Goal: Task Accomplishment & Management: Complete application form

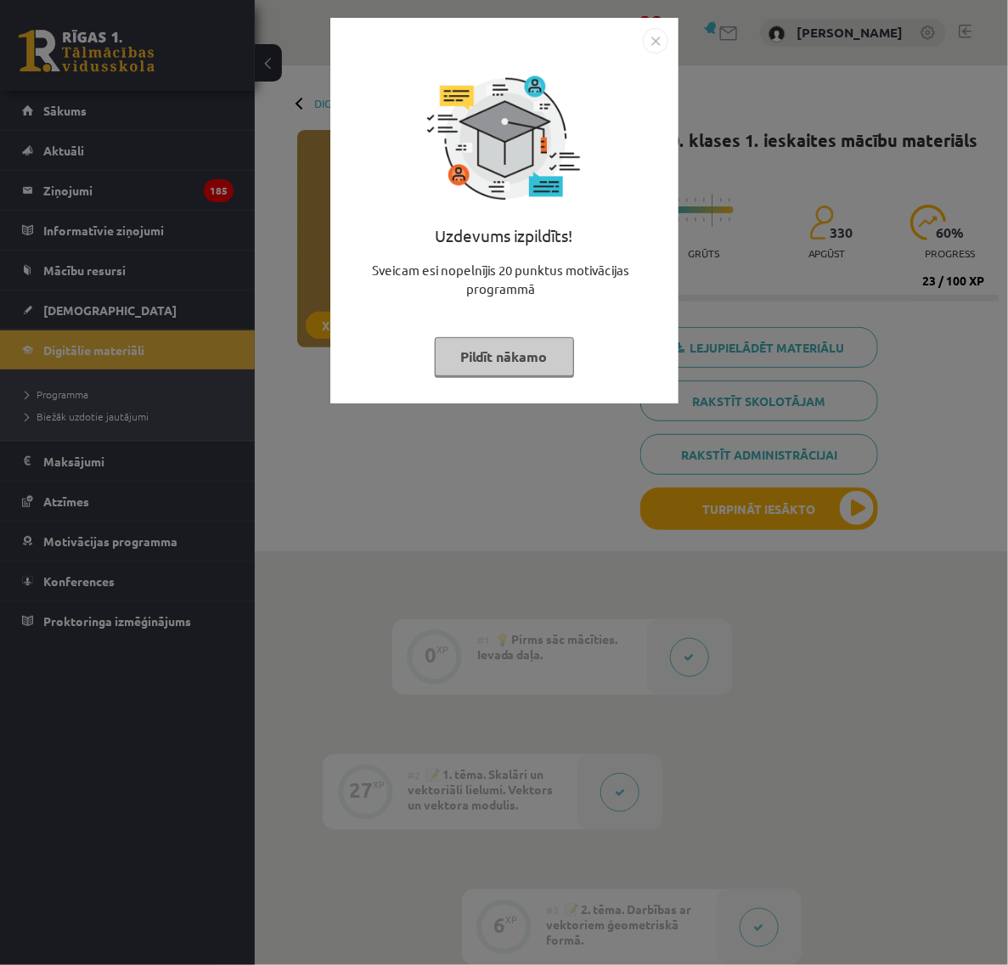
click at [647, 38] on img "Close" at bounding box center [655, 40] width 25 height 25
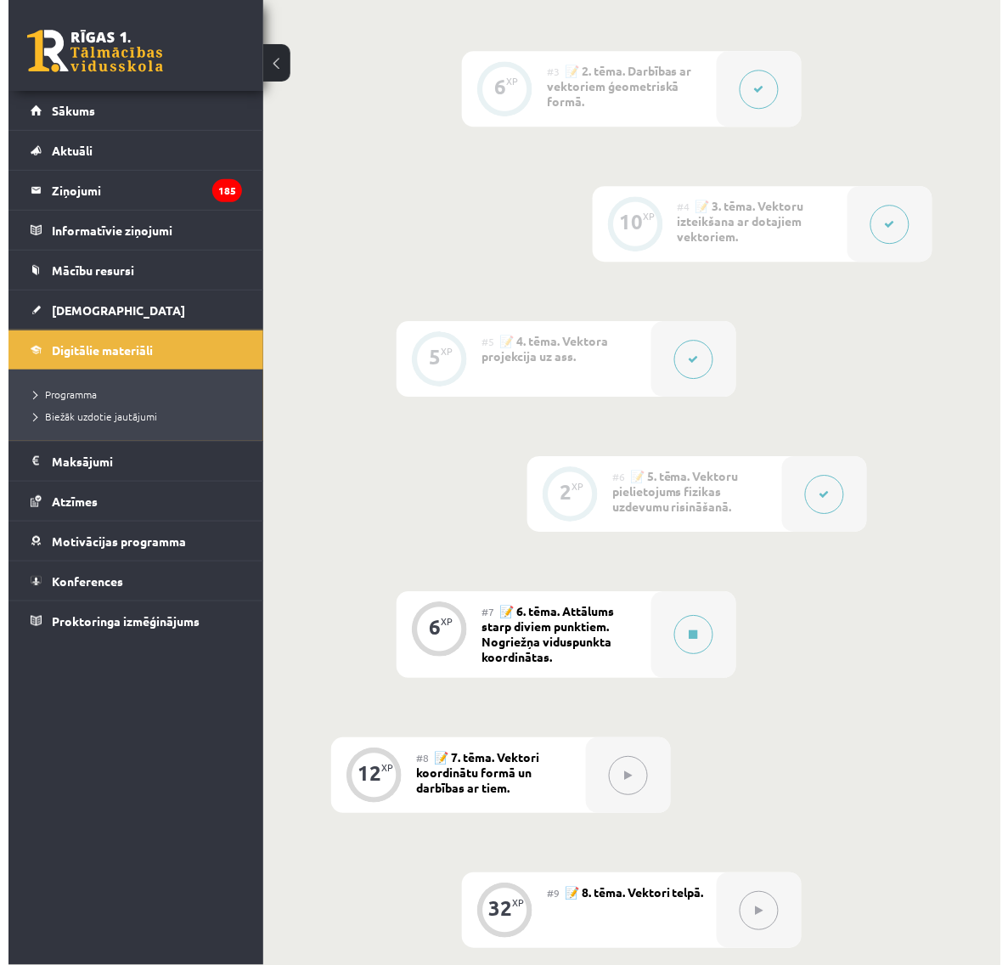
scroll to position [849, 0]
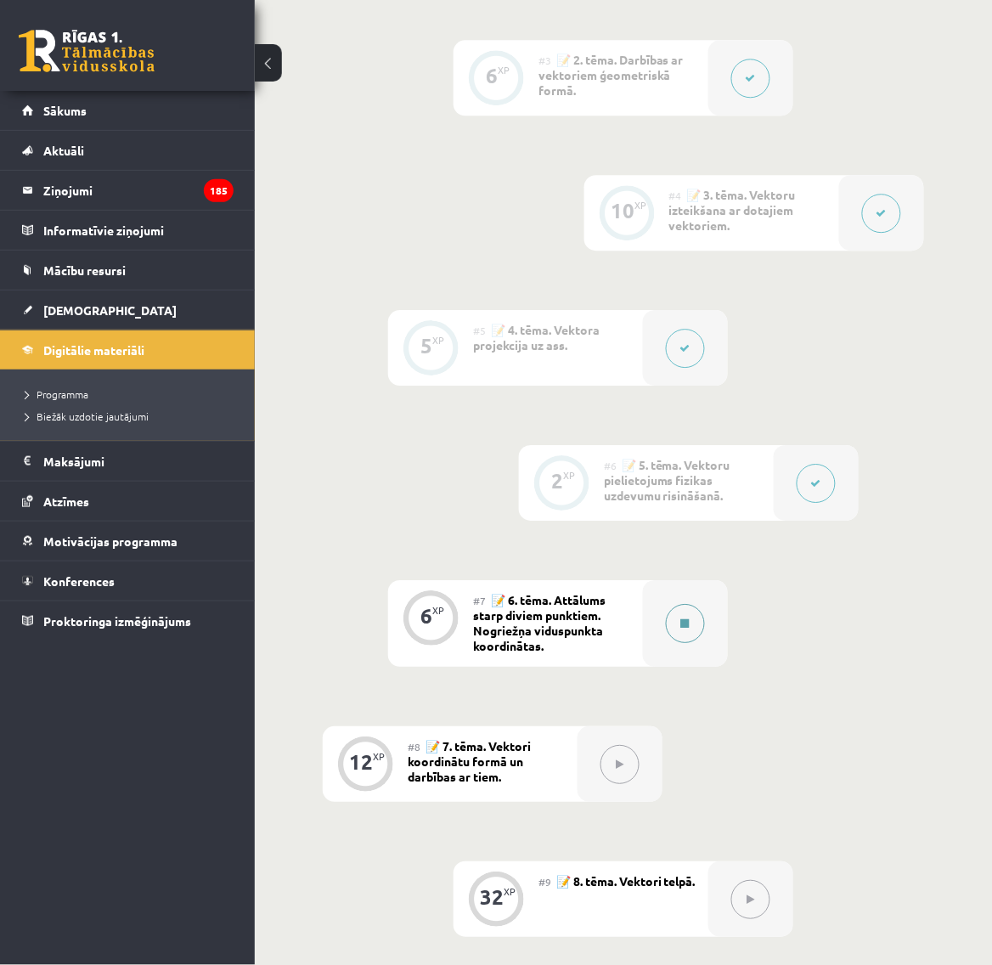
click at [688, 624] on icon at bounding box center [685, 623] width 8 height 10
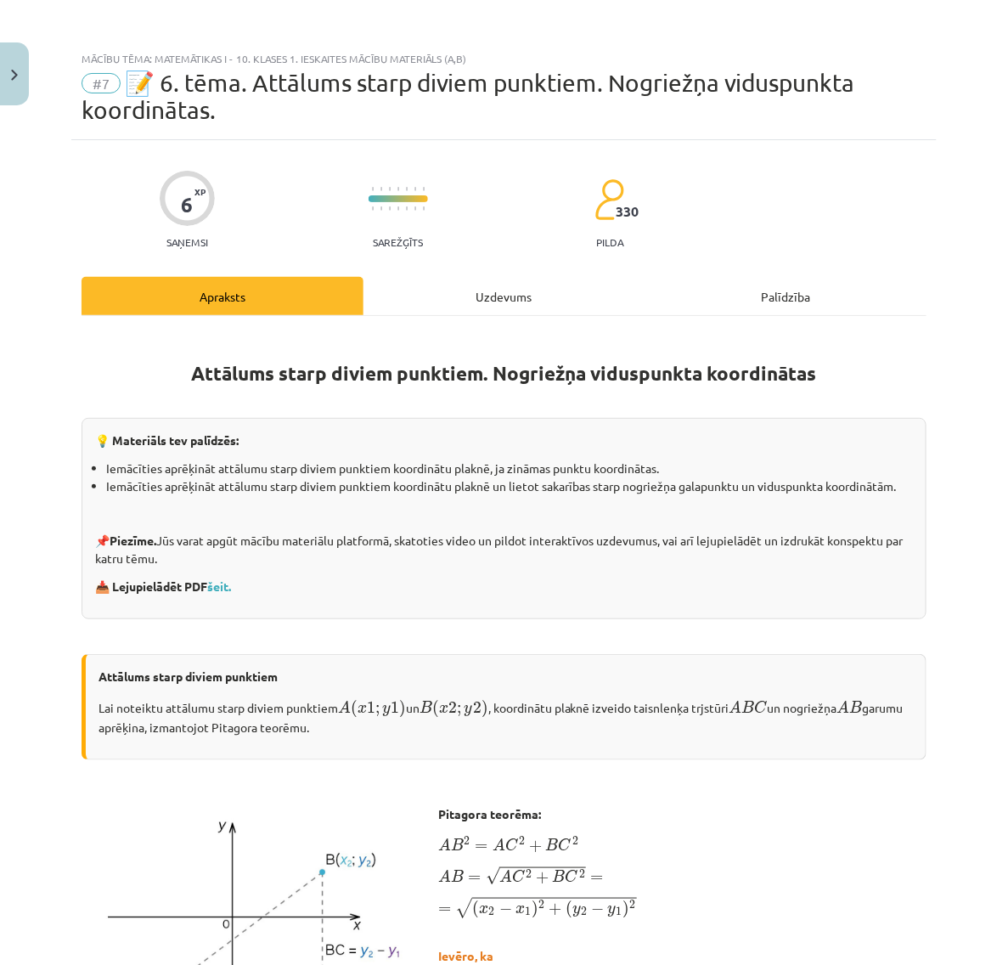
click at [515, 310] on div "Uzdevums" at bounding box center [504, 296] width 282 height 38
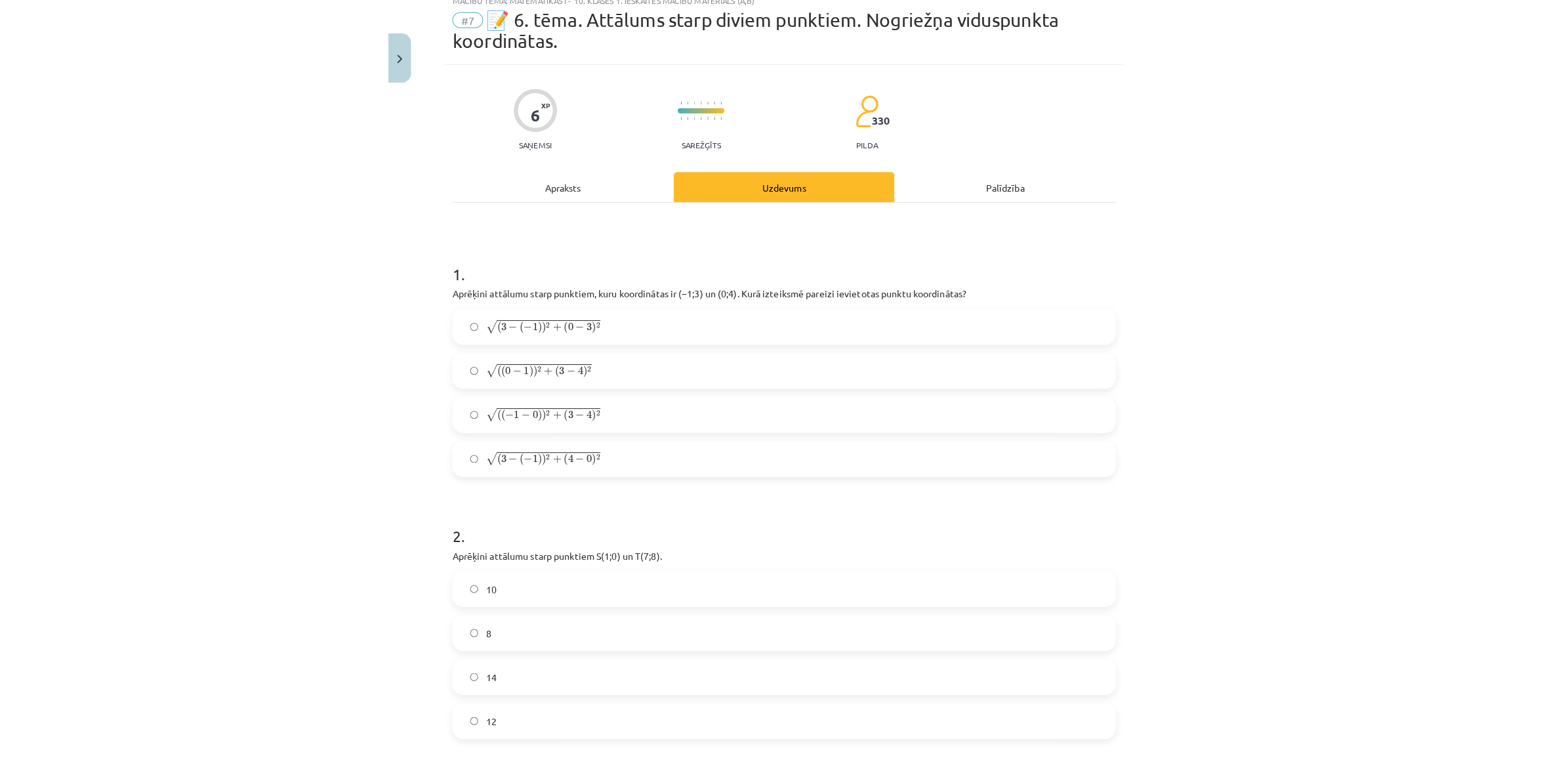
scroll to position [32, 0]
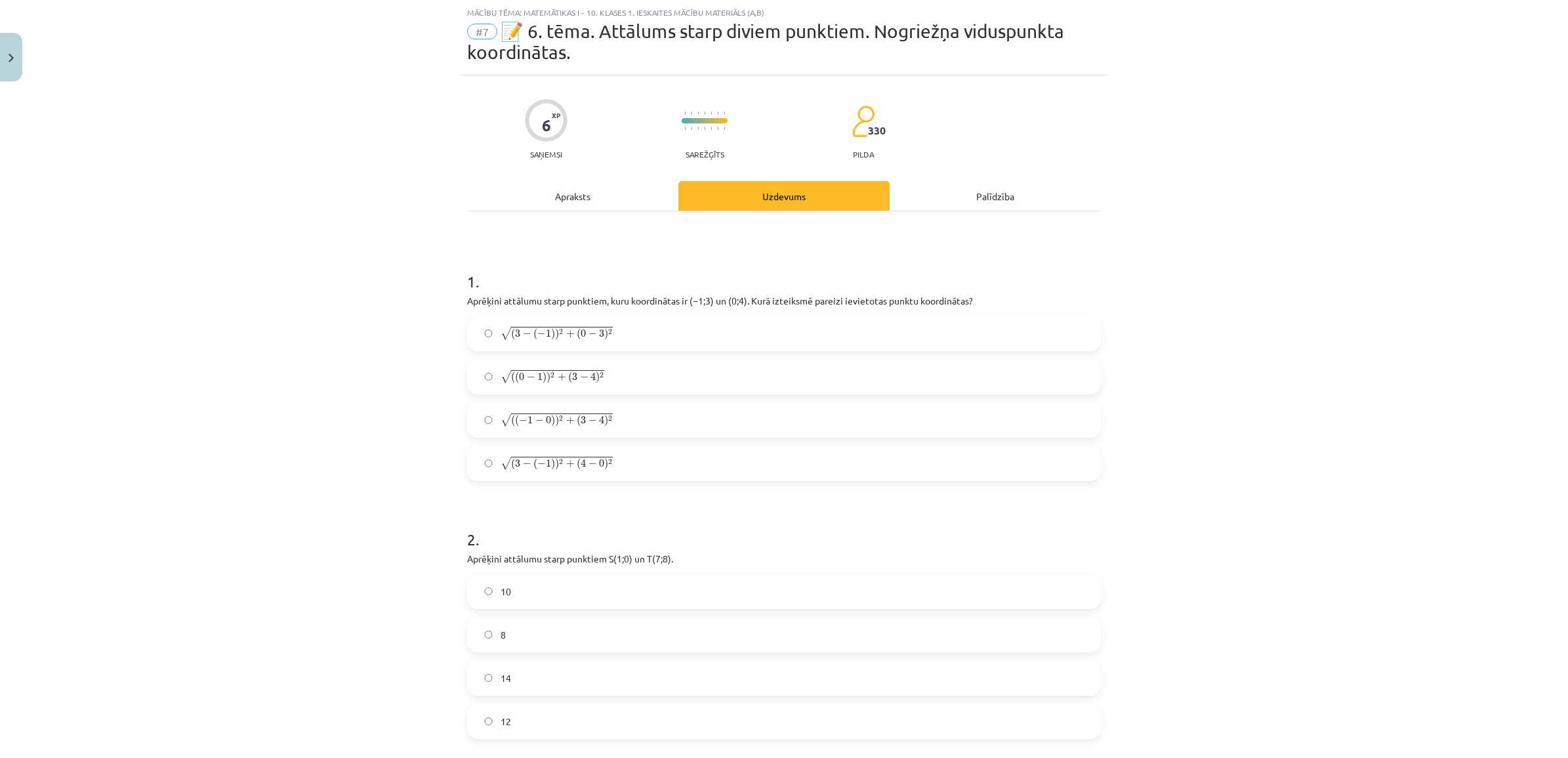
click at [489, 582] on label "10" at bounding box center [783, 591] width 631 height 32
click at [581, 420] on span "3" at bounding box center [583, 420] width 5 height 8
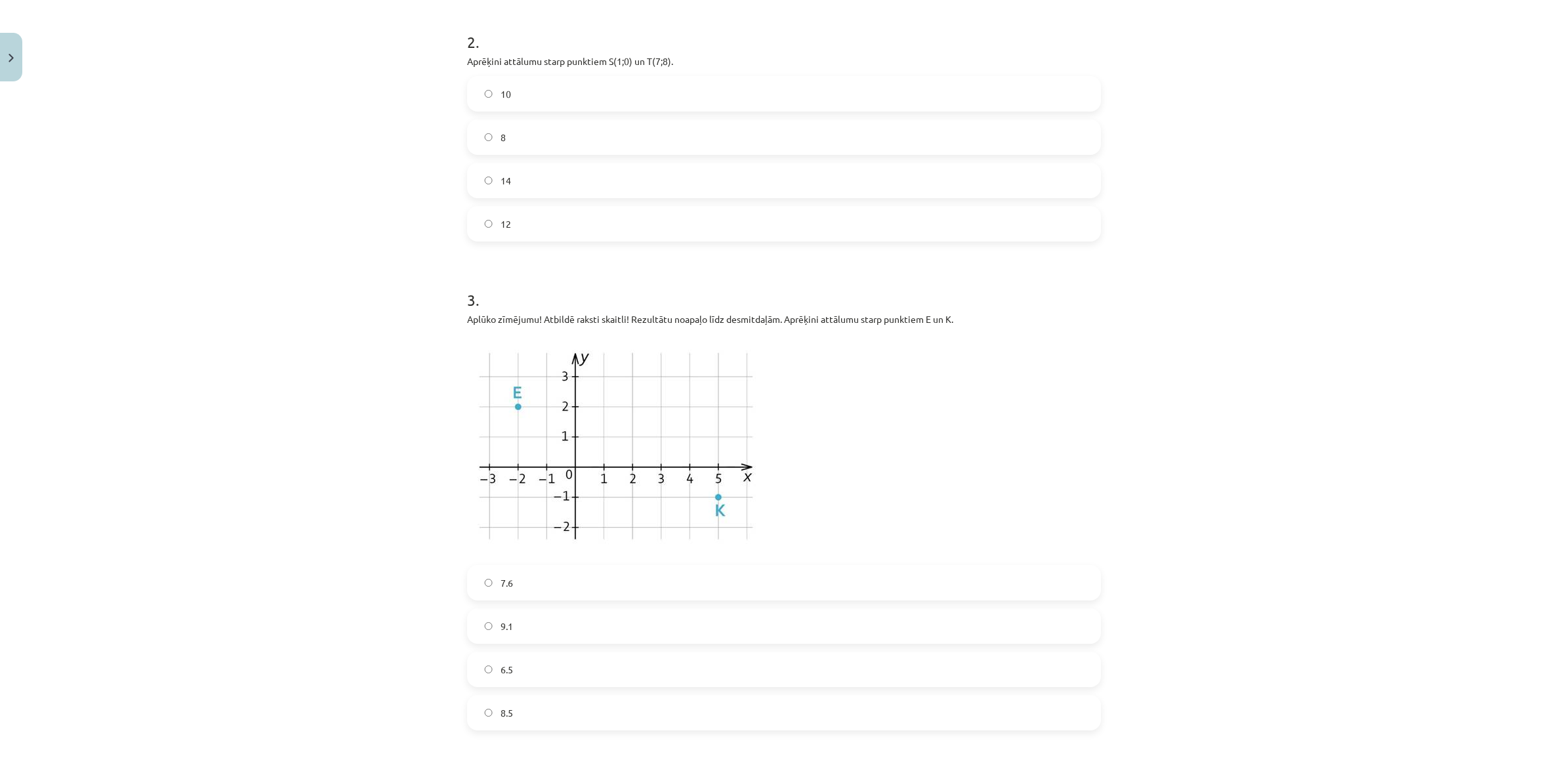
scroll to position [525, 0]
click at [533, 726] on label "8.5" at bounding box center [783, 718] width 631 height 32
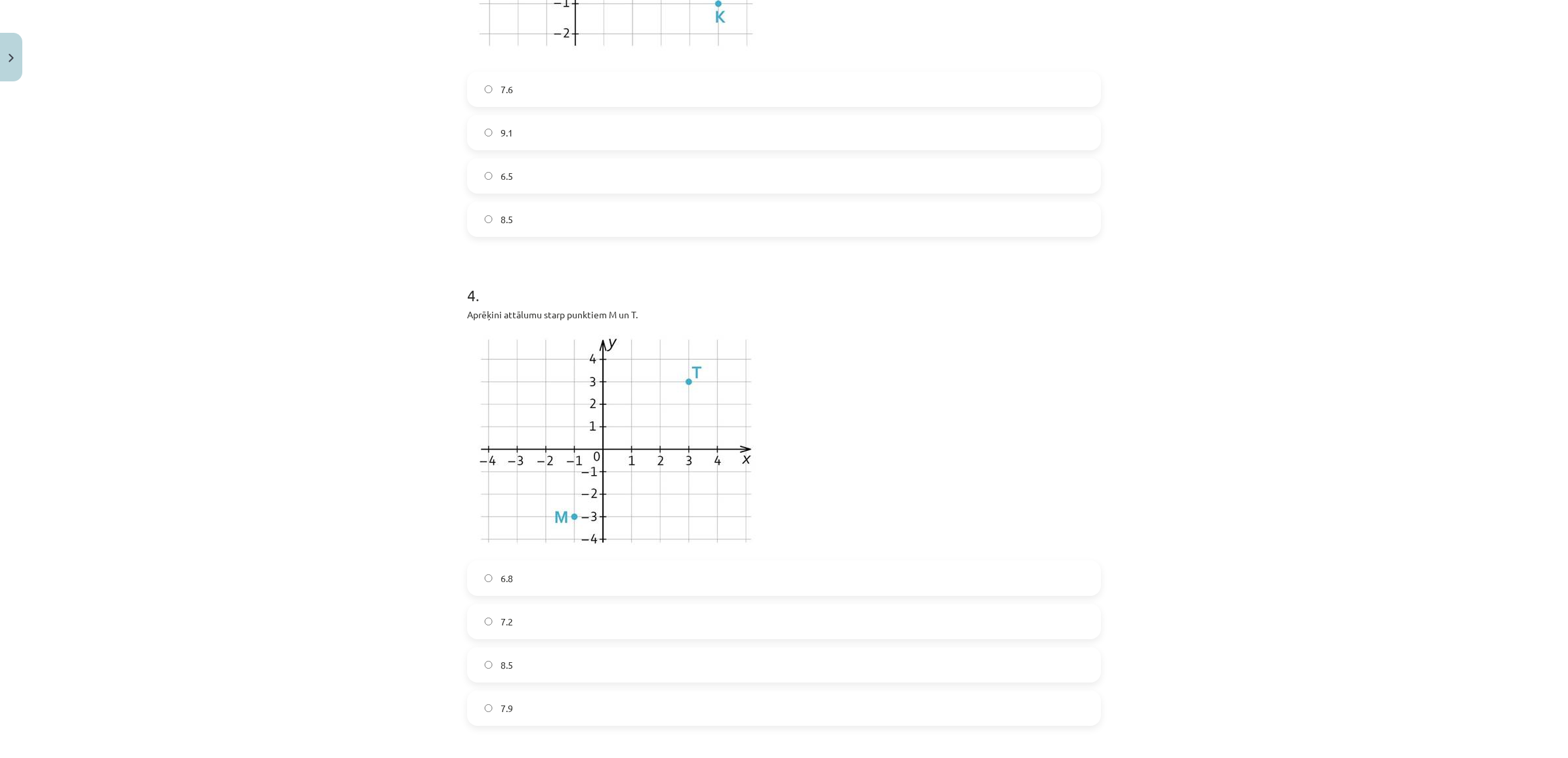
scroll to position [1017, 0]
click at [511, 635] on label "7.2" at bounding box center [783, 627] width 631 height 32
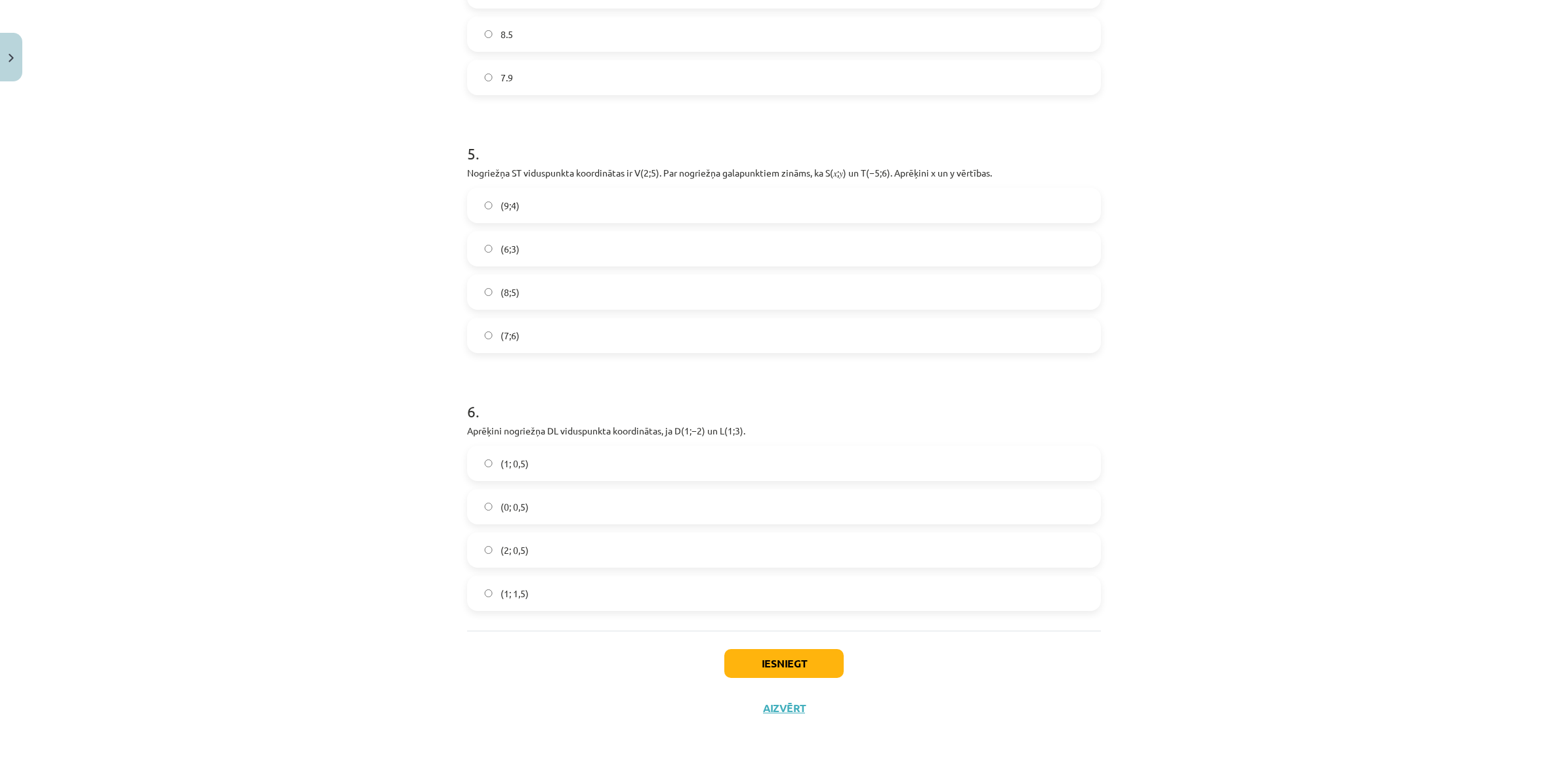
scroll to position [1659, 0]
click at [531, 198] on label "(9;4)" at bounding box center [783, 201] width 631 height 32
click at [550, 464] on label "(1; 0,5)" at bounding box center [783, 458] width 631 height 32
click at [778, 653] on button "Iesniegt" at bounding box center [783, 658] width 120 height 29
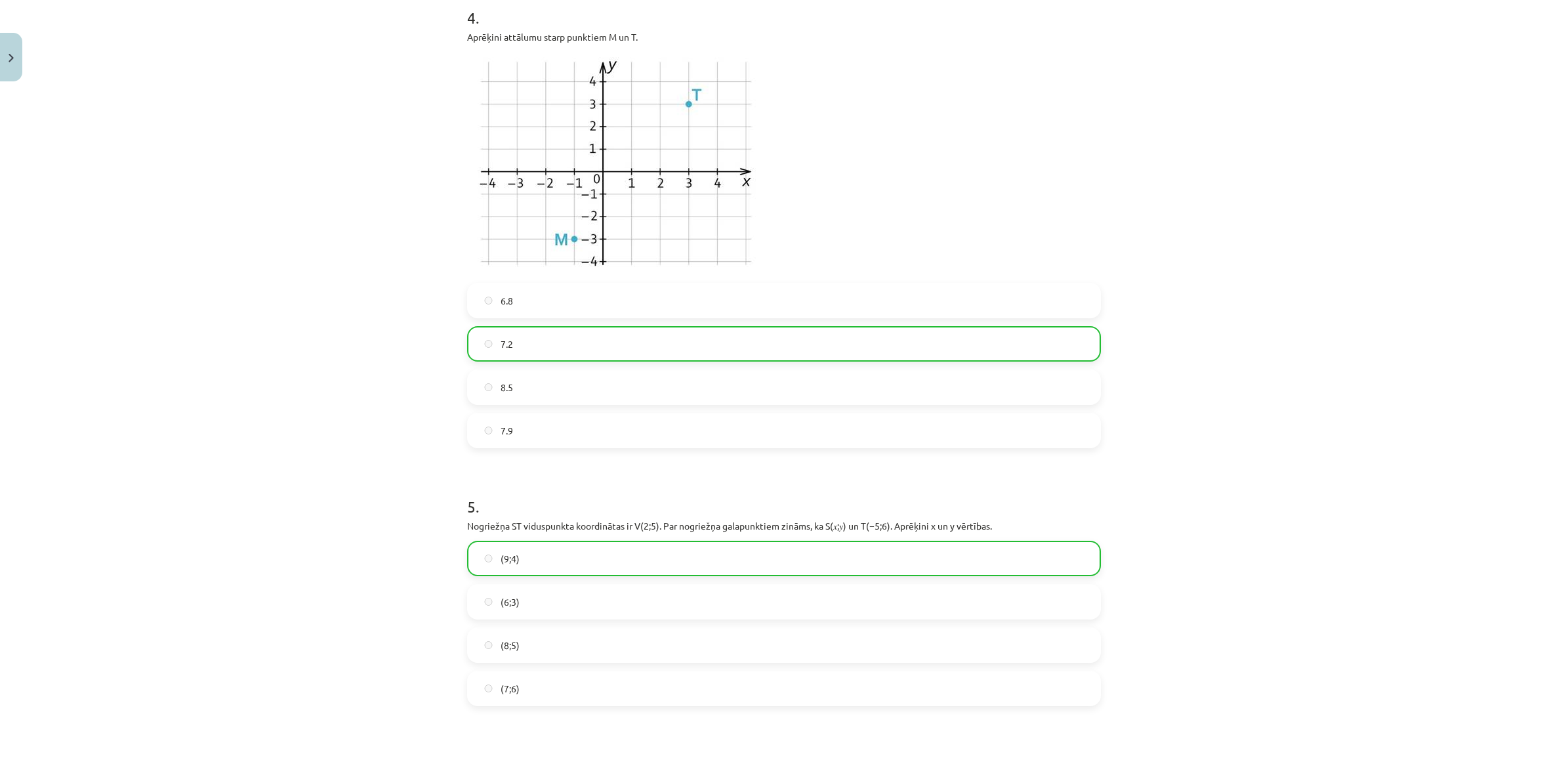
scroll to position [1701, 0]
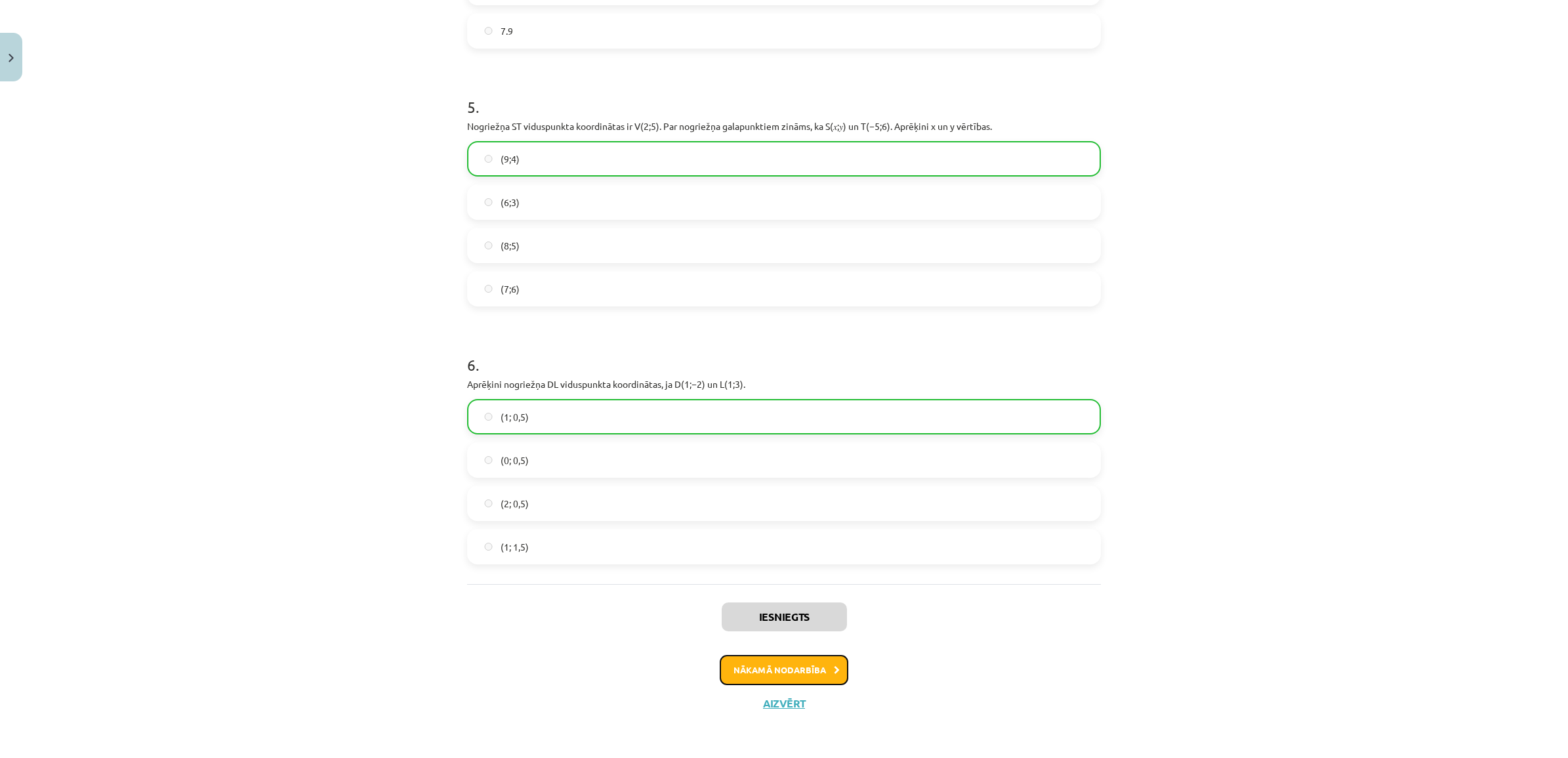
click at [778, 668] on button "Nākamā nodarbība" at bounding box center [784, 669] width 128 height 30
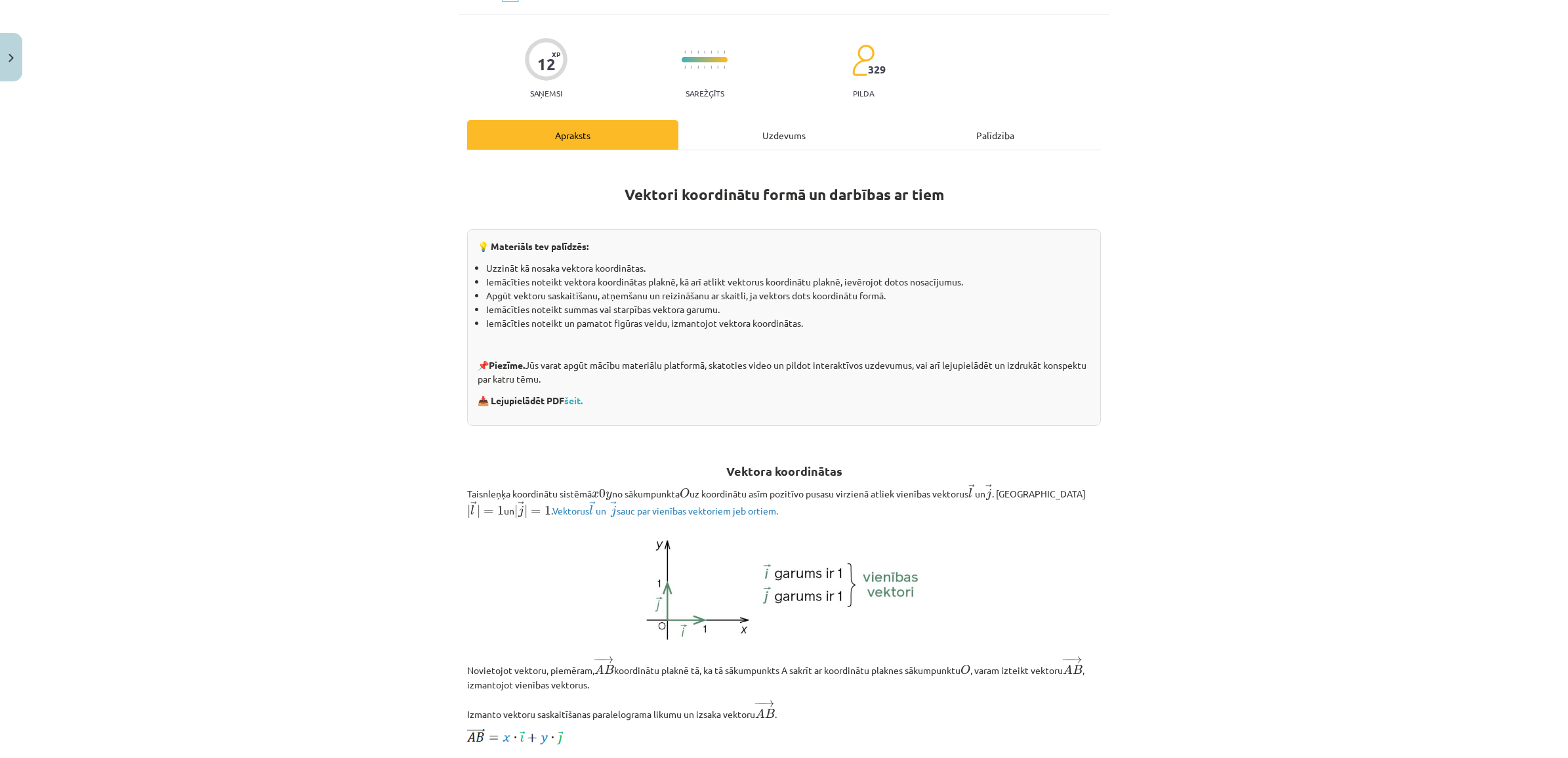
scroll to position [32, 0]
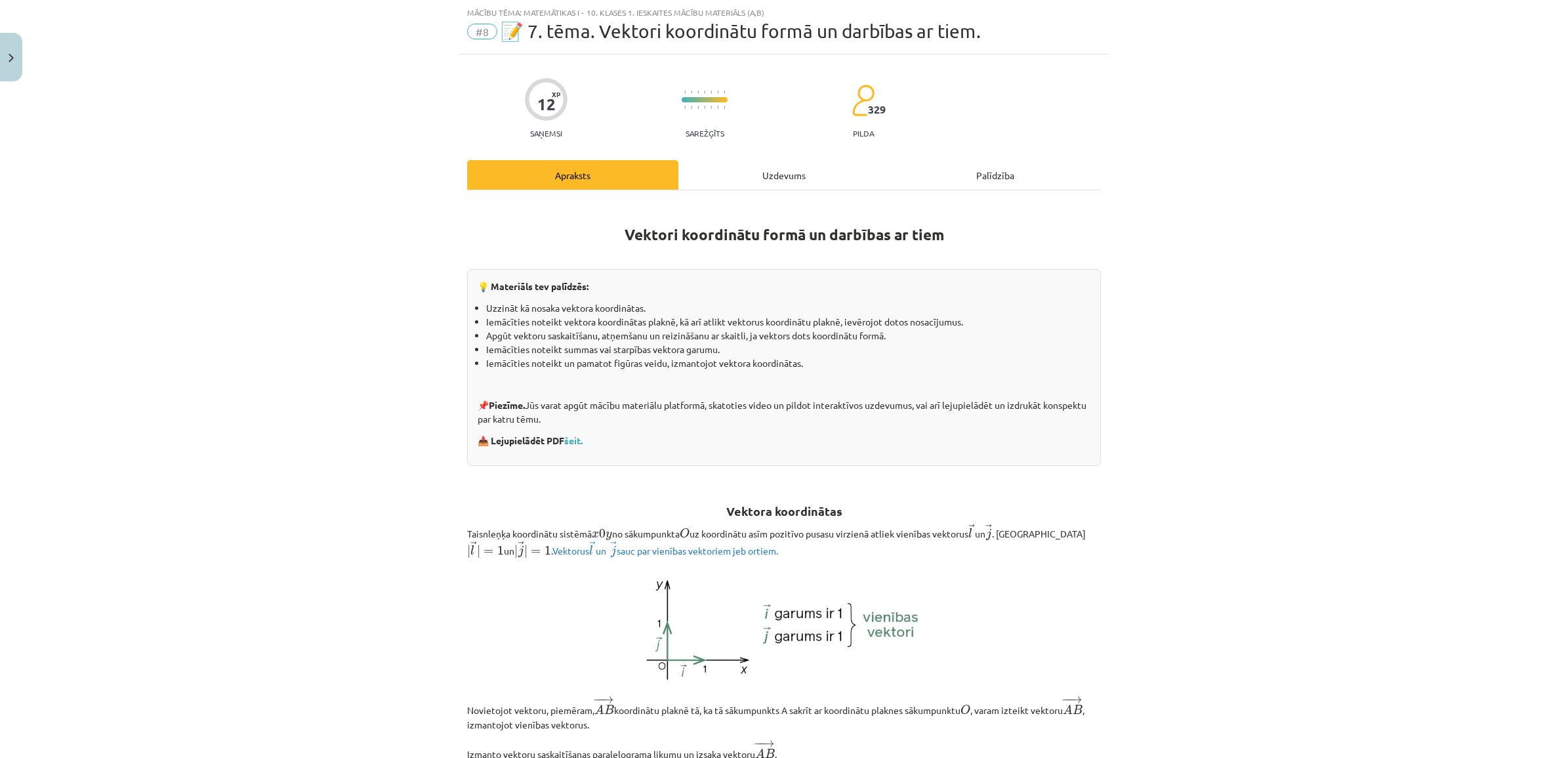
click at [748, 182] on div "Uzdevums" at bounding box center [783, 175] width 211 height 29
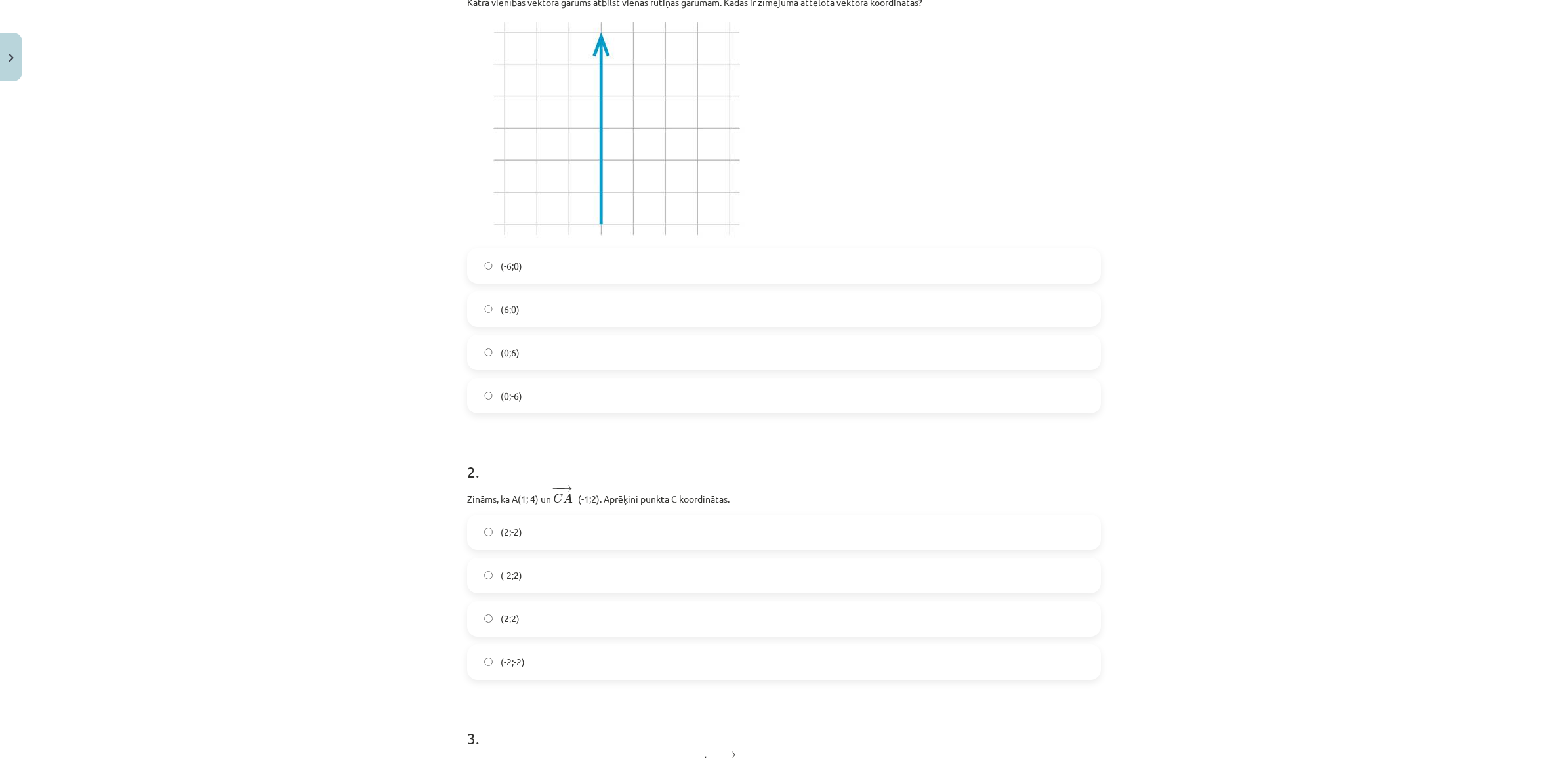
scroll to position [411, 0]
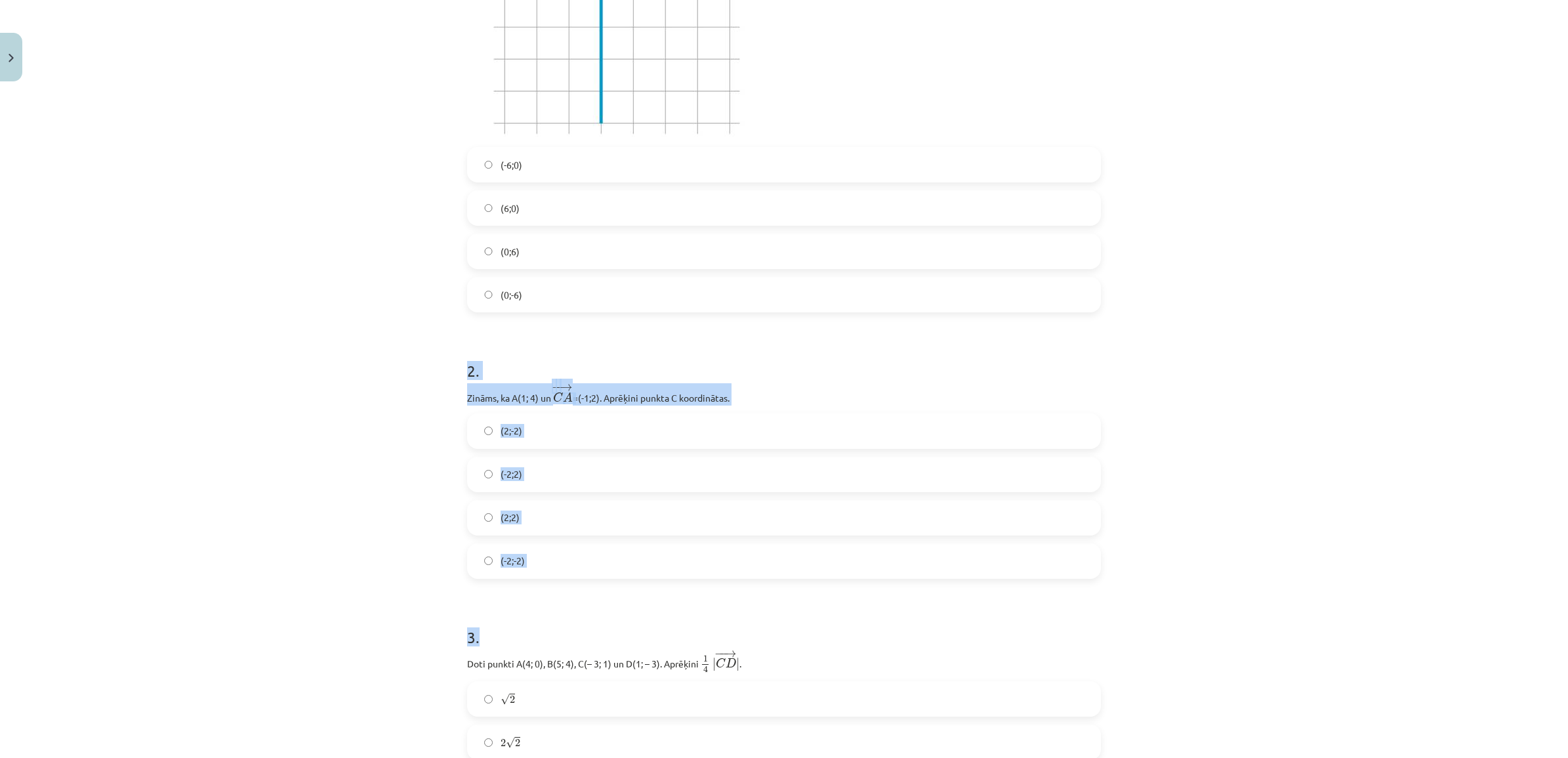
drag, startPoint x: 457, startPoint y: 363, endPoint x: 926, endPoint y: 581, distance: 517.2
click at [504, 533] on label "(2;2)" at bounding box center [783, 518] width 631 height 32
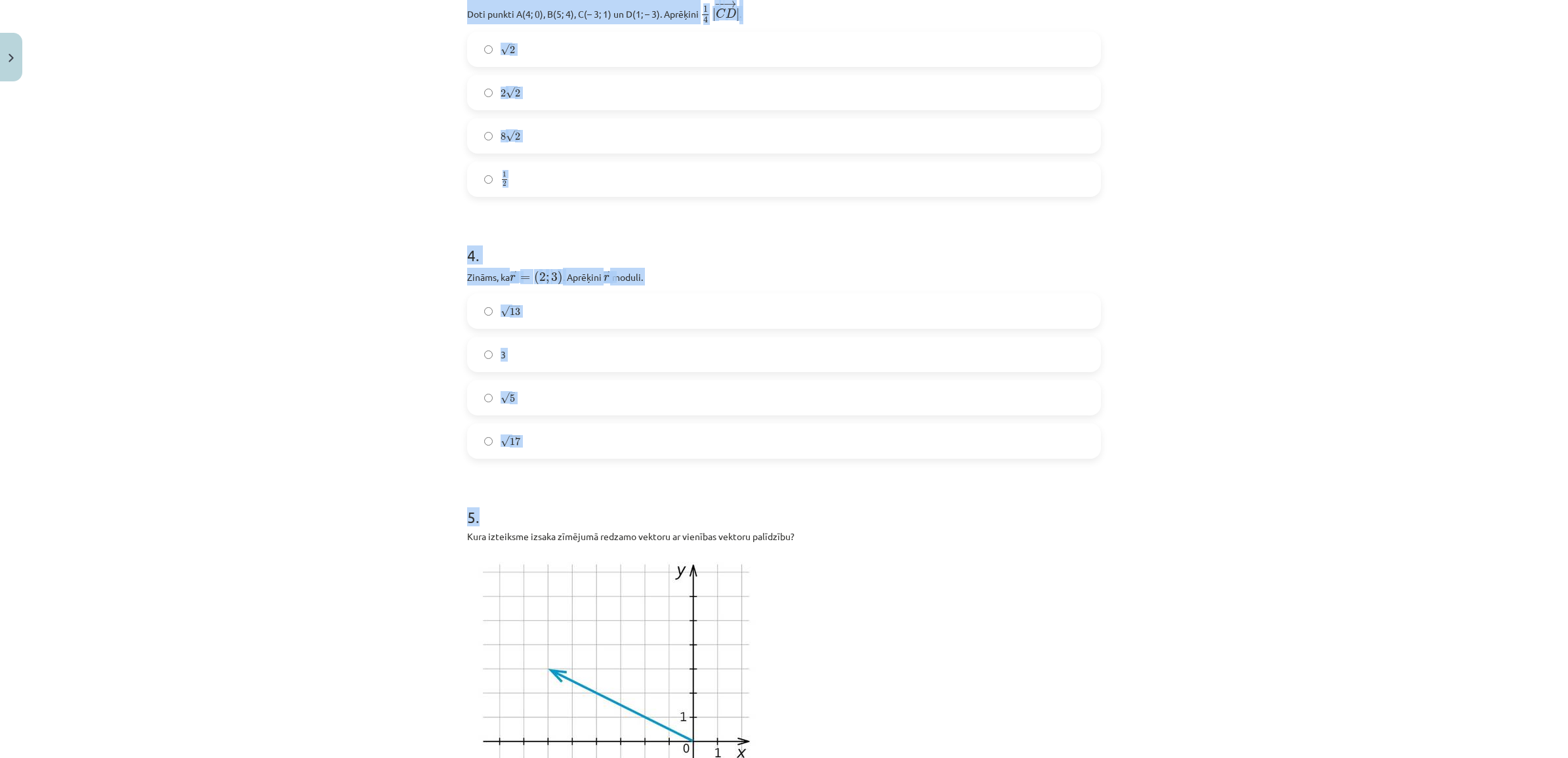
scroll to position [1068, 0]
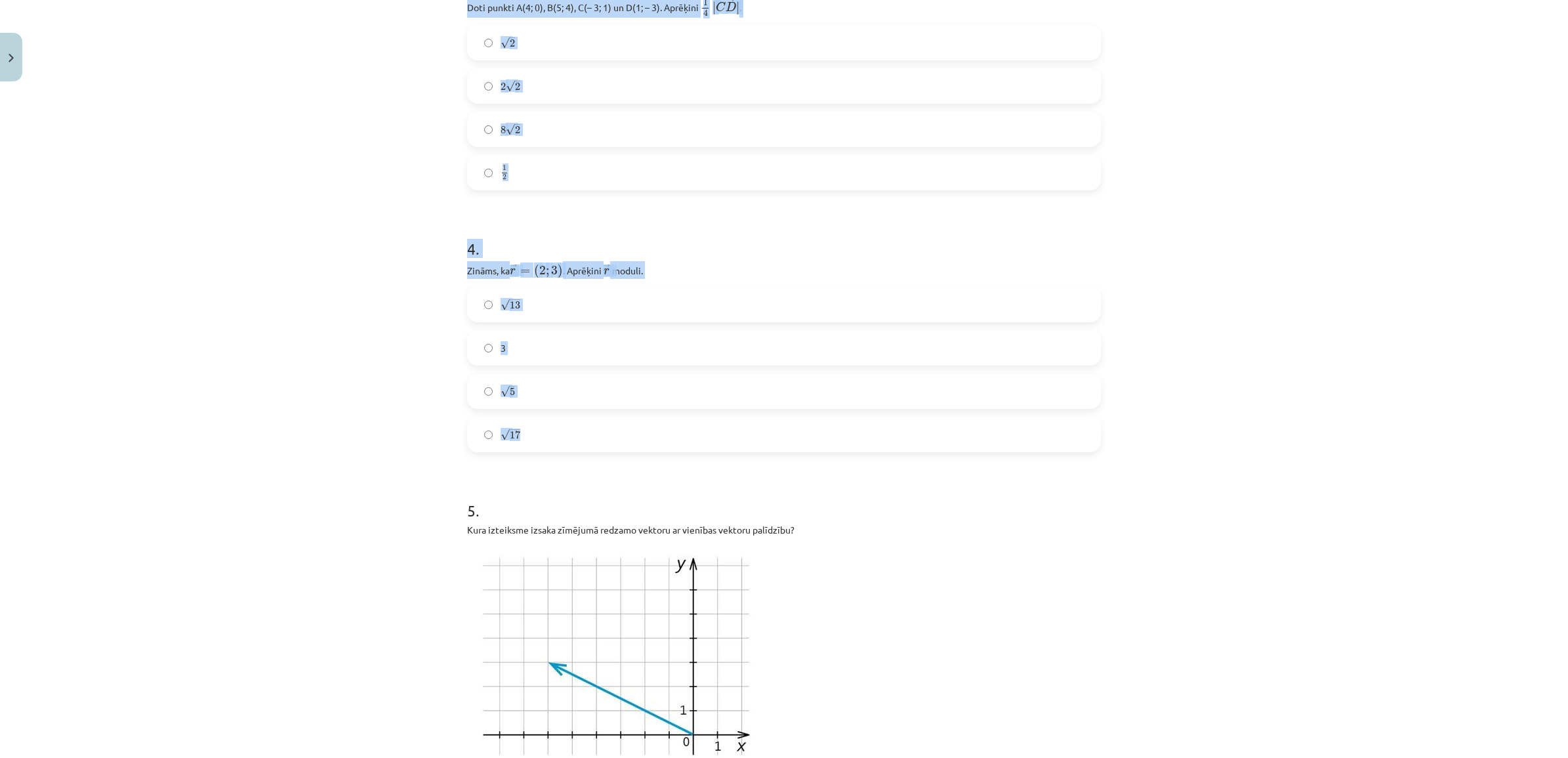
drag, startPoint x: 433, startPoint y: 355, endPoint x: 772, endPoint y: 445, distance: 350.7
click at [772, 445] on div "Mācību tēma: Matemātikas i - 10. klases 1. ieskaites mācību materiāls (a,b) #8 …" at bounding box center [784, 379] width 1568 height 758
copy form "2 . Zināms, ka A(1; 4) un ﻿ − − → C A C A → =(-1;2)﻿. Aprēķini punkta C koordin…"
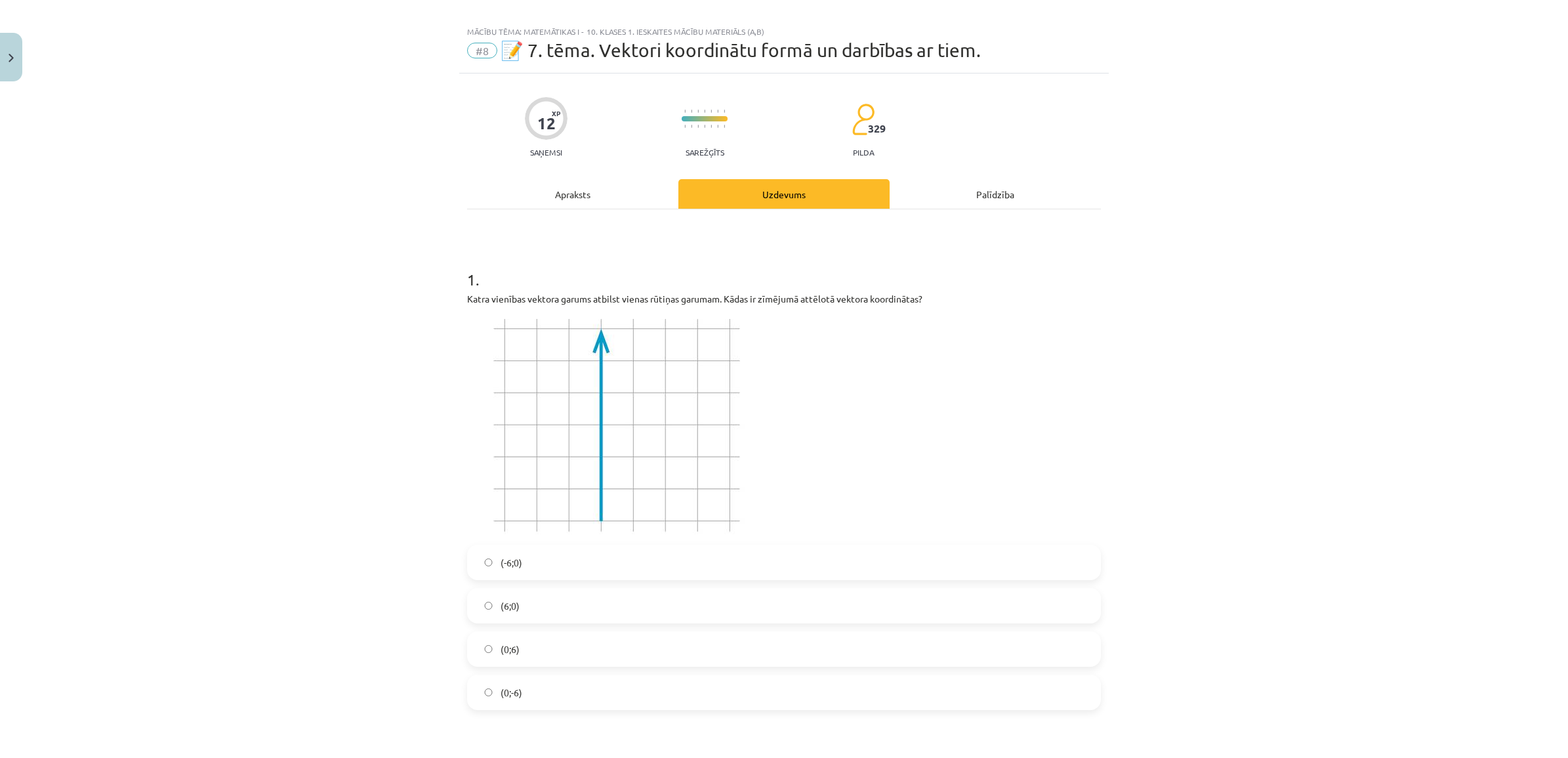
scroll to position [0, 0]
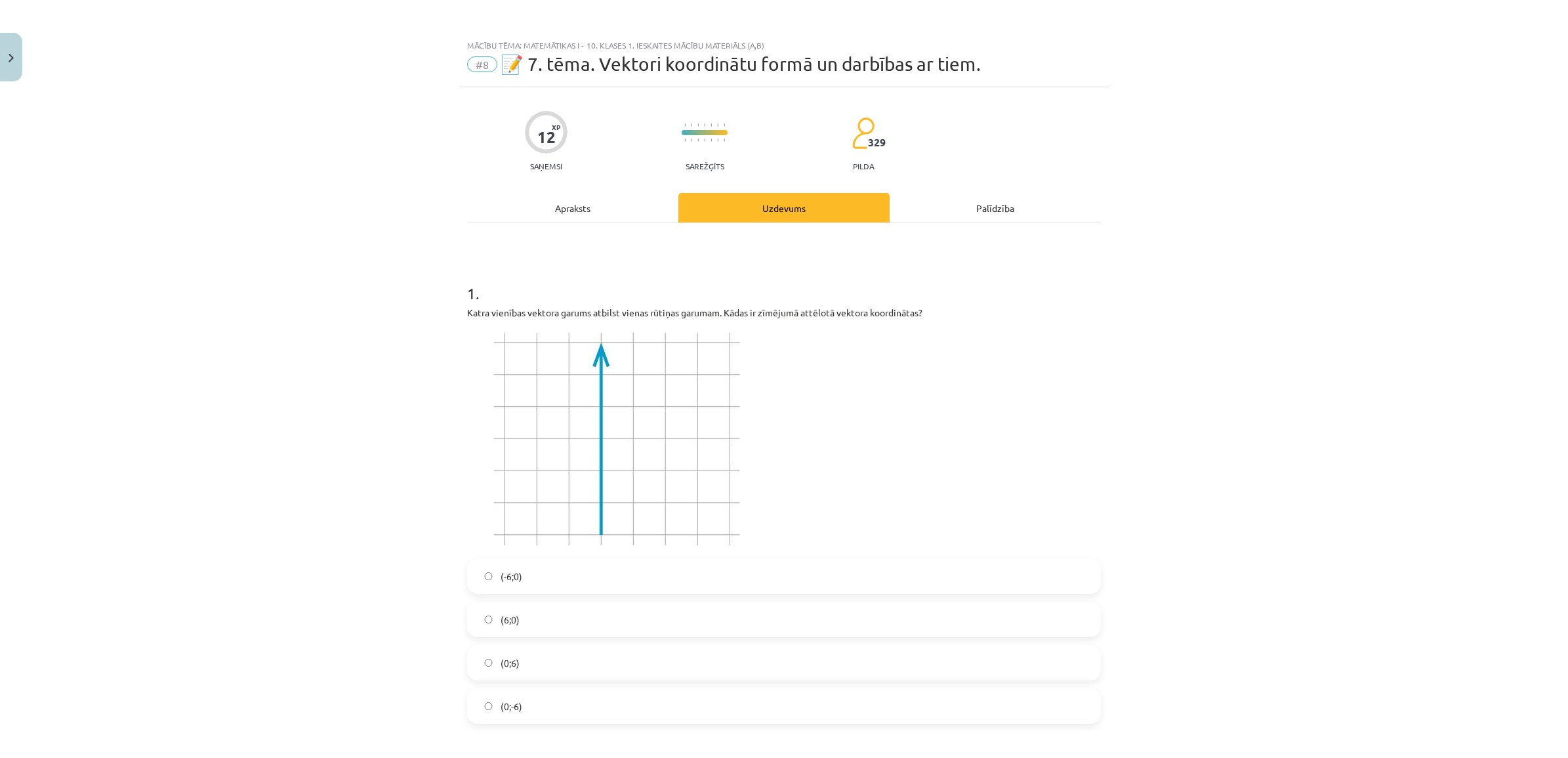
click at [362, 459] on div "Mācību tēma: Matemātikas i - 10. klases 1. ieskaites mācību materiāls (a,b) #8 …" at bounding box center [784, 379] width 1568 height 758
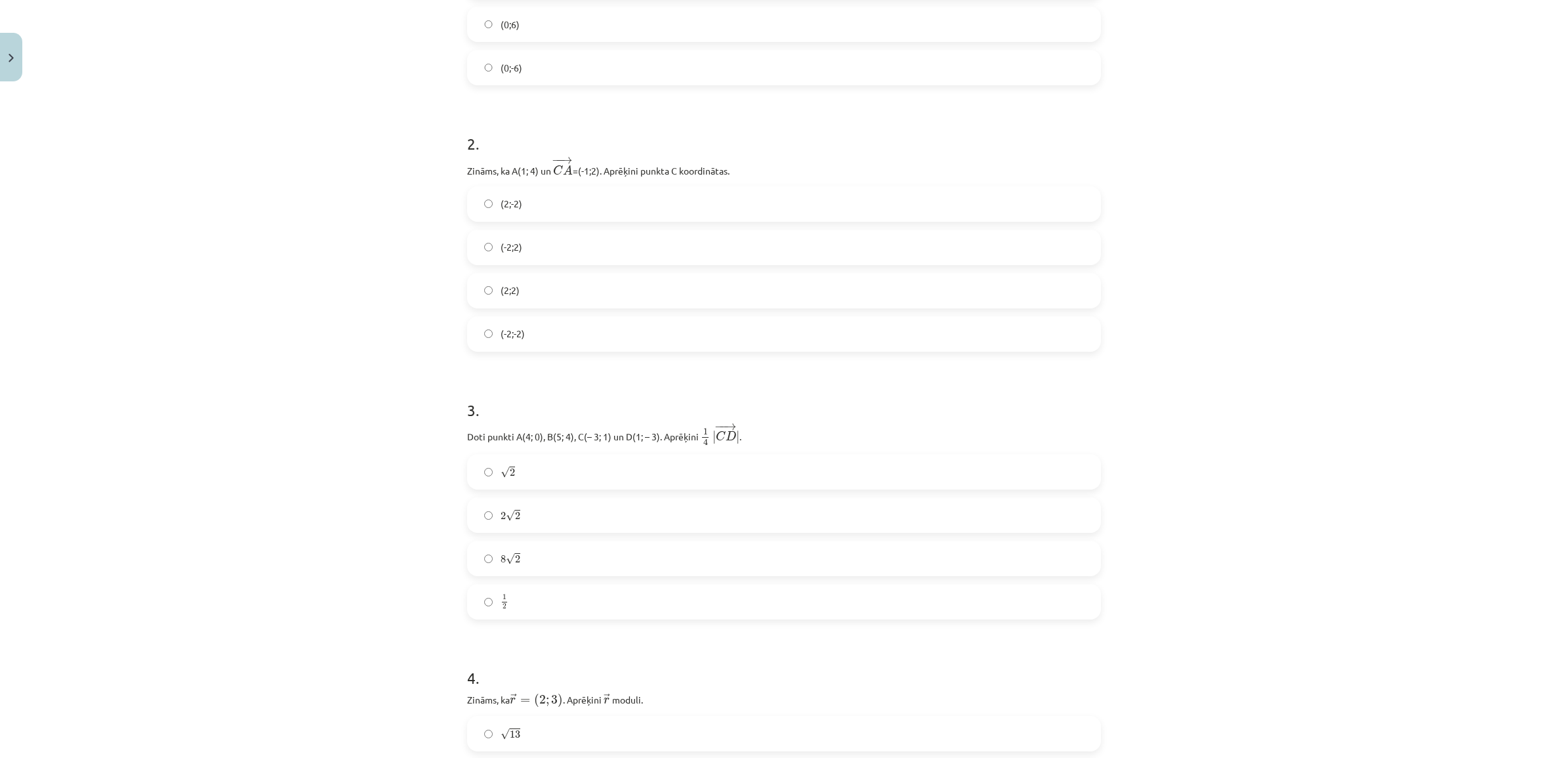
scroll to position [656, 0]
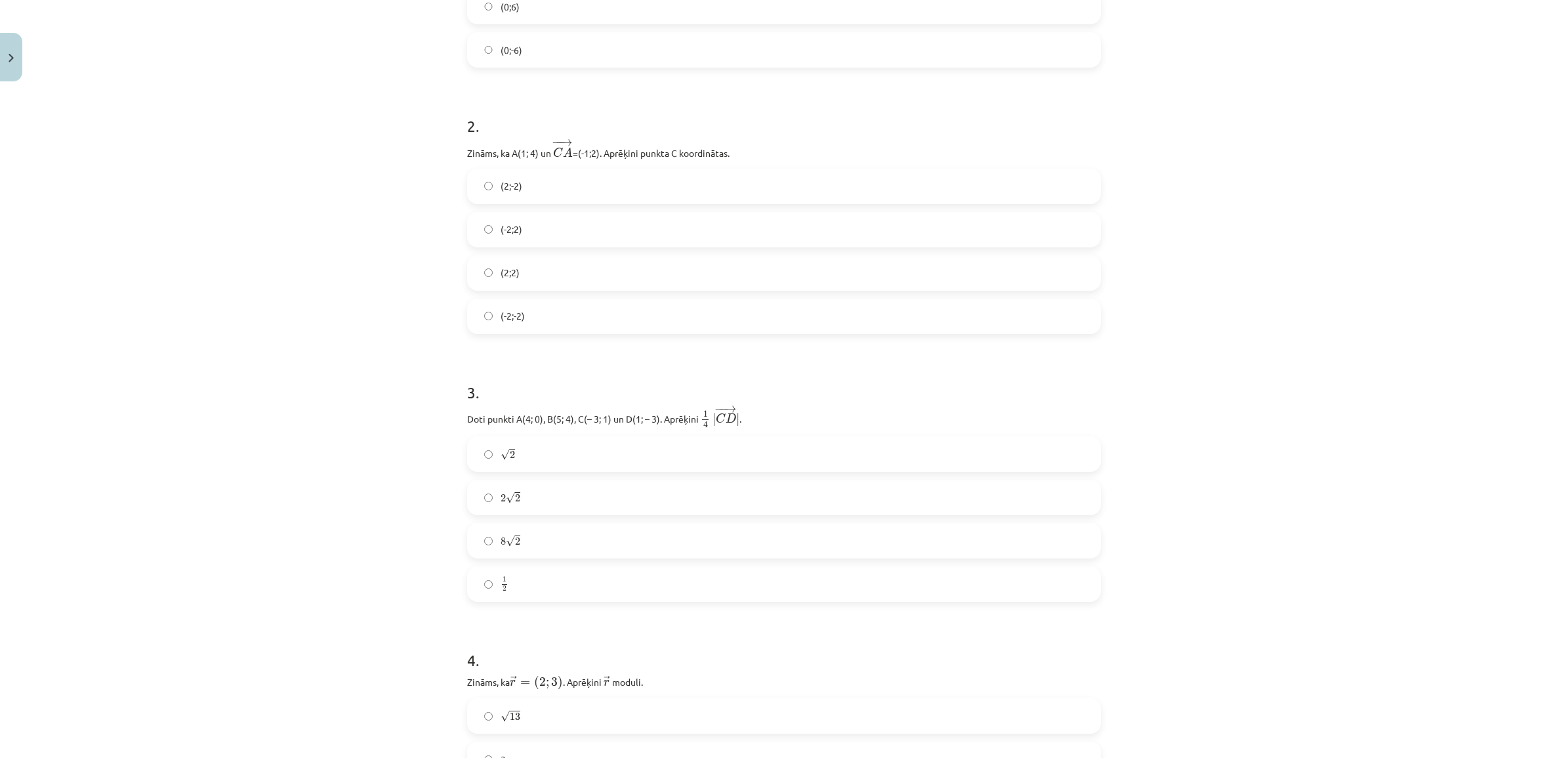
click at [555, 446] on label "√ 2 2" at bounding box center [783, 454] width 631 height 32
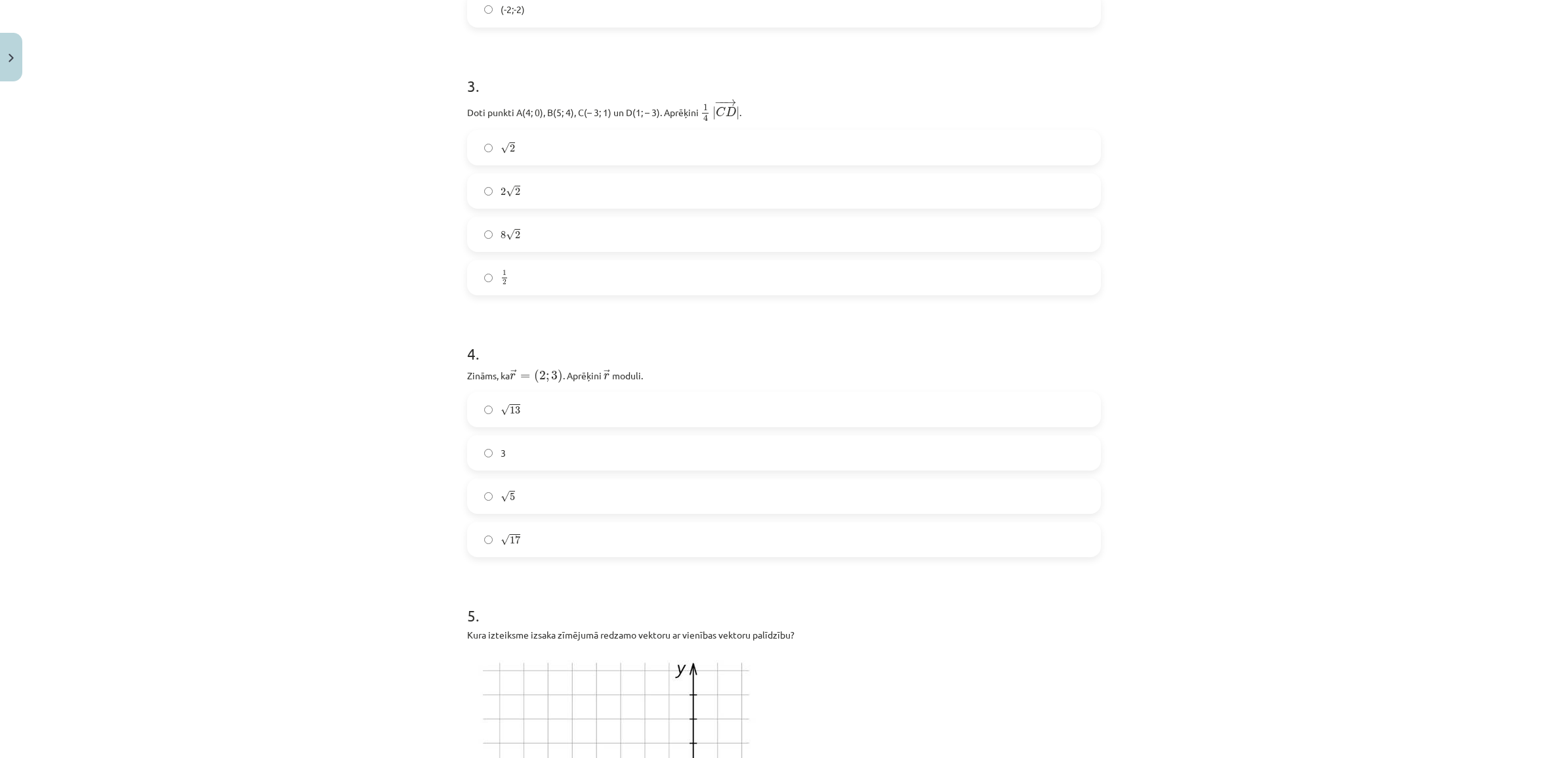
scroll to position [984, 0]
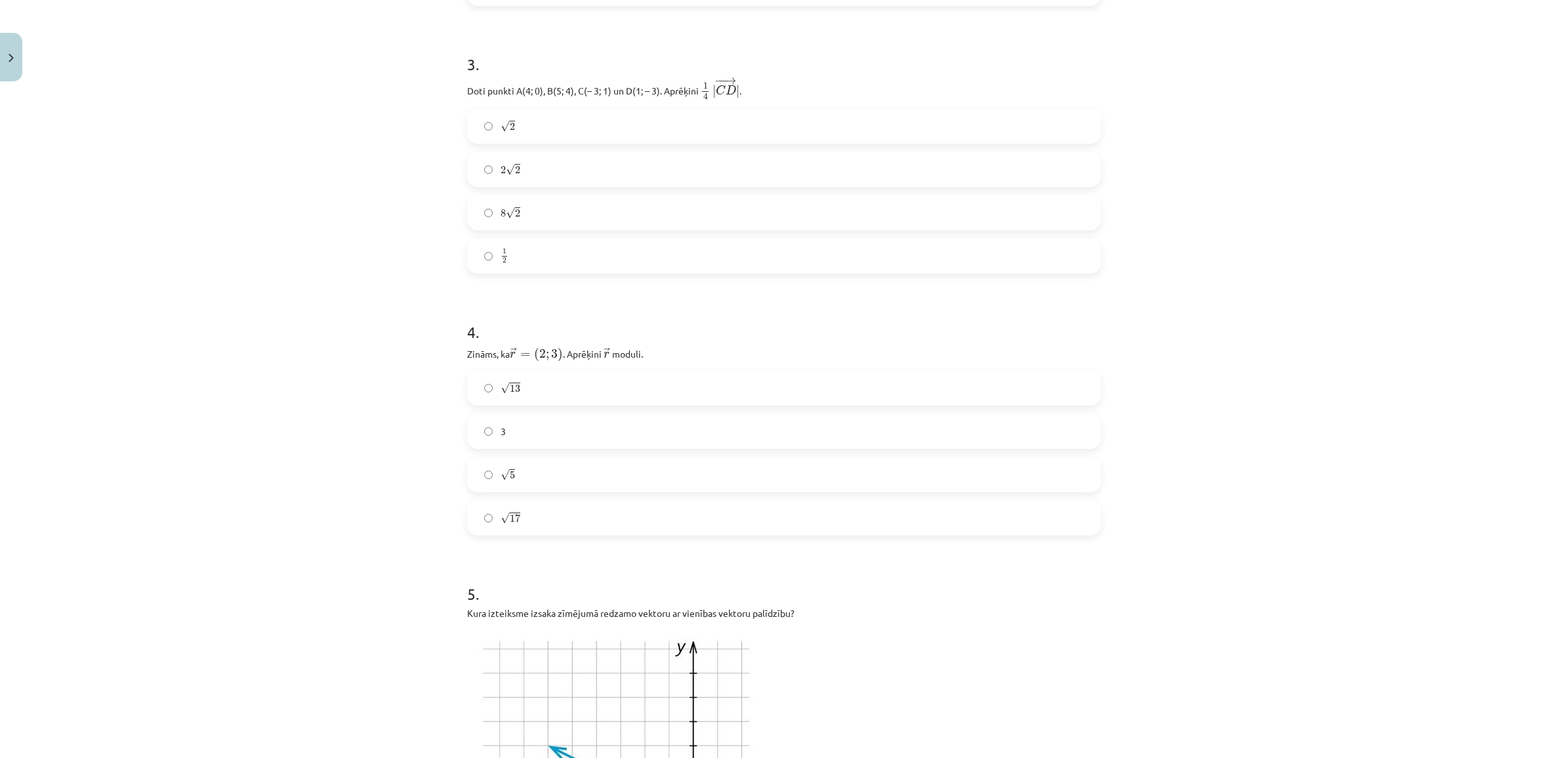
click at [545, 382] on label "√ 13 13" at bounding box center [783, 388] width 631 height 32
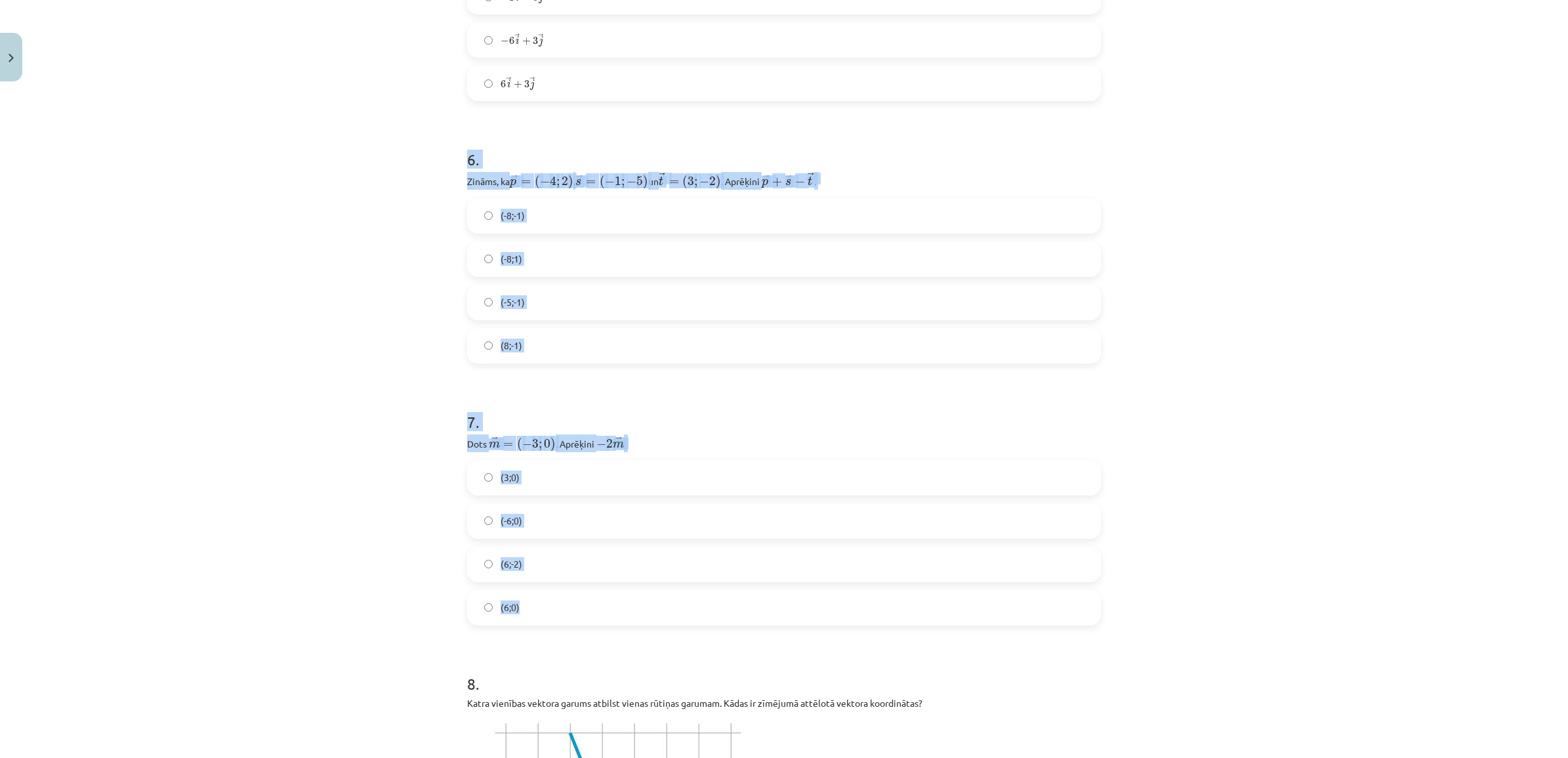
scroll to position [1969, 0]
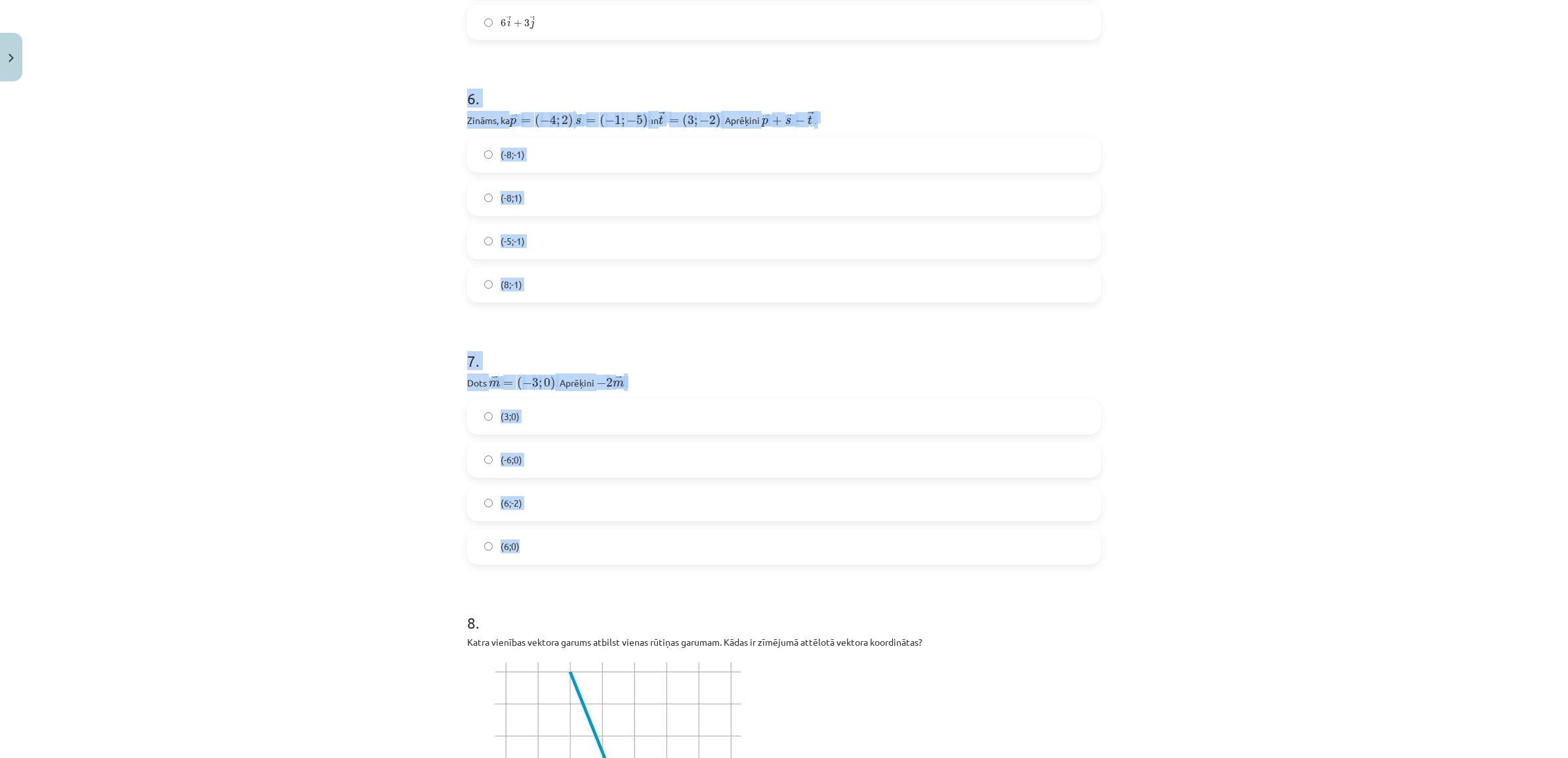
drag, startPoint x: 458, startPoint y: 320, endPoint x: 735, endPoint y: 559, distance: 365.9
click at [735, 559] on div "12 XP Saņemsi Sarežģīts 329 pilda Apraksts Uzdevums Palīdzība 1 . Katra vienība…" at bounding box center [783, 285] width 650 height 4333
drag, startPoint x: 735, startPoint y: 559, endPoint x: 592, endPoint y: 378, distance: 230.7
copy form "6 . Zināms, ka → p = ( − 4 ; 2 ) p → = ( − 4 ; 2 ) , ﻿ → s = ( − 1 ; − 5 ) s → …"
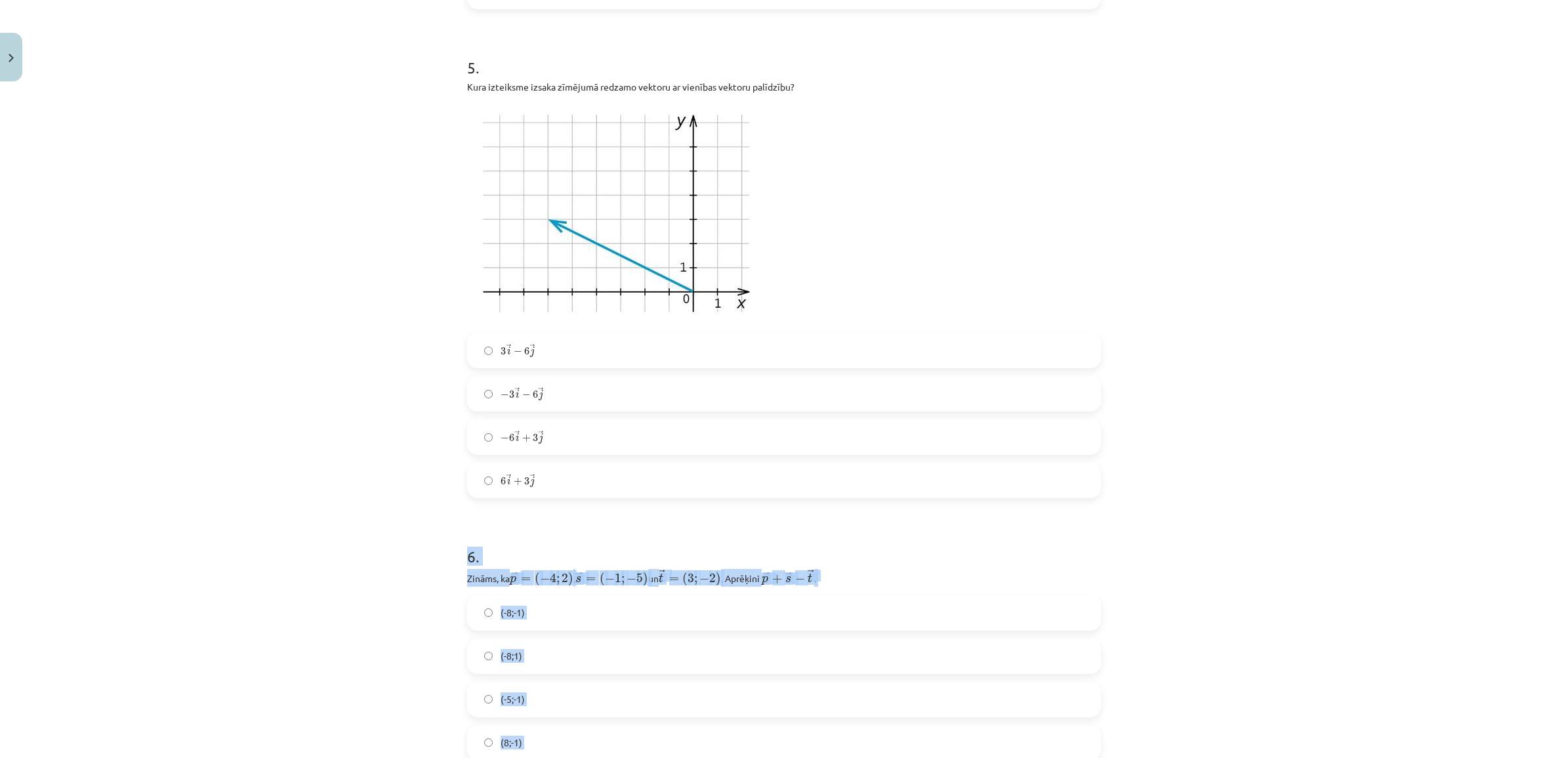
scroll to position [1640, 0]
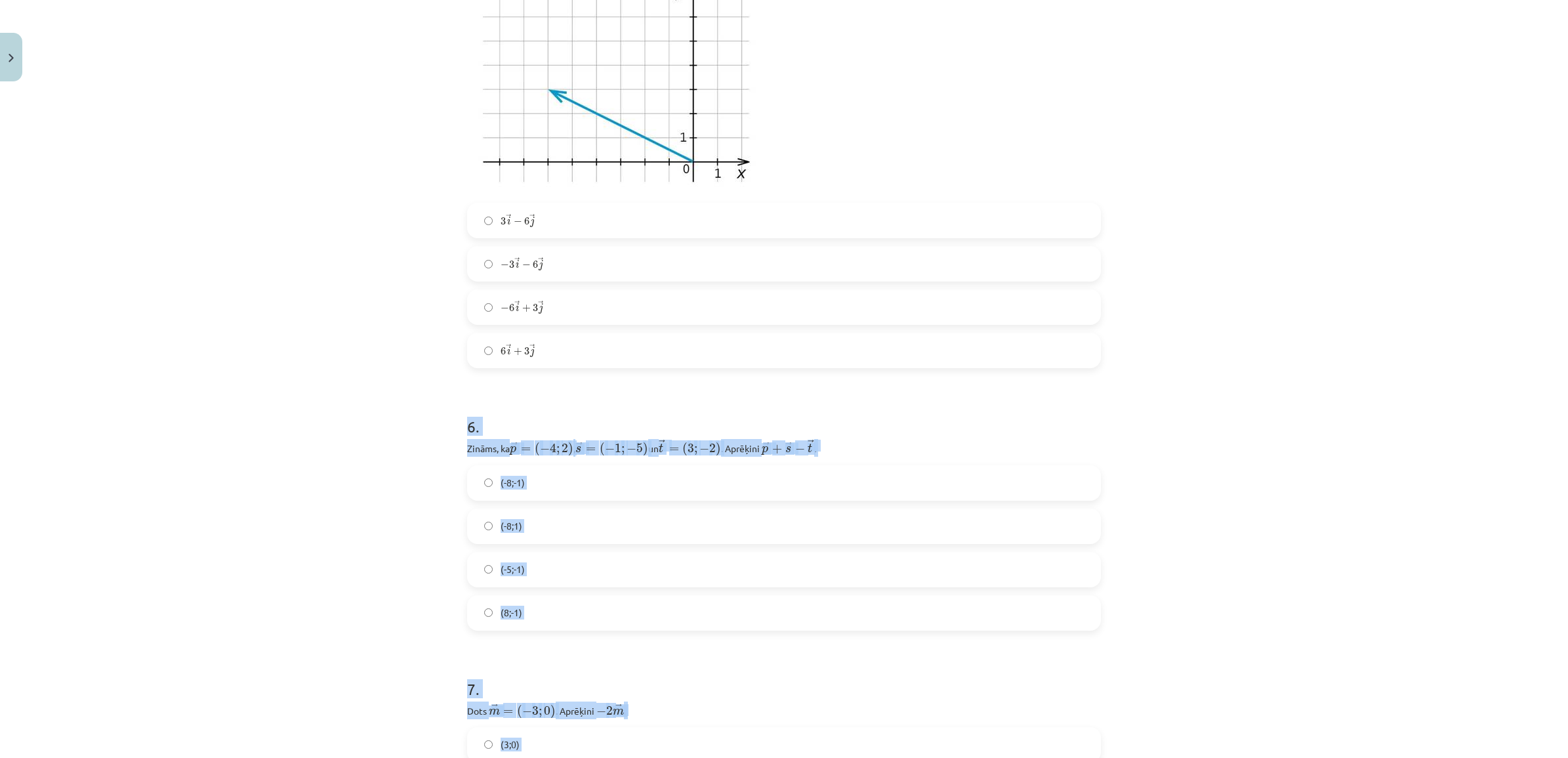
click at [335, 540] on div "Mācību tēma: Matemātikas i - 10. klases 1. ieskaites mācību materiāls (a,b) #8 …" at bounding box center [784, 379] width 1568 height 758
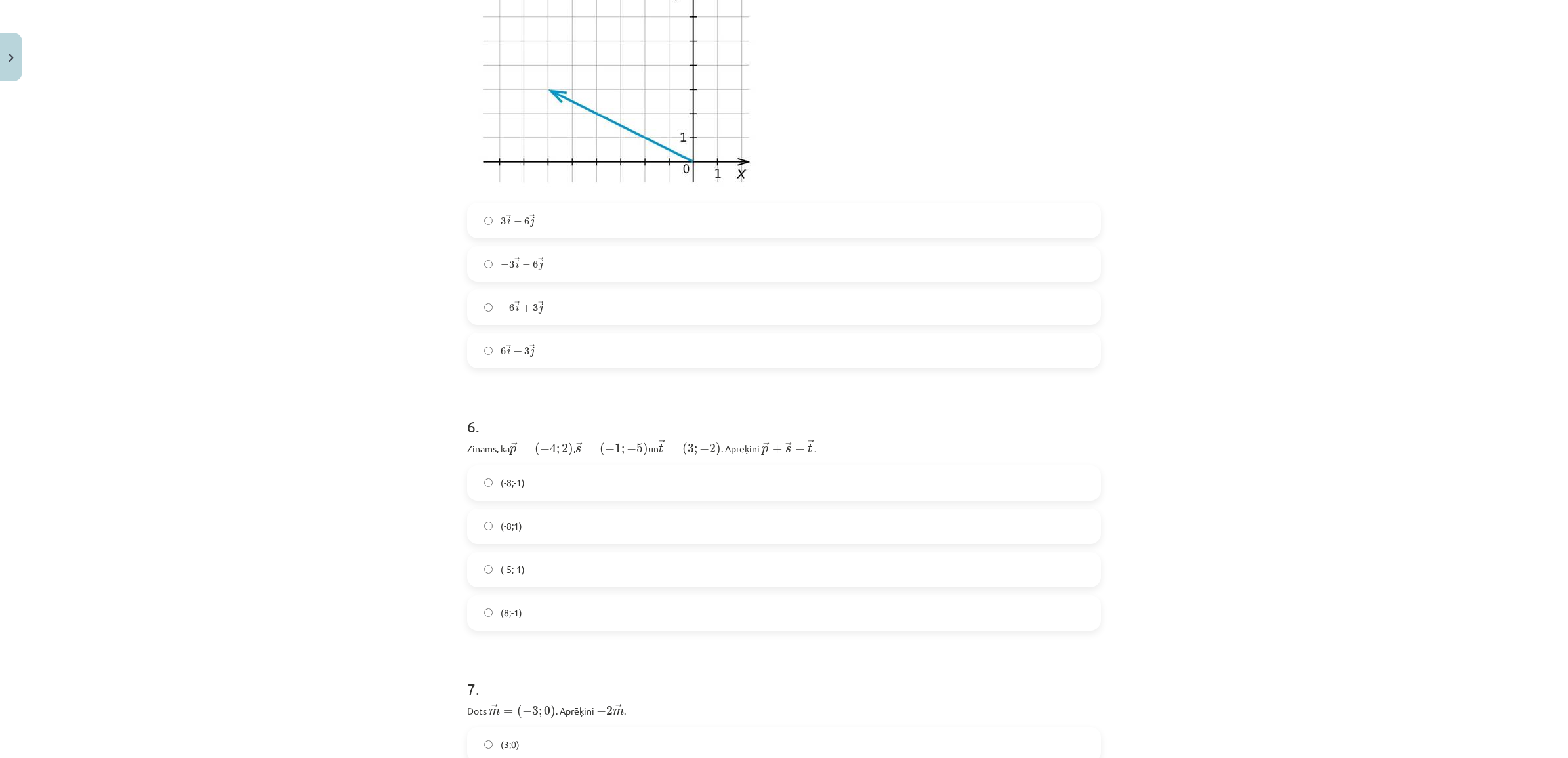
click at [527, 520] on label "(-8;1)" at bounding box center [783, 526] width 631 height 32
click at [562, 467] on label "(-8;-1)" at bounding box center [783, 483] width 631 height 32
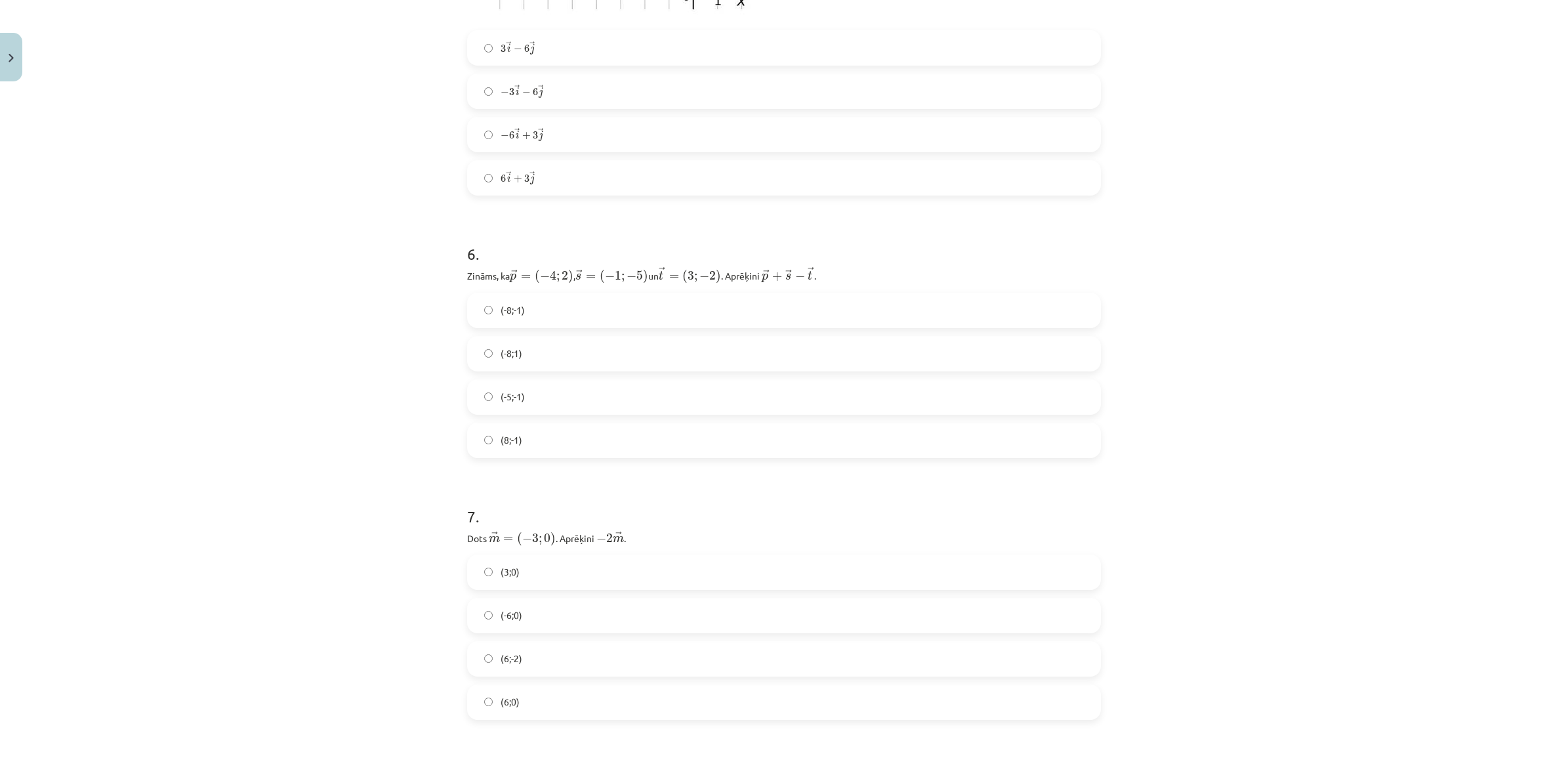
scroll to position [1886, 0]
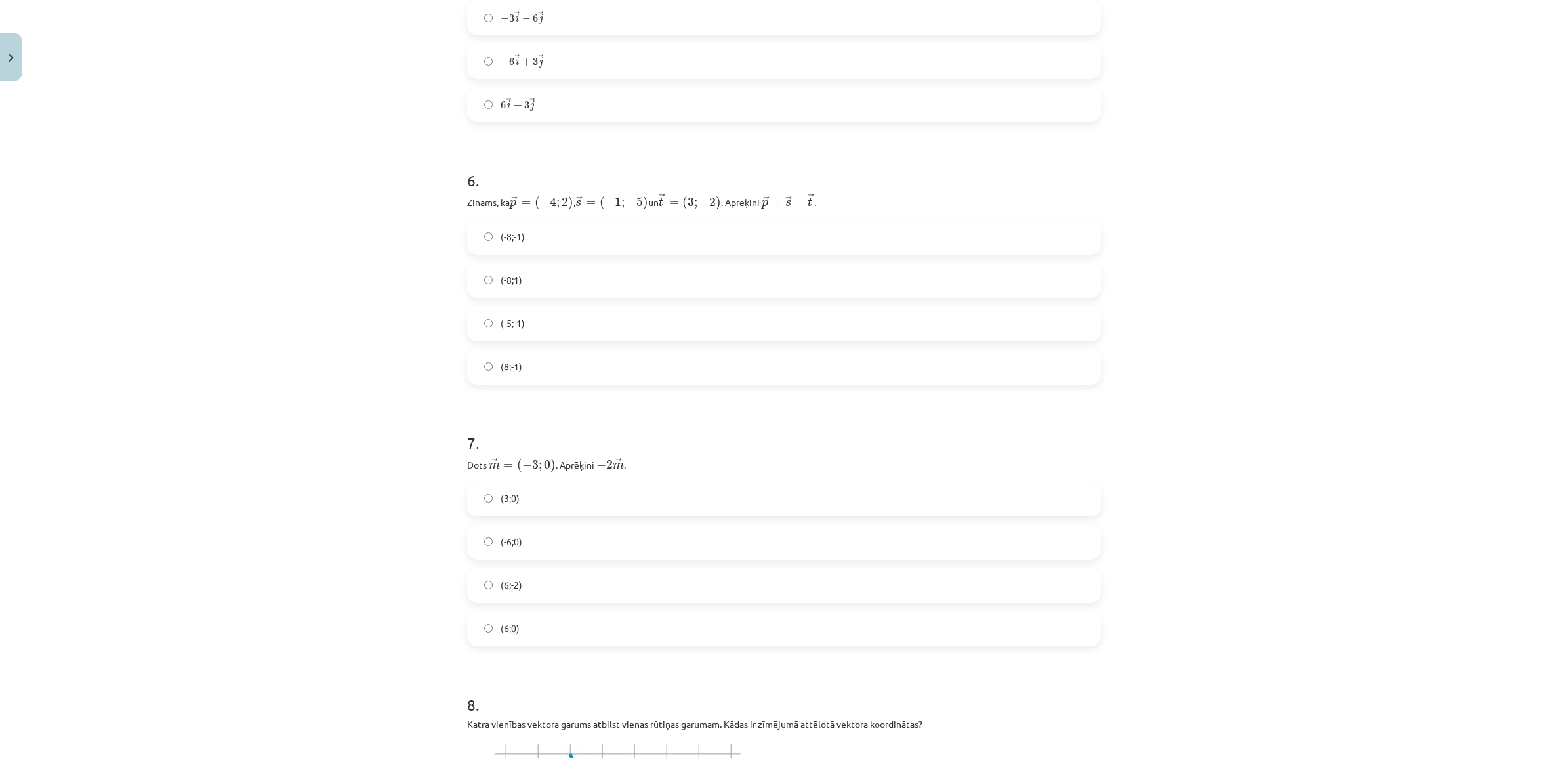
click at [537, 624] on label "(6;0)" at bounding box center [783, 628] width 631 height 32
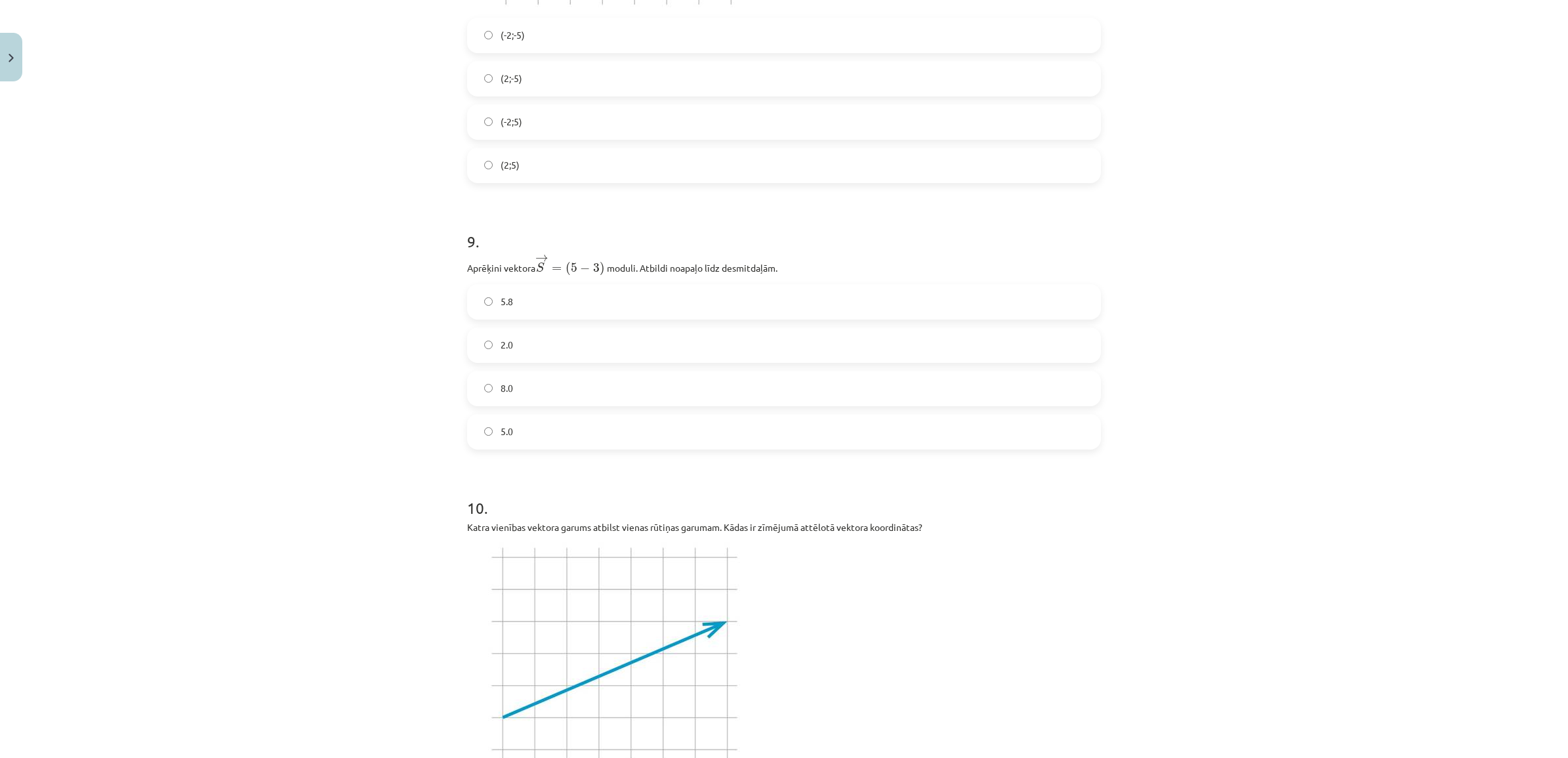
scroll to position [2871, 0]
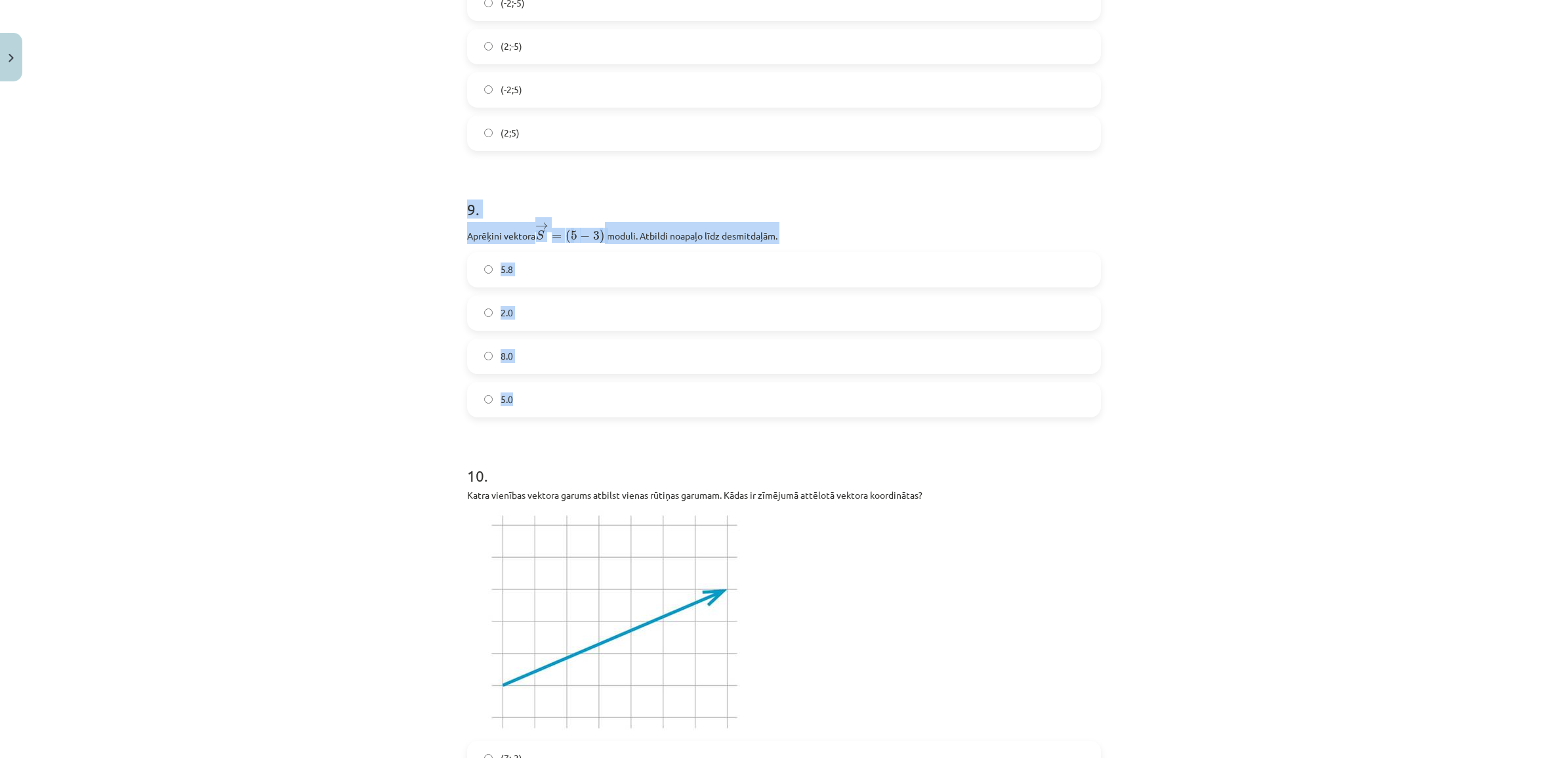
drag, startPoint x: 447, startPoint y: 192, endPoint x: 608, endPoint y: 397, distance: 260.7
click at [608, 397] on div "Mācību tēma: Matemātikas i - 10. klases 1. ieskaites mācību materiāls (a,b) #8 …" at bounding box center [784, 379] width 1568 height 758
drag, startPoint x: 608, startPoint y: 397, endPoint x: 616, endPoint y: 228, distance: 169.2
copy div "9 . Aprēķini vektora → S = ( 5 − 3 ) S → = ( 5 − 3 ) ﻿﻿ moduli. Atbildi noapaļo…"
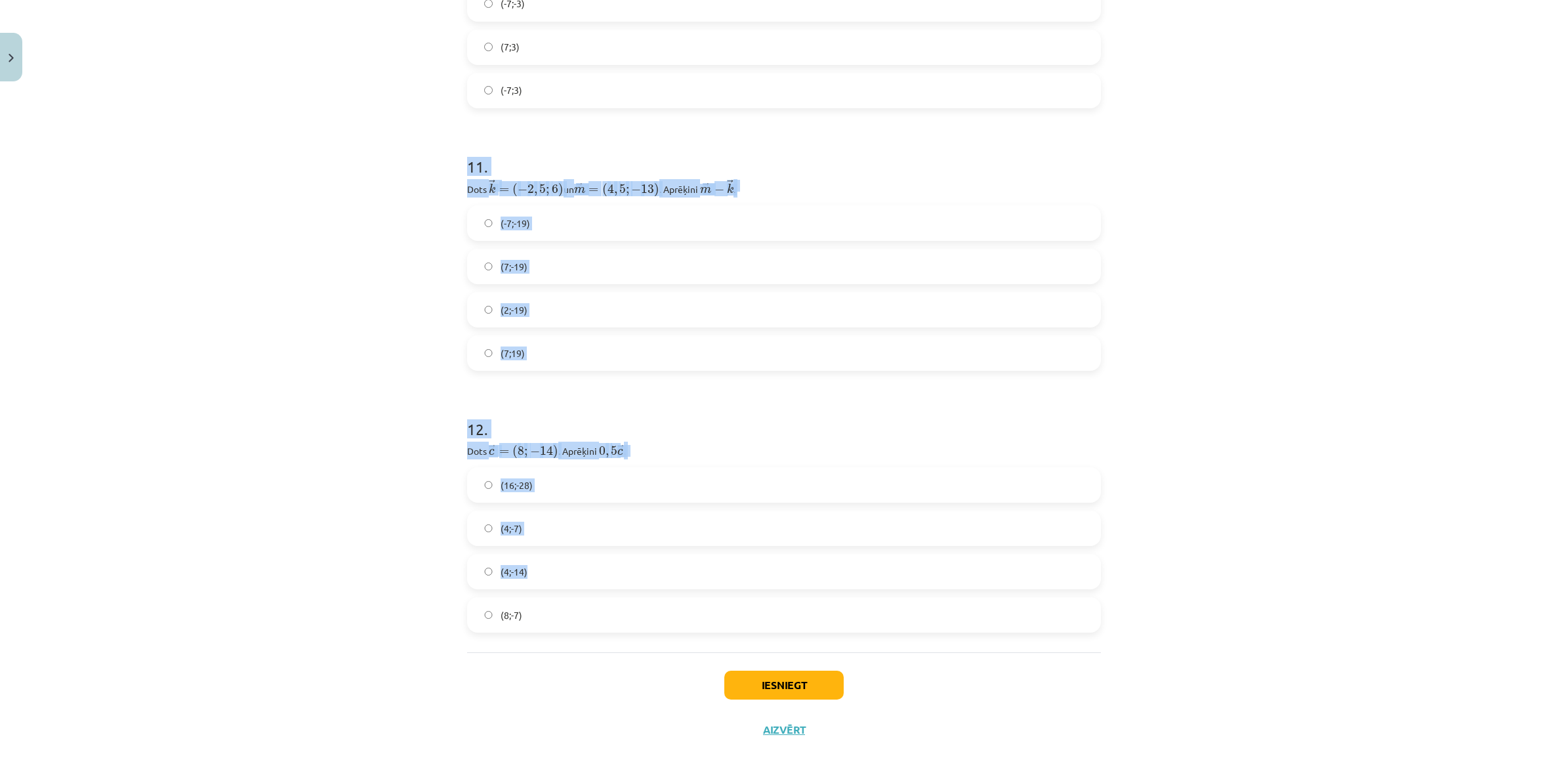
scroll to position [3692, 0]
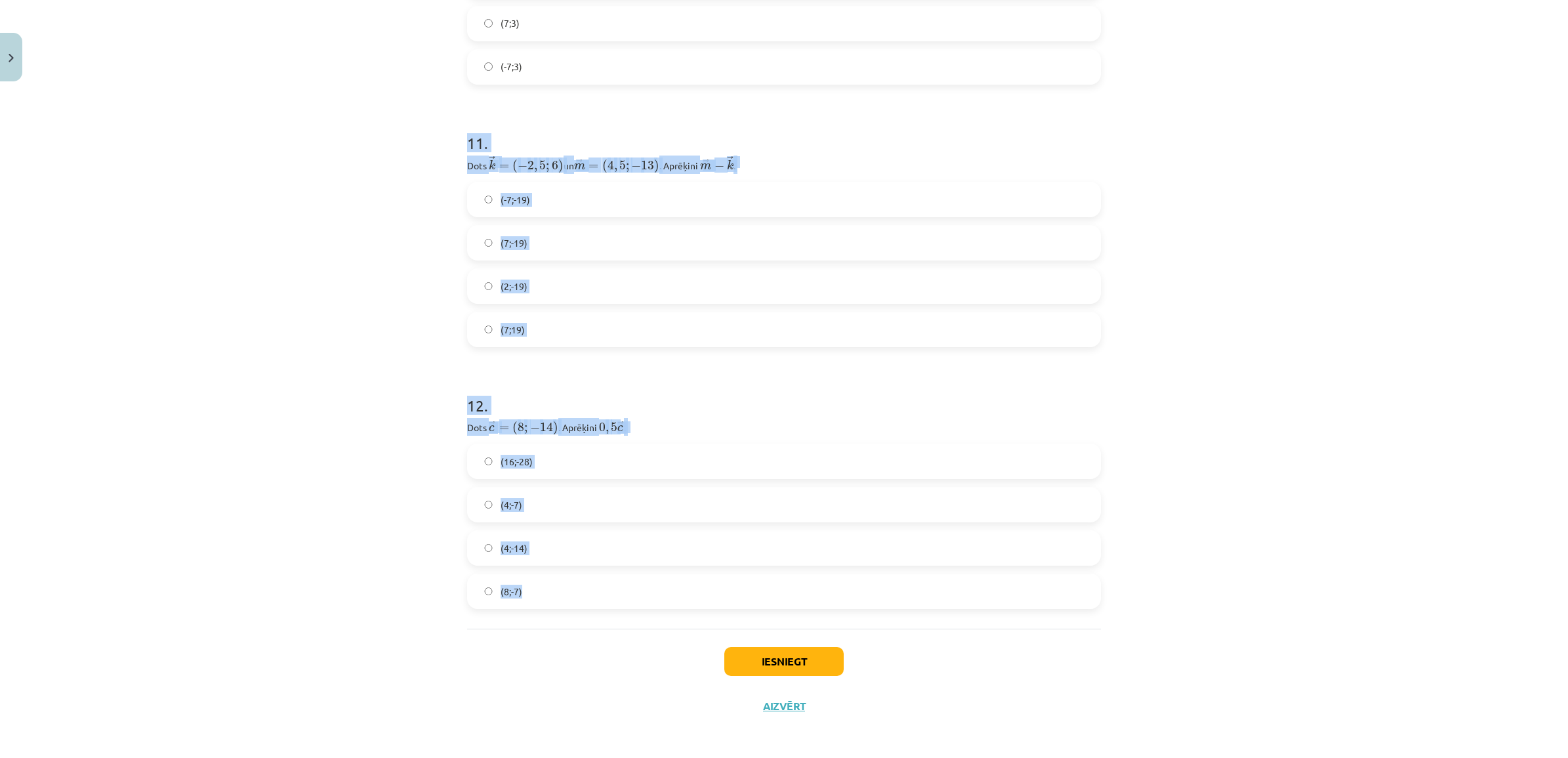
drag, startPoint x: 450, startPoint y: 291, endPoint x: 669, endPoint y: 580, distance: 362.6
click at [669, 580] on div "Mācību tēma: Matemātikas i - 10. klases 1. ieskaites mācību materiāls (a,b) #8 …" at bounding box center [784, 379] width 1568 height 758
drag, startPoint x: 669, startPoint y: 580, endPoint x: 533, endPoint y: 417, distance: 212.3
copy form "11 . Dots ﻿ → k = ( − 2 , 5 ; 6 ) k → = ( − 2 , 5 ; 6 ) un ﻿﻿ → m = ( 4 , 5 ; −…"
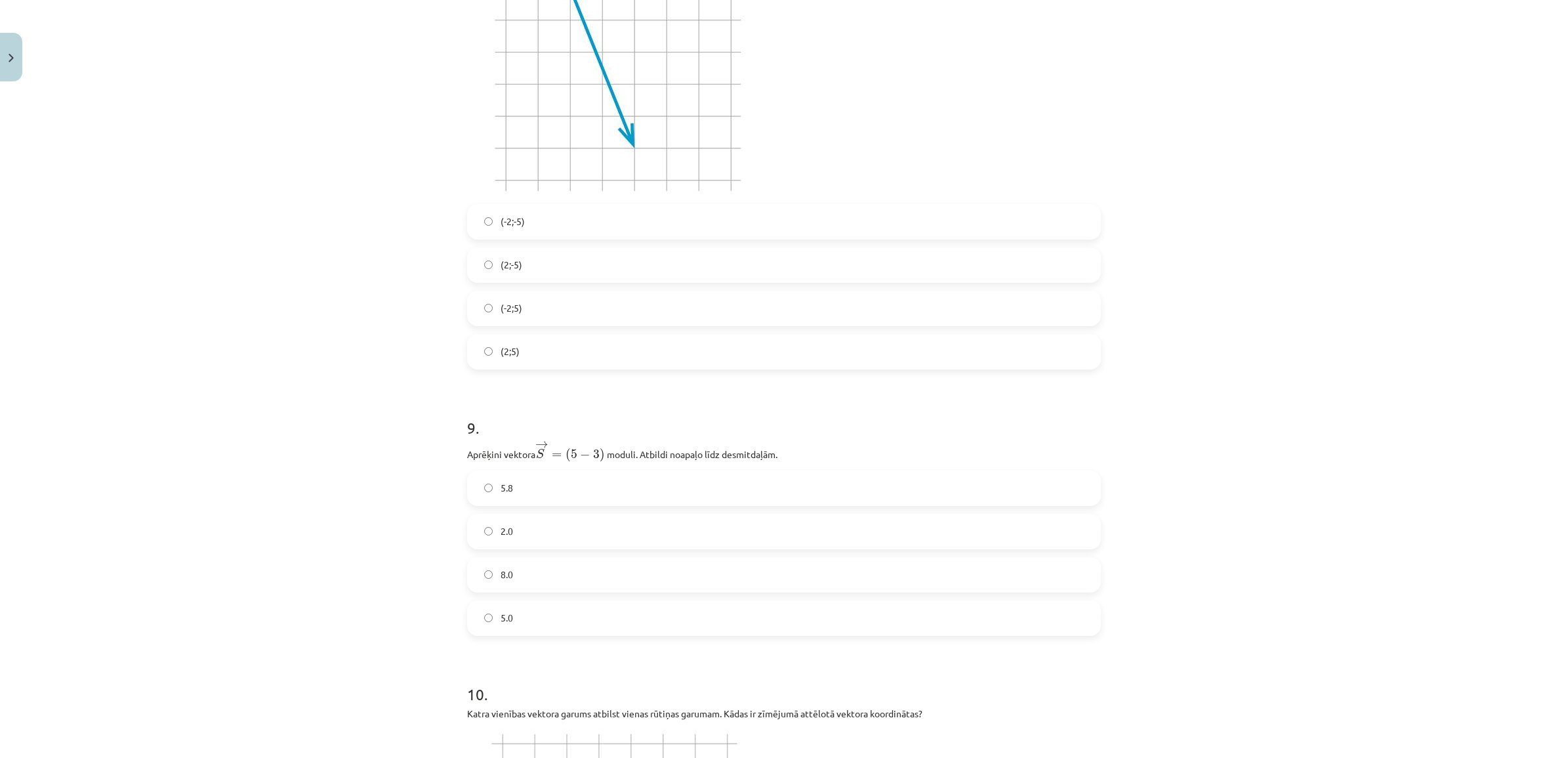
scroll to position [2626, 0]
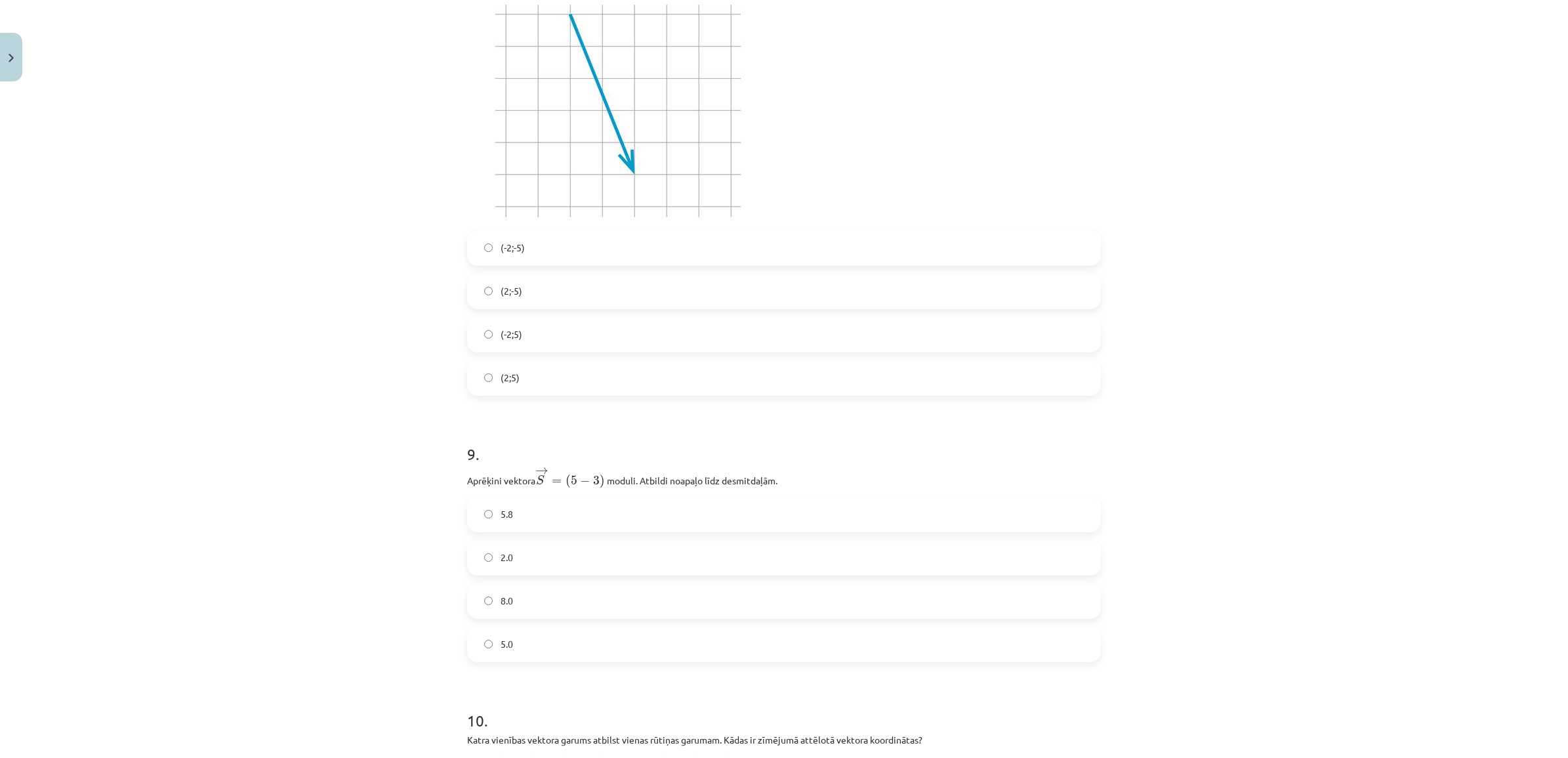
click at [356, 384] on div "Mācību tēma: Matemātikas i - 10. klases 1. ieskaites mācību materiāls (a,b) #8 …" at bounding box center [784, 379] width 1568 height 758
click at [537, 503] on label "5.8" at bounding box center [783, 515] width 631 height 32
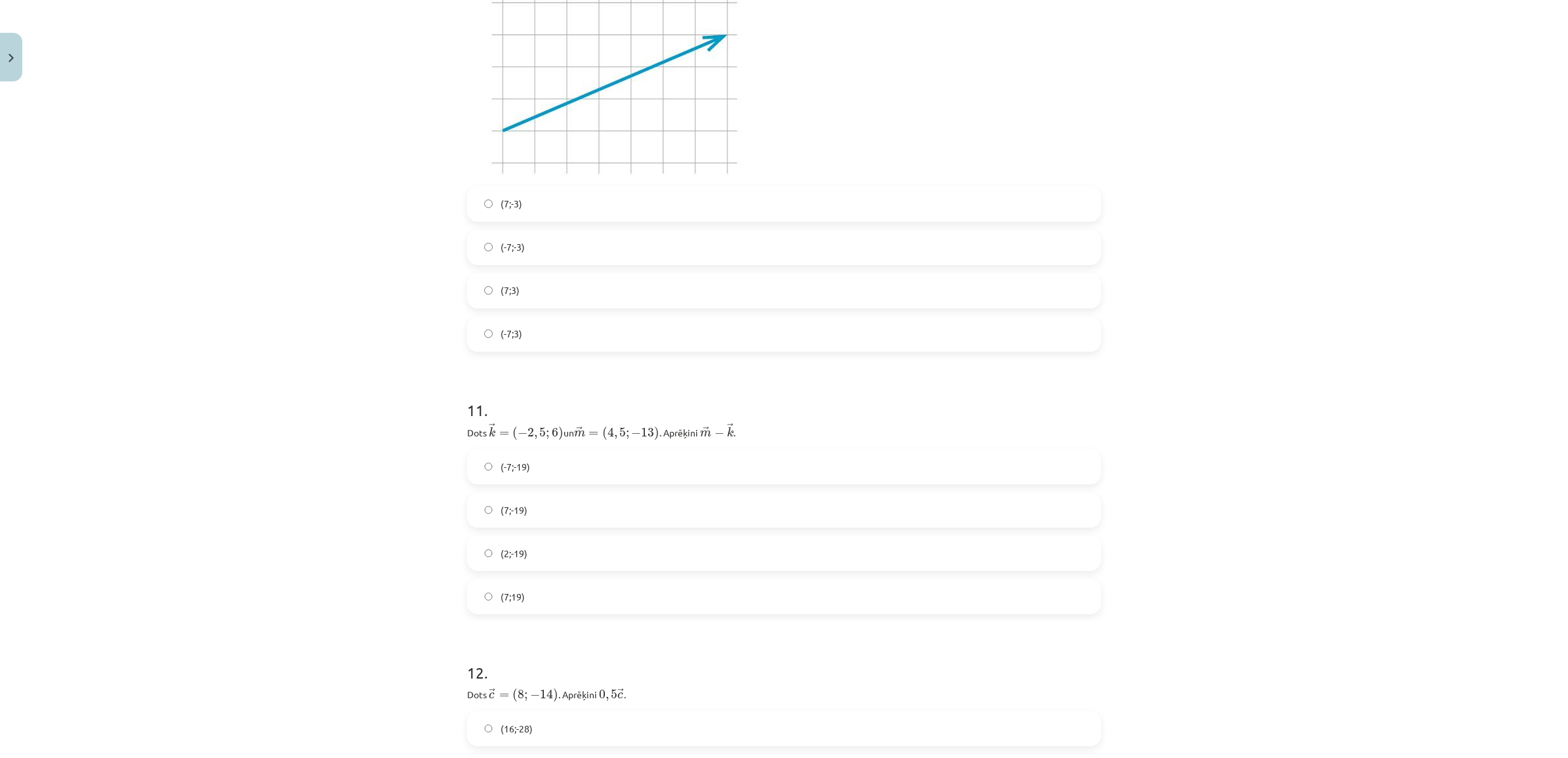
scroll to position [3528, 0]
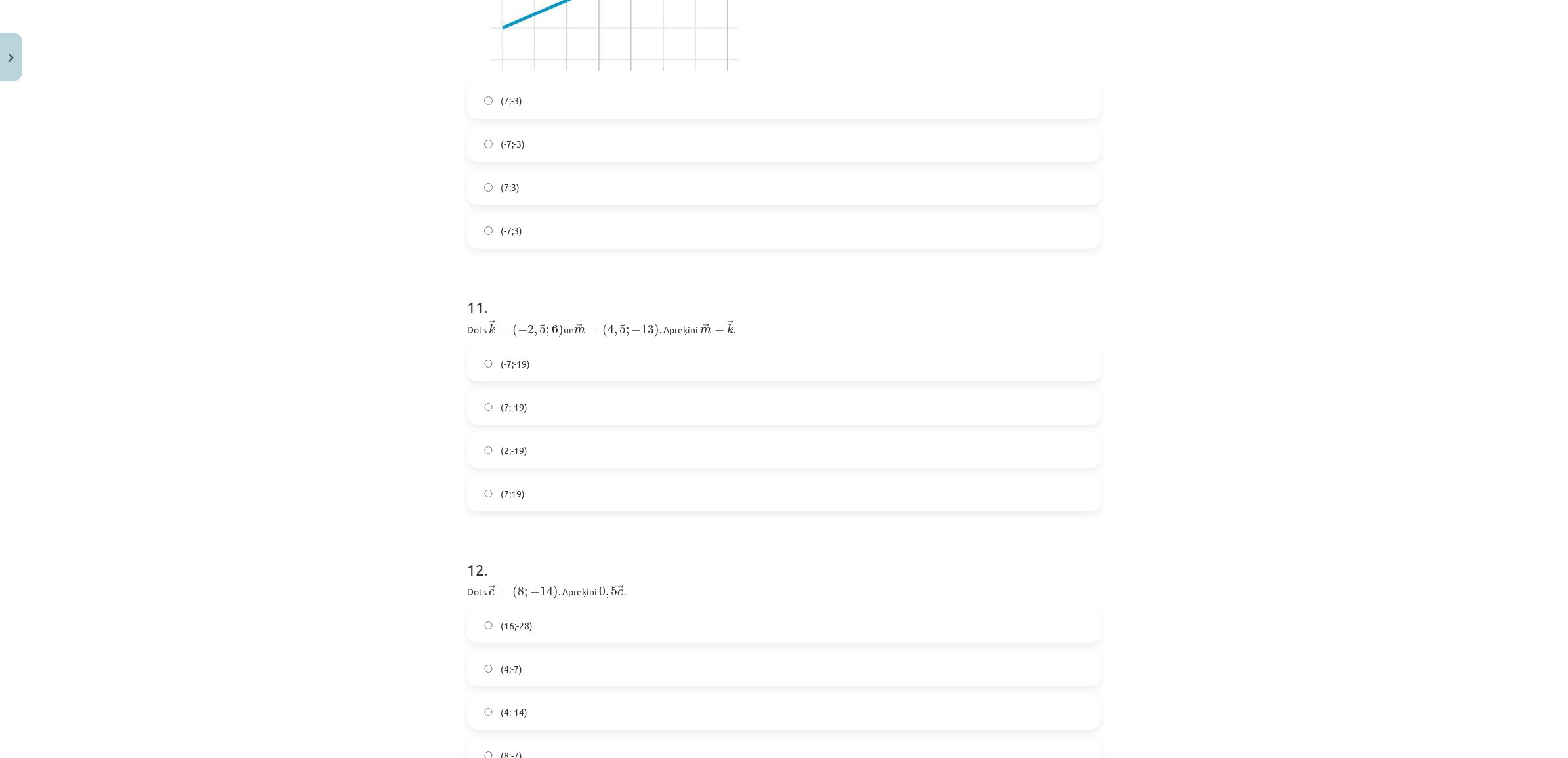
click at [538, 492] on label "(7;19)" at bounding box center [783, 493] width 631 height 32
click at [563, 369] on label "(-7;-19)" at bounding box center [783, 363] width 631 height 32
click at [572, 400] on label "(7;-19)" at bounding box center [783, 406] width 631 height 32
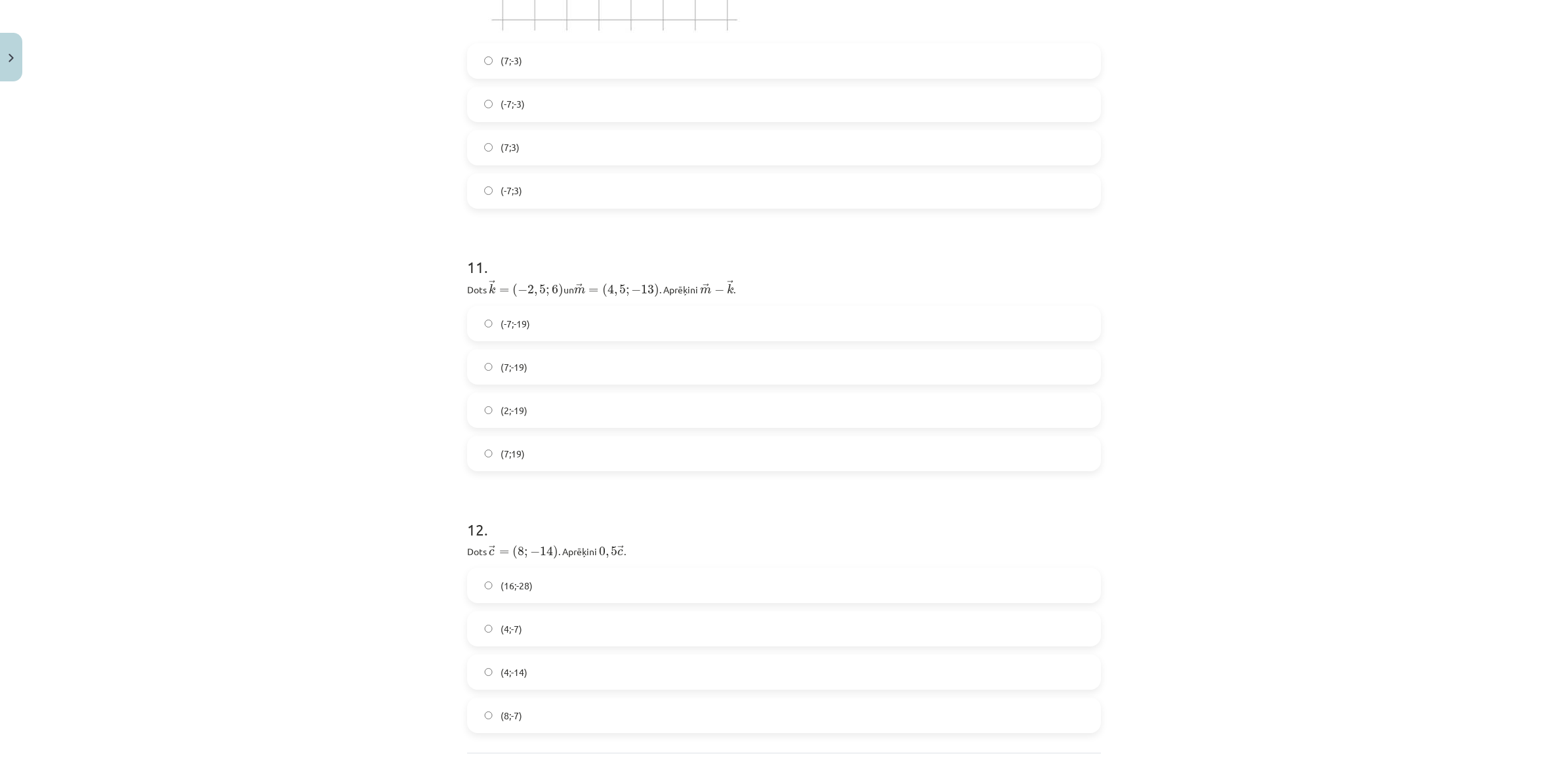
scroll to position [3692, 0]
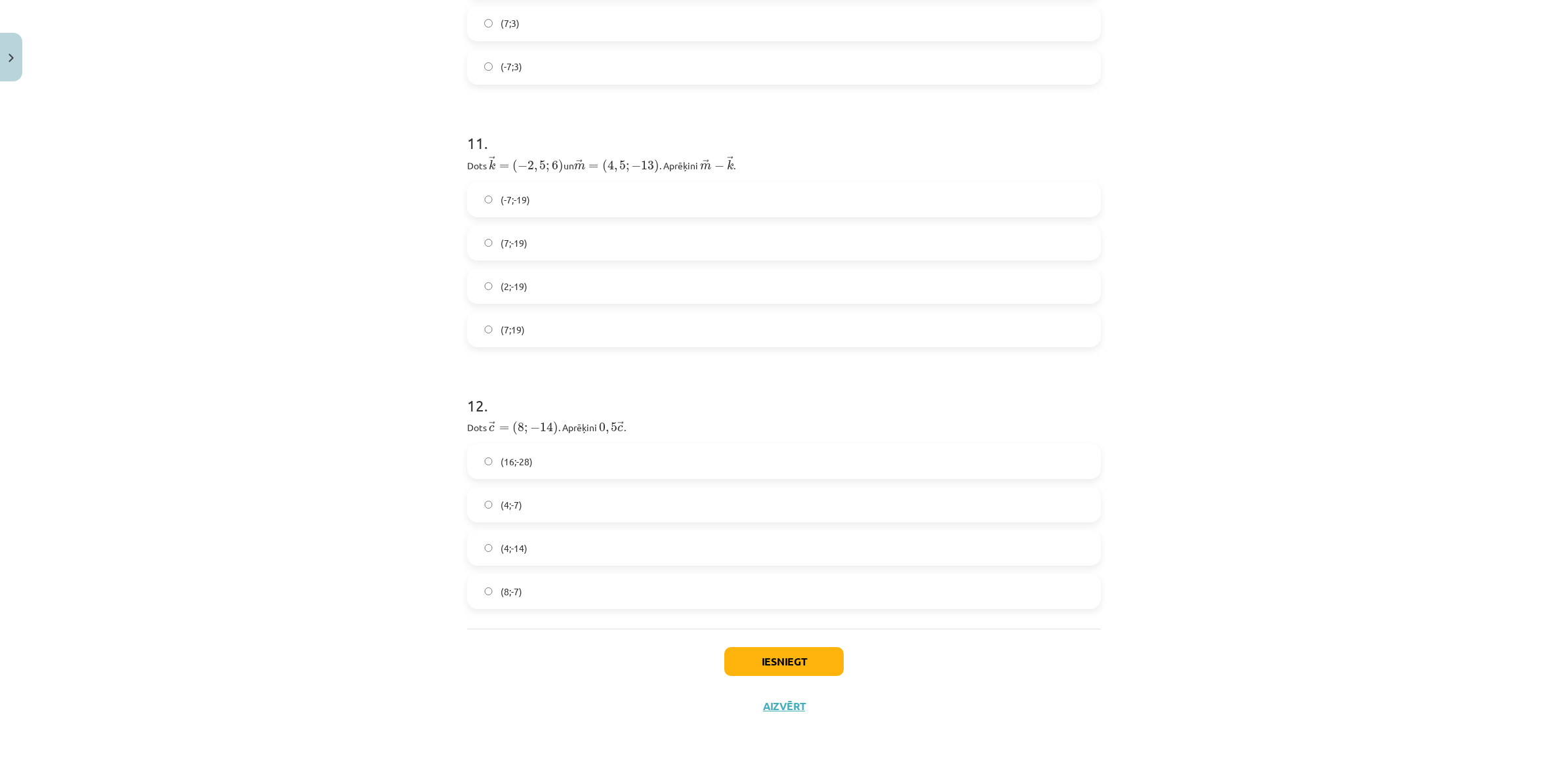
click at [548, 501] on label "(4;-7)" at bounding box center [783, 505] width 631 height 32
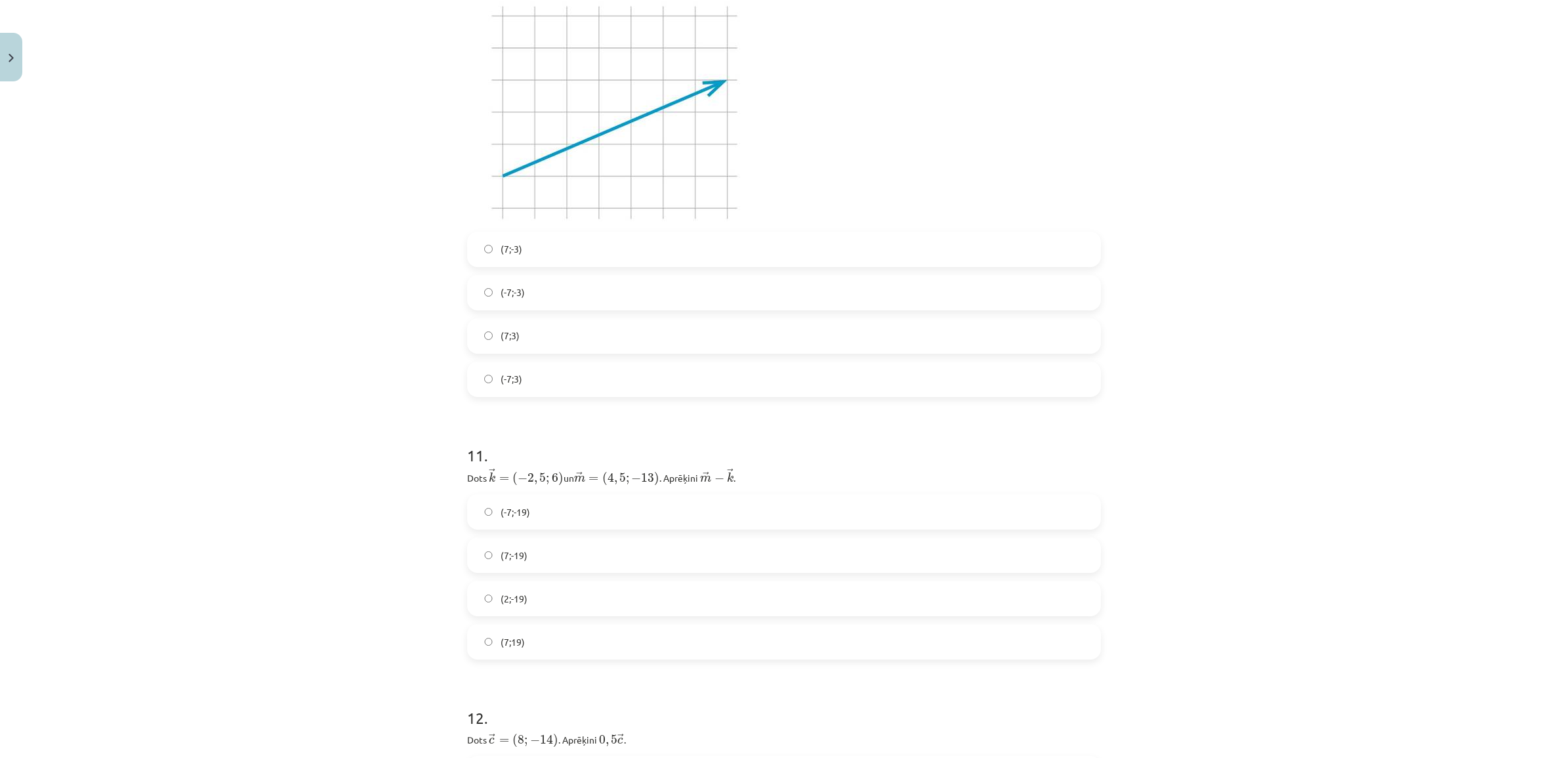
scroll to position [3118, 0]
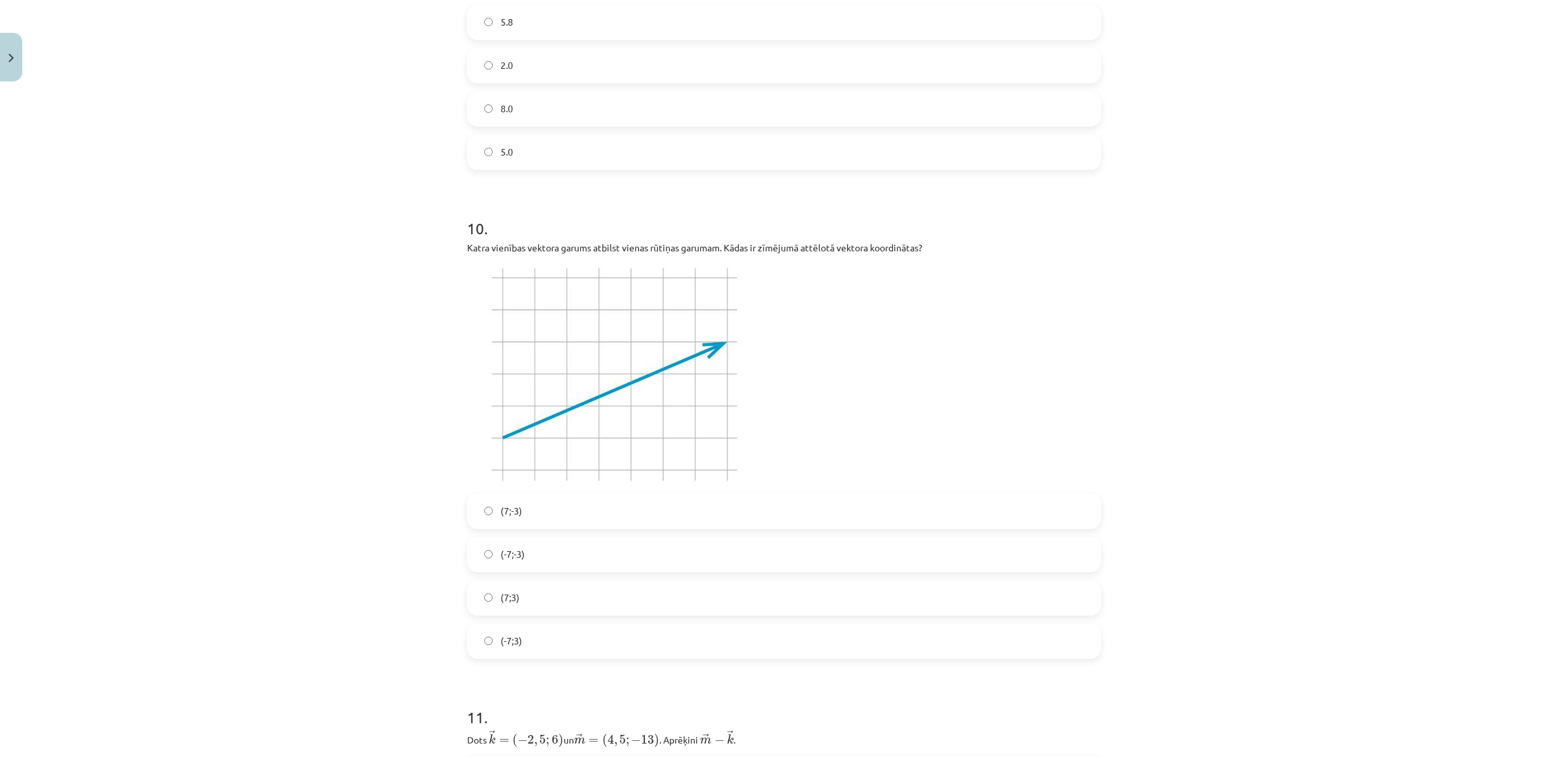
click at [533, 594] on label "(7;3)" at bounding box center [783, 597] width 631 height 32
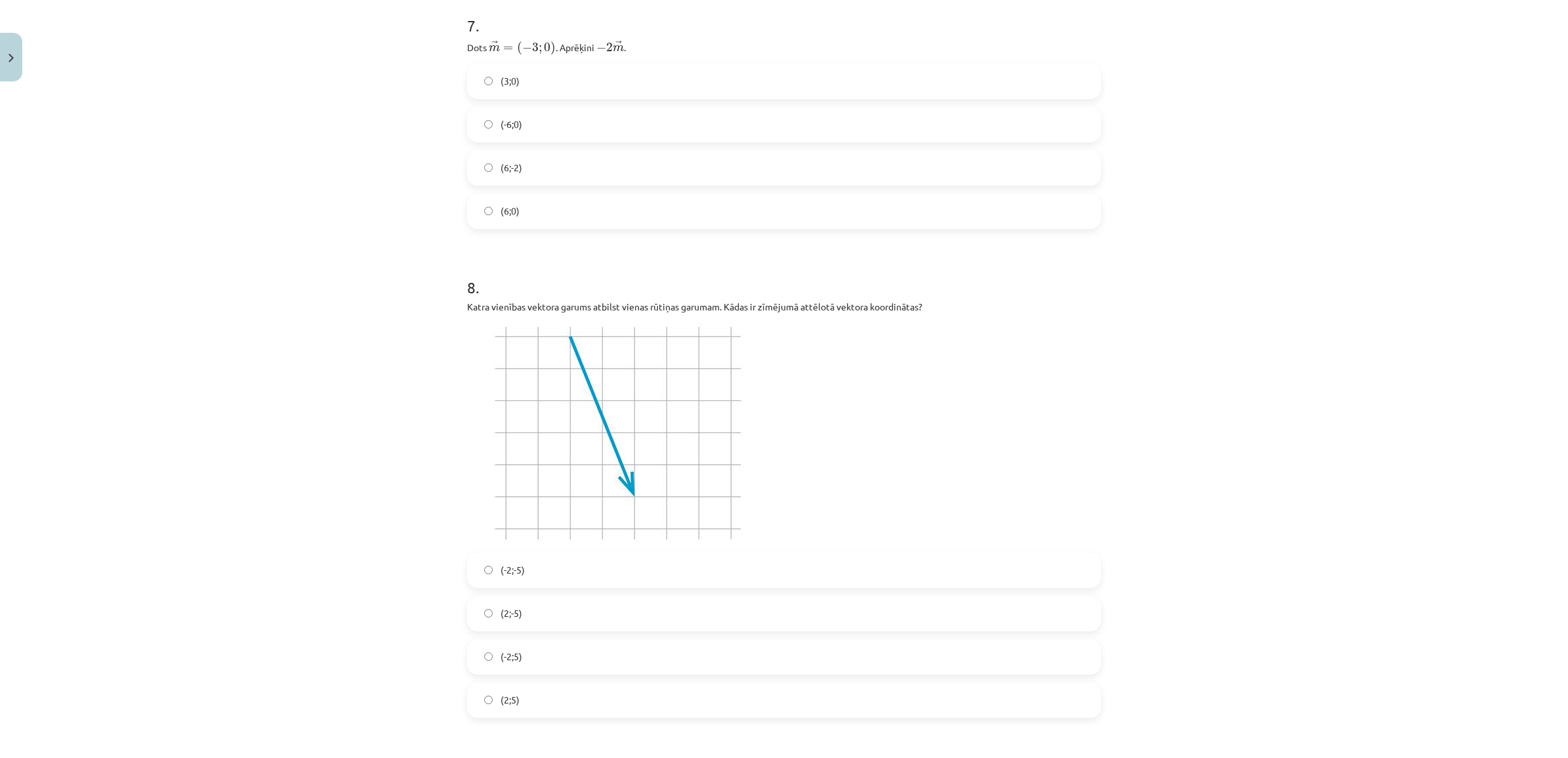
scroll to position [2298, 0]
click at [539, 618] on label "(2;-5)" at bounding box center [783, 619] width 631 height 32
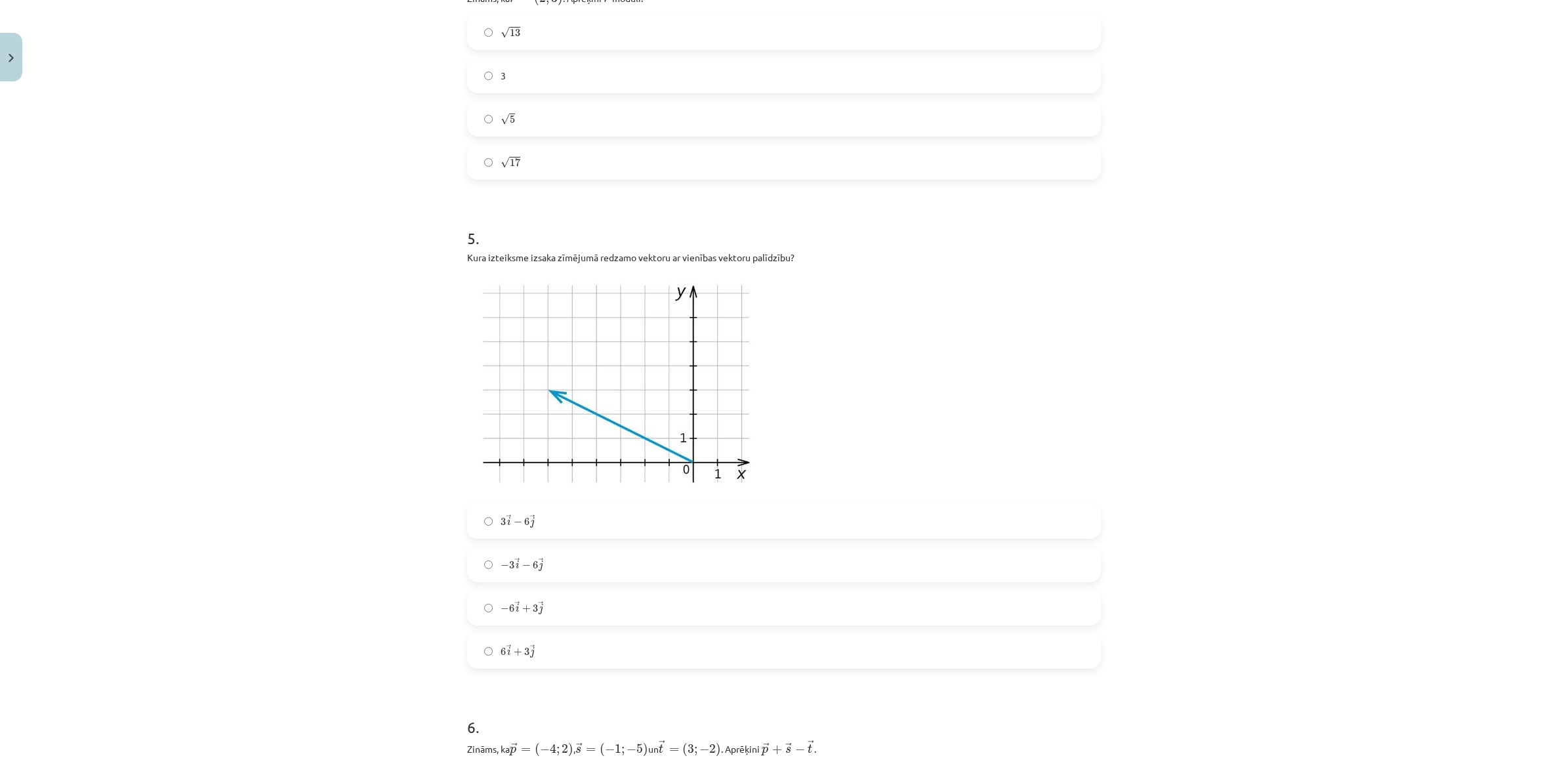
scroll to position [1395, 0]
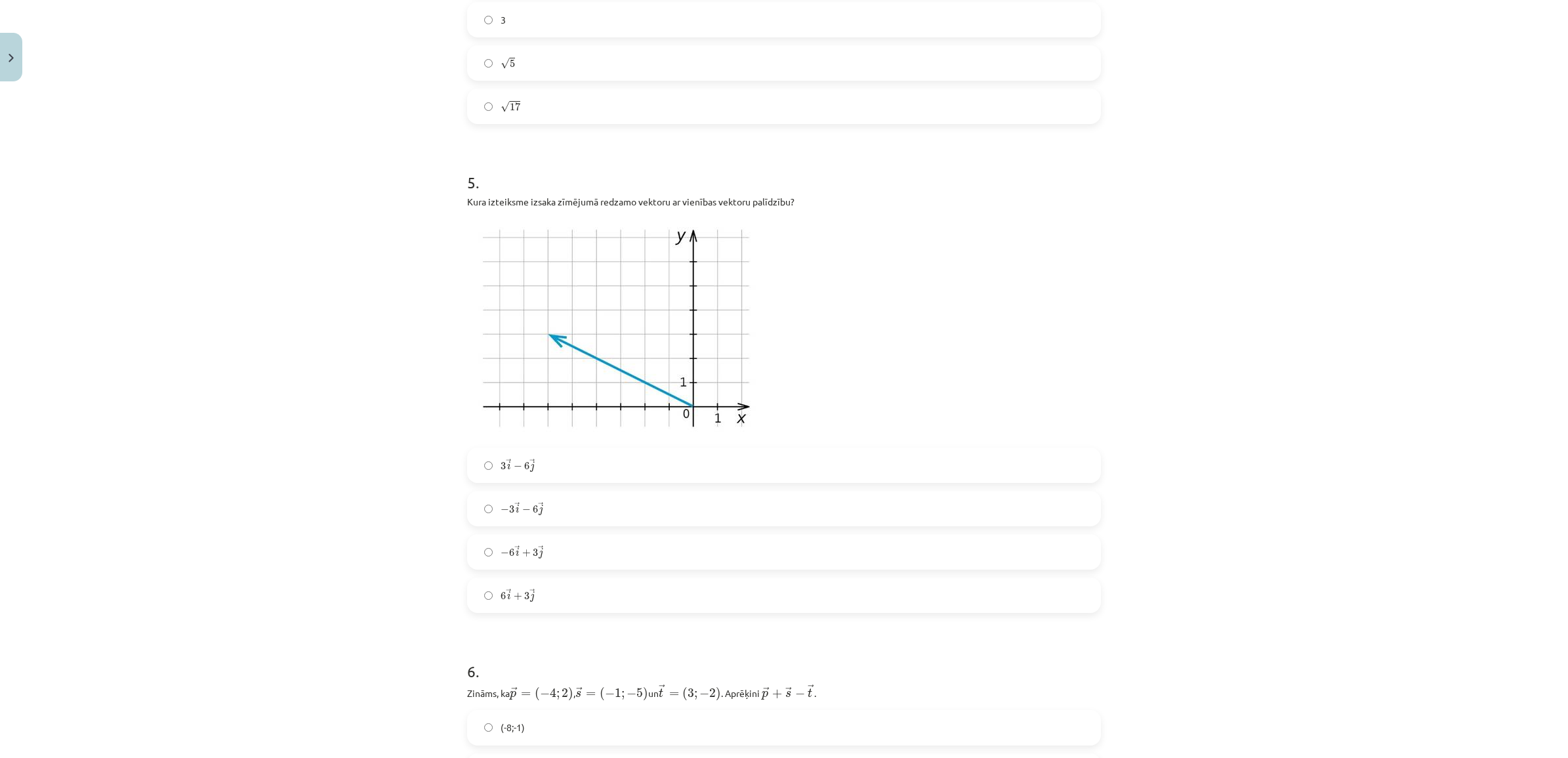
click at [572, 555] on label "− 6 → i + 3 → j − 6 i → + 3 j →" at bounding box center [783, 552] width 631 height 32
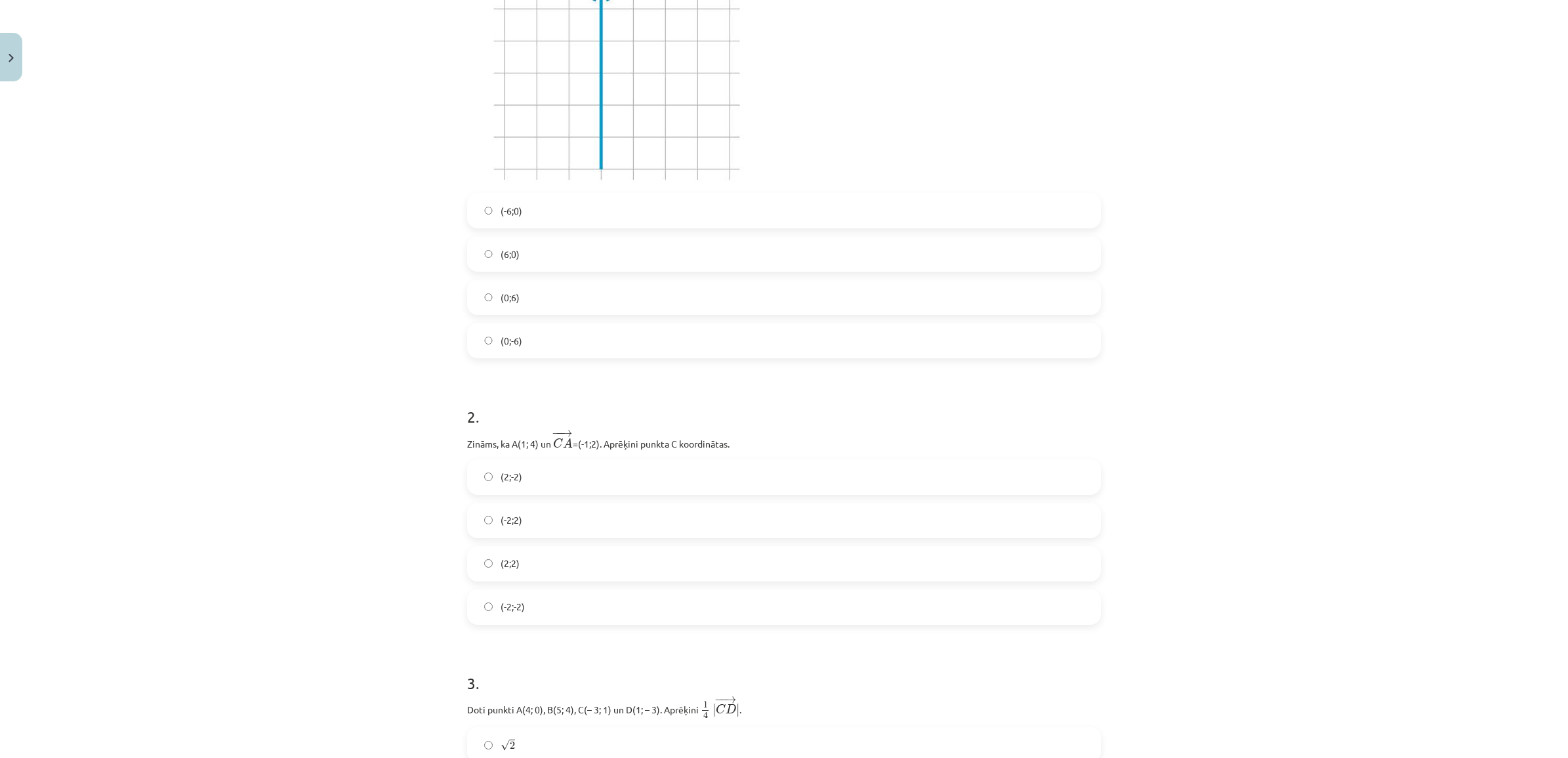
scroll to position [83, 0]
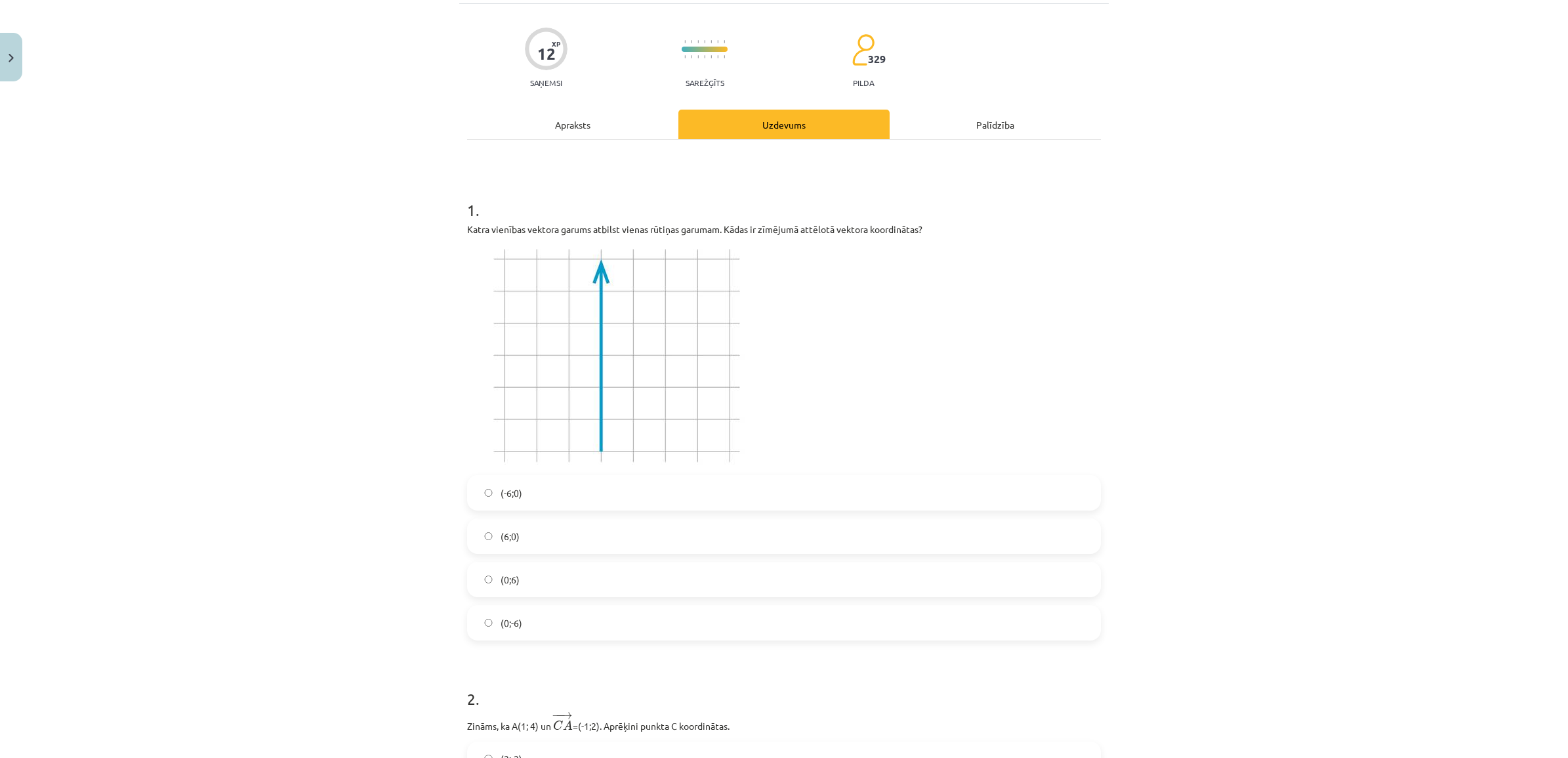
click at [527, 586] on label "(0;6)" at bounding box center [783, 580] width 631 height 32
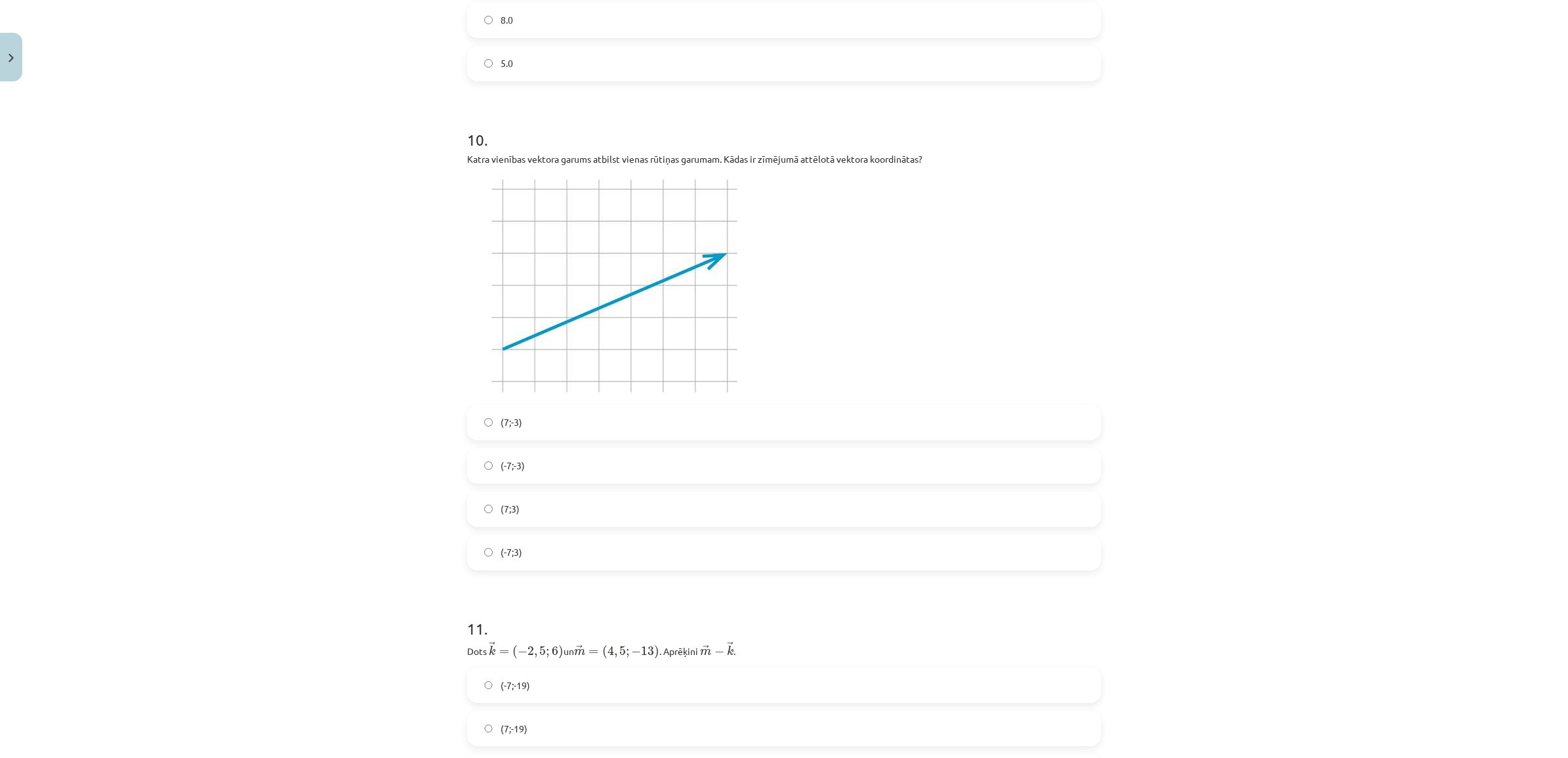
scroll to position [3692, 0]
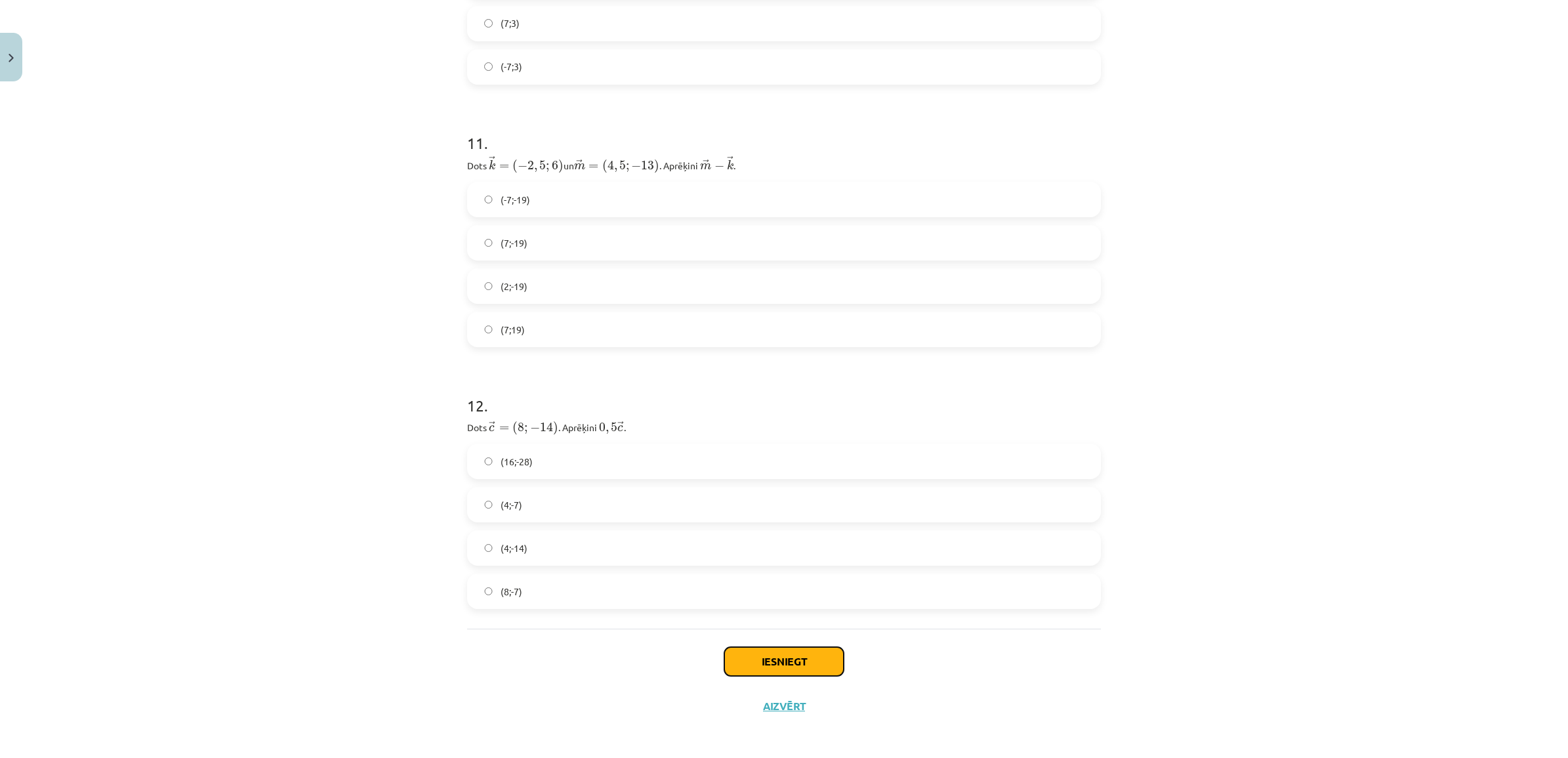
click at [768, 661] on button "Iesniegt" at bounding box center [783, 661] width 120 height 29
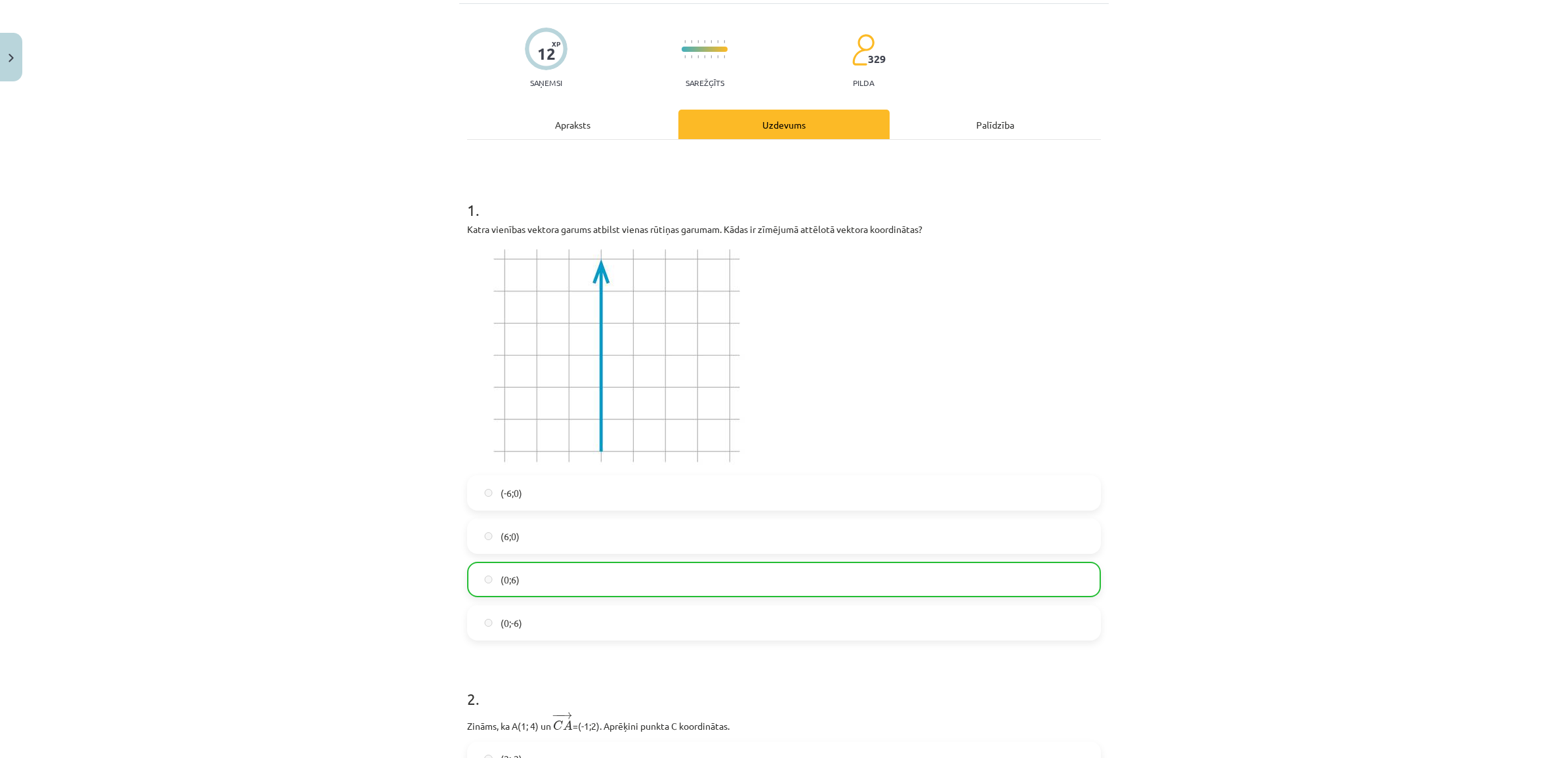
scroll to position [0, 0]
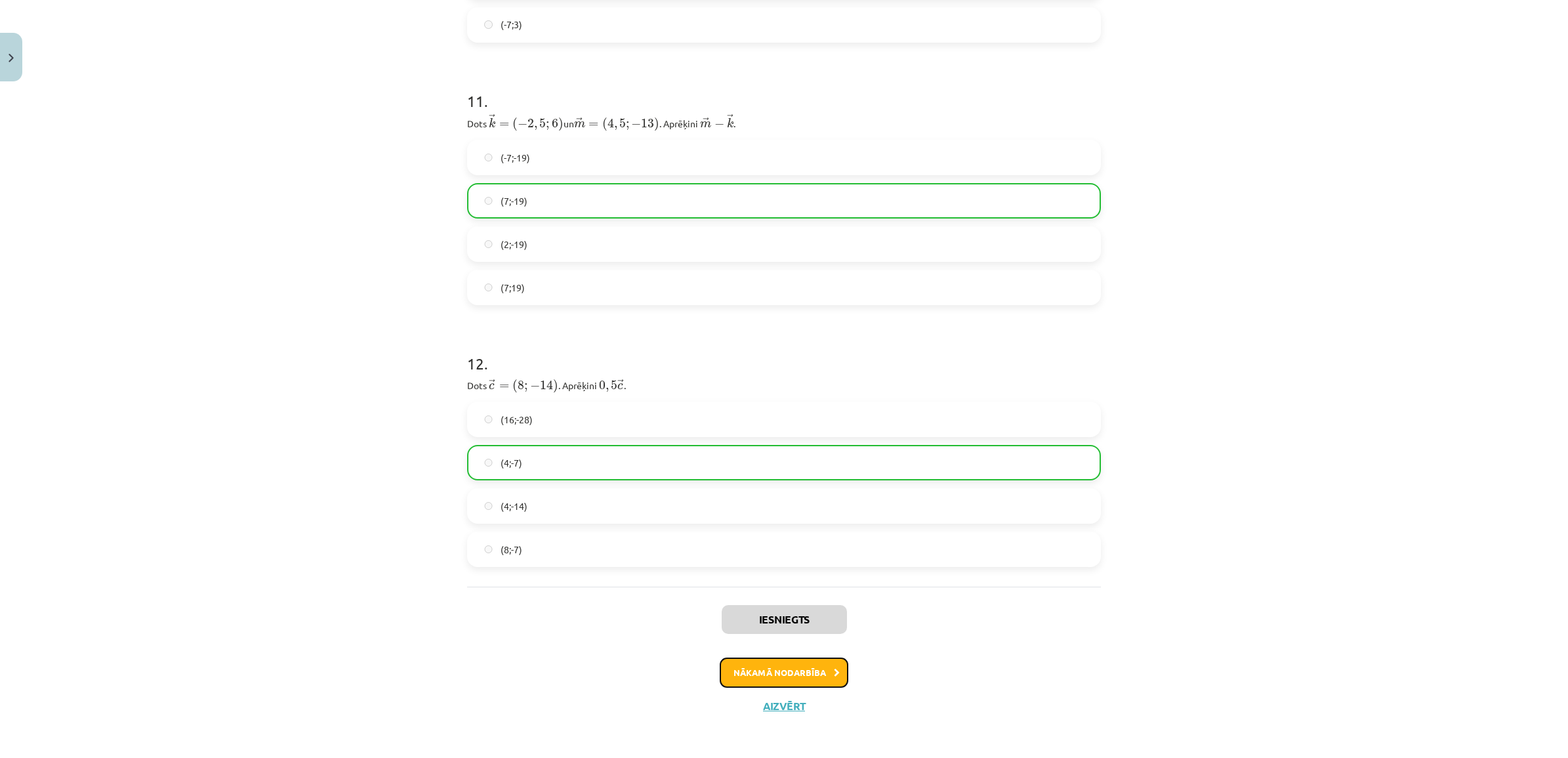
click at [777, 667] on button "Nākamā nodarbība" at bounding box center [784, 672] width 128 height 30
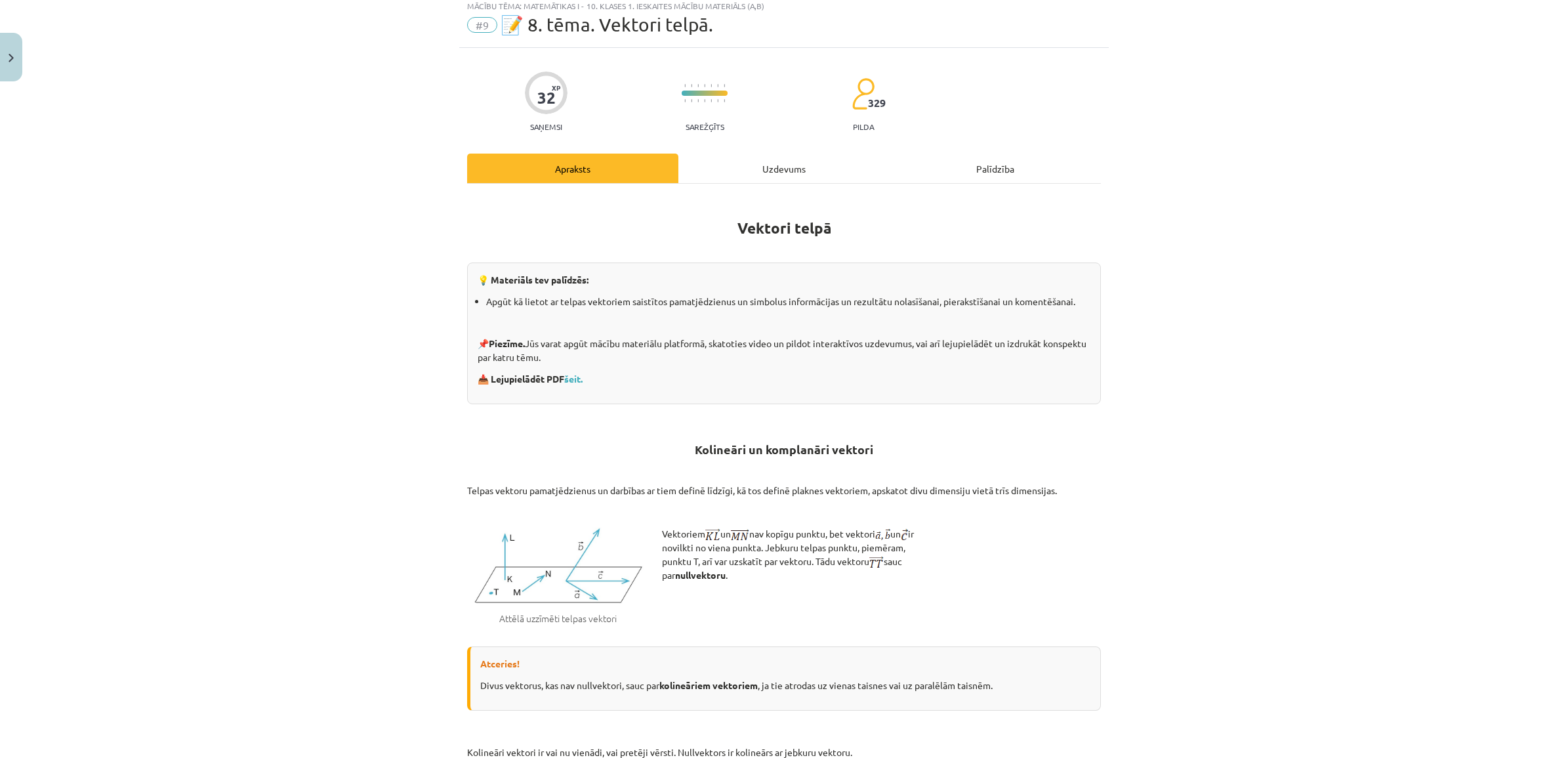
scroll to position [32, 0]
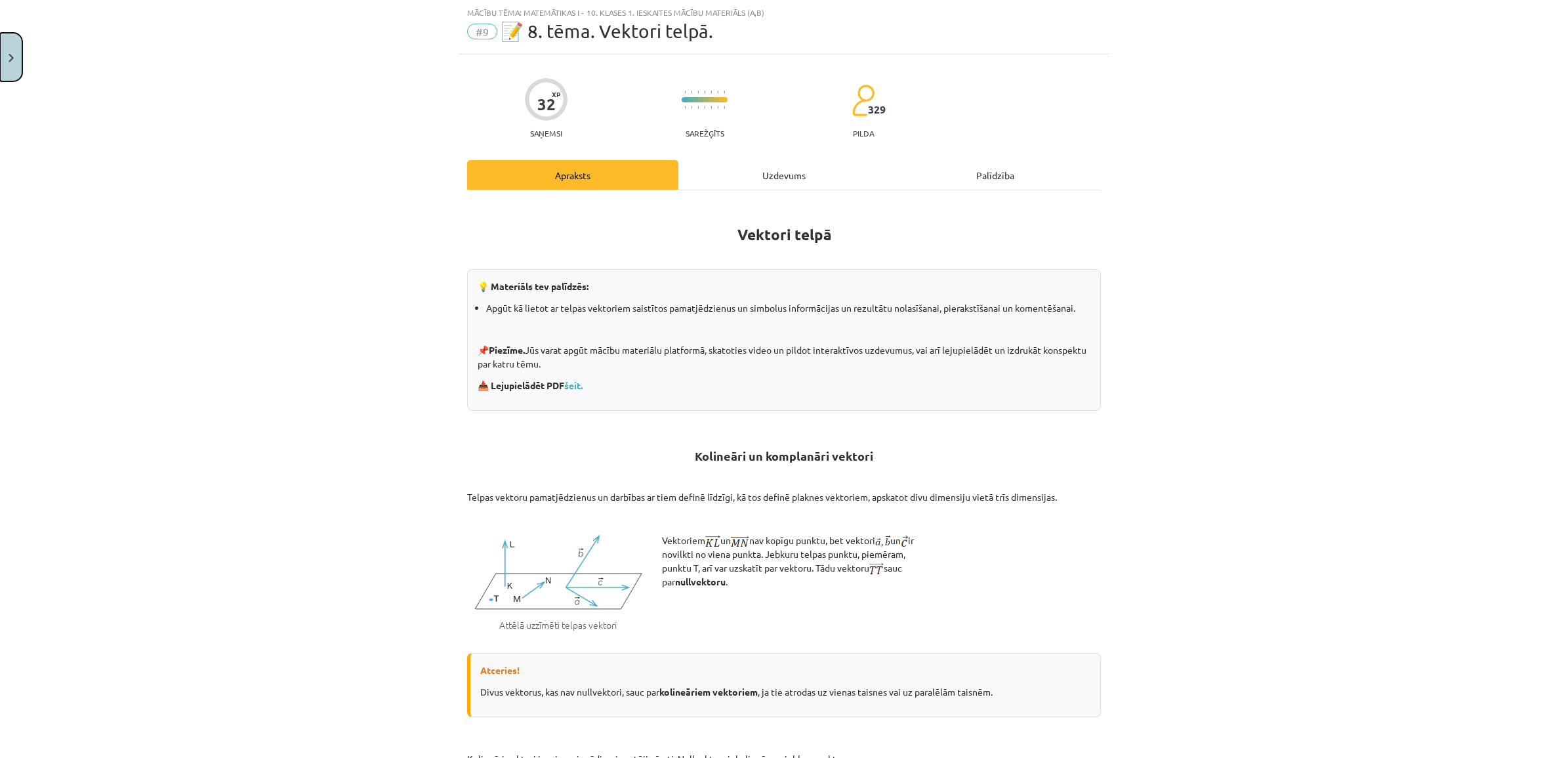
click at [11, 59] on img "Close" at bounding box center [11, 58] width 5 height 8
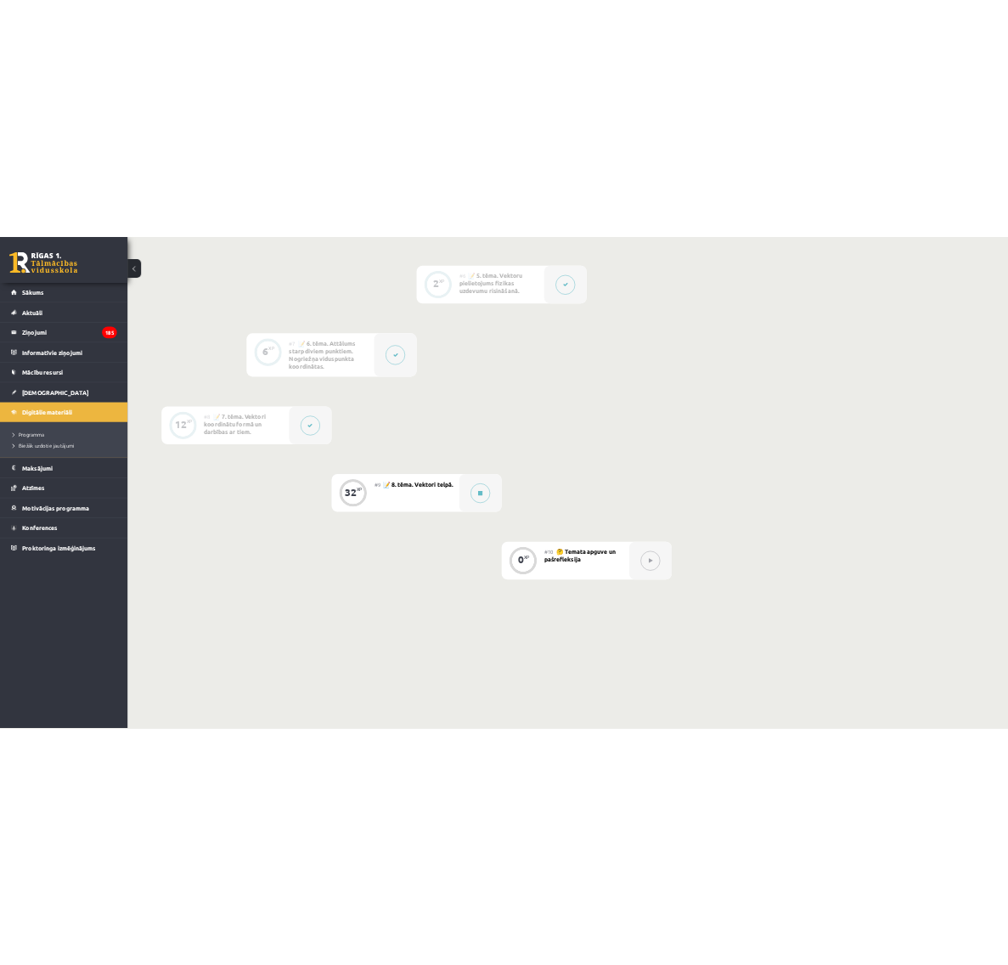
scroll to position [1238, 0]
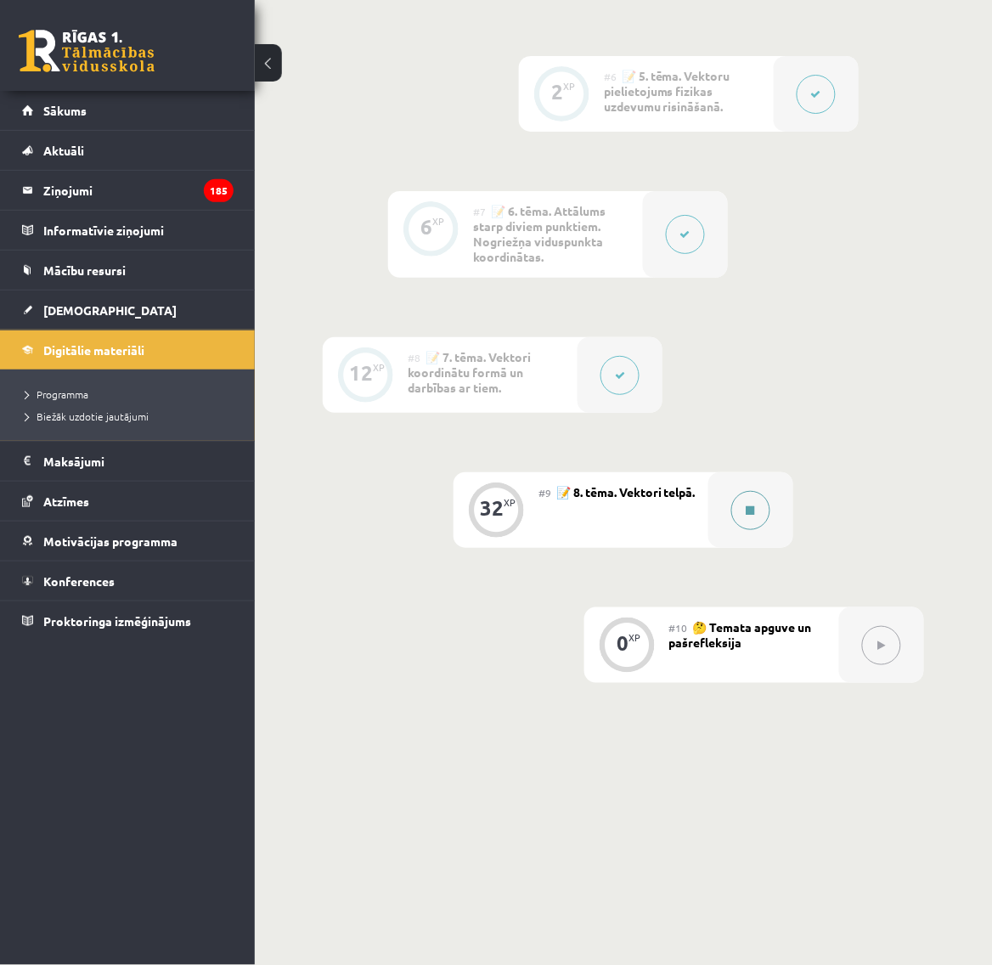
click at [737, 501] on button at bounding box center [750, 510] width 39 height 39
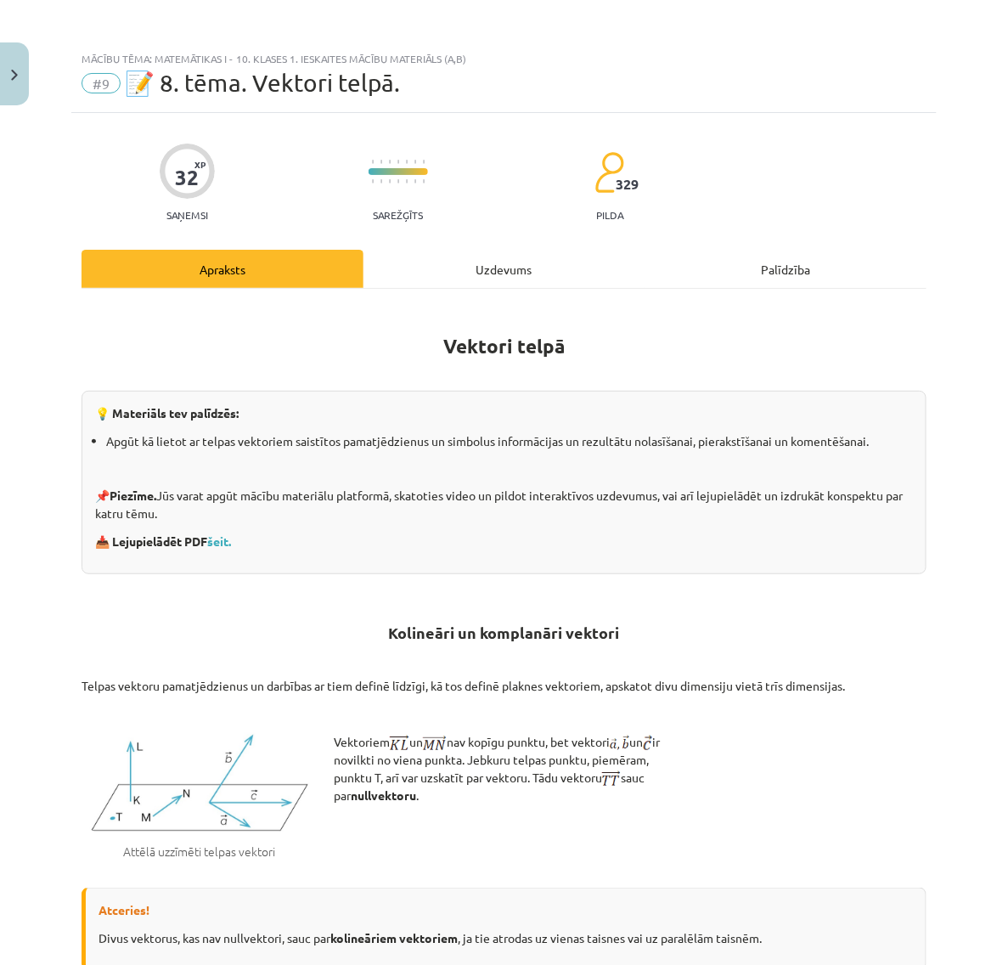
click at [450, 261] on div "Uzdevums" at bounding box center [504, 269] width 282 height 38
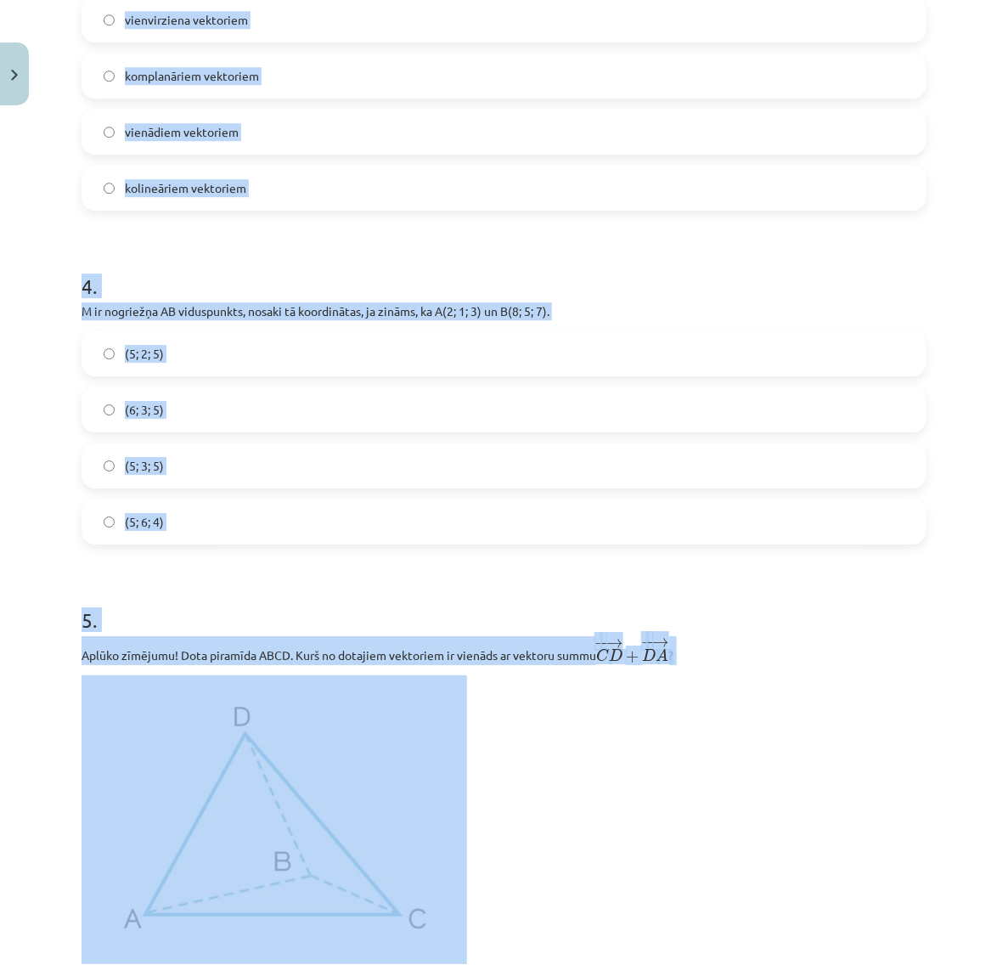
scroll to position [1529, 0]
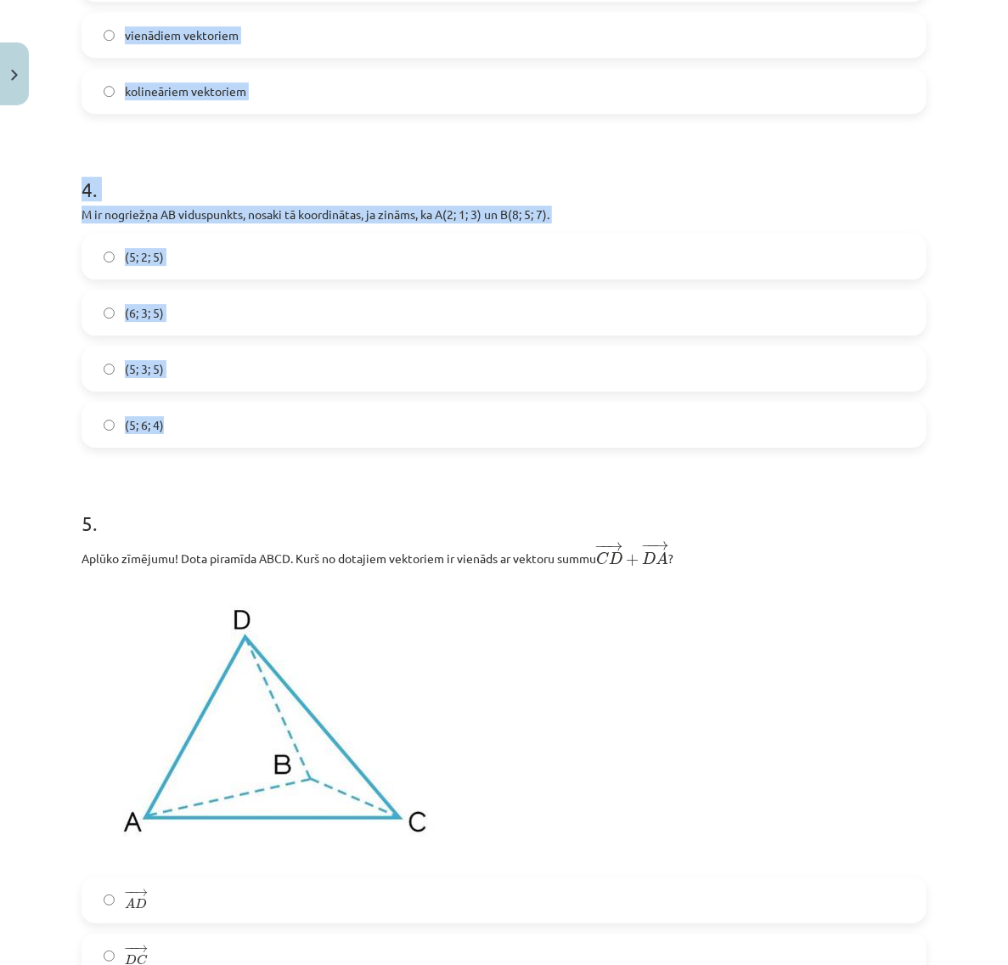
drag, startPoint x: 70, startPoint y: 673, endPoint x: 567, endPoint y: 443, distance: 547.5
copy form "2 . Dots punkts telpā ar koordinātām (0; 0; 8). Kur atrodas punkts? Uz aplikātu…"
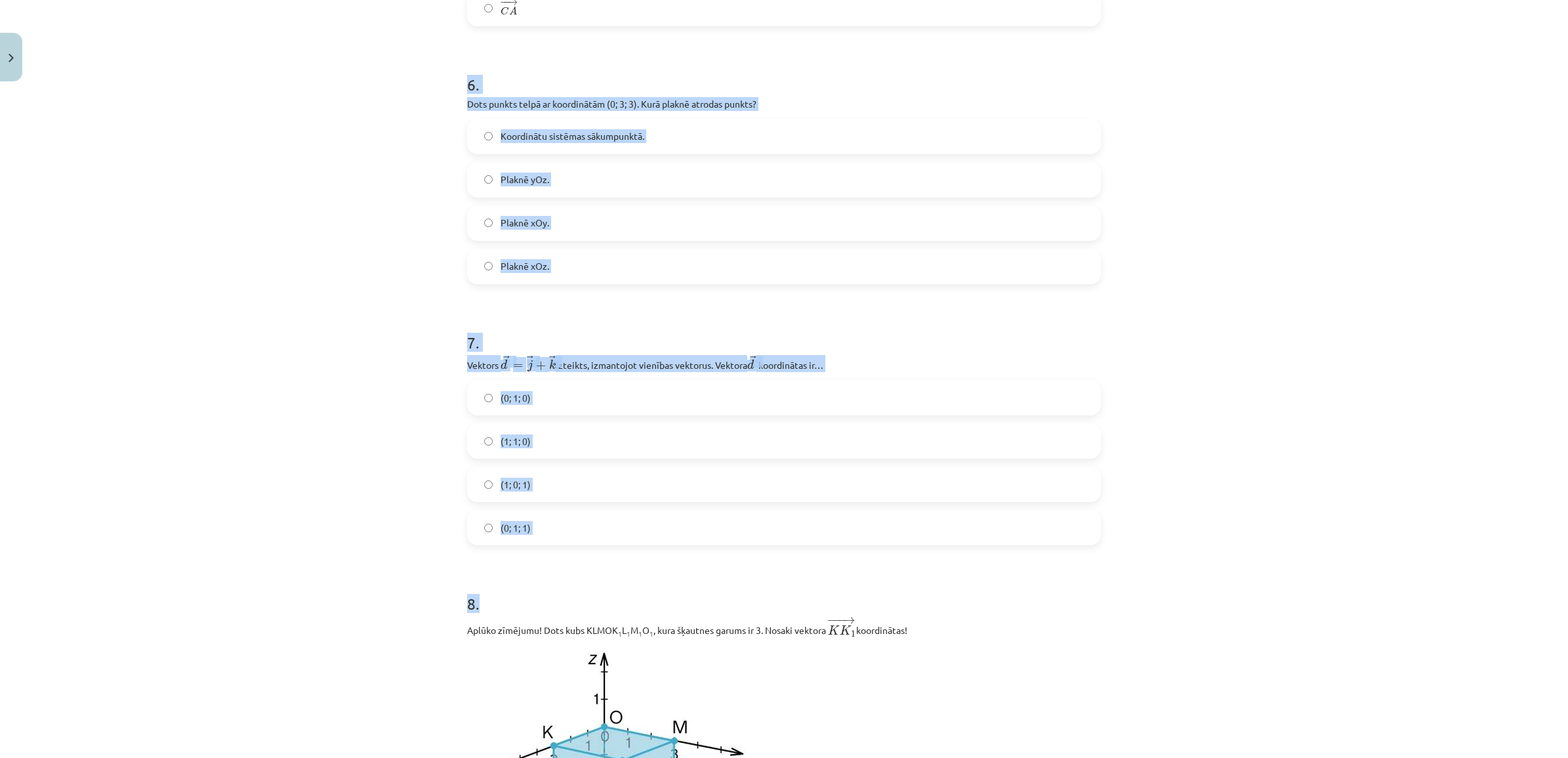
scroll to position [2001, 0]
drag, startPoint x: 447, startPoint y: 400, endPoint x: 843, endPoint y: 533, distance: 417.7
click at [778, 533] on div "Mācību tēma: Matemātikas i - 10. klases 1. ieskaites mācību materiāls (a,b) #9 …" at bounding box center [784, 379] width 1568 height 758
copy form "6 . Dots punkts telpā ar koordinātām (0; 3; 3). Kurā plaknē atrodas punkts? Koo…"
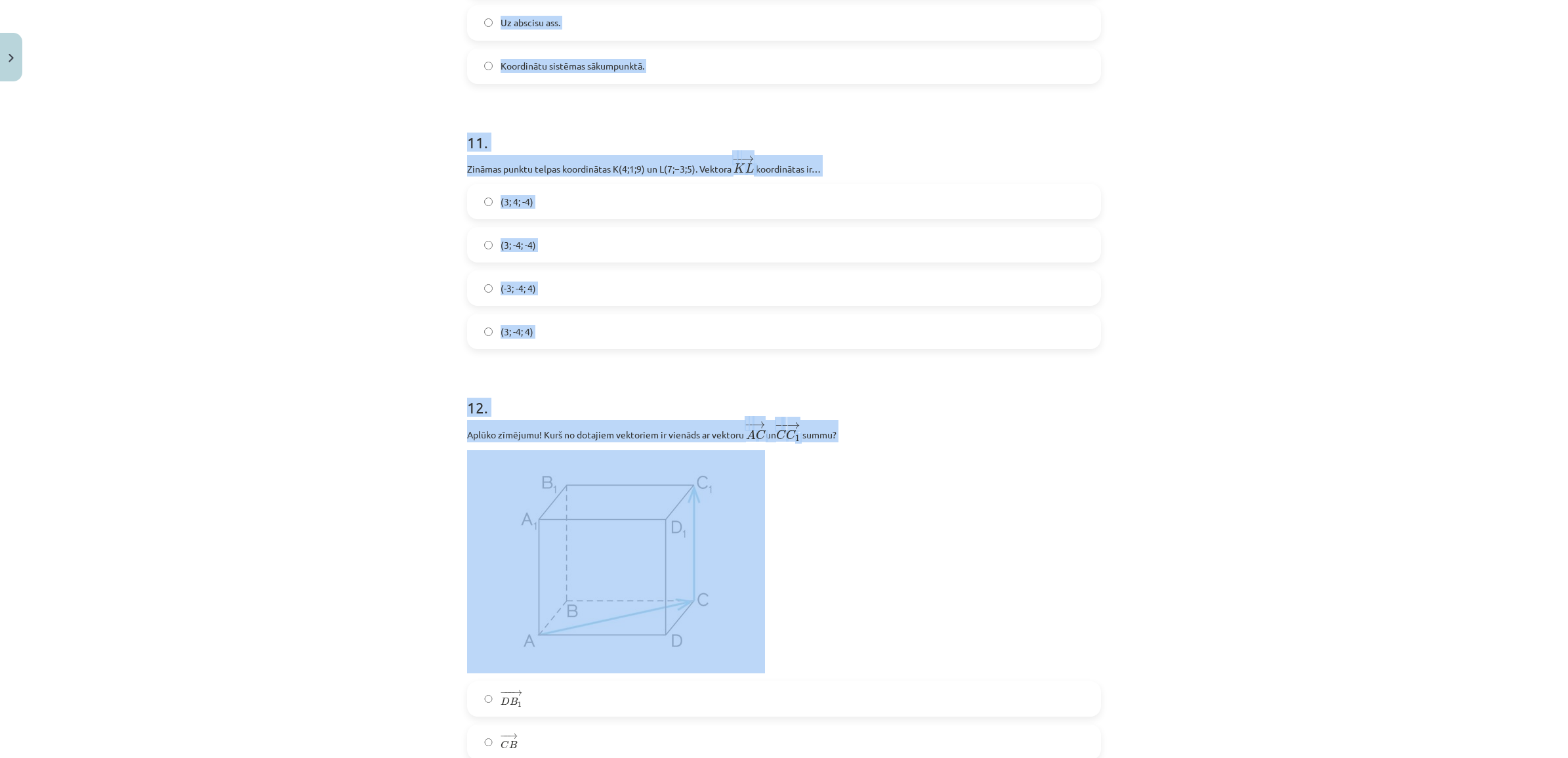
scroll to position [3478, 0]
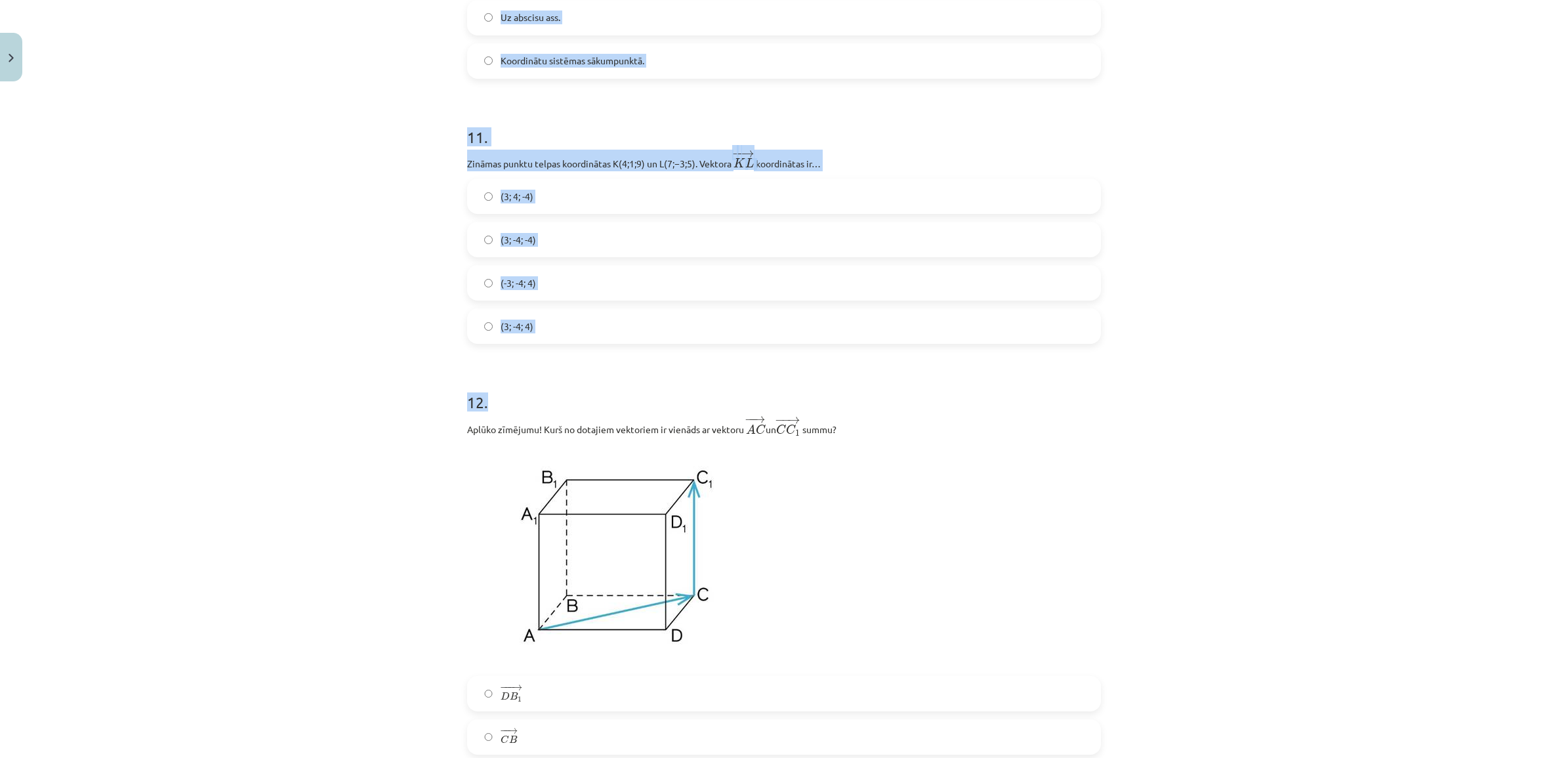
drag, startPoint x: 450, startPoint y: 527, endPoint x: 742, endPoint y: 372, distance: 330.6
click at [742, 372] on div "Mācību tēma: Matemātikas i - 10. klases 1. ieskaites mācību materiāls (a,b) #9 …" at bounding box center [784, 379] width 1568 height 758
click at [421, 332] on div "Mācību tēma: Matemātikas i - 10. klases 1. ieskaites mācību materiāls (a,b) #9 …" at bounding box center [784, 379] width 1568 height 758
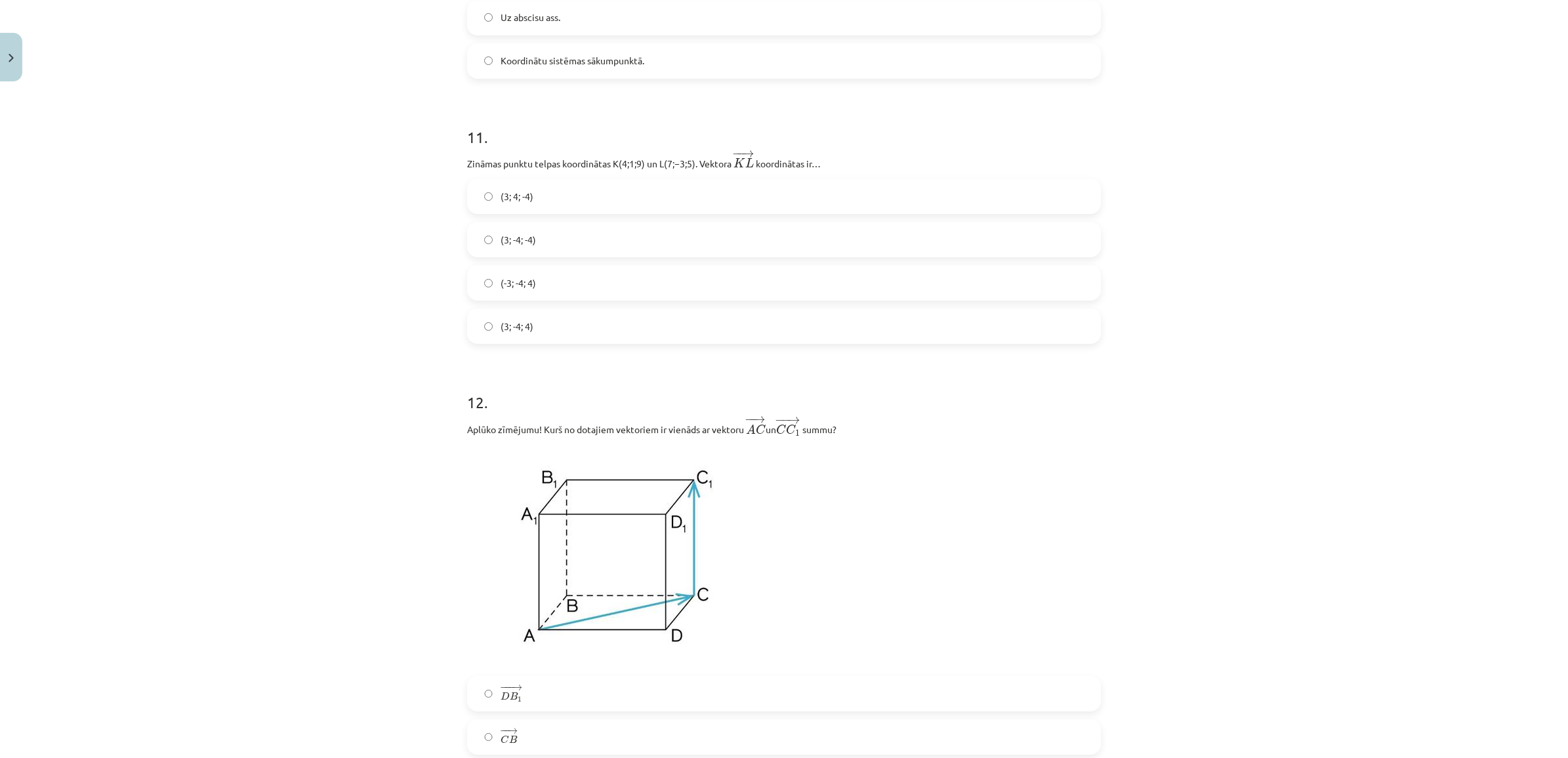
drag, startPoint x: 592, startPoint y: 372, endPoint x: 585, endPoint y: 348, distance: 25.0
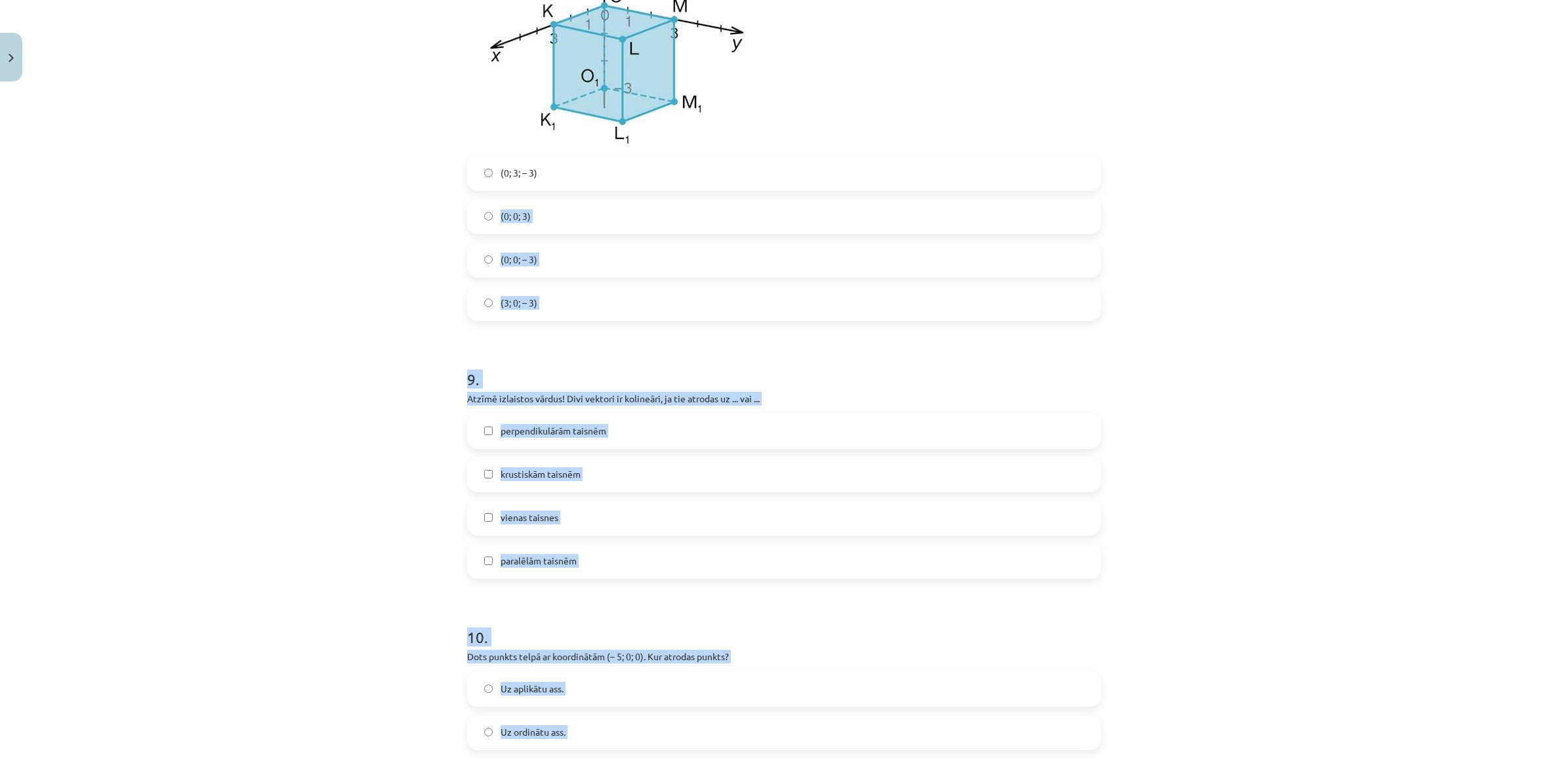
scroll to position [2657, 0]
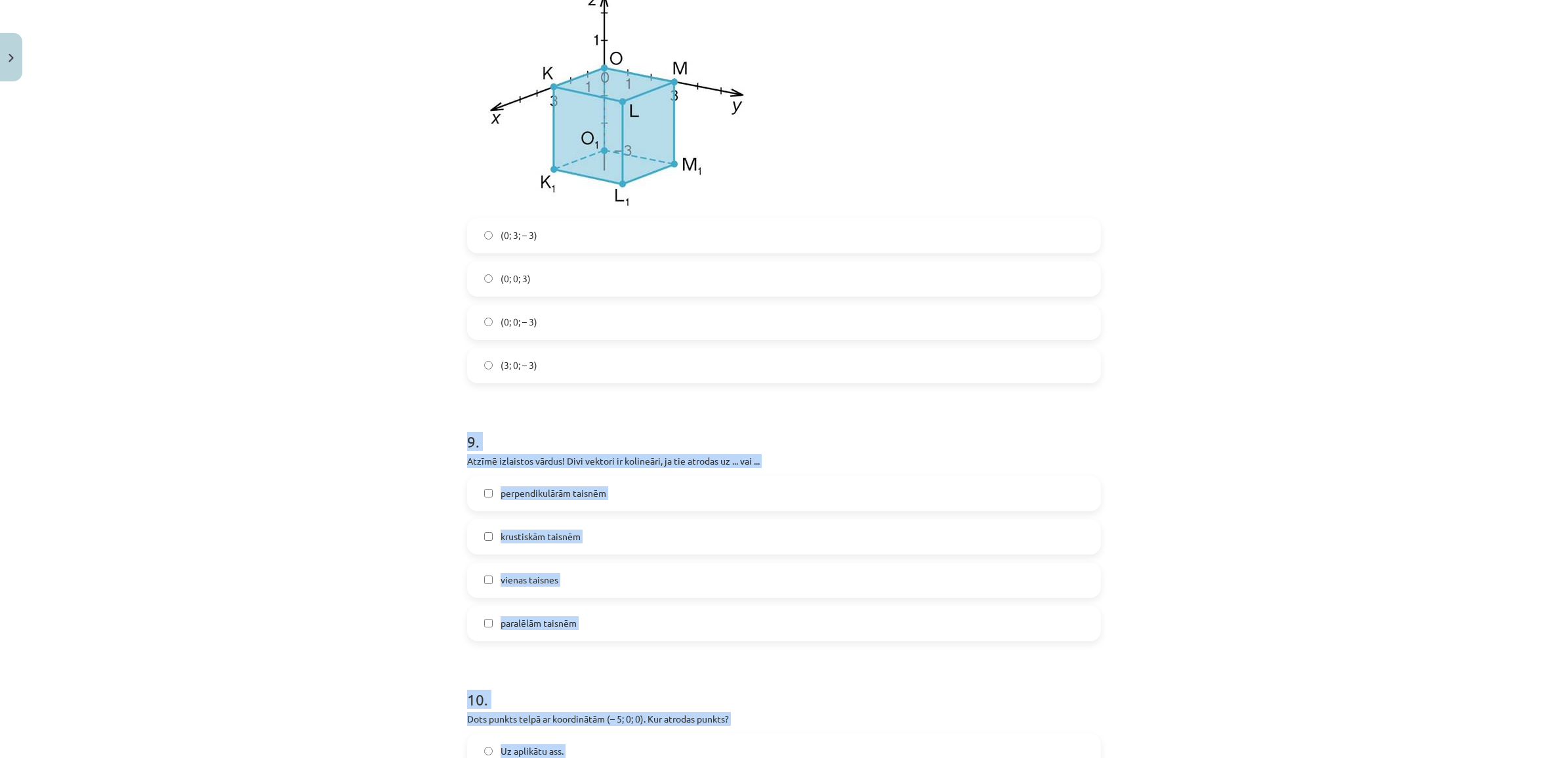
drag, startPoint x: 1073, startPoint y: 308, endPoint x: 464, endPoint y: 437, distance: 622.5
click at [464, 437] on div "Mācību tēma: Matemātikas i - 10. klases 1. ieskaites mācību materiāls (a,b) #9 …" at bounding box center [784, 379] width 1568 height 758
drag, startPoint x: 464, startPoint y: 437, endPoint x: 467, endPoint y: 445, distance: 8.5
copy form "9 . Atzīmē izlaistos vārdus! Divi vektori ir kolineāri, ja tie atrodas uz ... v…"
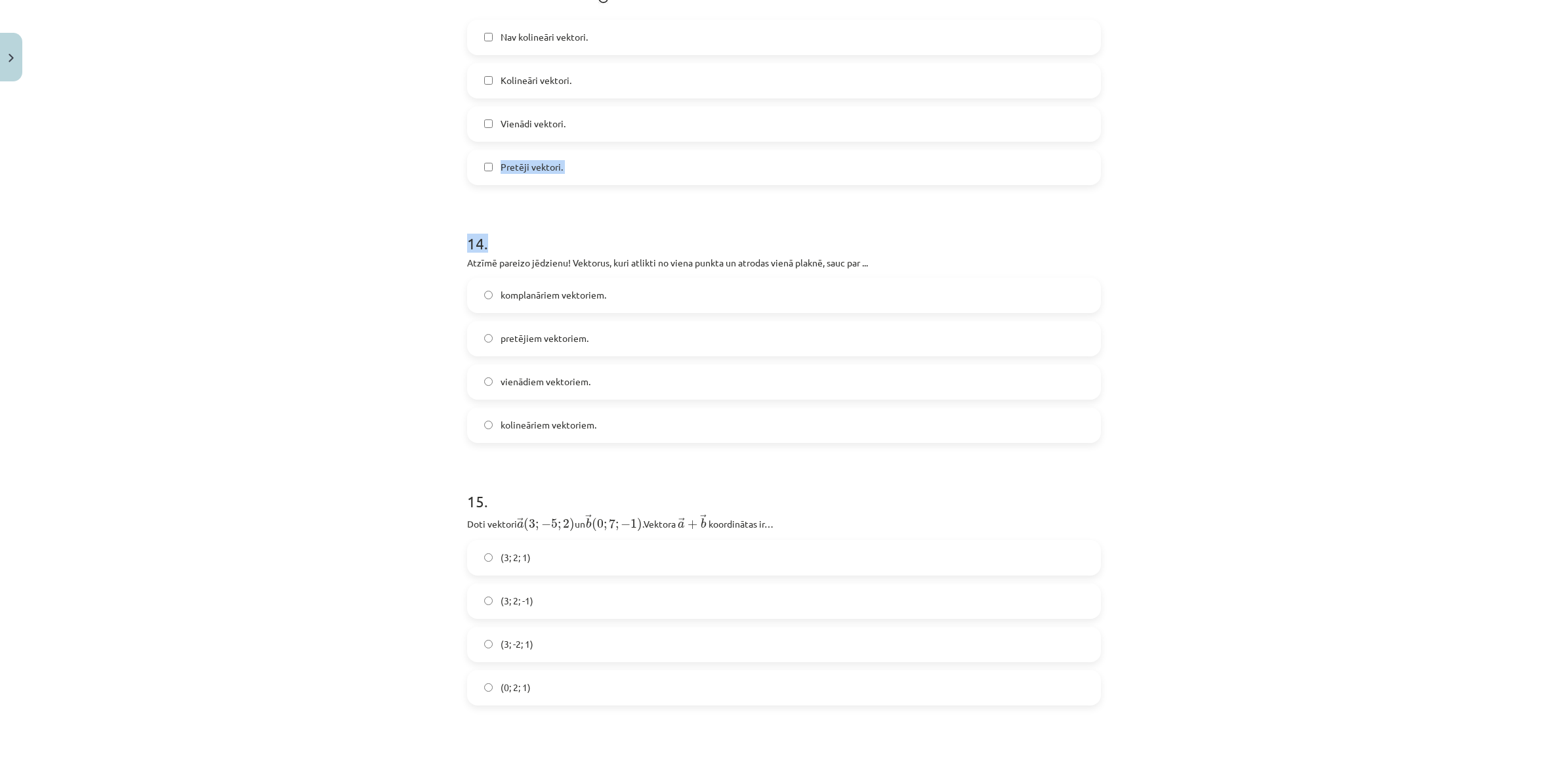
scroll to position [4626, 0]
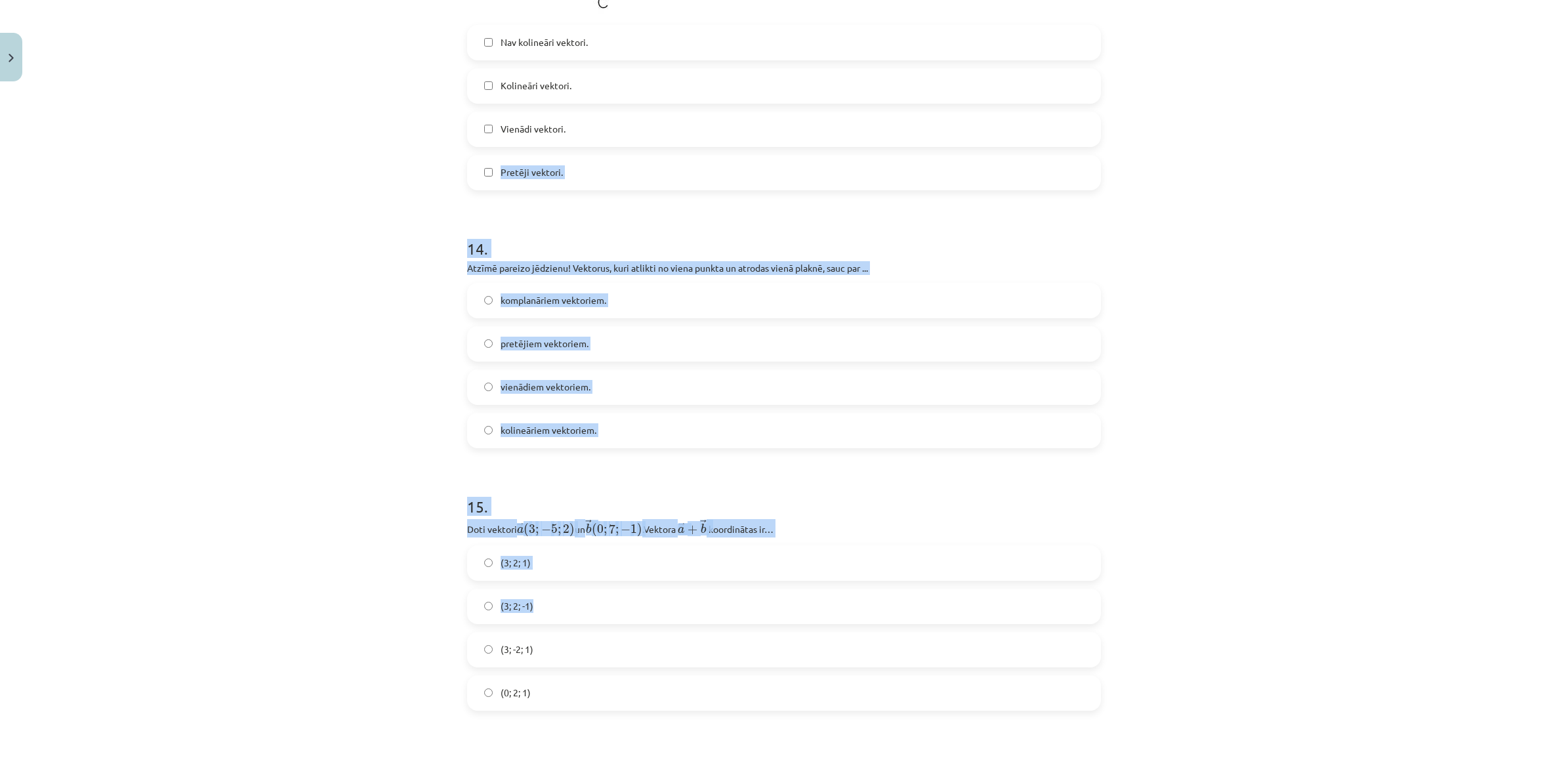
drag, startPoint x: 445, startPoint y: 159, endPoint x: 759, endPoint y: 591, distance: 534.1
click at [759, 592] on div "Mācību tēma: Matemātikas i - 10. klases 1. ieskaites mācību materiāls (a,b) #9 …" at bounding box center [784, 379] width 1568 height 758
click at [451, 223] on div "Mācību tēma: Matemātikas i - 10. klases 1. ieskaites mācību materiāls (a,b) #9 …" at bounding box center [784, 379] width 1568 height 758
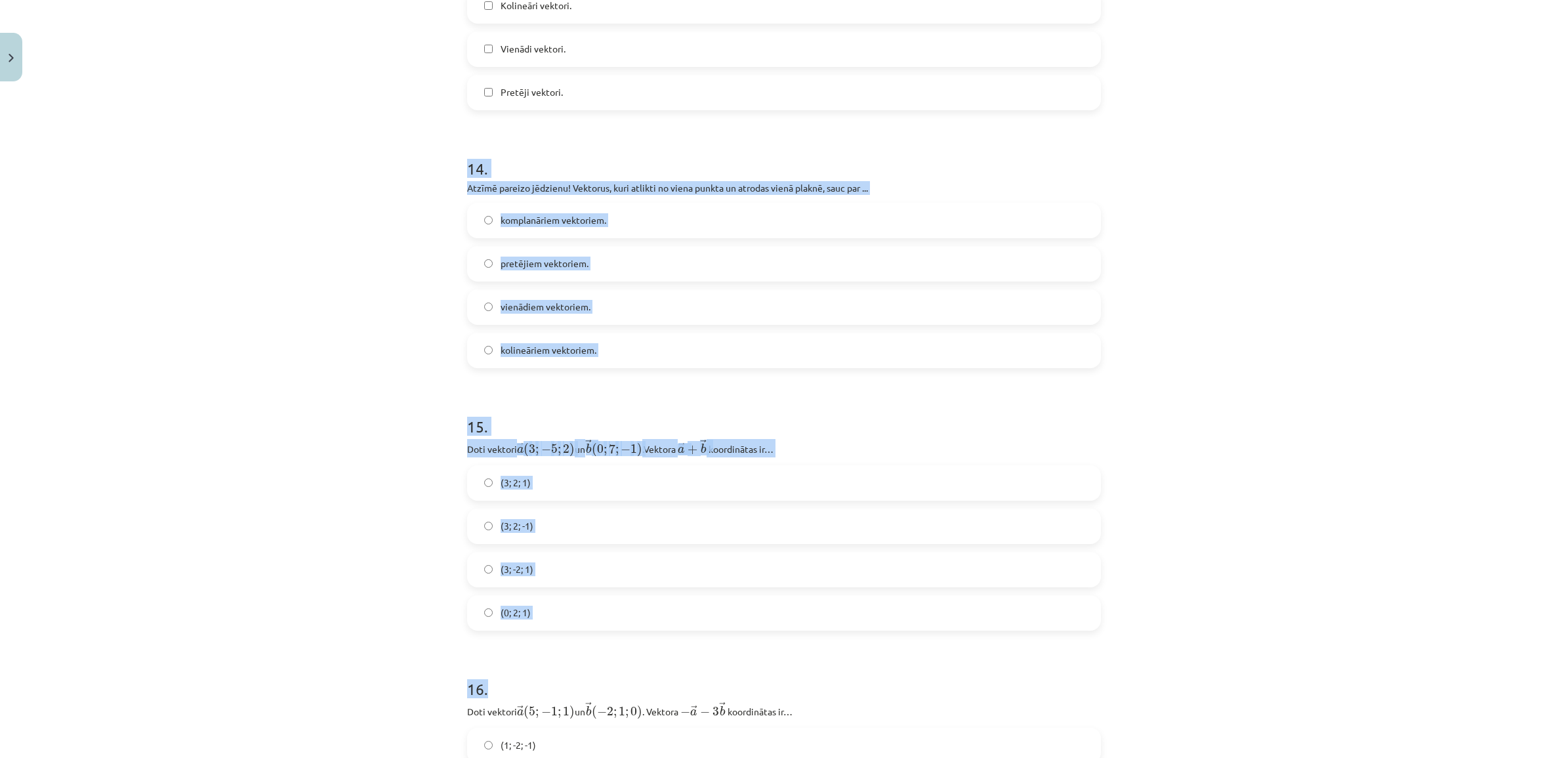
scroll to position [4998, 0]
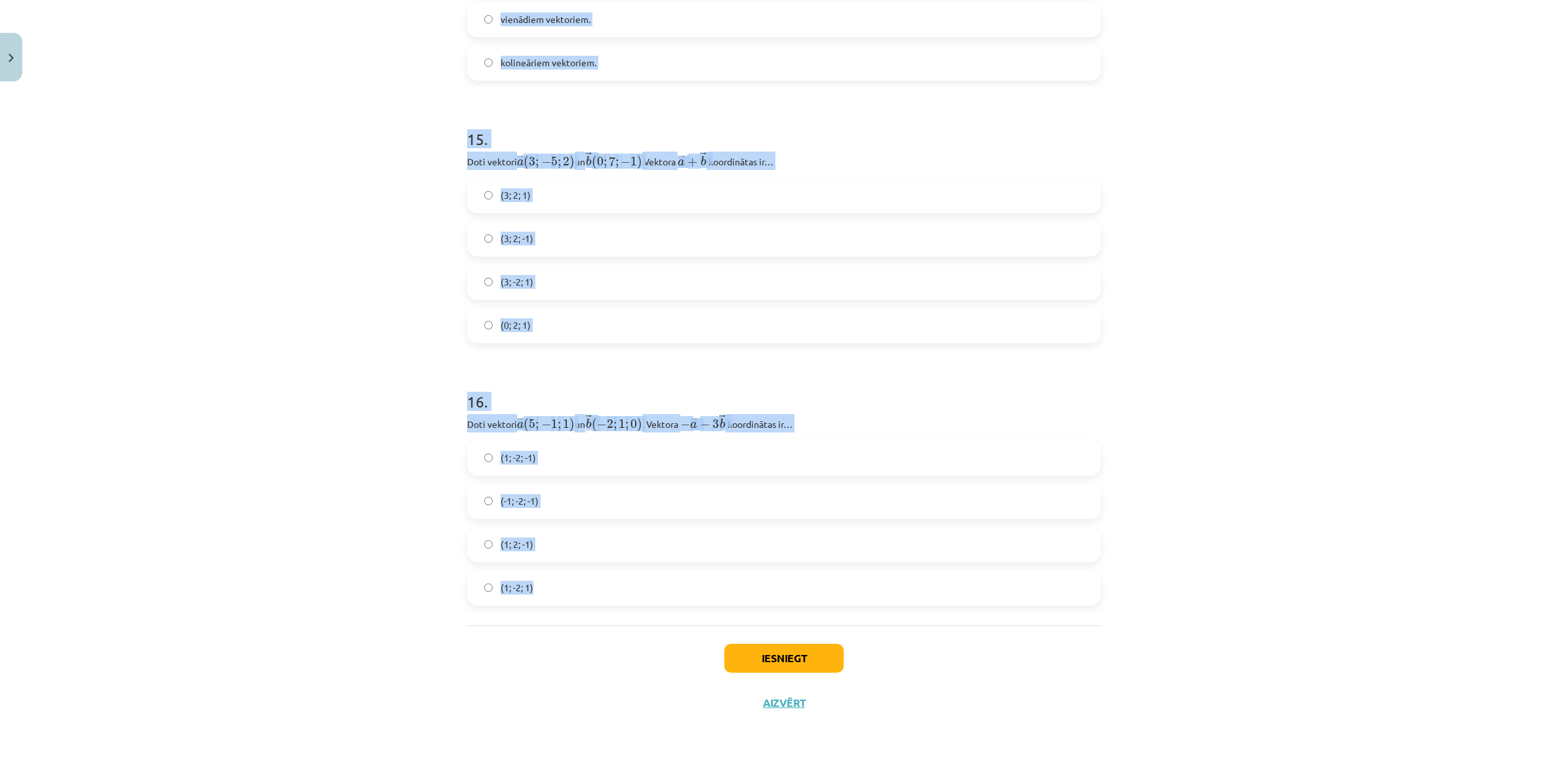
drag, startPoint x: 450, startPoint y: 246, endPoint x: 787, endPoint y: 603, distance: 490.9
click at [778, 603] on div "Mācību tēma: Matemātikas i - 10. klases 1. ieskaites mācību materiāls (a,b) #9 …" at bounding box center [784, 379] width 1568 height 758
copy form "14 . Atzīmē pareizo jēdzienu! Vektorus, kuri atlikti no viena punkta un atrodas…"
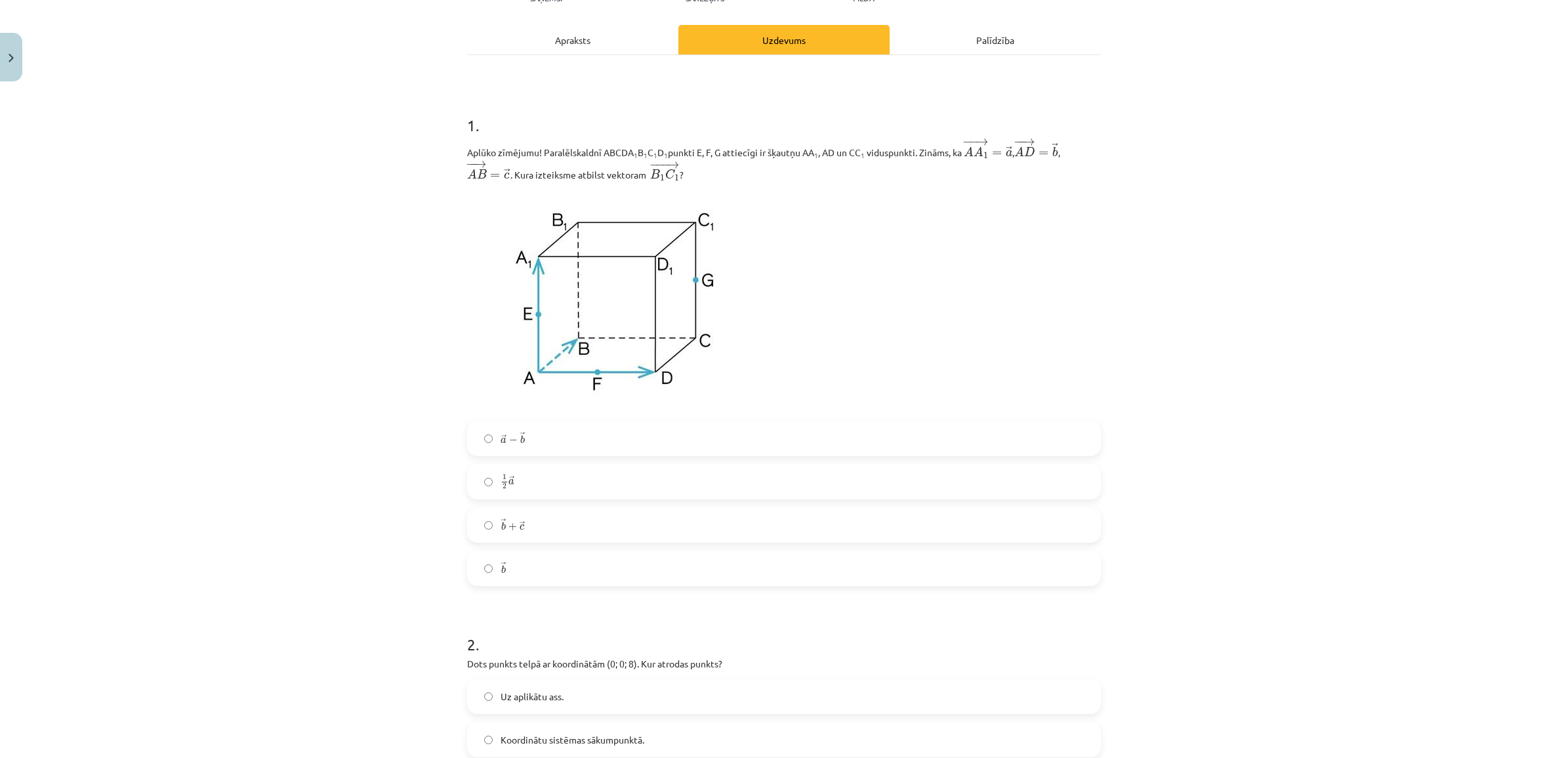
scroll to position [0, 0]
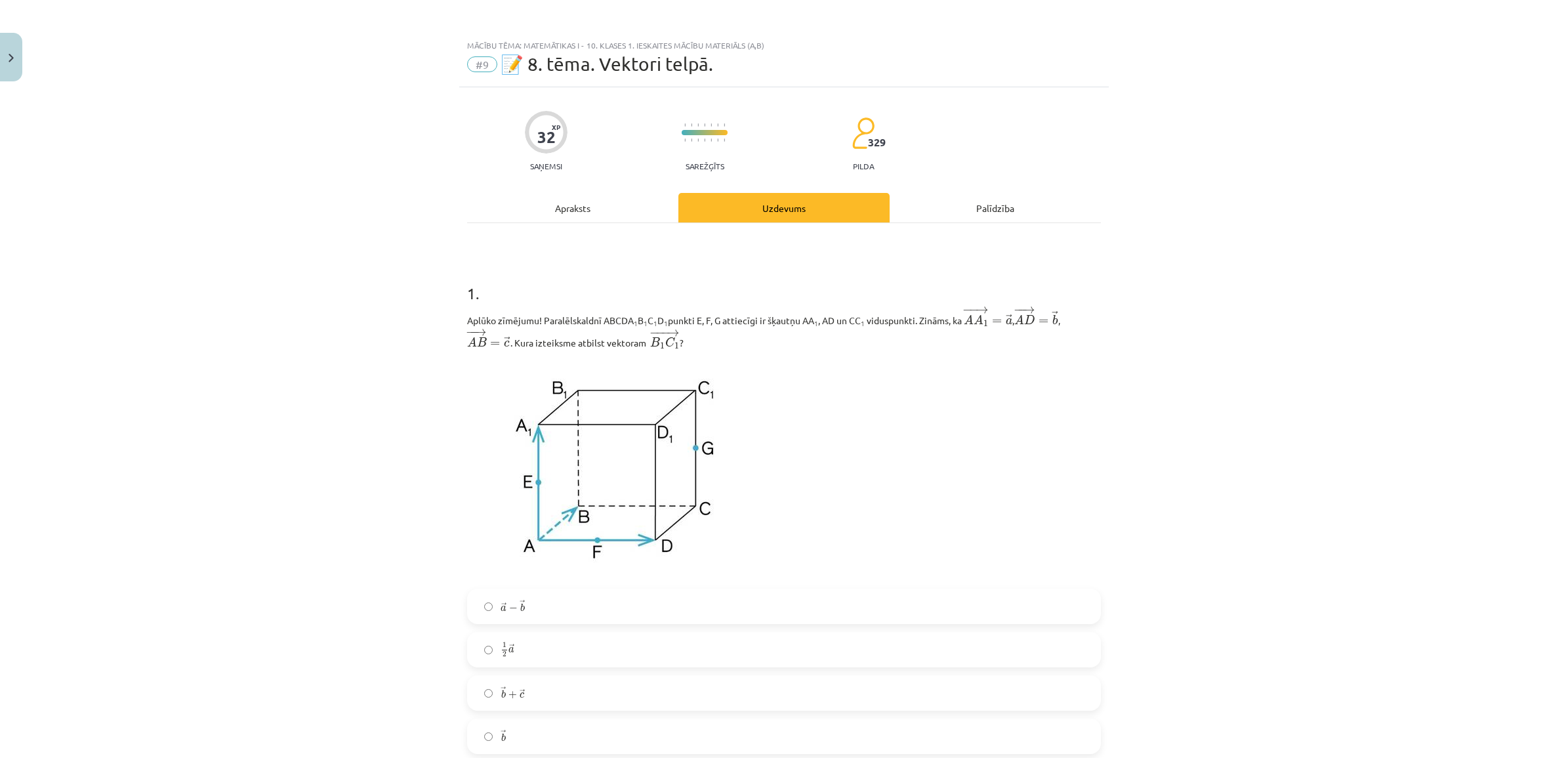
click at [385, 386] on div "Mācību tēma: Matemātikas i - 10. klases 1. ieskaites mācību materiāls (a,b) #9 …" at bounding box center [784, 379] width 1568 height 758
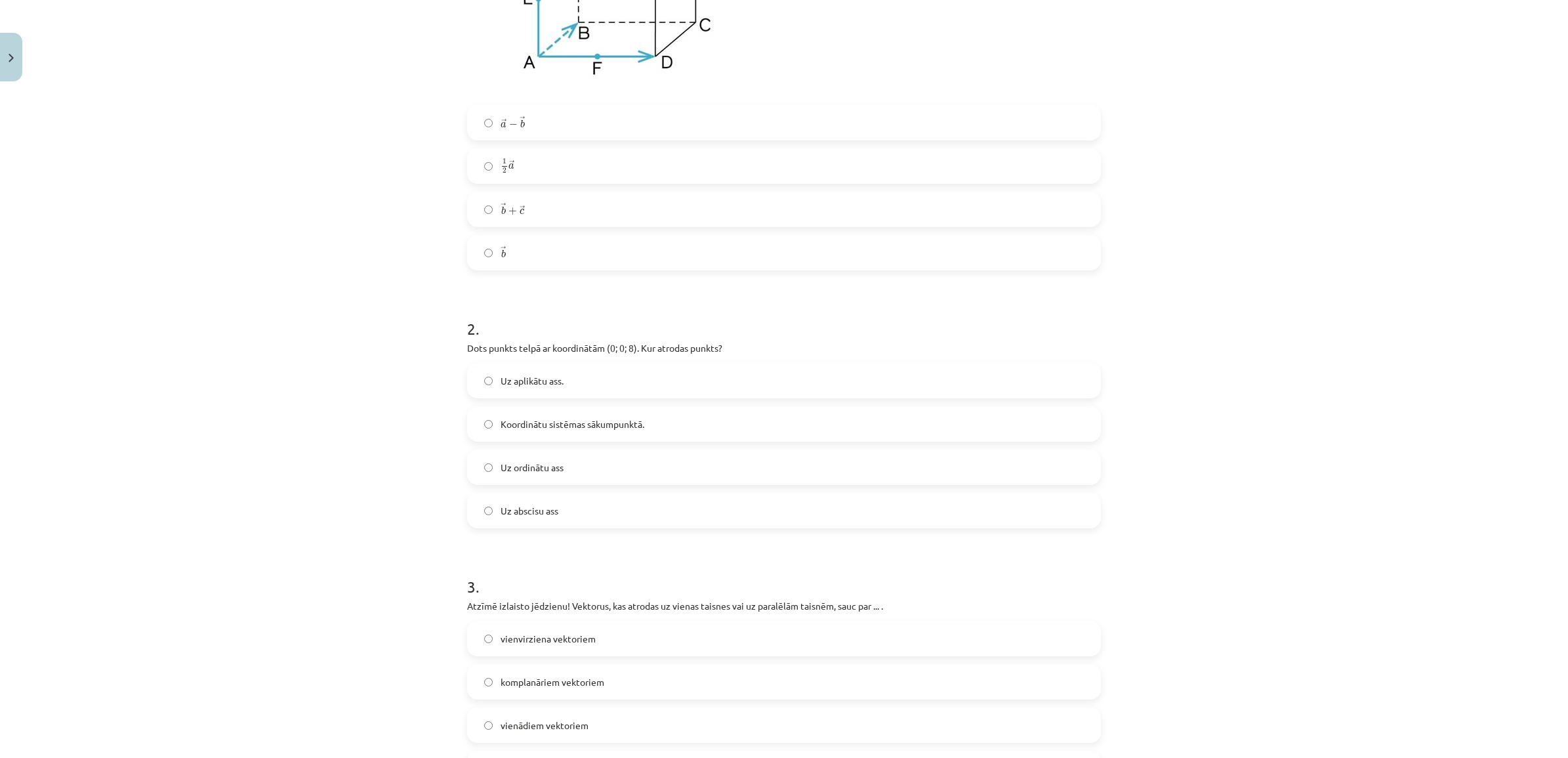
scroll to position [492, 0]
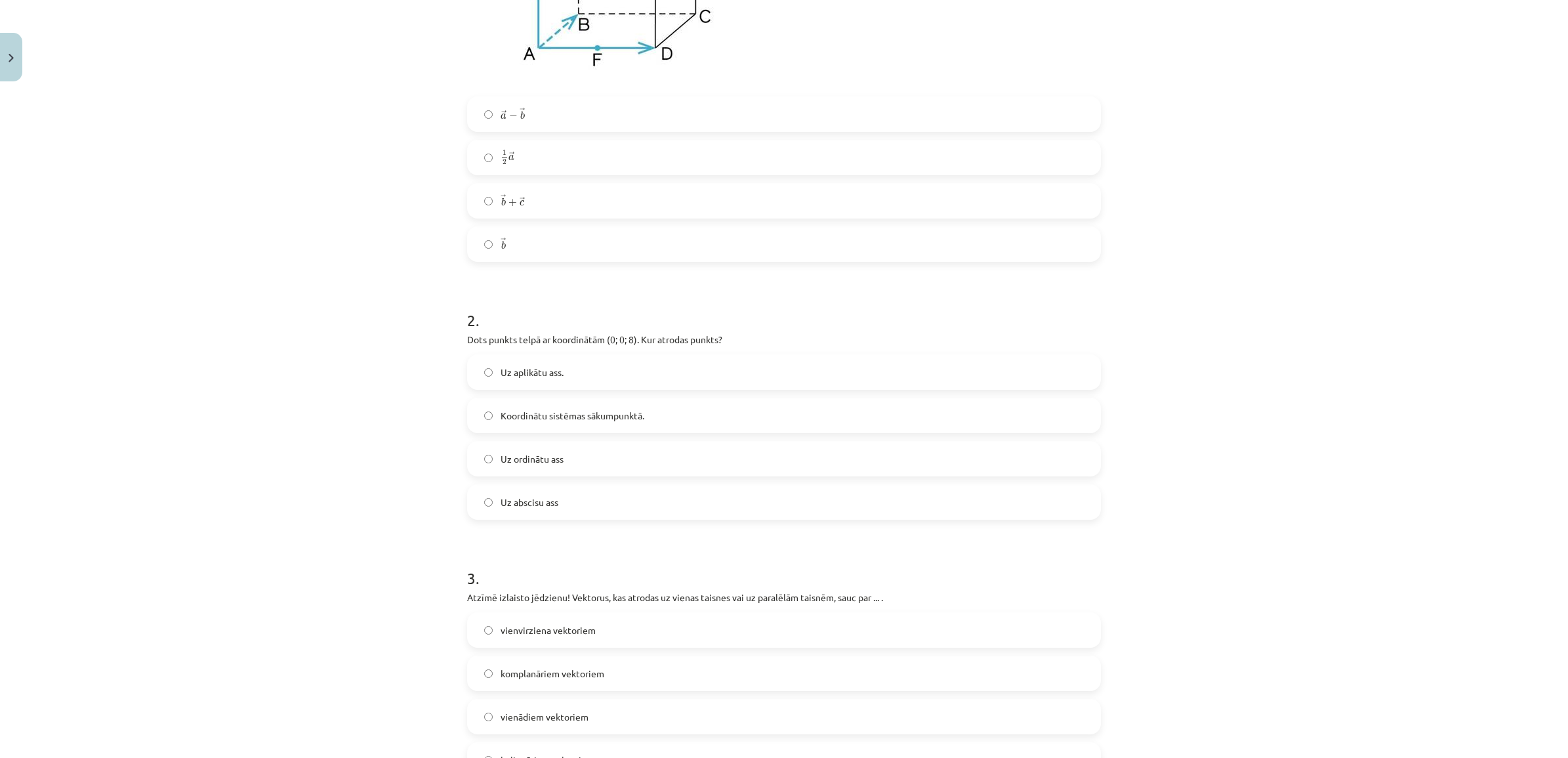
click at [620, 365] on label "Uz aplikātu ass." at bounding box center [783, 372] width 631 height 32
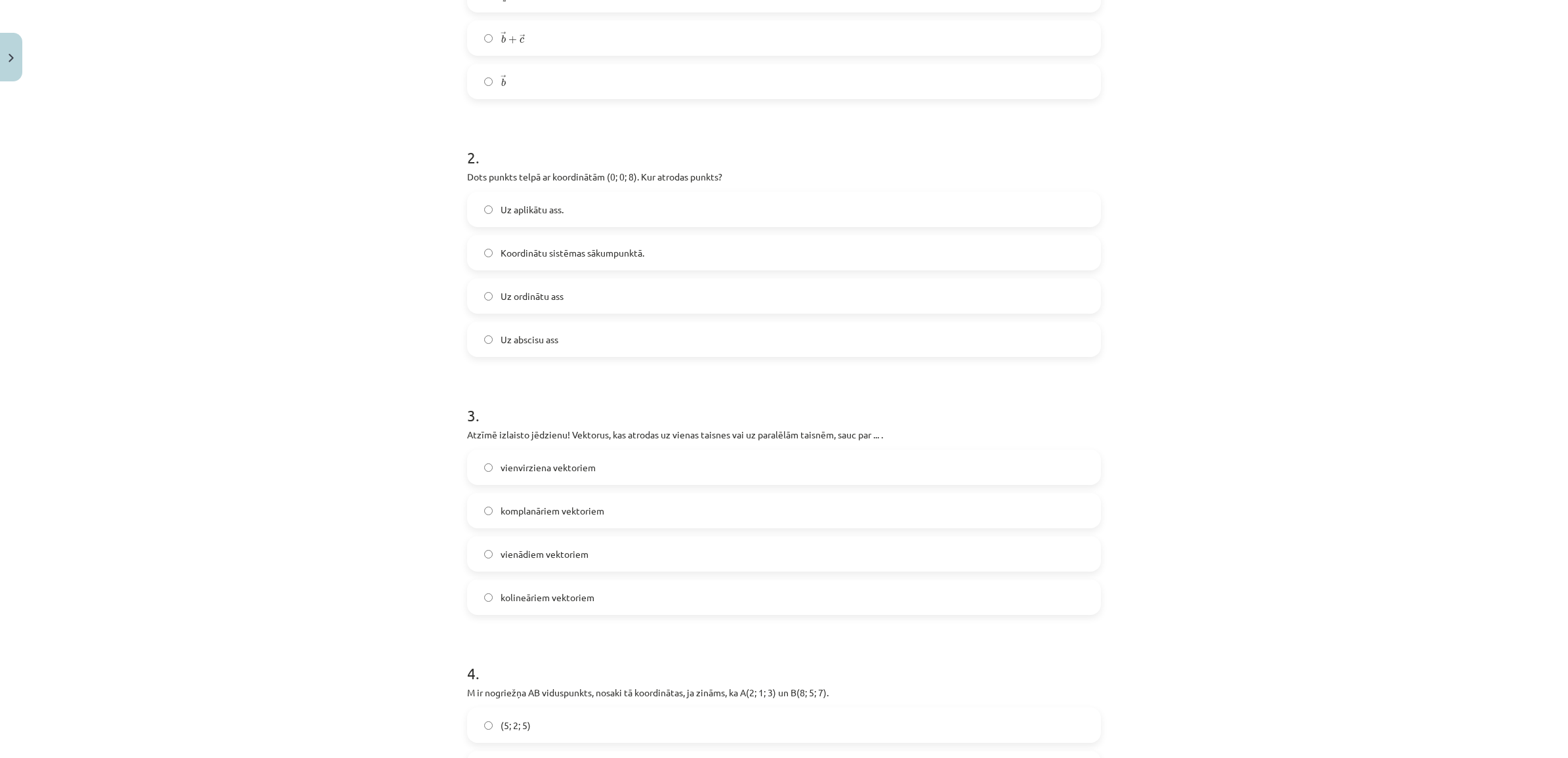
scroll to position [656, 0]
click at [572, 597] on span "kolineāriem vektoriem" at bounding box center [547, 597] width 93 height 14
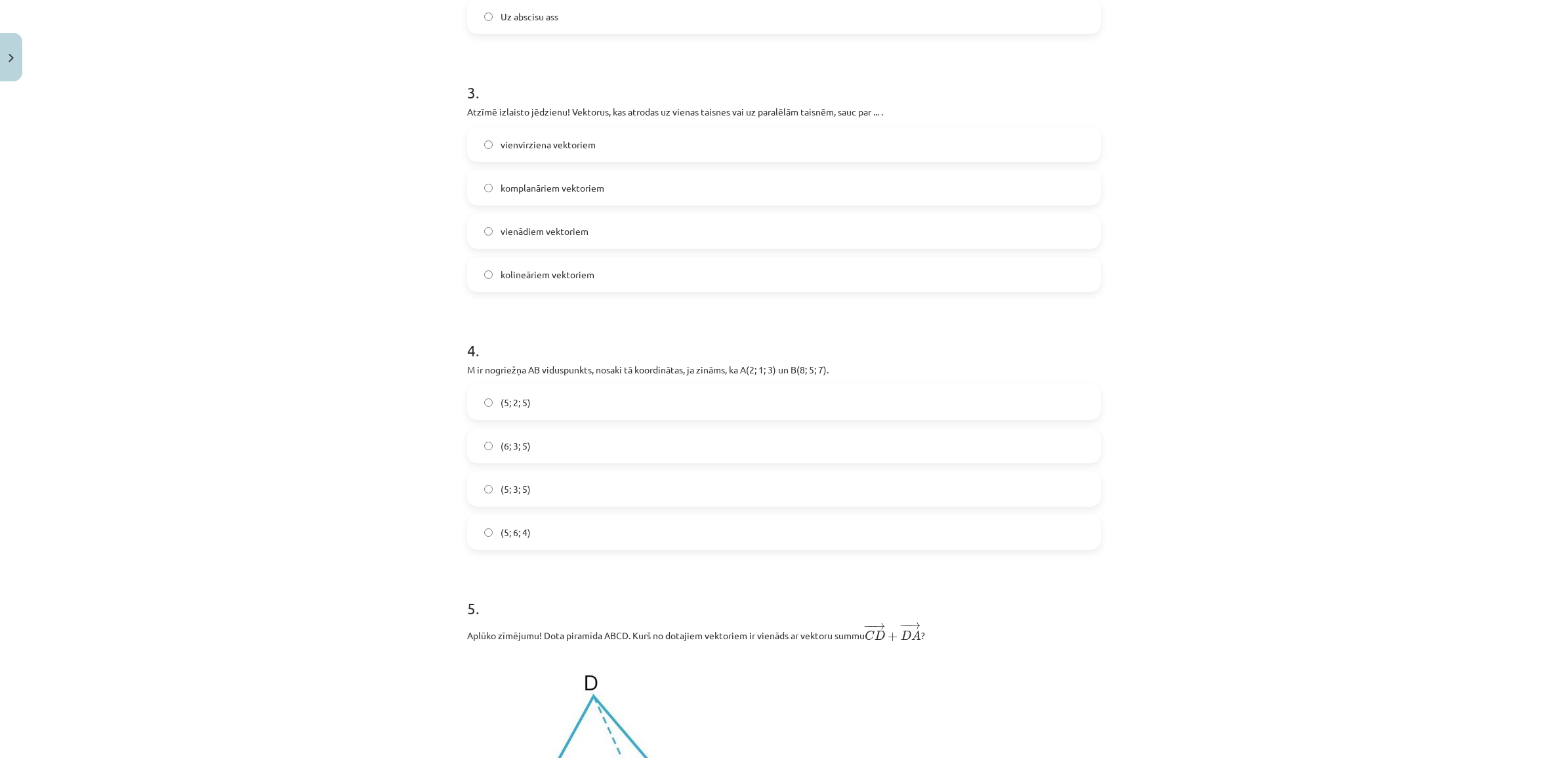
scroll to position [984, 0]
click at [549, 480] on label "(5; 3; 5)" at bounding box center [783, 482] width 631 height 32
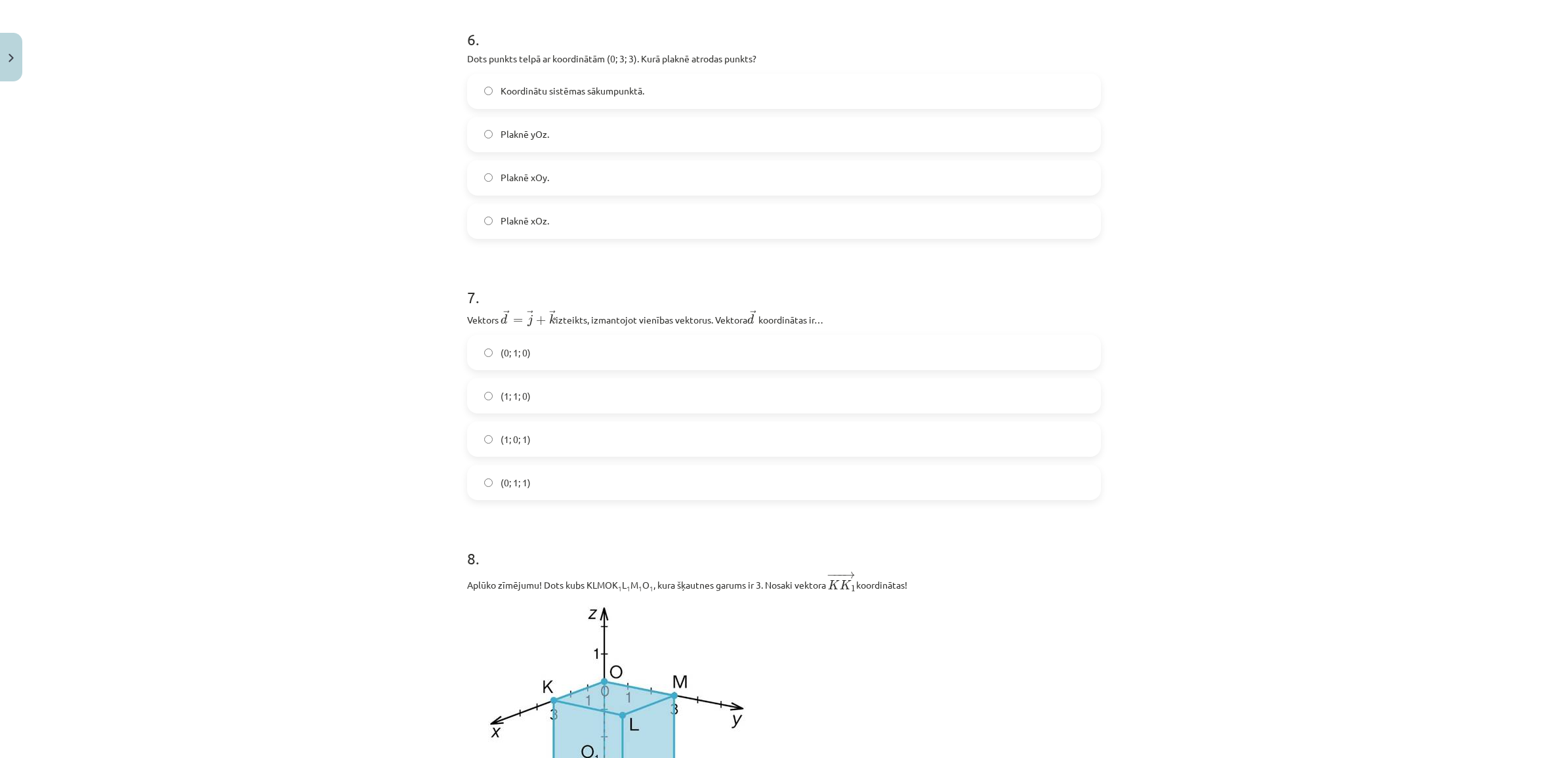
scroll to position [2051, 0]
click at [585, 127] on label "Plaknē yOz." at bounding box center [783, 127] width 631 height 32
click at [568, 480] on label "(0; 1; 1)" at bounding box center [783, 475] width 631 height 32
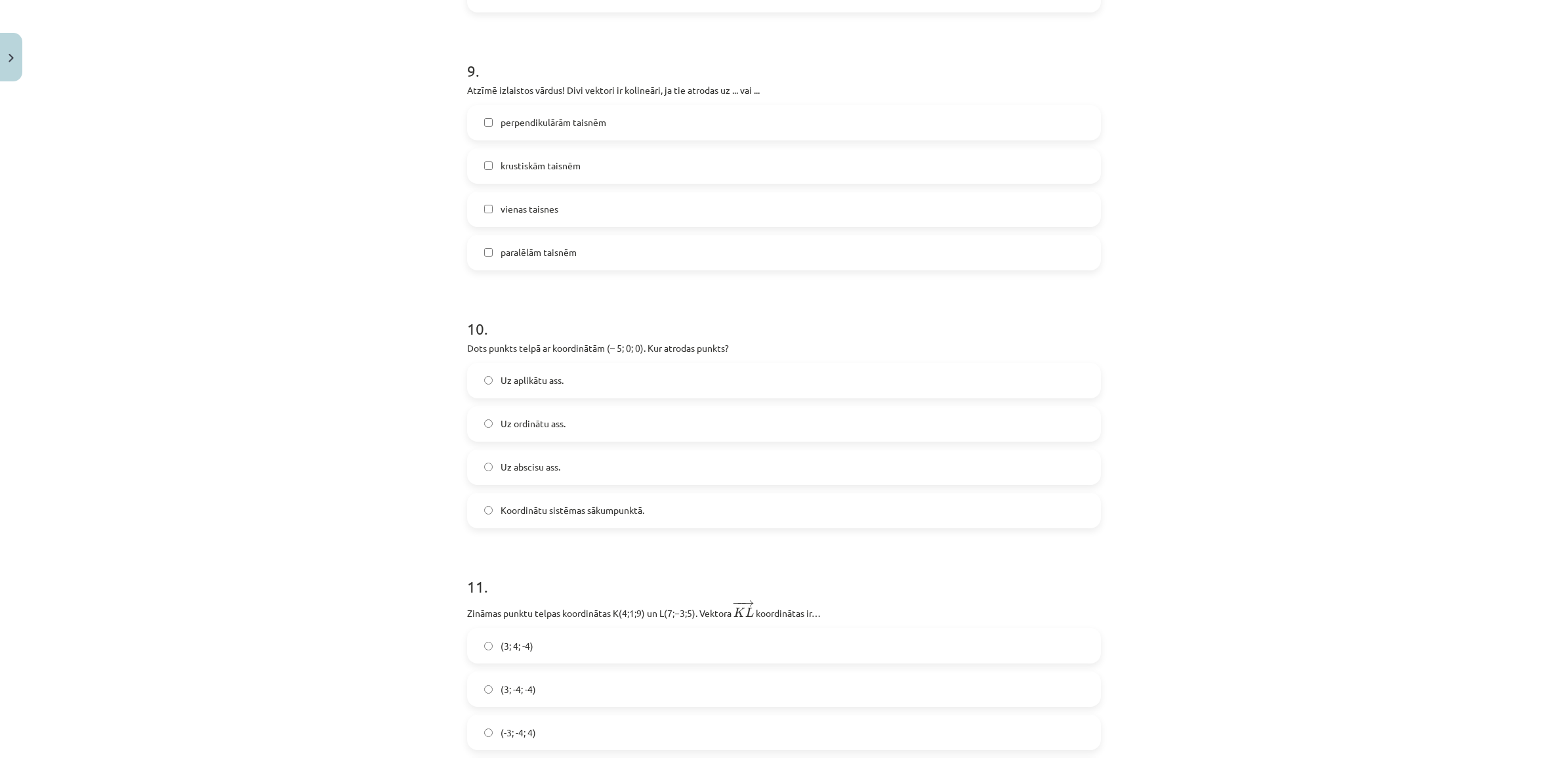
scroll to position [3034, 0]
click at [568, 206] on label "vienas taisnes" at bounding box center [783, 202] width 631 height 32
click at [581, 250] on label "paralēlām taisnēm" at bounding box center [783, 246] width 631 height 32
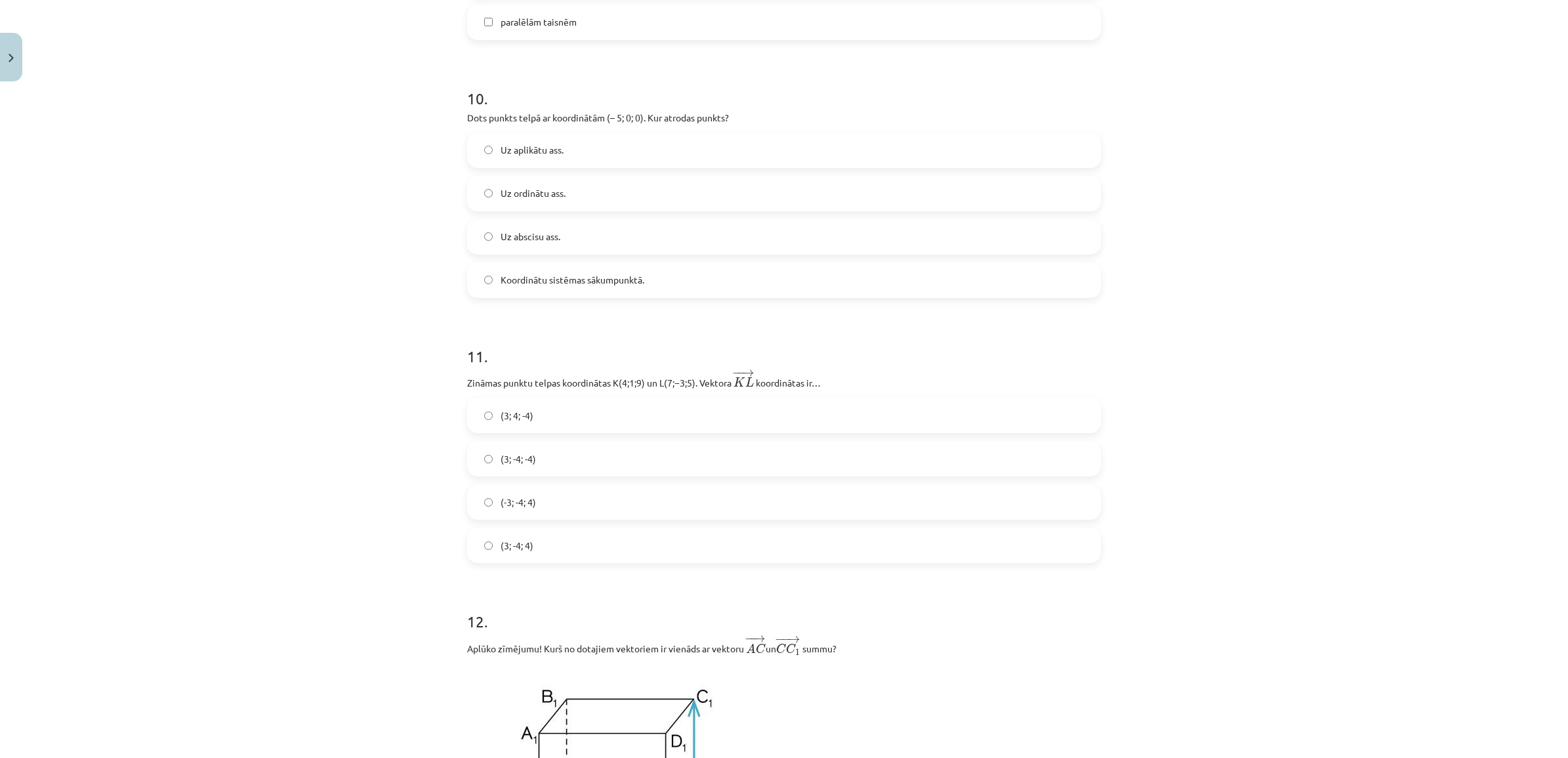
scroll to position [3281, 0]
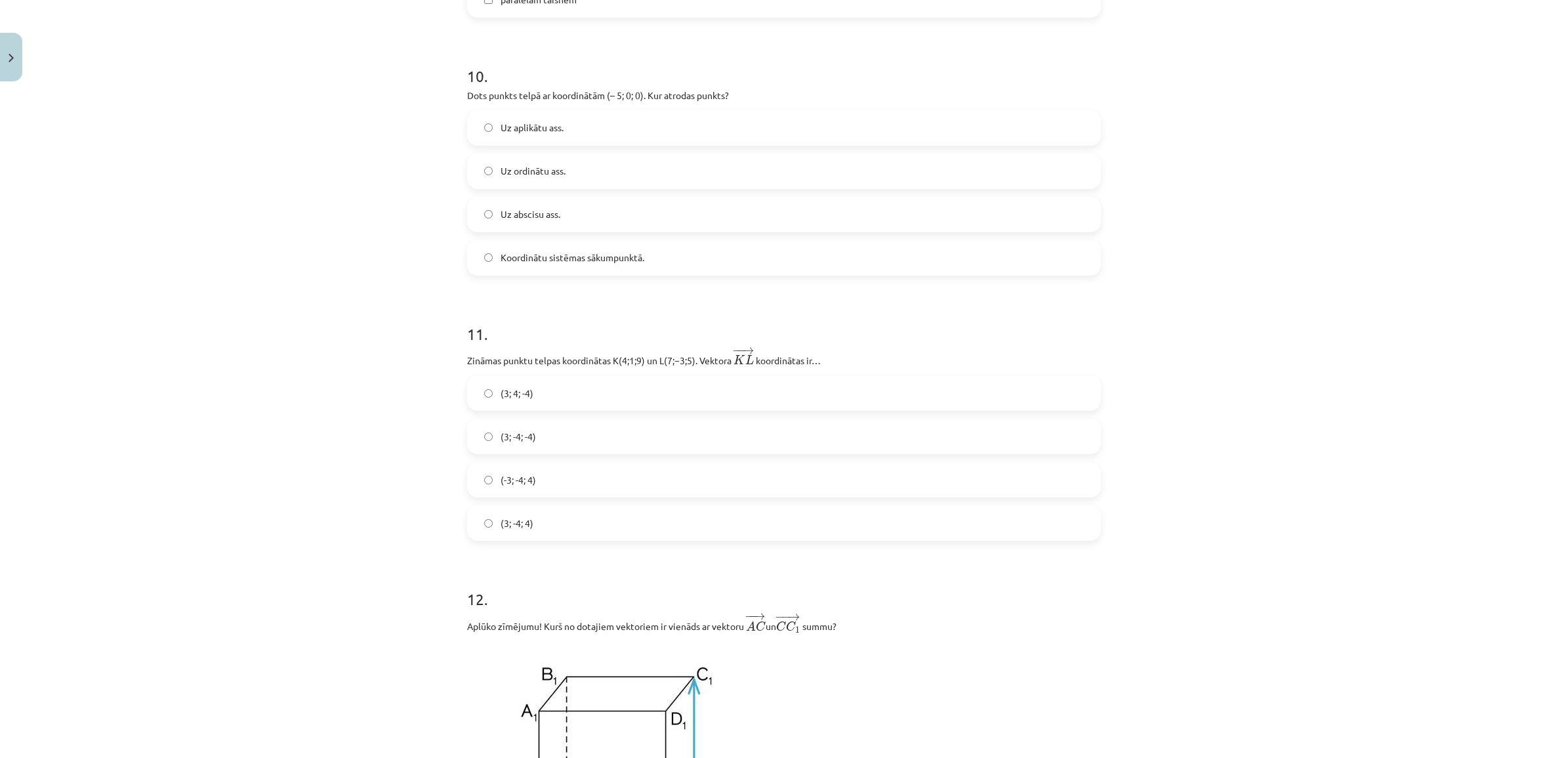
click at [556, 218] on label "Uz abscisu ass." at bounding box center [783, 214] width 631 height 32
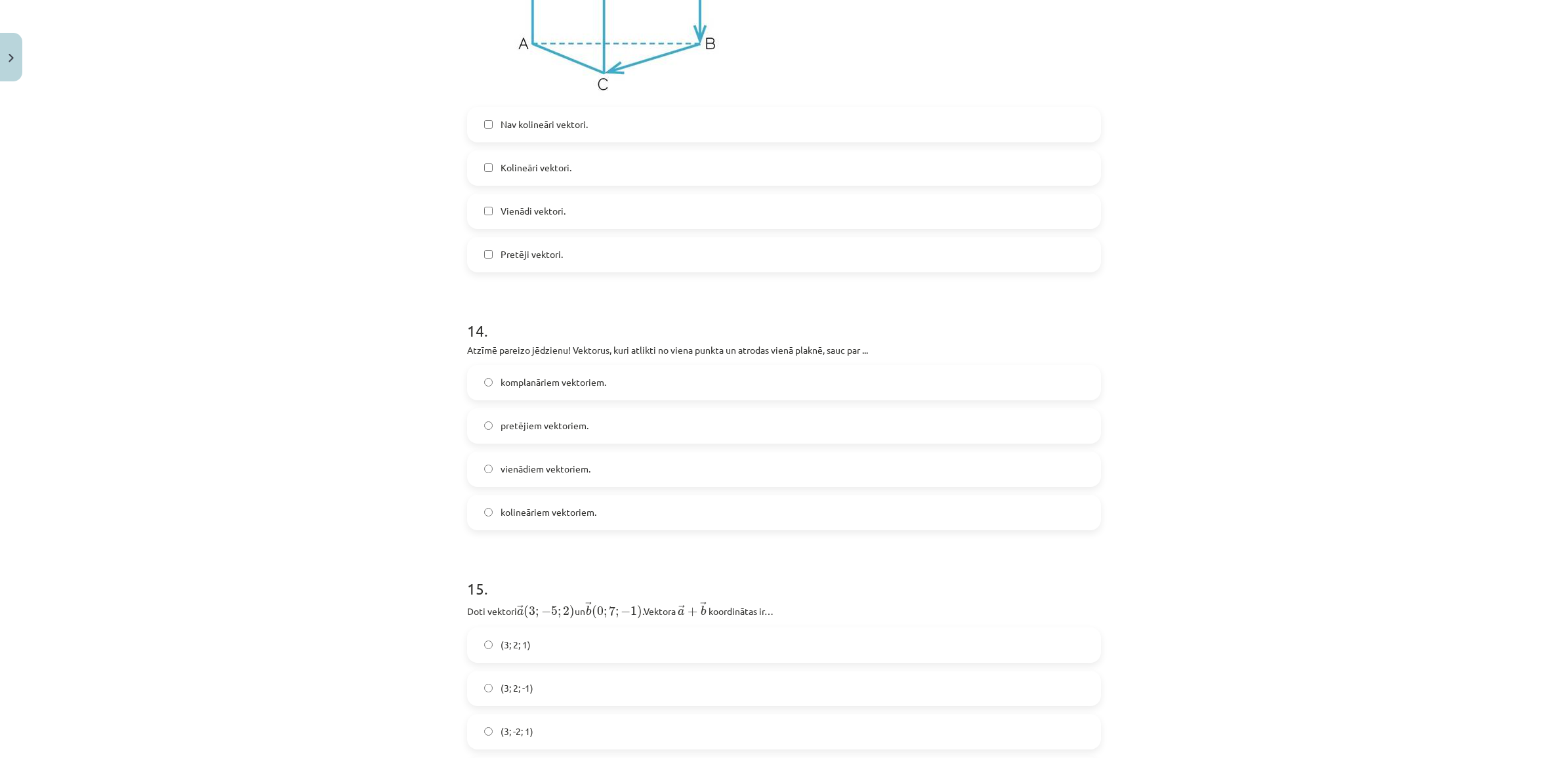
scroll to position [4675, 0]
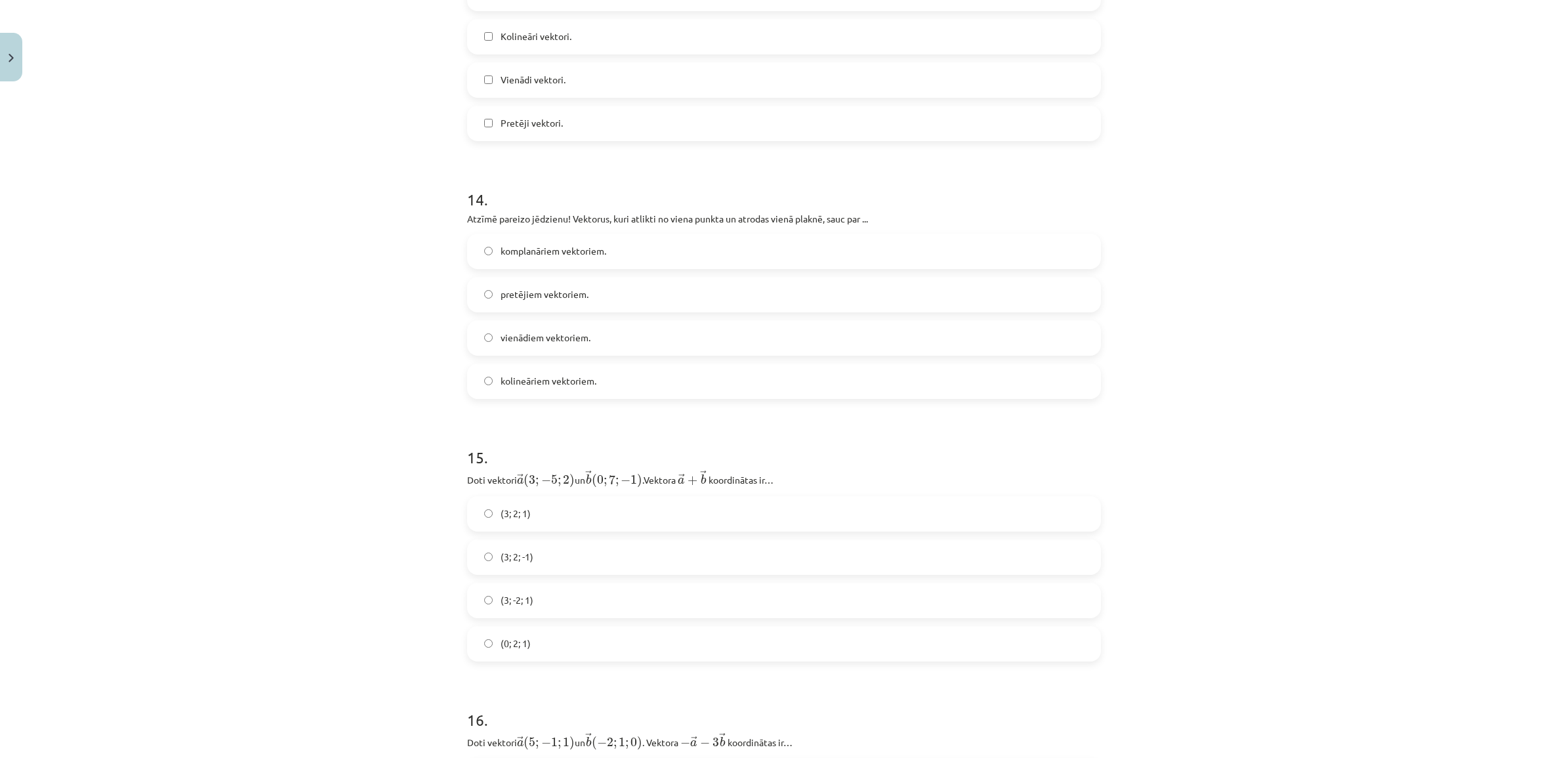
click at [572, 256] on span "komplanāriem vektoriem." at bounding box center [553, 251] width 106 height 14
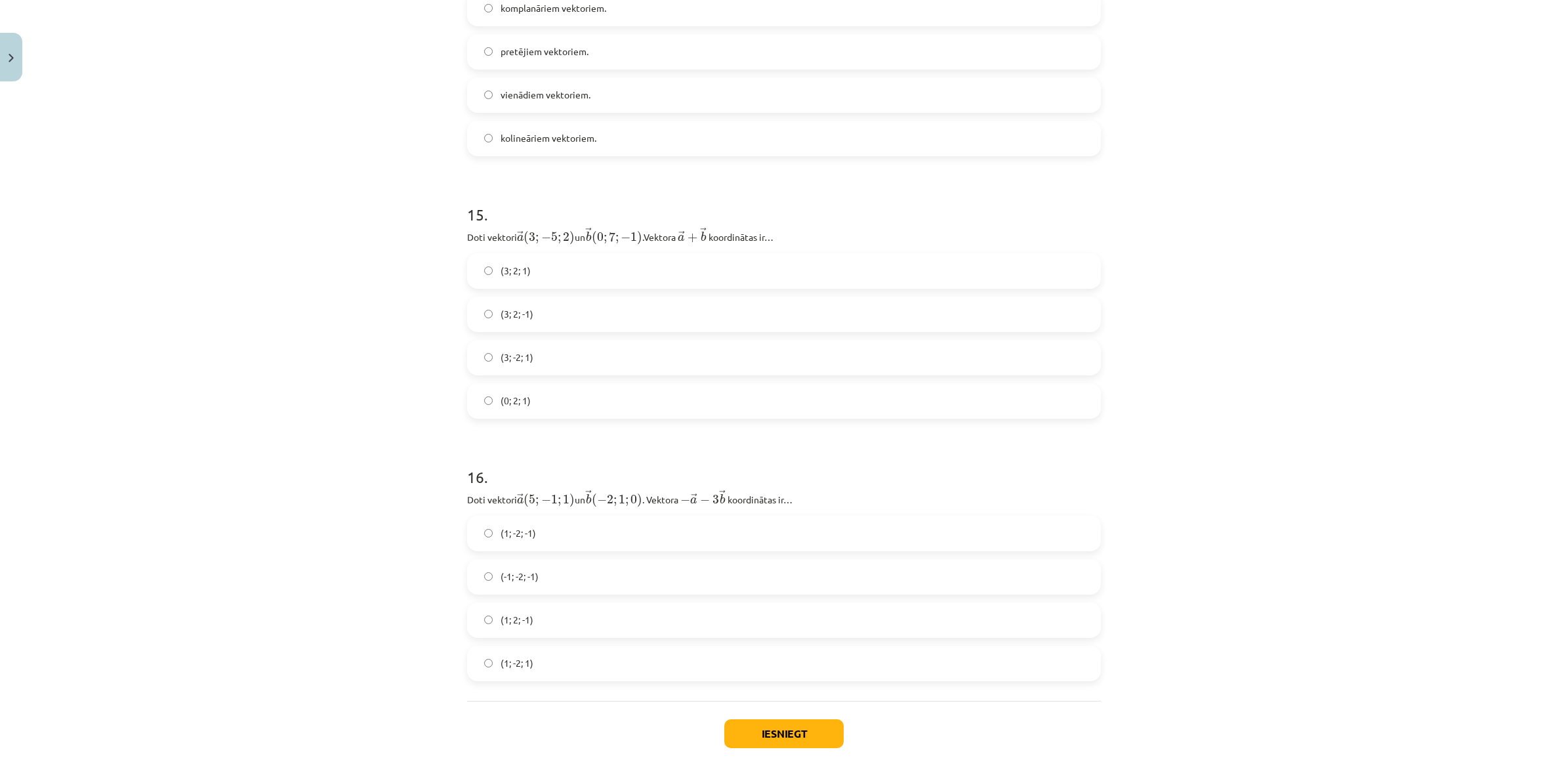
scroll to position [4921, 0]
click at [537, 309] on label "(3; 2; -1)" at bounding box center [783, 311] width 631 height 32
click at [598, 277] on label "(3; 2; 1)" at bounding box center [783, 267] width 631 height 32
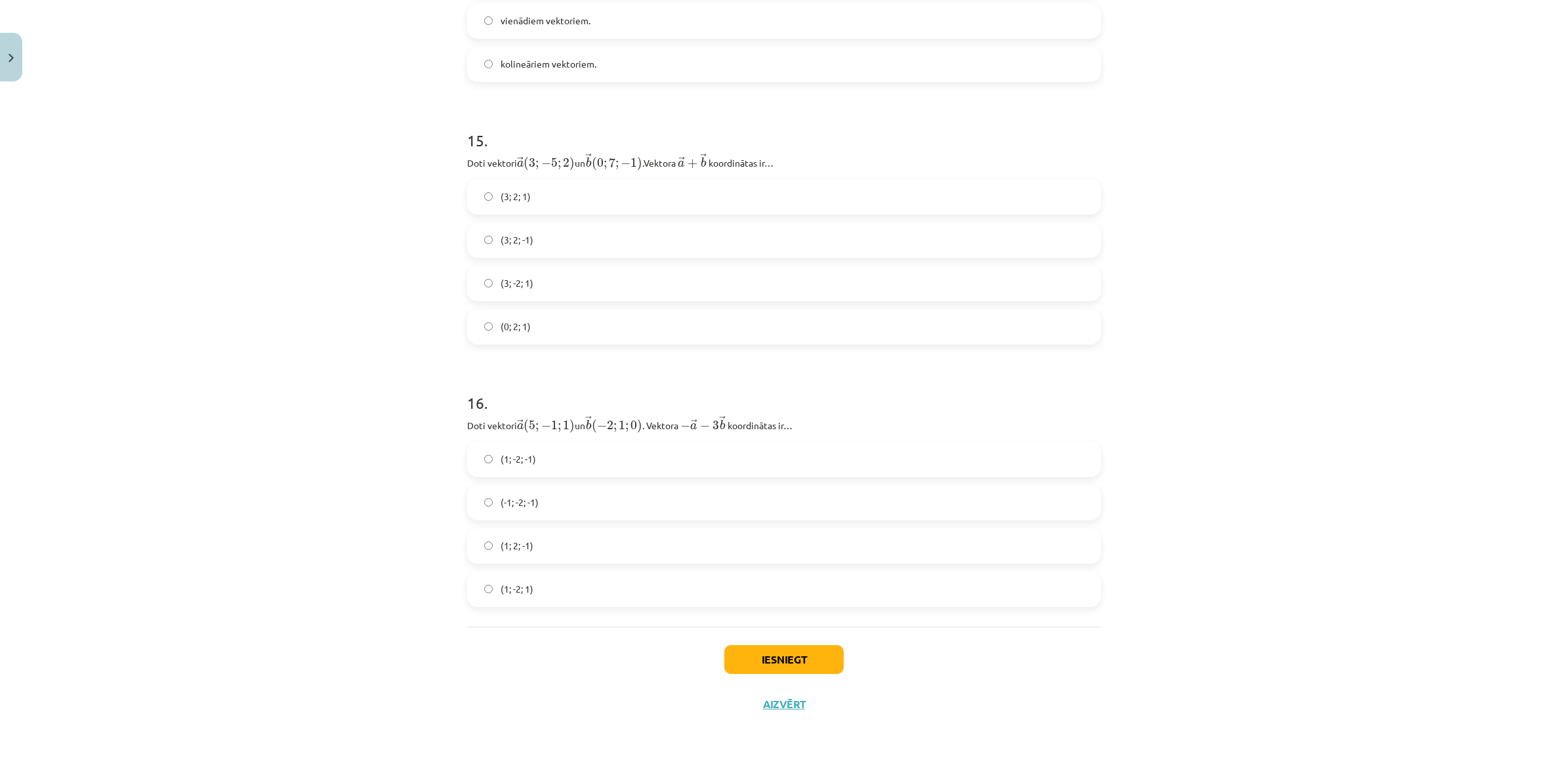
scroll to position [4998, 0]
click at [559, 459] on label "(1; -2; -1)" at bounding box center [783, 458] width 631 height 32
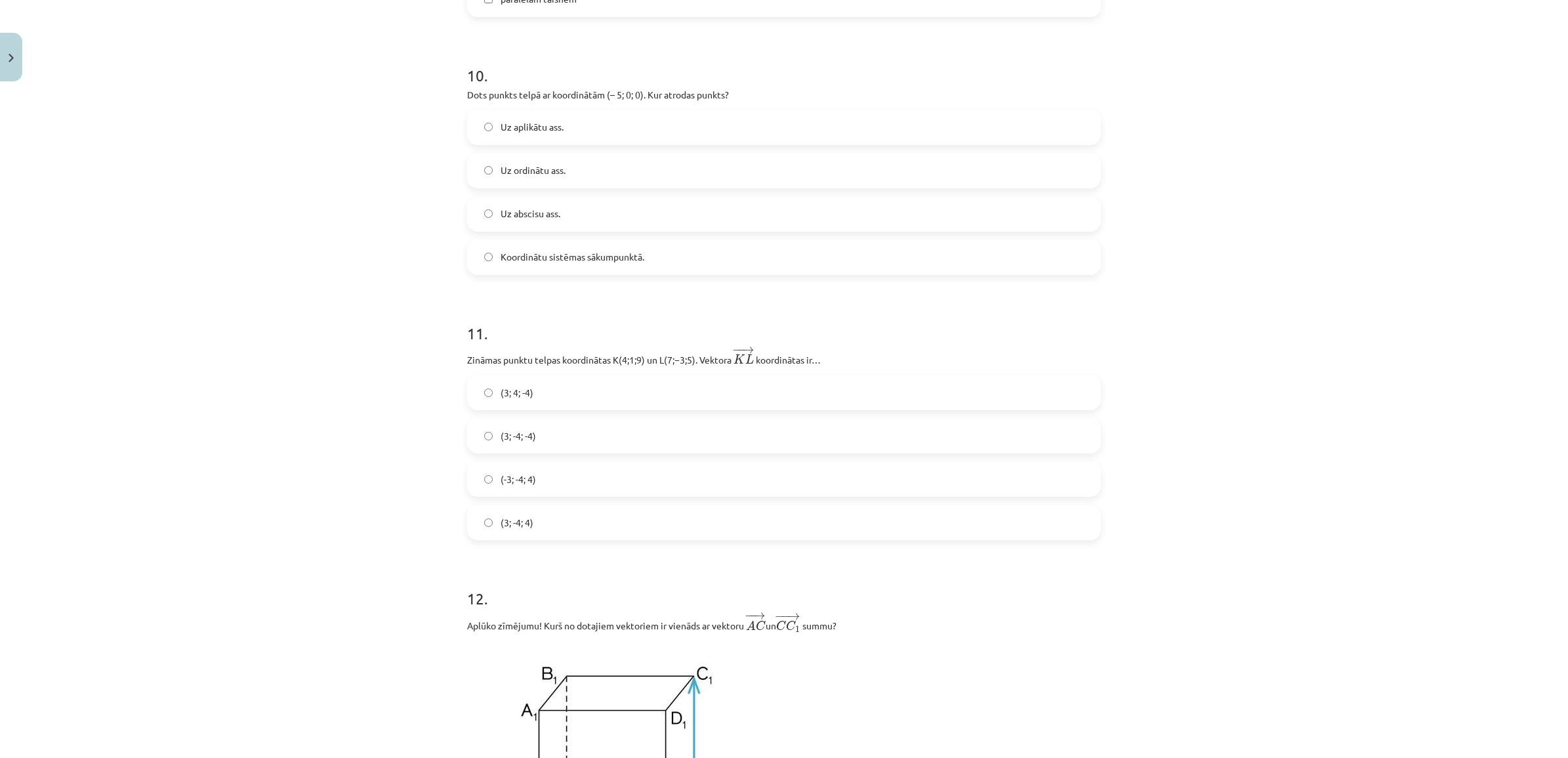
scroll to position [3275, 0]
click at [546, 440] on label "(3; -4; -4)" at bounding box center [783, 441] width 631 height 32
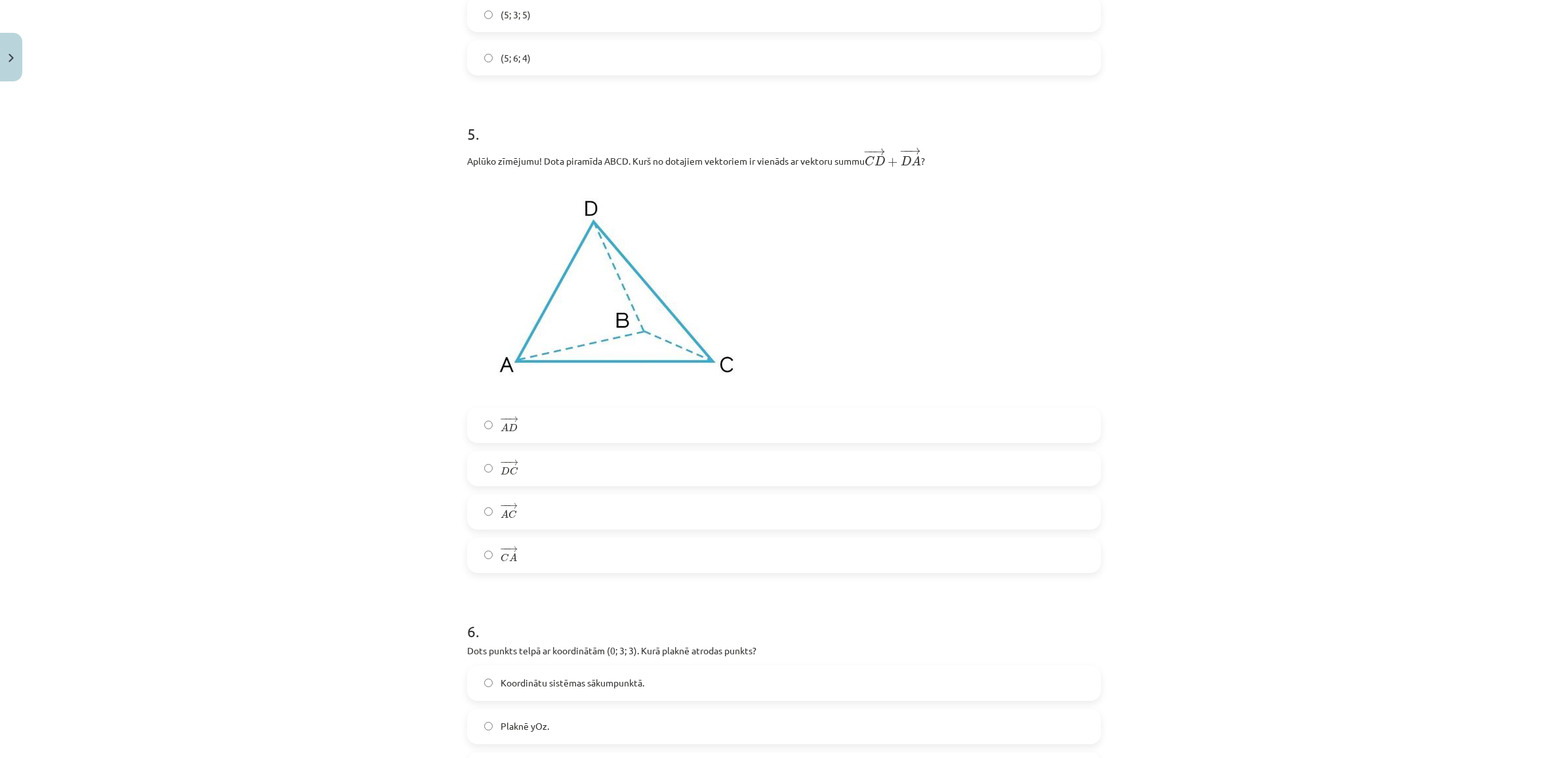
scroll to position [1477, 0]
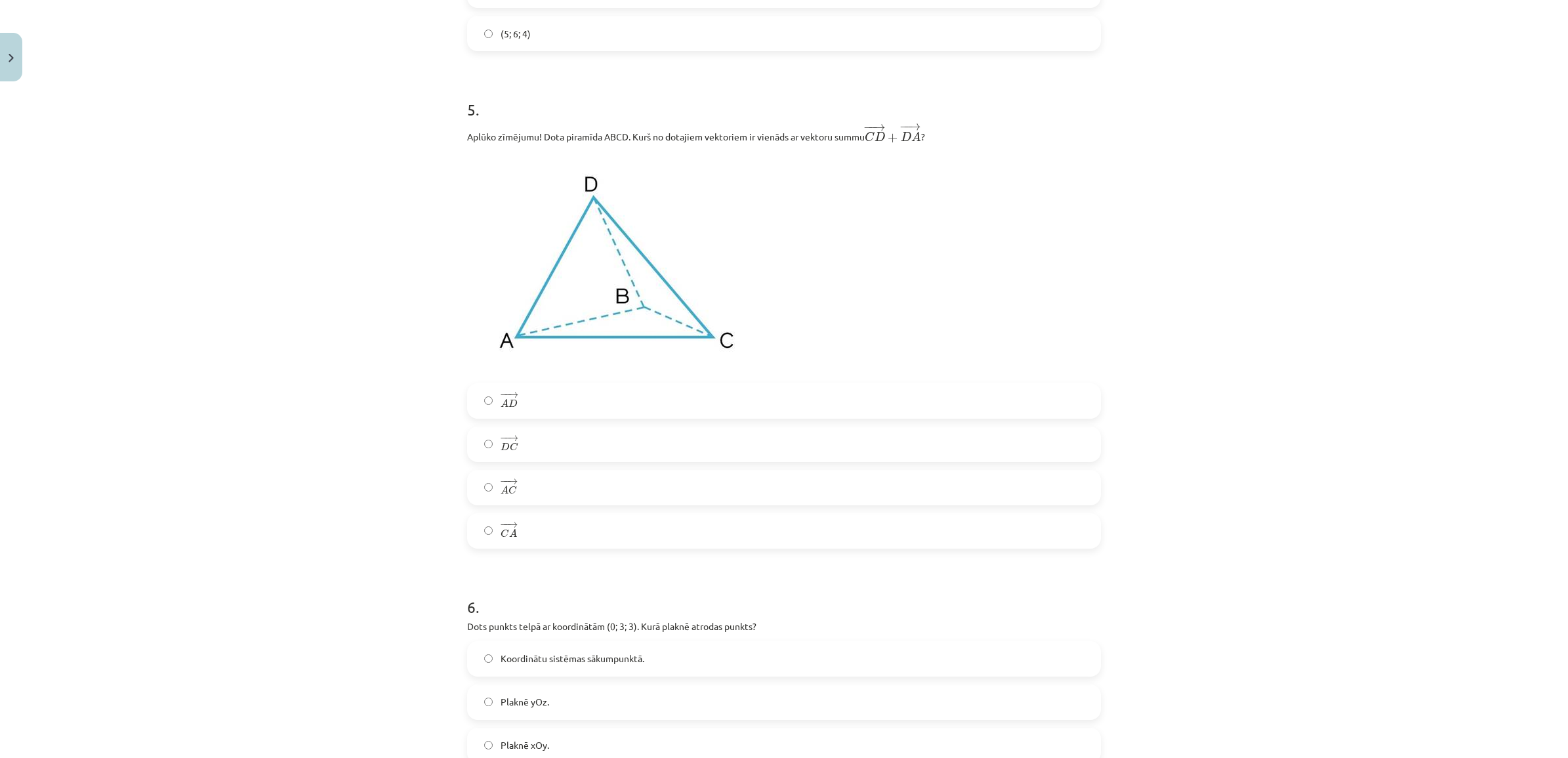
click at [533, 536] on label "− − → C A C A →" at bounding box center [783, 531] width 631 height 32
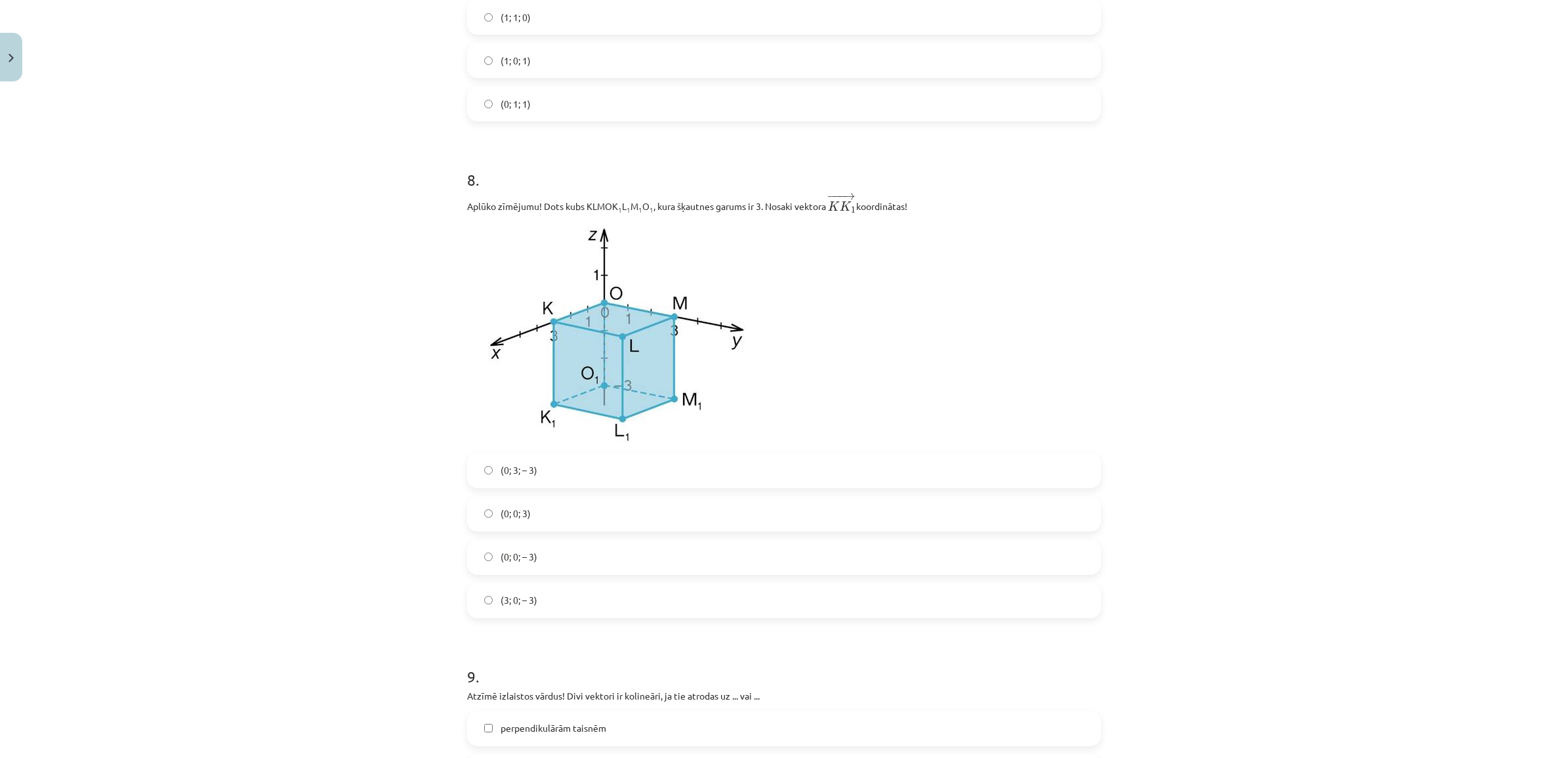
scroll to position [2460, 0]
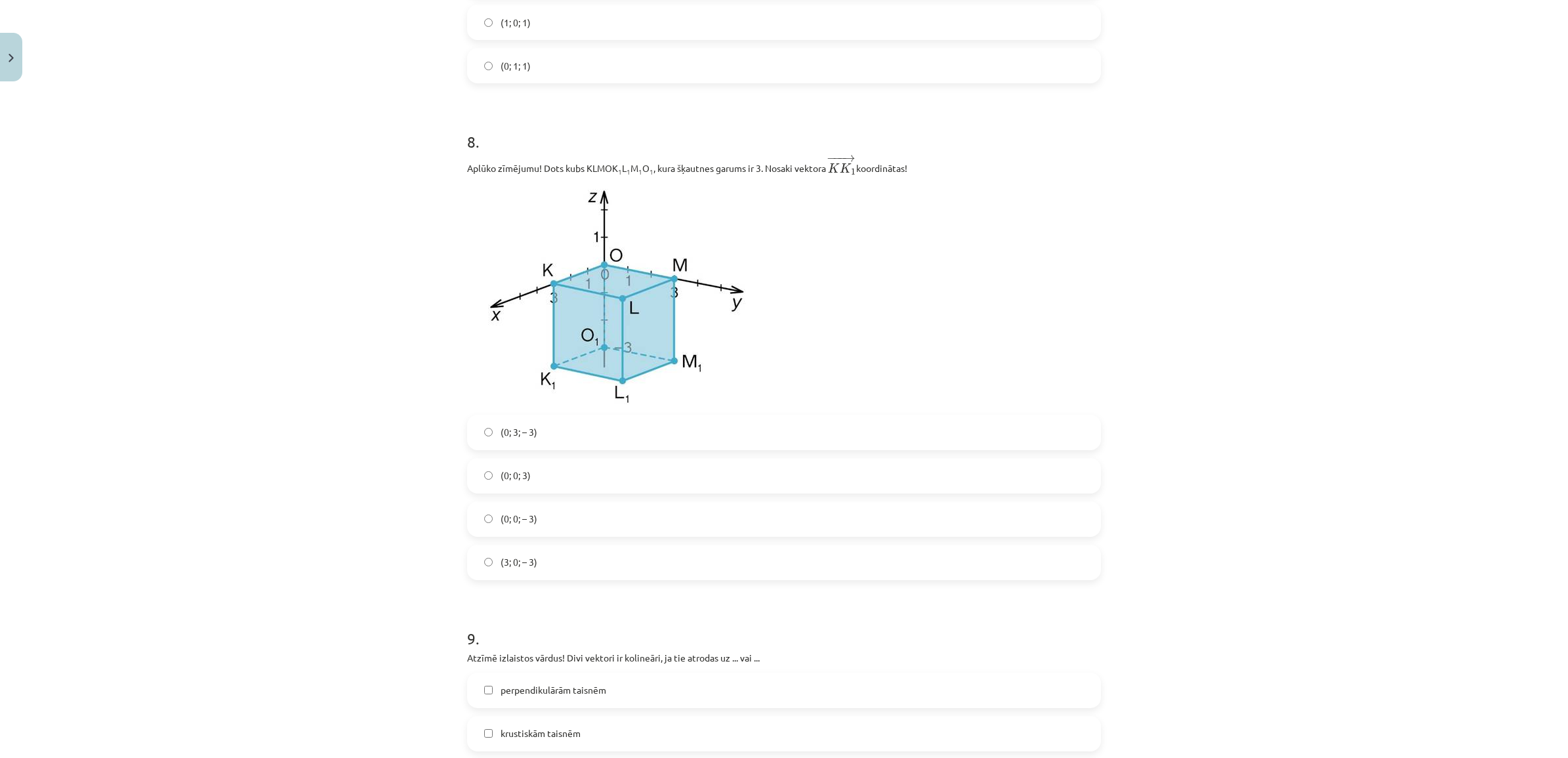
click at [581, 519] on label "(0; 0; – 3)" at bounding box center [783, 518] width 631 height 32
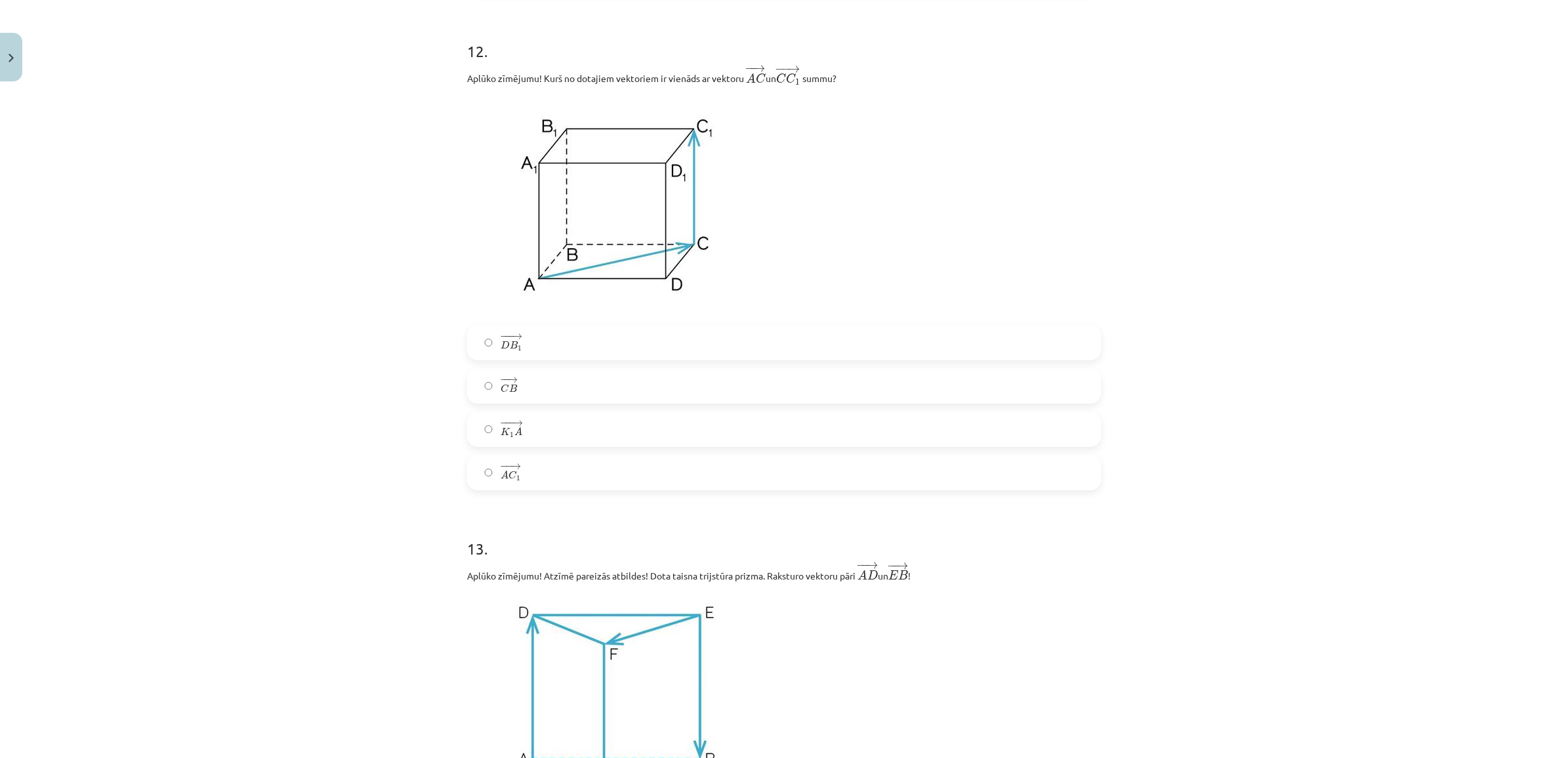
scroll to position [3855, 0]
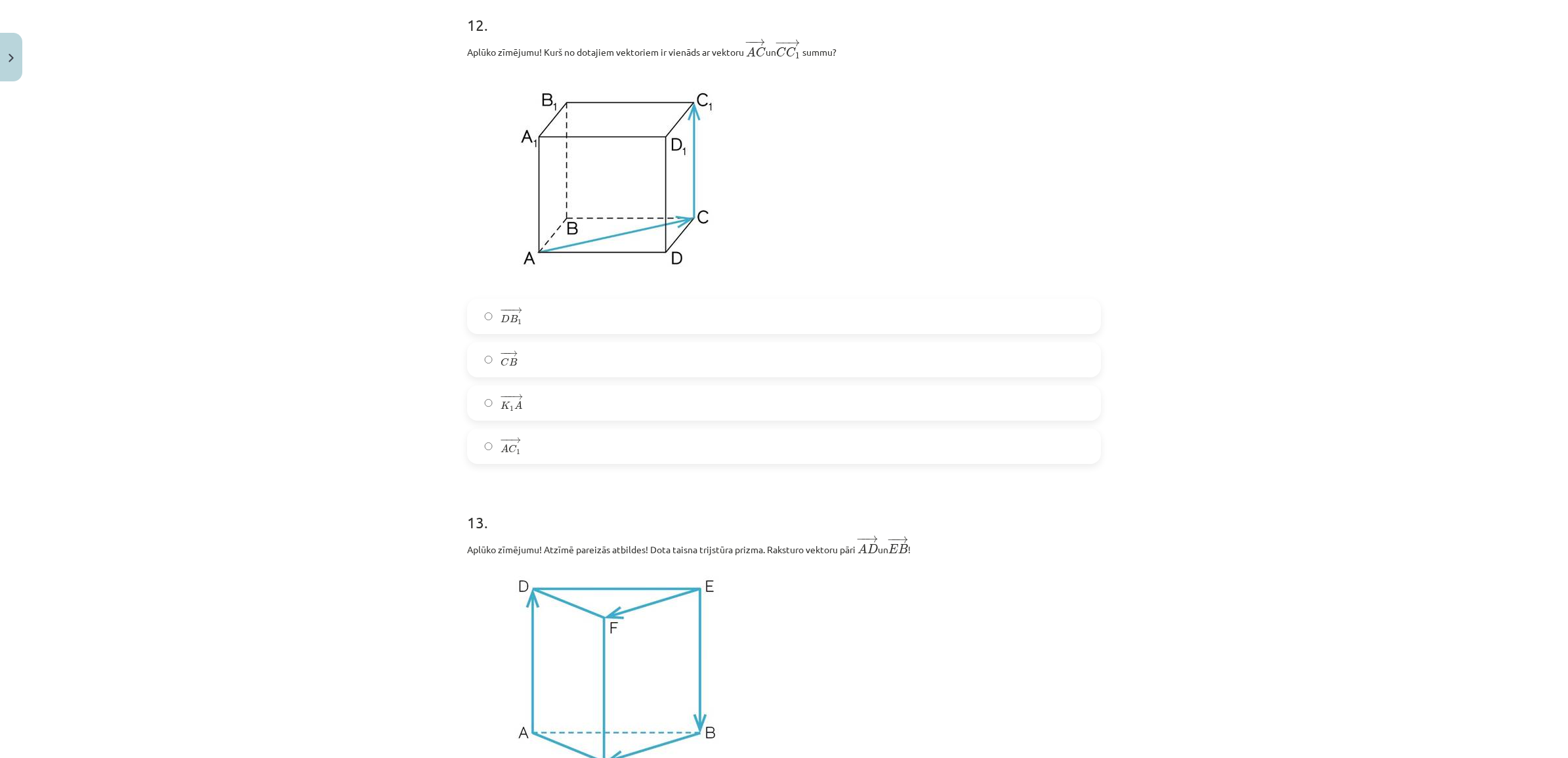
click at [524, 454] on label "− − → A C 1 A C 1 →" at bounding box center [783, 446] width 631 height 32
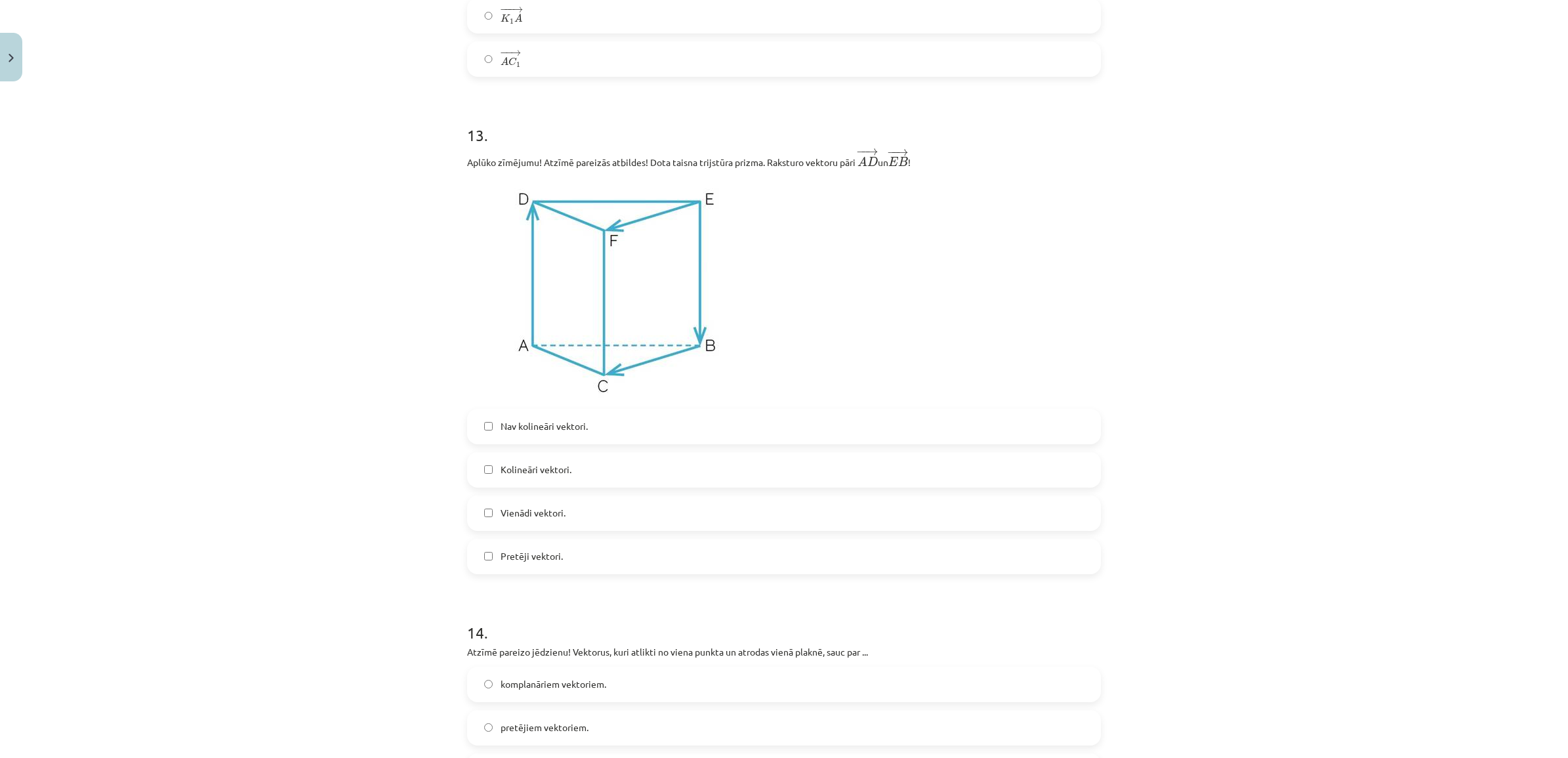
scroll to position [4347, 0]
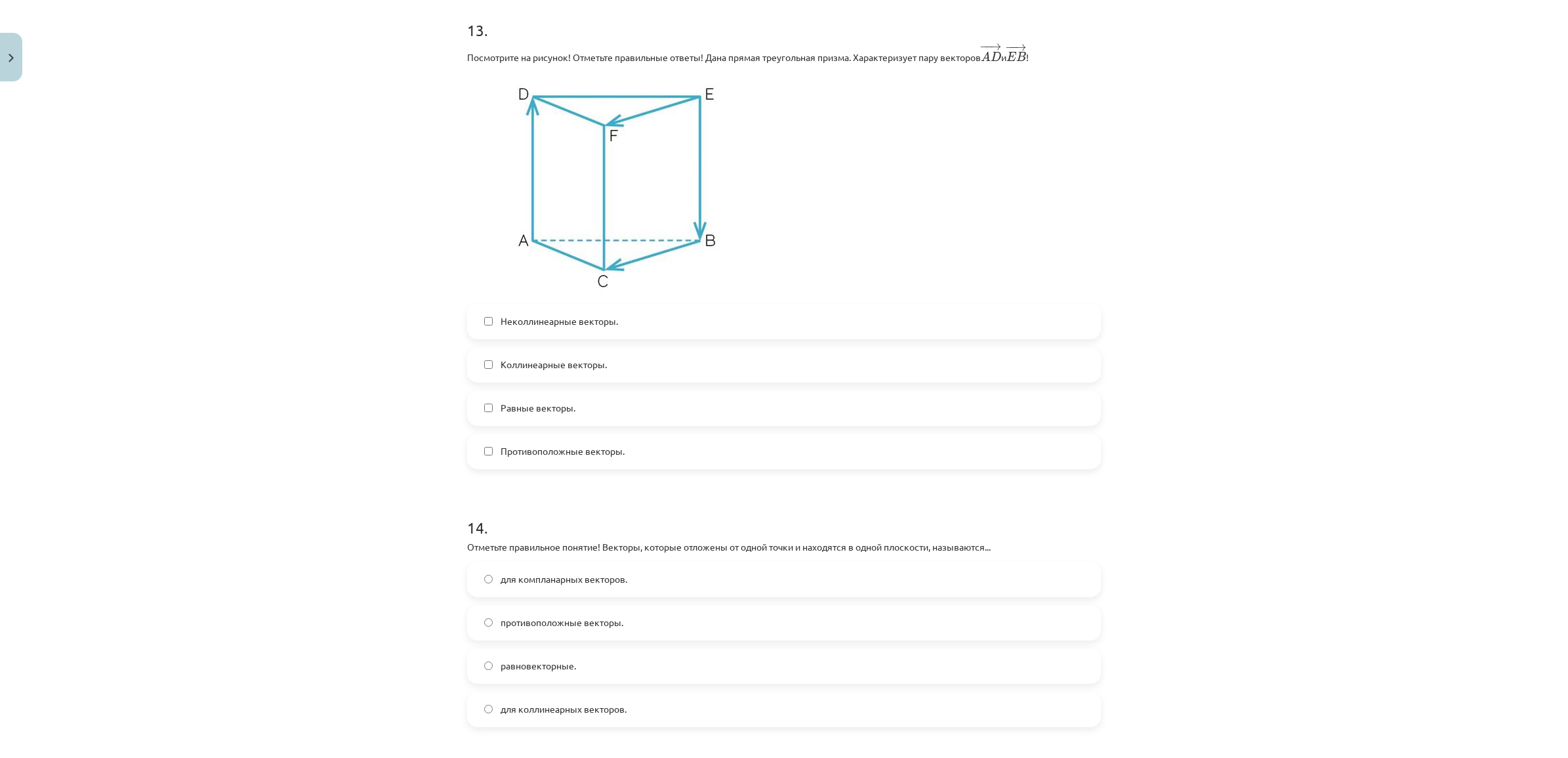
click at [575, 464] on label "Противоположные векторы." at bounding box center [783, 451] width 631 height 32
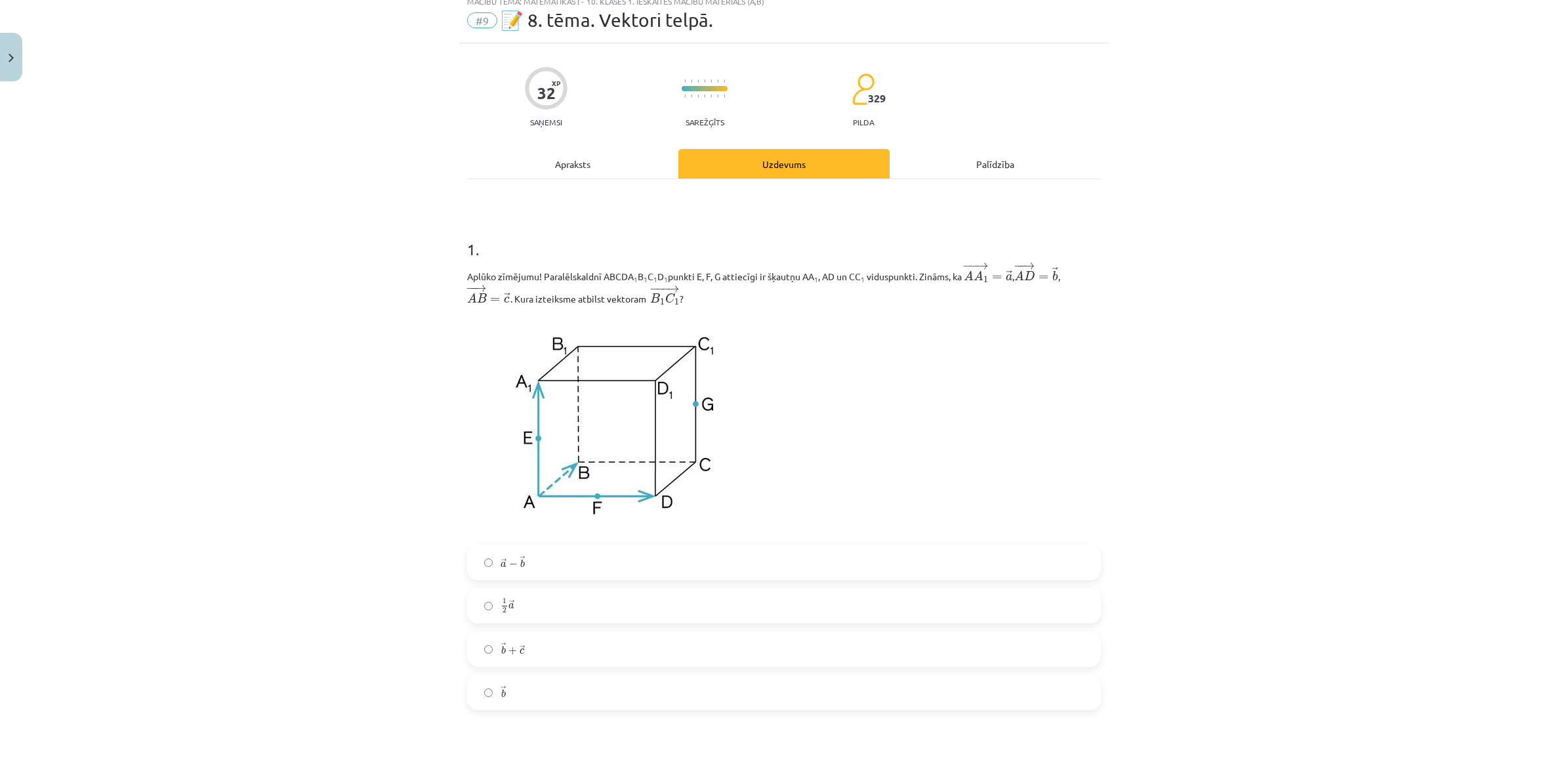
scroll to position [164, 0]
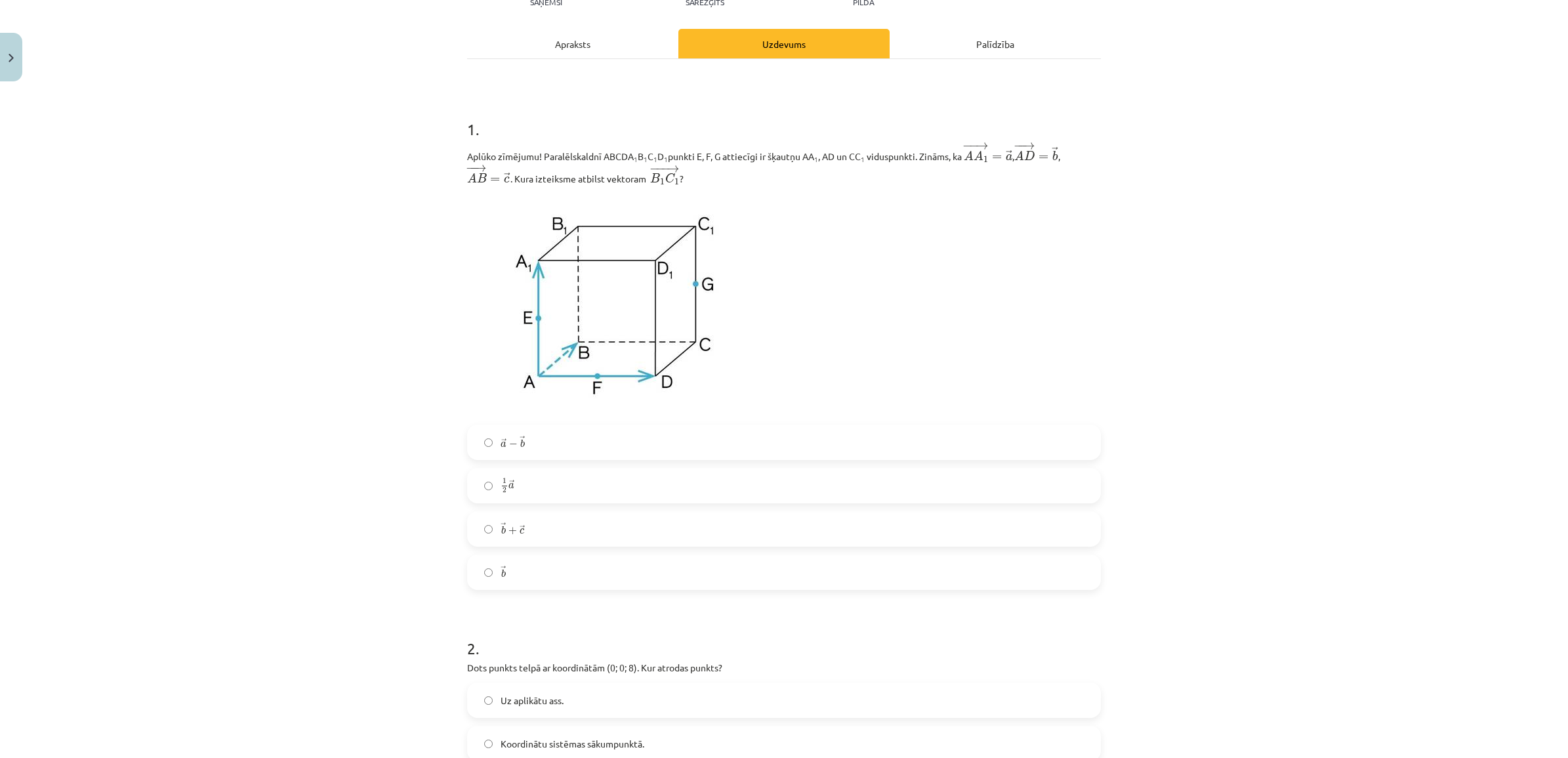
click at [532, 576] on label "→ b b →" at bounding box center [783, 572] width 631 height 32
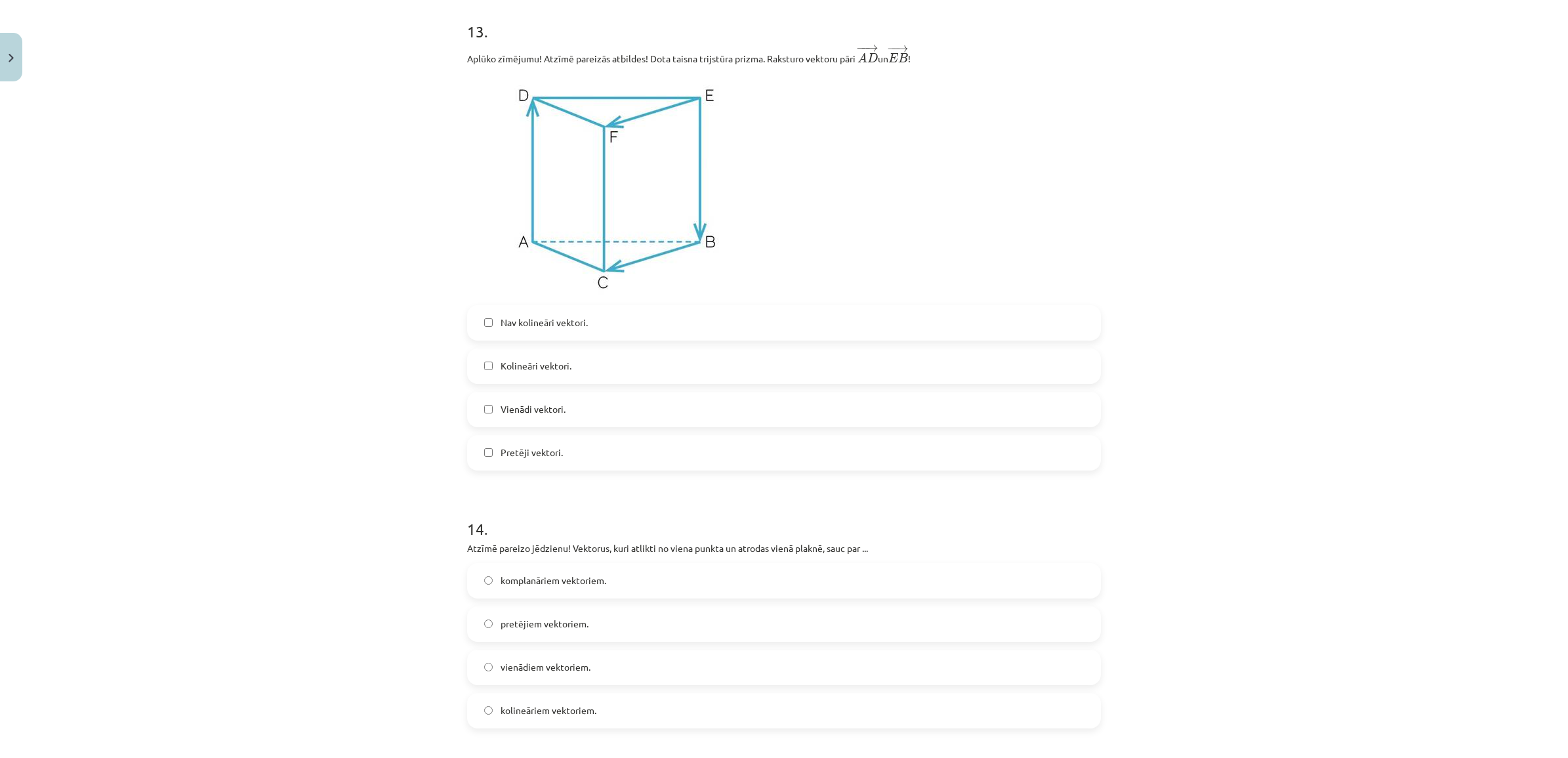
scroll to position [4342, 0]
click at [559, 372] on span "Kolineāri vektori." at bounding box center [536, 370] width 71 height 14
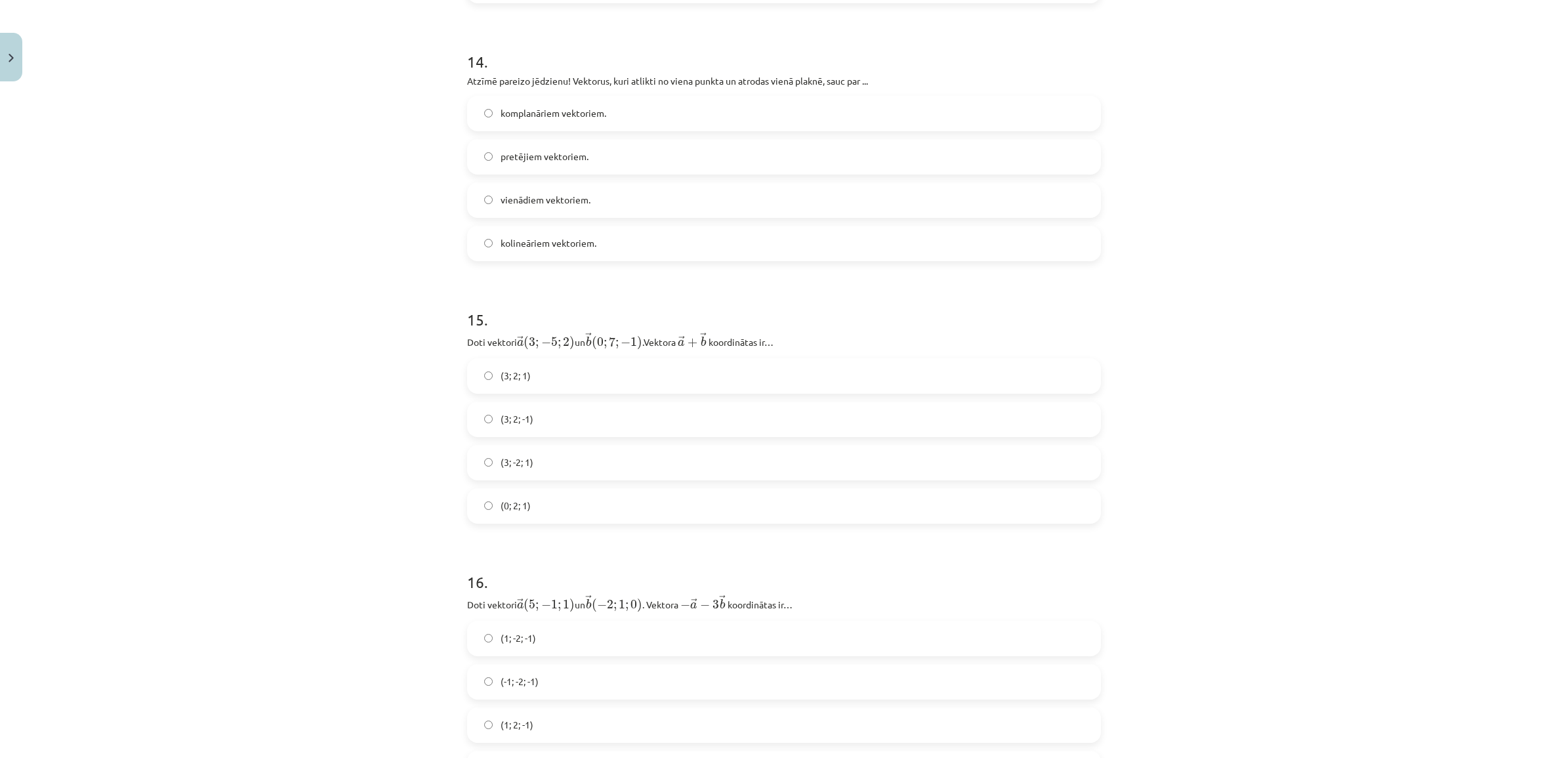
scroll to position [4916, 0]
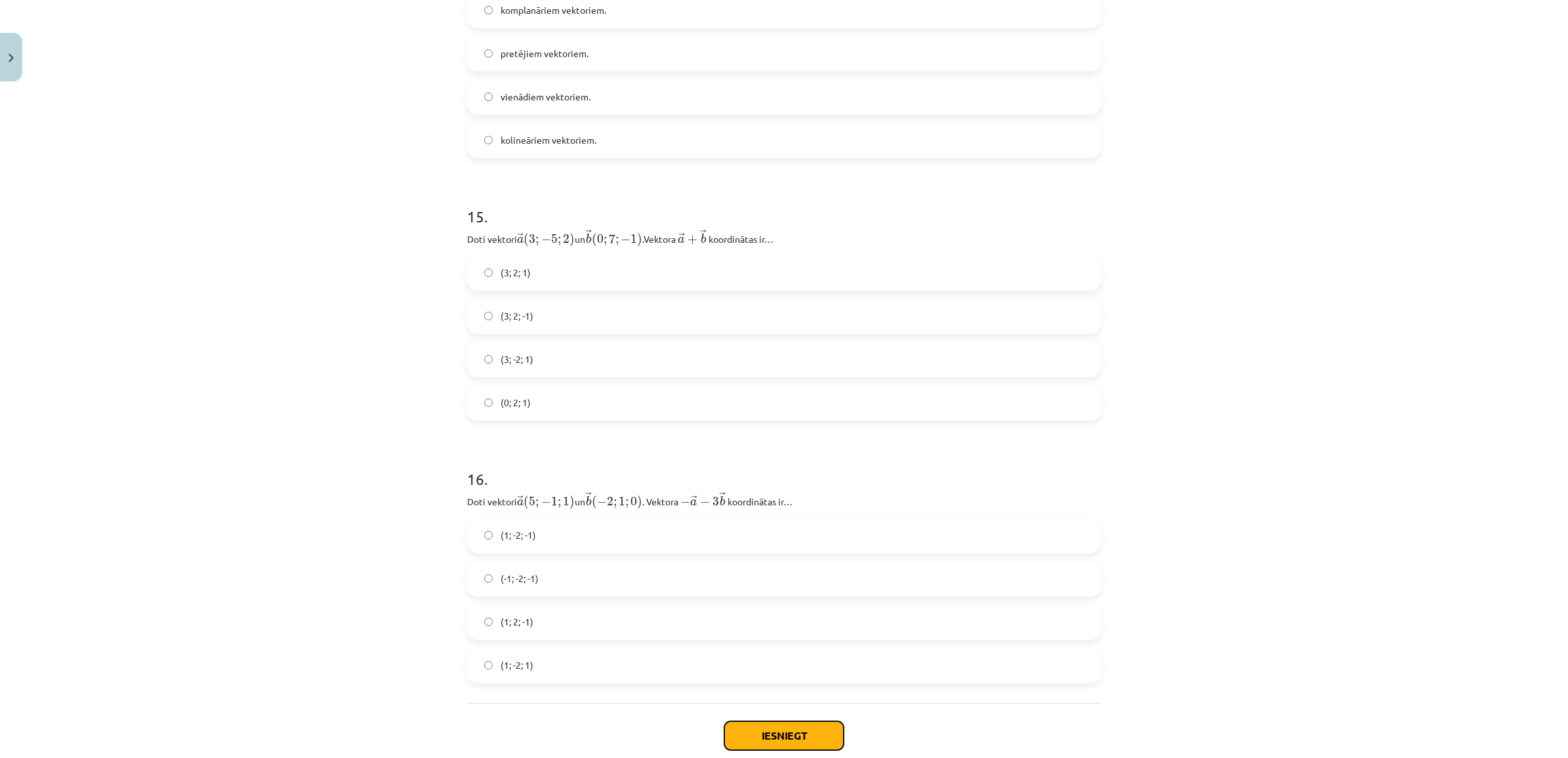
click at [768, 740] on button "Iesniegt" at bounding box center [783, 735] width 120 height 29
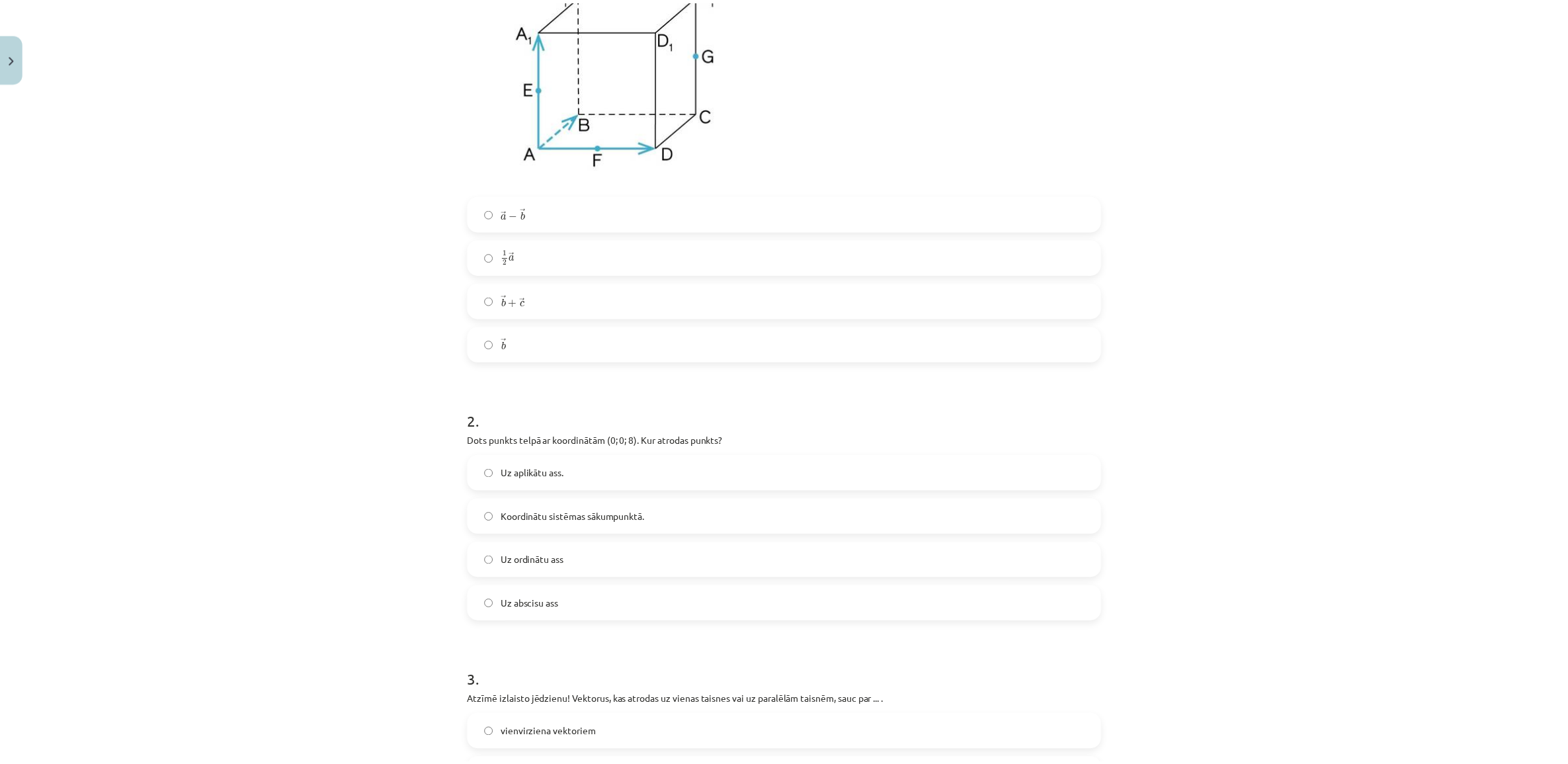
scroll to position [0, 0]
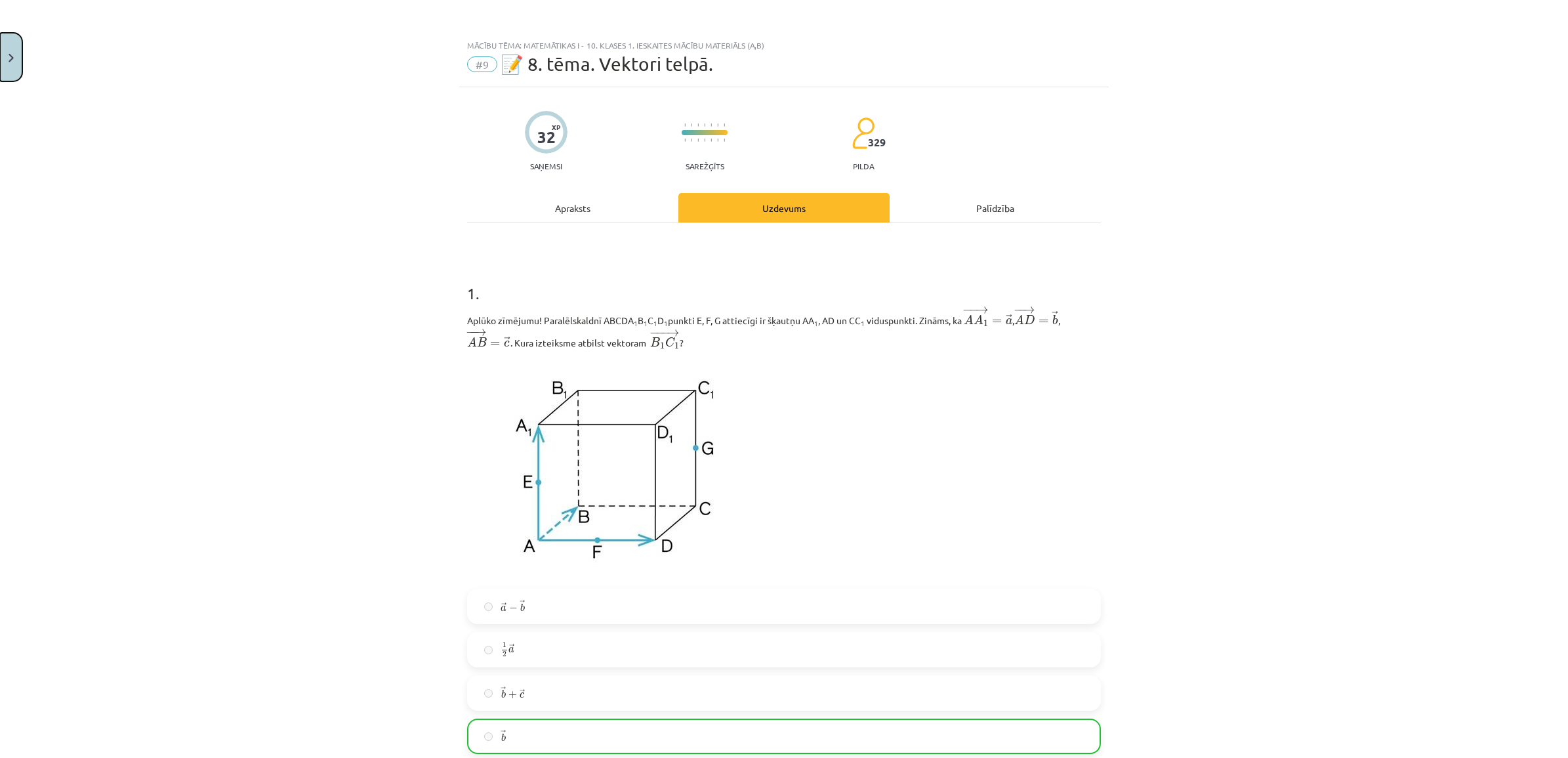
click at [6, 63] on button "Close" at bounding box center [11, 56] width 22 height 49
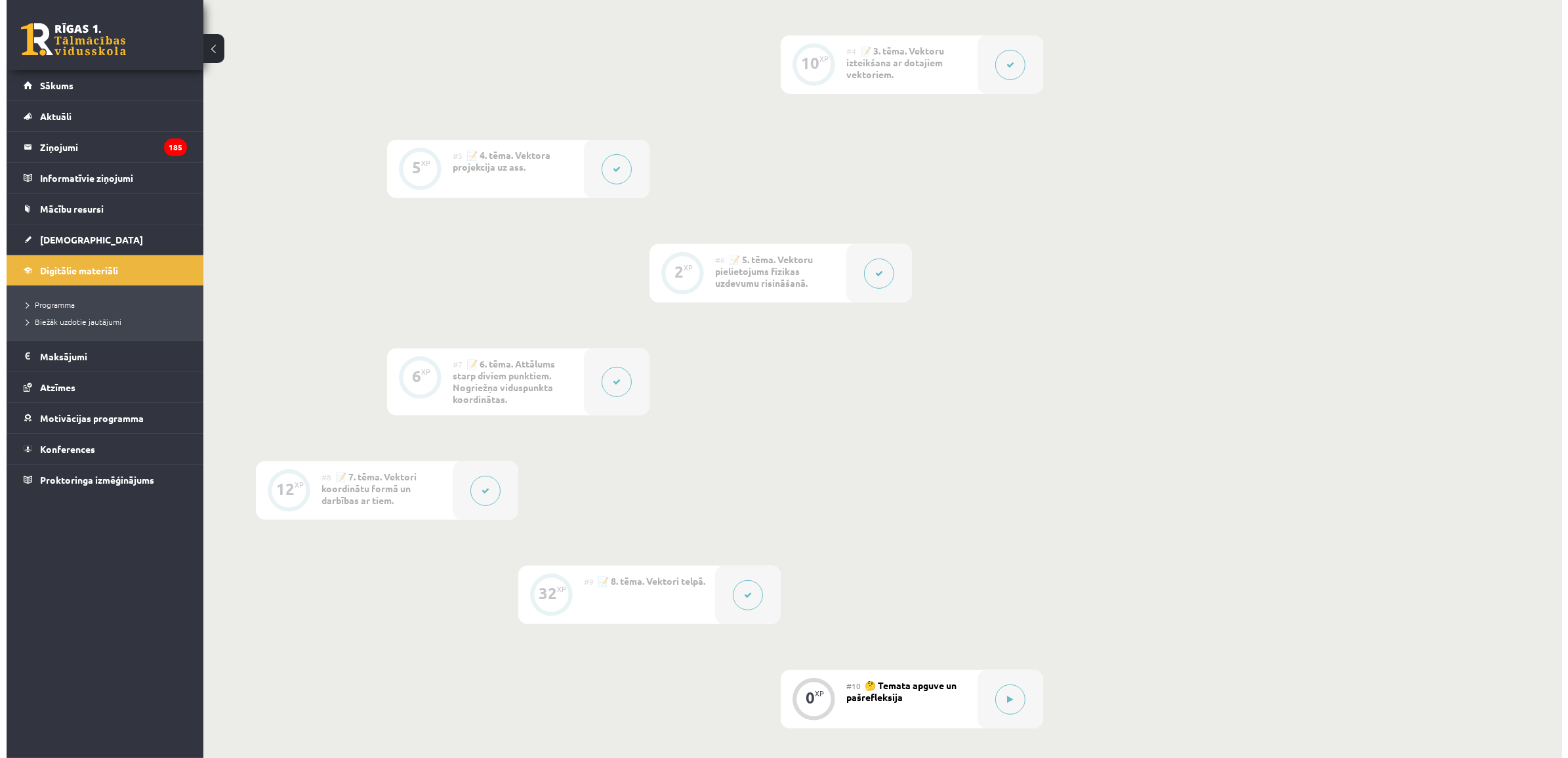
scroll to position [831, 0]
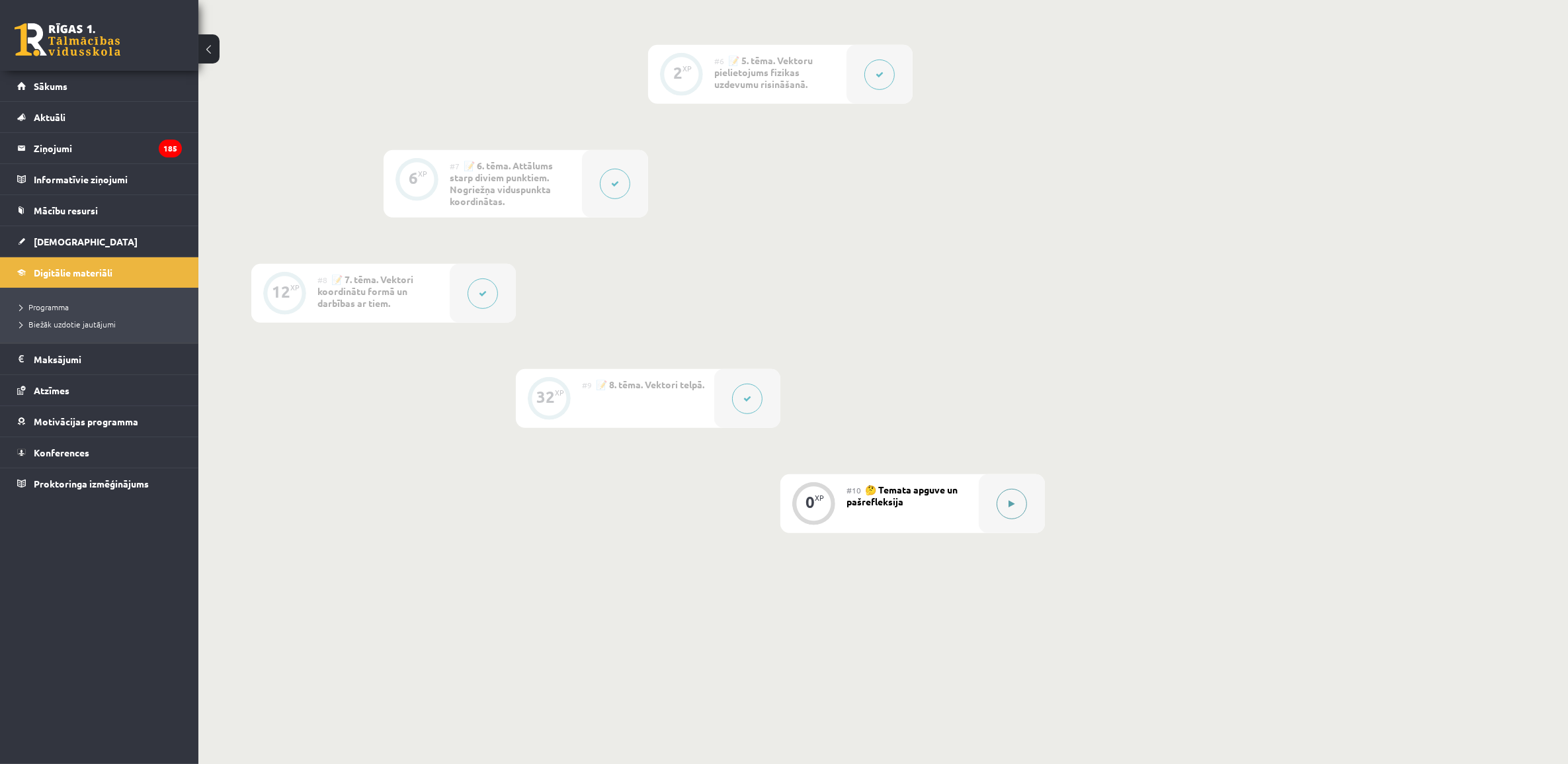
click at [784, 494] on button at bounding box center [1012, 504] width 30 height 30
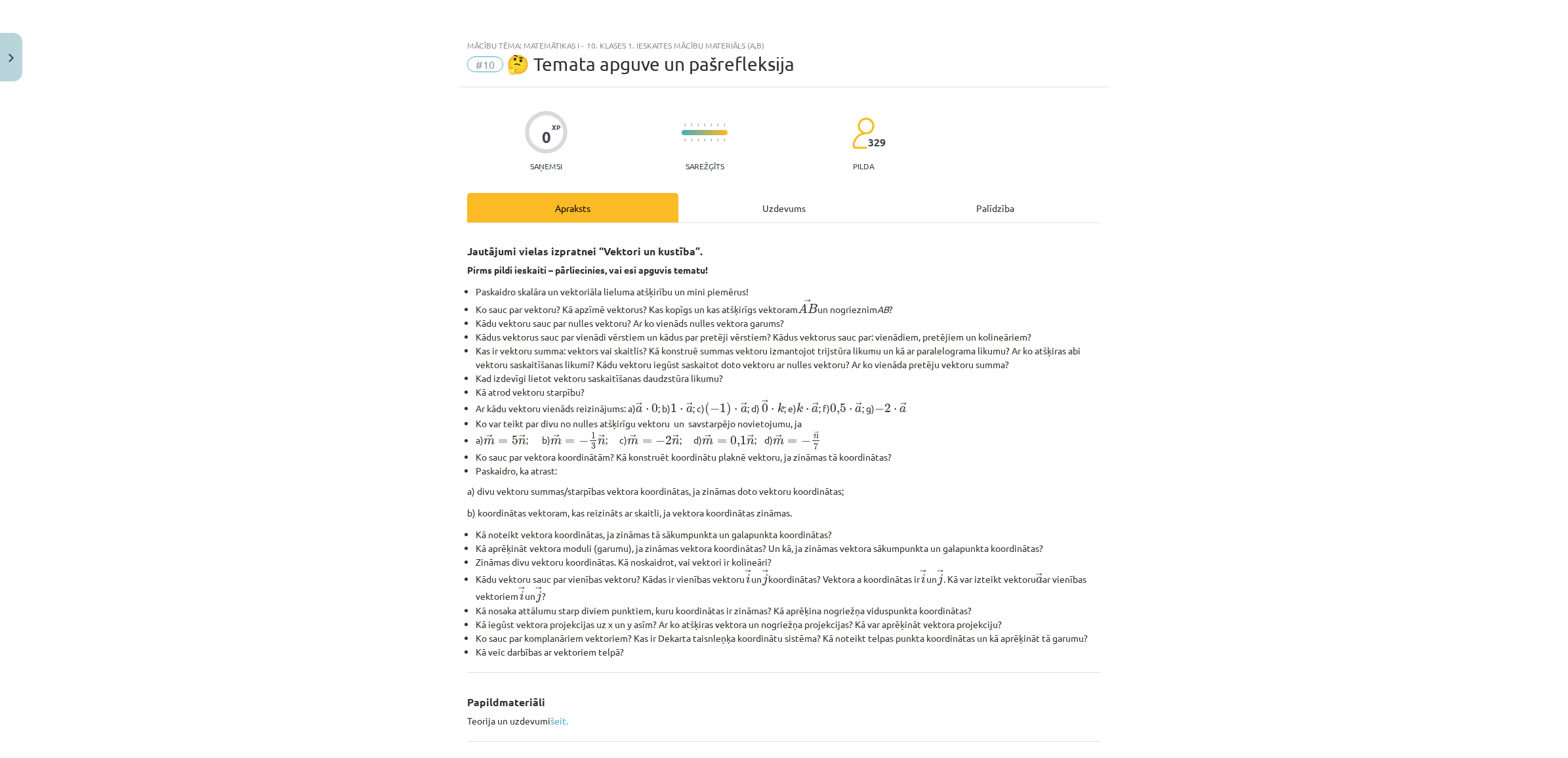
click at [778, 204] on div "Uzdevums" at bounding box center [783, 208] width 211 height 29
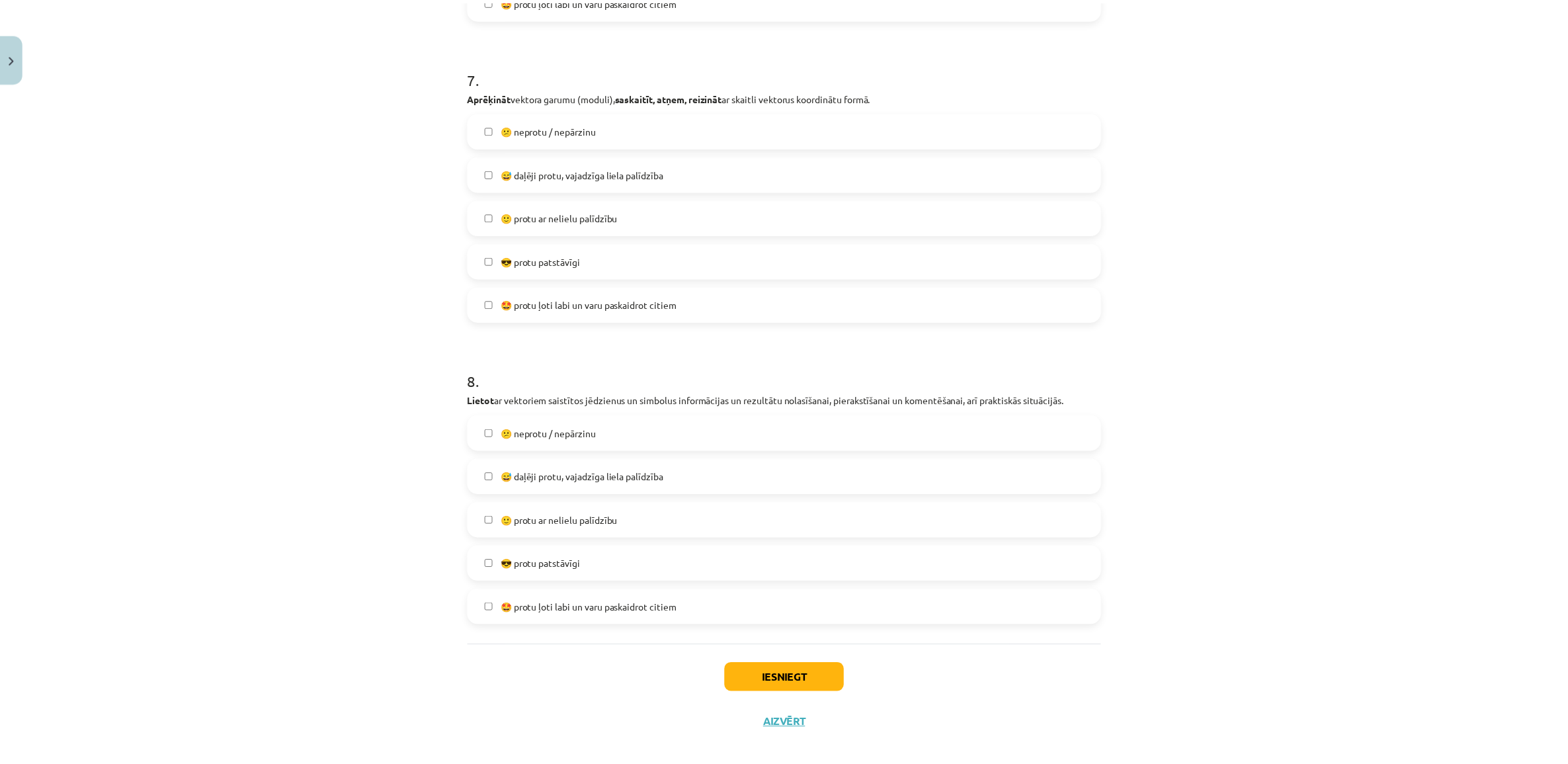
scroll to position [2189, 0]
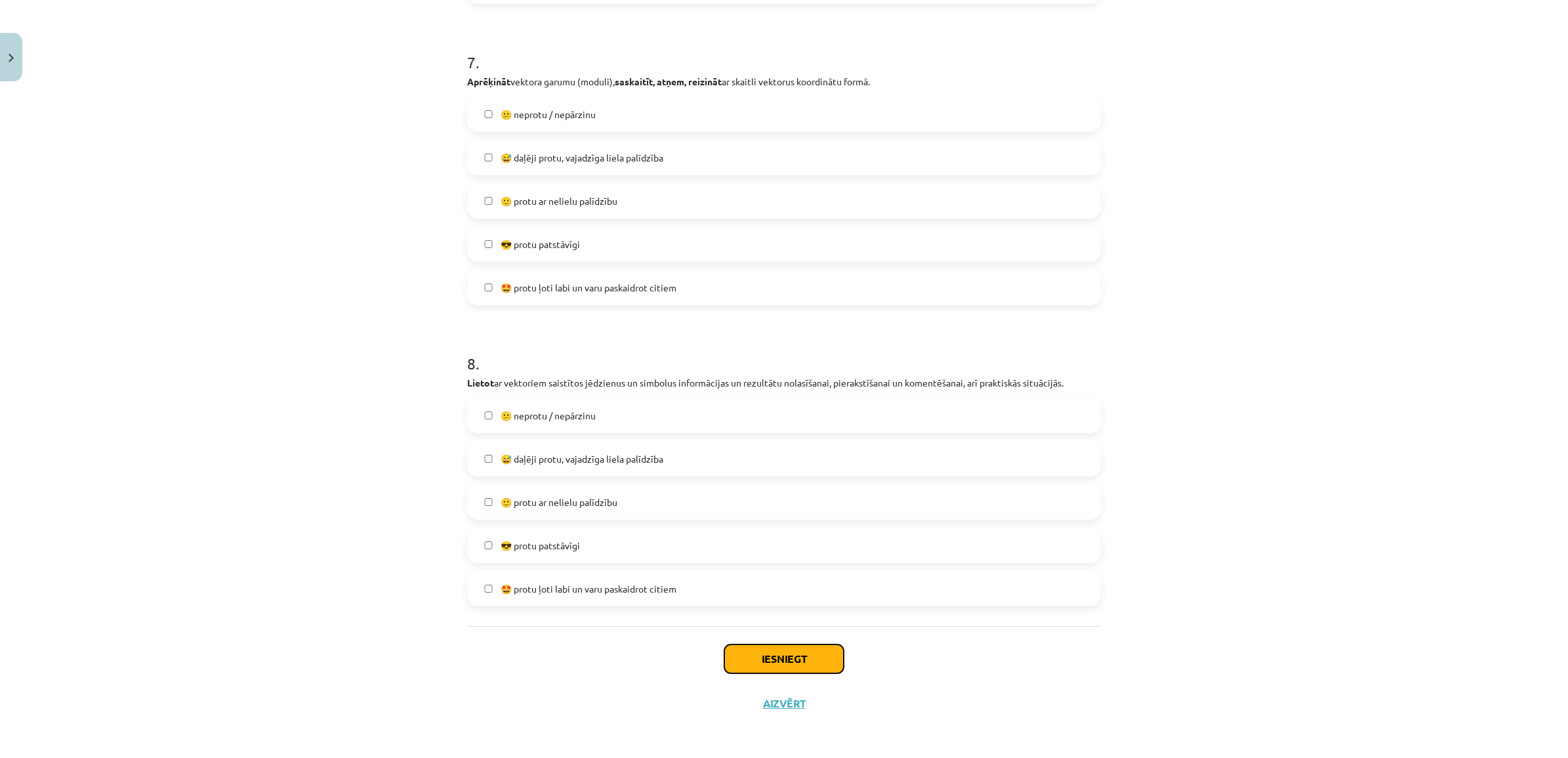
click at [778, 660] on button "Iesniegt" at bounding box center [783, 658] width 120 height 29
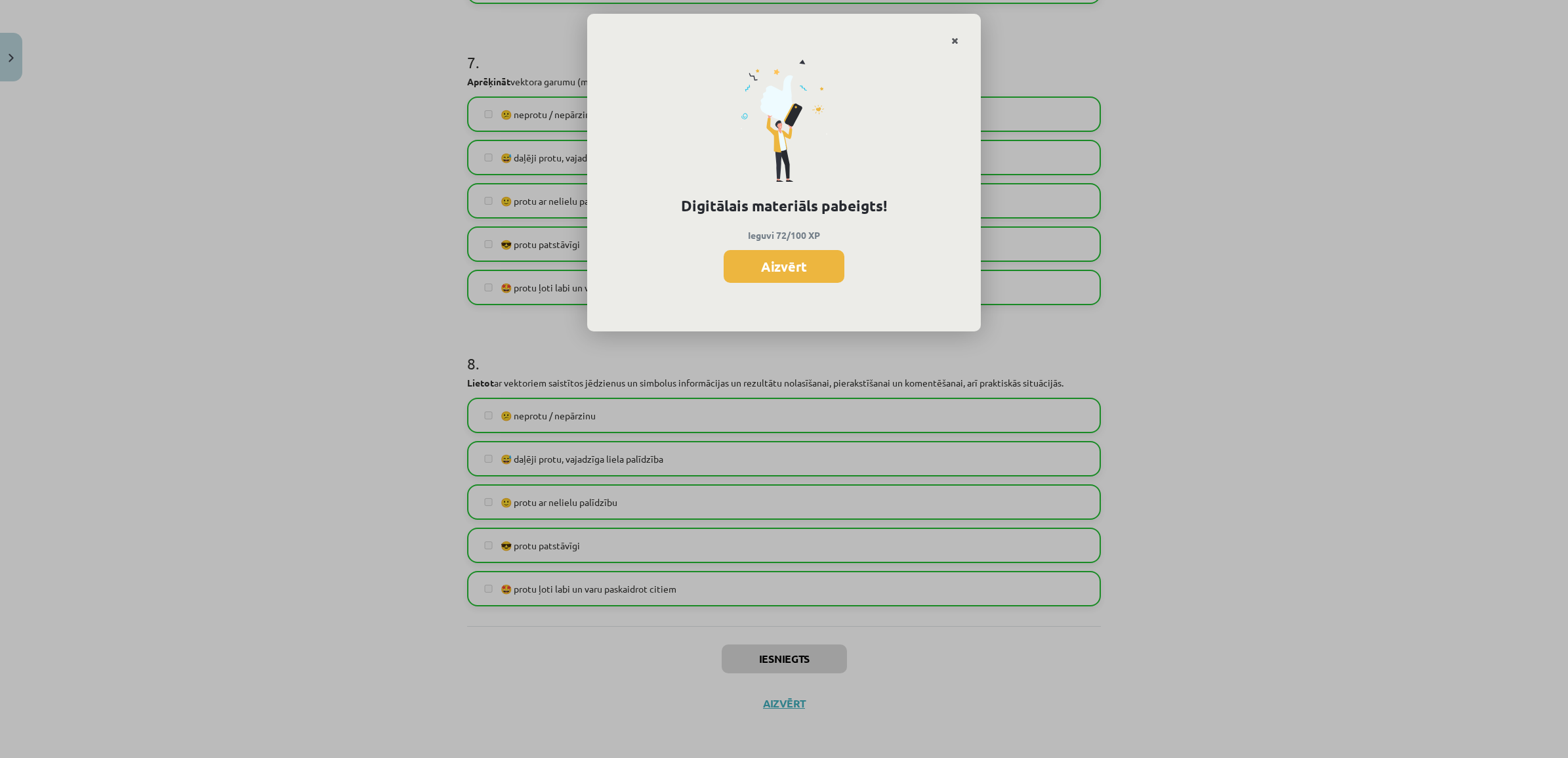
click at [778, 31] on link "Close" at bounding box center [955, 41] width 23 height 25
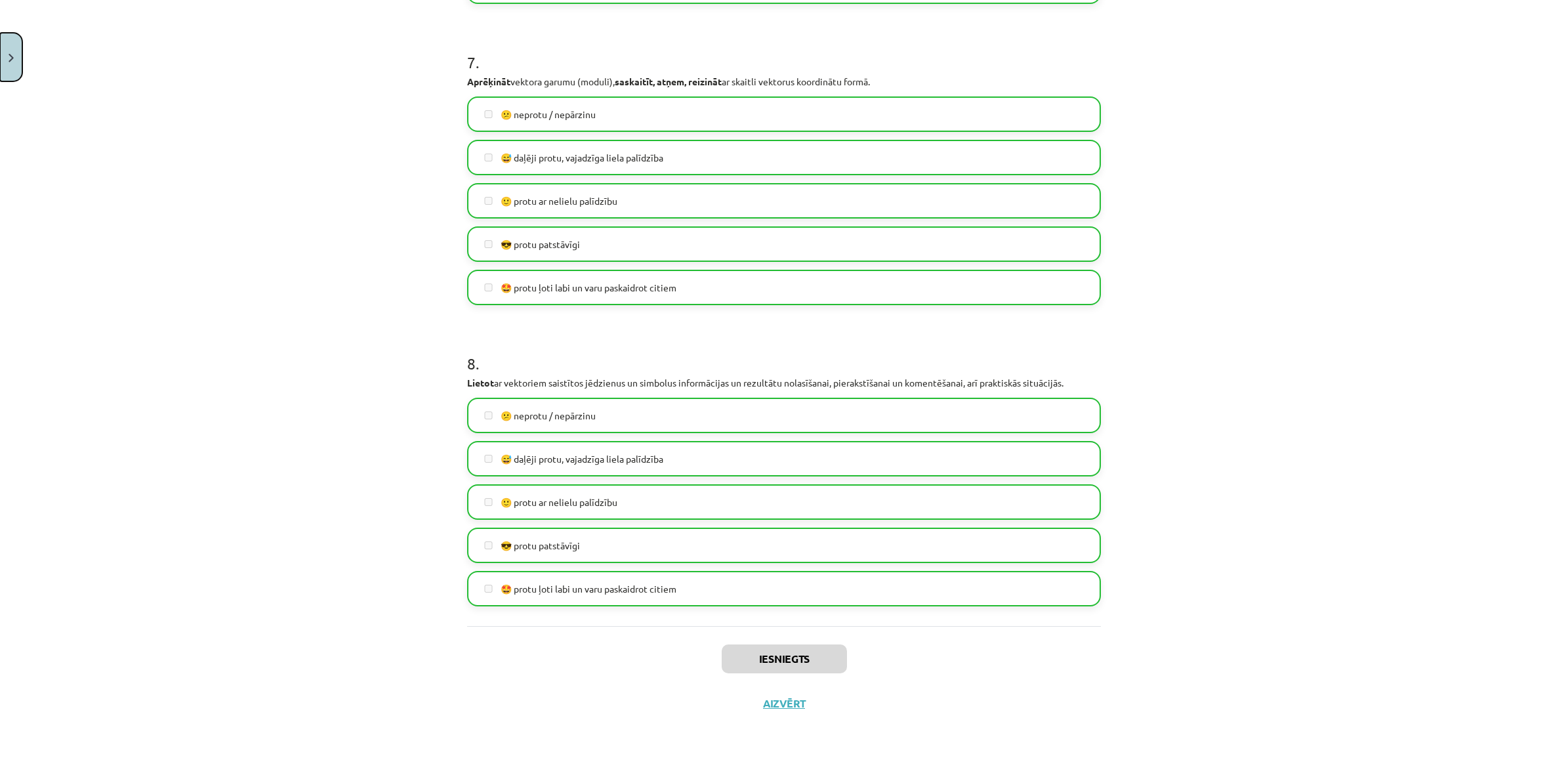
click at [19, 54] on button "Close" at bounding box center [11, 56] width 22 height 49
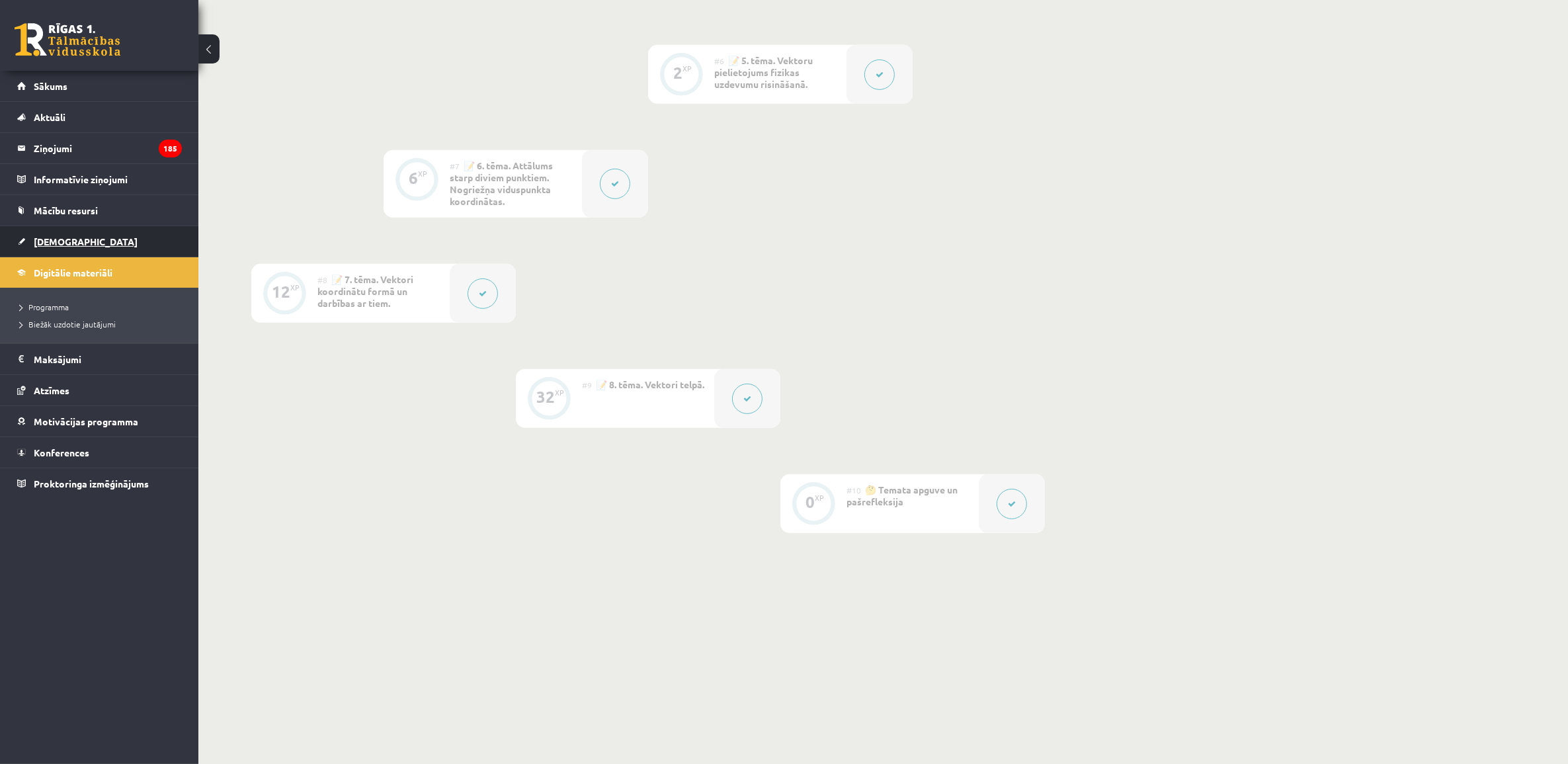
click at [90, 248] on link "[DEMOGRAPHIC_DATA]" at bounding box center [99, 241] width 164 height 30
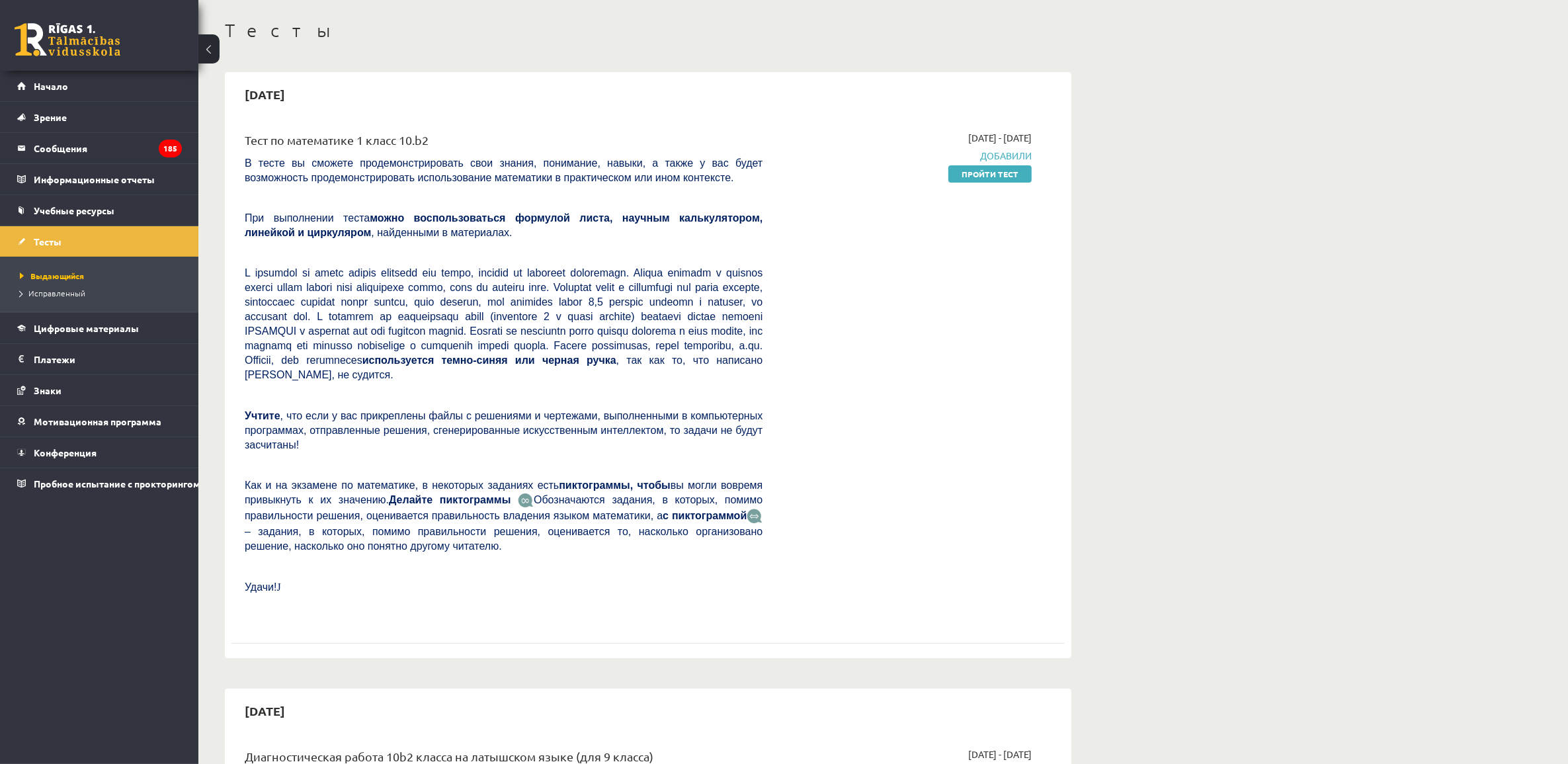
scroll to position [331, 0]
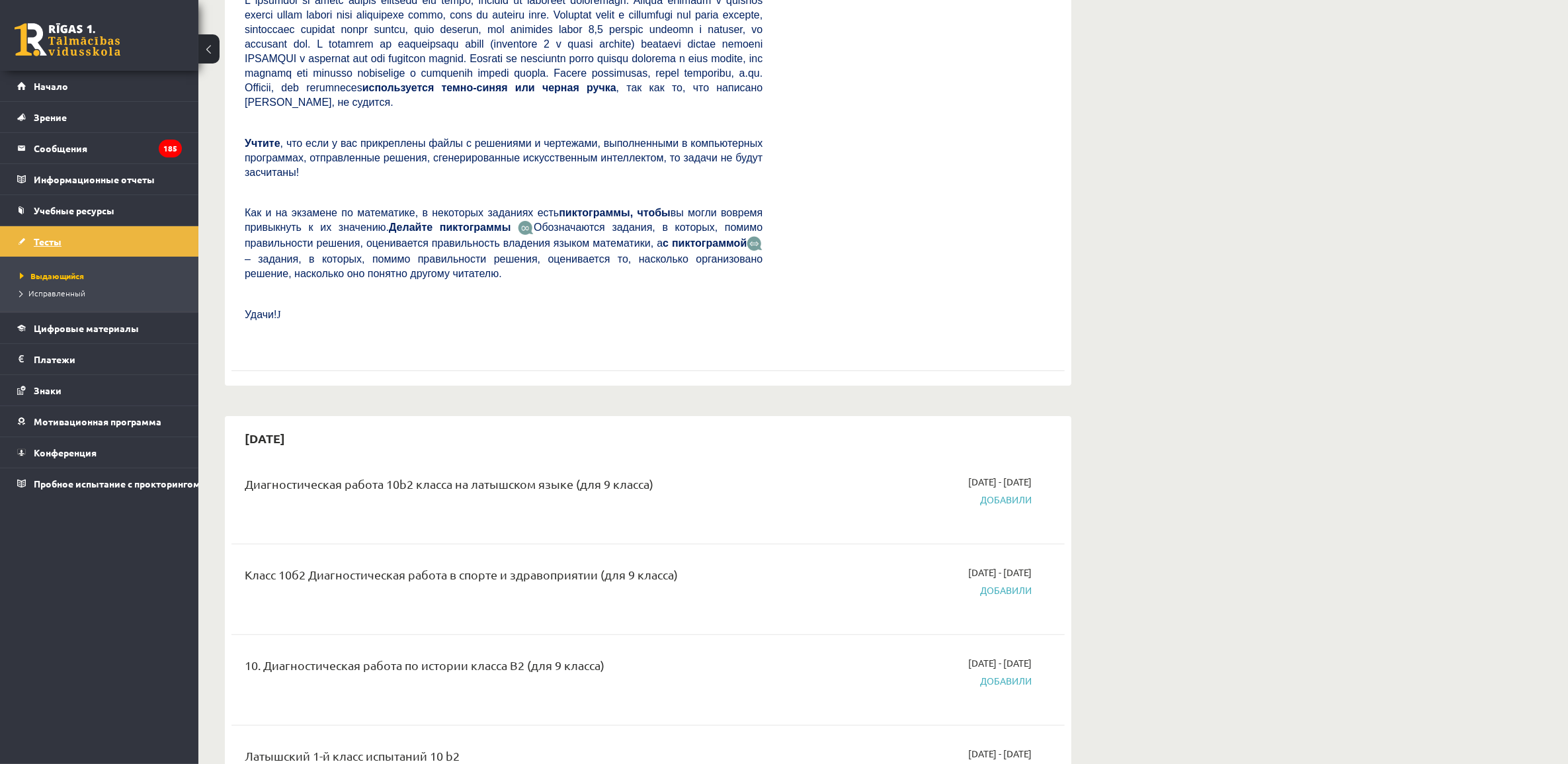
click at [33, 250] on link "Тесты" at bounding box center [99, 241] width 164 height 30
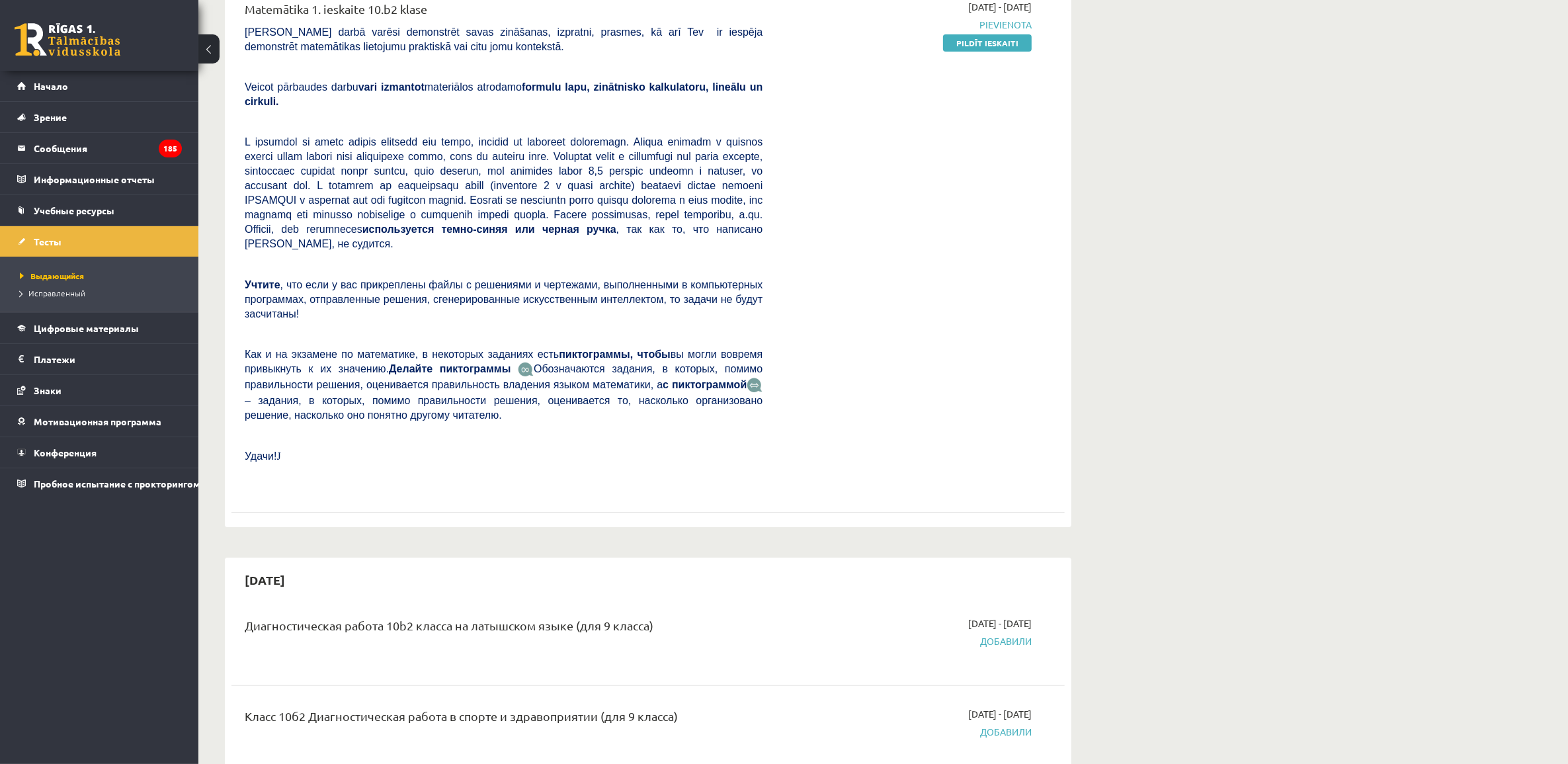
scroll to position [165, 0]
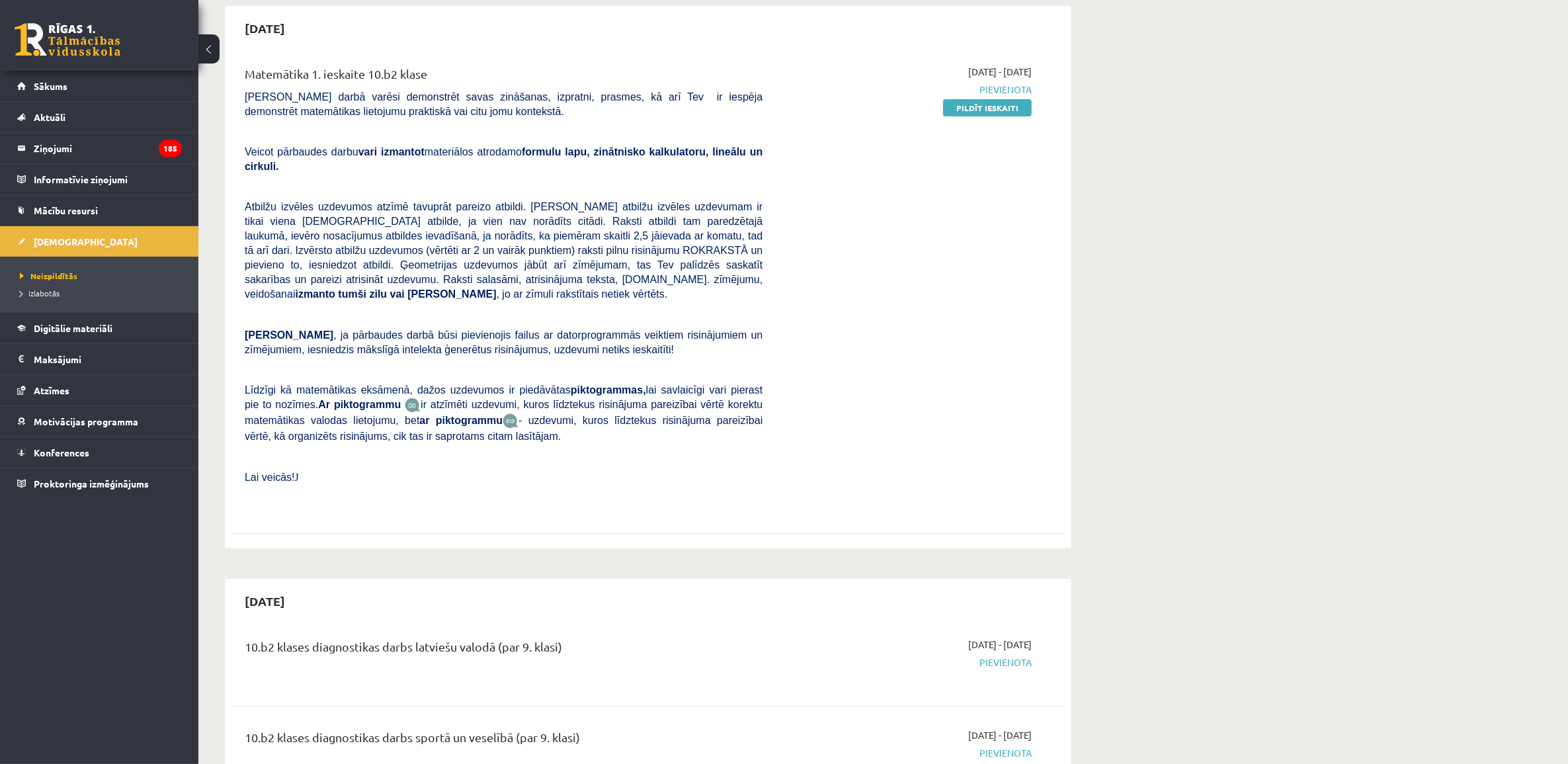
scroll to position [0, 0]
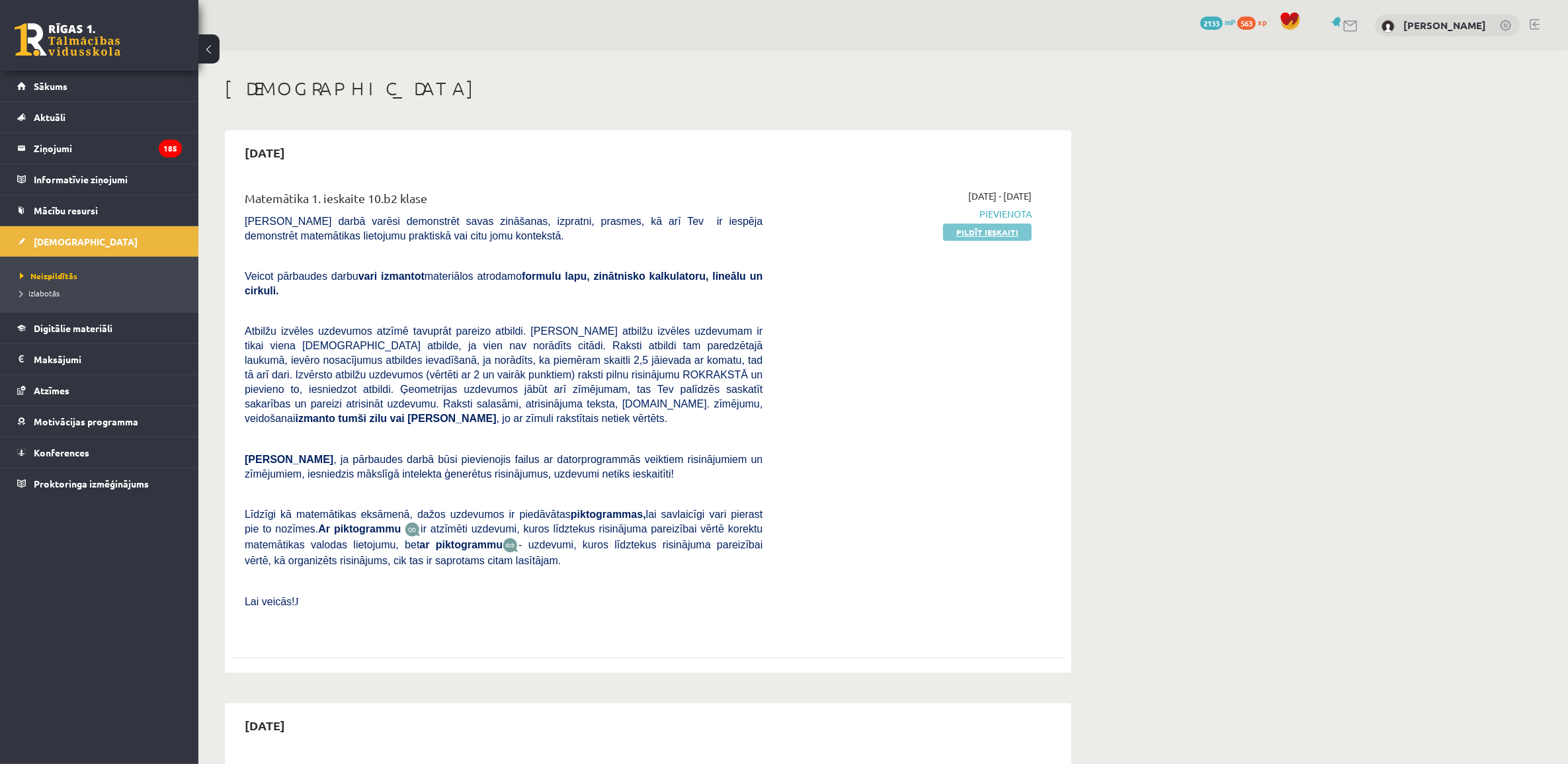
click at [784, 228] on link "Pildīt ieskaiti" at bounding box center [988, 232] width 89 height 17
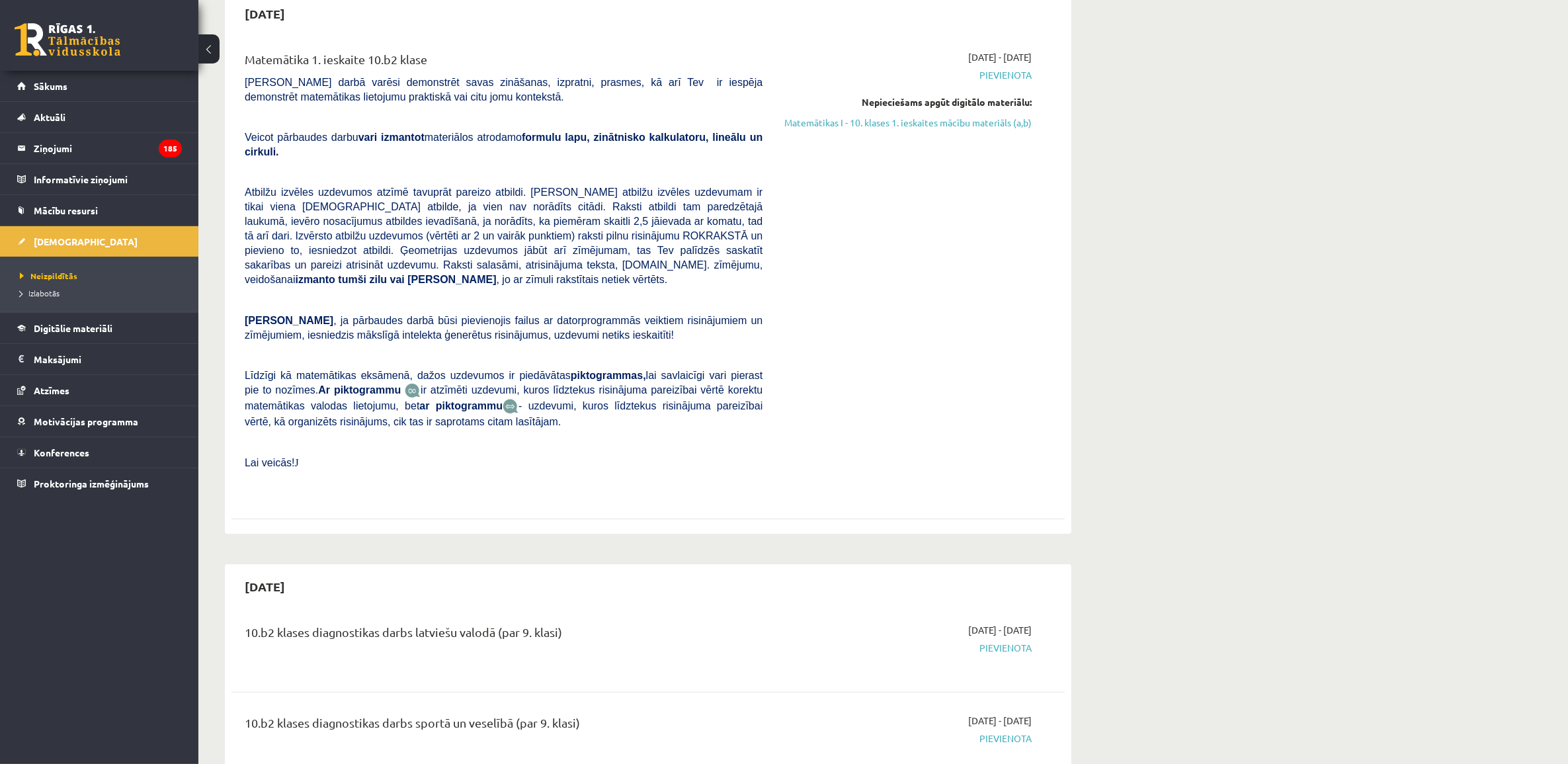
scroll to position [165, 0]
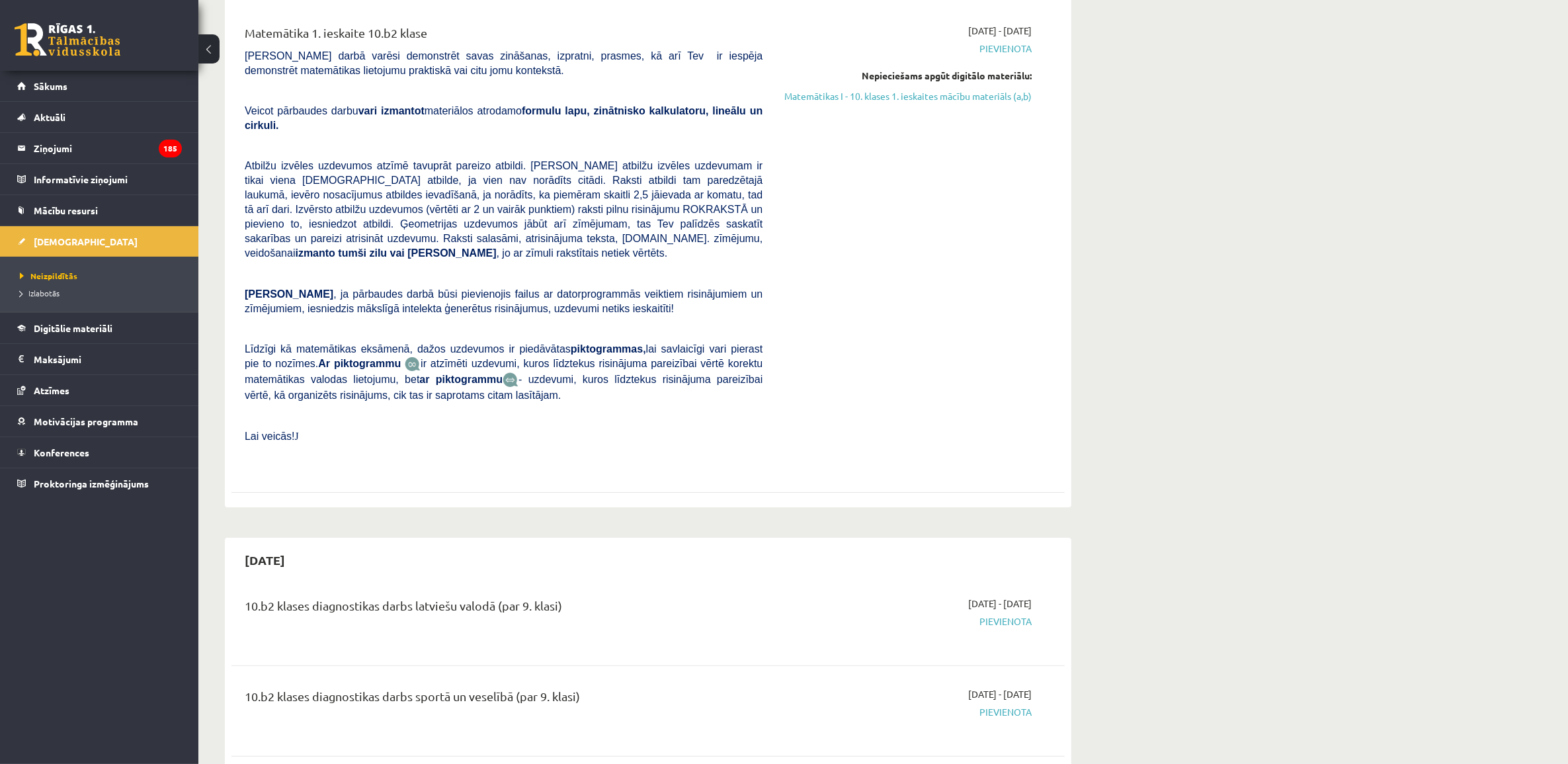
click at [1012, 394] on div "[DATE] - [DATE] [GEOGRAPHIC_DATA] Nepieciešams apgūt digitālo materiālu: Matemā…" at bounding box center [907, 248] width 270 height 447
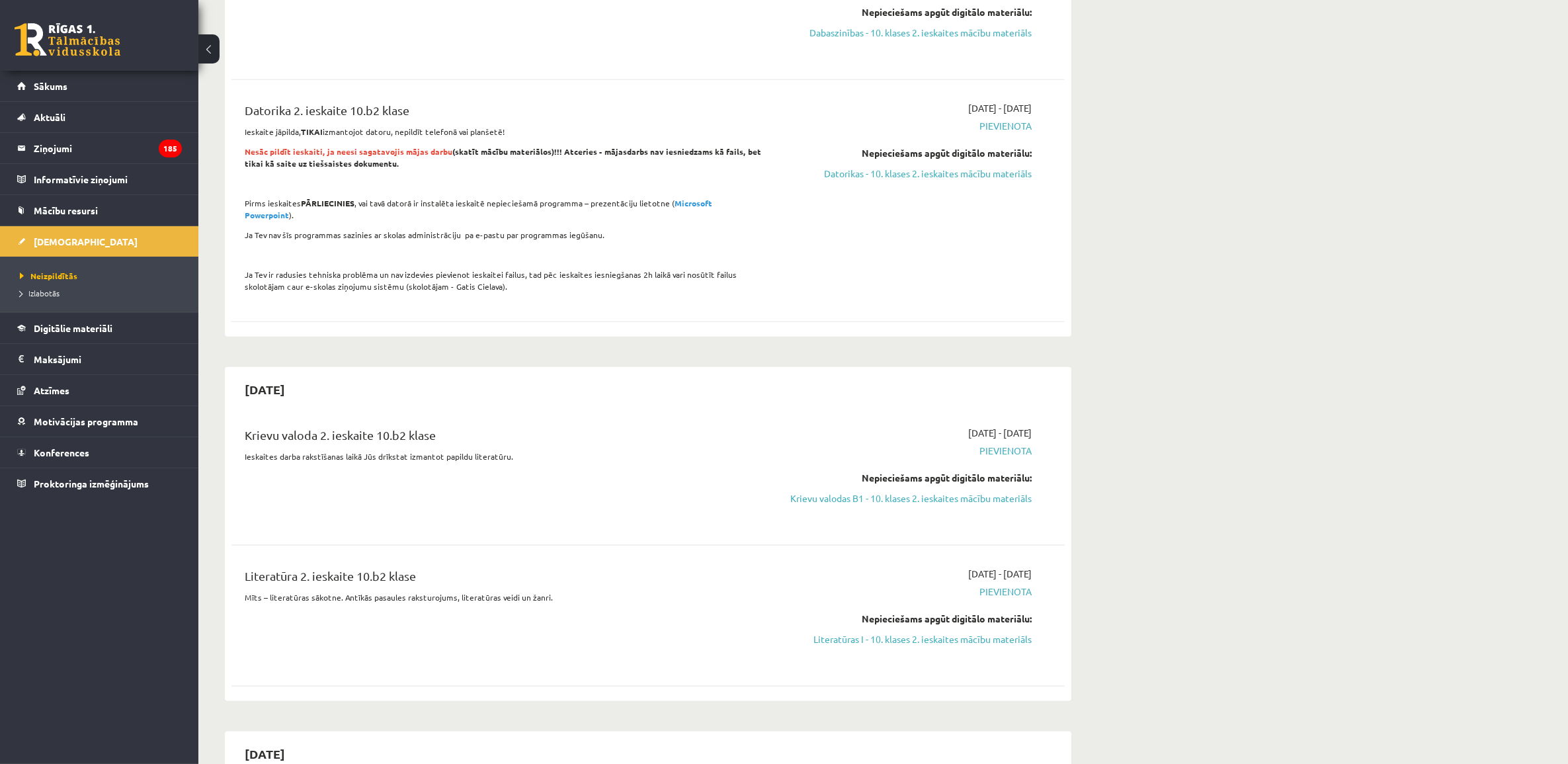
scroll to position [1984, 0]
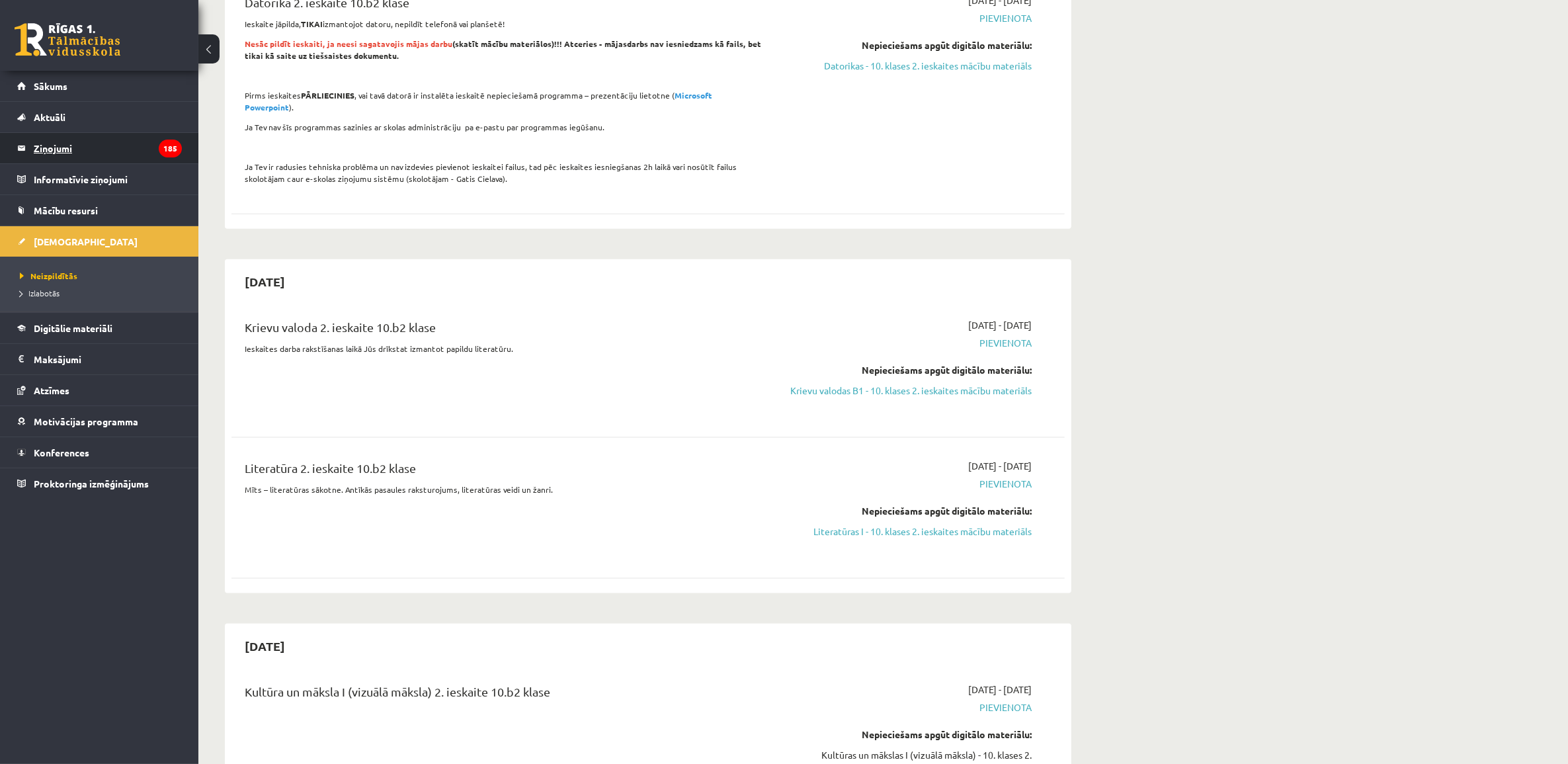
click at [100, 160] on legend "Ziņojumi 185" at bounding box center [107, 148] width 148 height 30
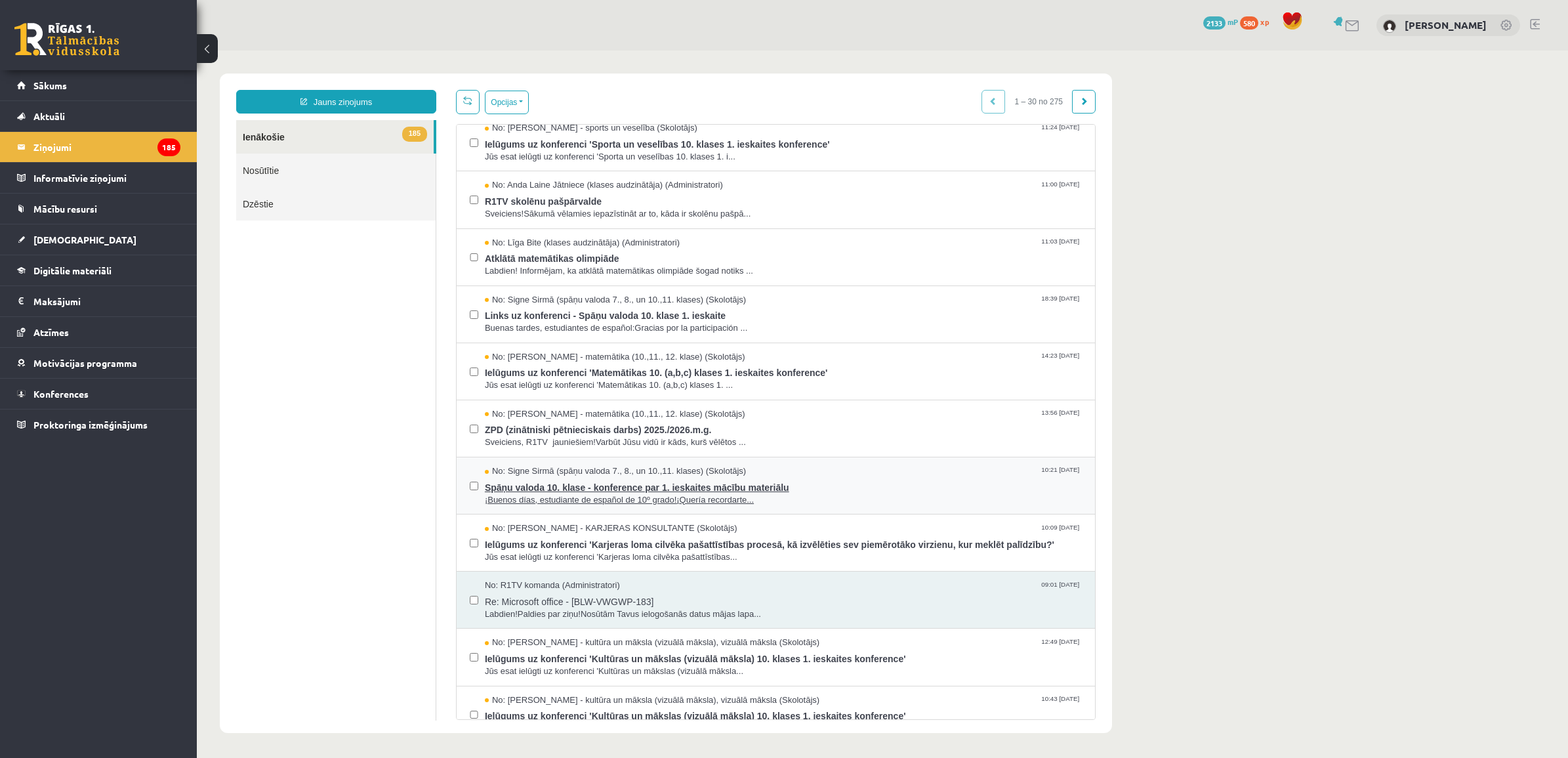
scroll to position [164, 0]
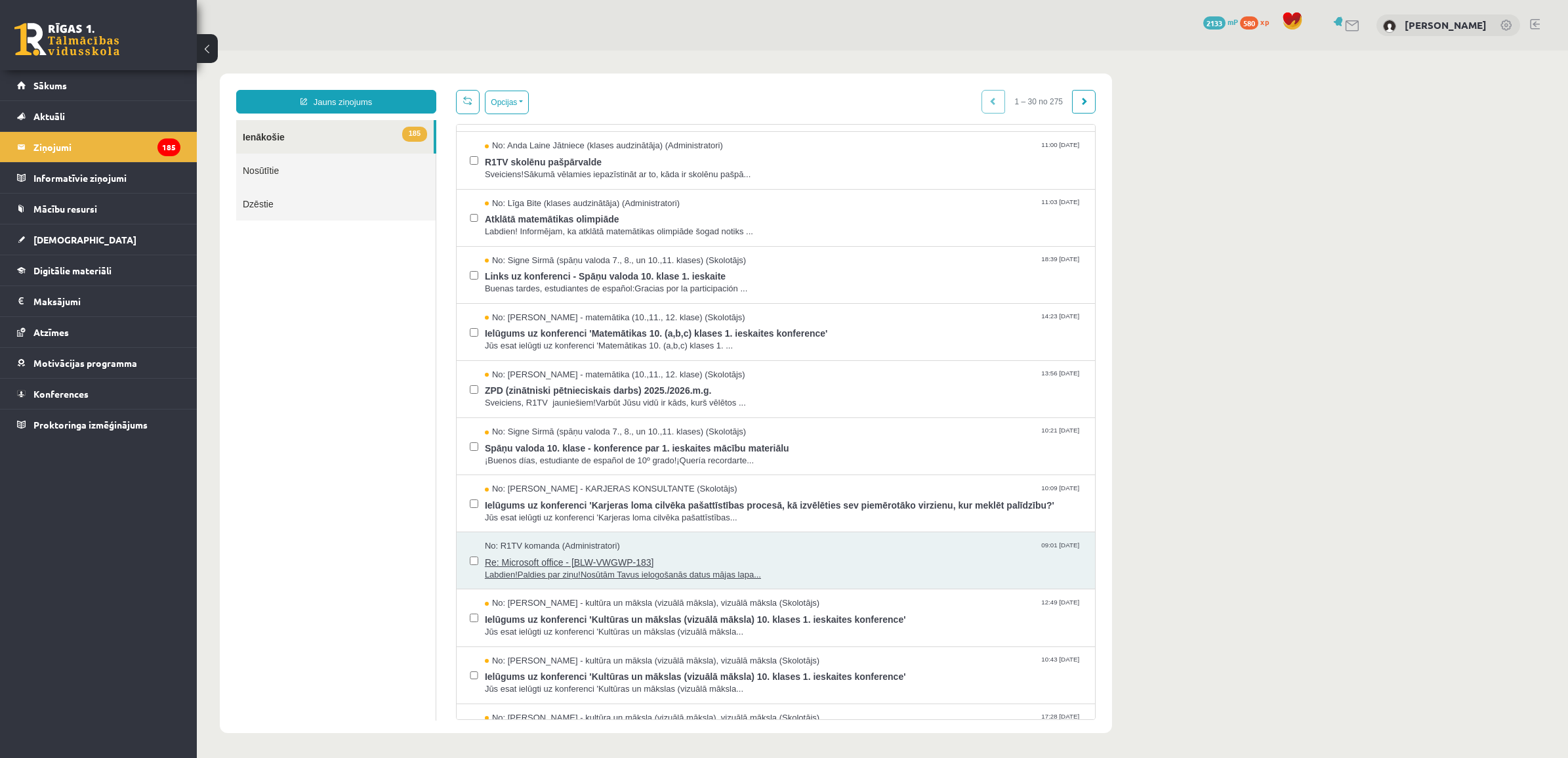
click at [616, 563] on span "Re: Microsoft office - [BLW-VWGWP-183]" at bounding box center [783, 560] width 597 height 16
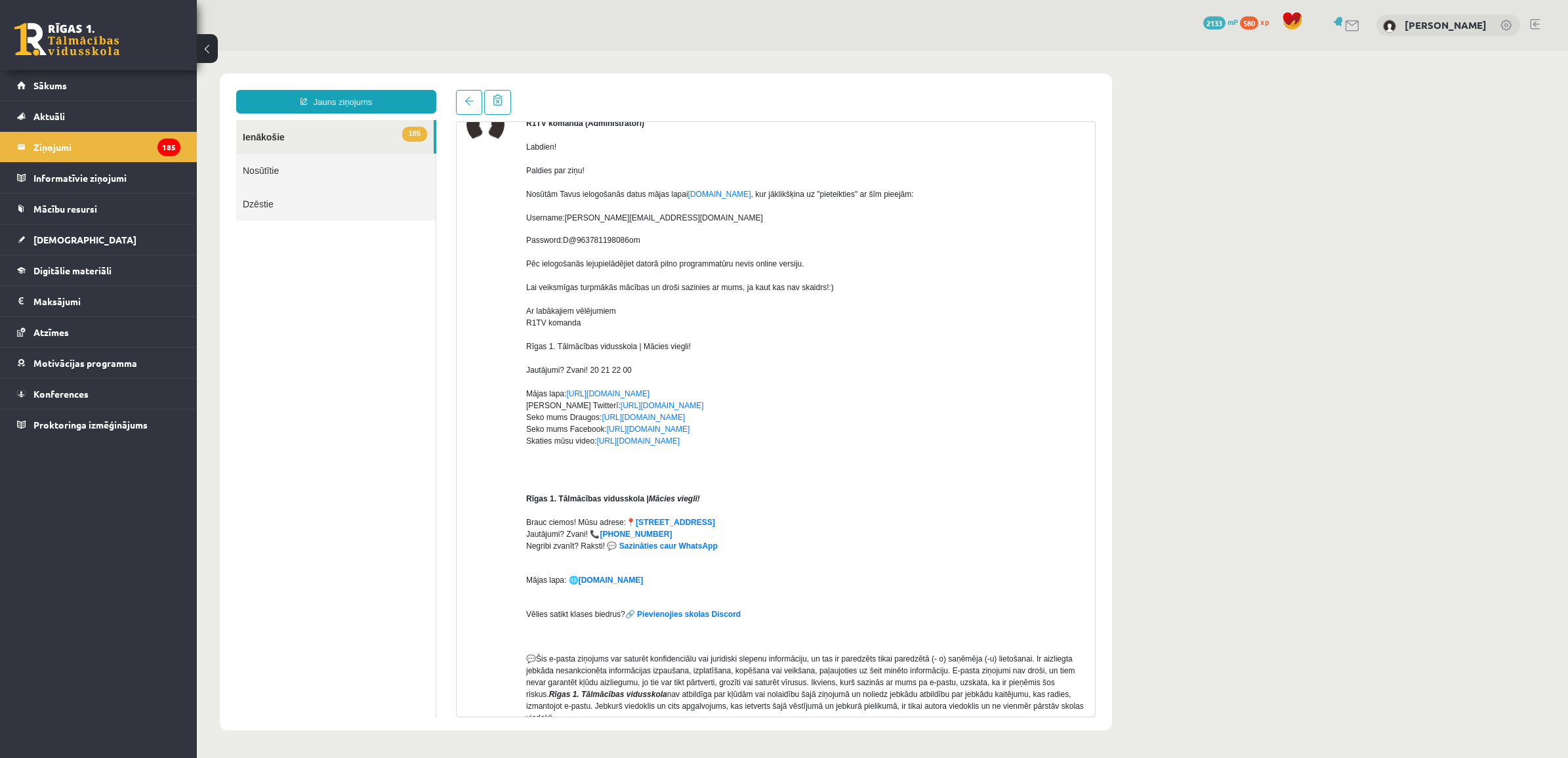
scroll to position [82, 0]
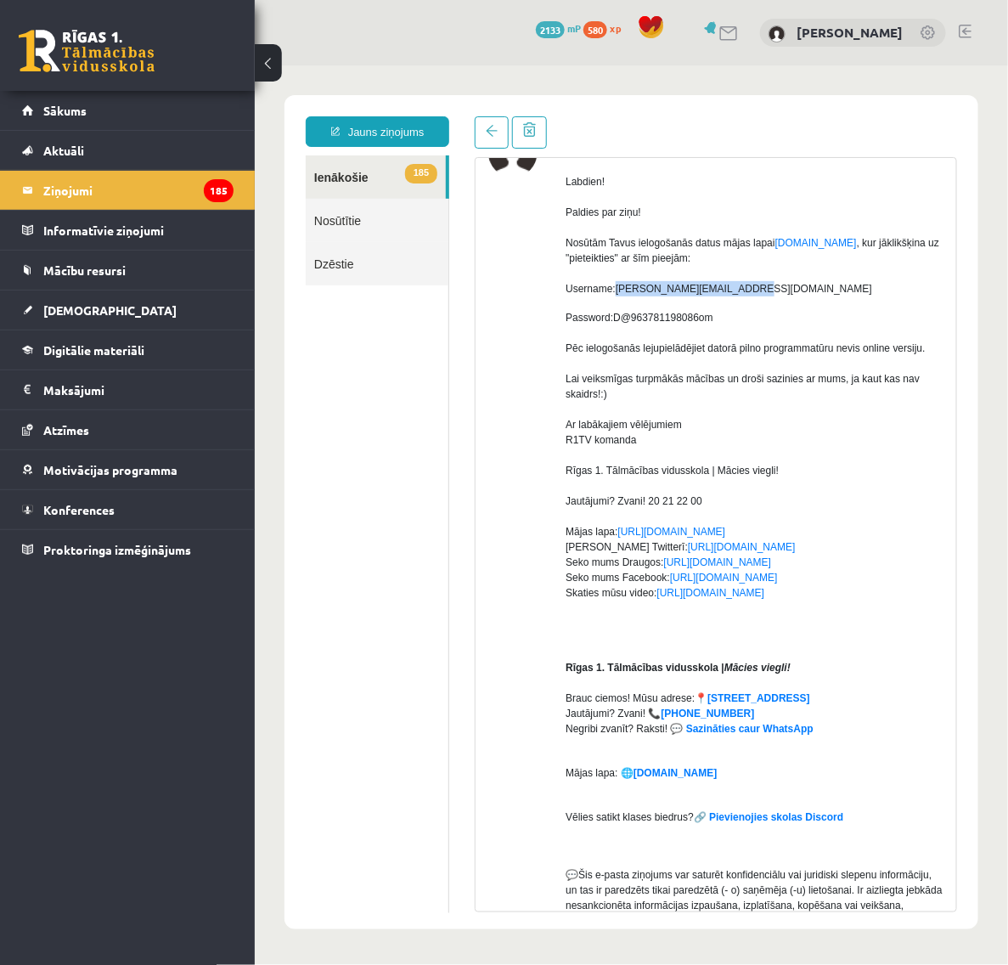
drag, startPoint x: 742, startPoint y: 290, endPoint x: 617, endPoint y: 289, distance: 124.8
click at [617, 289] on p "Labdien! Paldies par ziņu! Nosūtām Tavus ielogošanās datus mājas lapai [DOMAIN_…" at bounding box center [754, 234] width 378 height 122
drag, startPoint x: 617, startPoint y: 289, endPoint x: 636, endPoint y: 284, distance: 19.2
copy span "[PERSON_NAME][EMAIL_ADDRESS][DOMAIN_NAME]"
drag, startPoint x: 718, startPoint y: 318, endPoint x: 612, endPoint y: 318, distance: 105.3
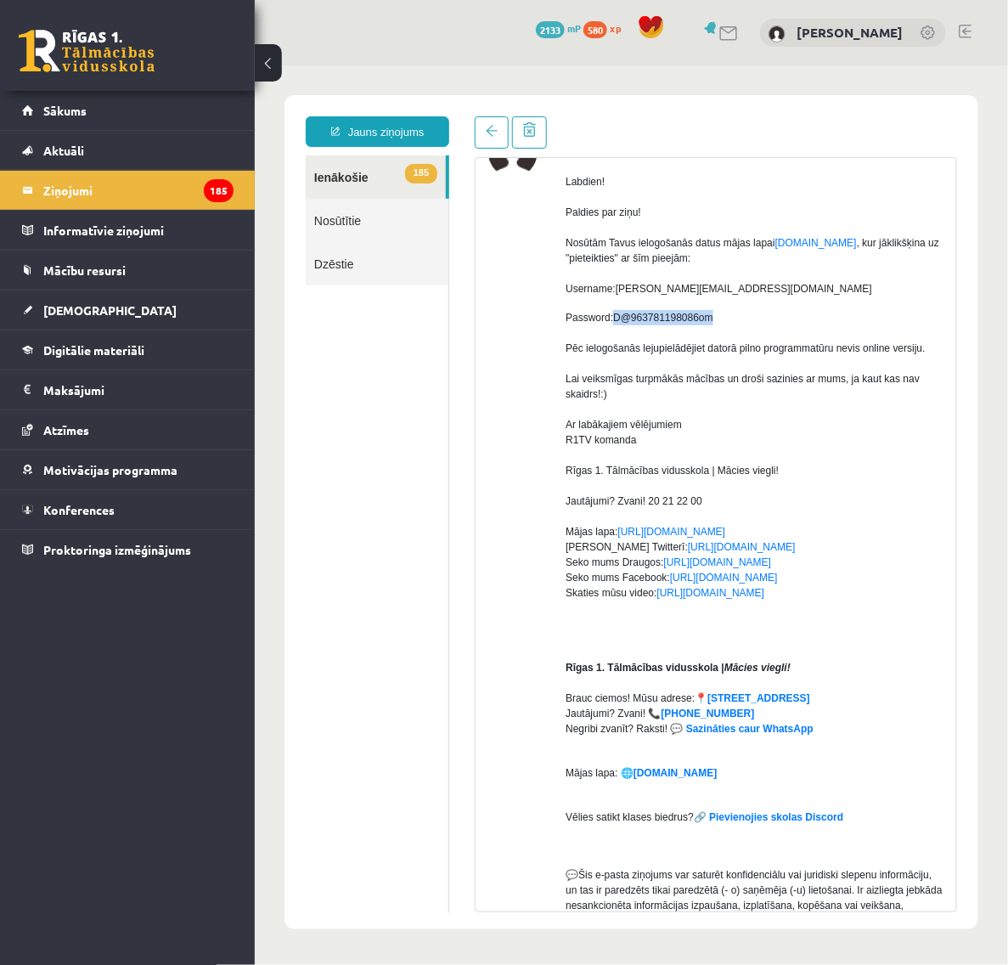
click at [612, 318] on div "Password: D@963781198086om Pēc ielogošanās lejupielādējiet datorā pilno program…" at bounding box center [754, 355] width 378 height 92
drag, startPoint x: 612, startPoint y: 318, endPoint x: 628, endPoint y: 318, distance: 15.3
copy span "D@963781198086om"
click at [443, 527] on ul "185 Ienākošie Nosūtītie Dzēstie" at bounding box center [377, 533] width 144 height 757
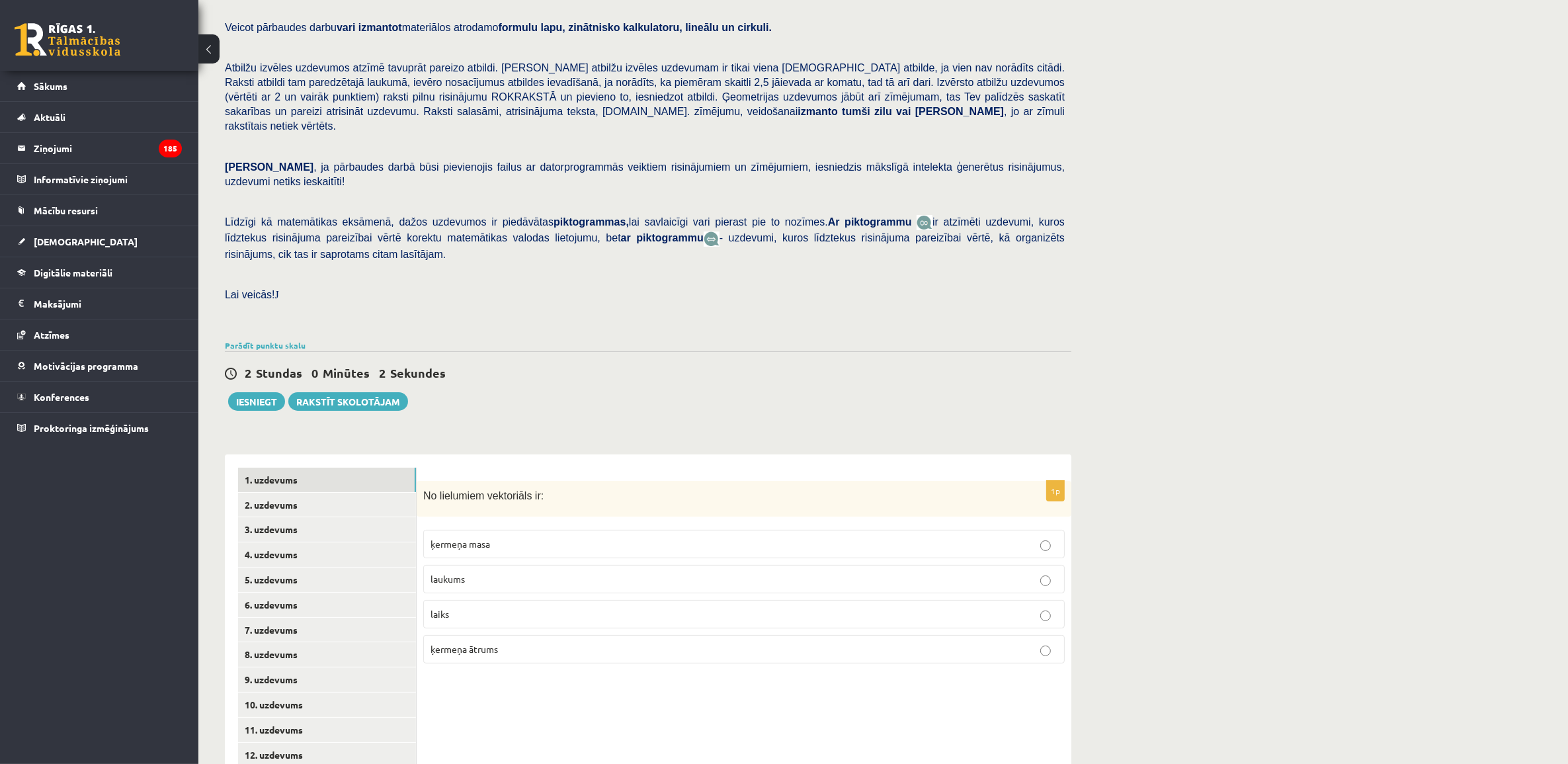
scroll to position [157, 0]
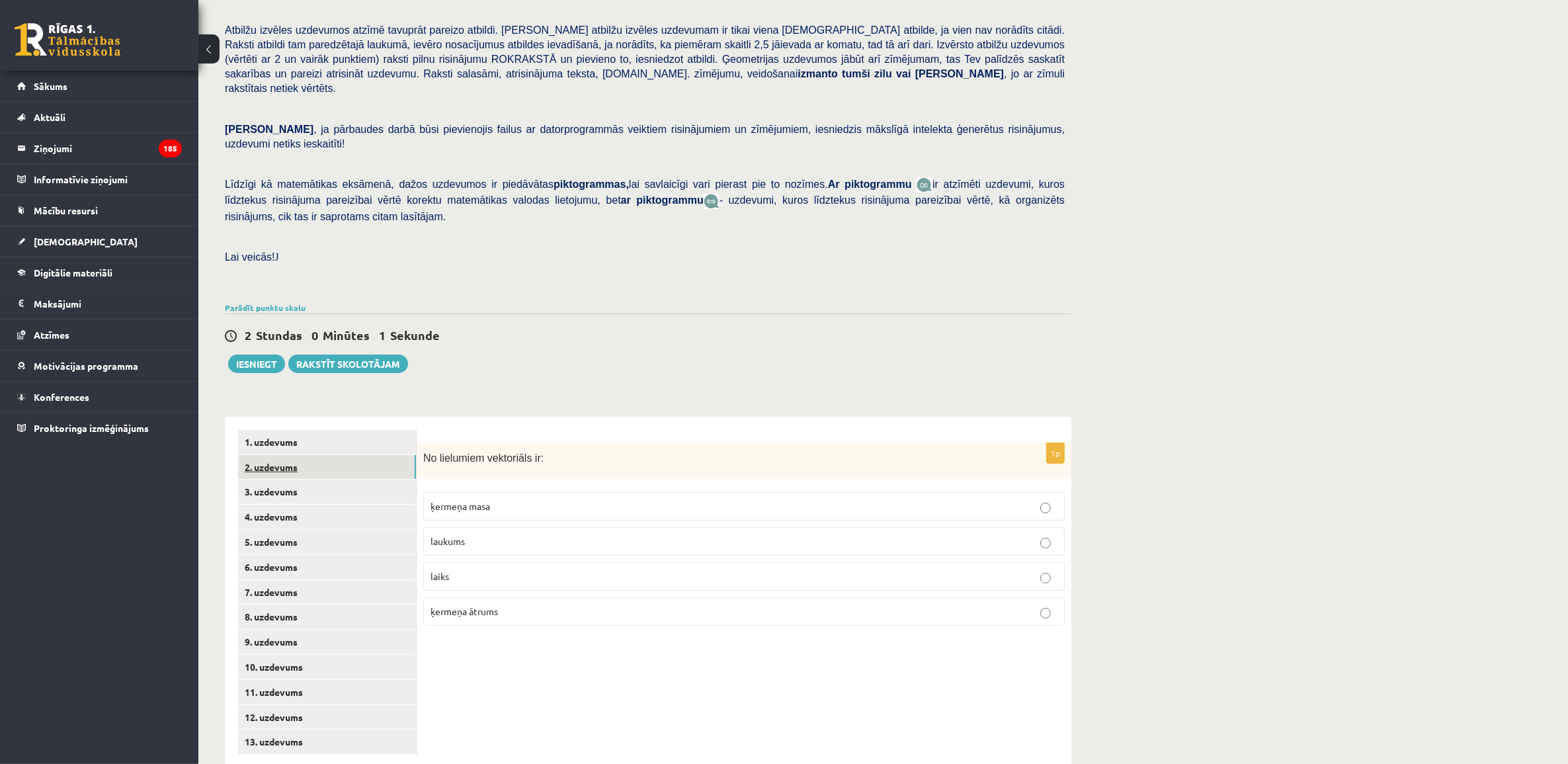
click at [305, 455] on link "2. uzdevums" at bounding box center [327, 466] width 178 height 24
click at [328, 480] on link "3. uzdevums" at bounding box center [327, 491] width 178 height 24
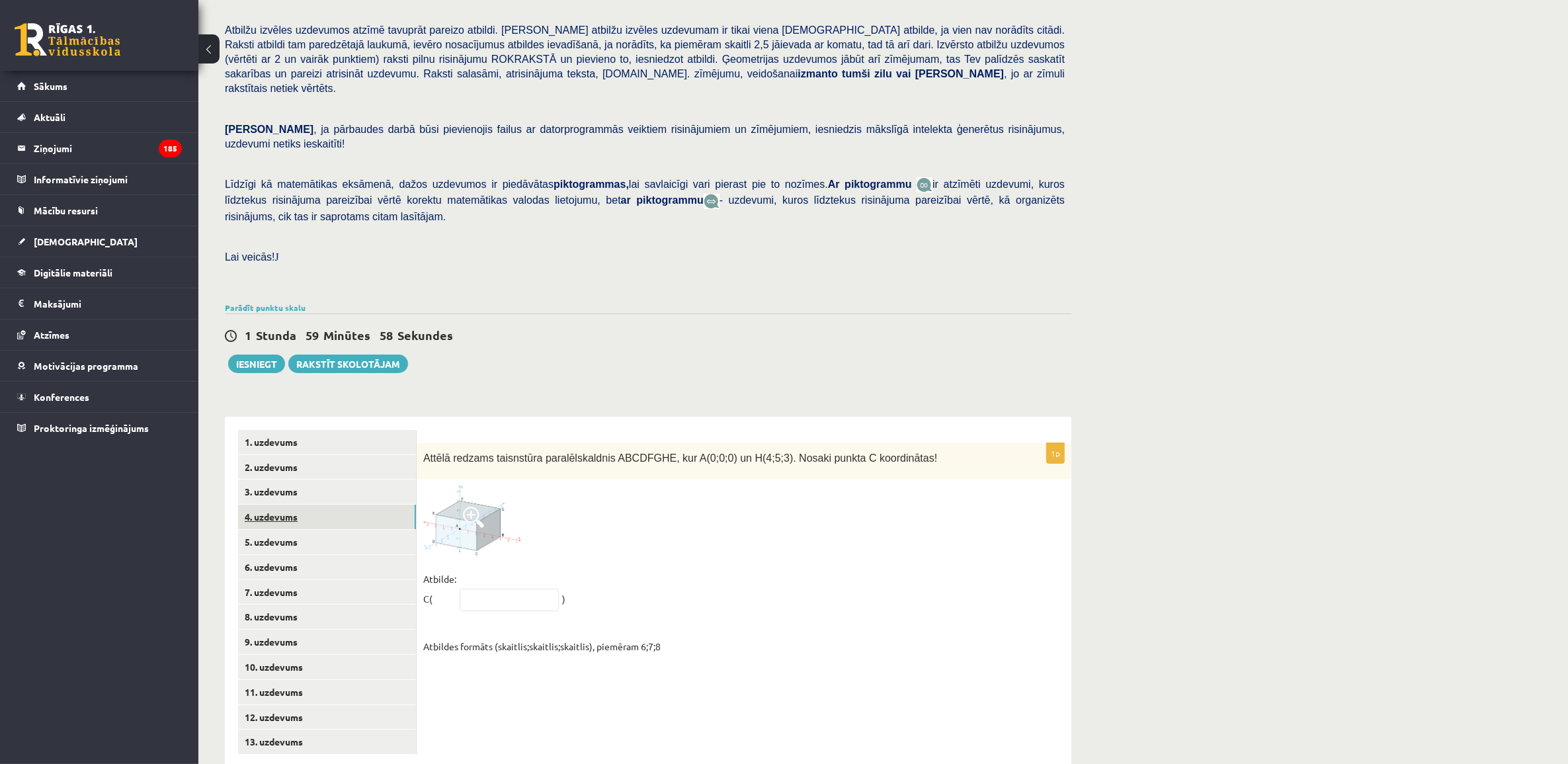
click at [326, 505] on link "4. uzdevums" at bounding box center [327, 516] width 178 height 24
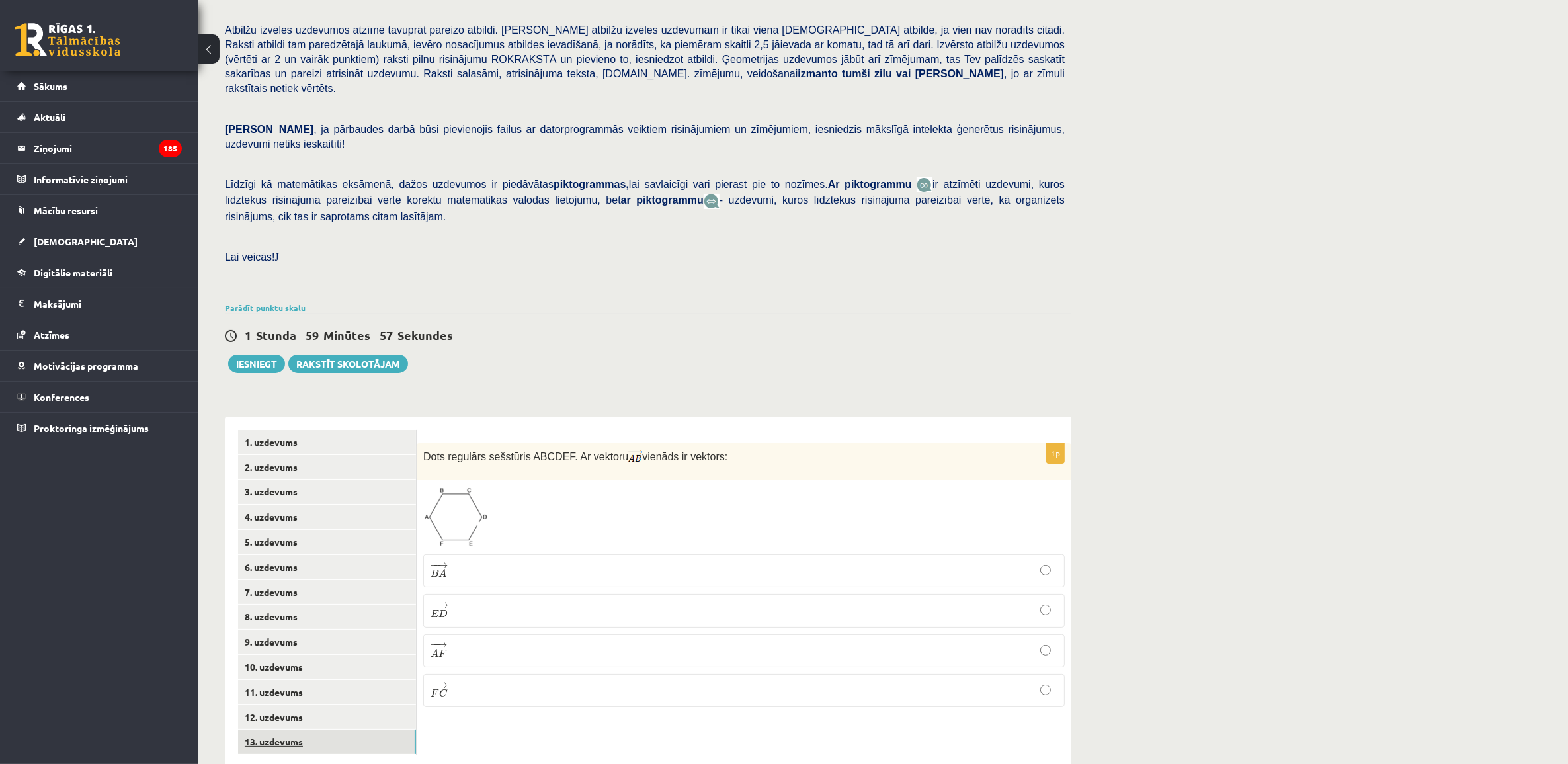
click at [331, 730] on link "13. uzdevums" at bounding box center [327, 741] width 178 height 24
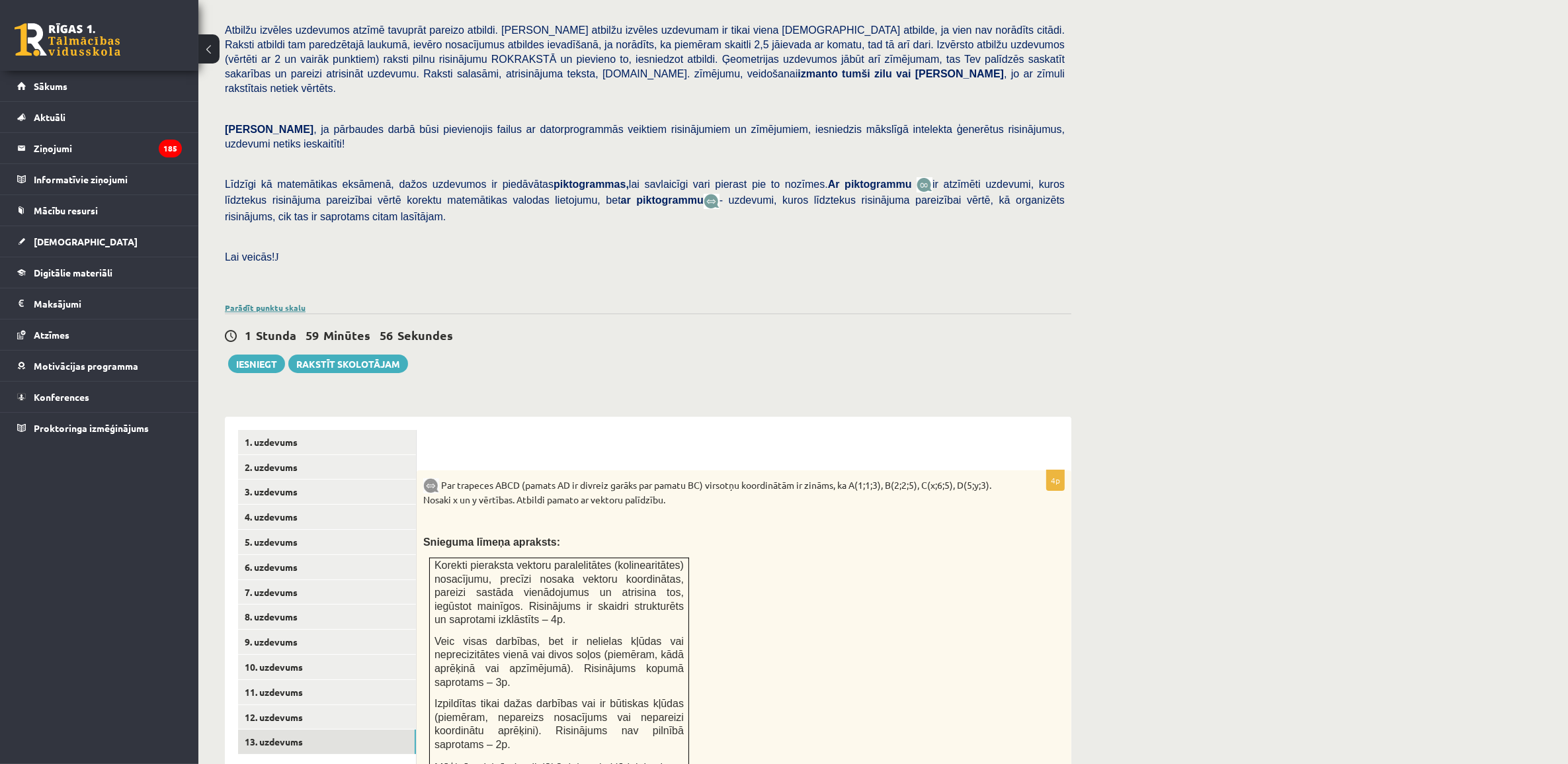
drag, startPoint x: 263, startPoint y: 263, endPoint x: 269, endPoint y: 274, distance: 12.5
click at [265, 266] on div "Pārbaudes darbā varēsi demonstrēt savas zināšanas, izpratni, prasmes, kā arī Te…" at bounding box center [648, 117] width 847 height 363
click at [269, 302] on link "Parādīt punktu skalu" at bounding box center [266, 308] width 81 height 11
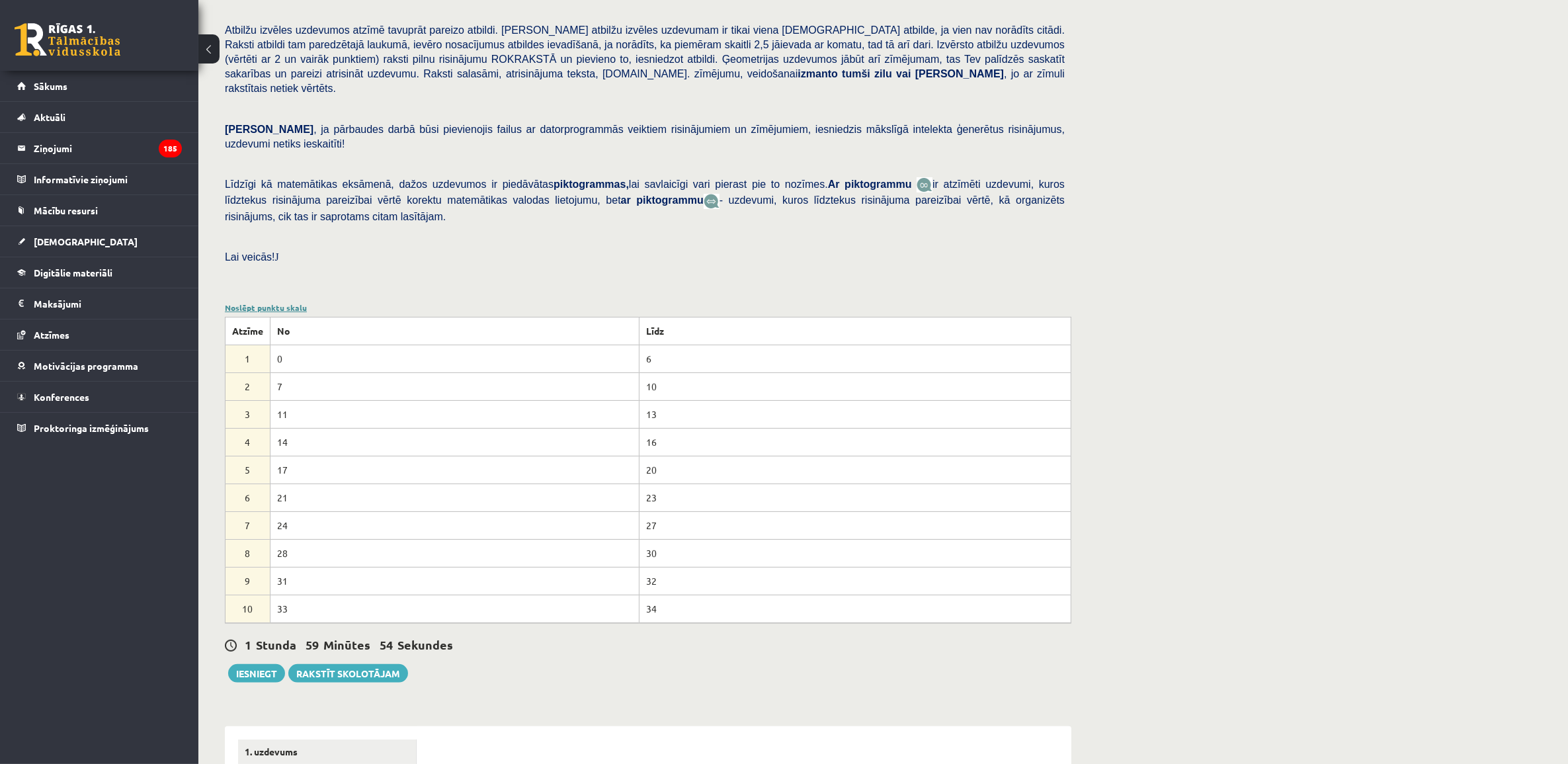
click at [269, 302] on link "Noslēpt punktu skalu" at bounding box center [266, 308] width 82 height 11
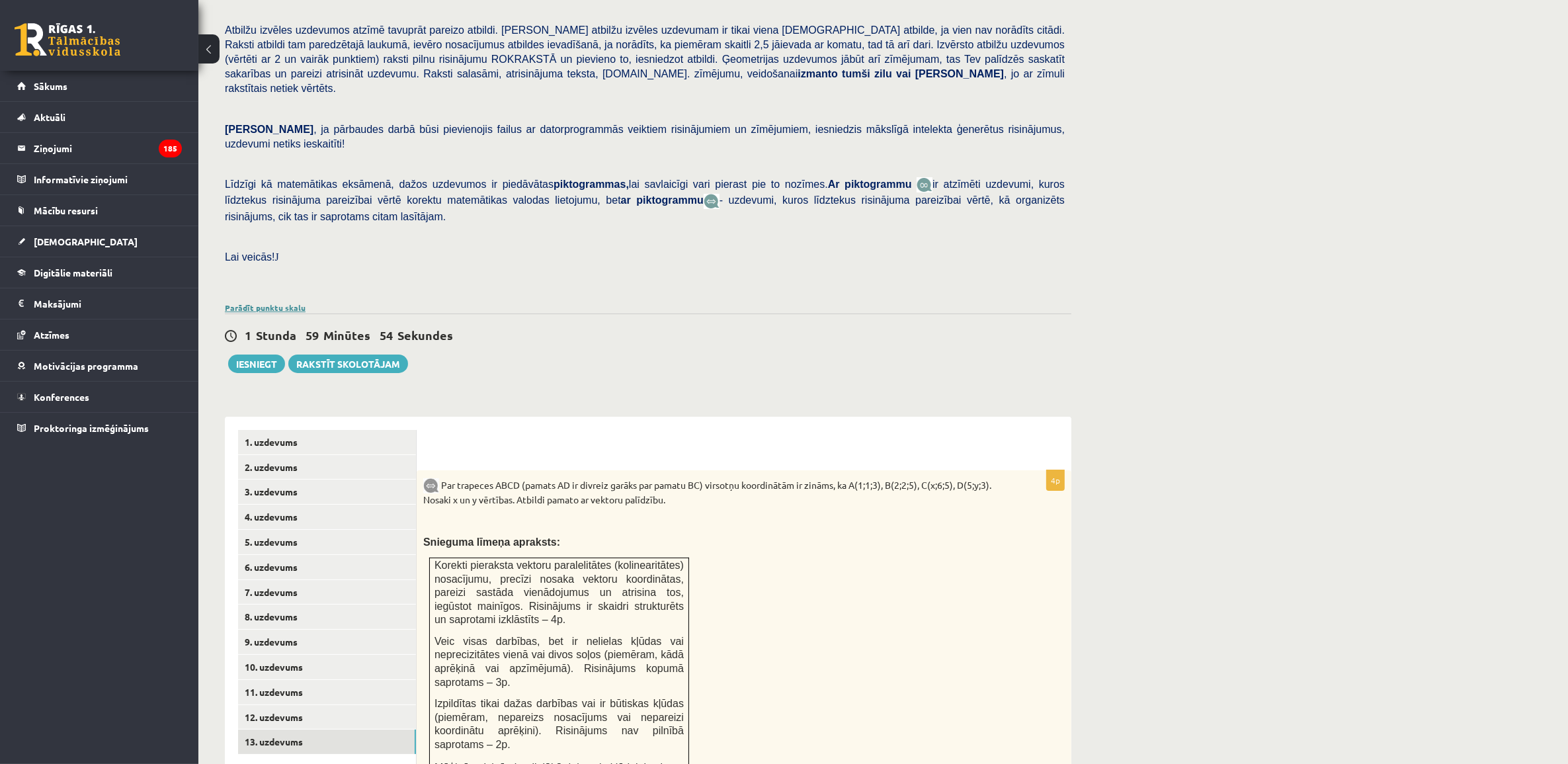
click at [269, 302] on link "Parādīt punktu skalu" at bounding box center [266, 308] width 81 height 11
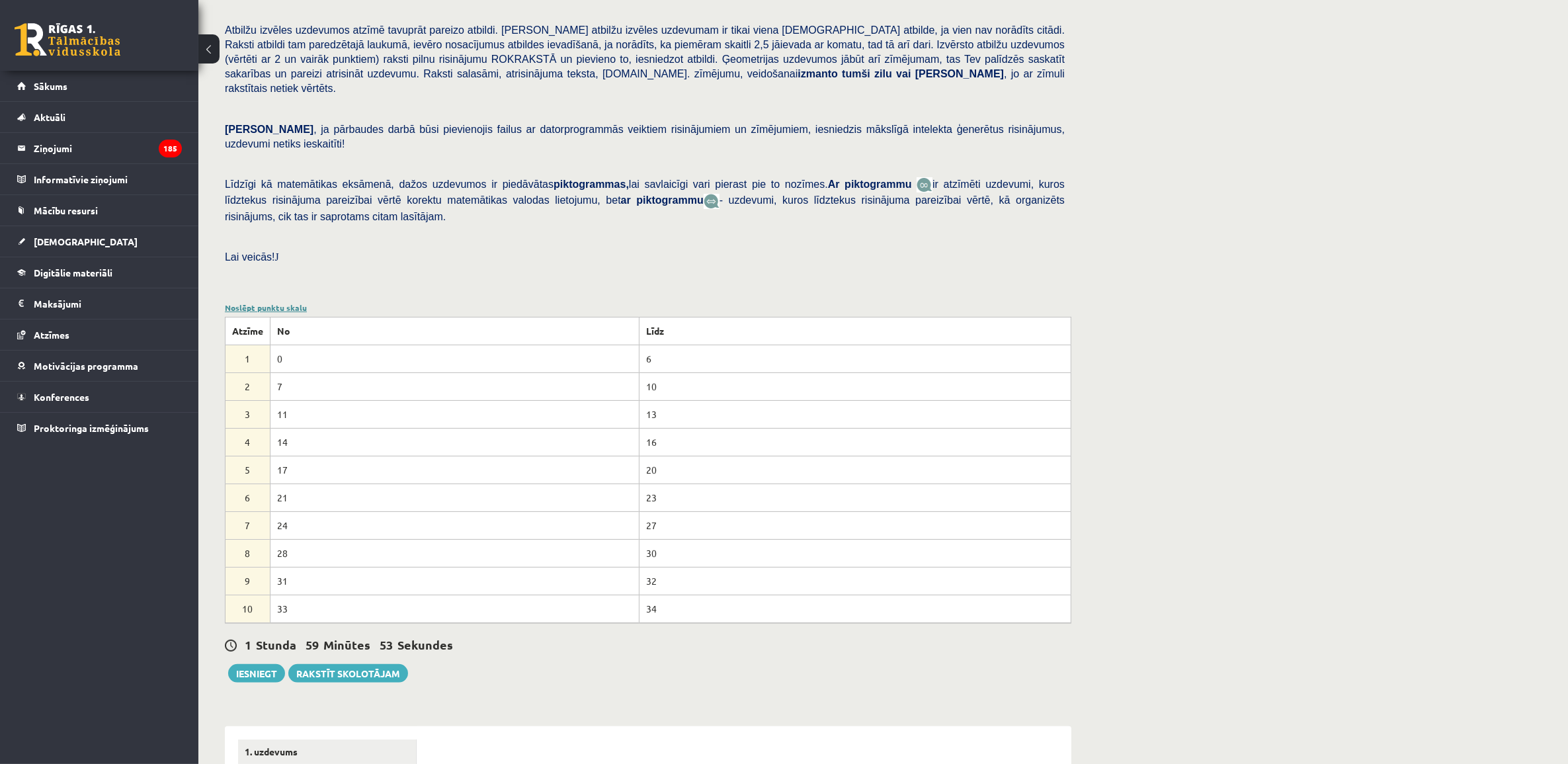
click at [269, 302] on link "Noslēpt punktu skalu" at bounding box center [266, 308] width 82 height 11
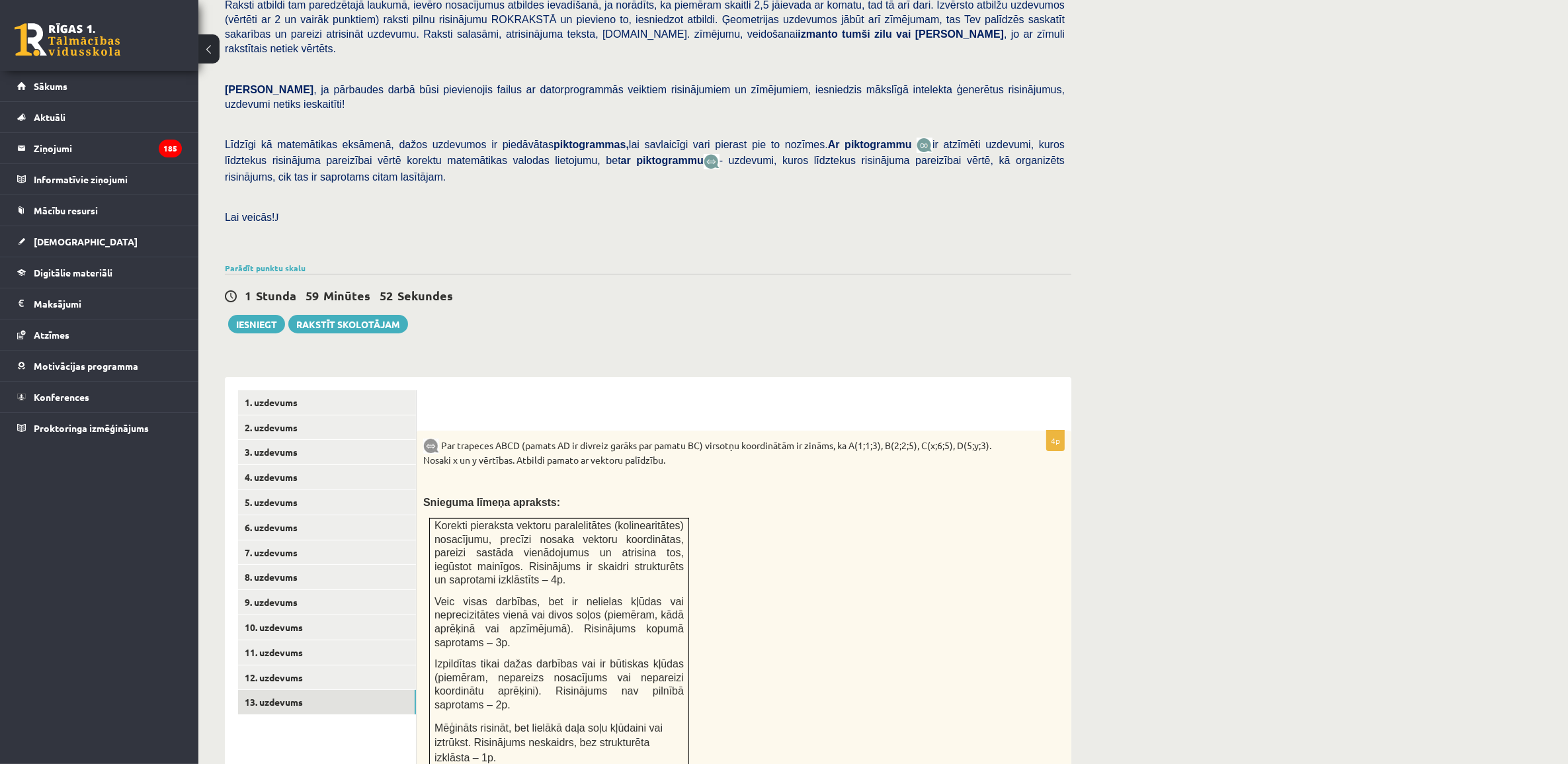
scroll to position [406, 0]
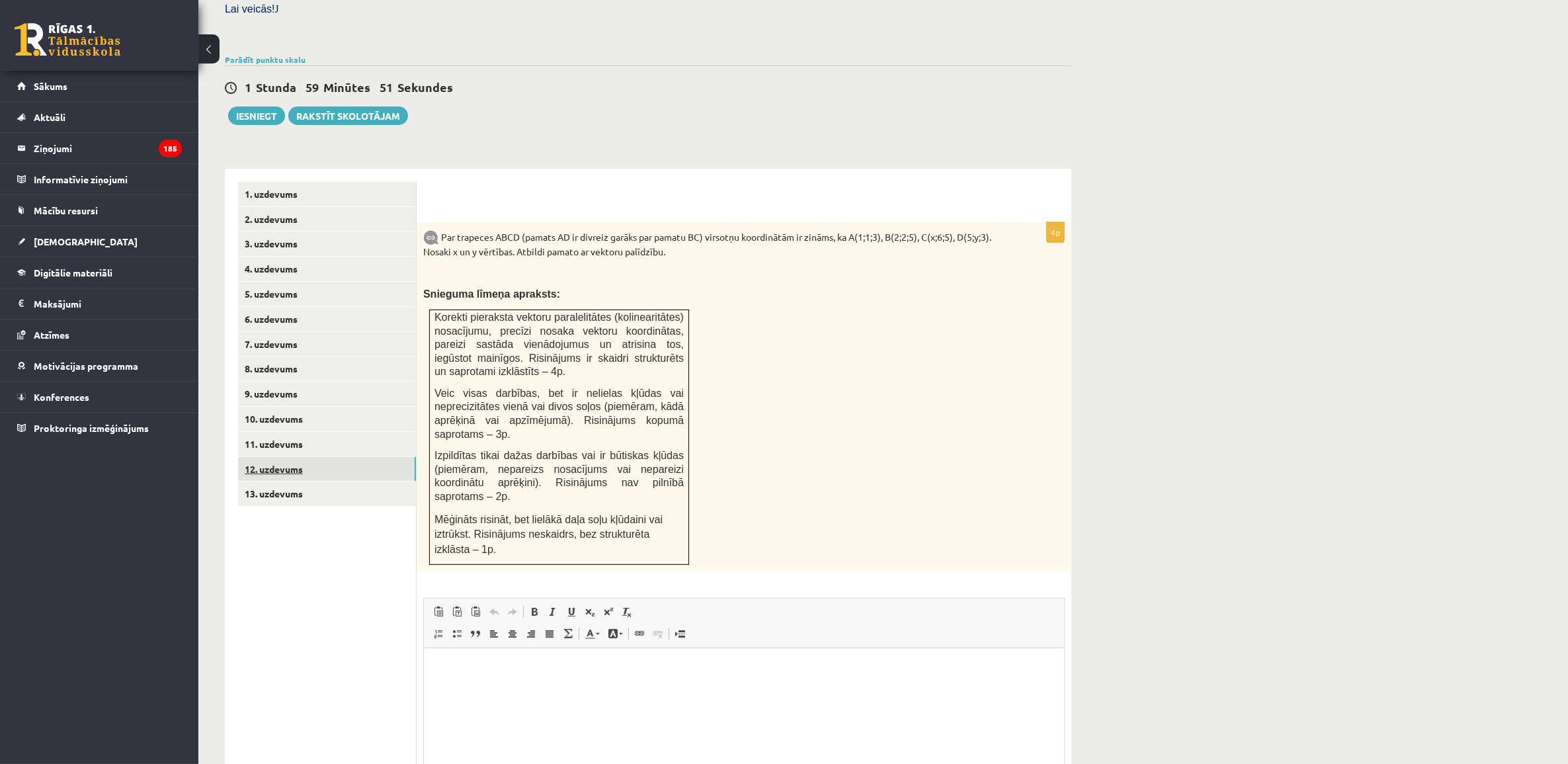
click at [355, 457] on link "12. uzdevums" at bounding box center [327, 469] width 178 height 24
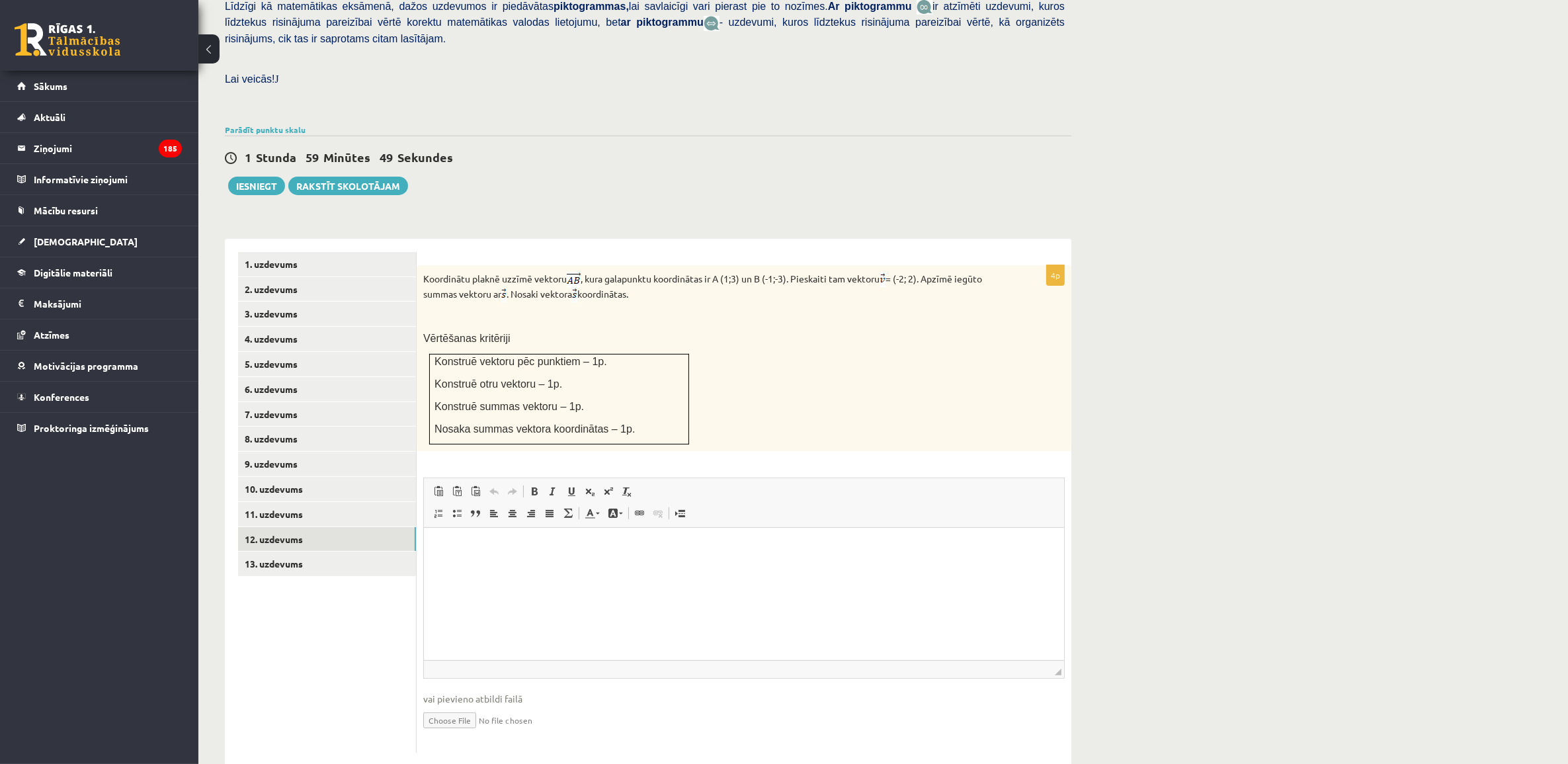
scroll to position [0, 0]
click at [375, 502] on link "11. uzdevums" at bounding box center [327, 514] width 178 height 24
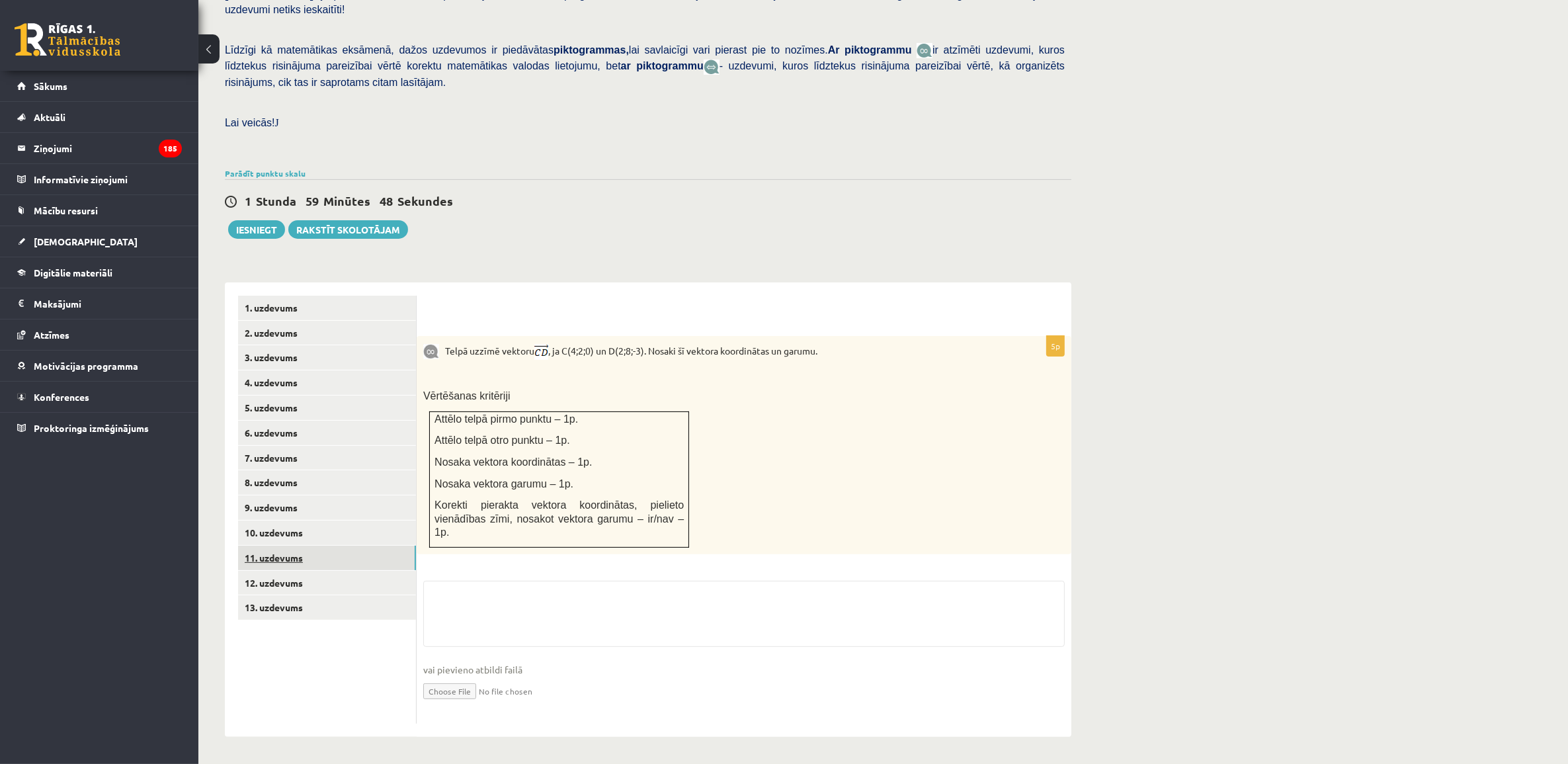
scroll to position [248, 0]
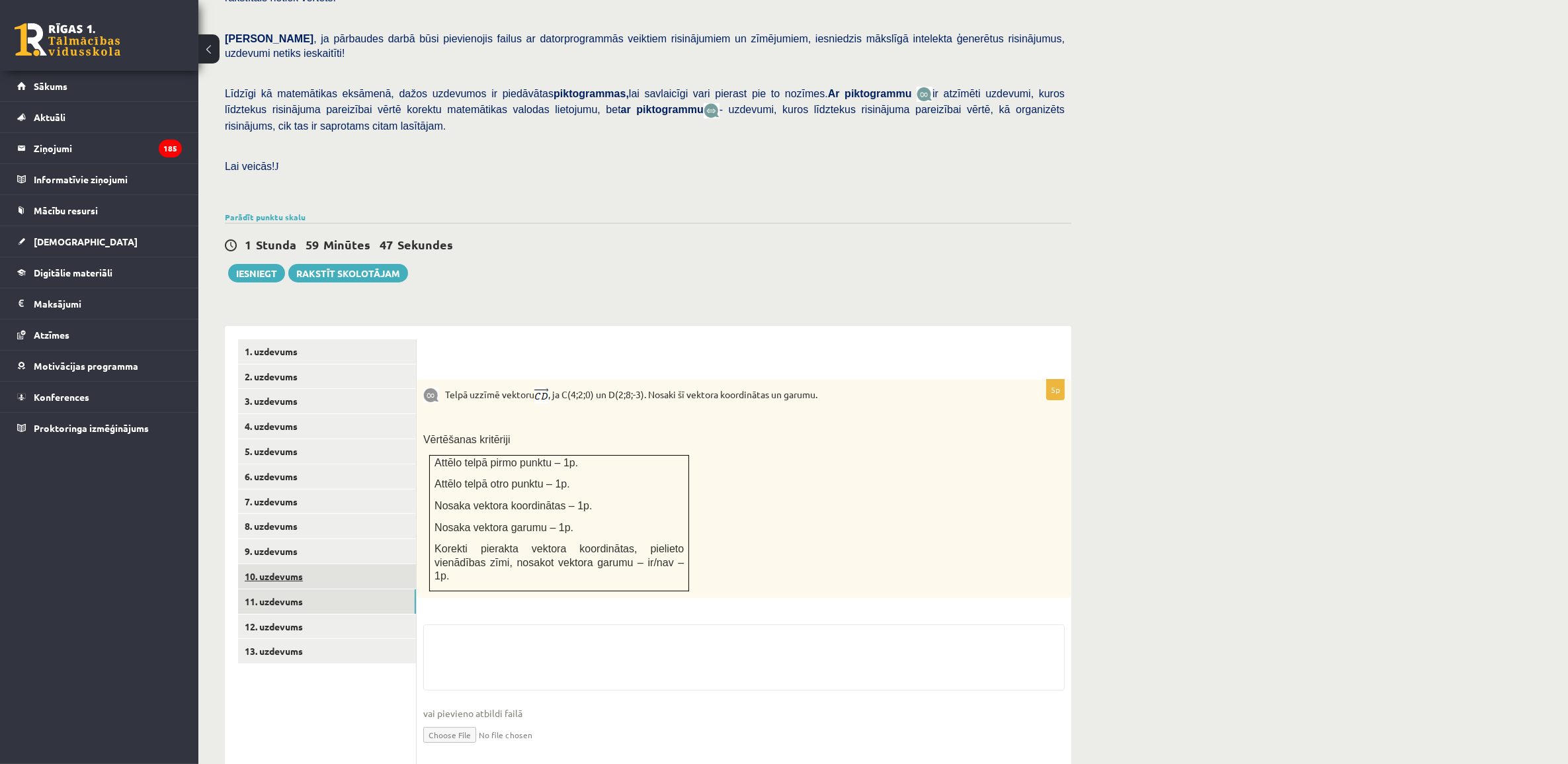
click at [319, 564] on link "10. uzdevums" at bounding box center [327, 576] width 178 height 24
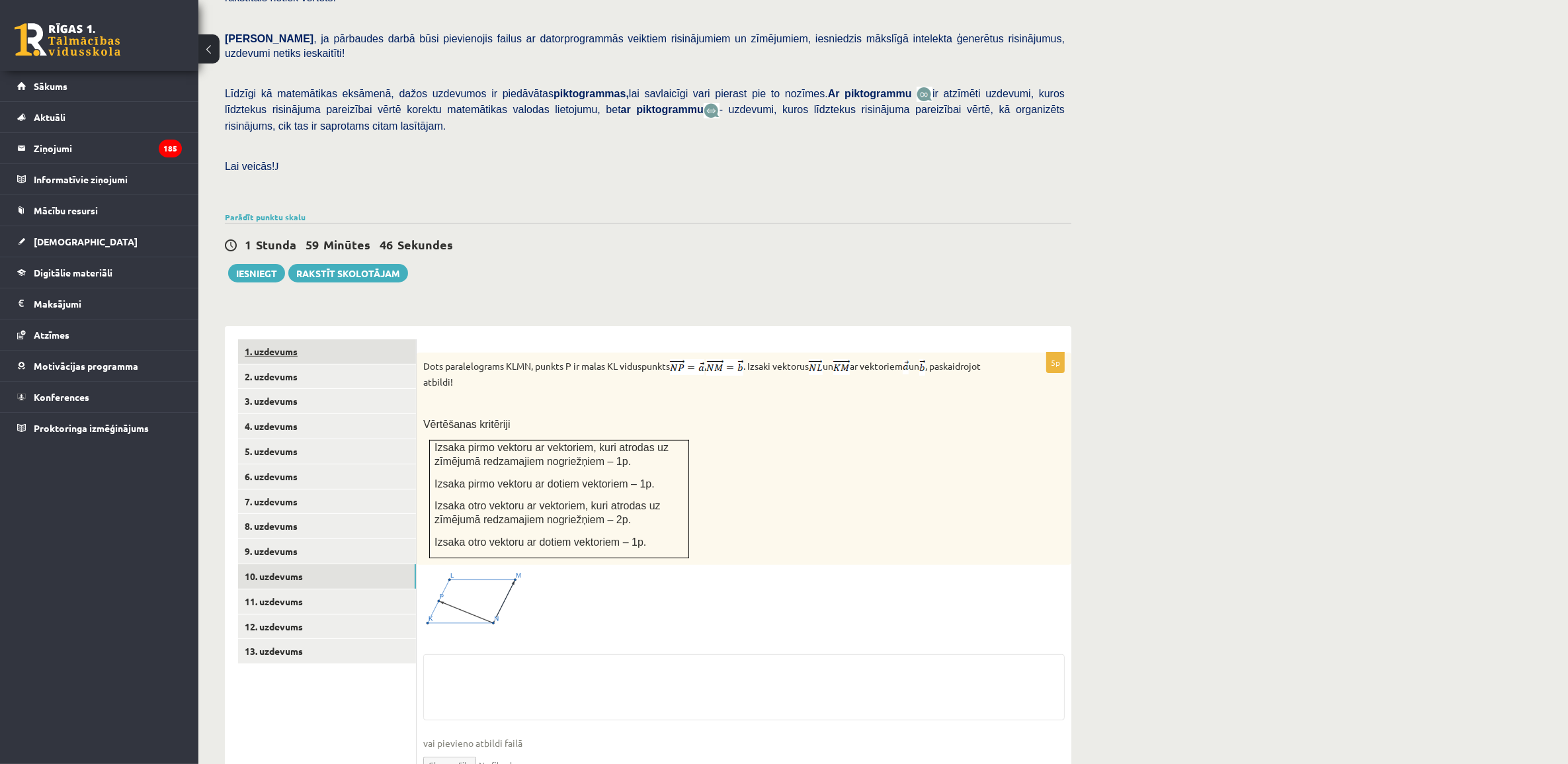
click at [345, 340] on link "1. uzdevums" at bounding box center [327, 351] width 178 height 24
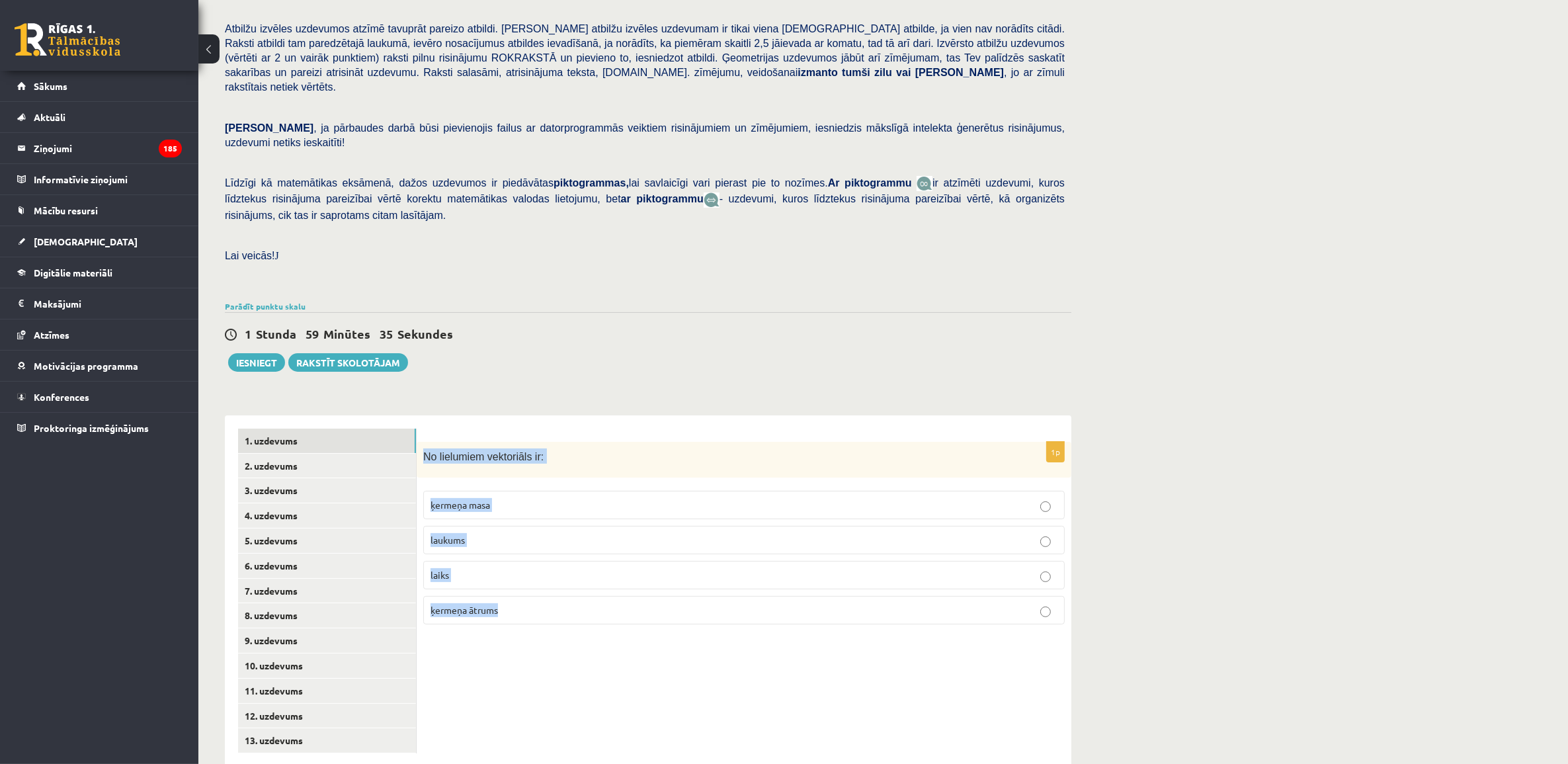
drag, startPoint x: 421, startPoint y: 420, endPoint x: 520, endPoint y: 596, distance: 201.9
click at [520, 597] on div "1p No lielumiem vektoriāls ir: ķermeņa masa laukums laiks ķermeņa ātrums" at bounding box center [744, 538] width 655 height 194
drag, startPoint x: 520, startPoint y: 596, endPoint x: 471, endPoint y: 425, distance: 177.9
copy div "No lielumiem vektoriāls ir: ķermeņa masa laukums laiks ķermeņa ātrums"
click at [374, 454] on link "2. uzdevums" at bounding box center [327, 466] width 178 height 24
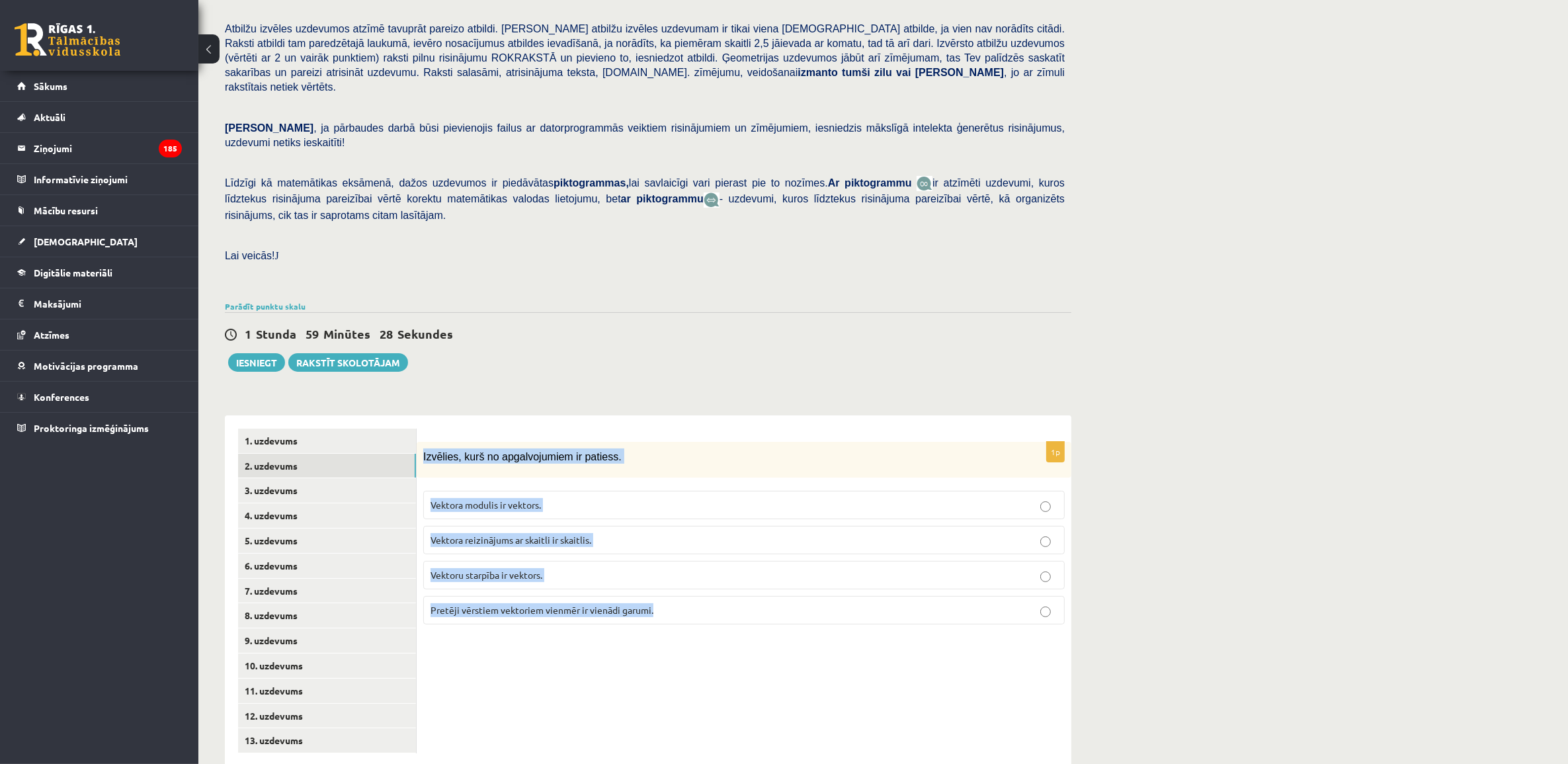
drag, startPoint x: 421, startPoint y: 423, endPoint x: 713, endPoint y: 586, distance: 334.4
click at [713, 587] on div "1p Izvēlies, kurš no apgalvojumiem ir patiess. Vektora modulis ir vektors. Vekt…" at bounding box center [744, 538] width 655 height 194
copy div "Izvēlies, kurš no apgalvojumiem ir patiess. Vektora modulis ir vektors. Vektora…"
click at [340, 478] on link "3. uzdevums" at bounding box center [327, 490] width 178 height 24
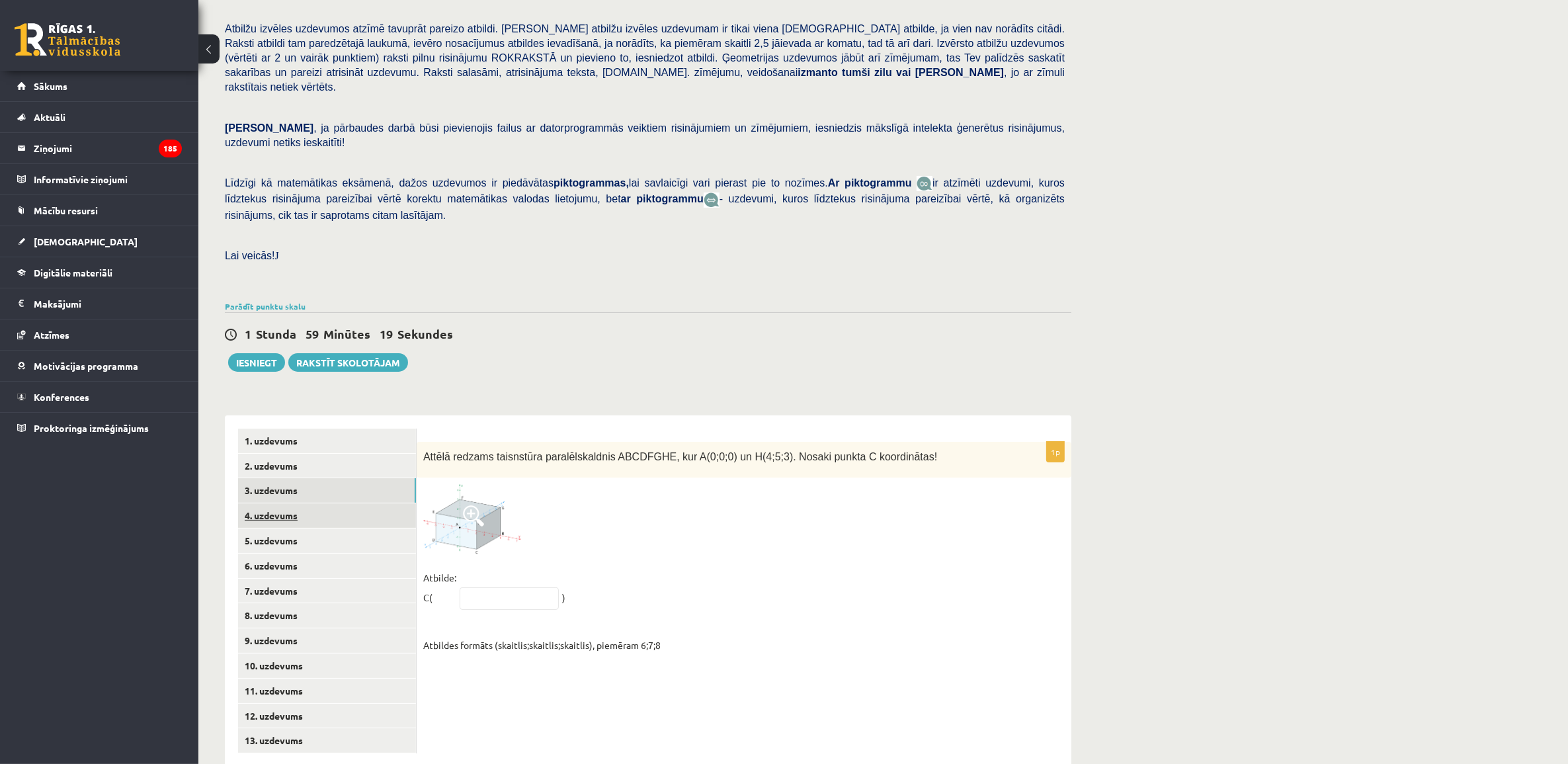
click at [331, 503] on link "4. uzdevums" at bounding box center [327, 515] width 178 height 24
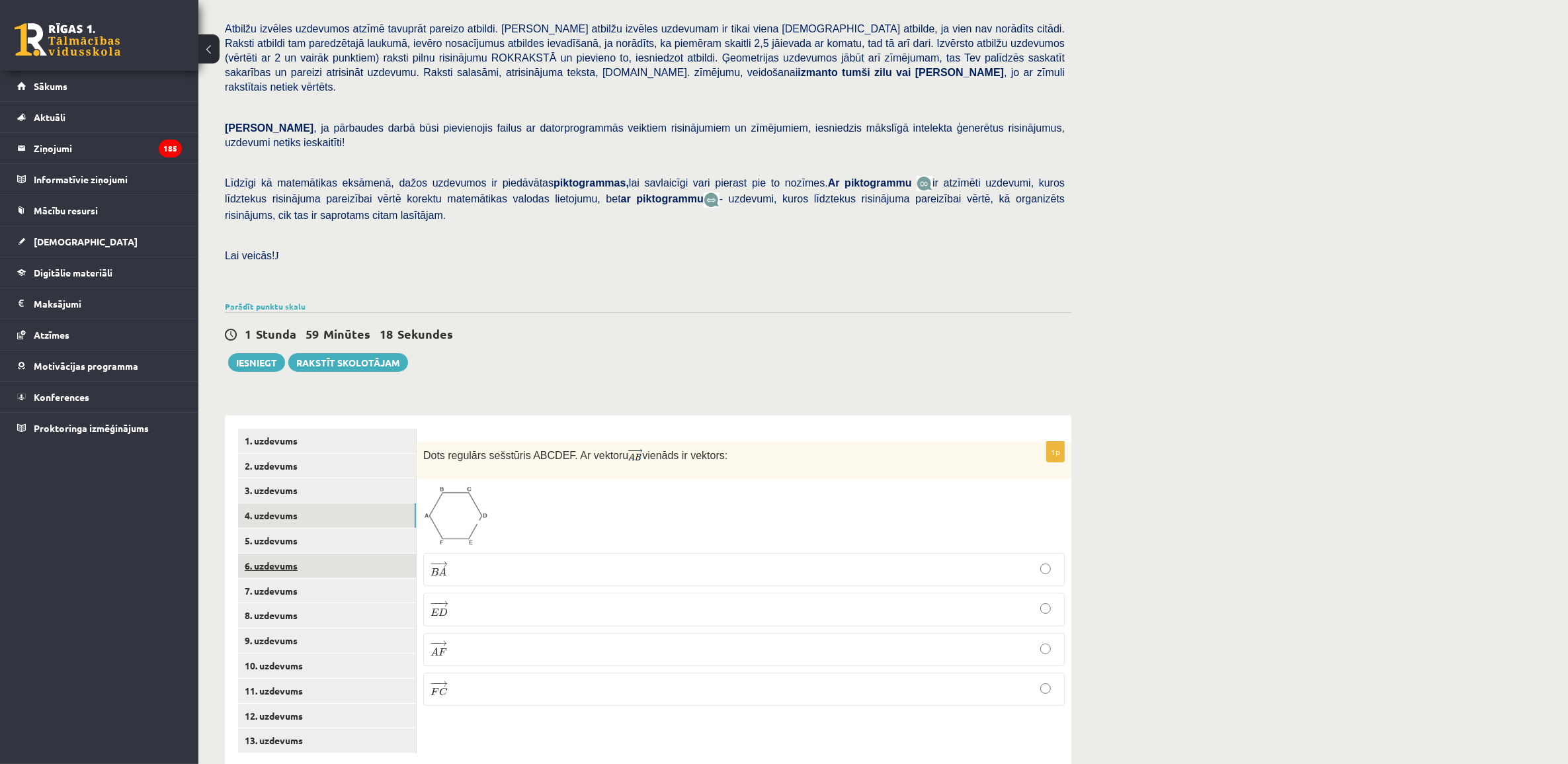
click at [343, 554] on link "6. uzdevums" at bounding box center [327, 565] width 178 height 24
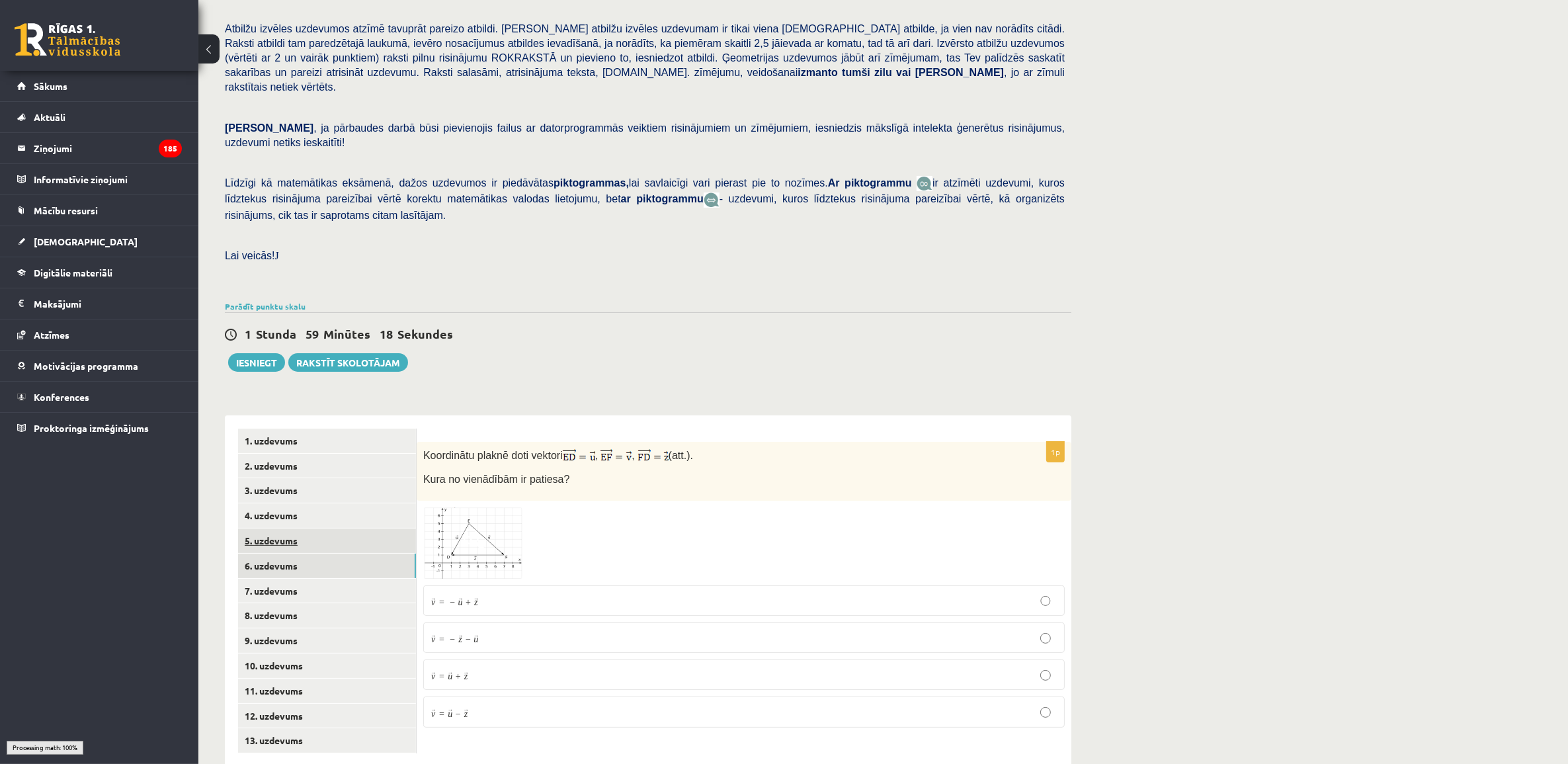
click at [351, 528] on link "5. uzdevums" at bounding box center [327, 540] width 178 height 24
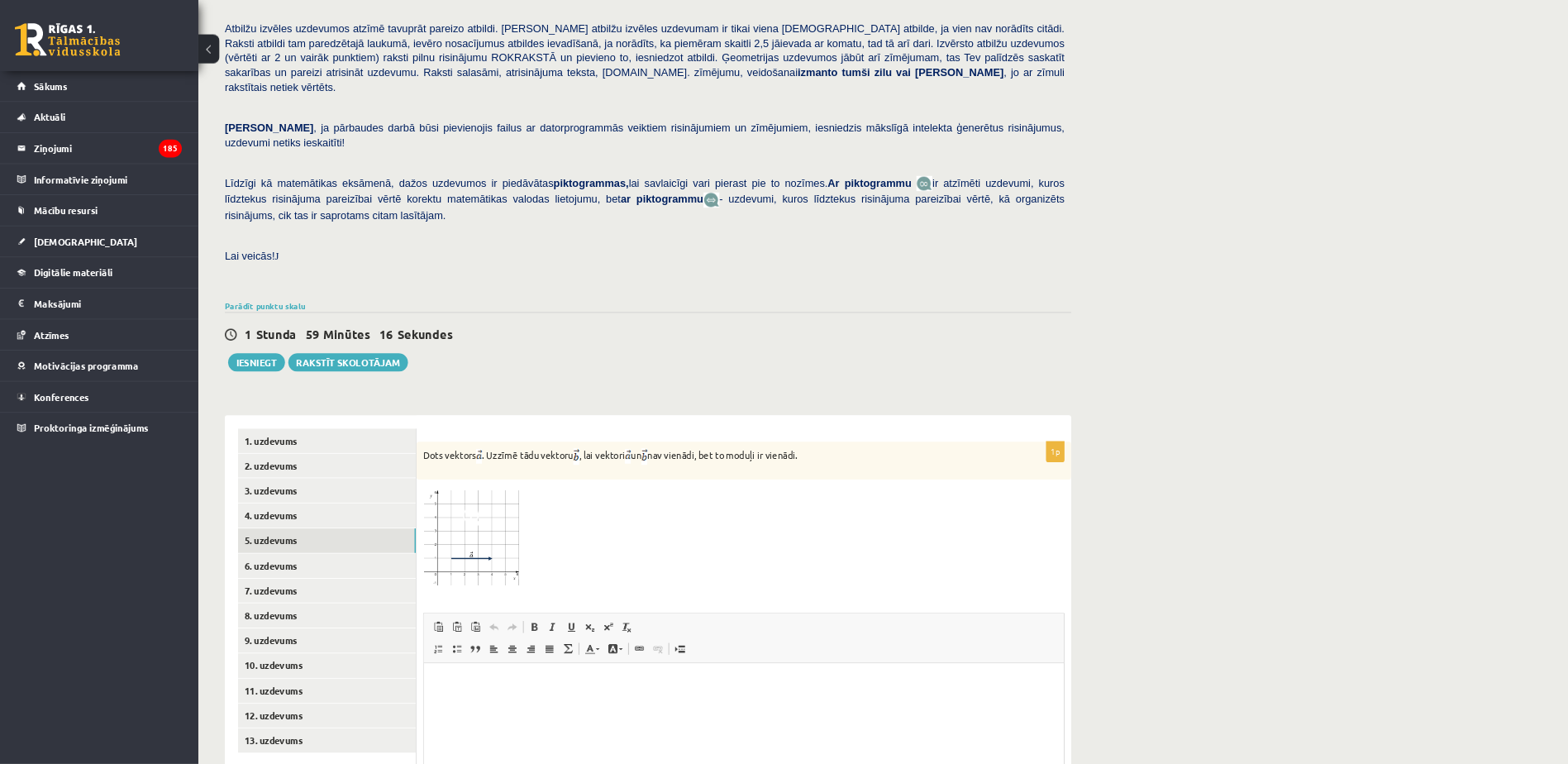
scroll to position [0, 0]
click at [441, 567] on link "2. uzdevums" at bounding box center [409, 582] width 222 height 30
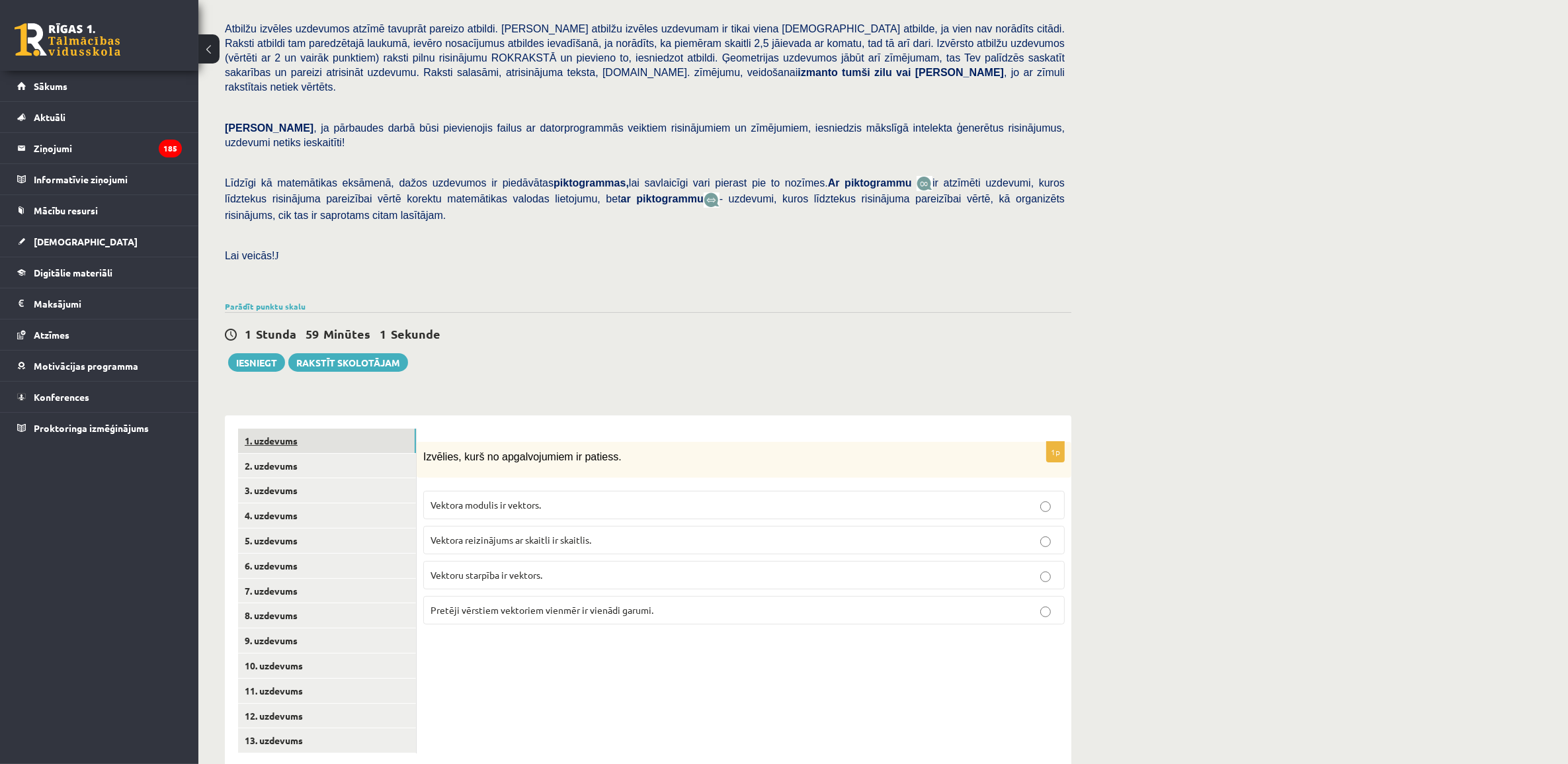
click at [358, 428] on link "1. uzdevums" at bounding box center [327, 440] width 178 height 24
click at [506, 603] on p "ķermeņa ātrums" at bounding box center [744, 610] width 627 height 14
click at [329, 454] on link "2. uzdevums" at bounding box center [327, 466] width 178 height 24
drag, startPoint x: 703, startPoint y: 543, endPoint x: 699, endPoint y: 571, distance: 28.3
click at [702, 568] on p "Vektoru starpība ir vektors." at bounding box center [744, 575] width 627 height 14
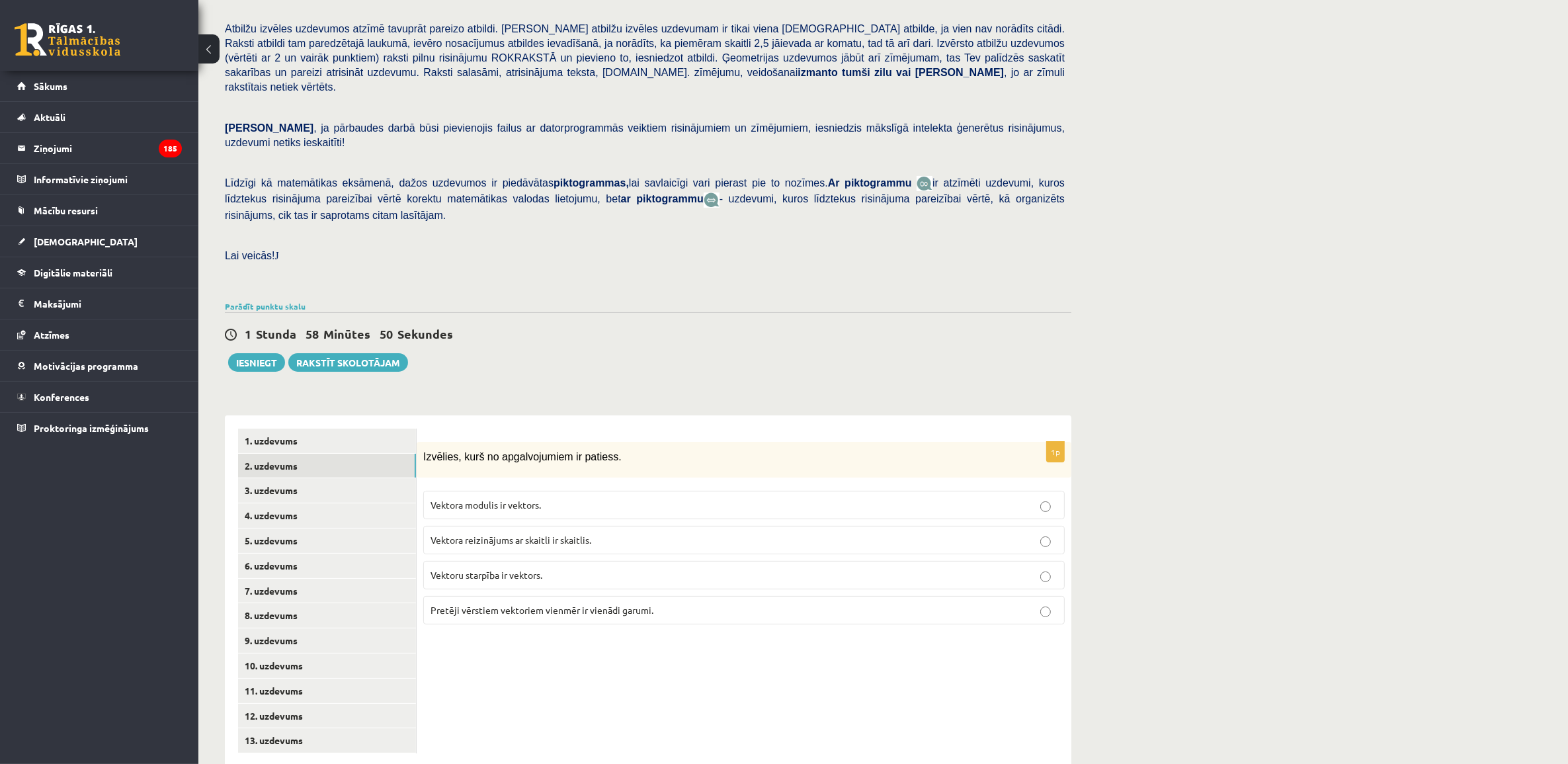
click at [699, 603] on p "Pretēji vērstiem vektoriem vienmēr ir vienādi garumi." at bounding box center [744, 610] width 627 height 14
click at [583, 568] on p "Vektoru starpība ir vektors." at bounding box center [744, 575] width 627 height 14
click at [605, 604] on span "Pretēji vērstiem vektoriem vienmēr ir vienādi garumi." at bounding box center [542, 609] width 223 height 12
click at [344, 478] on link "3. uzdevums" at bounding box center [327, 490] width 178 height 24
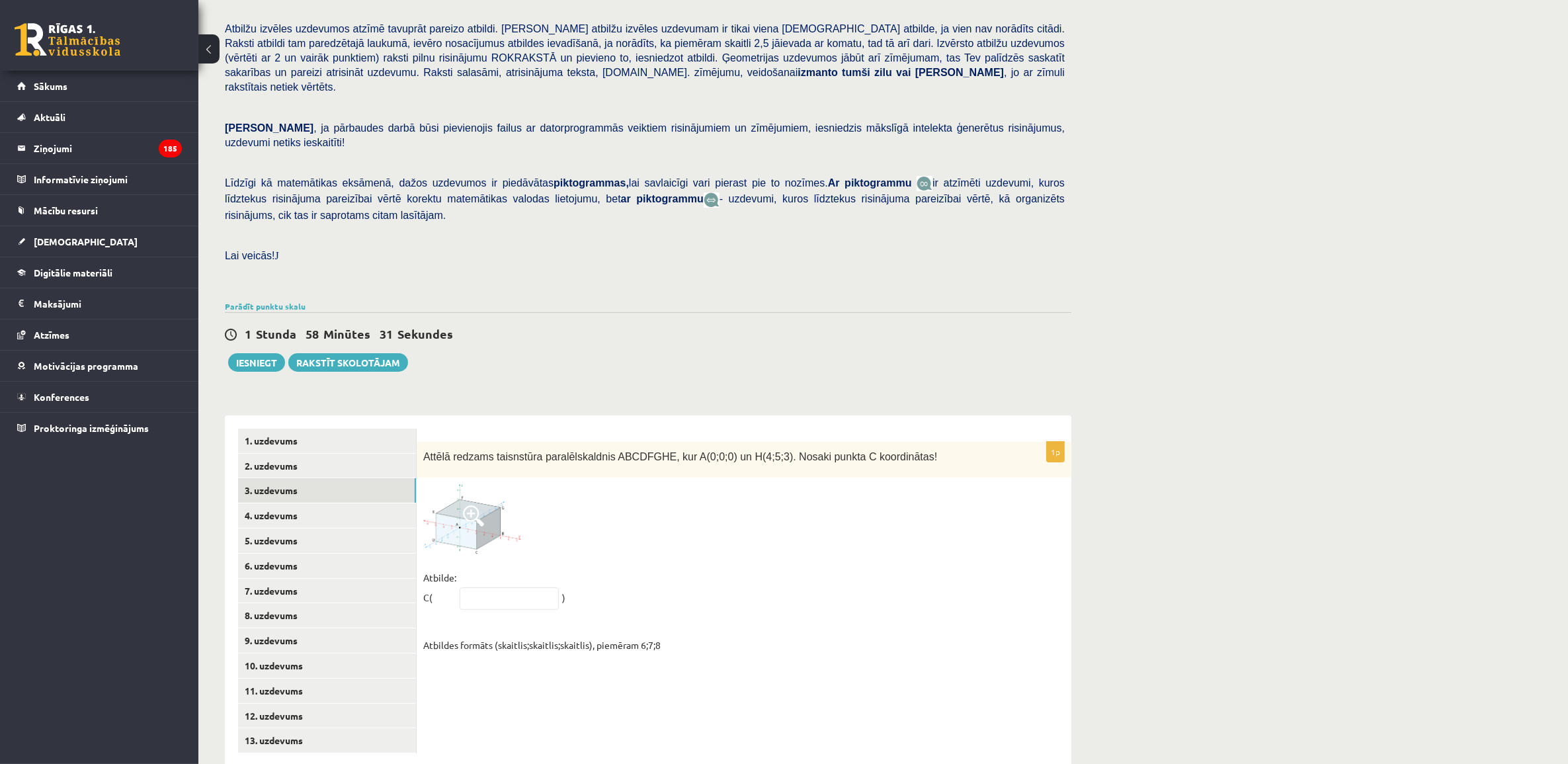
click at [476, 505] on span at bounding box center [473, 516] width 21 height 21
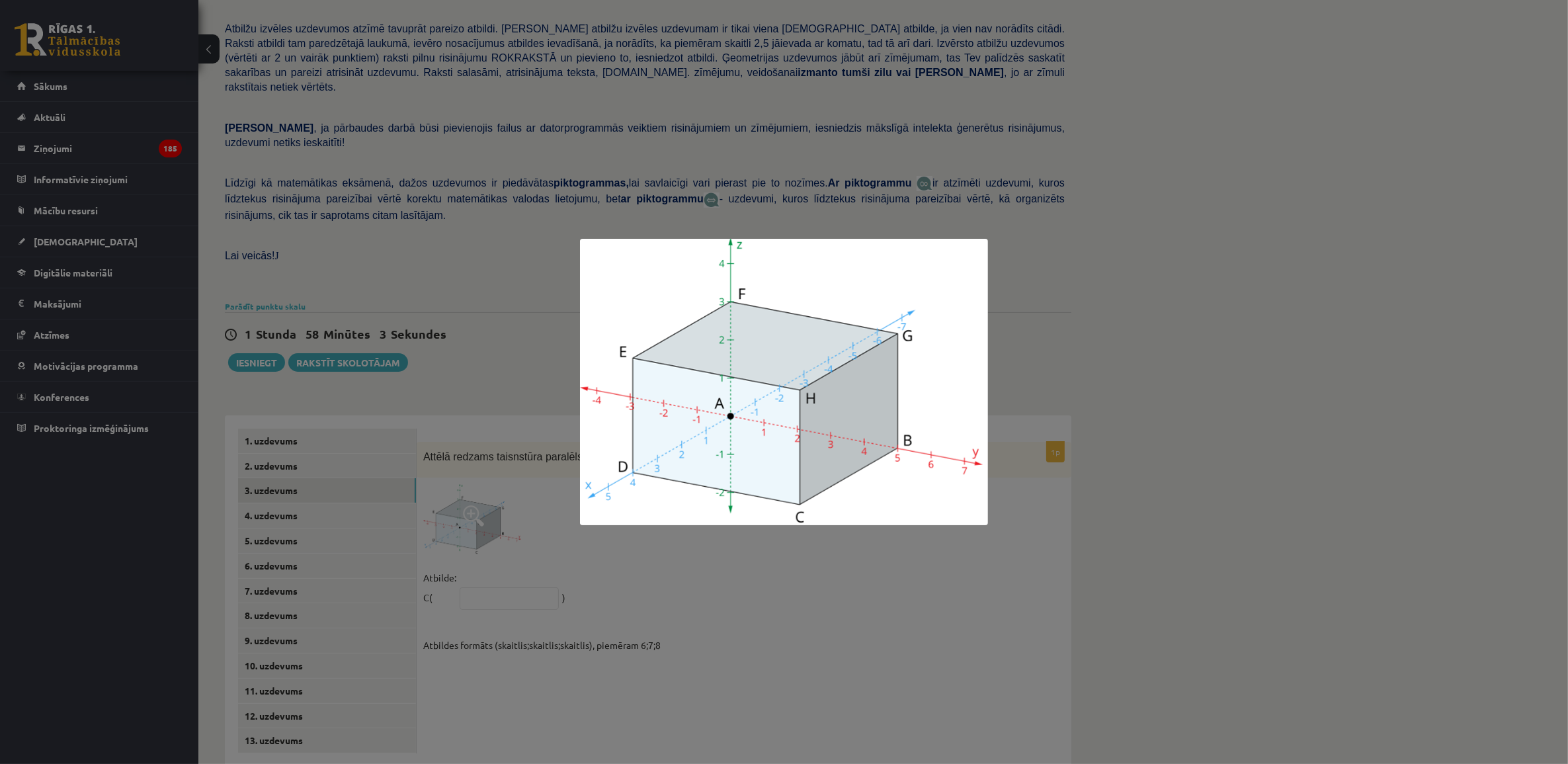
click at [520, 597] on div at bounding box center [784, 382] width 1568 height 764
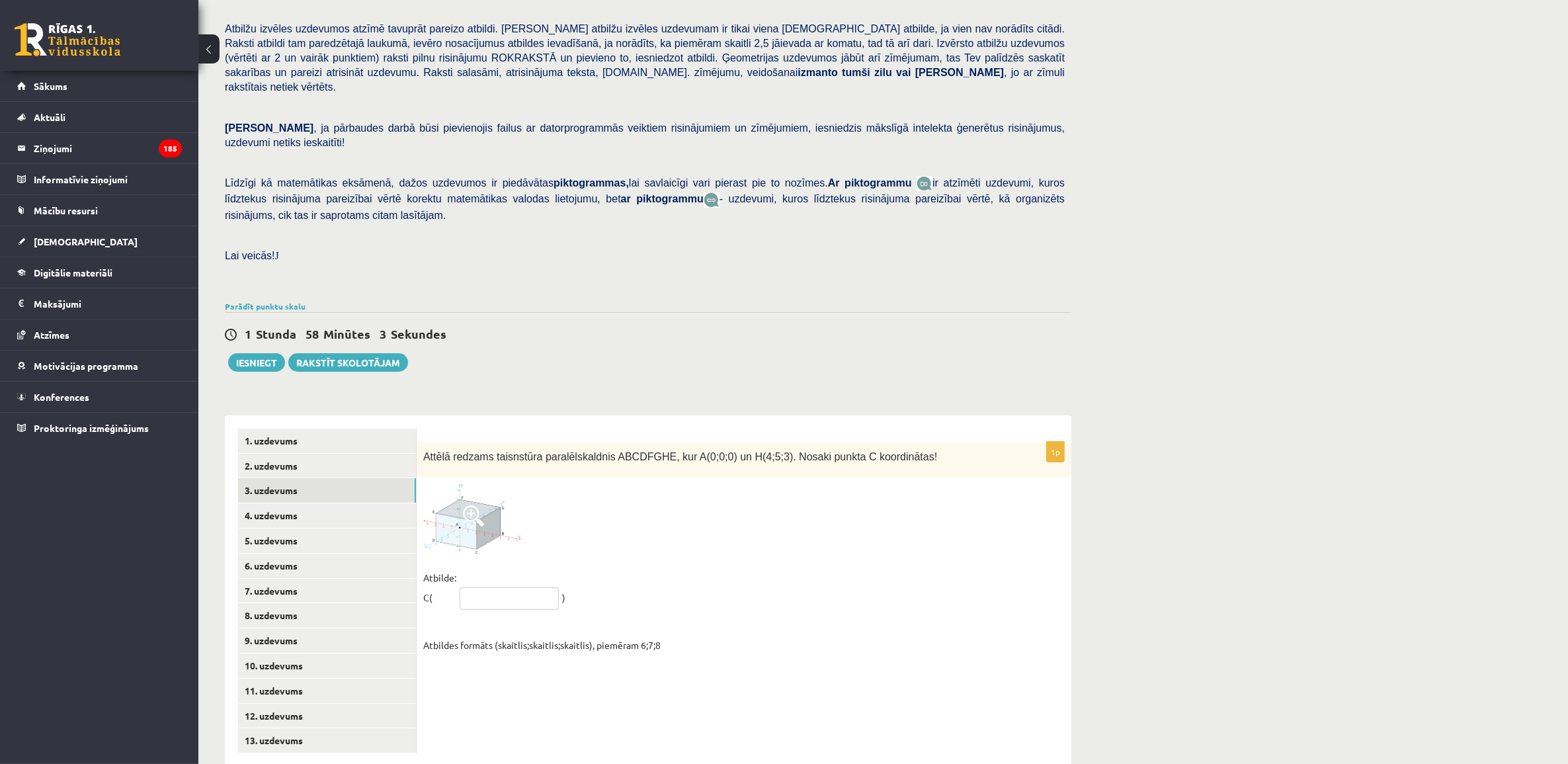
drag, startPoint x: 537, startPoint y: 563, endPoint x: 527, endPoint y: 572, distance: 13.5
click at [529, 587] on input "text" at bounding box center [509, 598] width 99 height 23
click at [537, 587] on input "text" at bounding box center [509, 598] width 99 height 23
type input "*"
click at [530, 587] on input "*" at bounding box center [509, 598] width 99 height 23
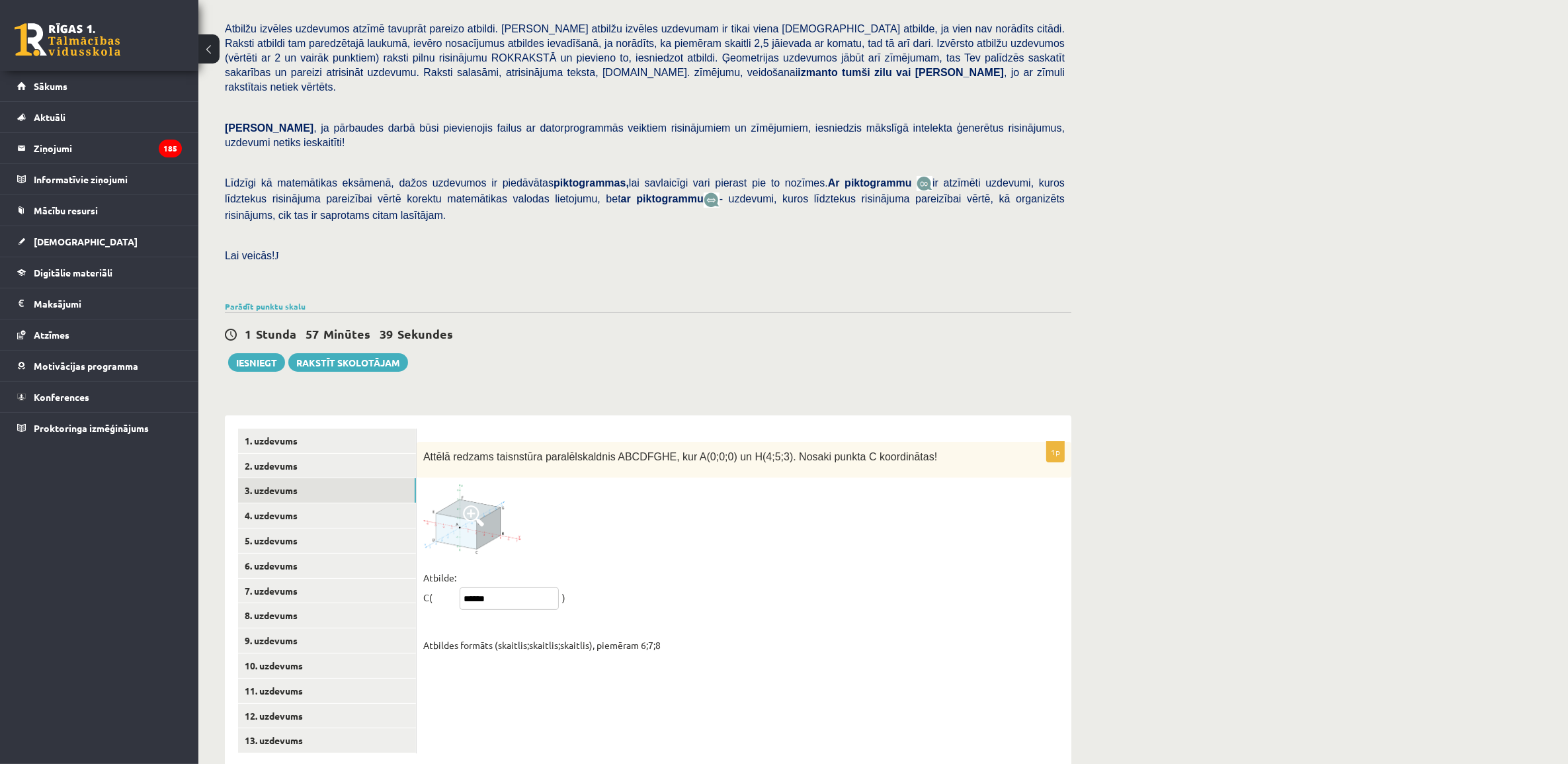
click at [474, 587] on input "******" at bounding box center [509, 598] width 99 height 23
type input "******"
click at [319, 503] on link "4. uzdevums" at bounding box center [327, 515] width 178 height 24
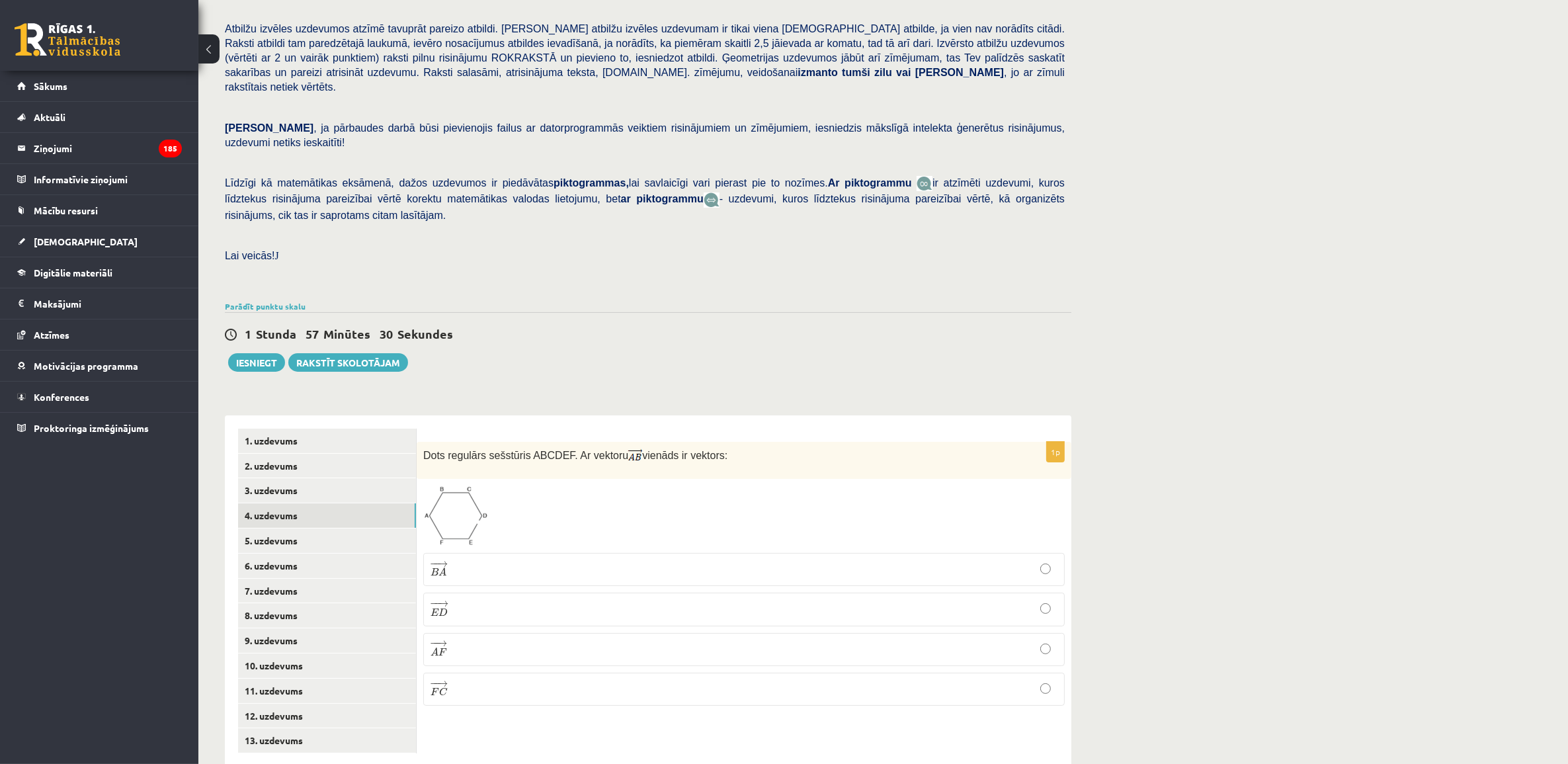
drag, startPoint x: 1452, startPoint y: 75, endPoint x: 1437, endPoint y: 33, distance: 44.6
click at [1437, 33] on div "Matemātika 1. ieskaite 10.b2 klase , Deniss Mostovjuks (10.b2 klase) Pārbaudes …" at bounding box center [883, 343] width 1370 height 901
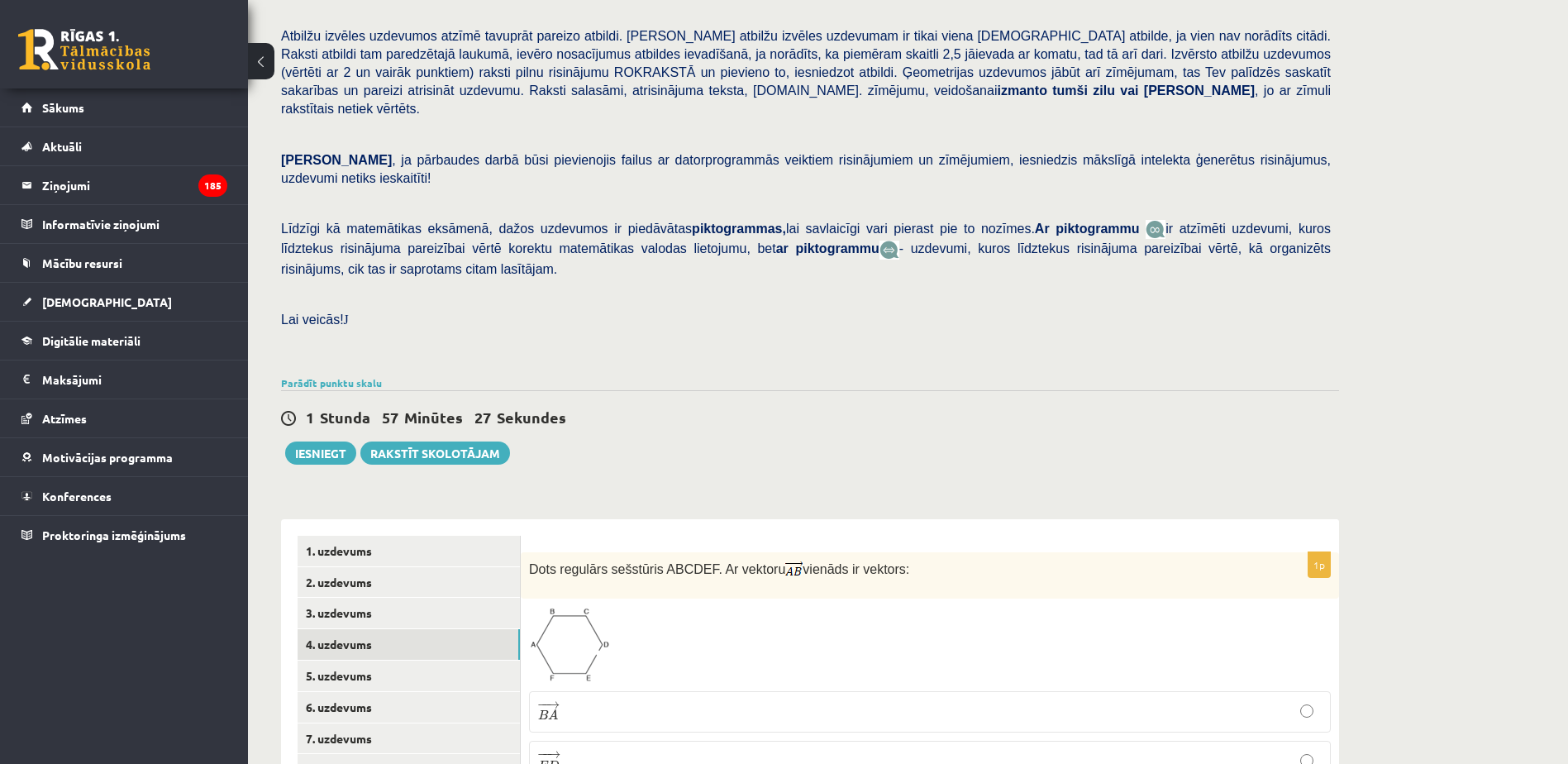
drag, startPoint x: 1841, startPoint y: 0, endPoint x: 1038, endPoint y: 322, distance: 865.2
click at [1038, 322] on div "Pārbaudes darbā varēsi demonstrēt savas zināšanas, izpratni, prasmes, kā arī Te…" at bounding box center [810, 144] width 1058 height 454
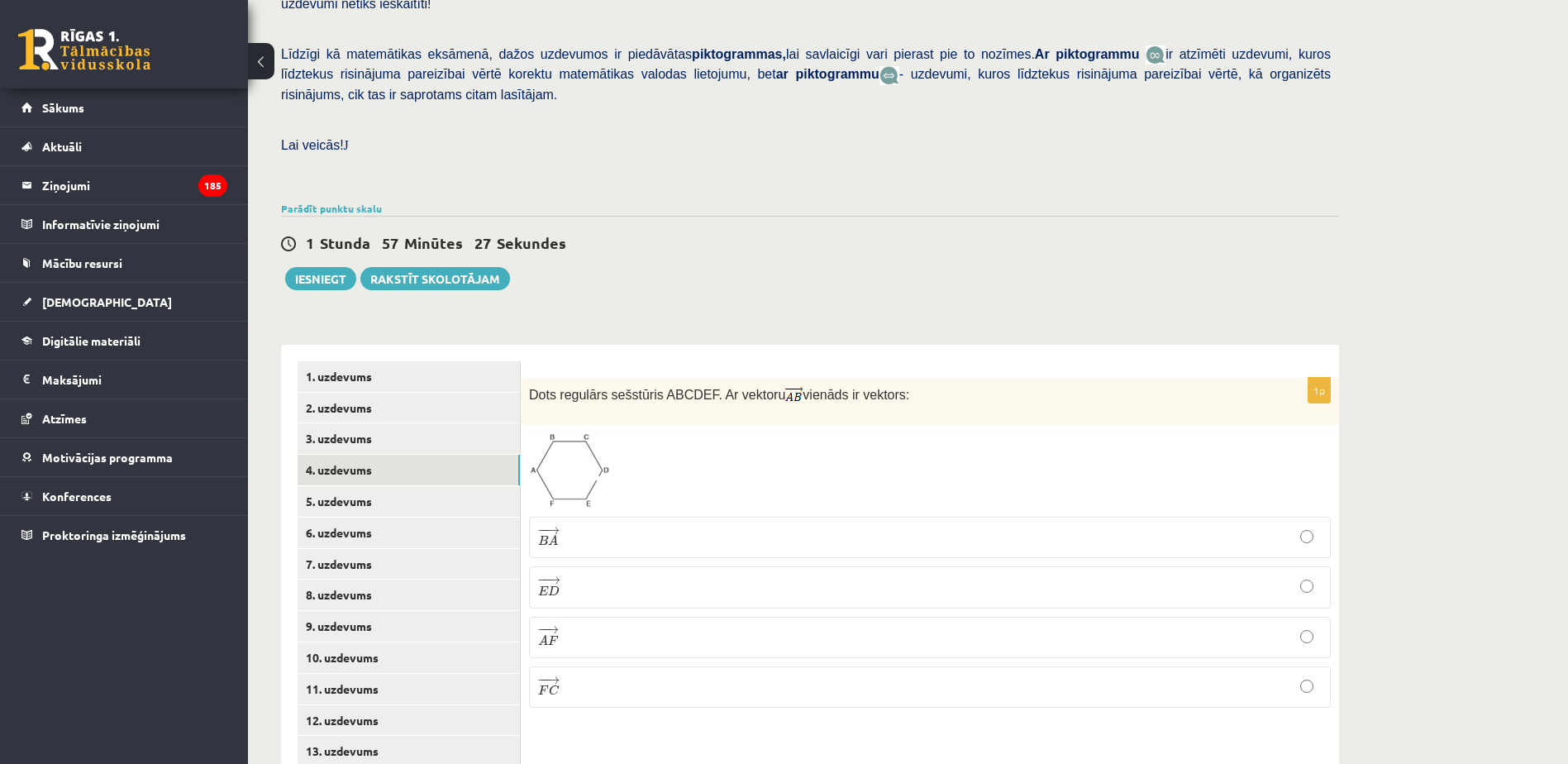
scroll to position [390, 0]
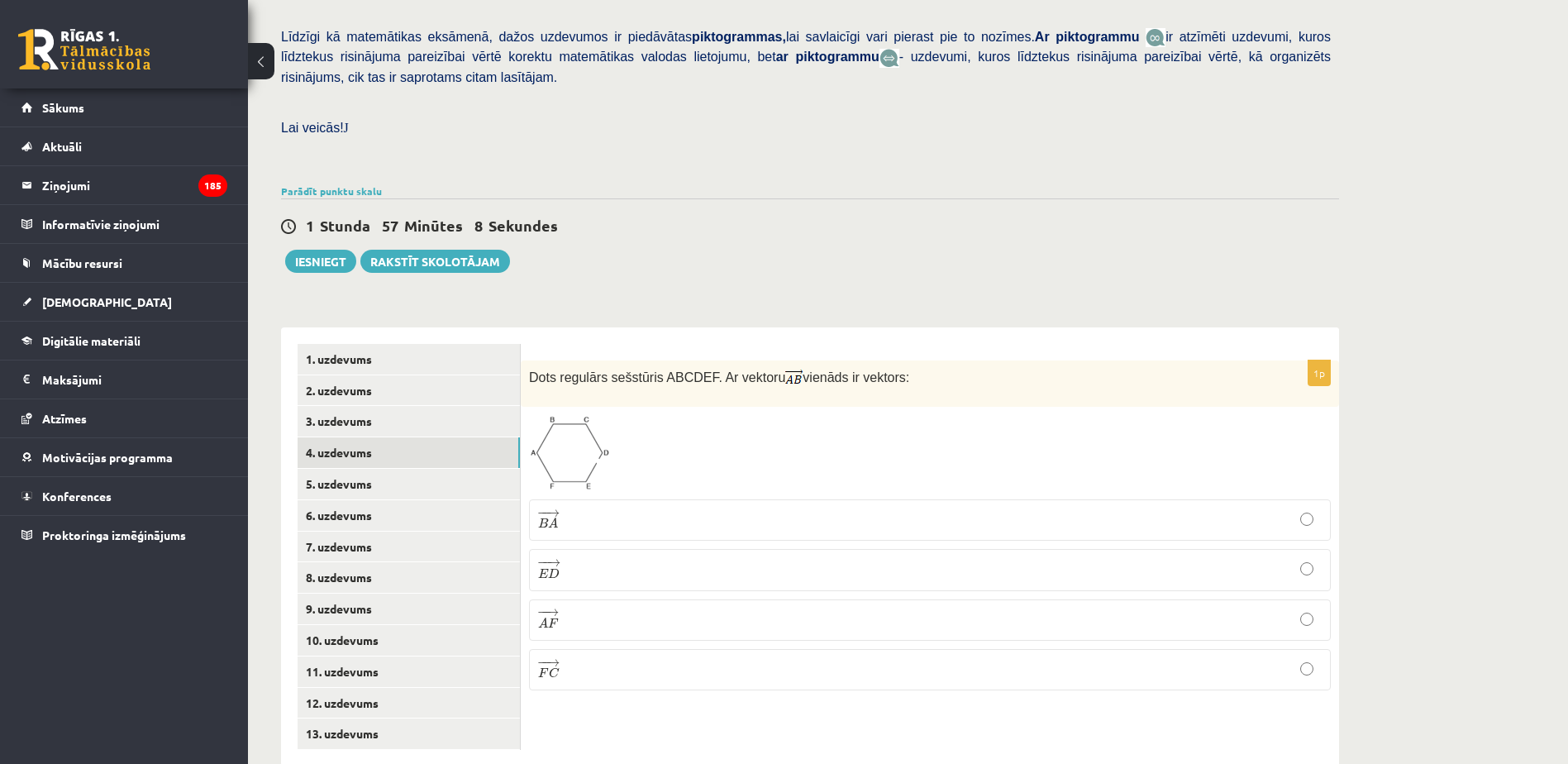
click at [565, 558] on p "− − → E D E D →" at bounding box center [930, 569] width 784 height 23
click at [463, 468] on link "5. uzdevums" at bounding box center [409, 483] width 222 height 30
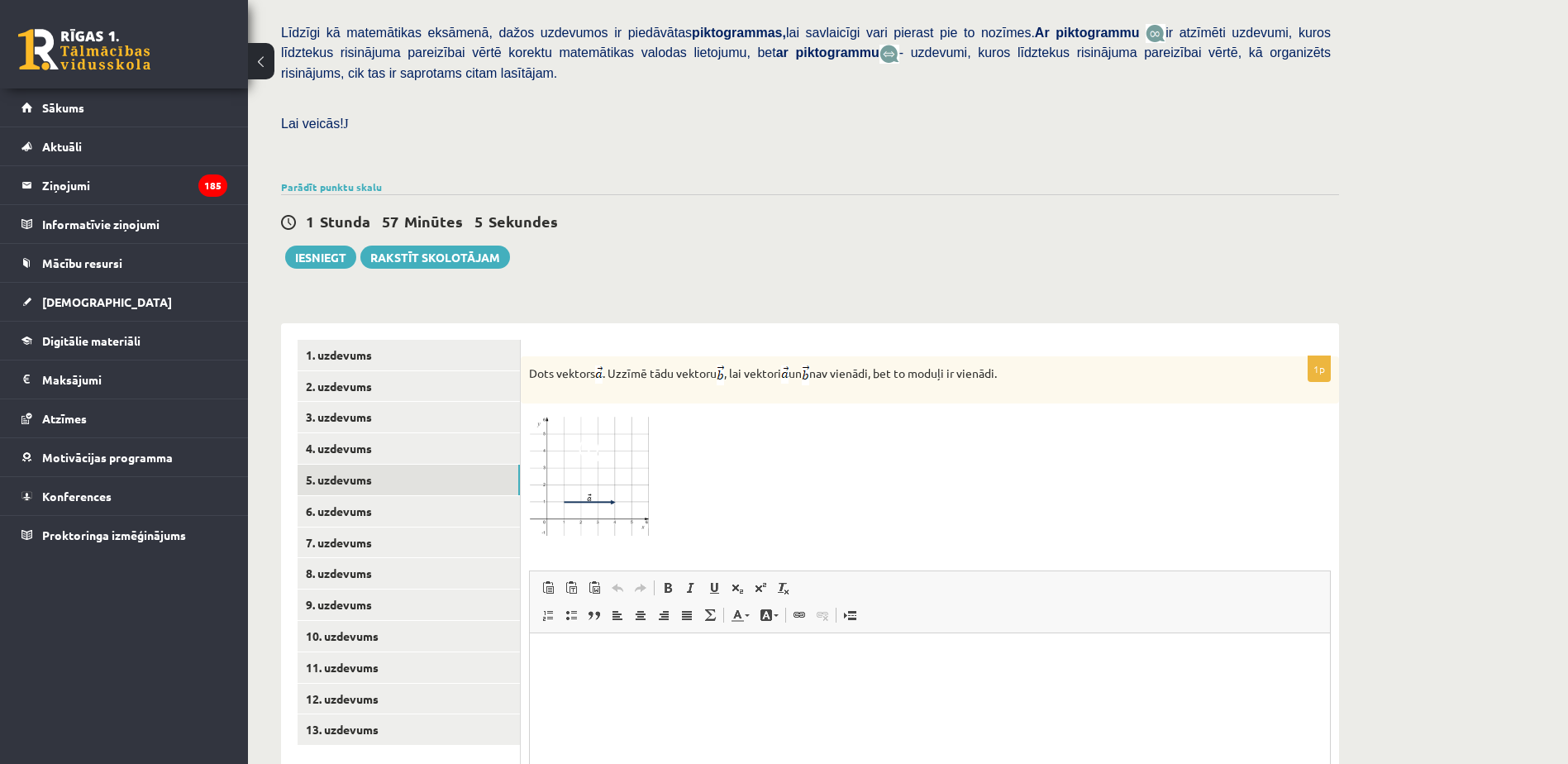
scroll to position [0, 0]
click at [603, 433] on img at bounding box center [590, 474] width 124 height 126
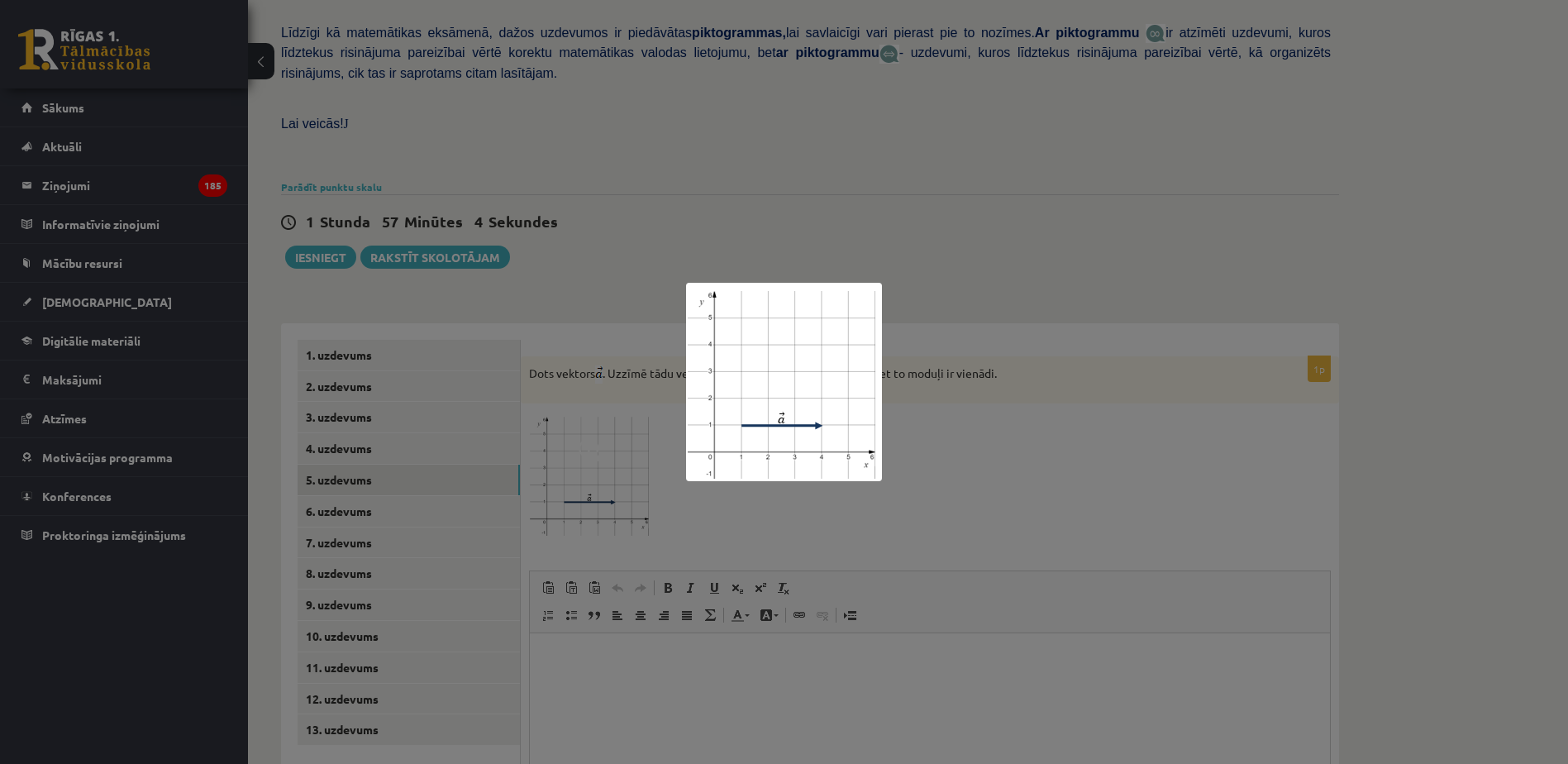
click at [991, 439] on div at bounding box center [784, 382] width 1568 height 764
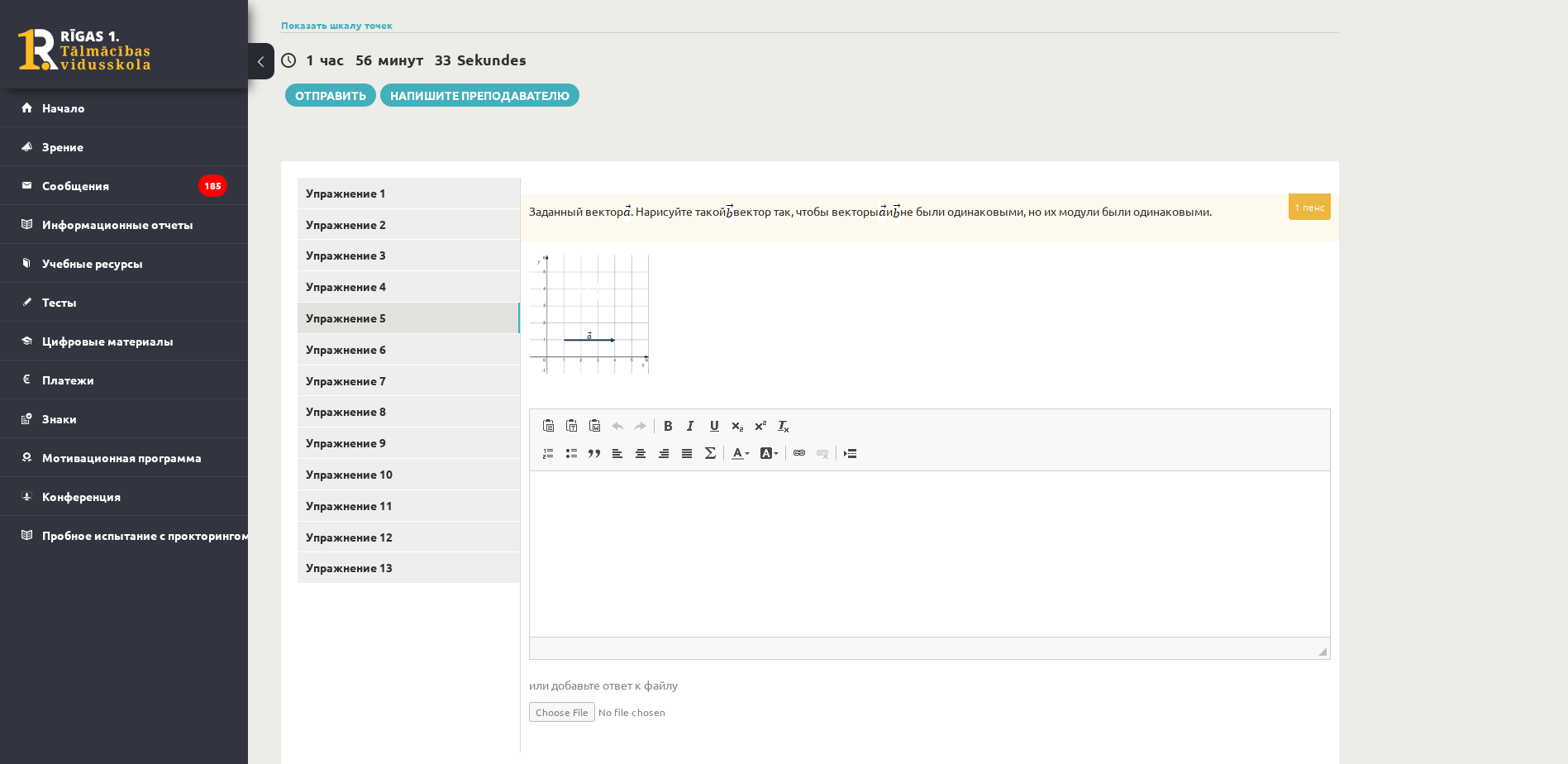
scroll to position [559, 0]
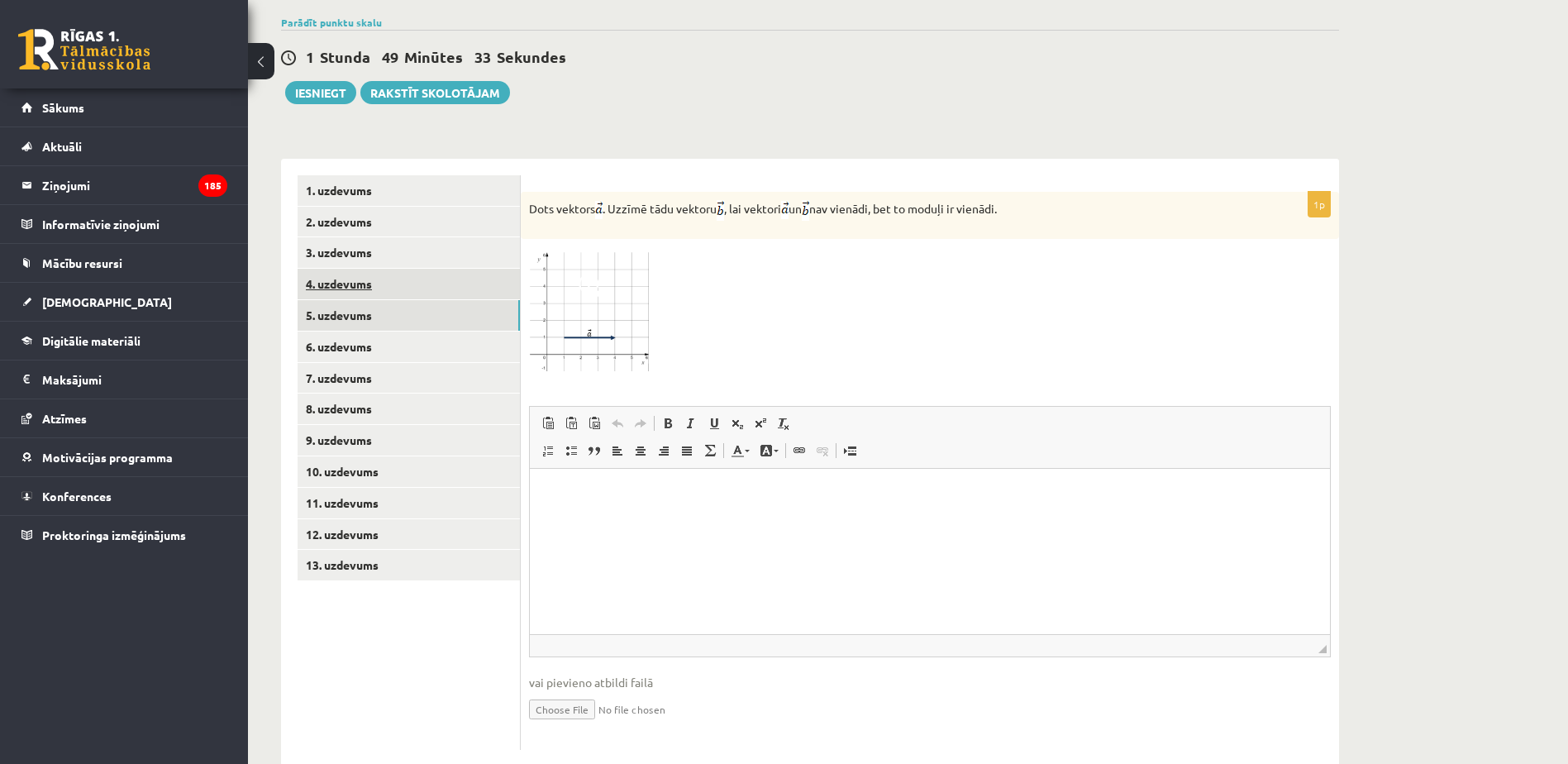
click at [435, 269] on link "4. uzdevums" at bounding box center [409, 283] width 222 height 30
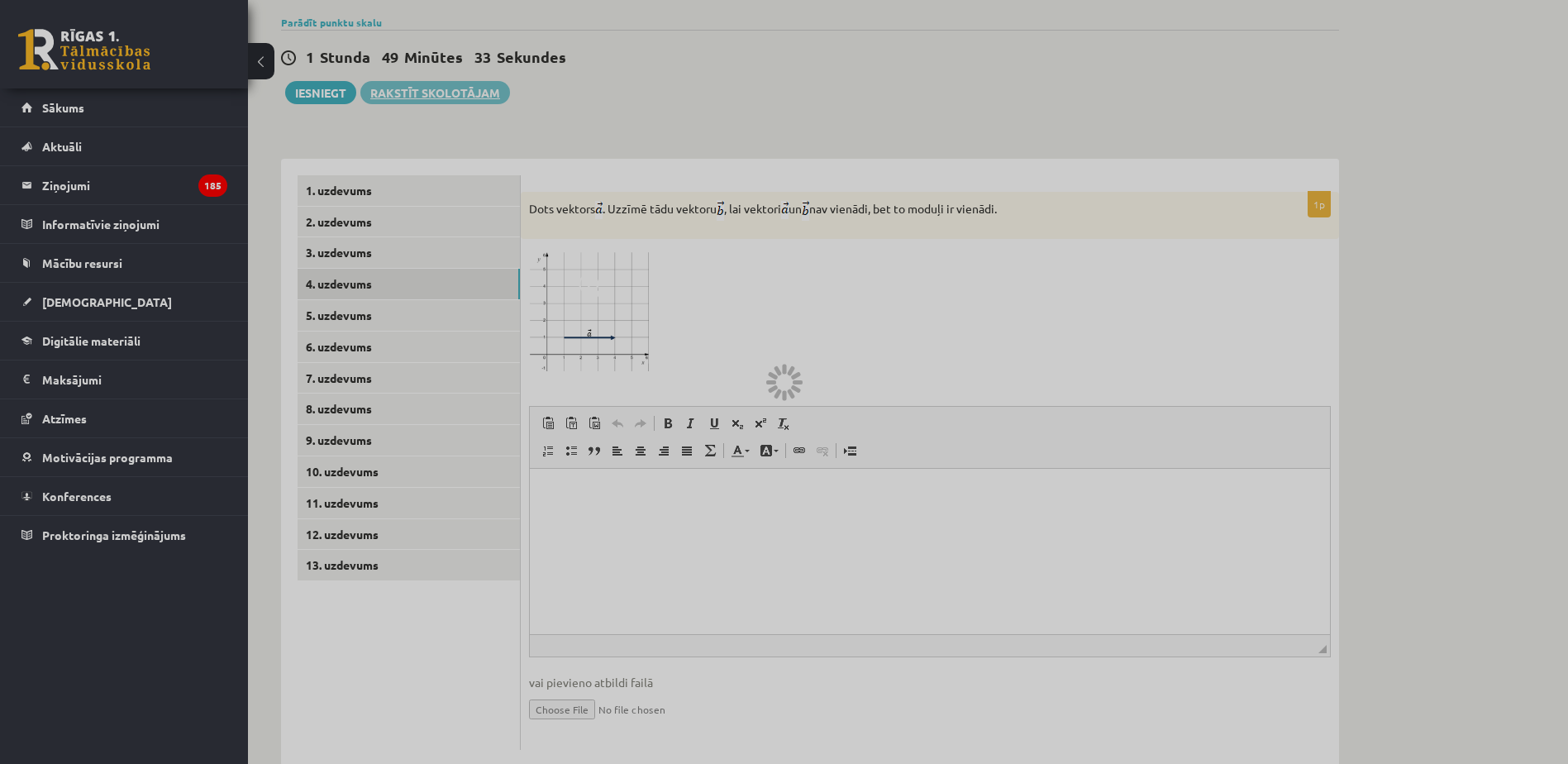
scroll to position [390, 0]
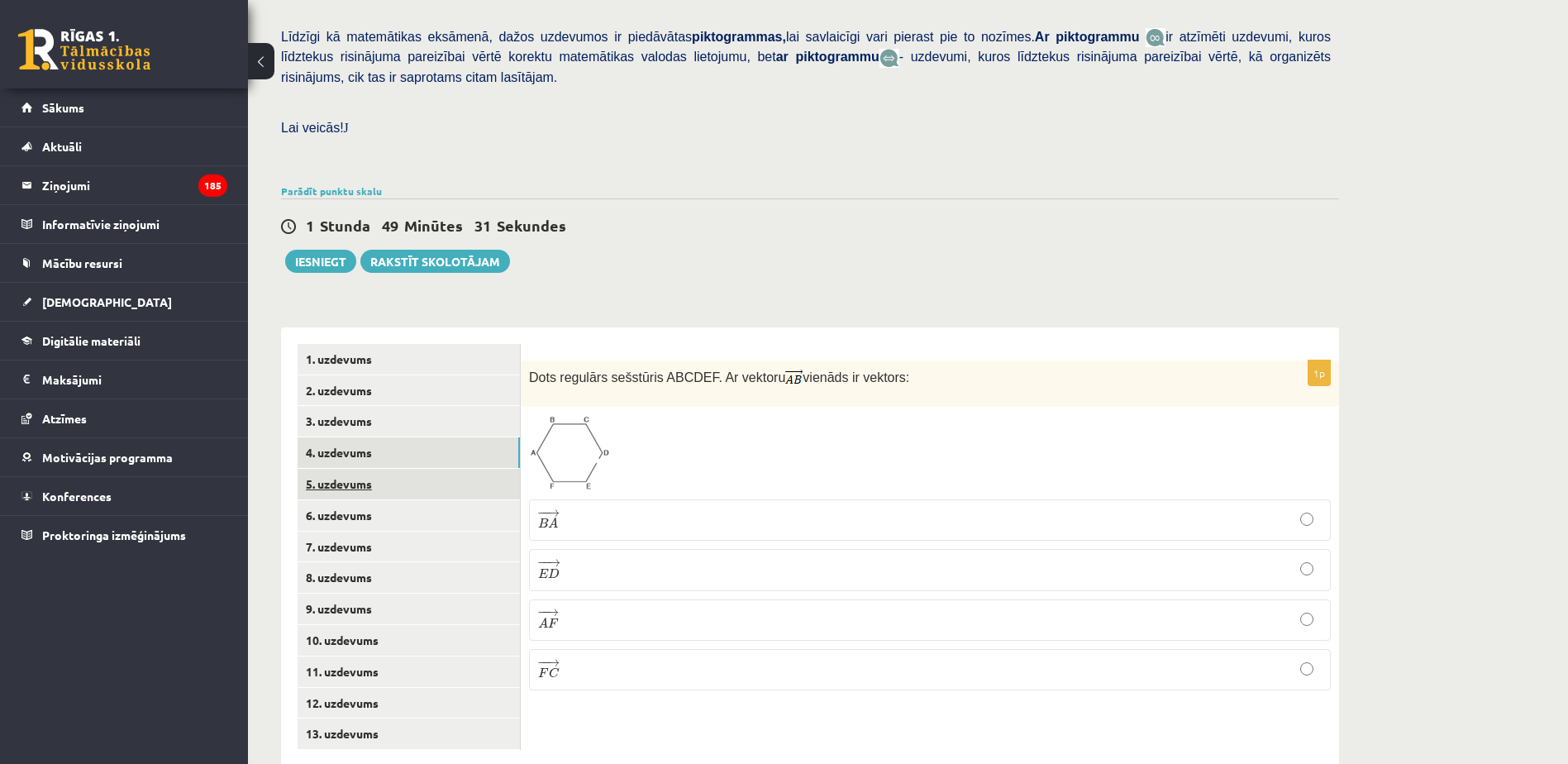
click at [357, 468] on link "5. uzdevums" at bounding box center [409, 483] width 222 height 30
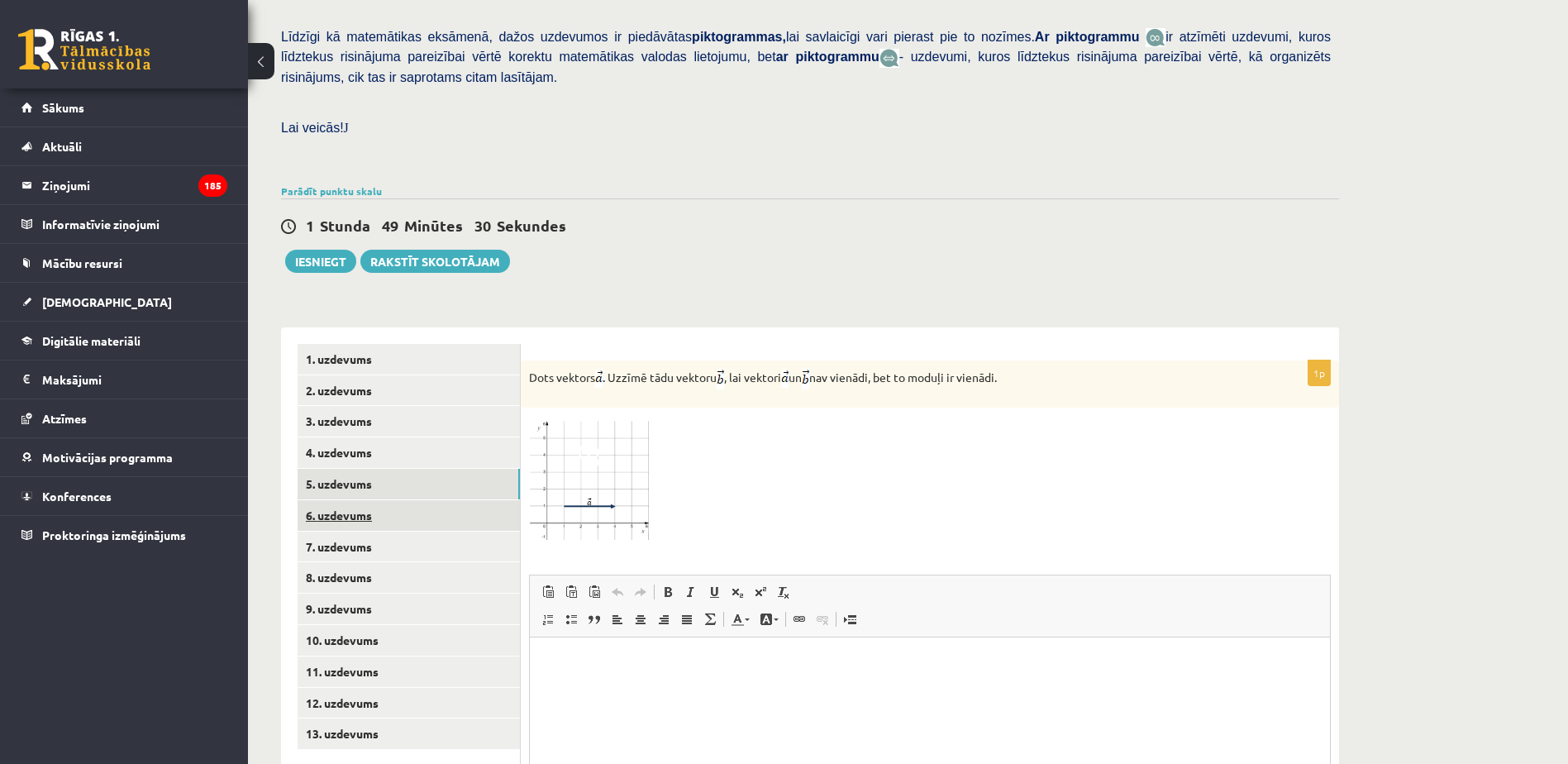
scroll to position [0, 0]
click at [390, 500] on link "6. uzdevums" at bounding box center [409, 515] width 222 height 30
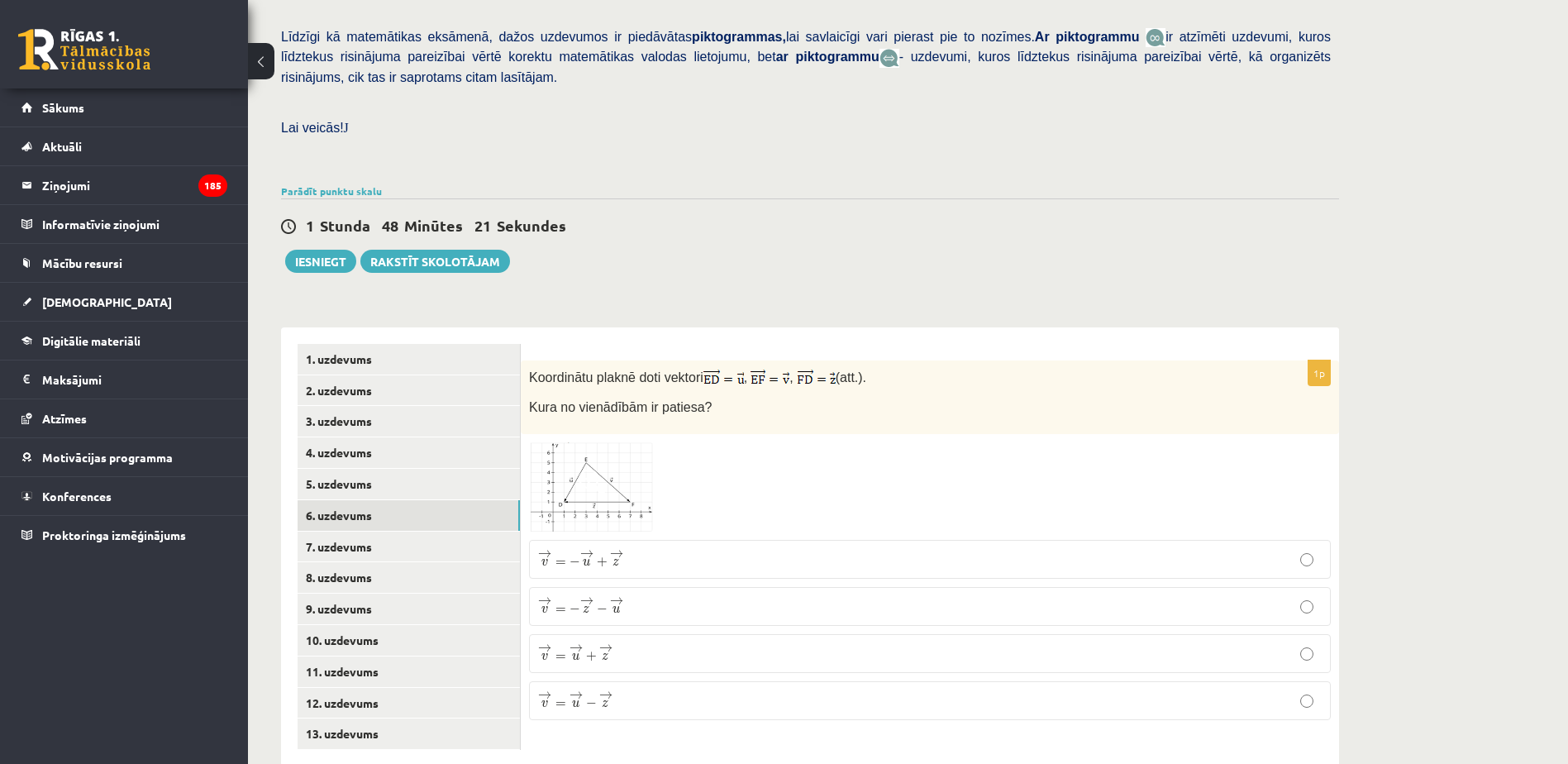
click at [638, 643] on p "→ v = → u + → z v → = u → + z →" at bounding box center [930, 653] width 784 height 20
click at [641, 690] on p "→ v = → u − → z v → = u → − z →" at bounding box center [930, 700] width 784 height 20
click at [433, 531] on link "7. uzdevums" at bounding box center [409, 546] width 222 height 30
click at [636, 649] on p "¯ ¯ ¯ v = ( − 4 ; 4 ) v ¯ = ( − 4 ; 4 )" at bounding box center [930, 658] width 784 height 18
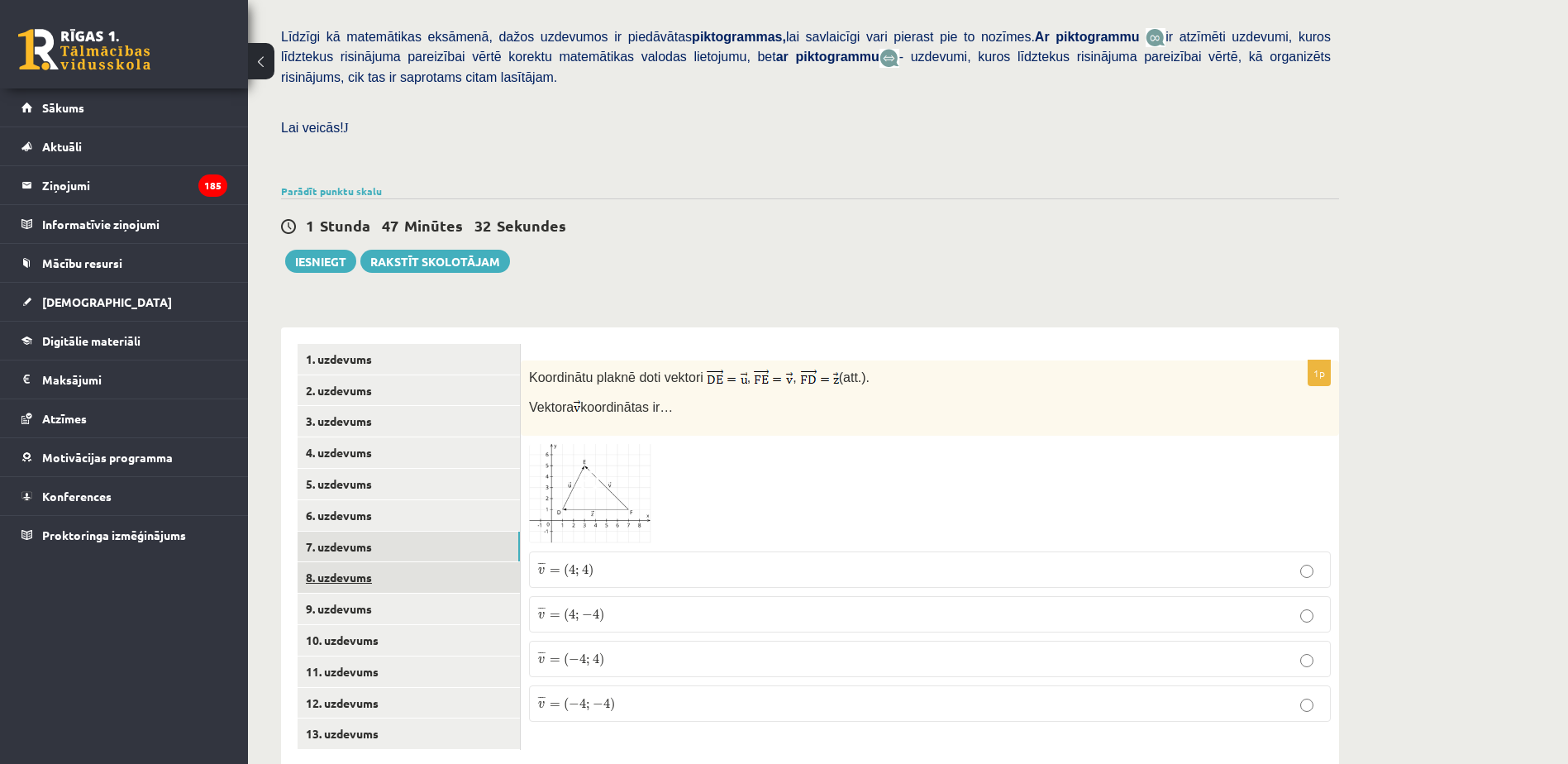
click at [391, 562] on link "8. uzdevums" at bounding box center [409, 576] width 222 height 30
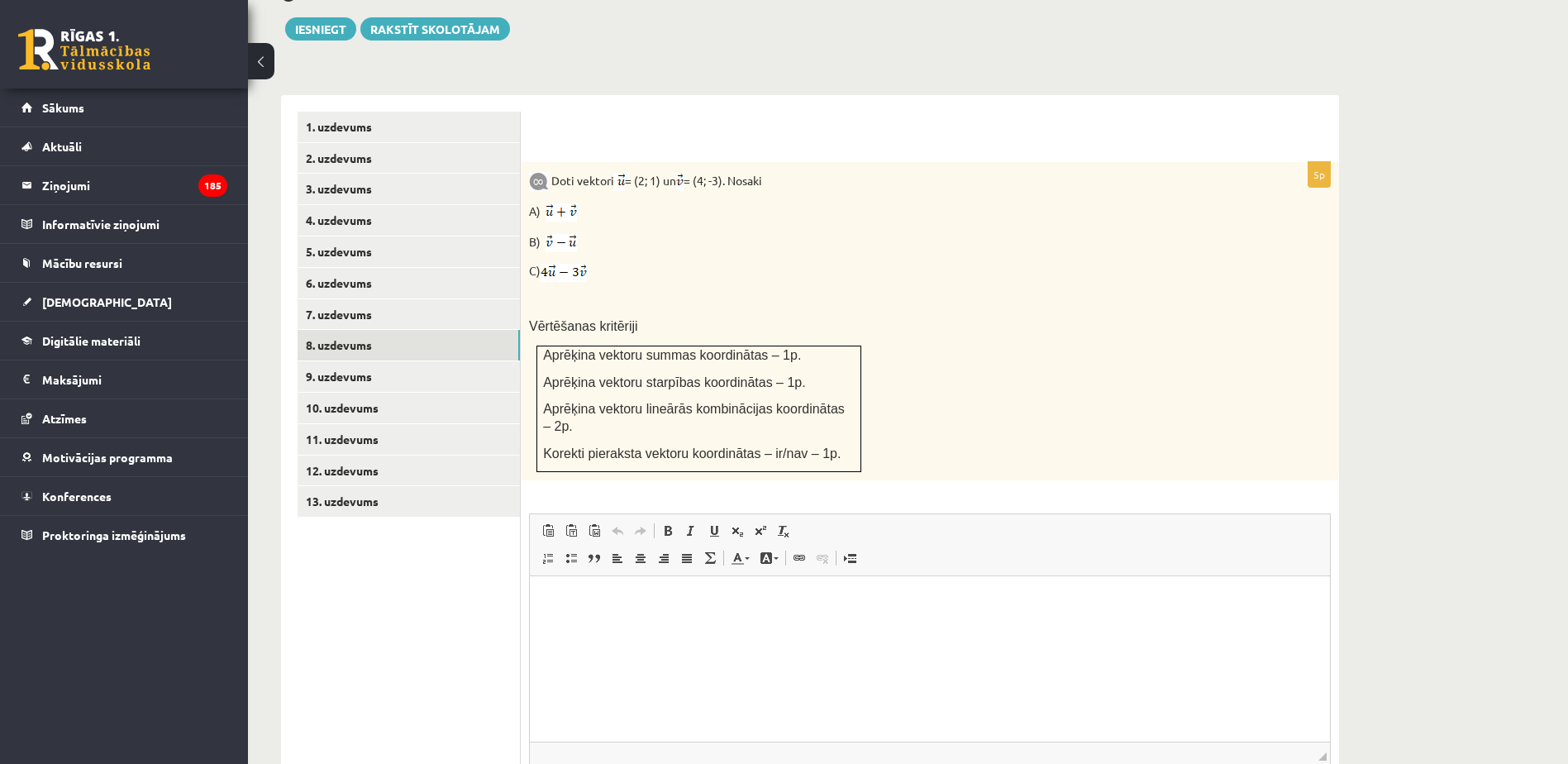
scroll to position [629, 0]
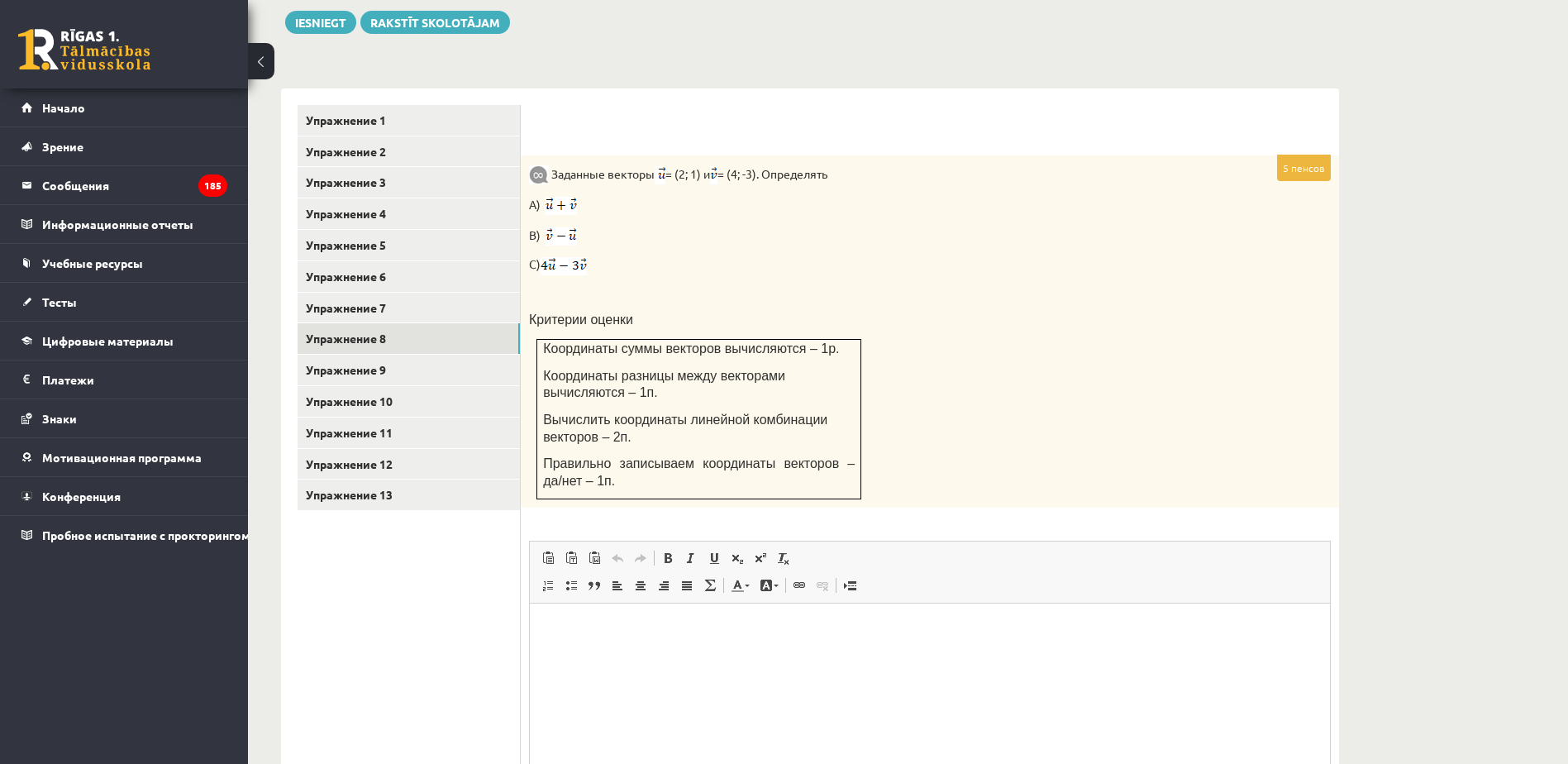
click at [1389, 92] on div "Matemātika 1. ieskaite 10.b2 klase , Deniss Mostovjuks (10.b2 klase) Pārbaudes …" at bounding box center [908, 184] width 1320 height 1499
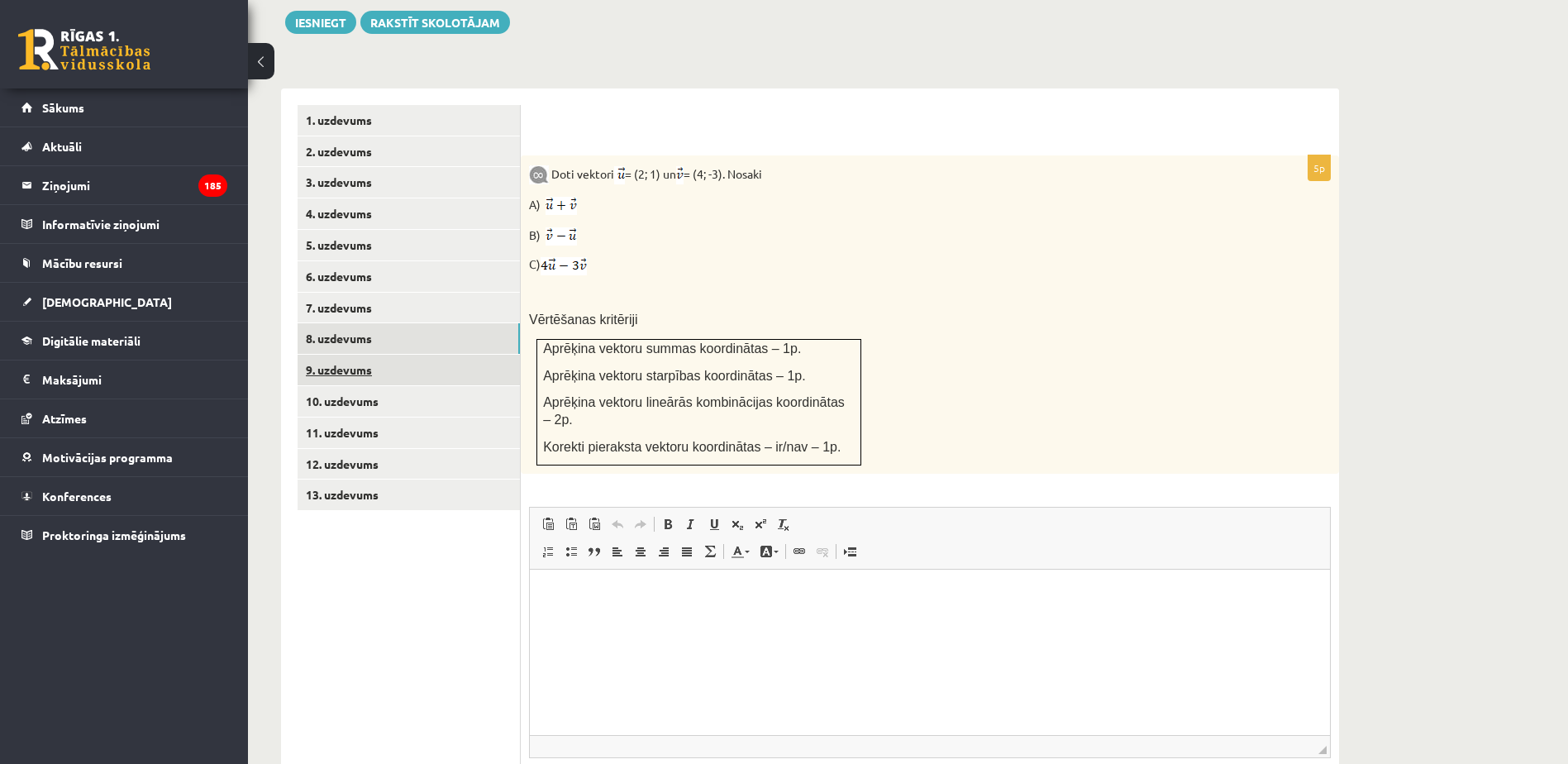
click at [385, 354] on link "9. uzdevums" at bounding box center [409, 369] width 222 height 30
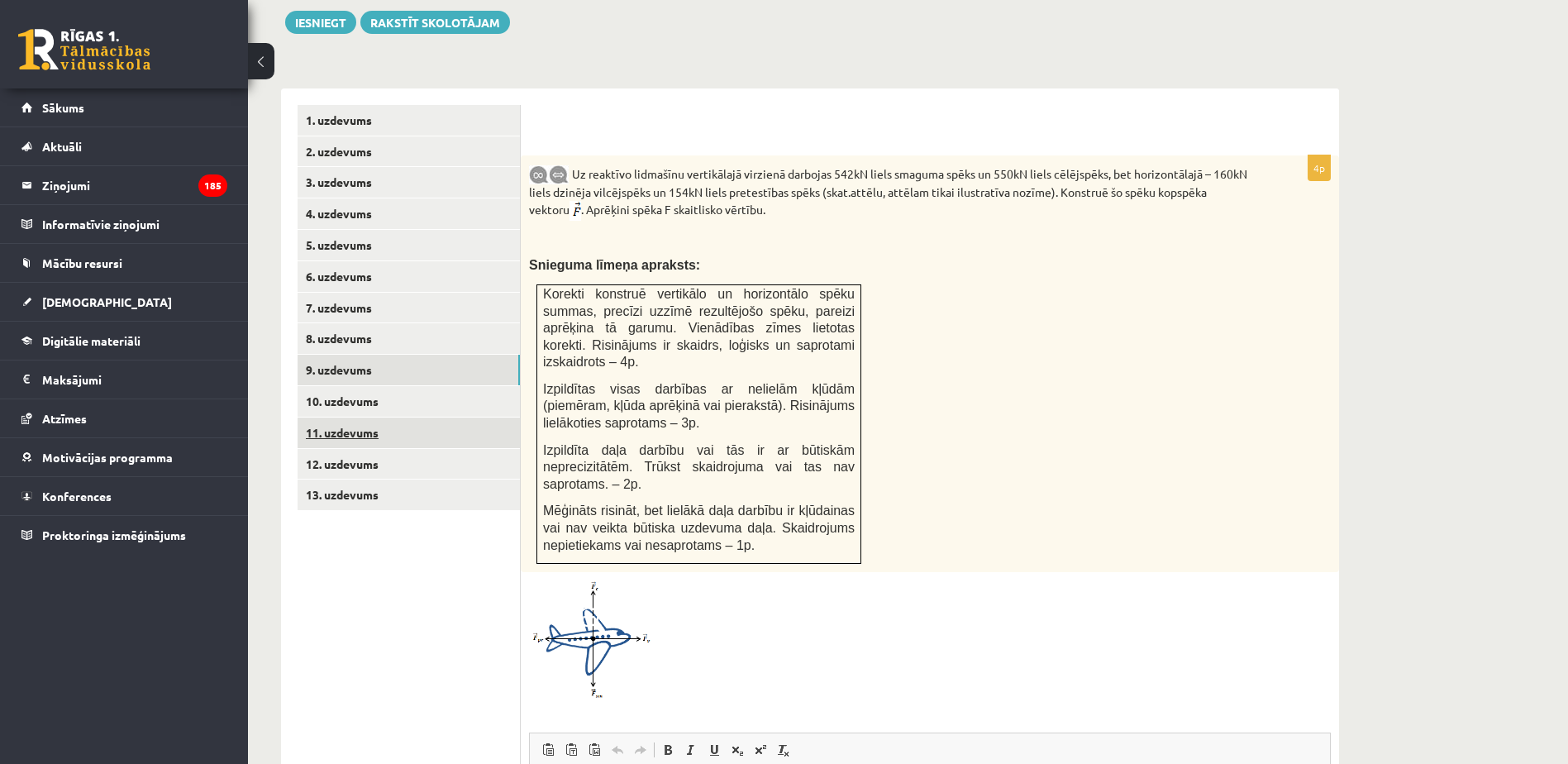
scroll to position [0, 0]
click at [378, 386] on link "10. uzdevums" at bounding box center [409, 401] width 222 height 30
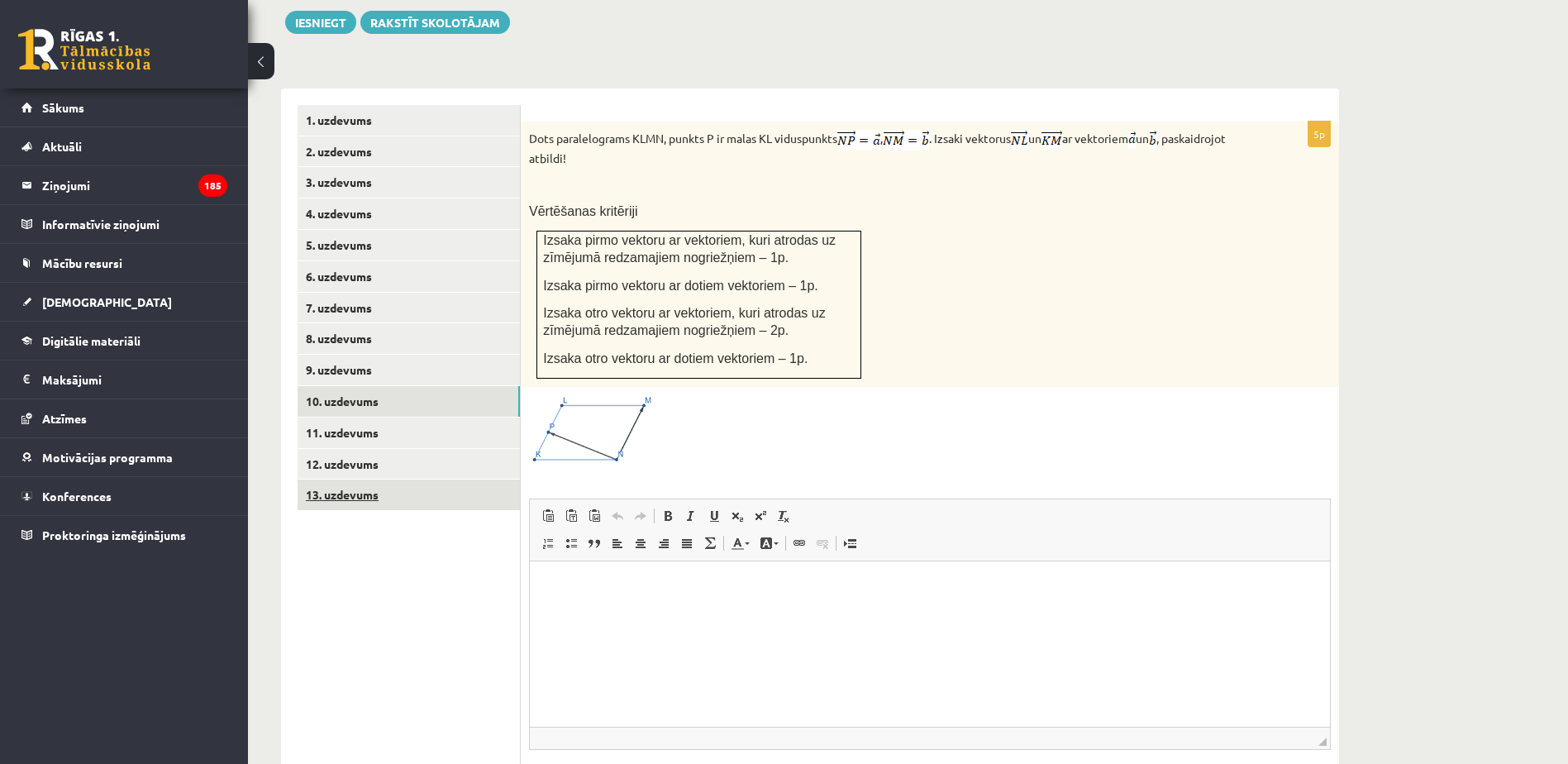
click at [442, 480] on link "13. uzdevums" at bounding box center [409, 494] width 222 height 30
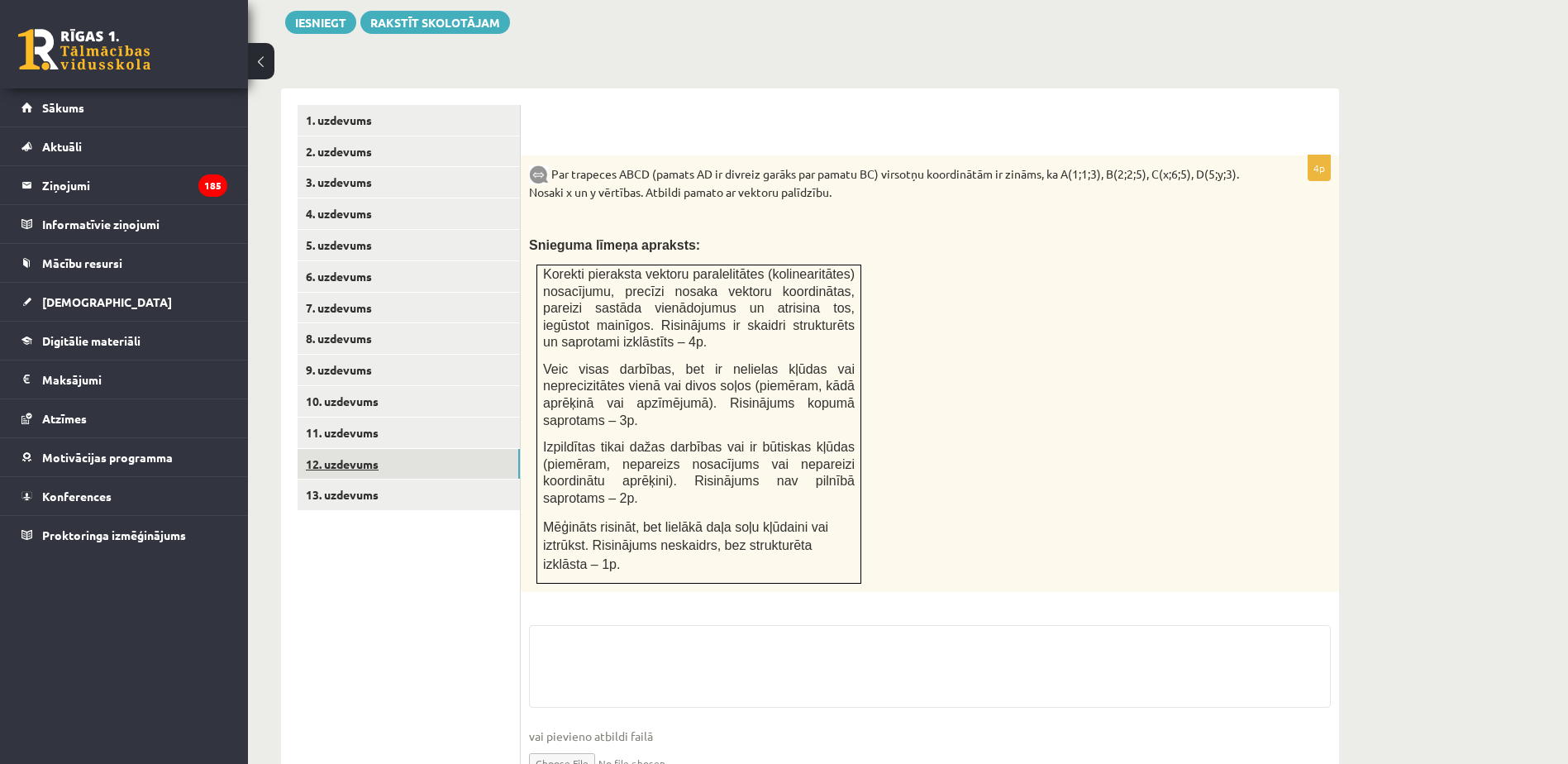
click at [449, 449] on link "12. uzdevums" at bounding box center [409, 463] width 222 height 30
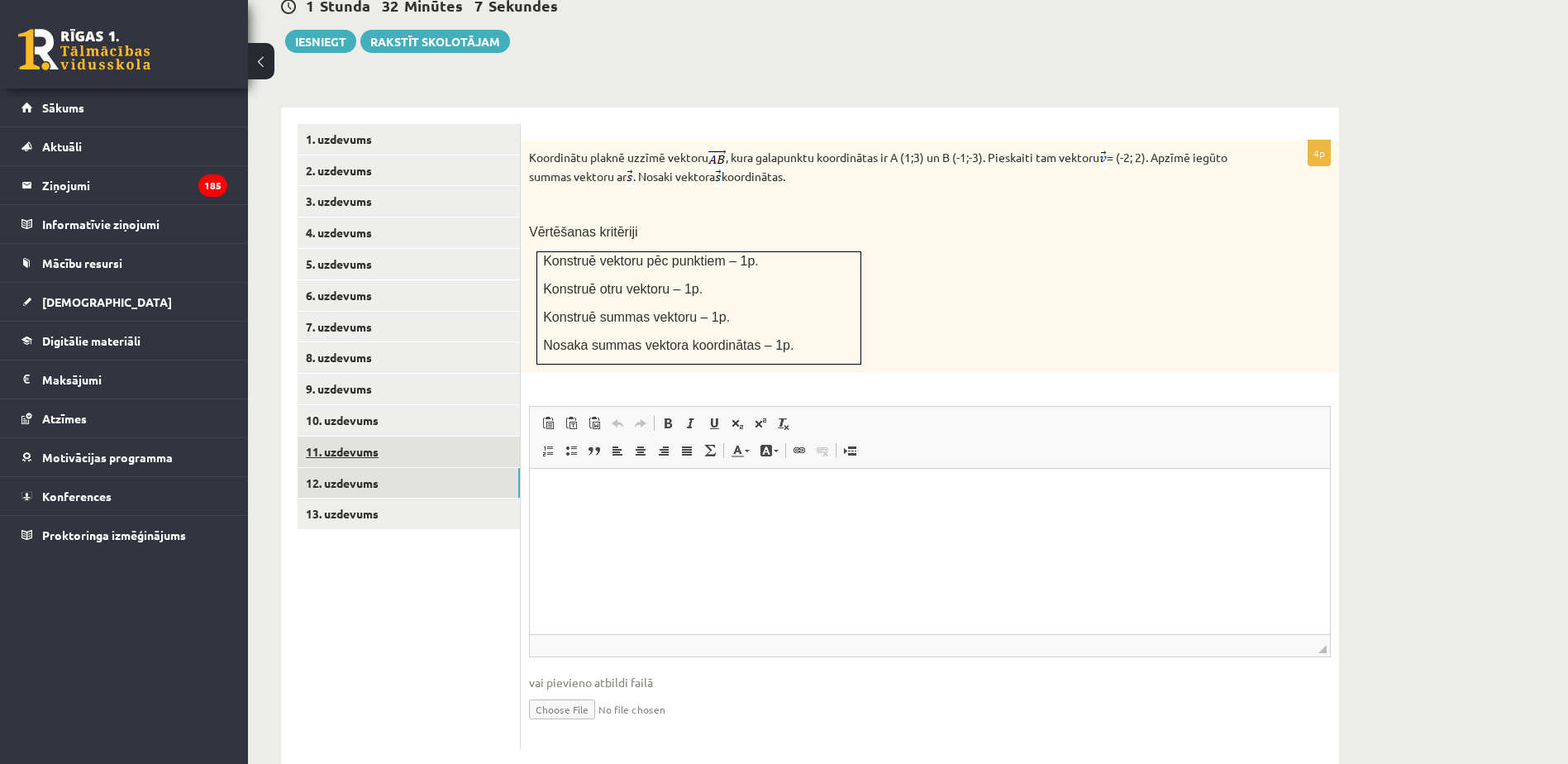
click at [470, 436] on link "11. uzdevums" at bounding box center [409, 451] width 222 height 30
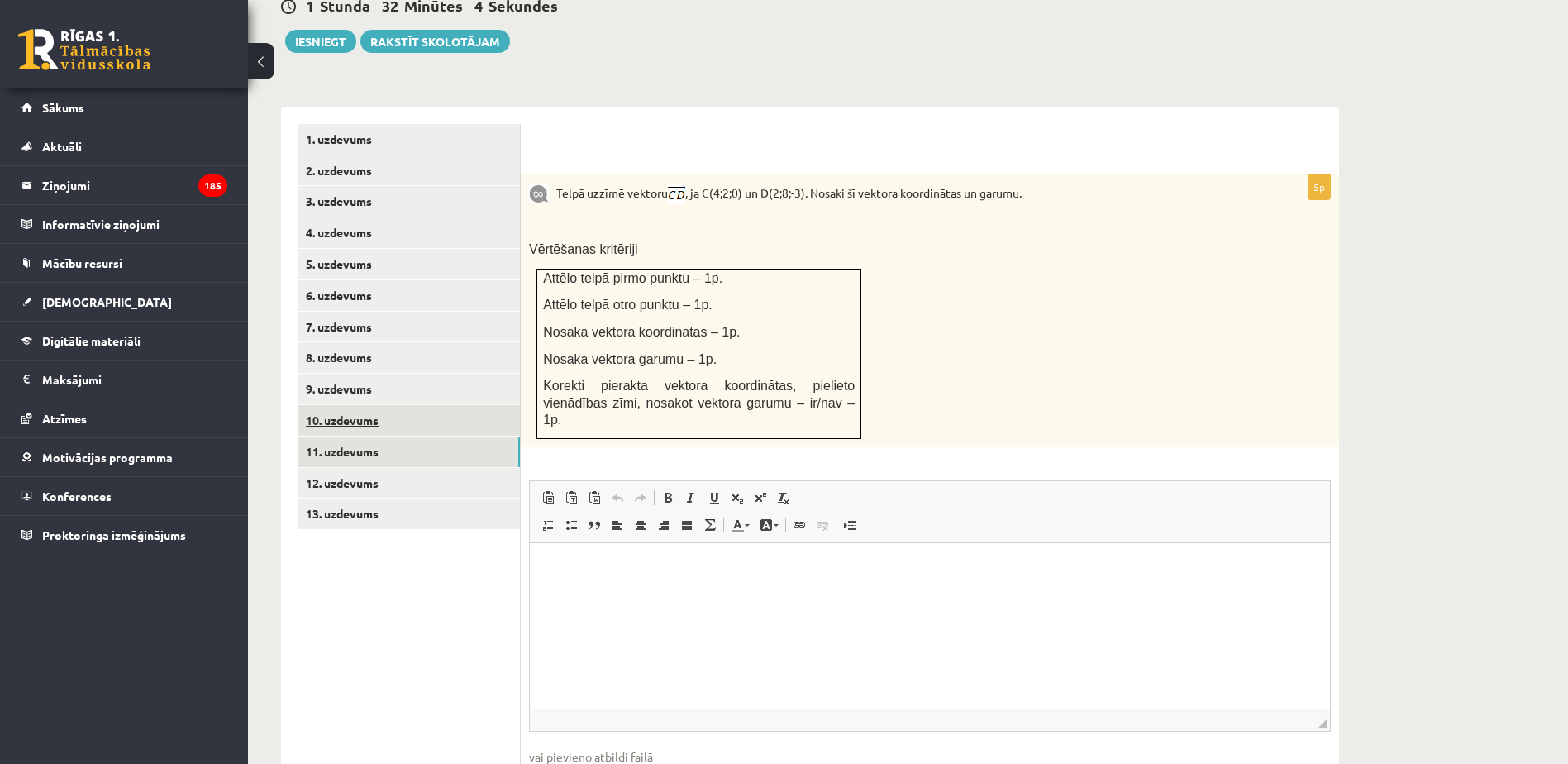
click at [480, 405] on link "10. uzdevums" at bounding box center [409, 419] width 222 height 30
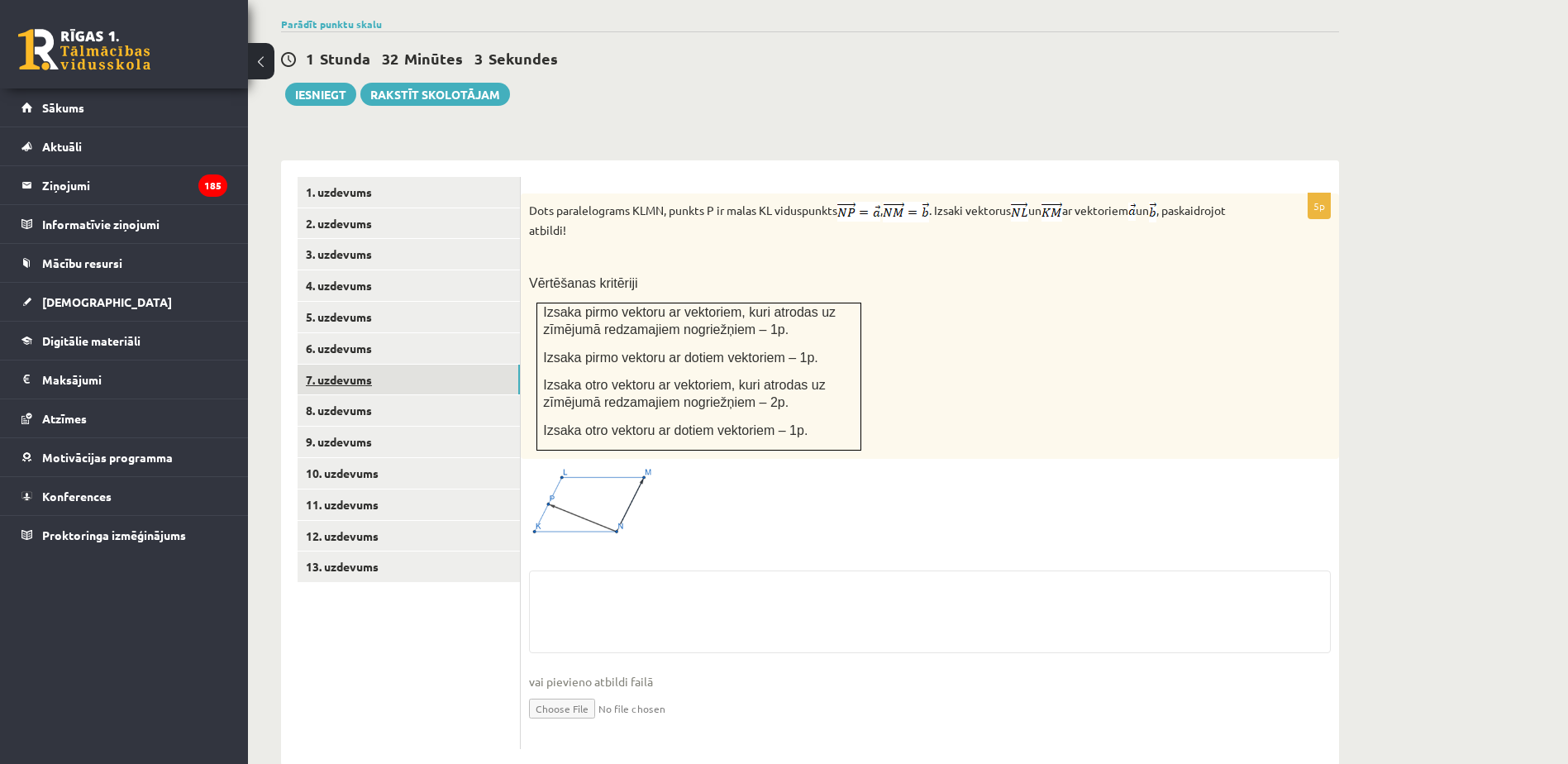
click at [433, 364] on link "7. uzdevums" at bounding box center [409, 379] width 222 height 30
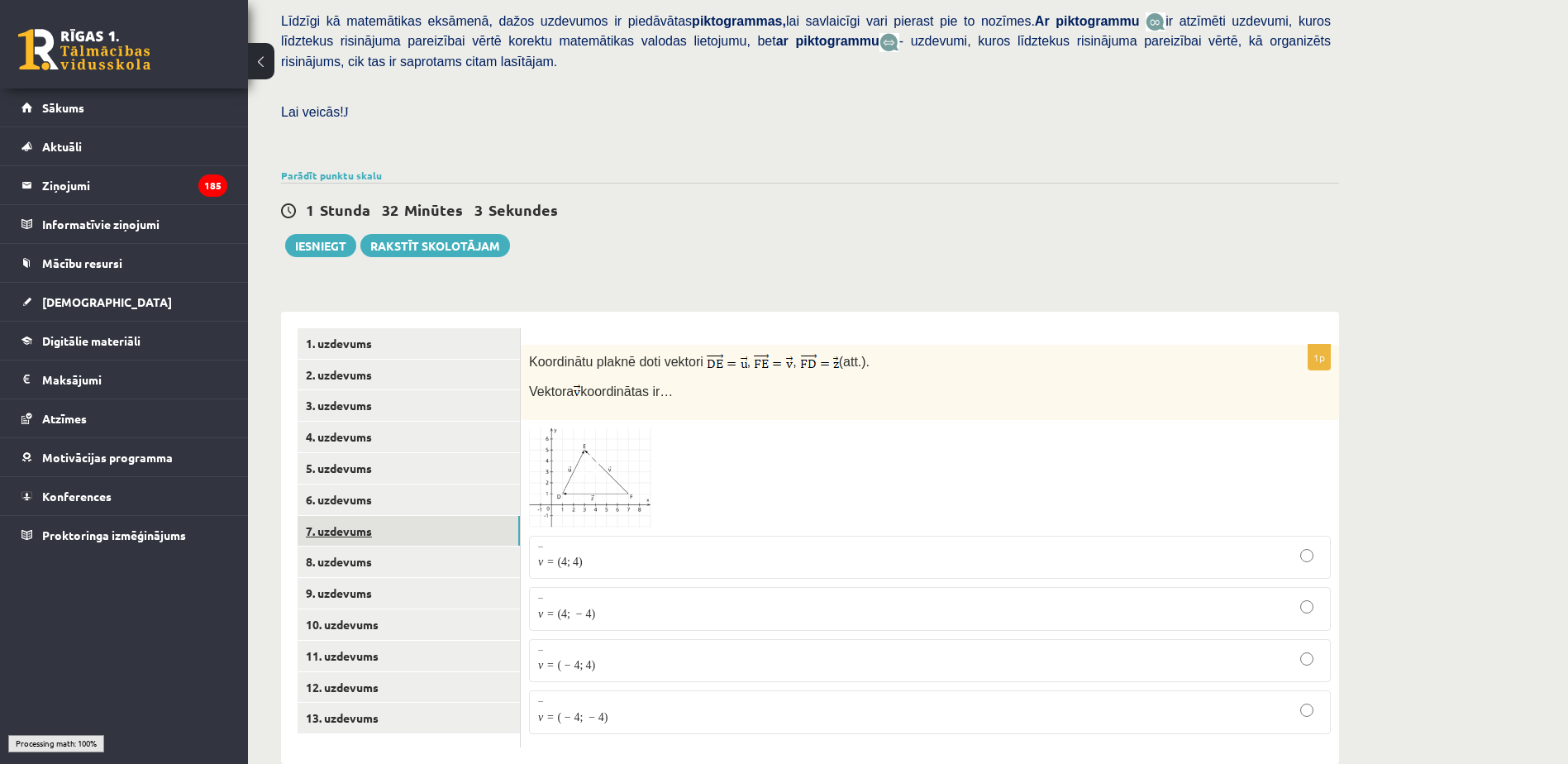
scroll to position [390, 0]
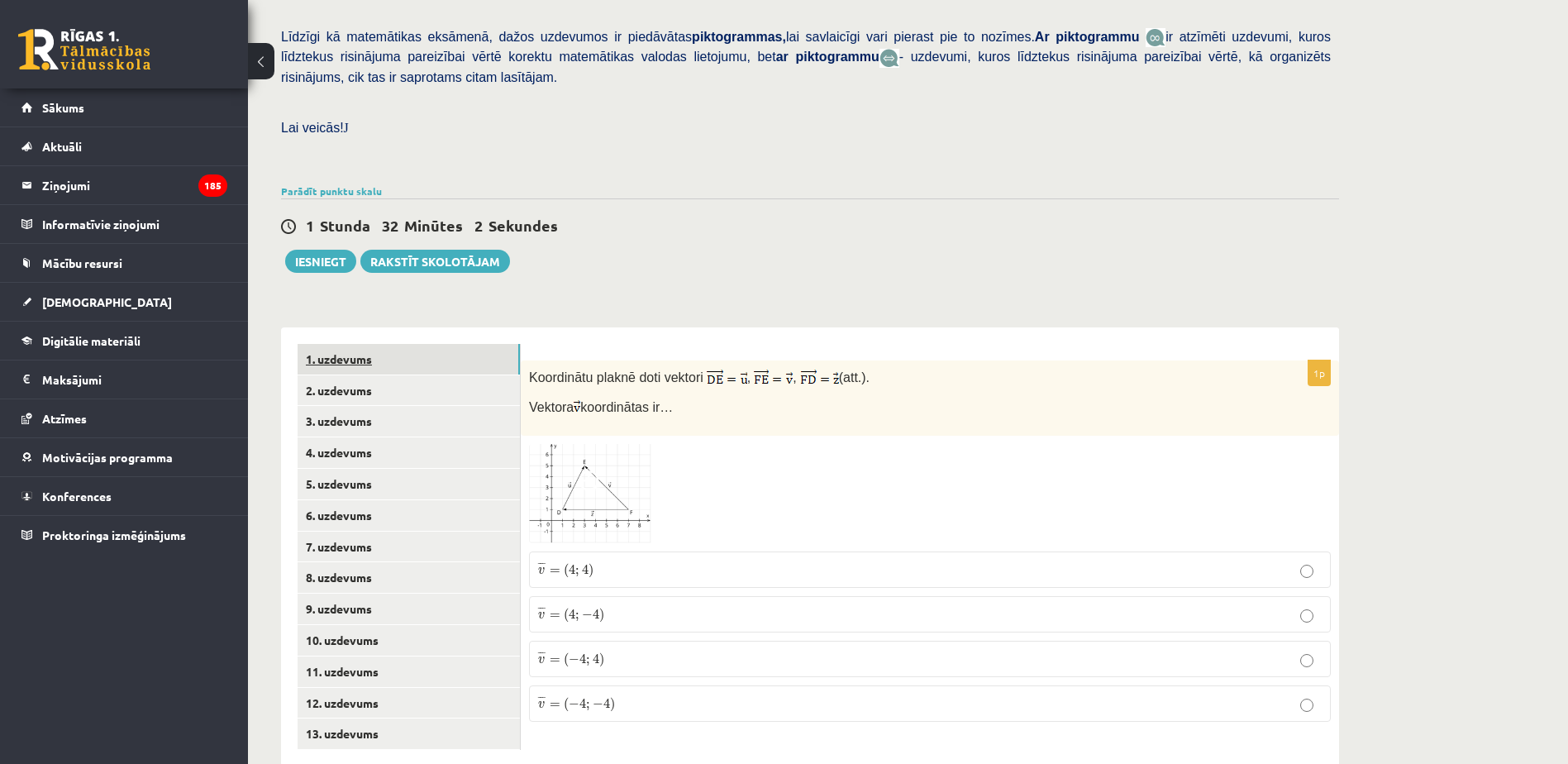
click at [454, 344] on link "1. uzdevums" at bounding box center [409, 358] width 222 height 30
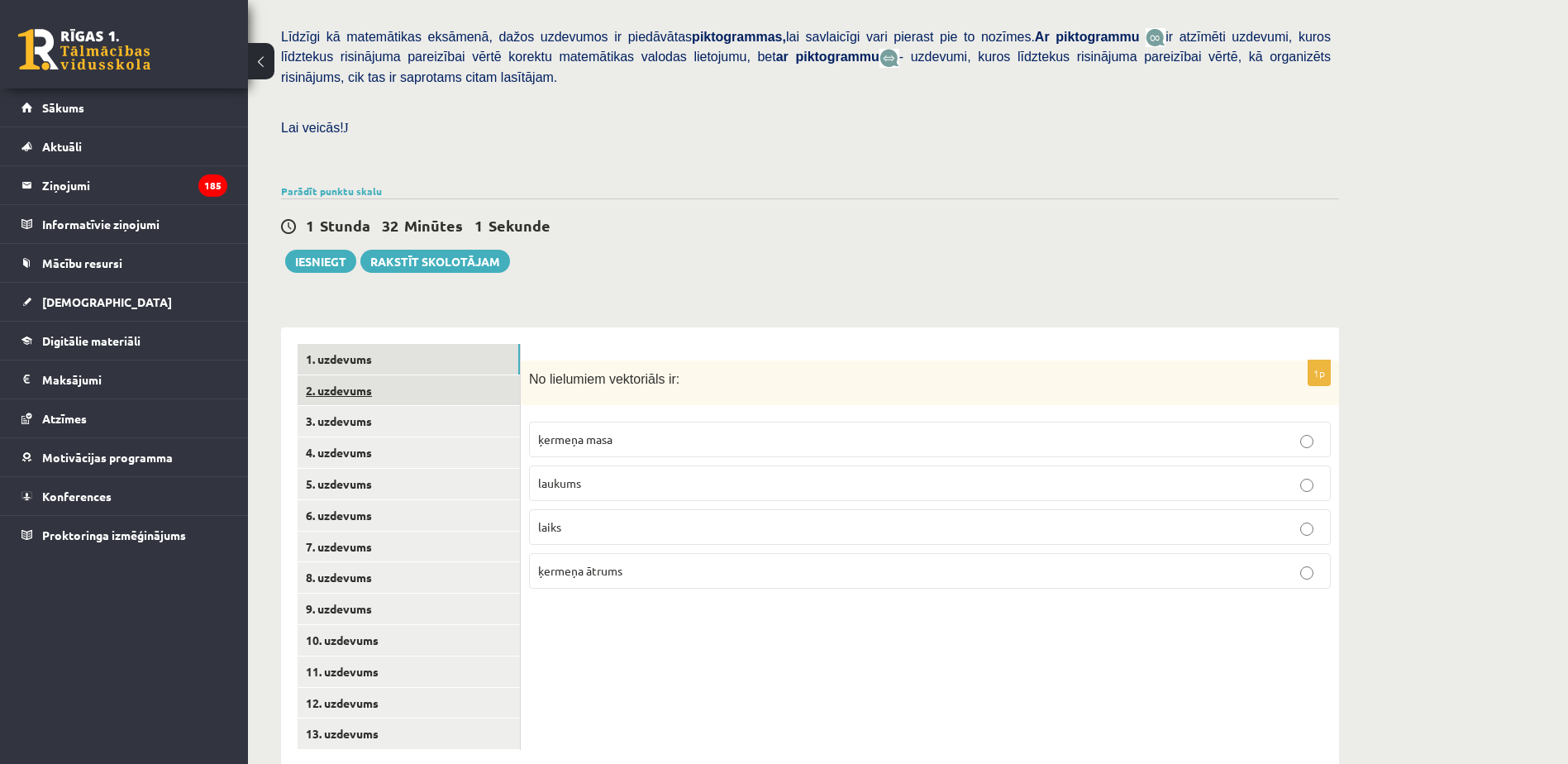
click at [438, 376] on link "2. uzdevums" at bounding box center [409, 390] width 222 height 30
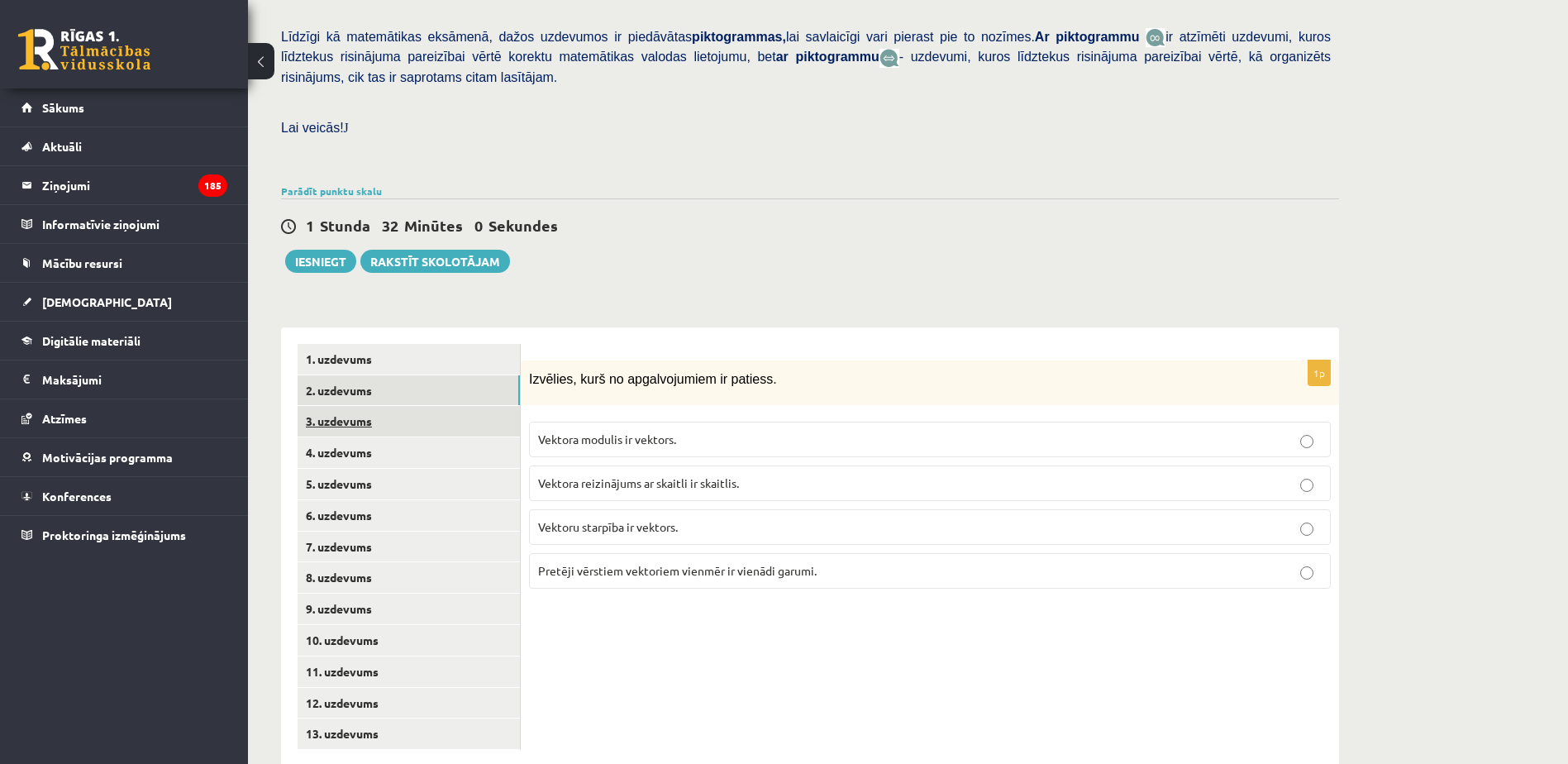
click at [439, 406] on link "3. uzdevums" at bounding box center [409, 420] width 222 height 30
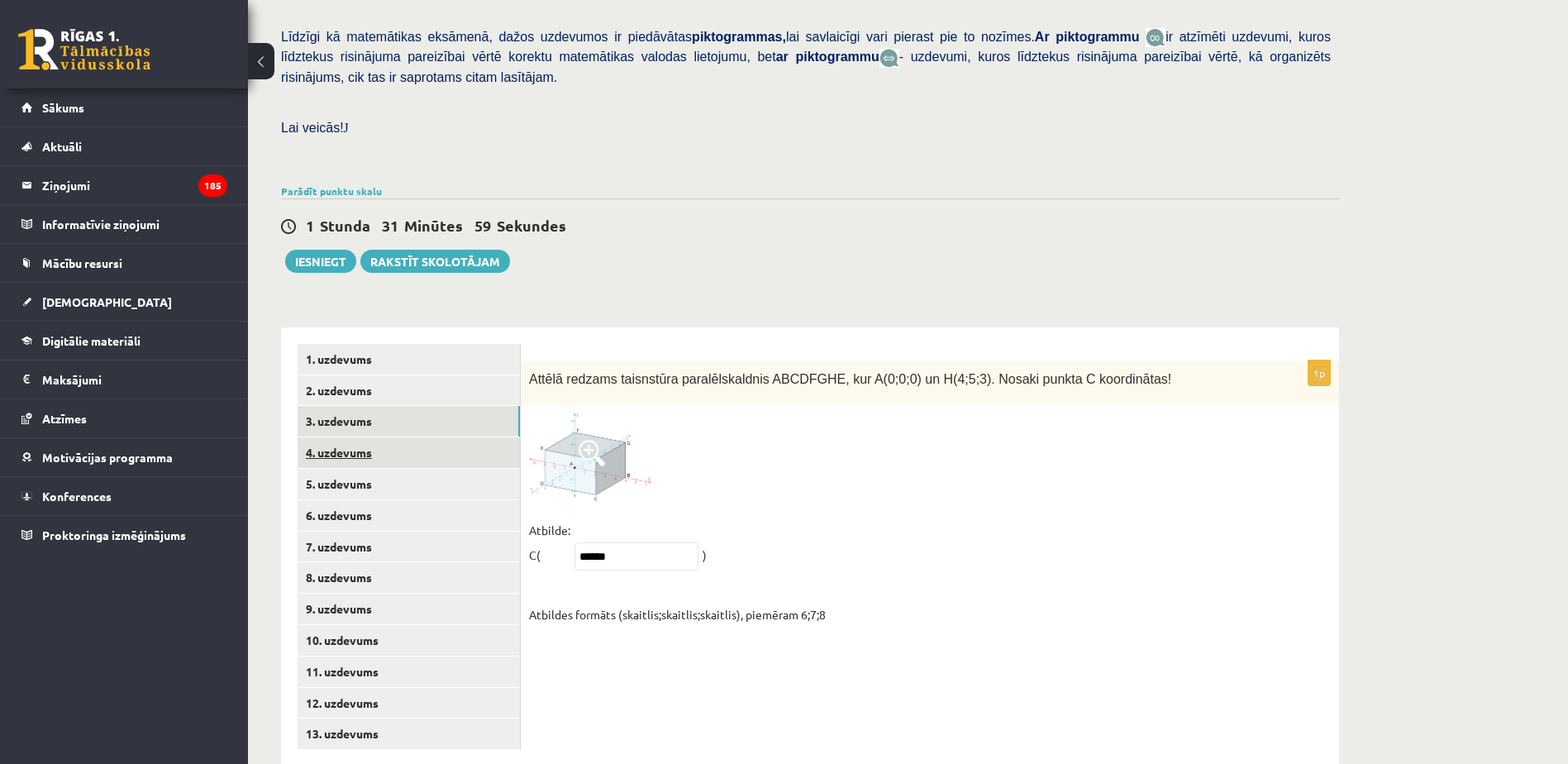
click at [423, 437] on link "4. uzdevums" at bounding box center [409, 452] width 222 height 30
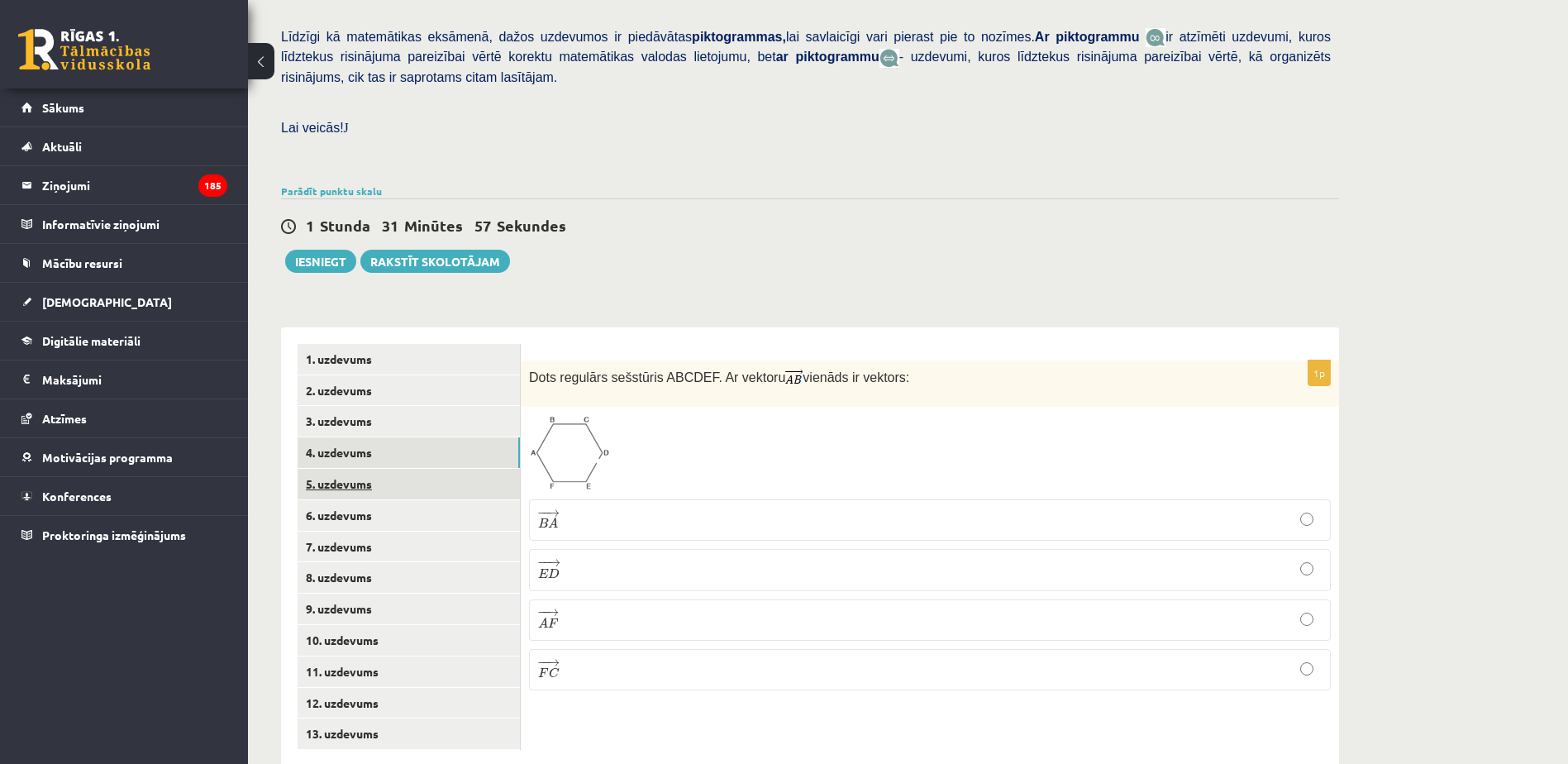
click at [447, 468] on link "5. uzdevums" at bounding box center [409, 483] width 222 height 30
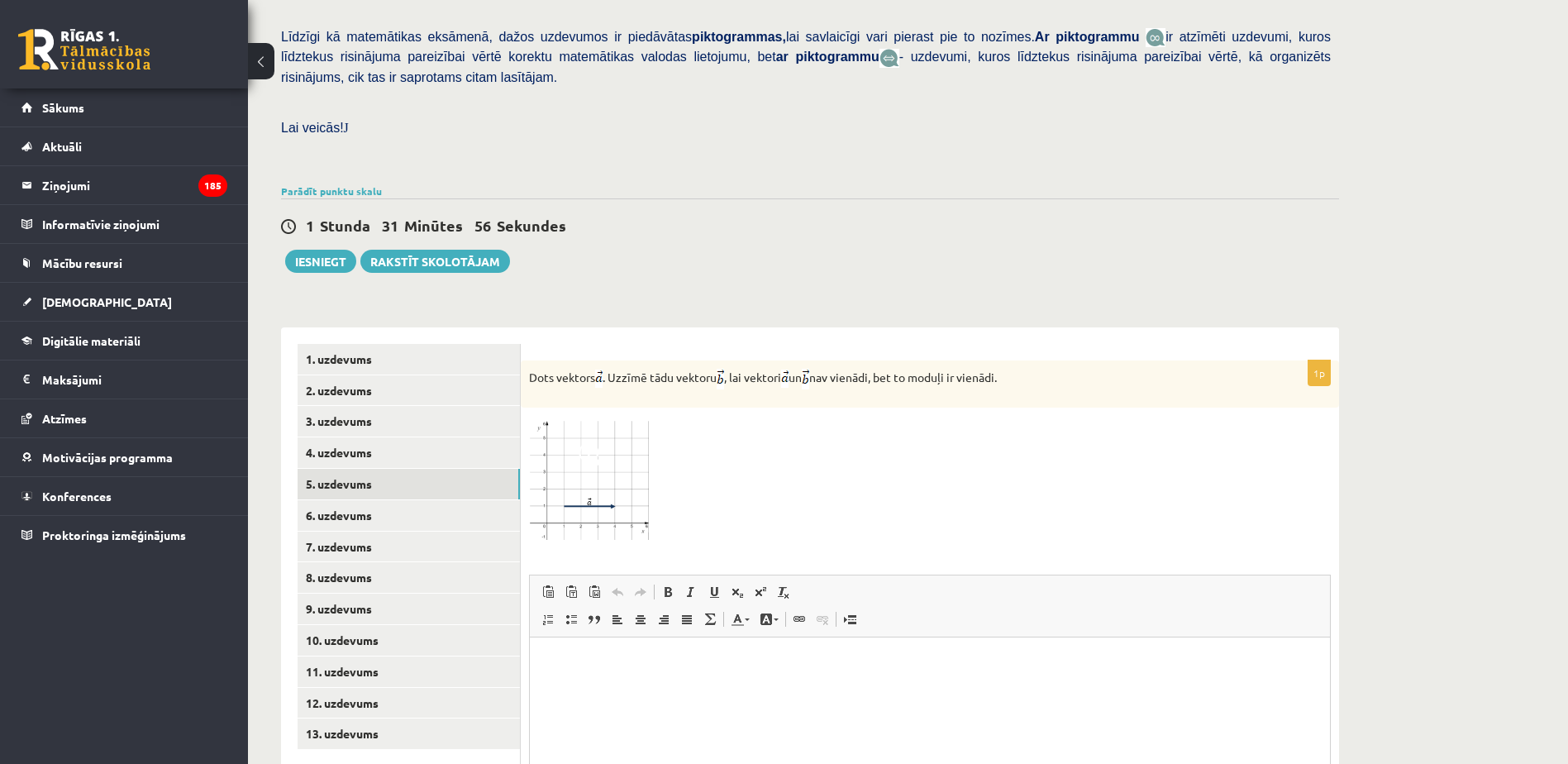
scroll to position [0, 0]
click at [456, 500] on link "6. uzdevums" at bounding box center [409, 515] width 222 height 30
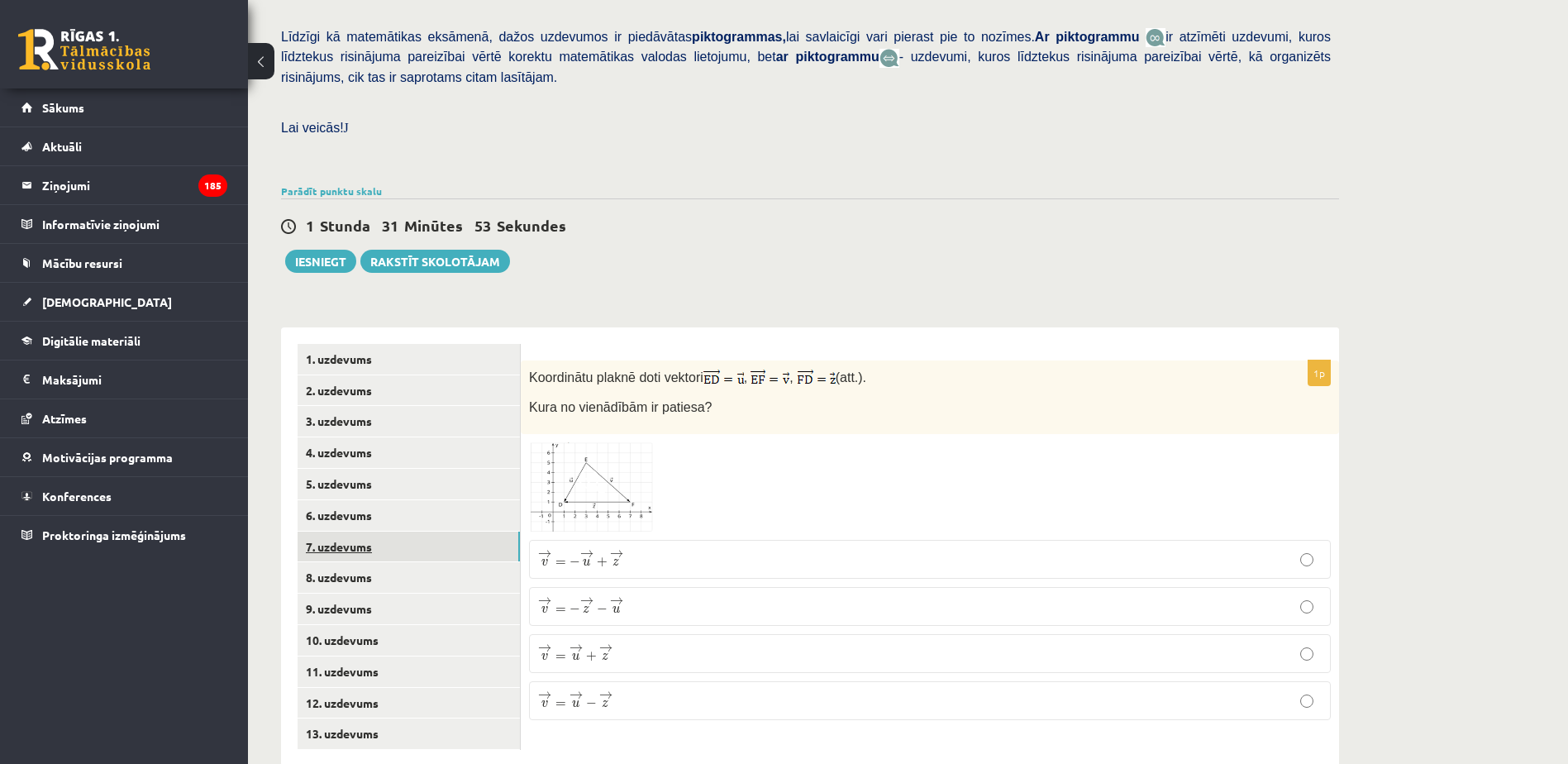
click at [476, 531] on link "7. uzdevums" at bounding box center [409, 546] width 222 height 30
click at [466, 562] on link "8. uzdevums" at bounding box center [409, 576] width 222 height 30
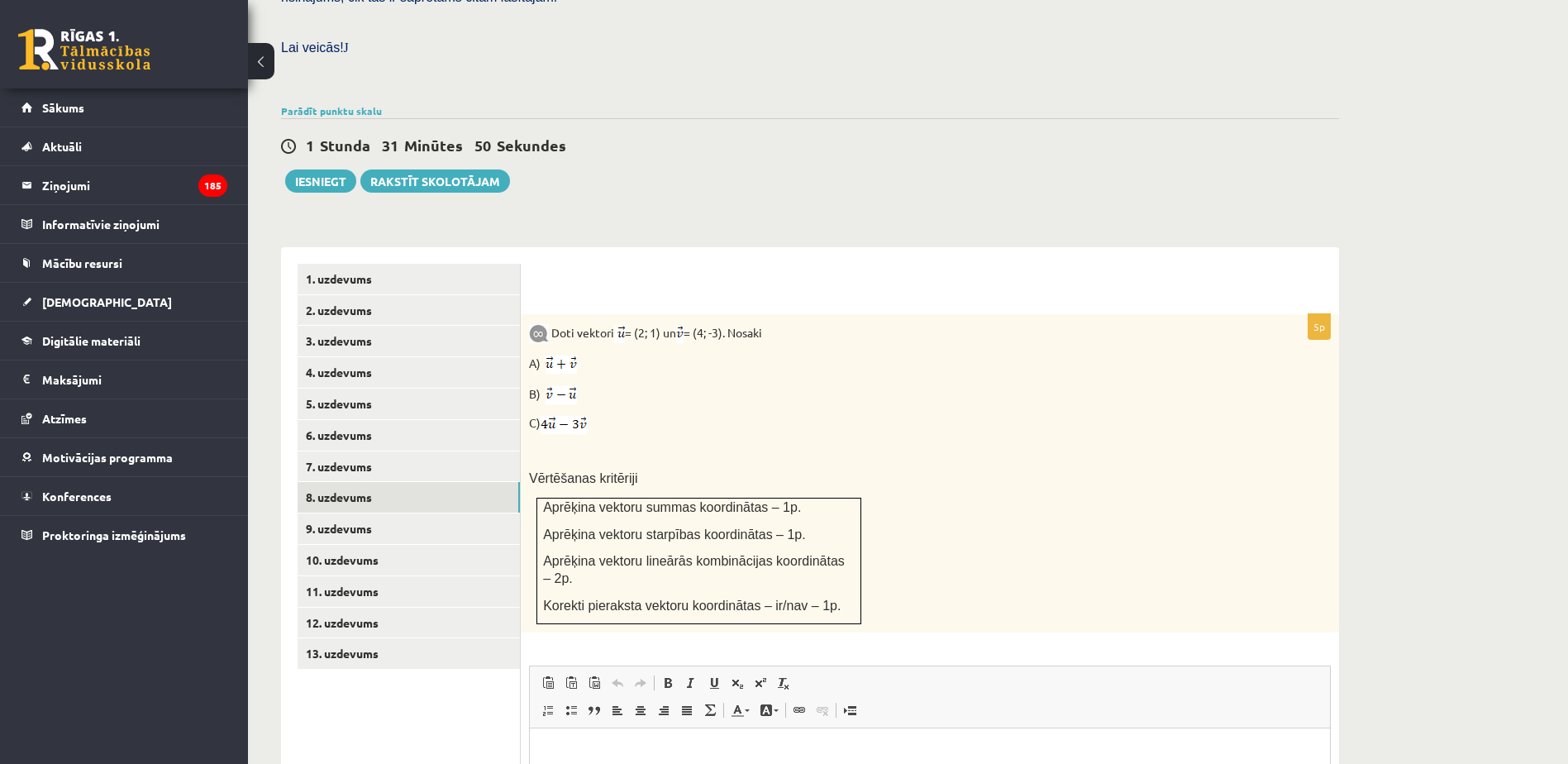
scroll to position [473, 0]
click at [313, 101] on link "Parādīt punktu skalu" at bounding box center [332, 108] width 101 height 14
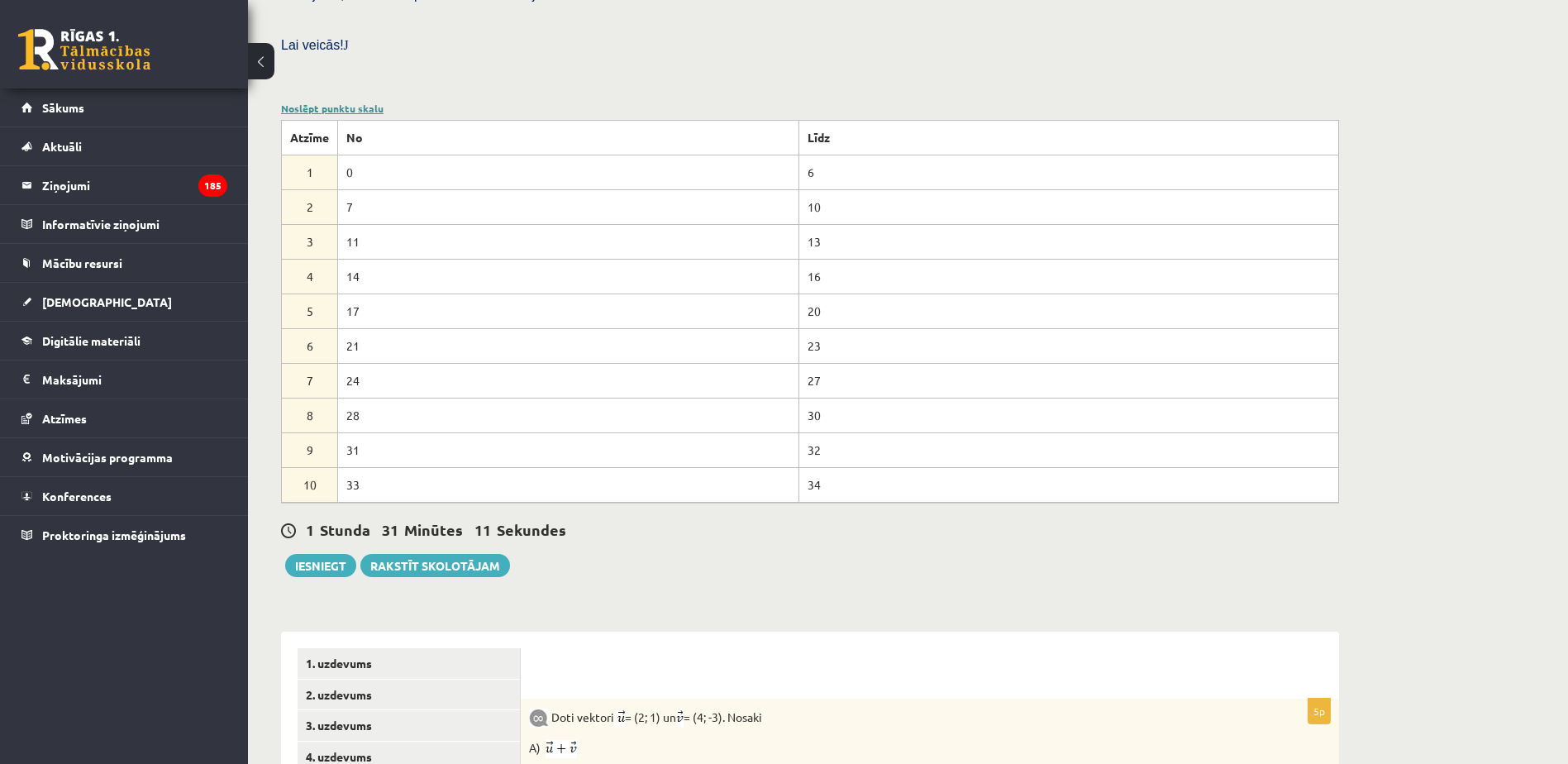
click at [313, 101] on link "Noslēpt punktu skalu" at bounding box center [332, 108] width 102 height 14
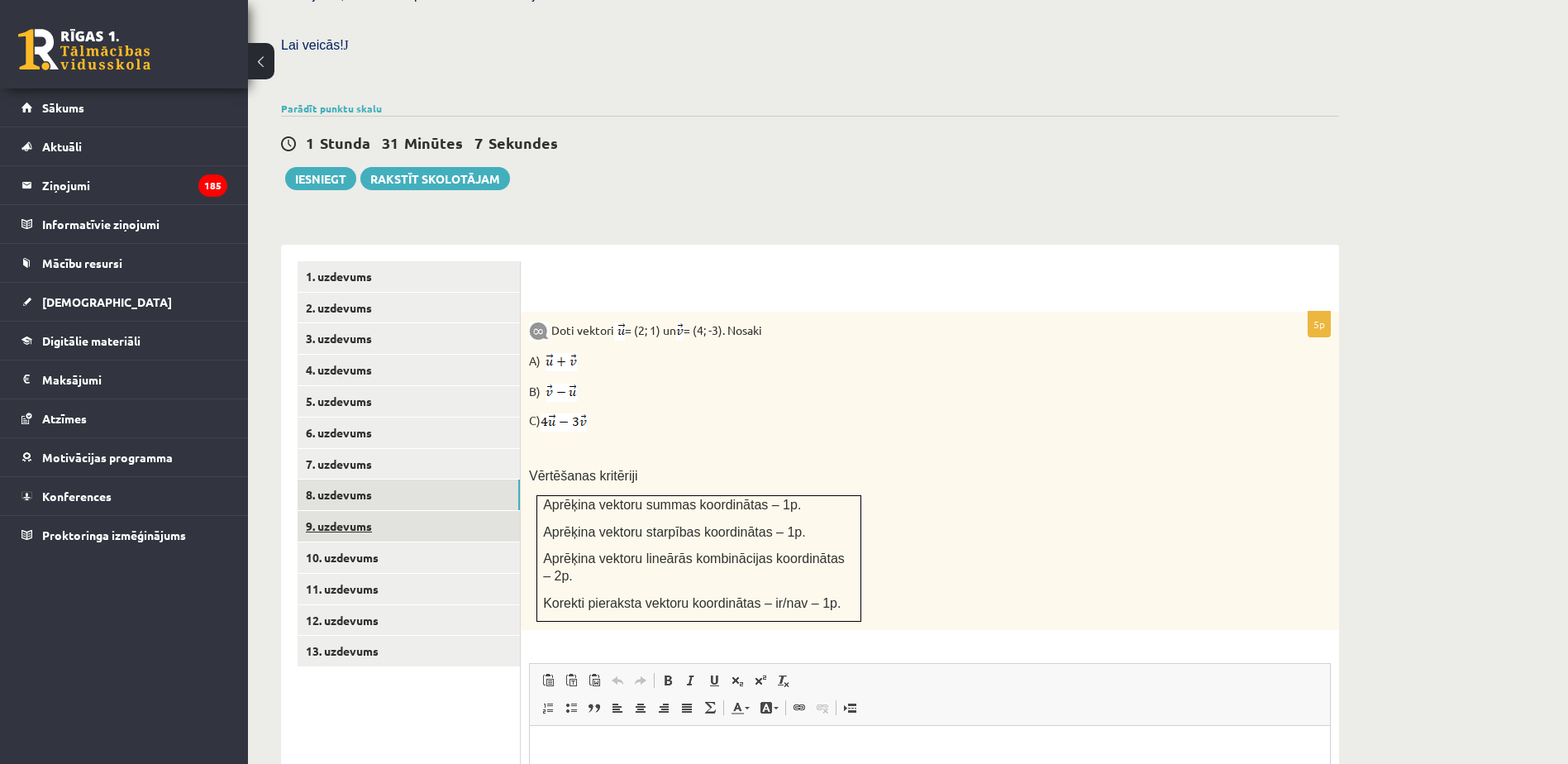
click at [457, 511] on link "9. uzdevums" at bounding box center [409, 526] width 222 height 30
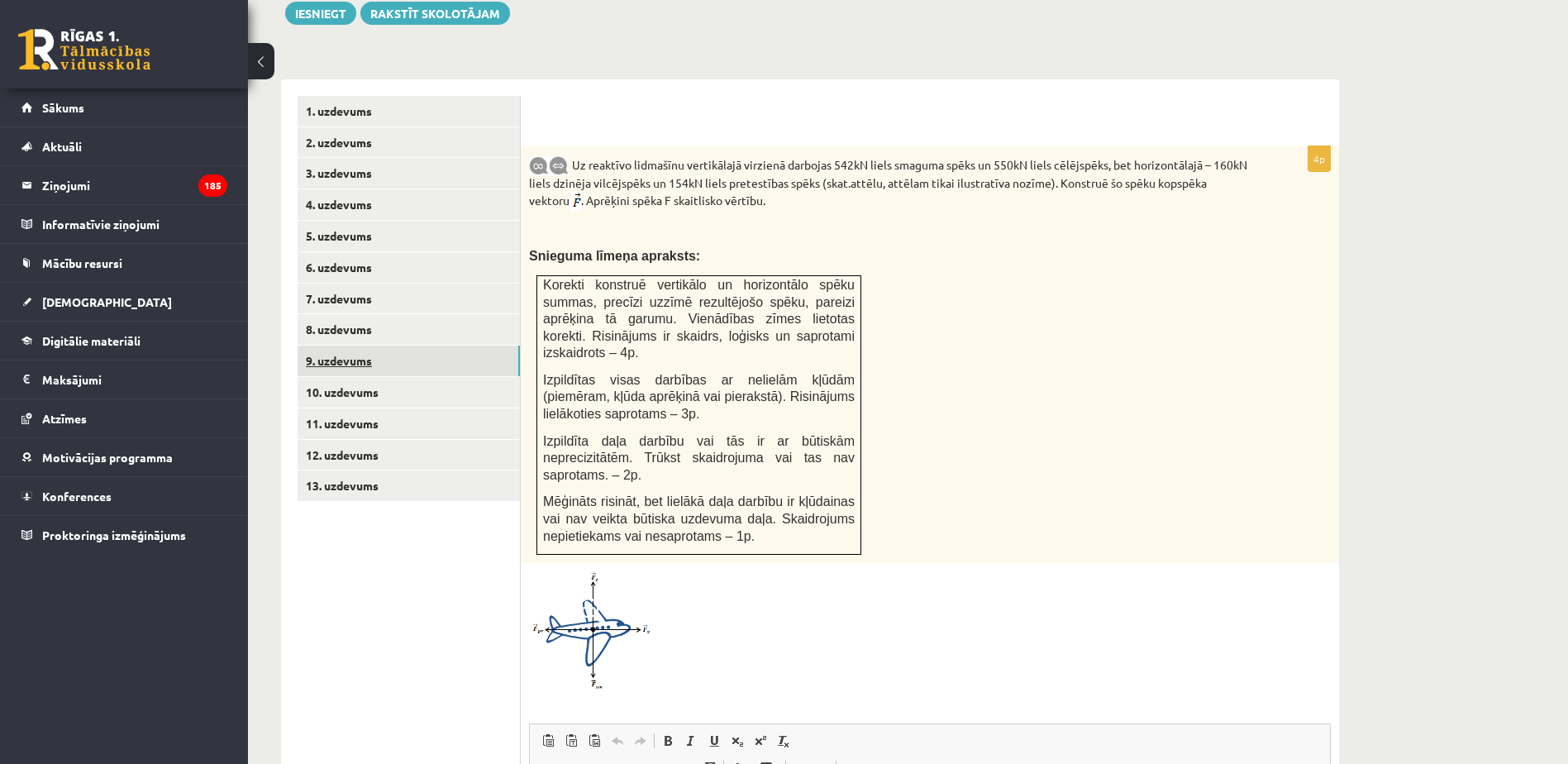
scroll to position [0, 0]
click at [494, 377] on link "10. uzdevums" at bounding box center [409, 391] width 222 height 30
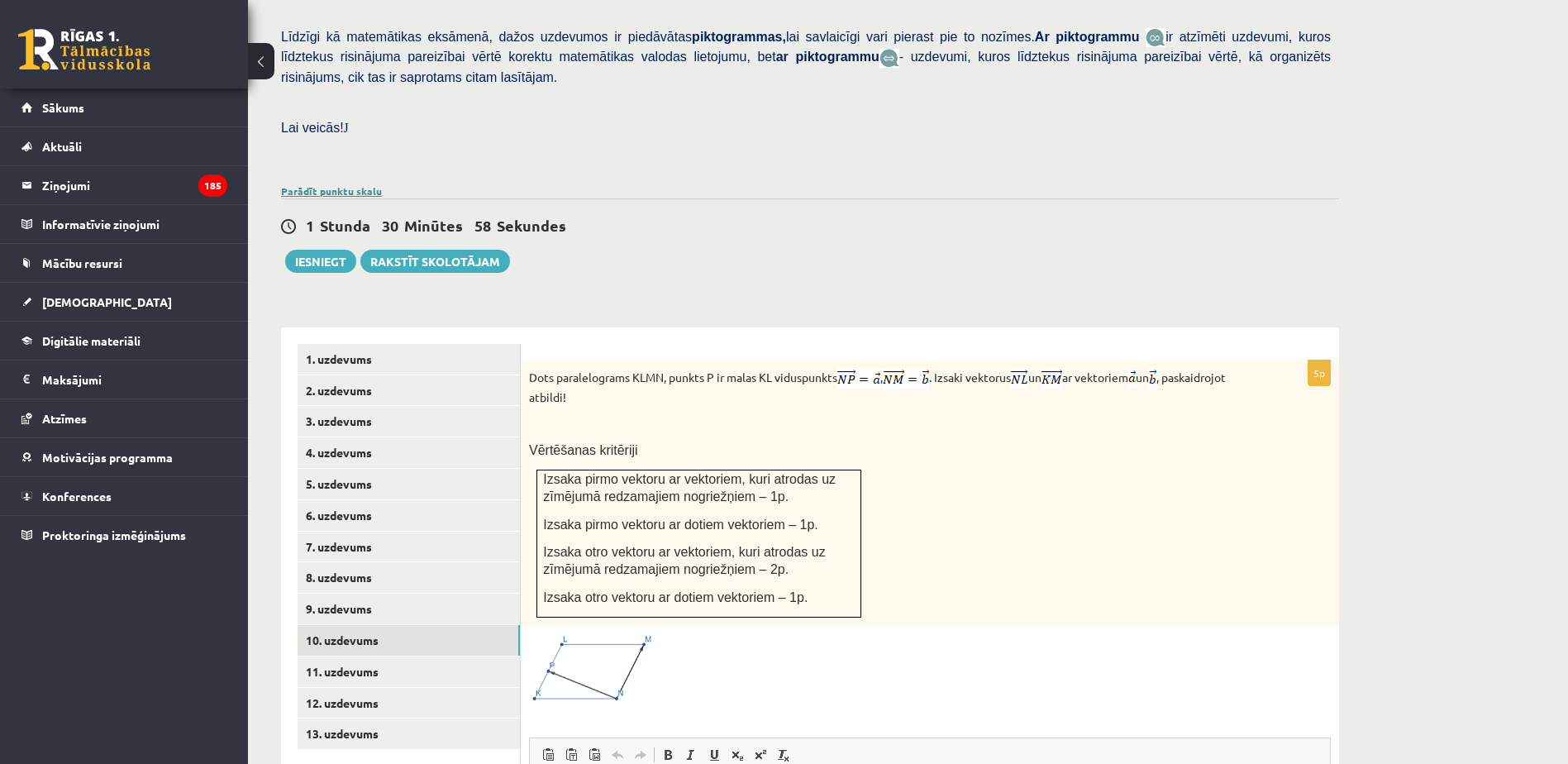
click at [342, 184] on link "Parādīt punktu skalu" at bounding box center [332, 191] width 101 height 14
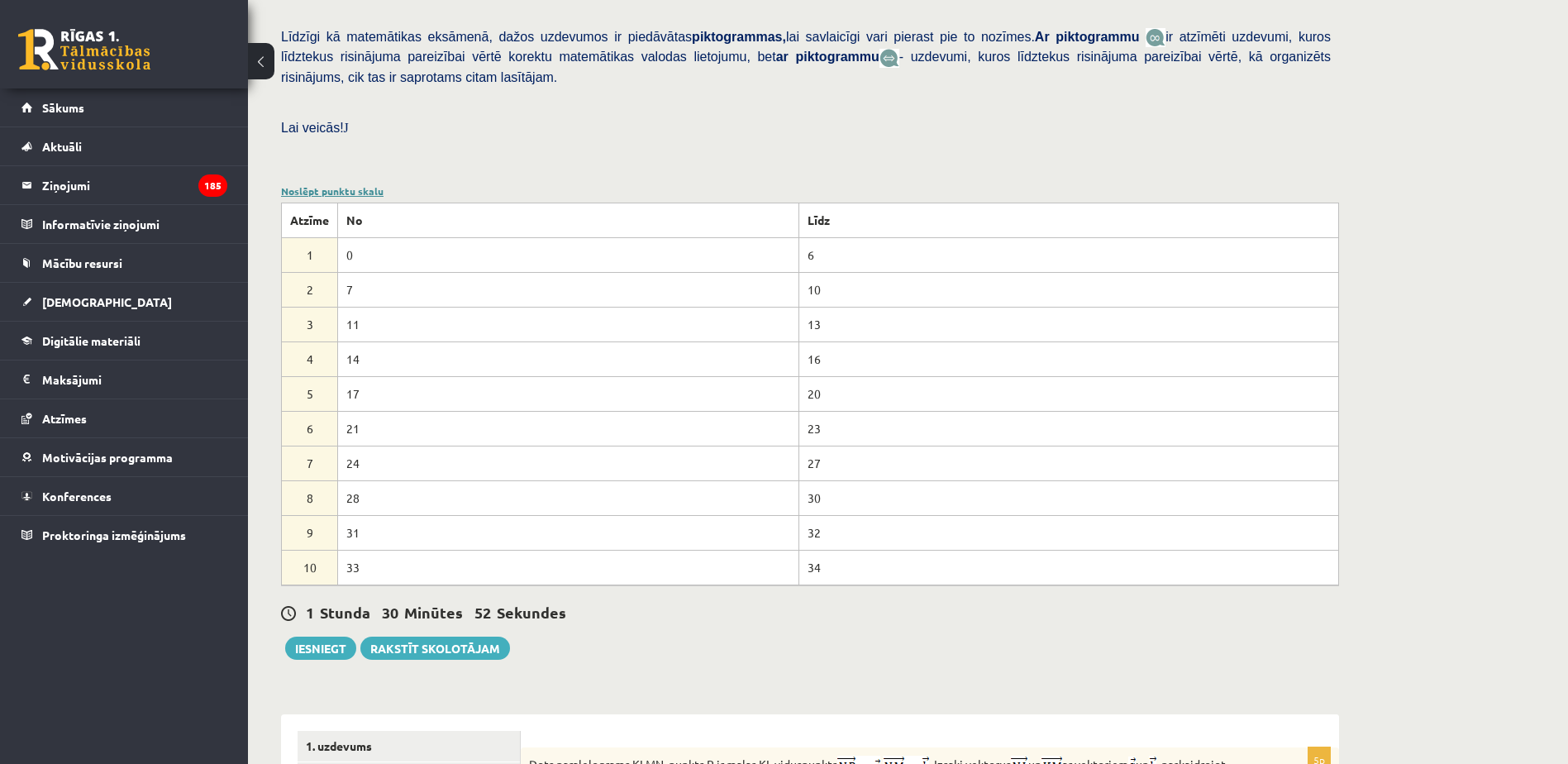
click at [342, 184] on link "Noslēpt punktu skalu" at bounding box center [332, 191] width 102 height 14
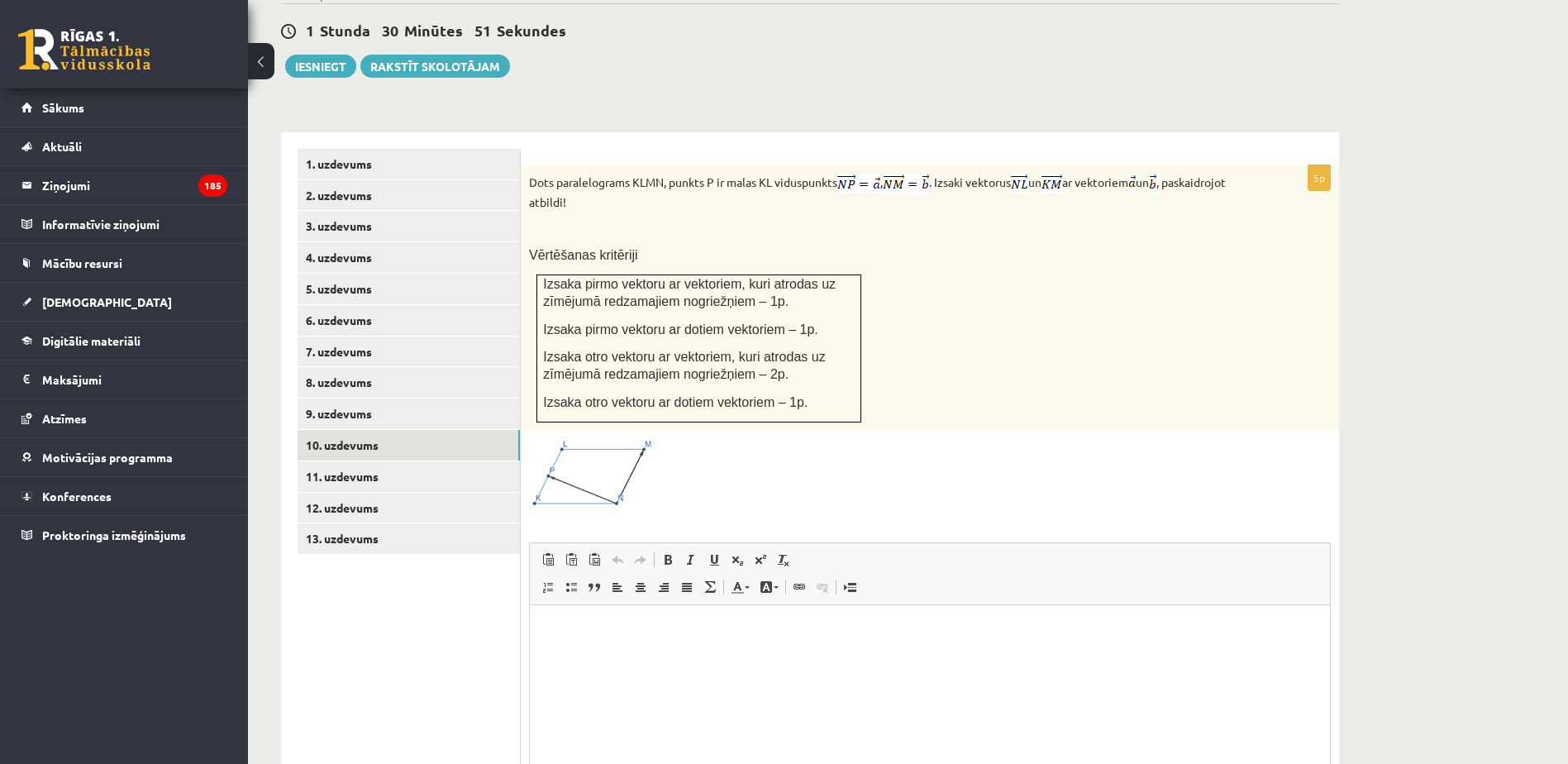
scroll to position [638, 0]
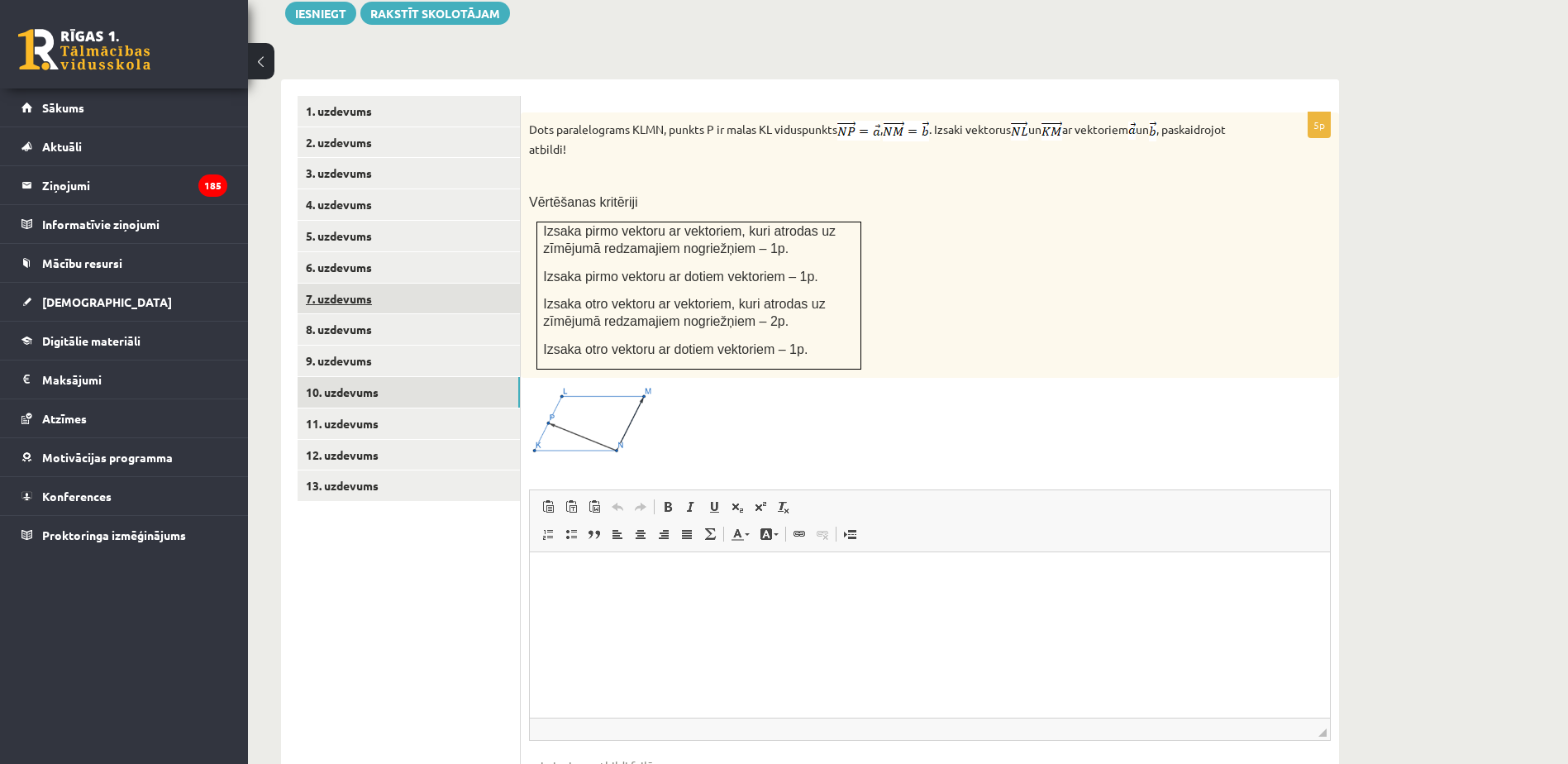
click at [512, 283] on link "7. uzdevums" at bounding box center [409, 298] width 222 height 30
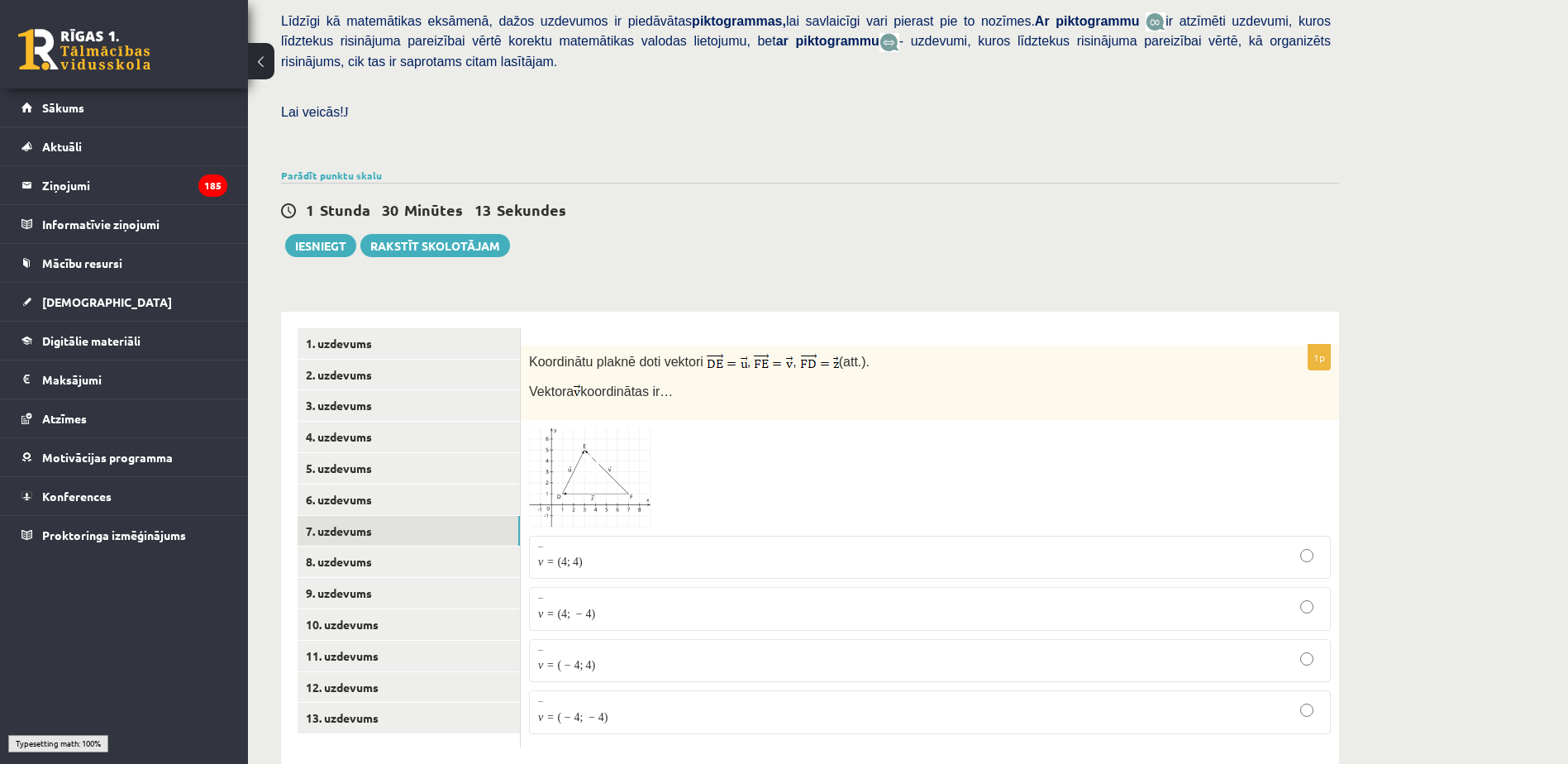
scroll to position [390, 0]
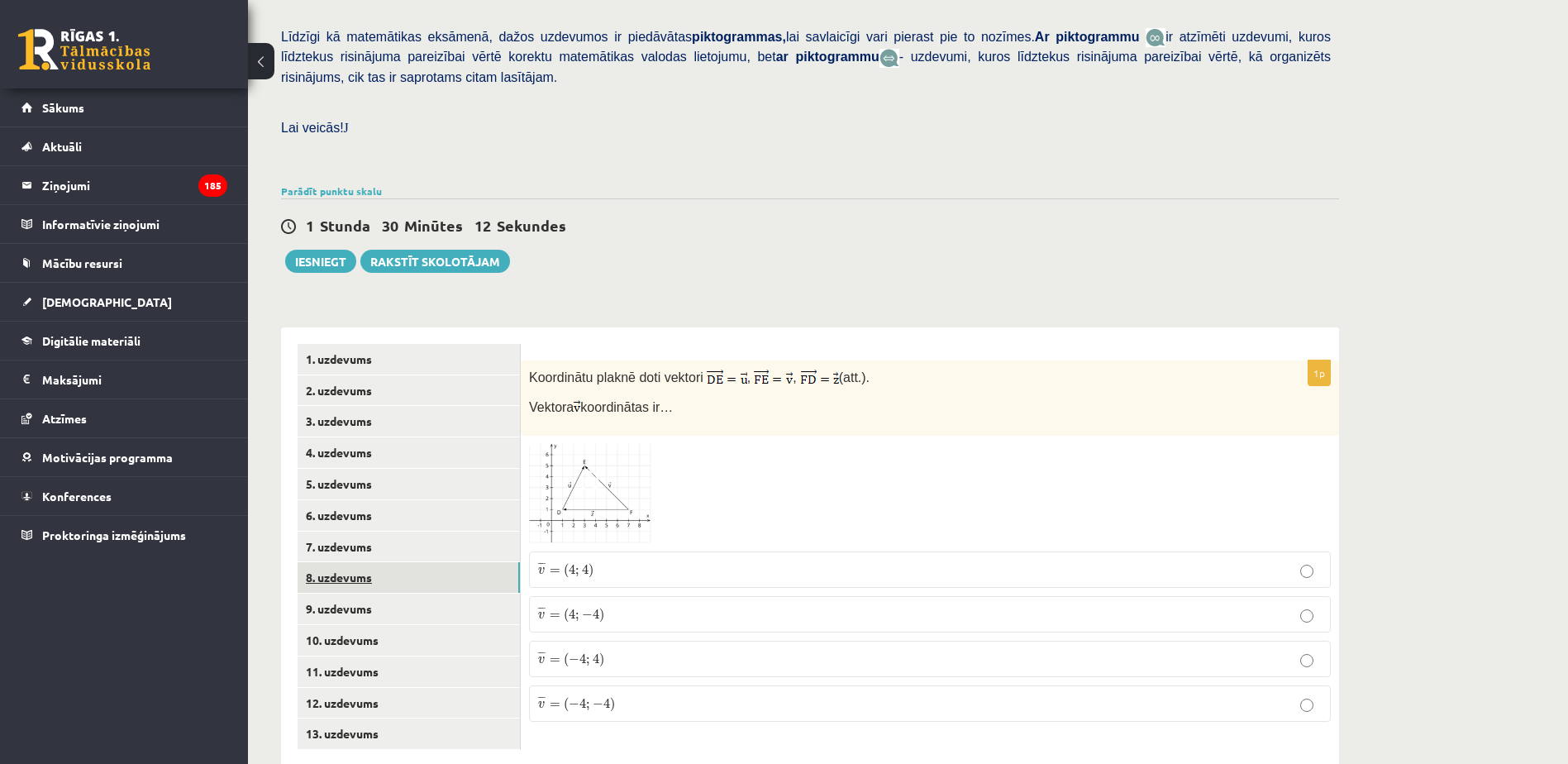
click at [467, 562] on link "8. uzdevums" at bounding box center [409, 576] width 222 height 30
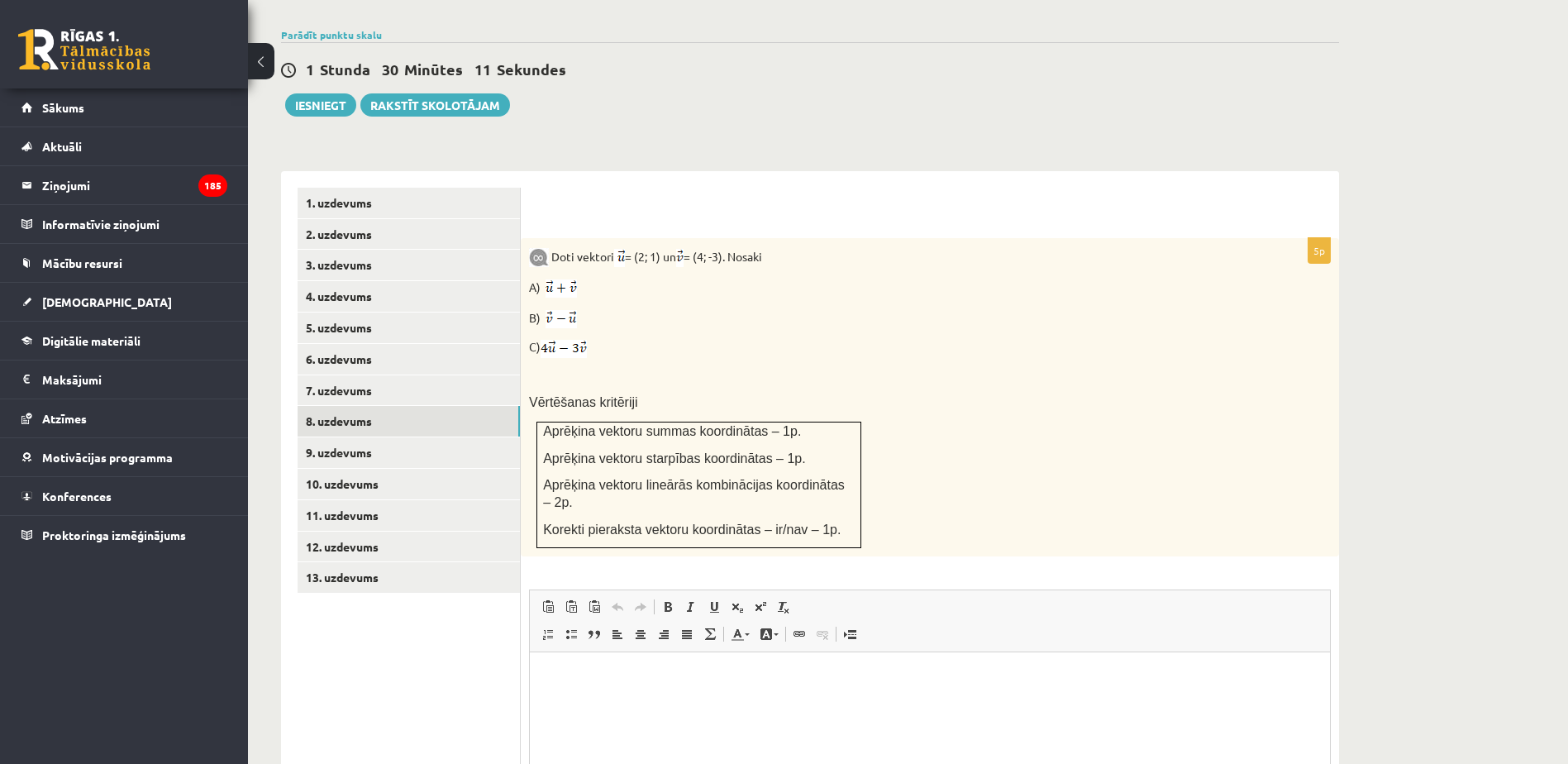
scroll to position [0, 0]
click at [441, 376] on link "7. uzdevums" at bounding box center [409, 390] width 222 height 30
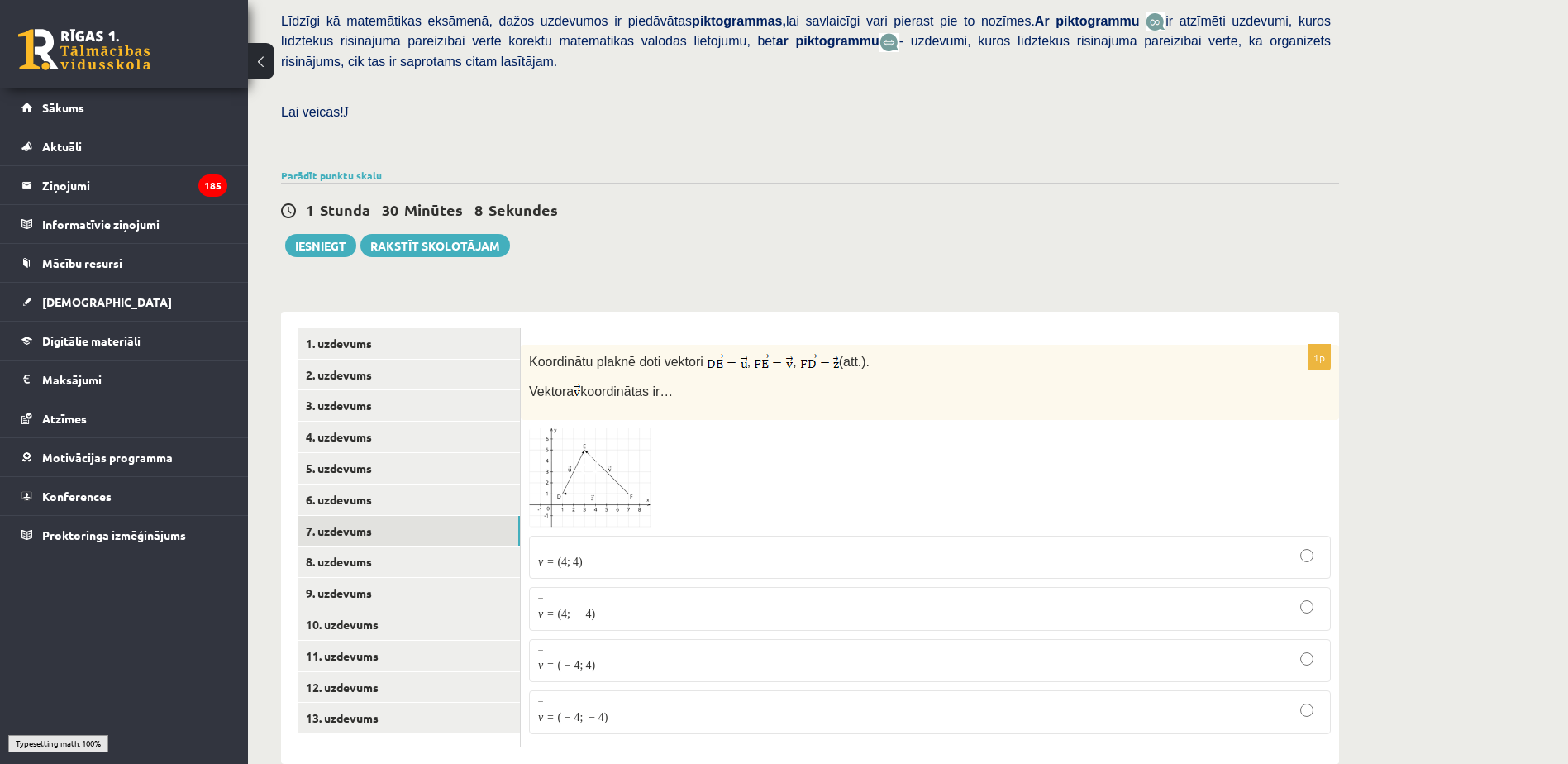
scroll to position [390, 0]
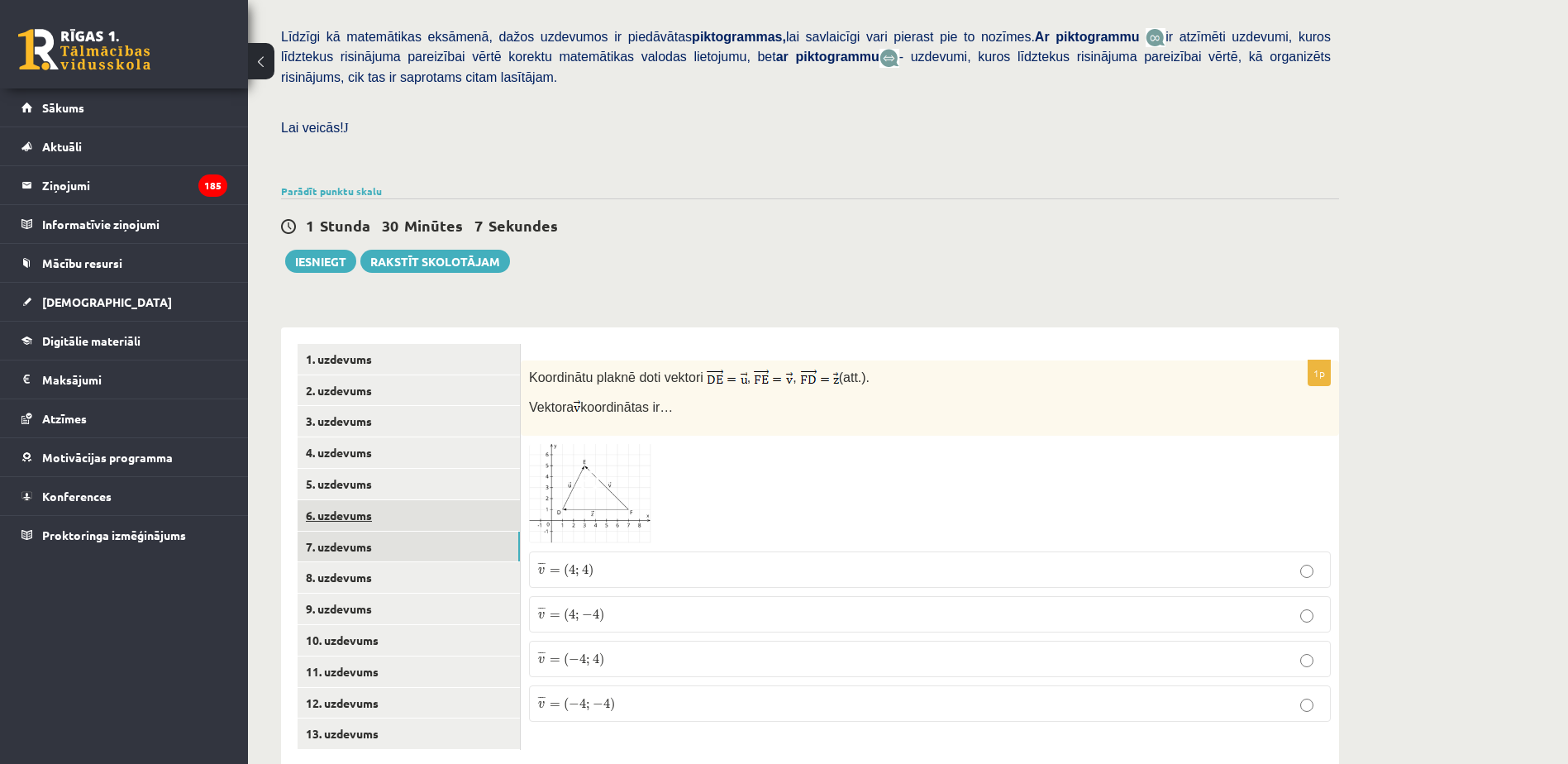
click at [436, 500] on link "6. uzdevums" at bounding box center [409, 515] width 222 height 30
click at [496, 531] on link "7. uzdevums" at bounding box center [409, 546] width 222 height 30
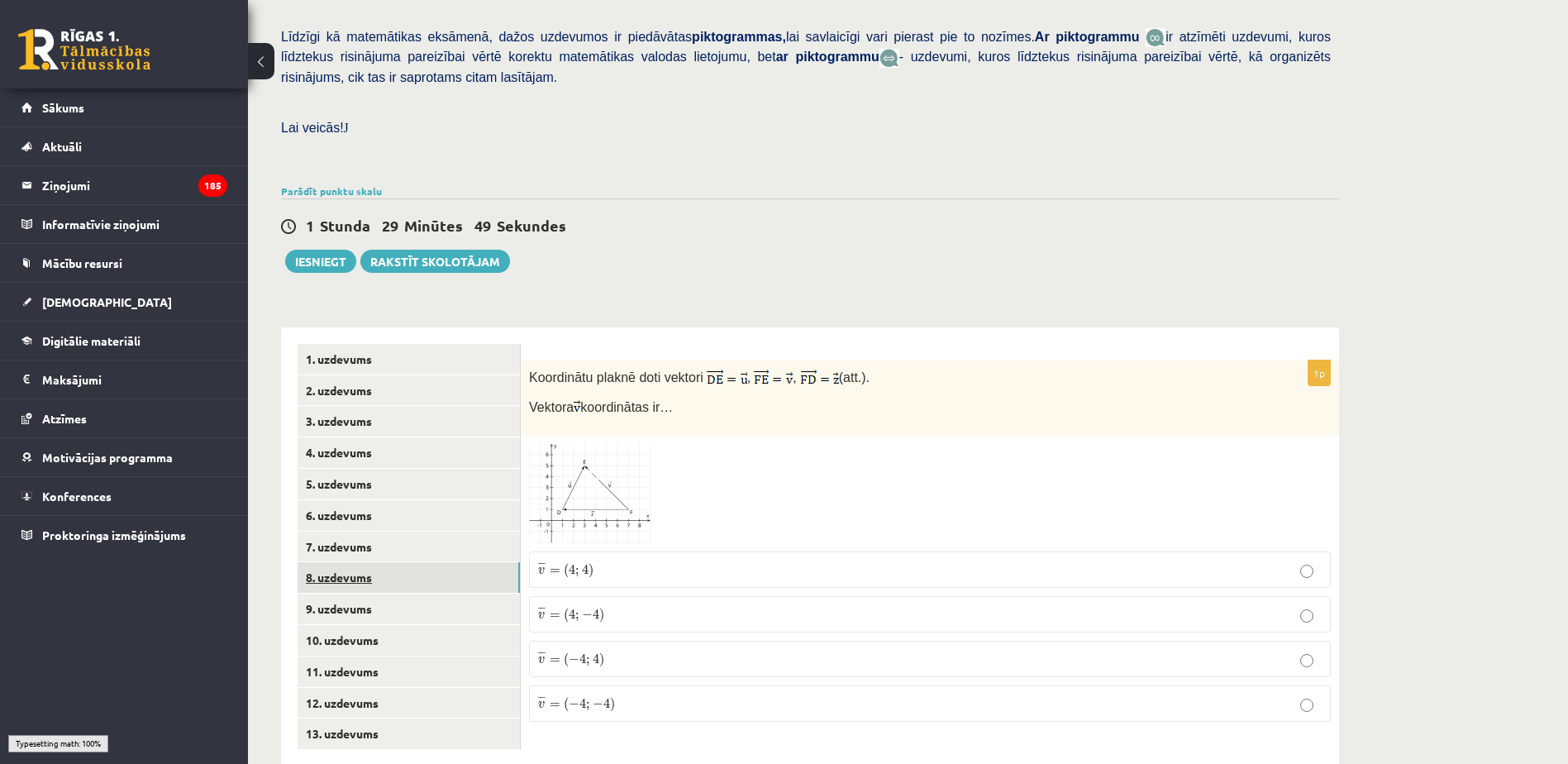
click at [486, 562] on link "8. uzdevums" at bounding box center [409, 576] width 222 height 30
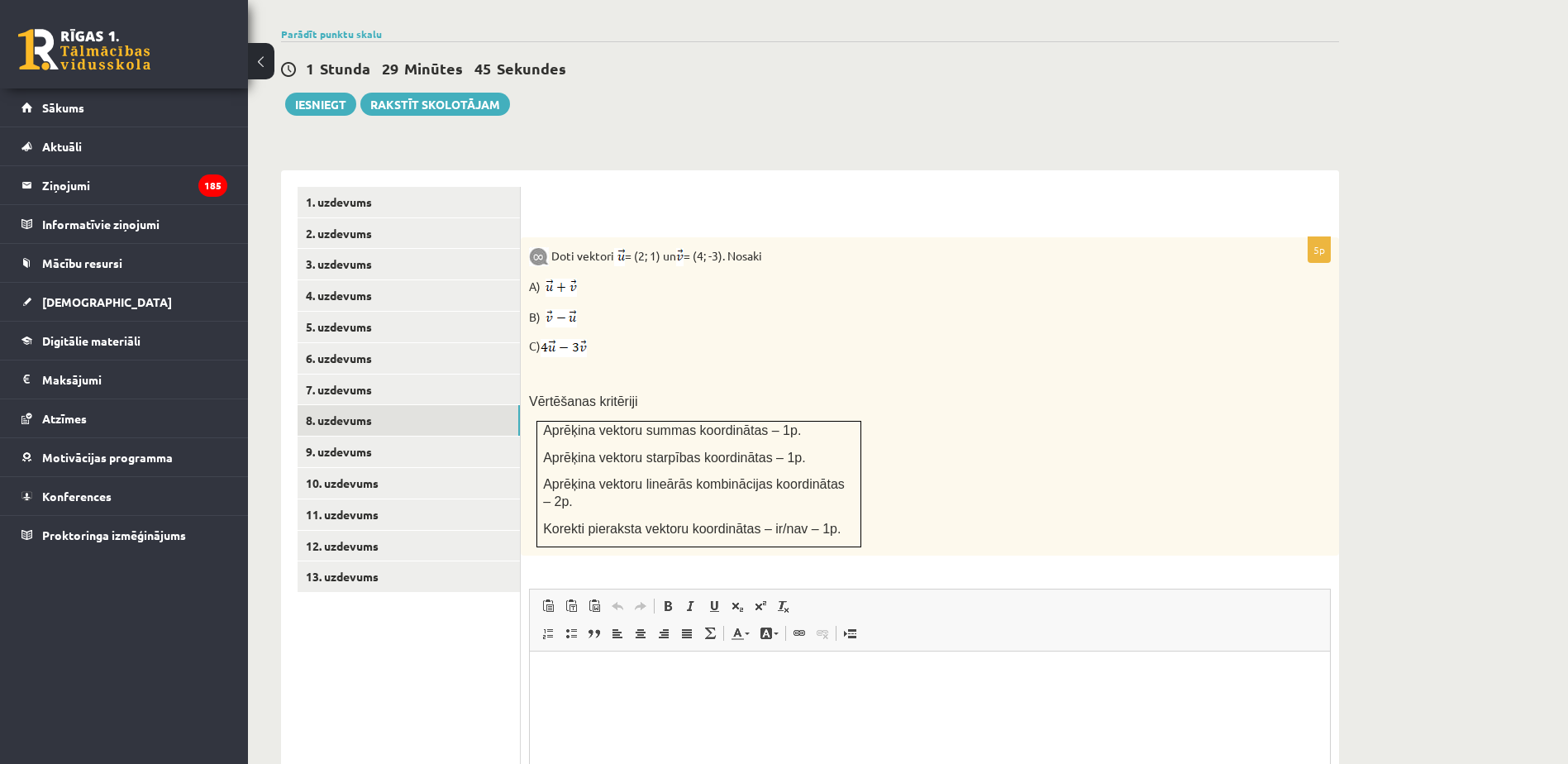
scroll to position [638, 0]
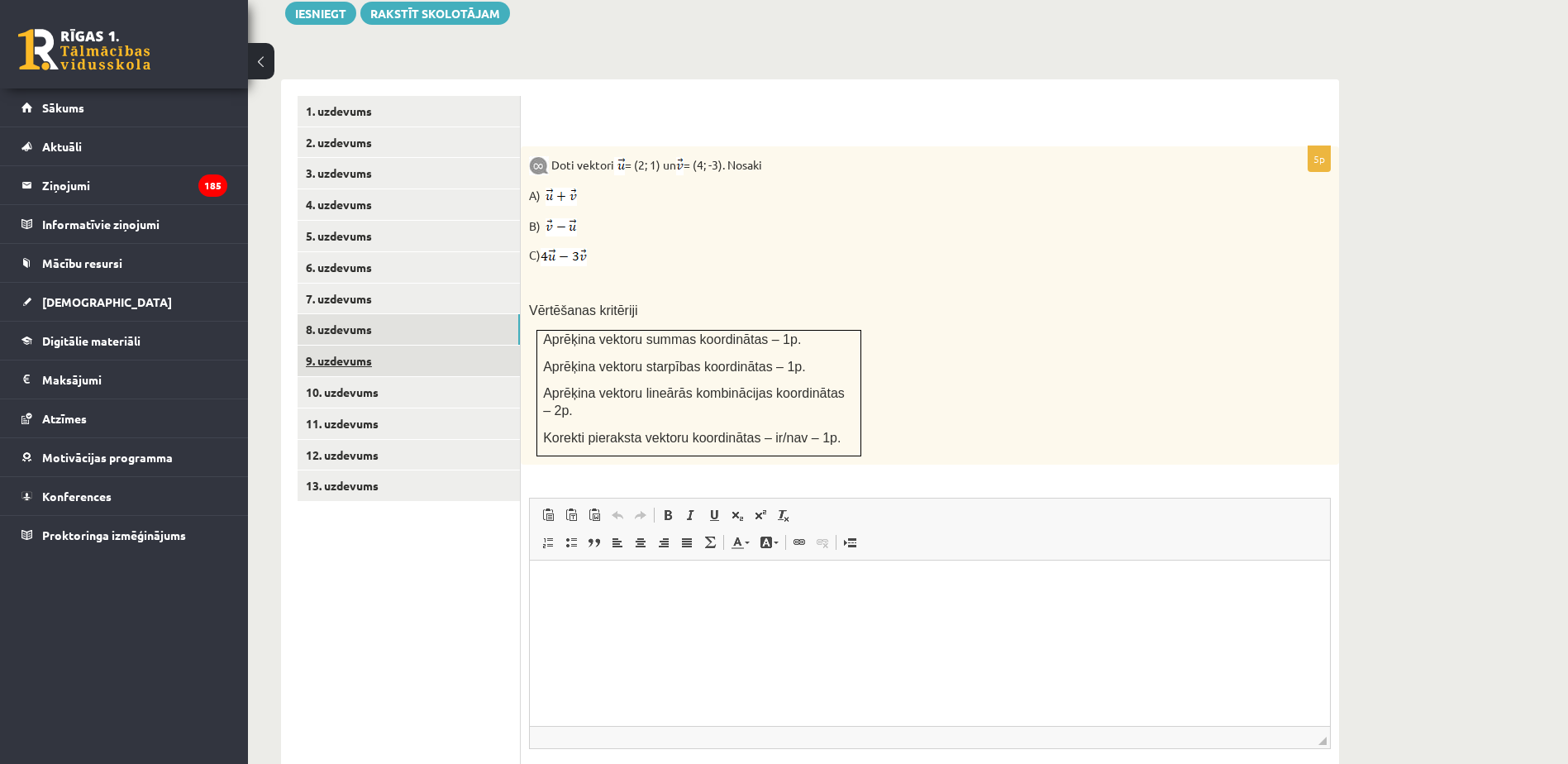
click at [462, 346] on link "9. uzdevums" at bounding box center [409, 360] width 222 height 30
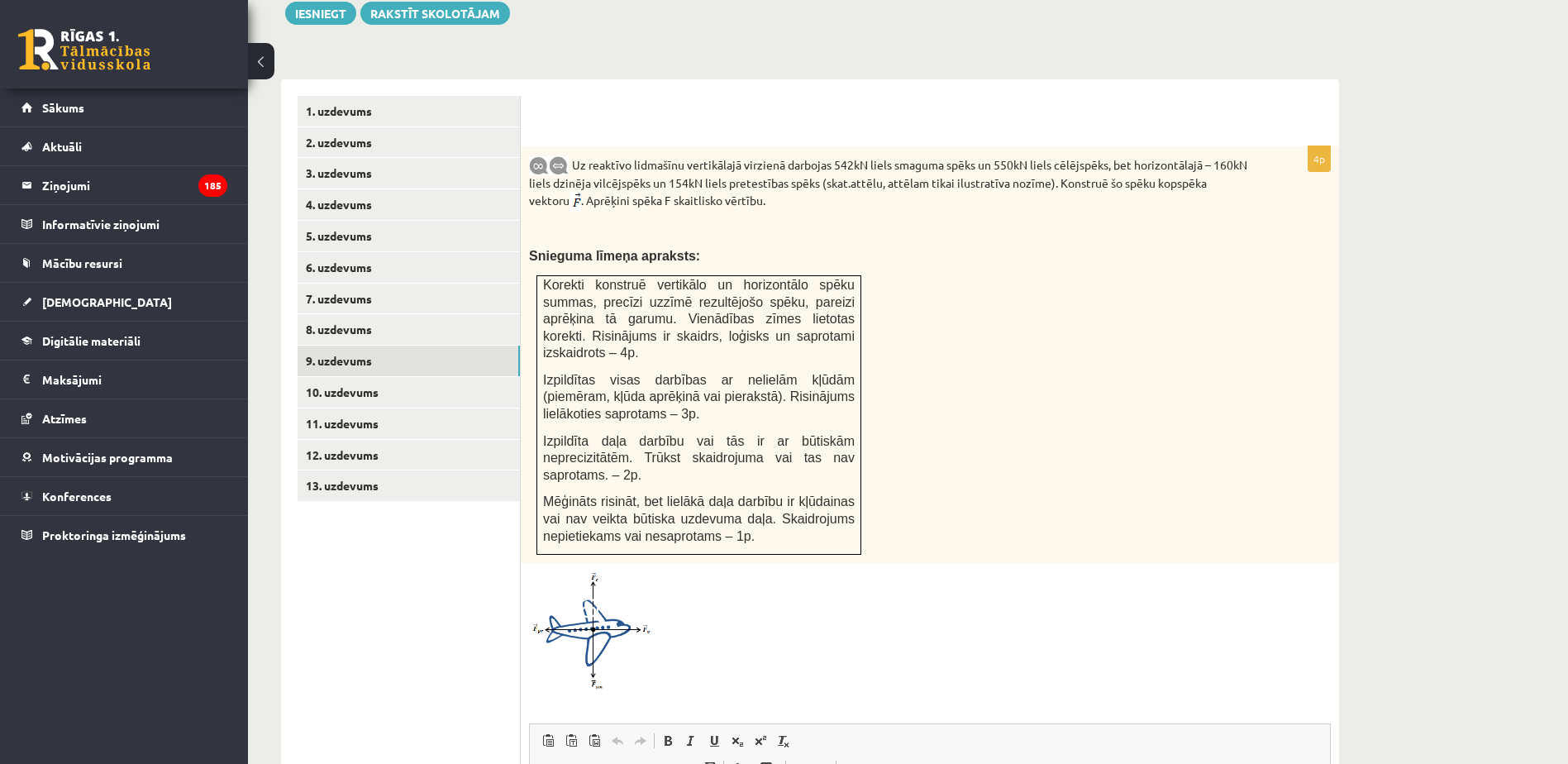
scroll to position [0, 0]
click at [511, 377] on link "10. uzdevums" at bounding box center [409, 391] width 222 height 30
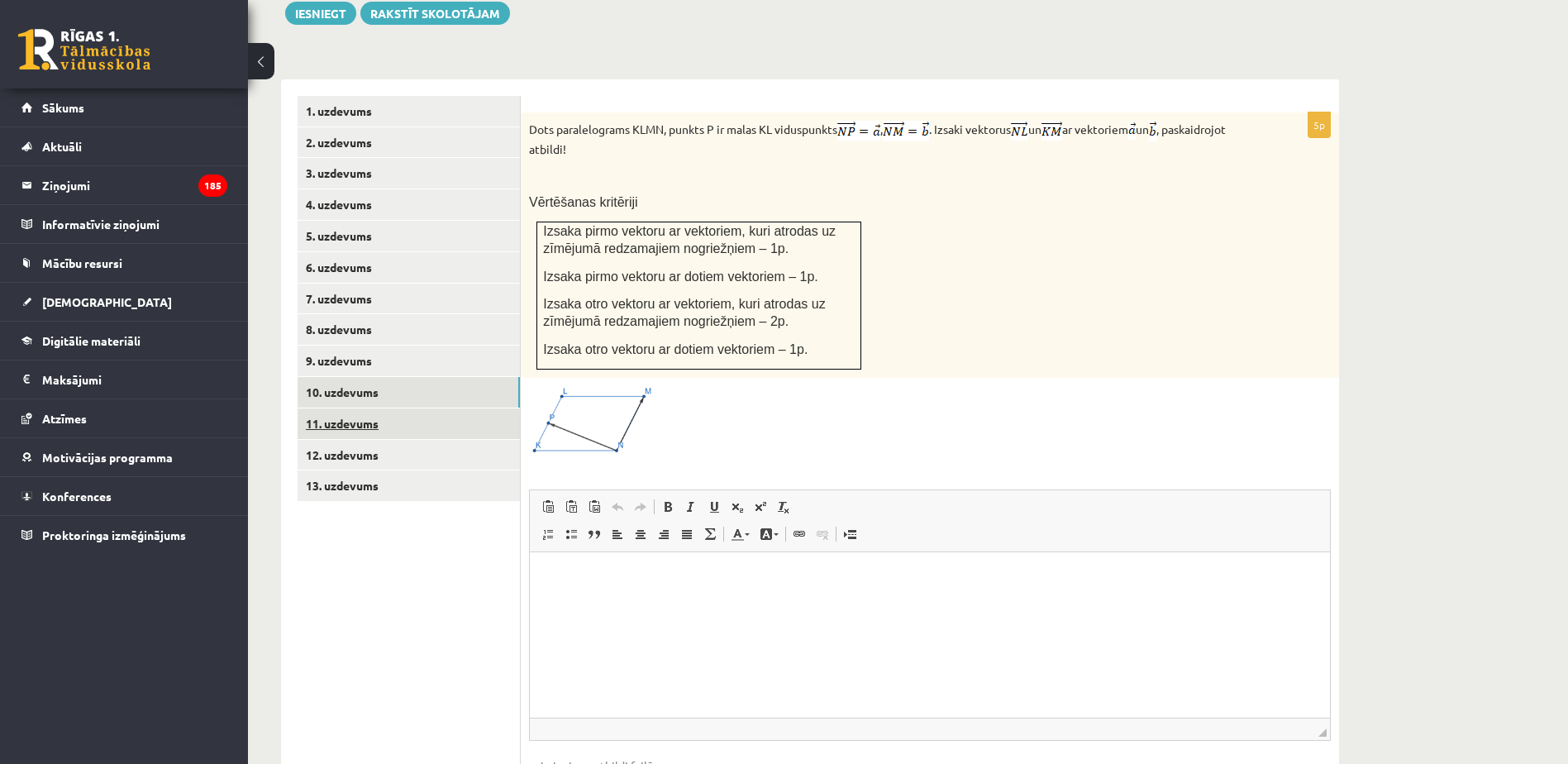
click at [447, 408] on link "11. uzdevums" at bounding box center [409, 422] width 222 height 30
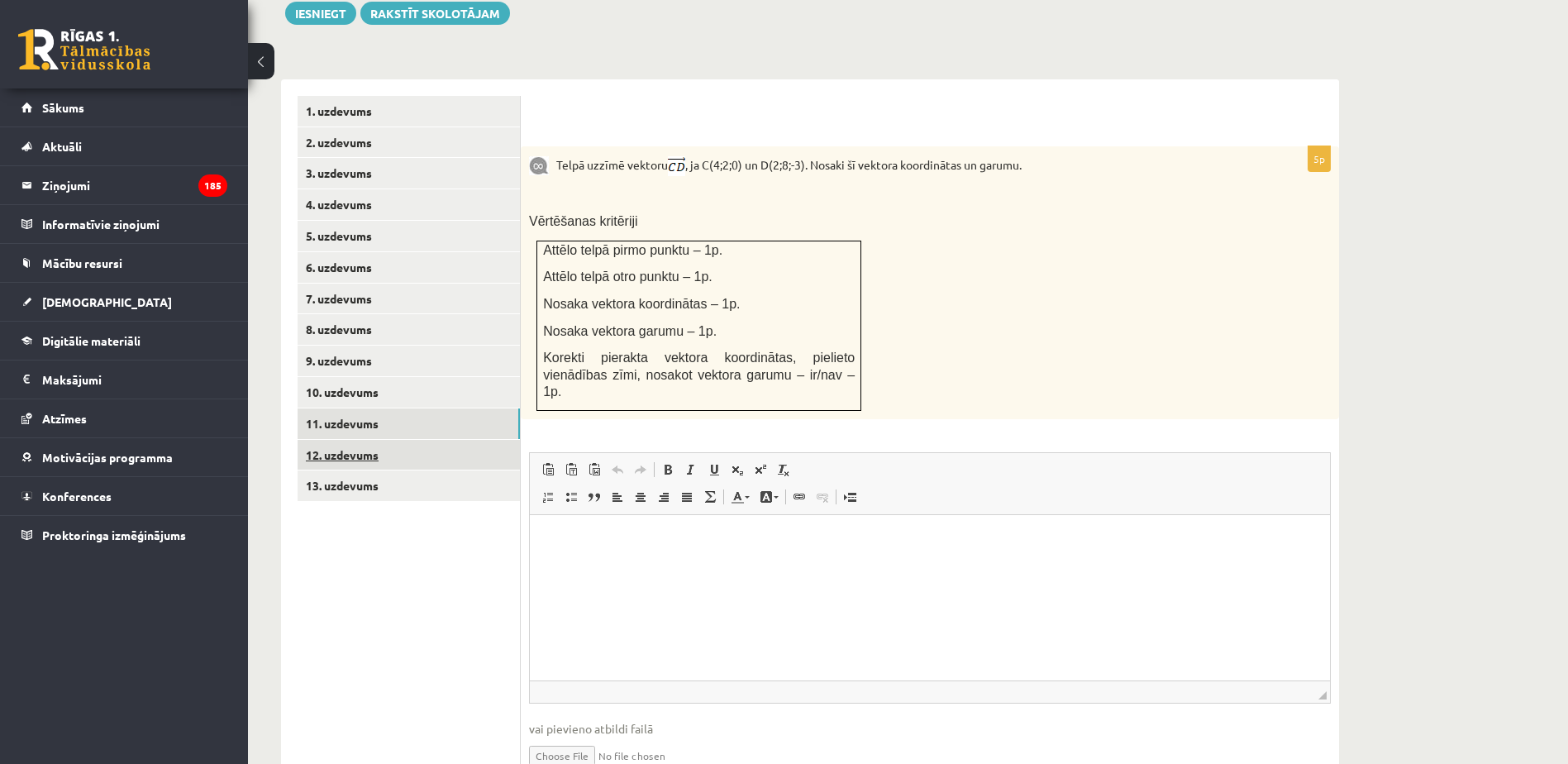
click at [439, 440] on link "12. uzdevums" at bounding box center [409, 455] width 222 height 30
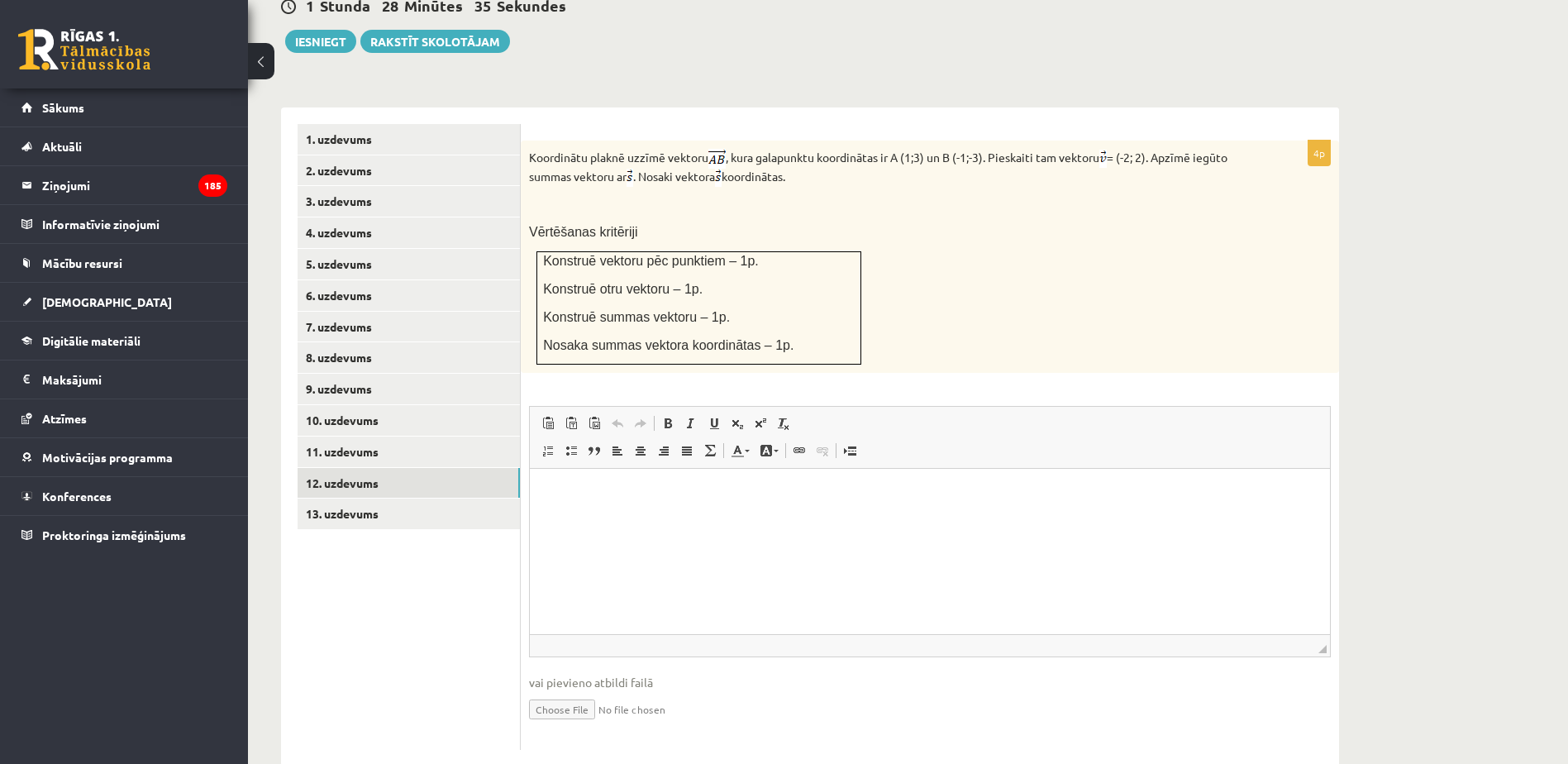
click at [369, 124] on link "1. uzdevums" at bounding box center [409, 138] width 222 height 30
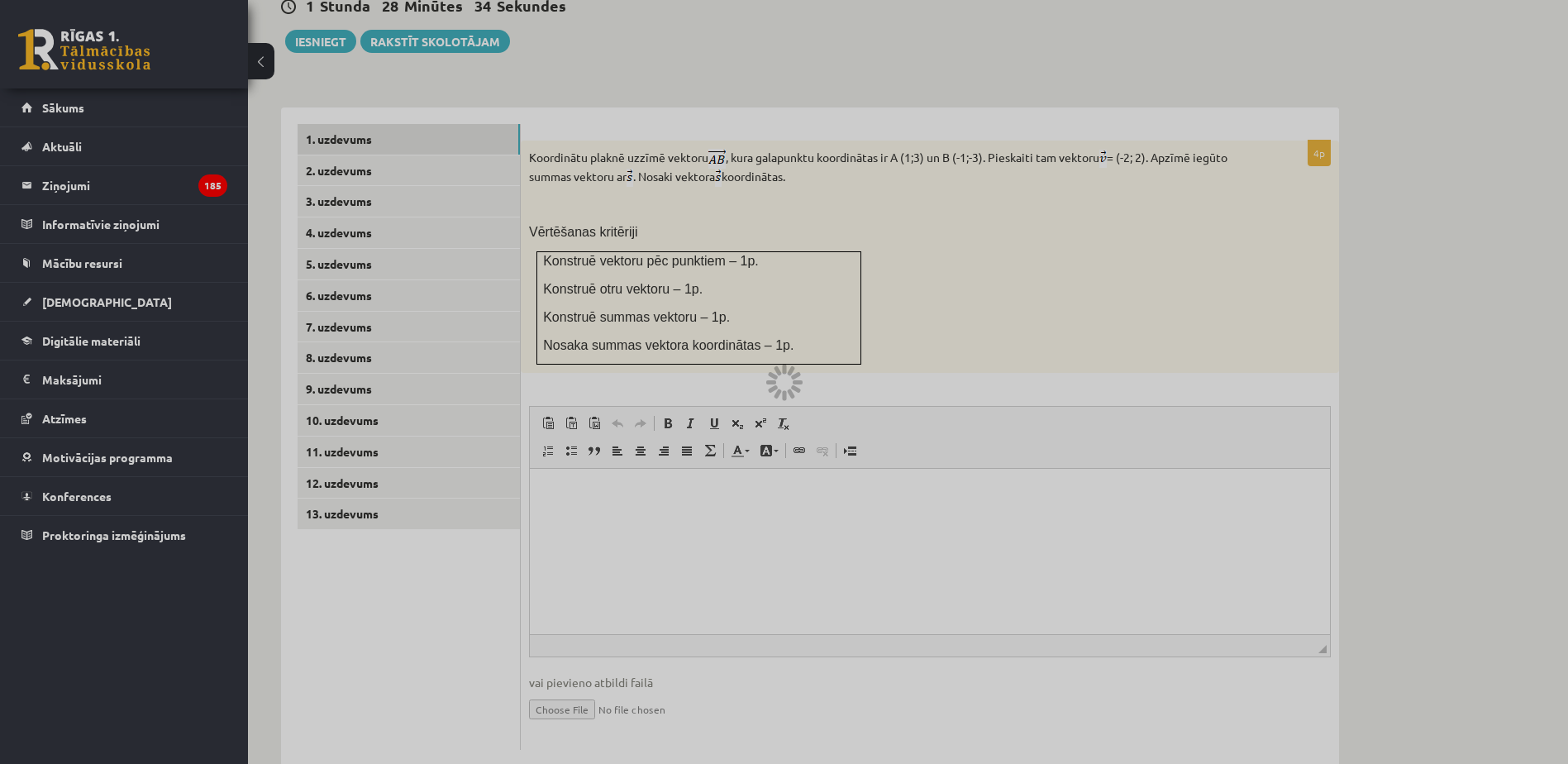
scroll to position [390, 0]
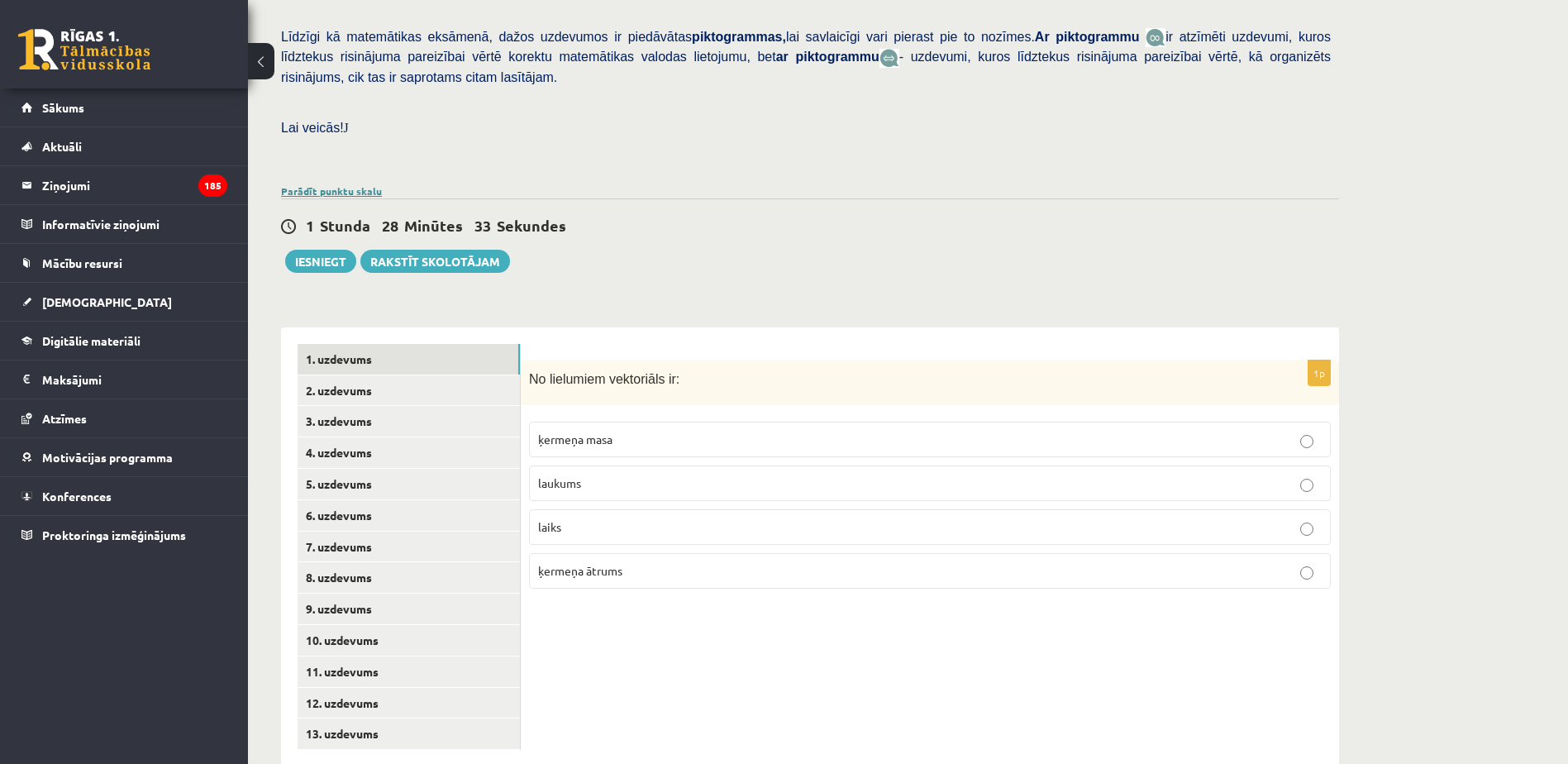
click at [339, 184] on link "Parādīt punktu skalu" at bounding box center [332, 191] width 101 height 14
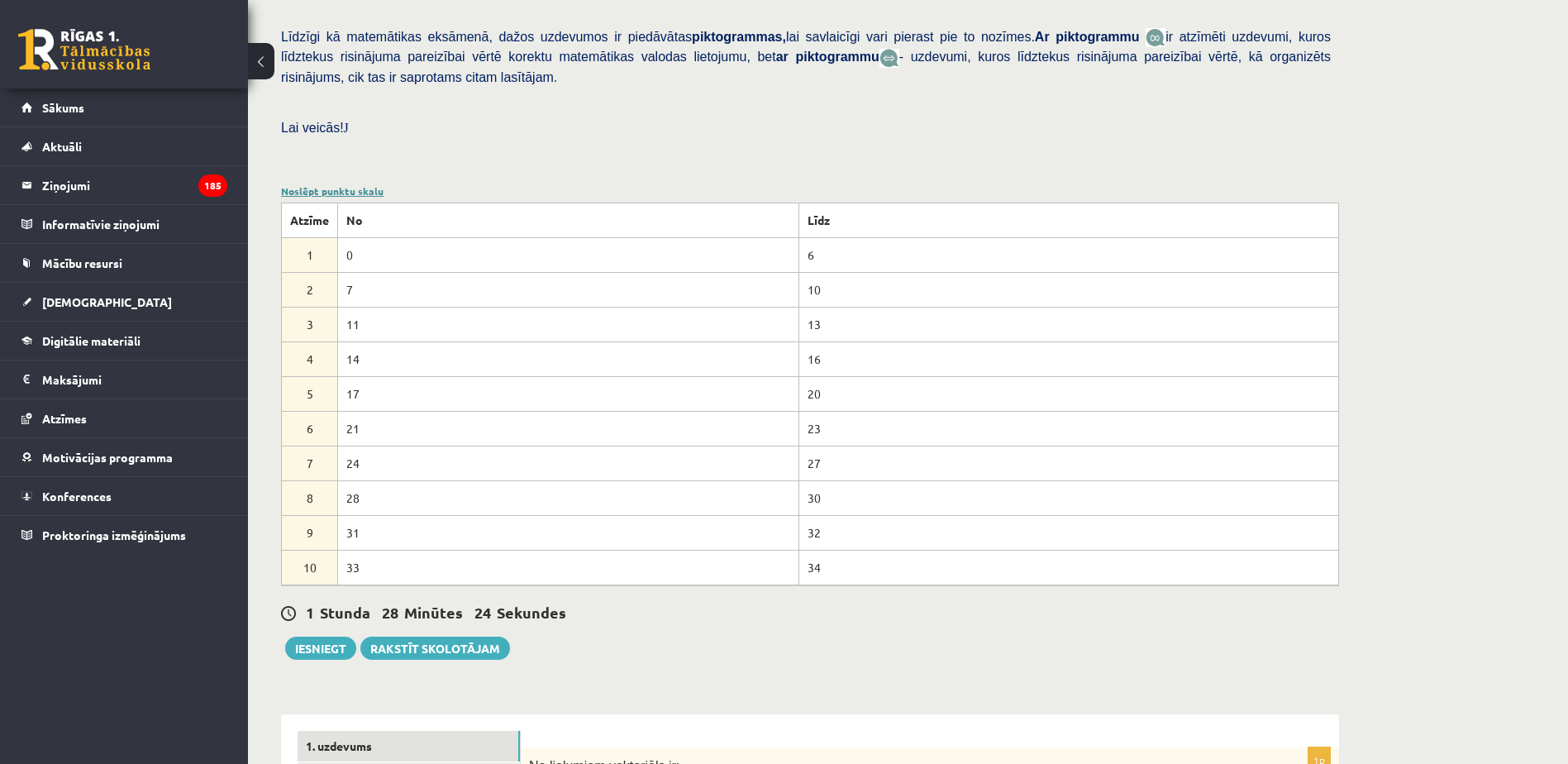
click at [339, 184] on link "Noslēpt punktu skalu" at bounding box center [332, 191] width 102 height 14
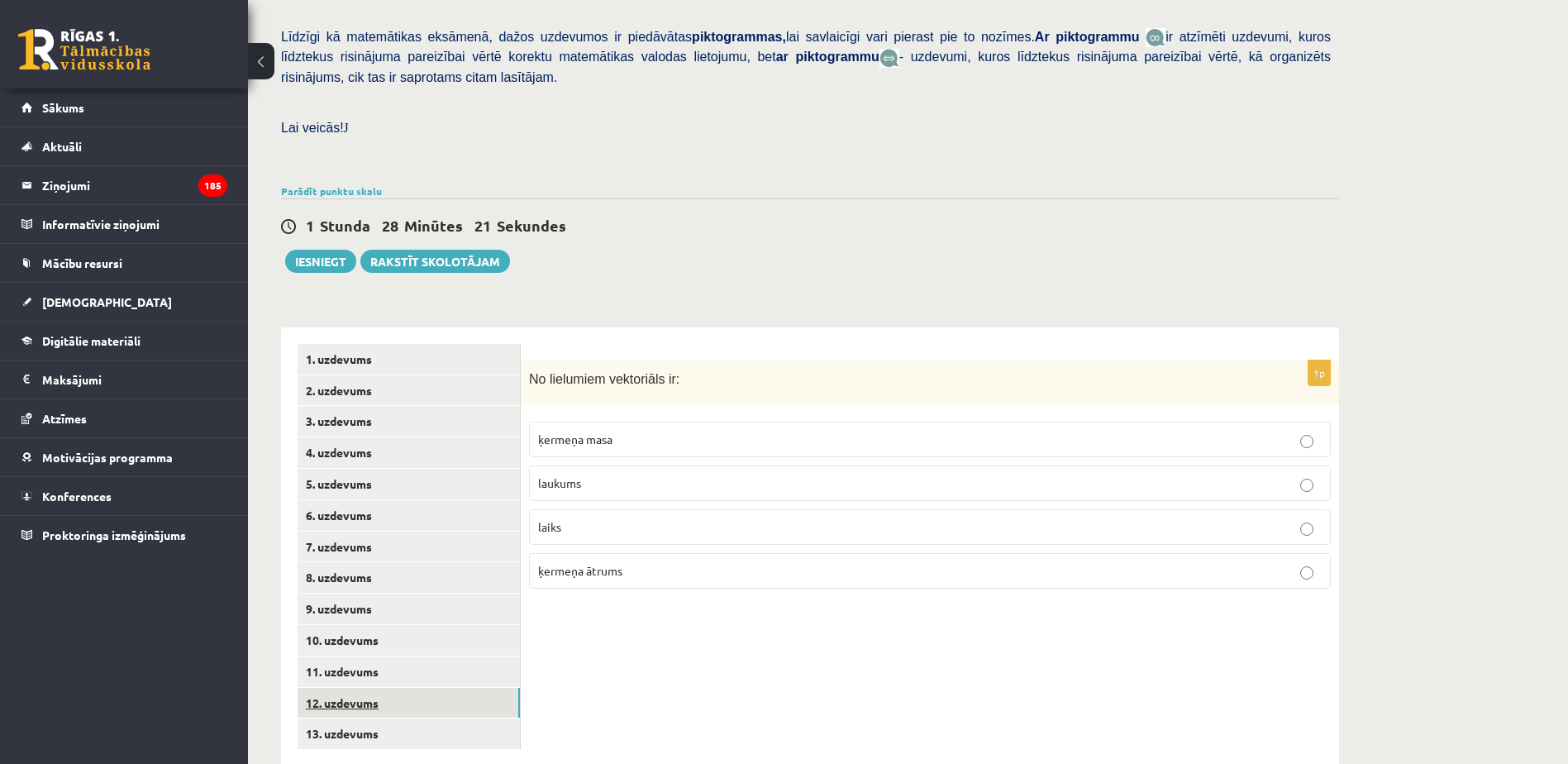
click at [490, 688] on link "12. uzdevums" at bounding box center [409, 703] width 222 height 30
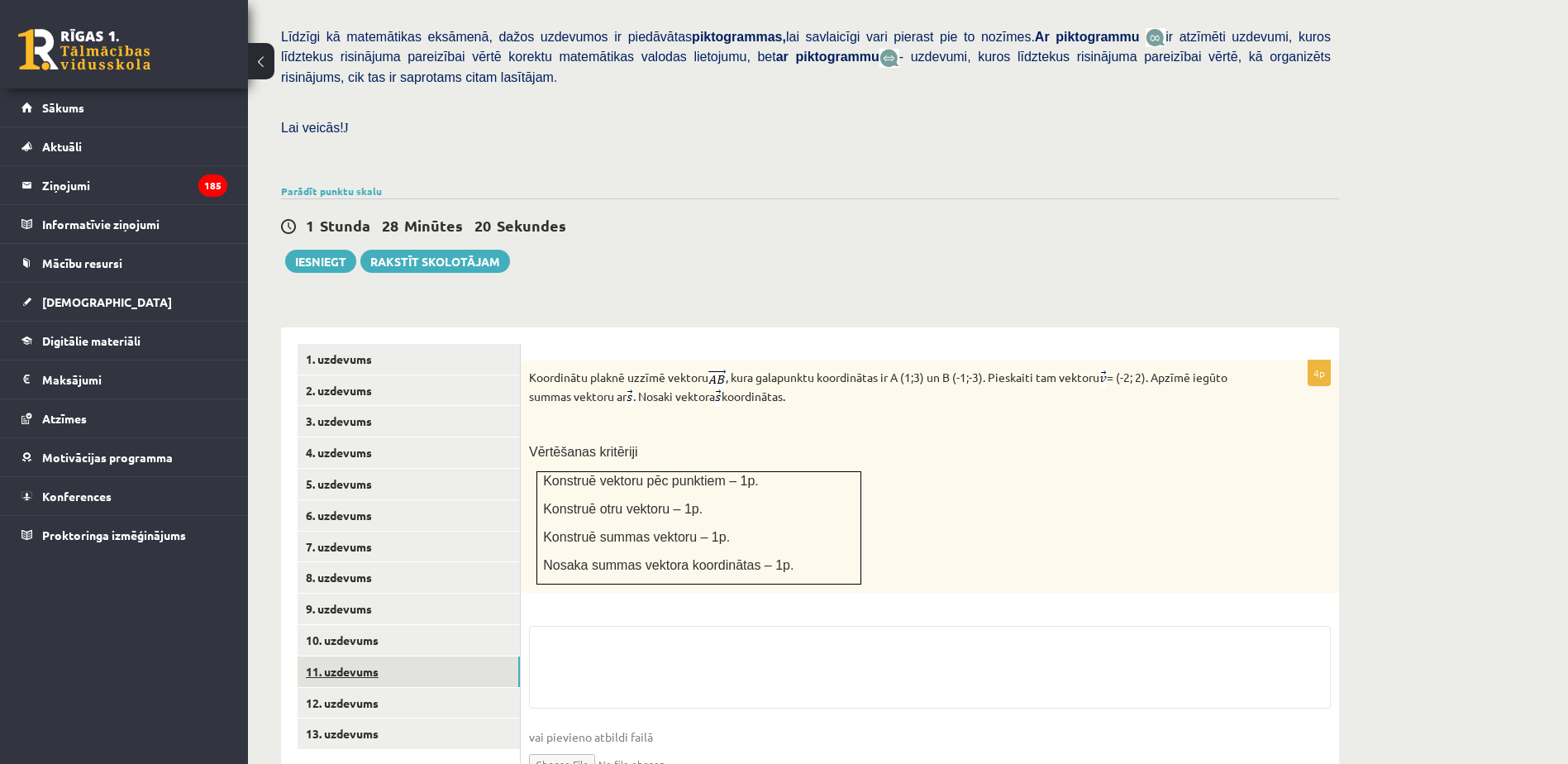
click at [494, 656] on link "11. uzdevums" at bounding box center [409, 671] width 222 height 30
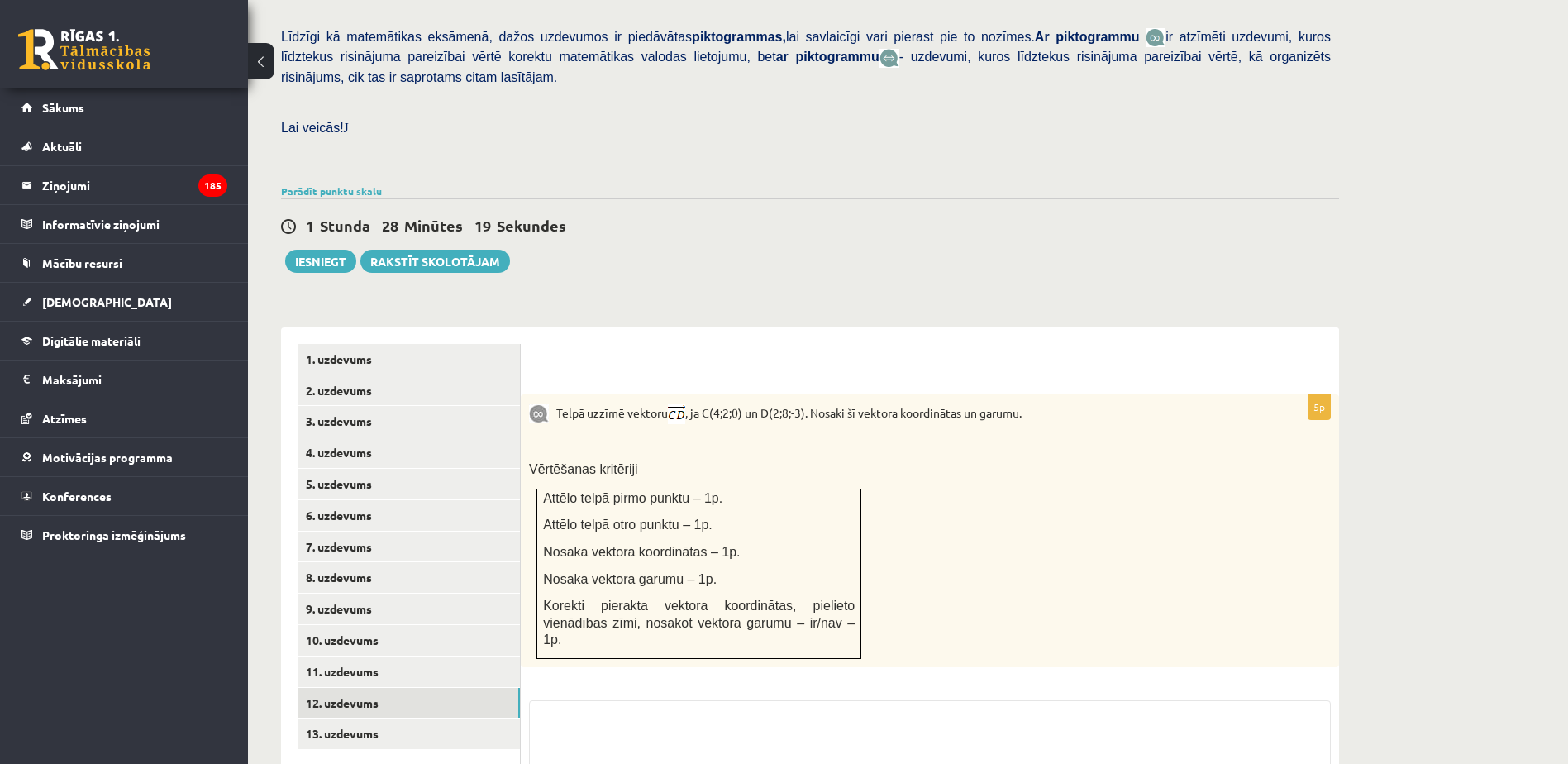
click at [498, 688] on link "12. uzdevums" at bounding box center [409, 703] width 222 height 30
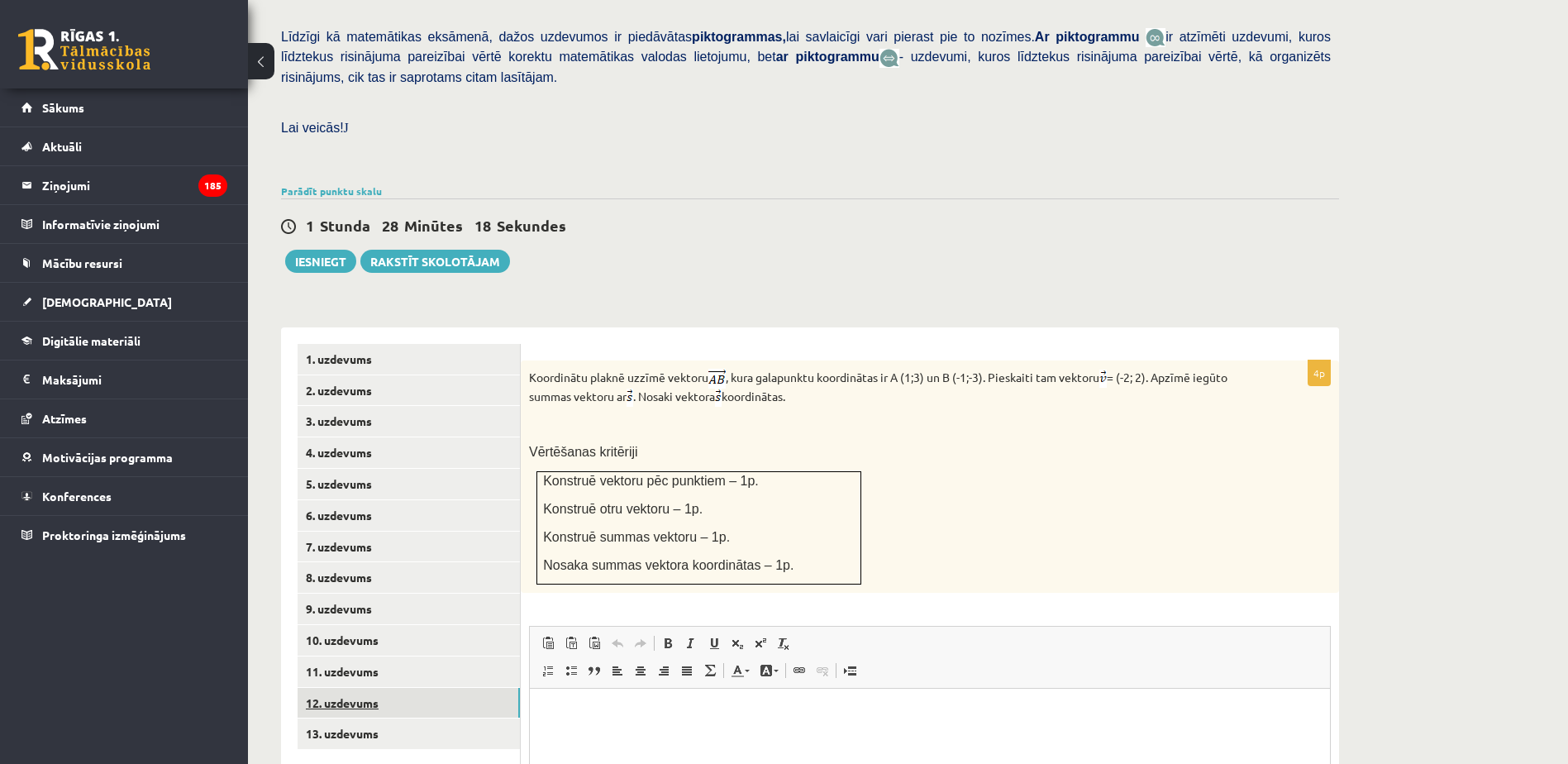
scroll to position [0, 0]
click at [422, 562] on link "8. uzdevums" at bounding box center [409, 576] width 222 height 30
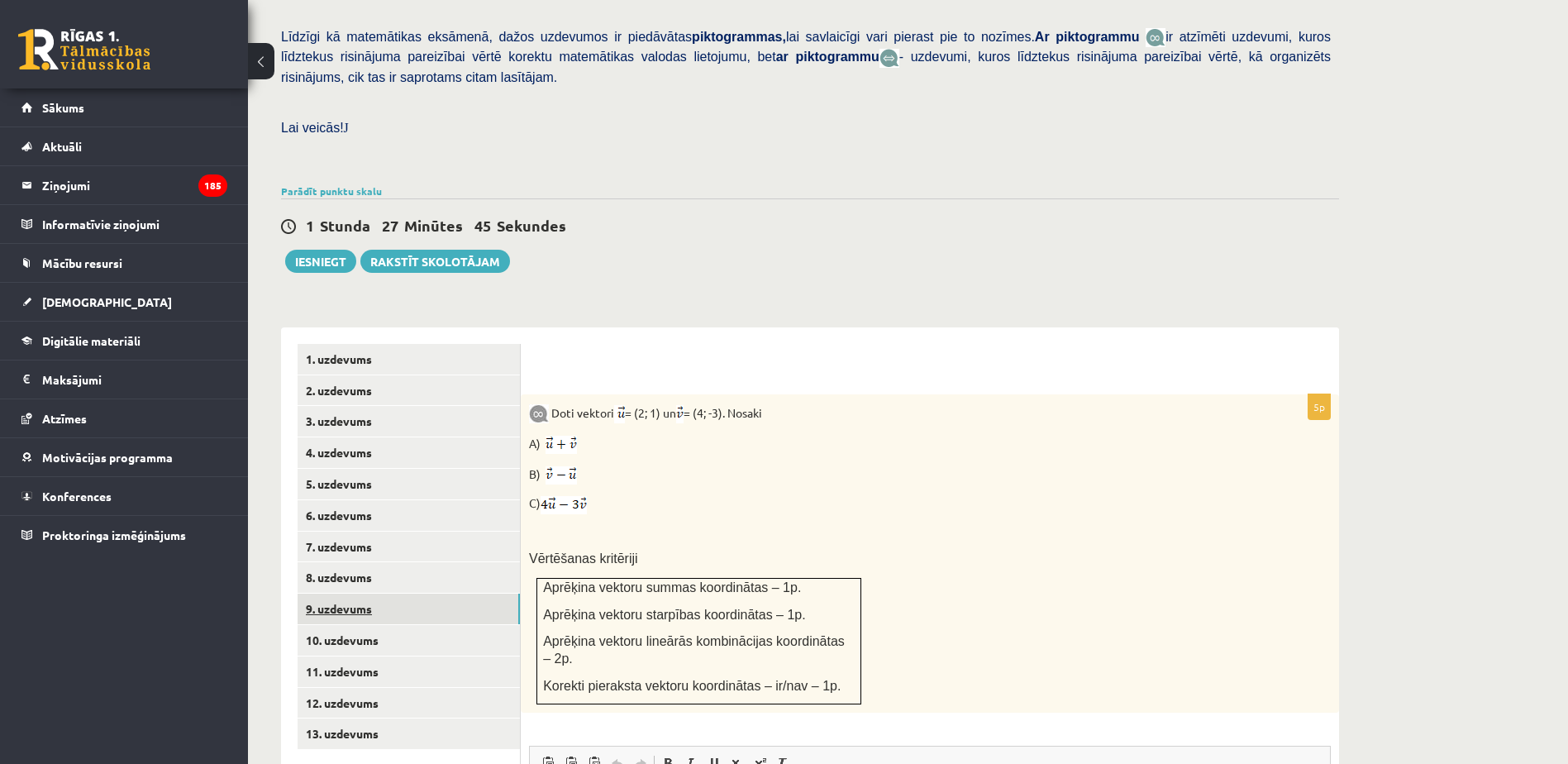
click at [404, 594] on link "9. uzdevums" at bounding box center [409, 608] width 222 height 30
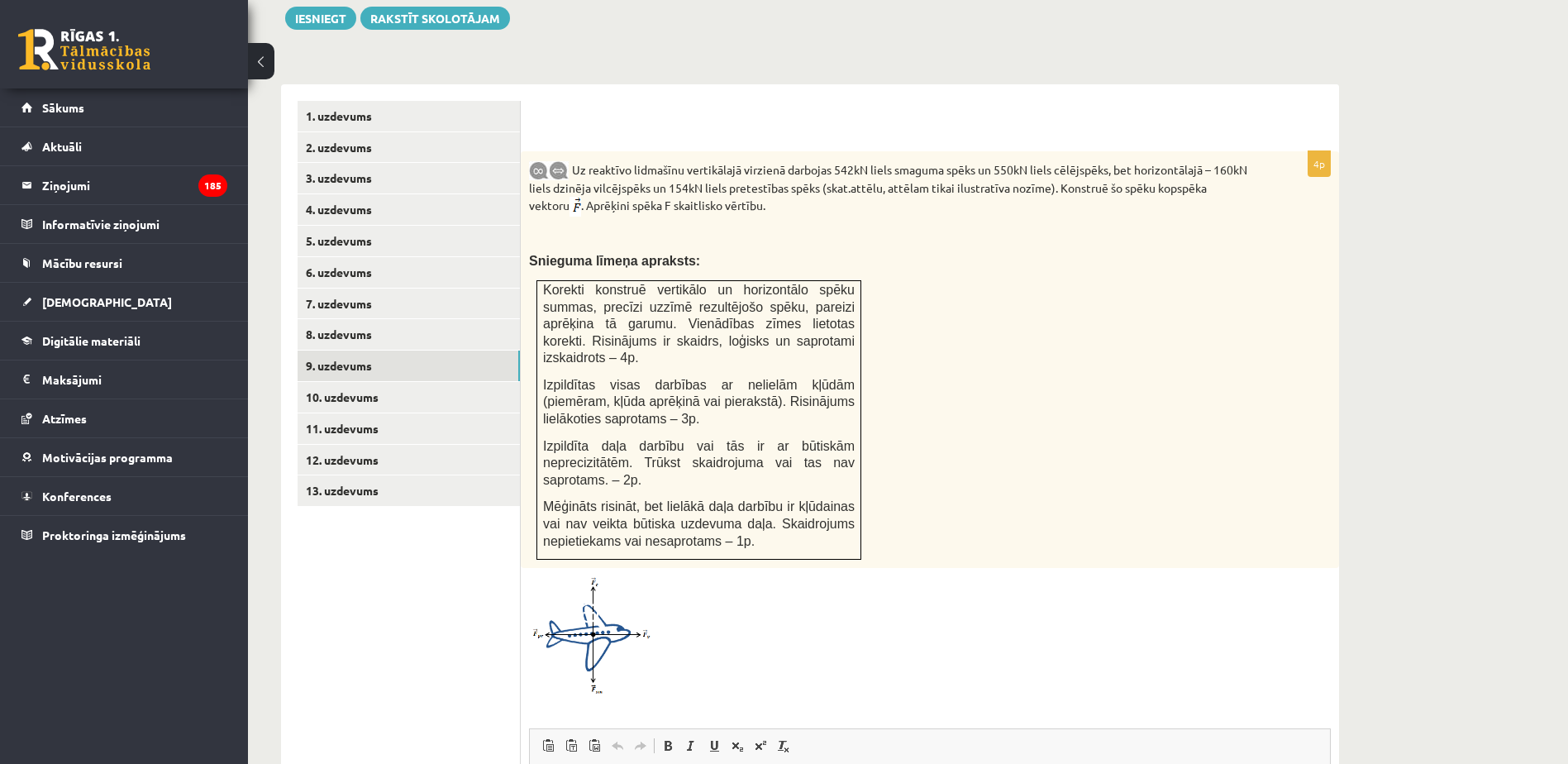
scroll to position [720, 0]
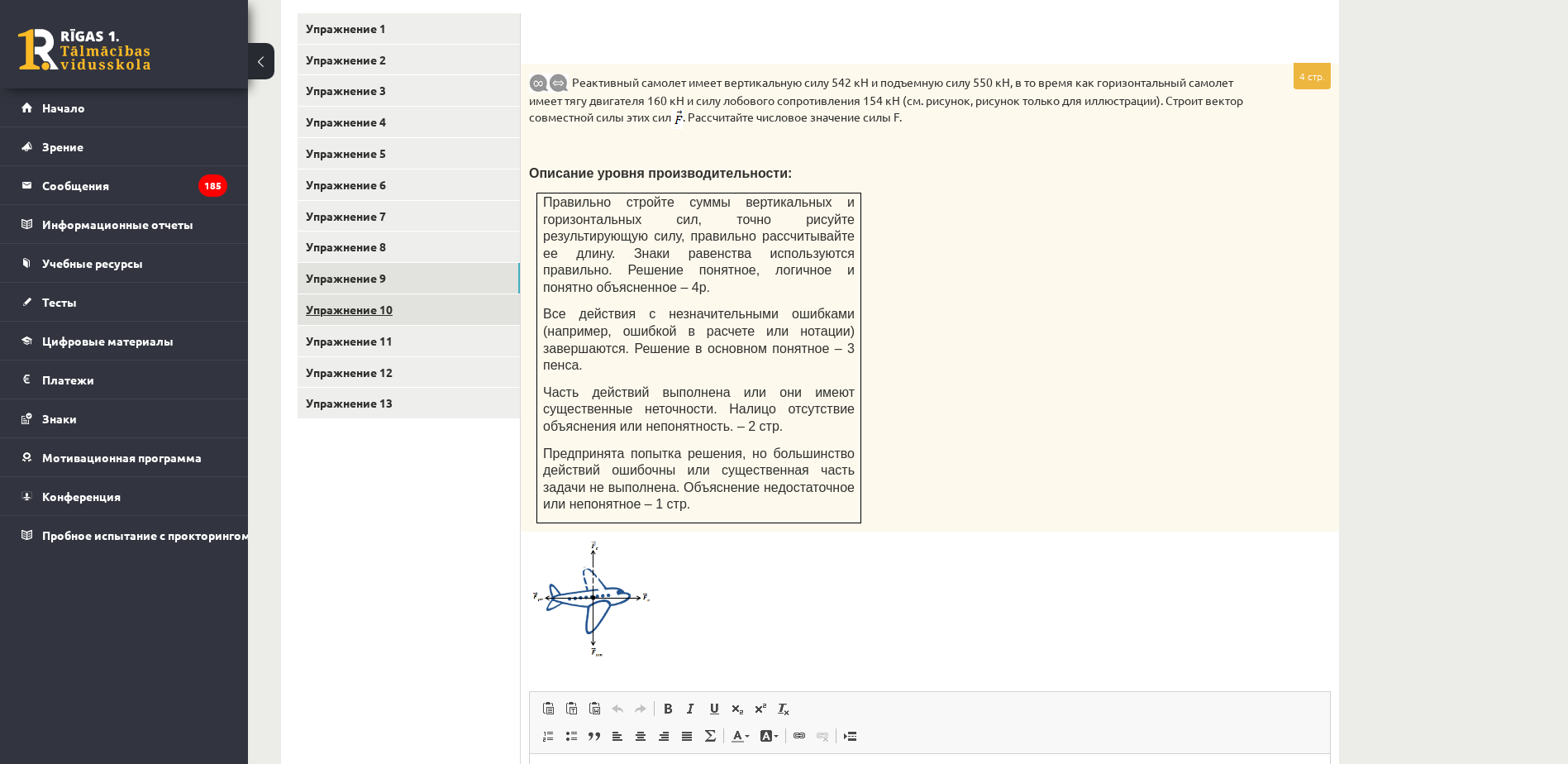
click at [373, 294] on link "Упражнение 10" at bounding box center [409, 309] width 222 height 30
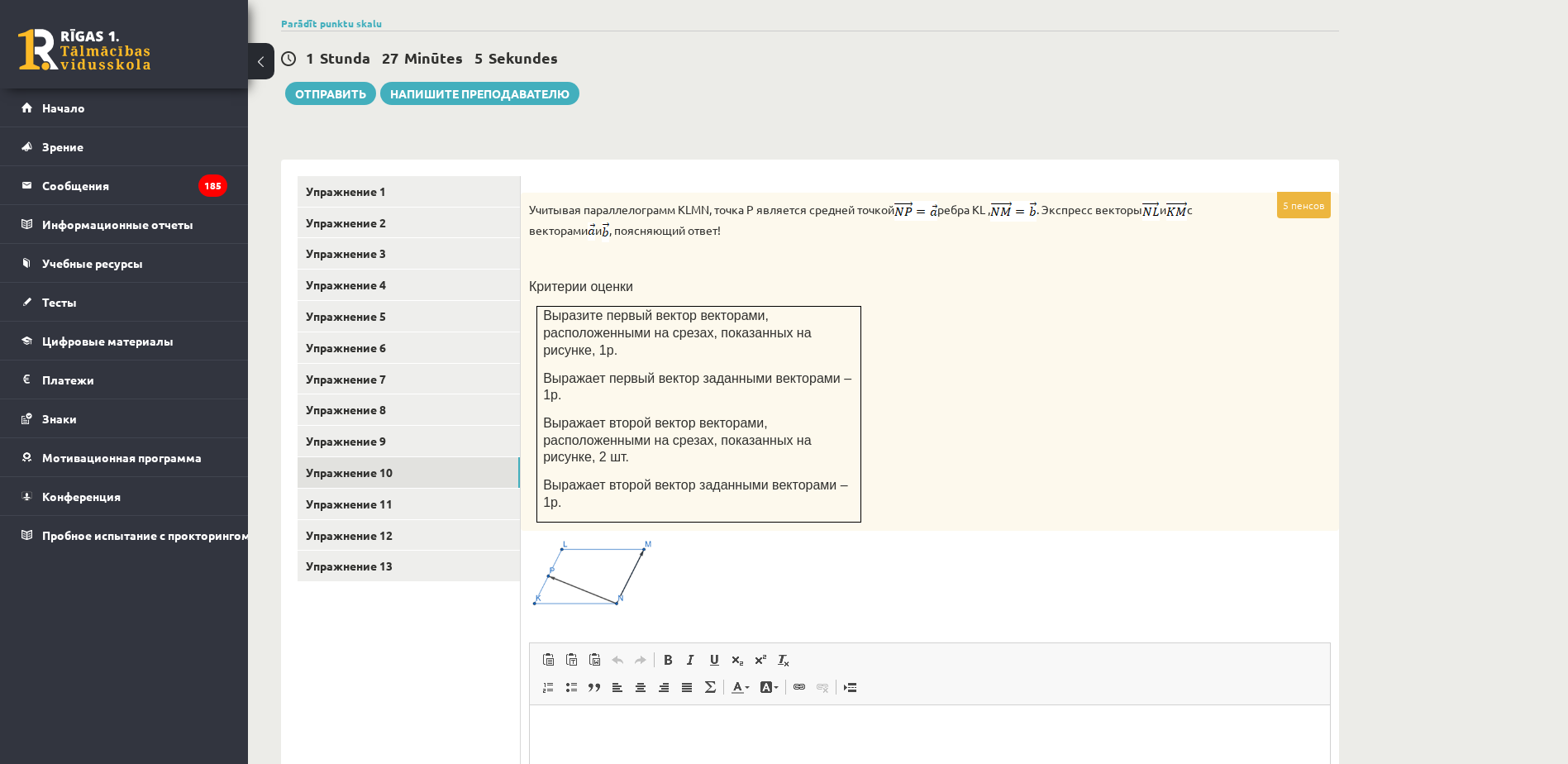
scroll to position [556, 0]
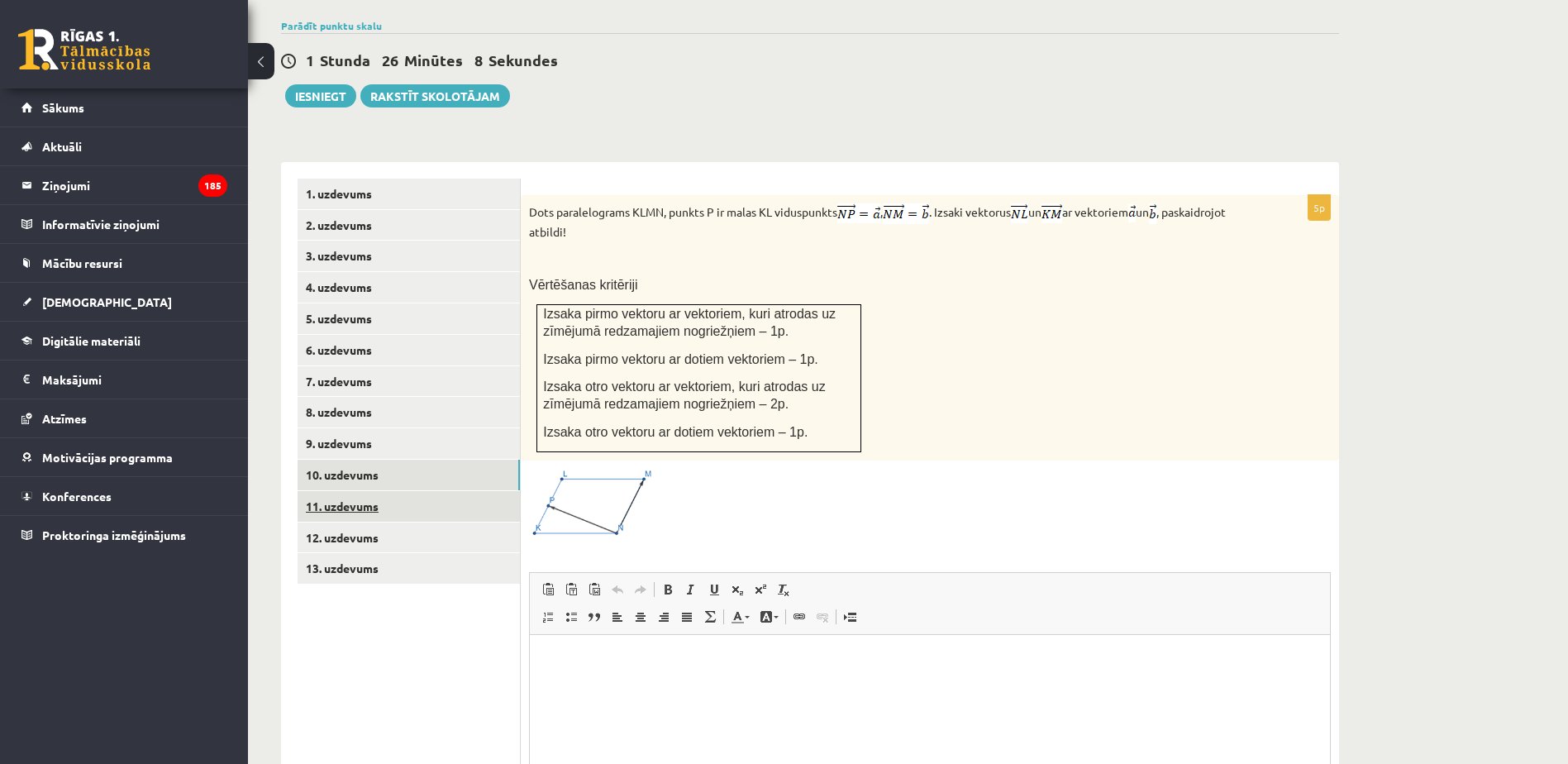
click at [468, 491] on link "11. uzdevums" at bounding box center [409, 505] width 222 height 30
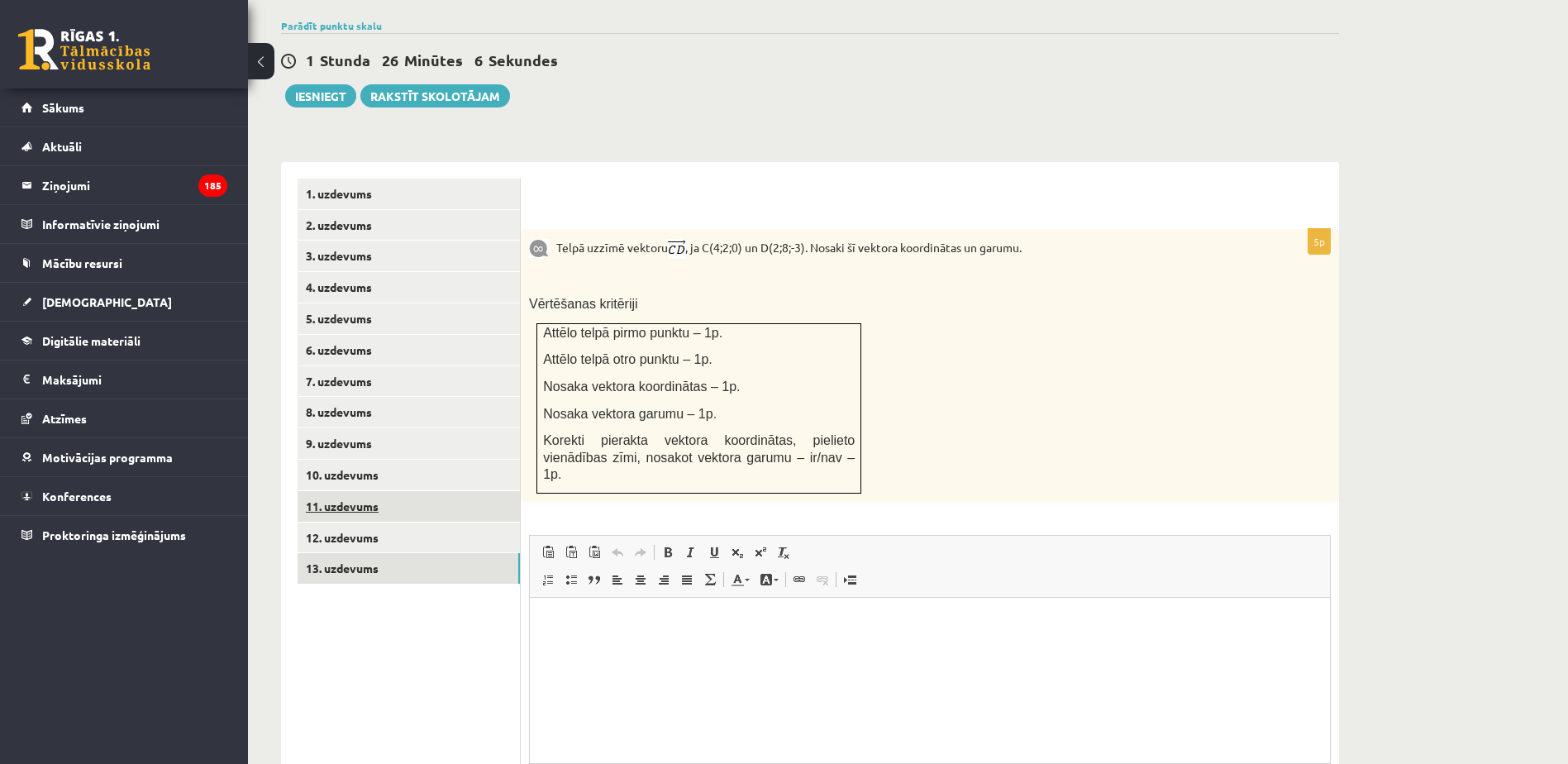
scroll to position [0, 0]
click at [464, 553] on link "13. uzdevums" at bounding box center [409, 567] width 222 height 30
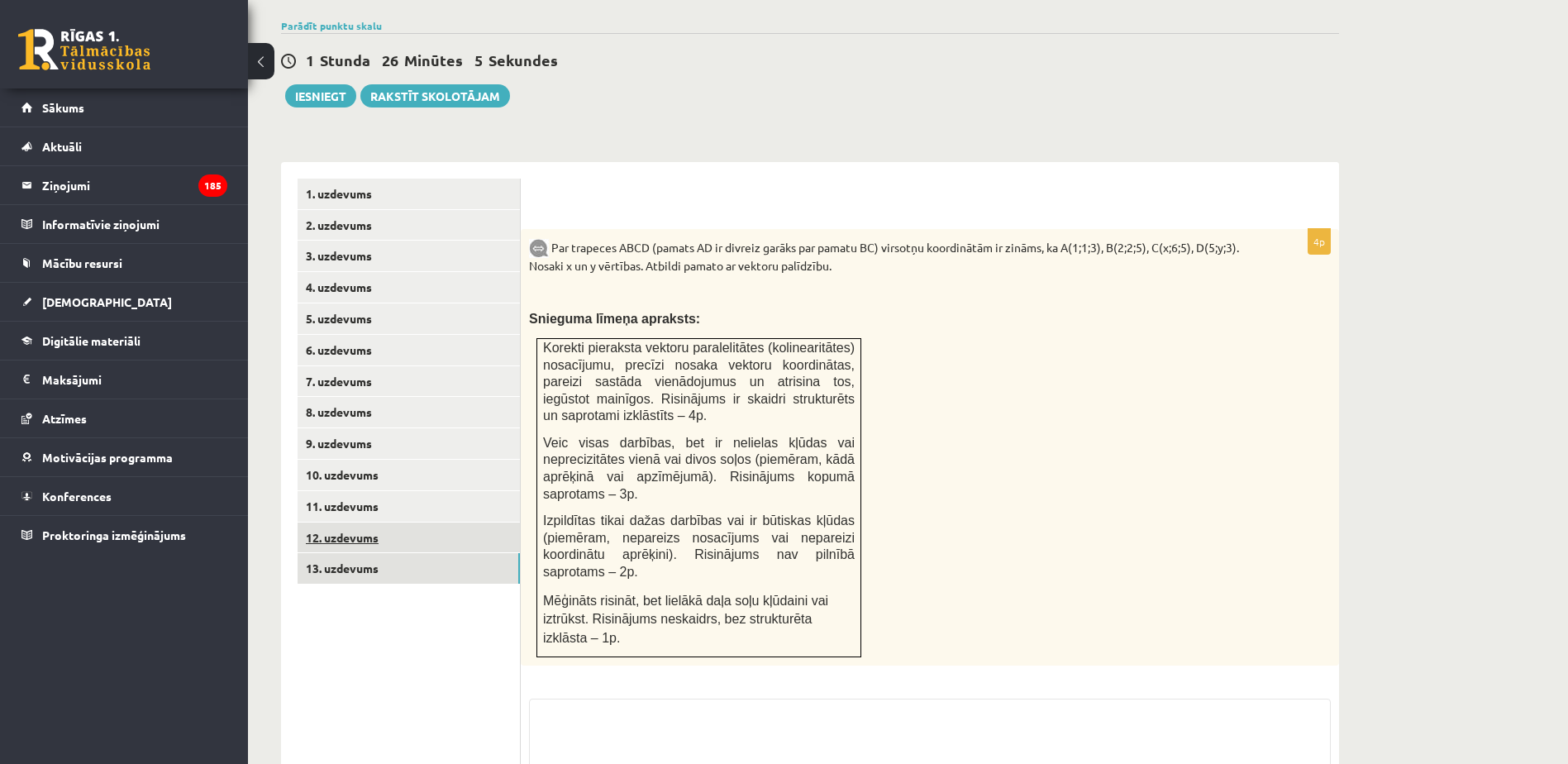
click at [496, 523] on link "12. uzdevums" at bounding box center [409, 537] width 222 height 30
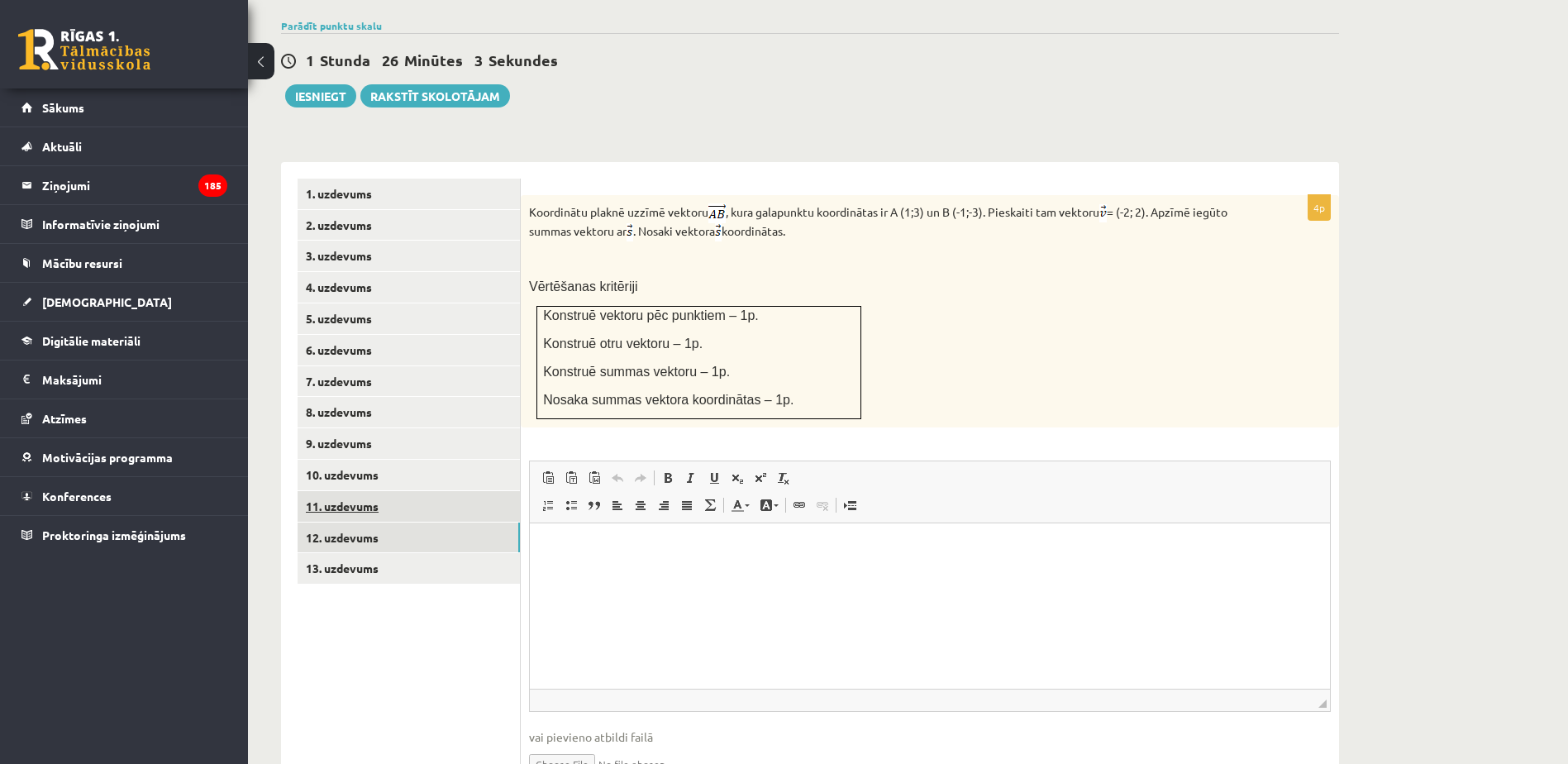
click at [420, 491] on link "11. uzdevums" at bounding box center [409, 505] width 222 height 30
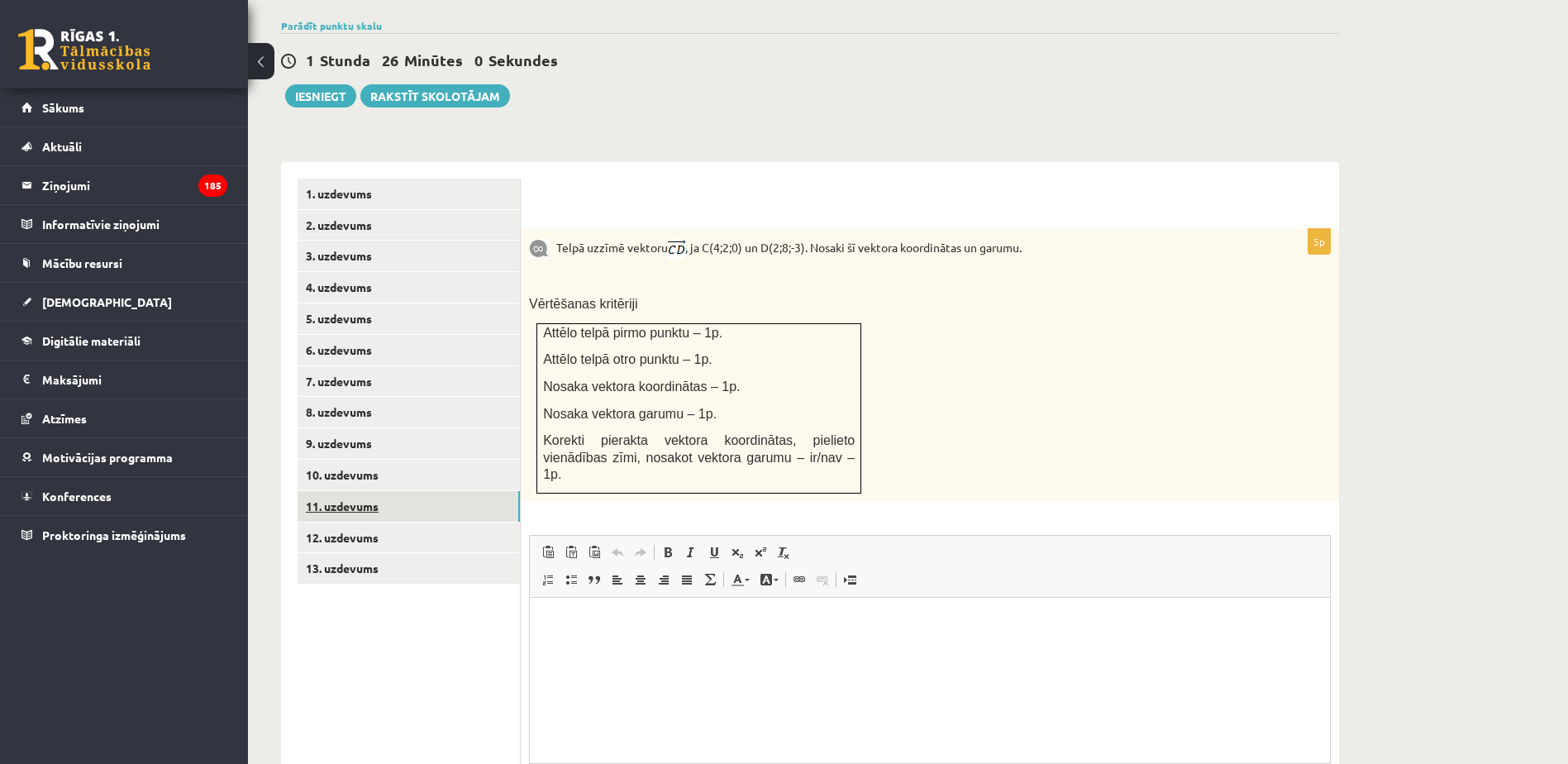
click at [453, 491] on link "11. uzdevums" at bounding box center [409, 505] width 222 height 30
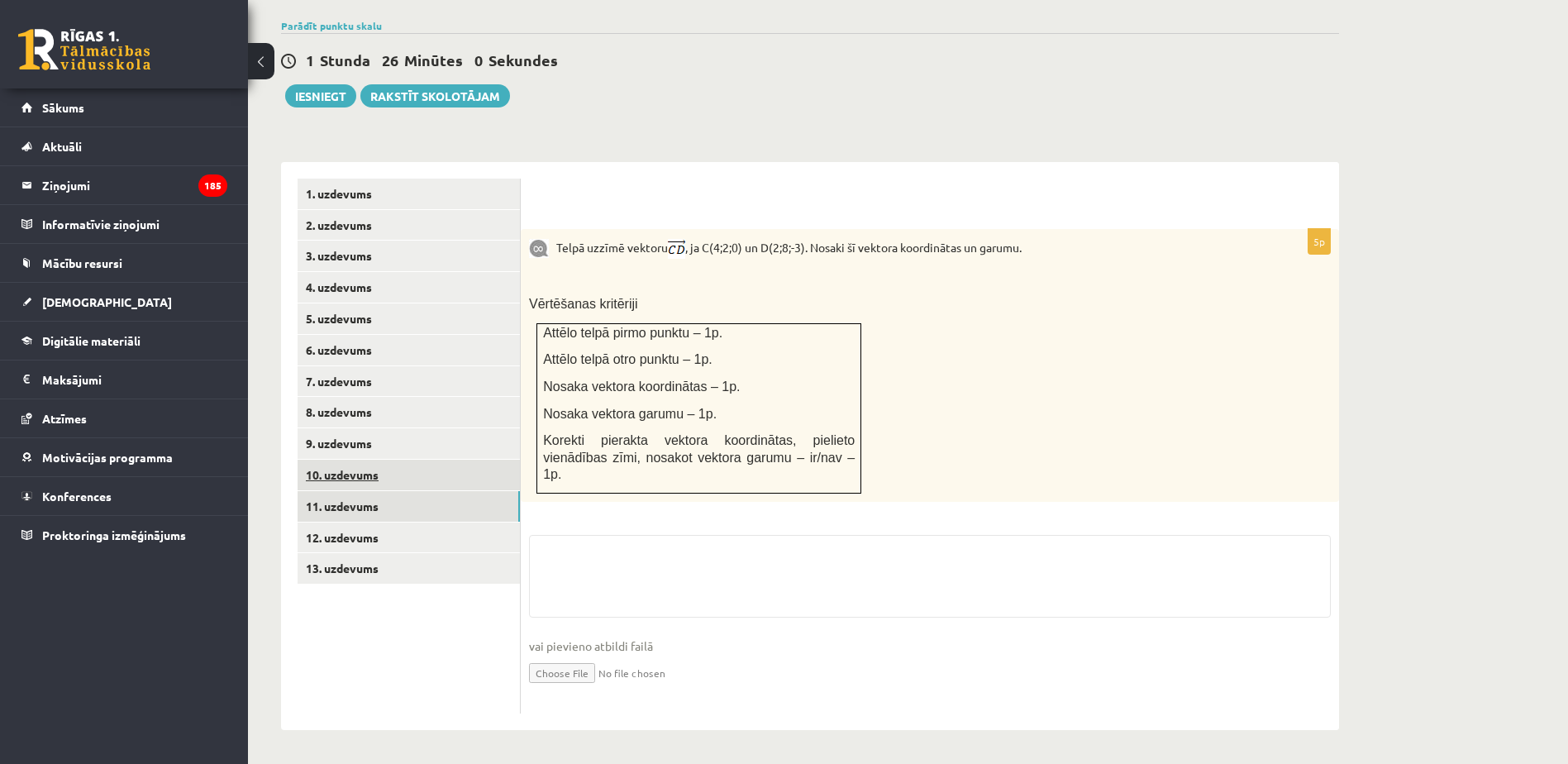
scroll to position [501, 0]
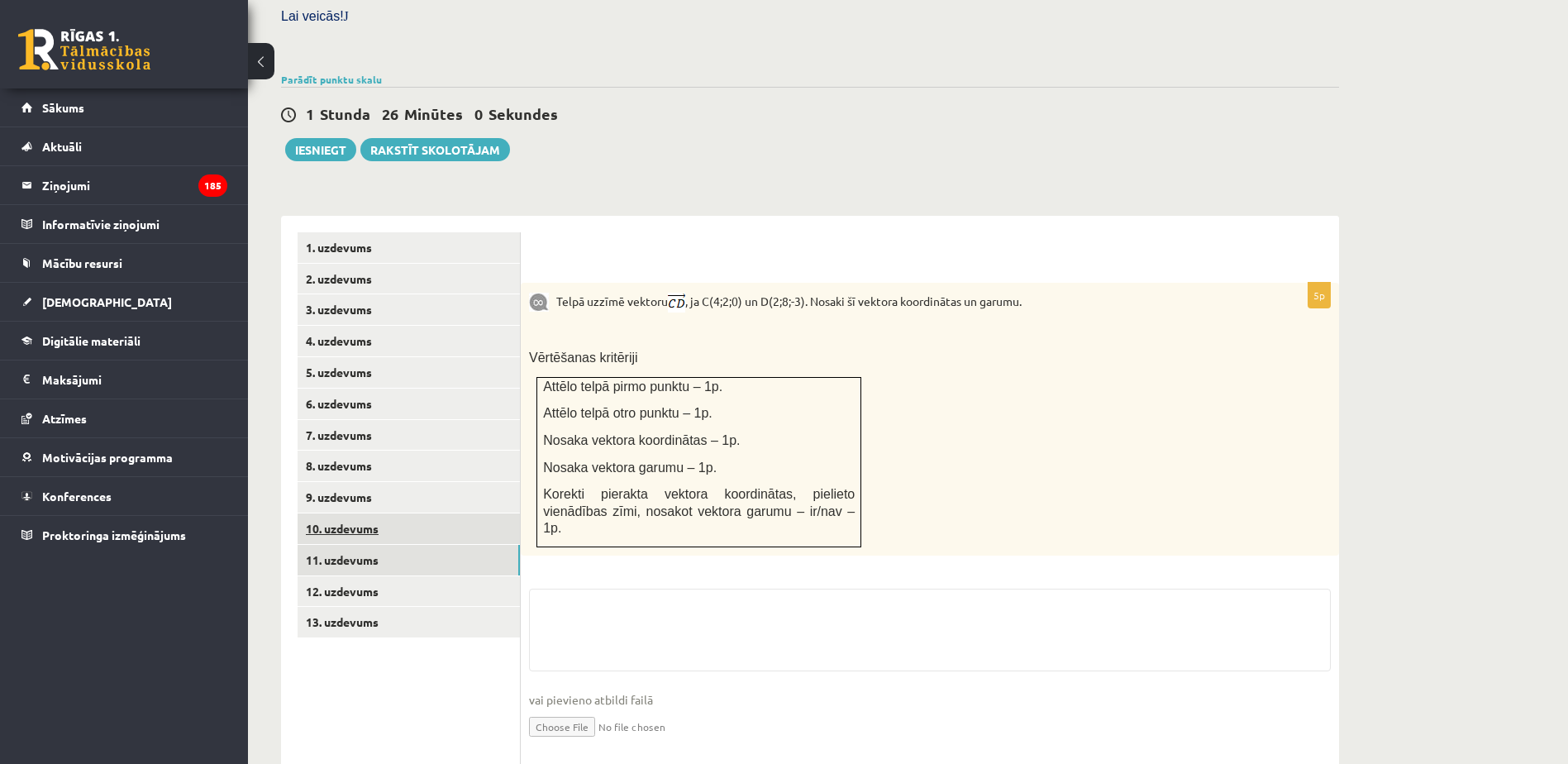
click at [463, 451] on link "8. uzdevums" at bounding box center [409, 465] width 222 height 30
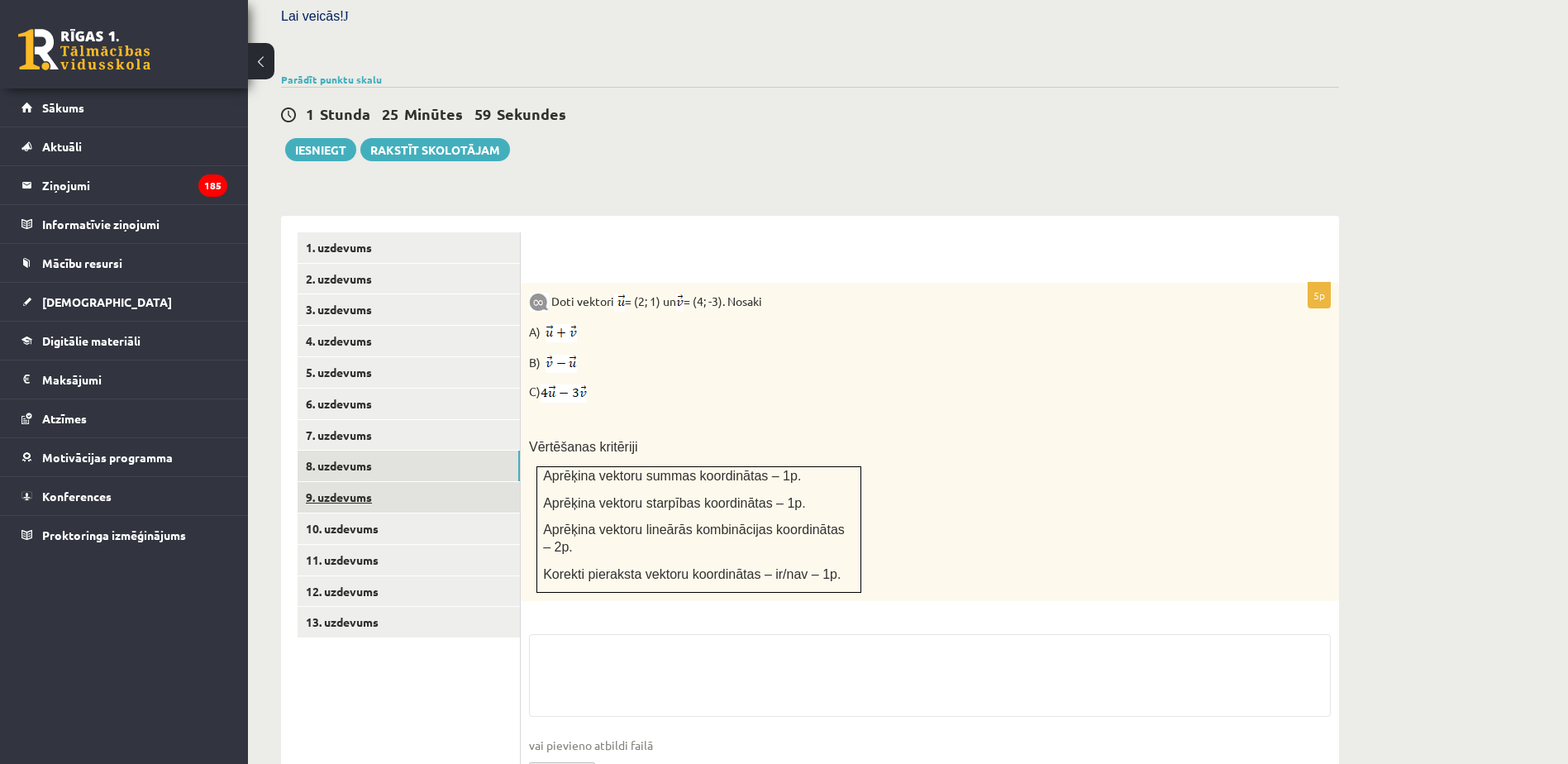
click at [450, 482] on link "9. uzdevums" at bounding box center [409, 496] width 222 height 30
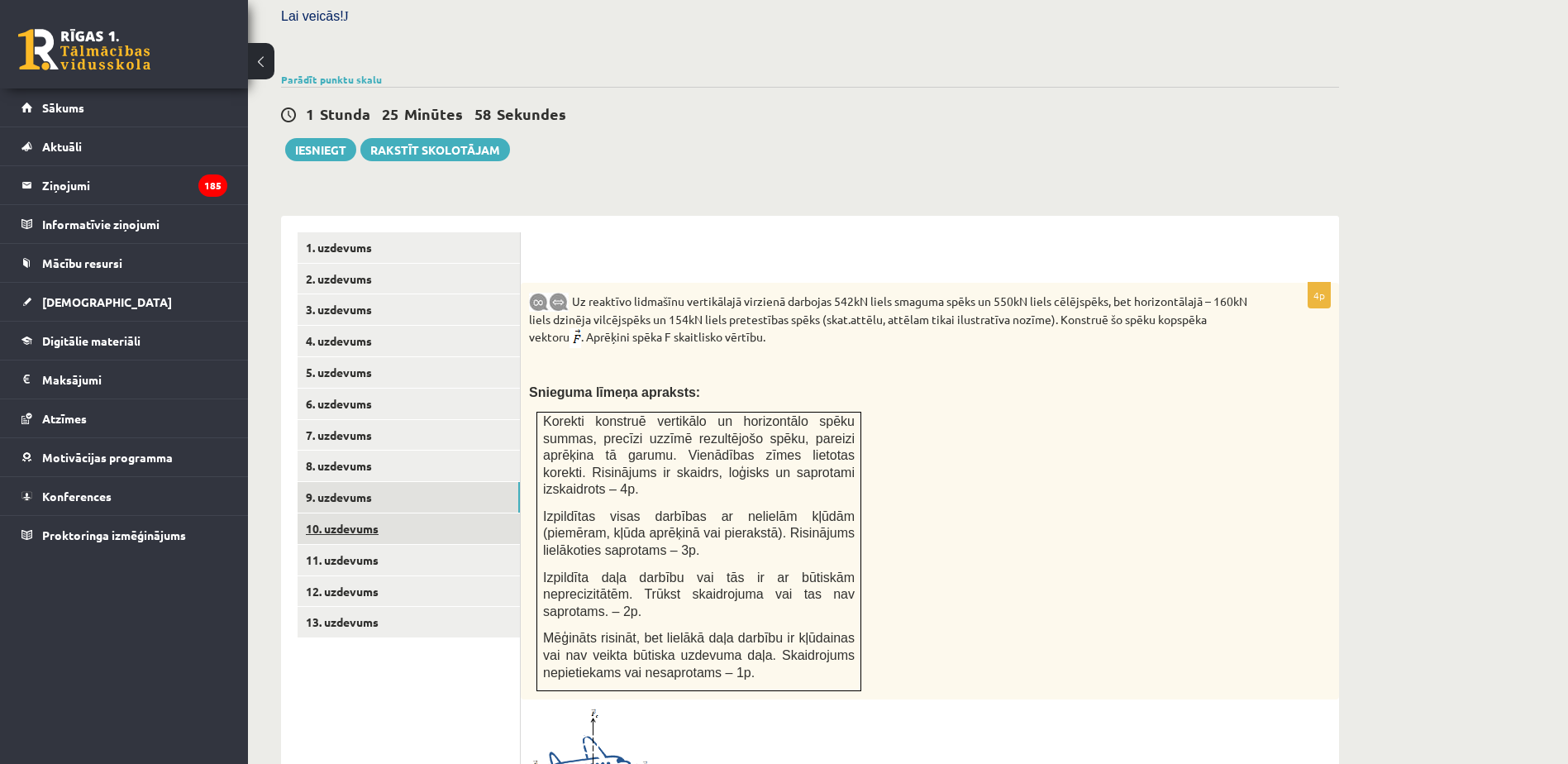
click at [463, 513] on link "10. uzdevums" at bounding box center [409, 528] width 222 height 30
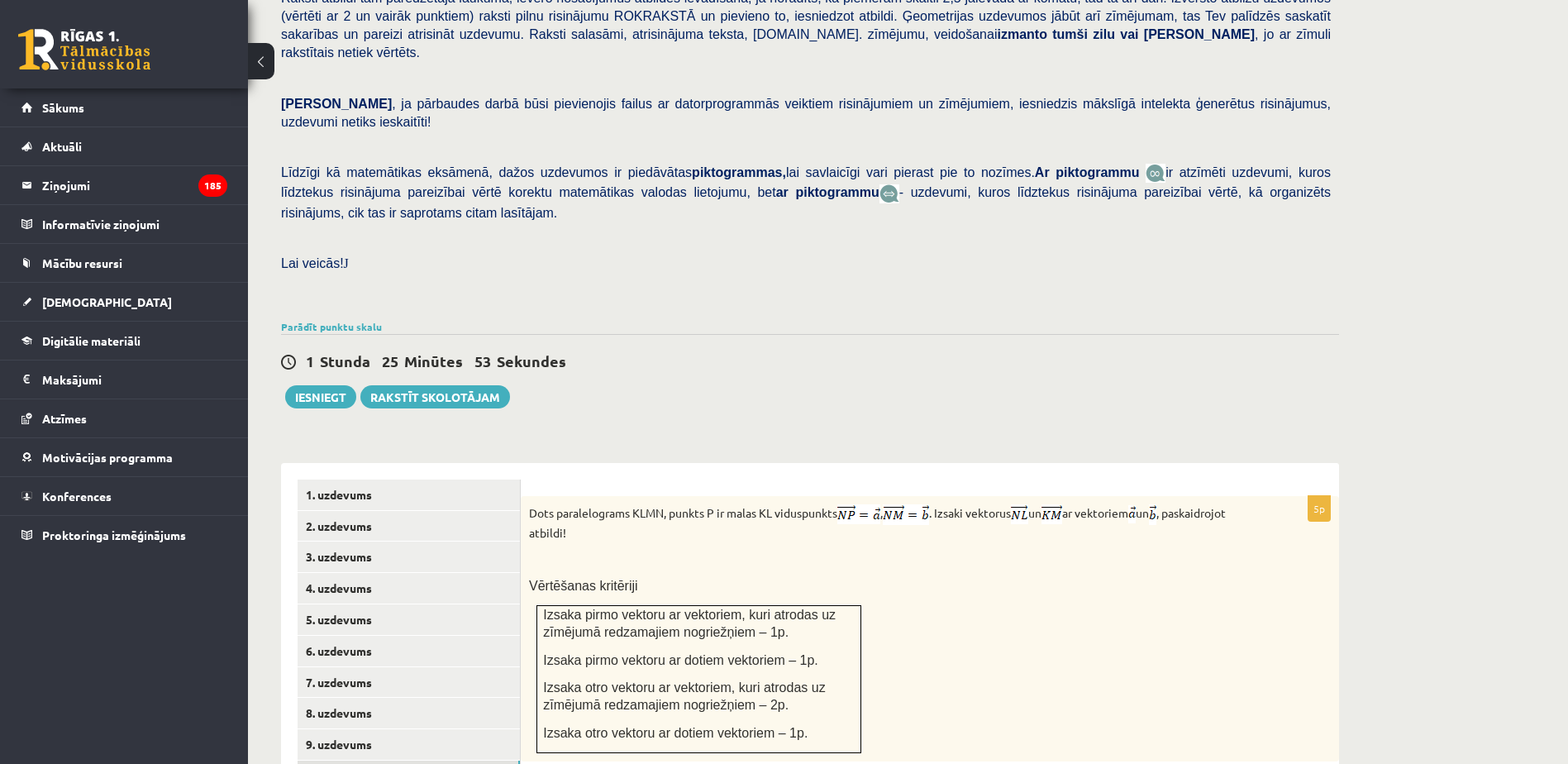
scroll to position [254, 0]
click at [352, 320] on link "Parādīt punktu skalu" at bounding box center [332, 327] width 101 height 14
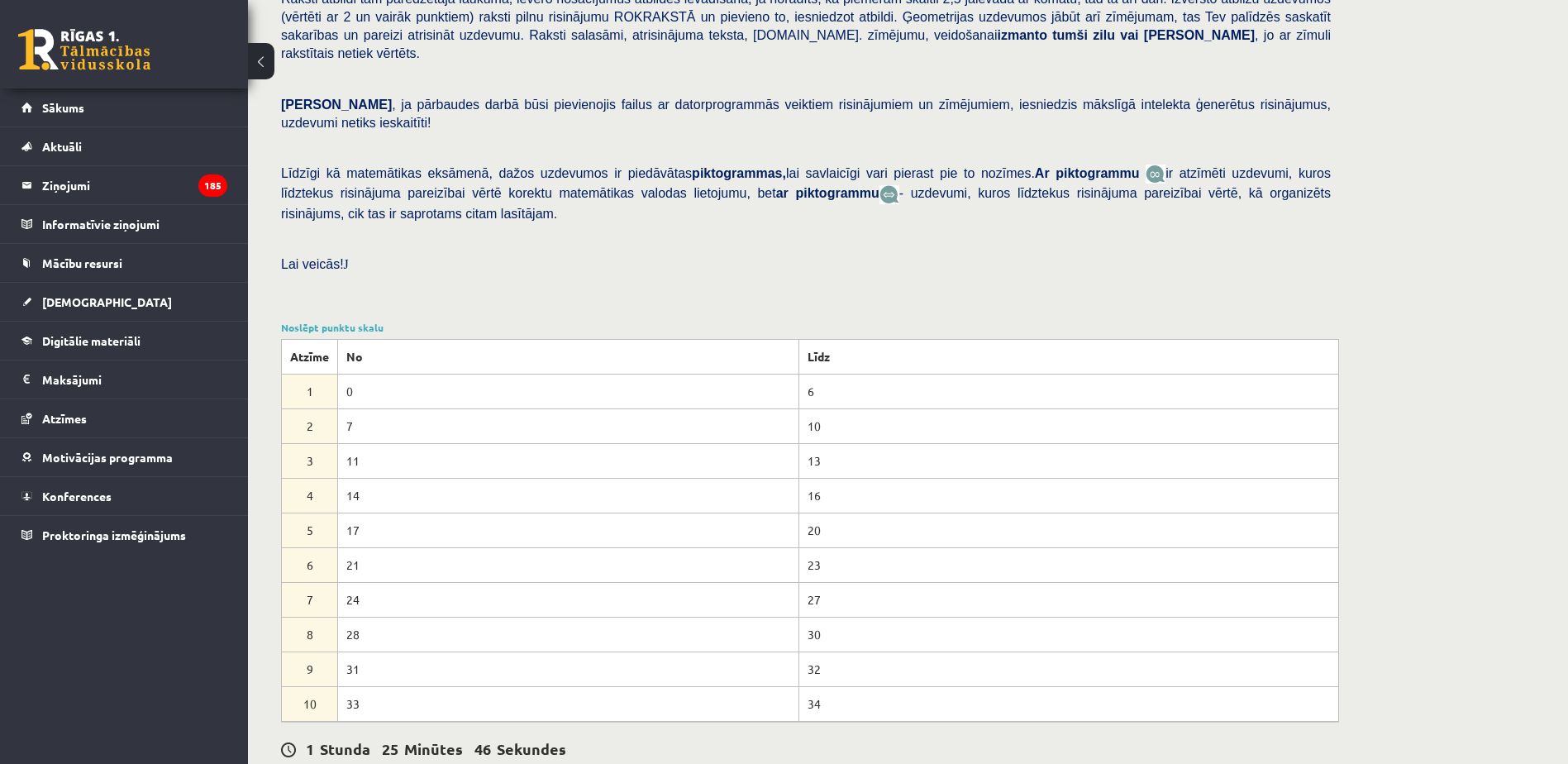
click at [356, 320] on div "Noslēpt punktu skalu Atzīme No Līdz 1 0 6 2 7 10 3 11 13 4 14 16 5 17 20 6 21 2…" at bounding box center [810, 521] width 1058 height 402
click at [356, 320] on link "Noslēpt punktu skalu" at bounding box center [332, 327] width 102 height 14
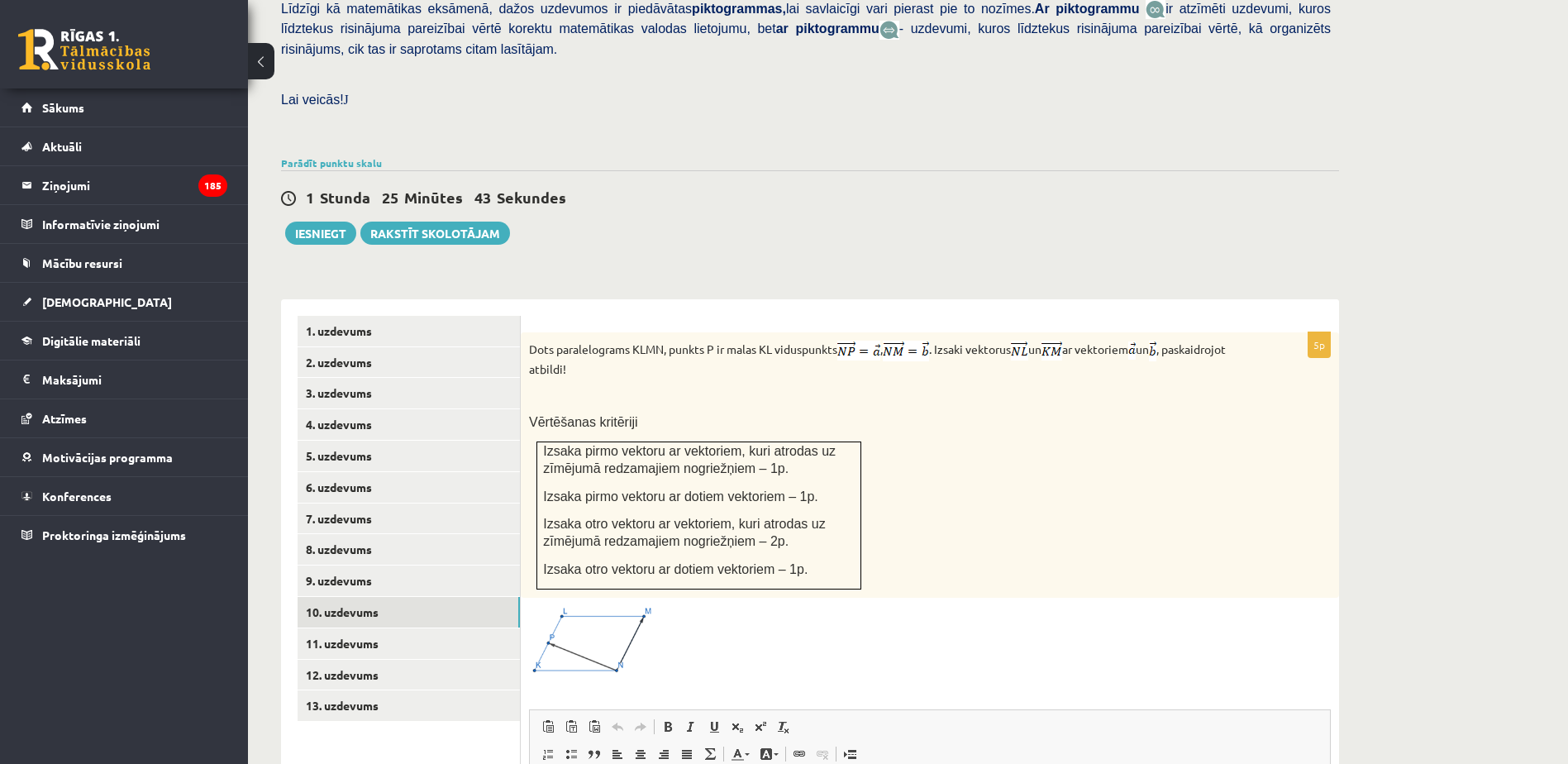
scroll to position [501, 0]
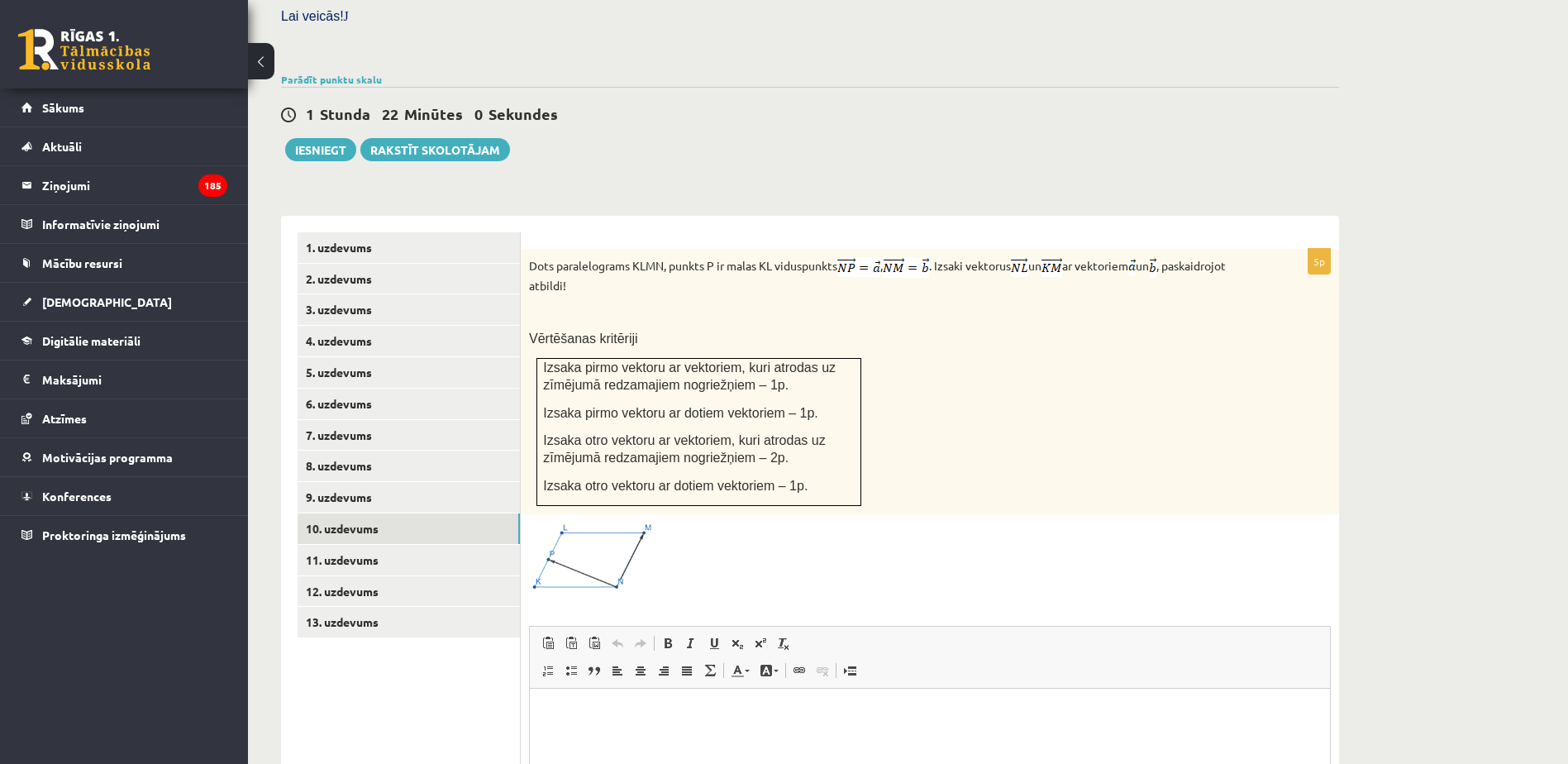
click at [1472, 287] on div "Matemātika 1. ieskaite 10.b2 klase , Deniss Mostovjuks (10.b2 klase) Pārbaudes …" at bounding box center [908, 290] width 1320 height 1457
click at [468, 545] on link "11. uzdevums" at bounding box center [409, 560] width 222 height 30
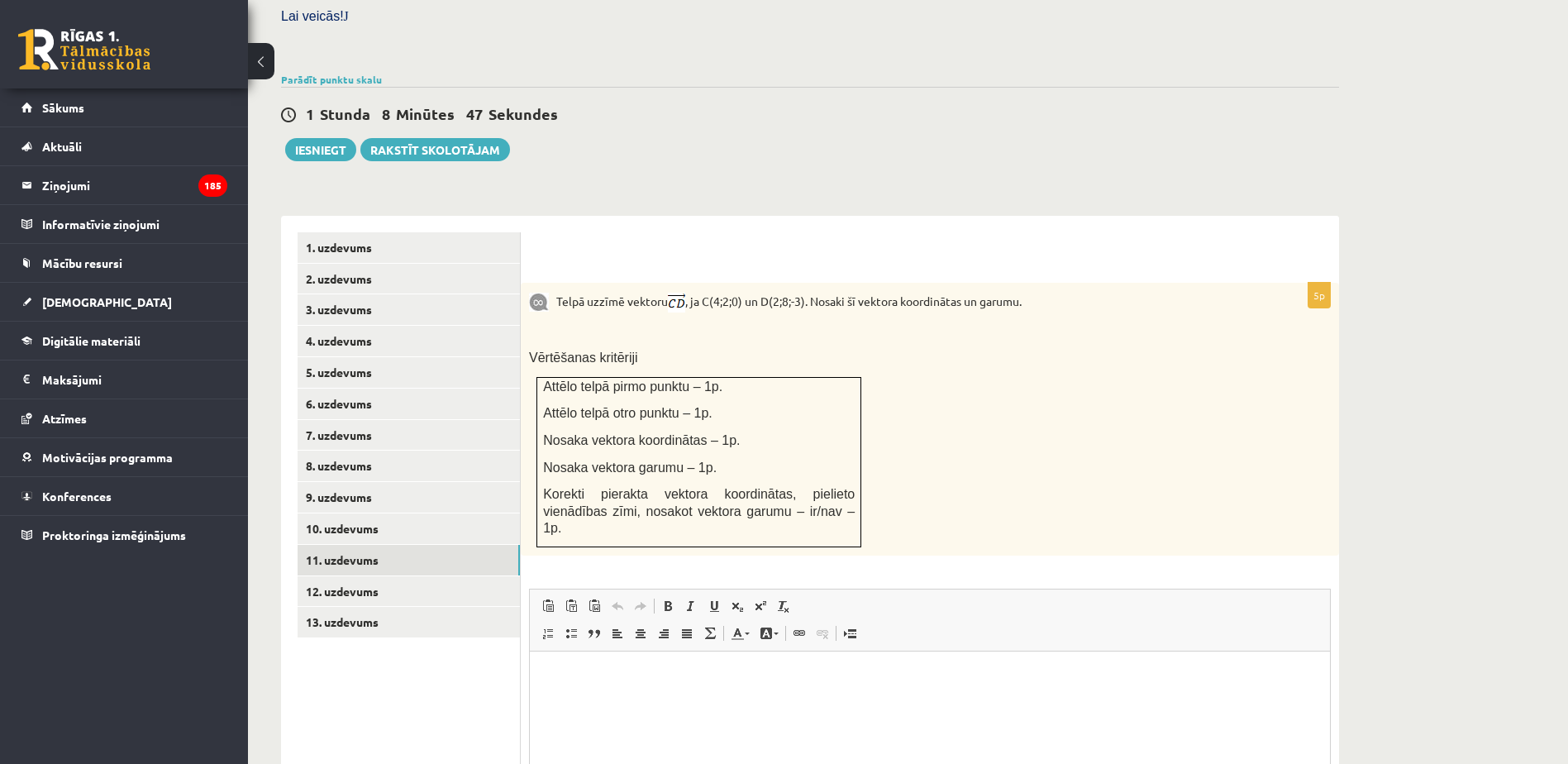
scroll to position [0, 0]
click at [361, 576] on link "12. uzdevums" at bounding box center [409, 591] width 222 height 30
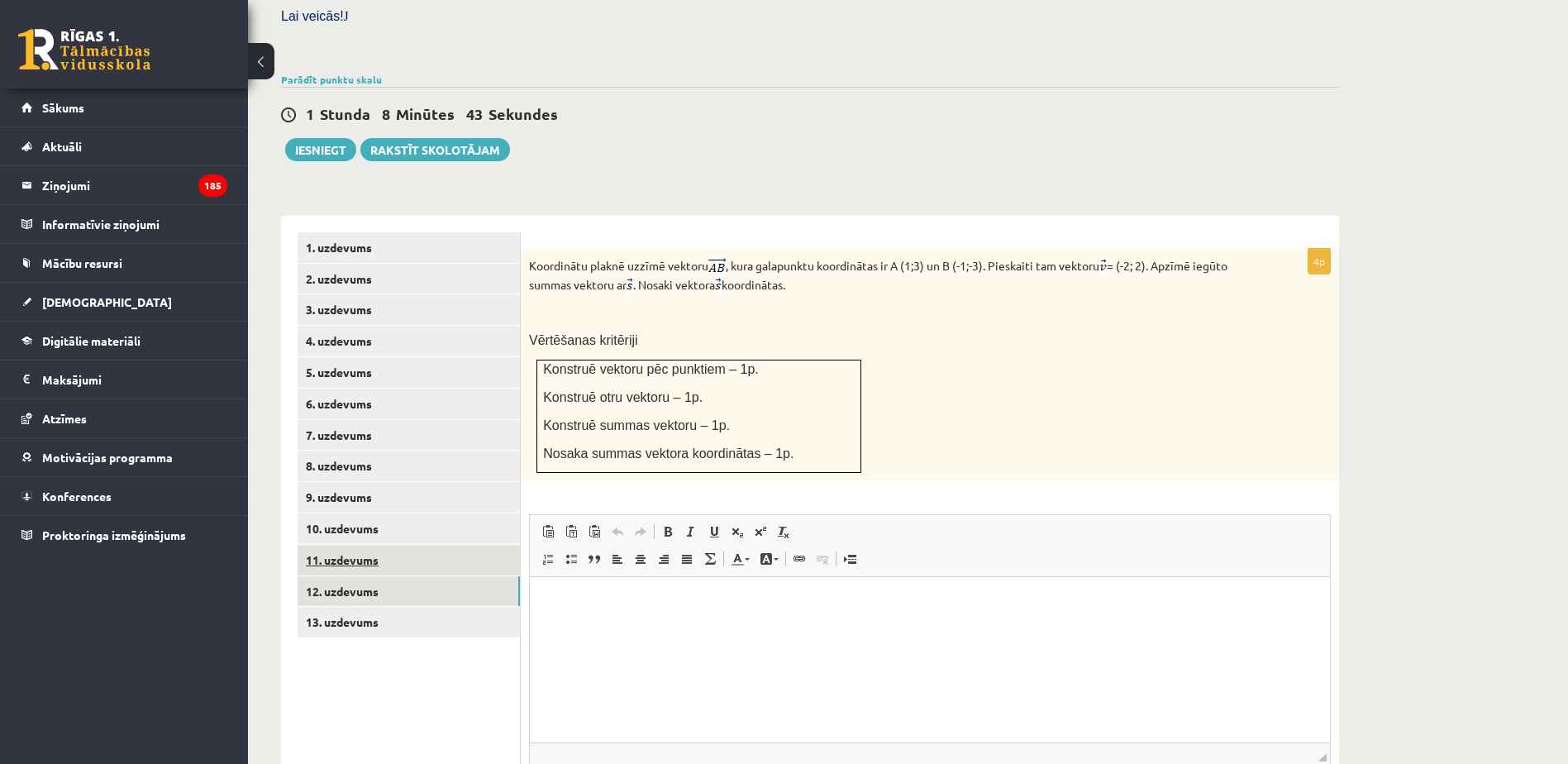
click at [492, 545] on link "11. uzdevums" at bounding box center [409, 560] width 222 height 30
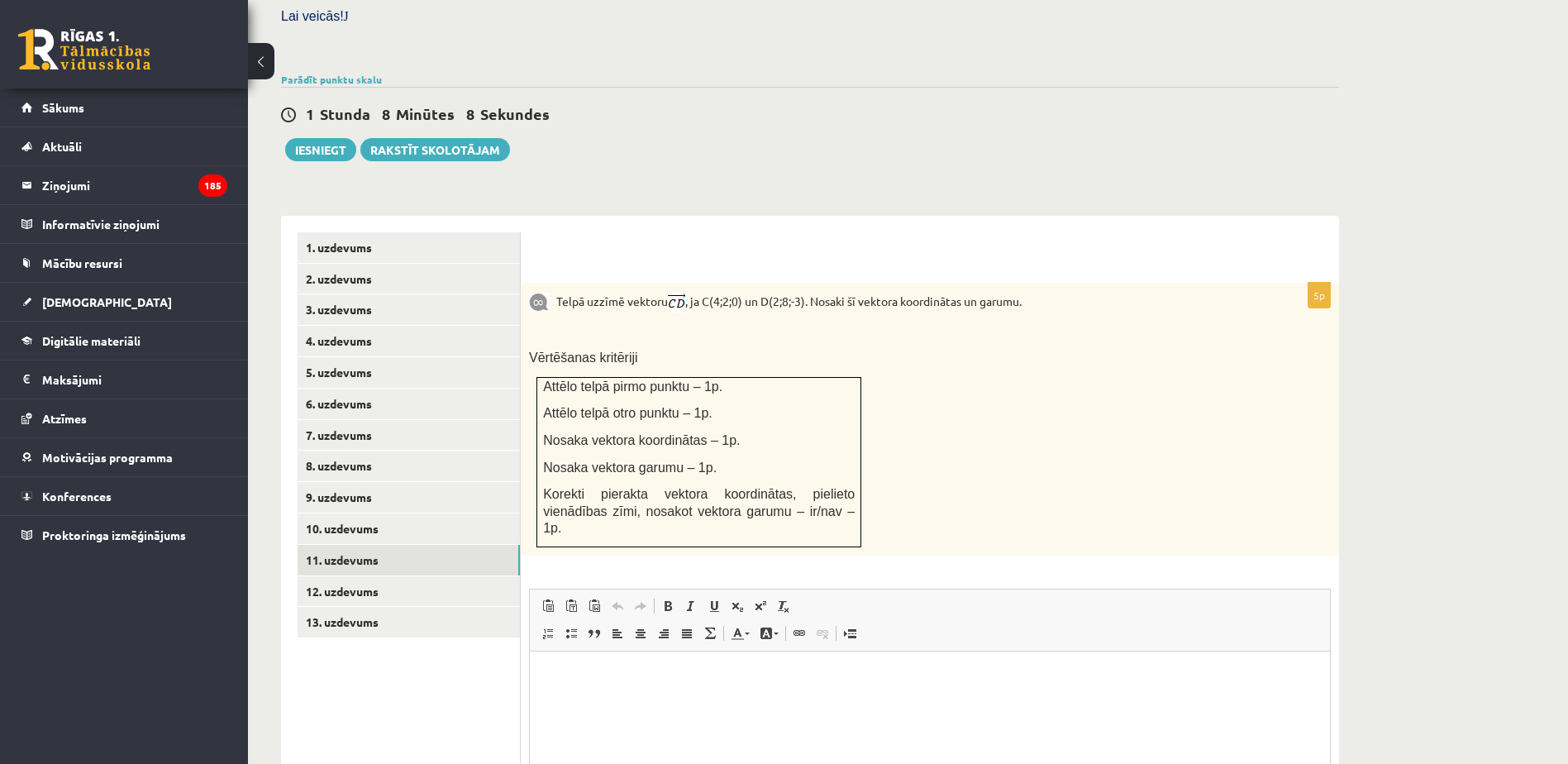
click at [1470, 359] on div "Matemātika 1. ieskaite 10.b2 klase , Deniss Mostovjuks (10.b2 klase) Pārbaudes …" at bounding box center [908, 272] width 1320 height 1420
click at [423, 576] on link "12. uzdevums" at bounding box center [409, 591] width 222 height 30
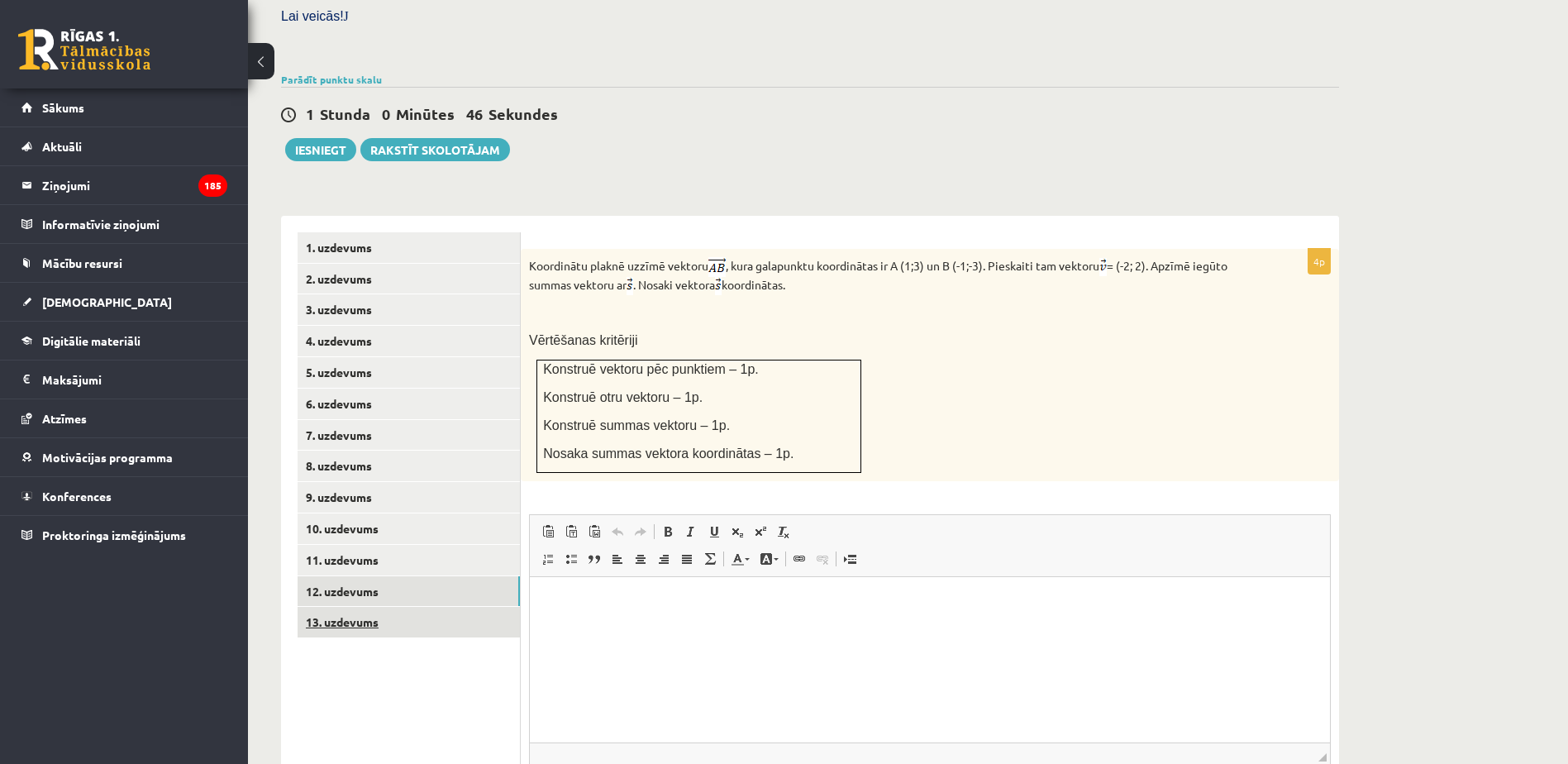
click at [432, 606] on link "13. uzdevums" at bounding box center [409, 621] width 222 height 30
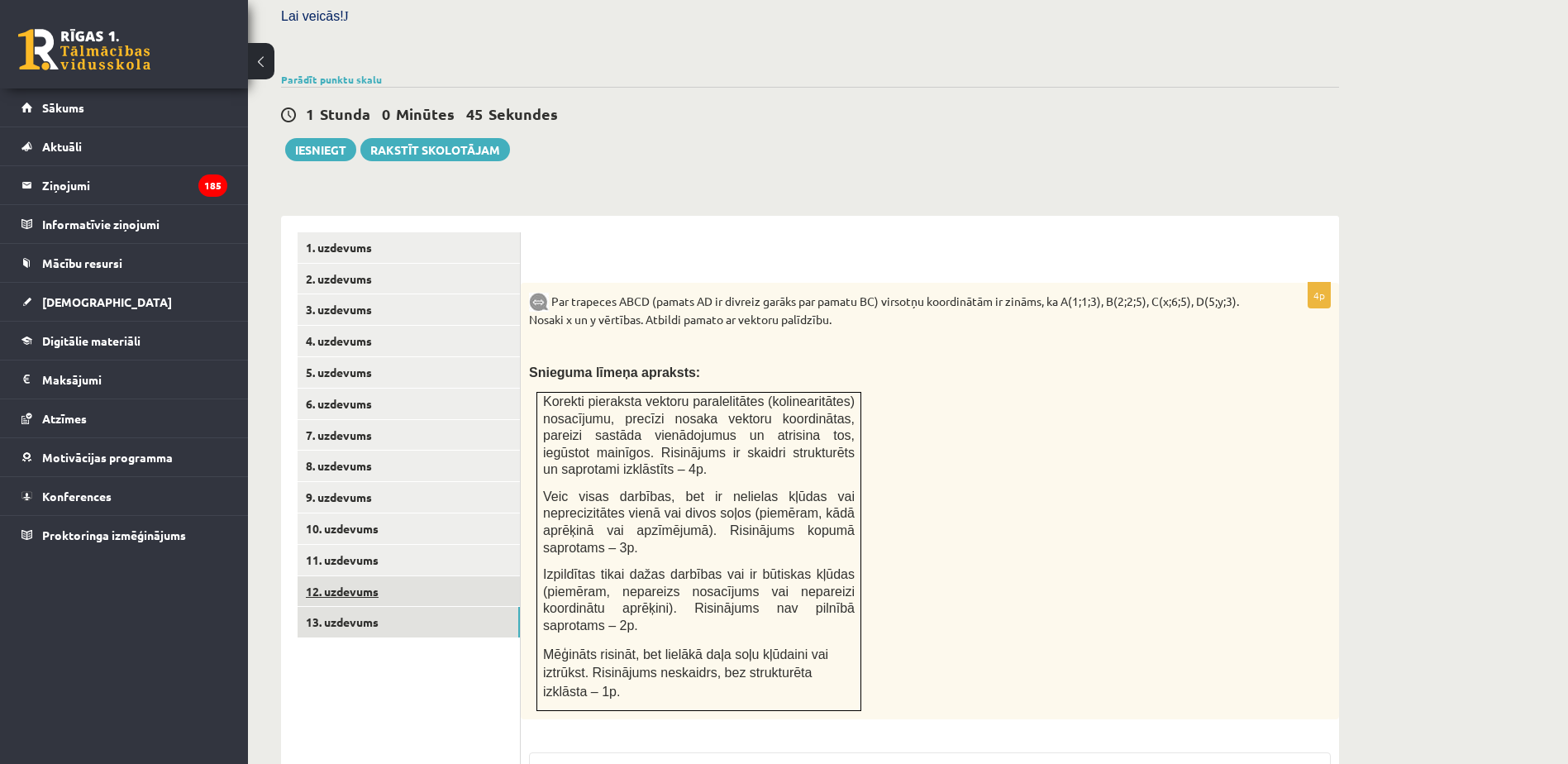
click at [468, 576] on link "12. uzdevums" at bounding box center [409, 591] width 222 height 30
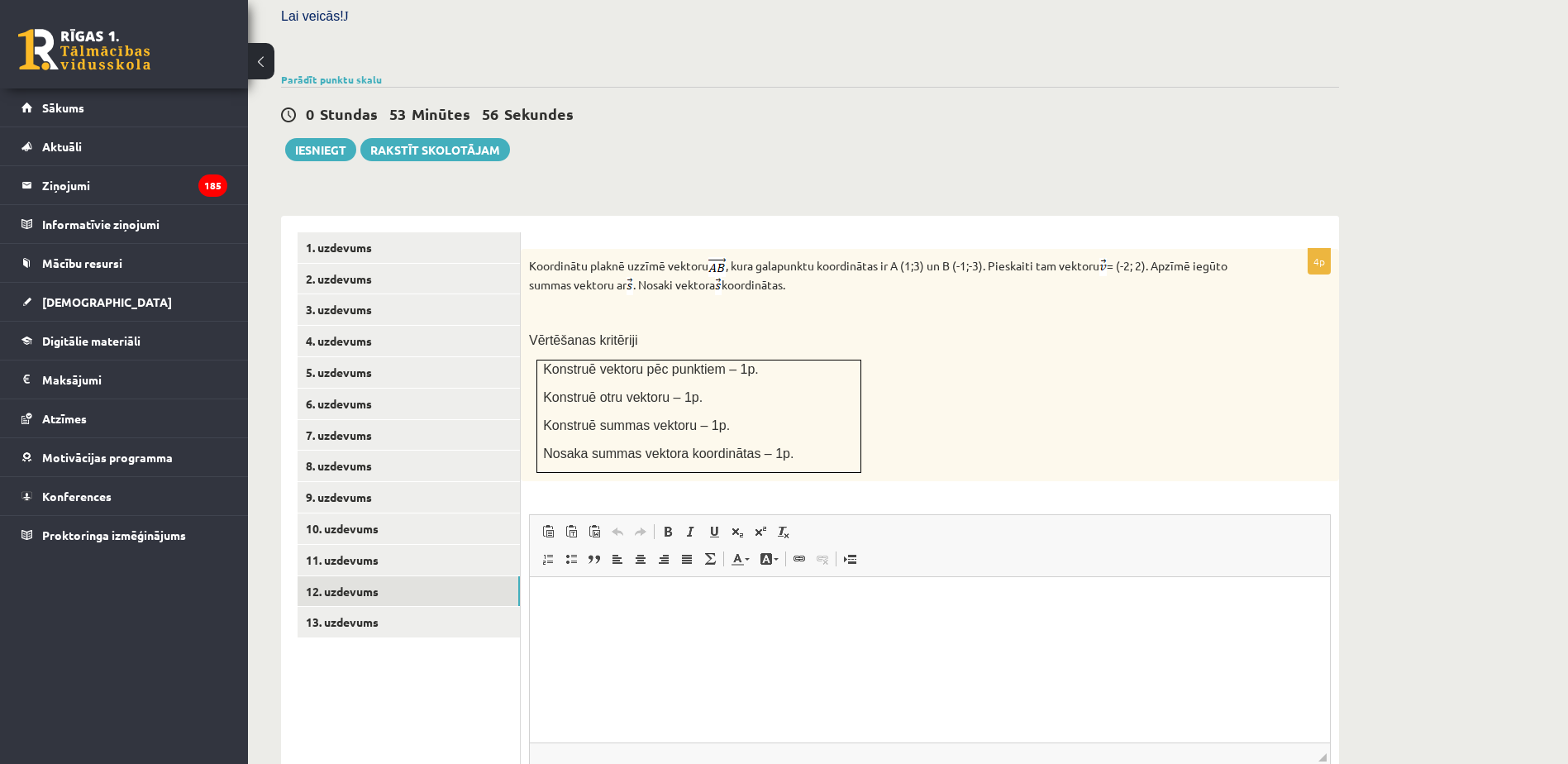
click at [1405, 524] on div "Matemātika 1. ieskaite 10.b2 klase , Deniss Mostovjuks (10.b2 klase) Pārbaudes …" at bounding box center [908, 235] width 1320 height 1345
click at [640, 623] on html at bounding box center [930, 602] width 800 height 51
drag, startPoint x: 640, startPoint y: 623, endPoint x: 647, endPoint y: 698, distance: 75.3
click at [647, 628] on html at bounding box center [930, 602] width 800 height 51
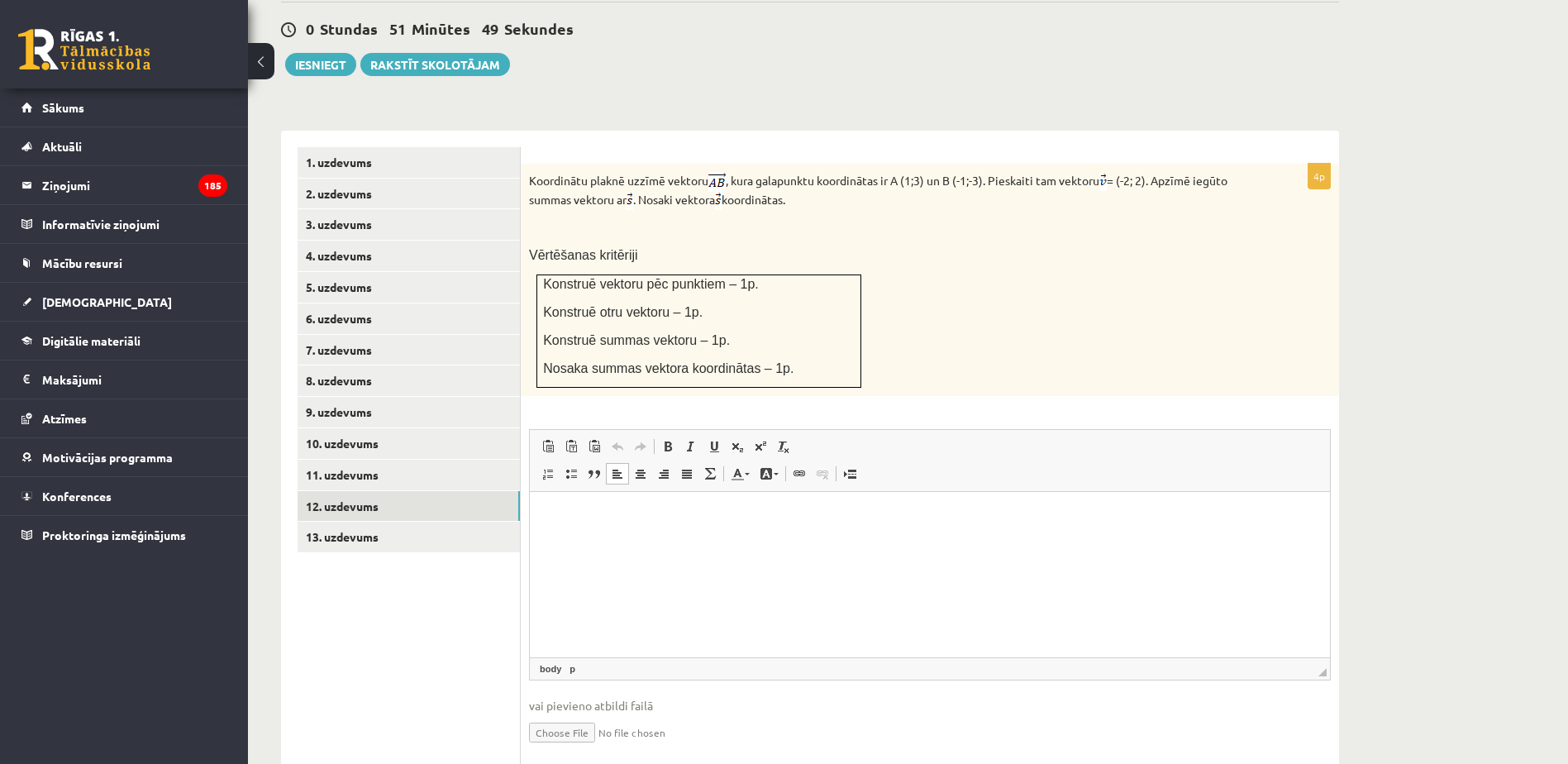
scroll to position [610, 0]
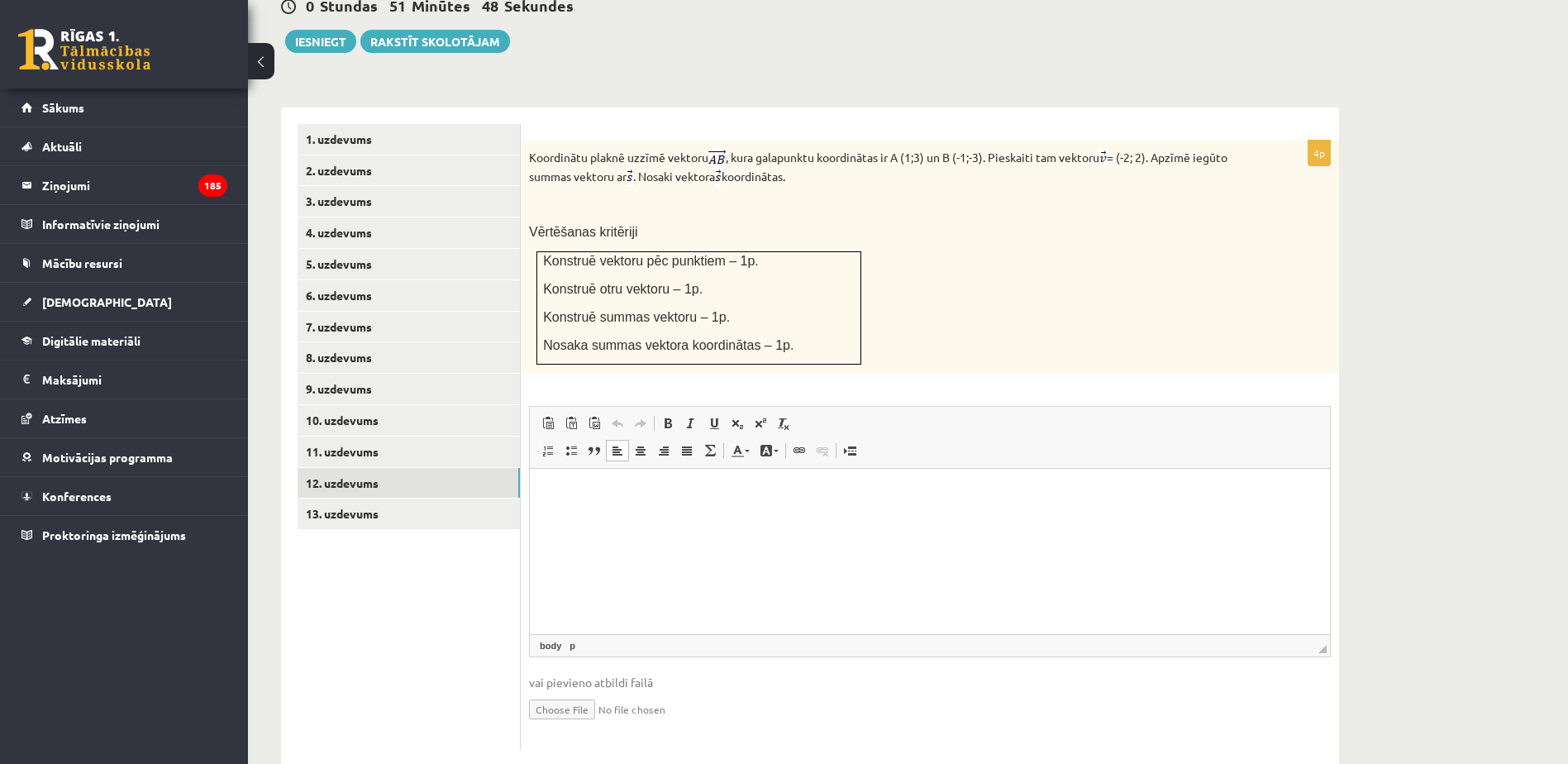
click at [564, 691] on input "file" at bounding box center [930, 708] width 802 height 34
type input "**********"
click at [417, 436] on link "11. uzdevums" at bounding box center [409, 451] width 222 height 30
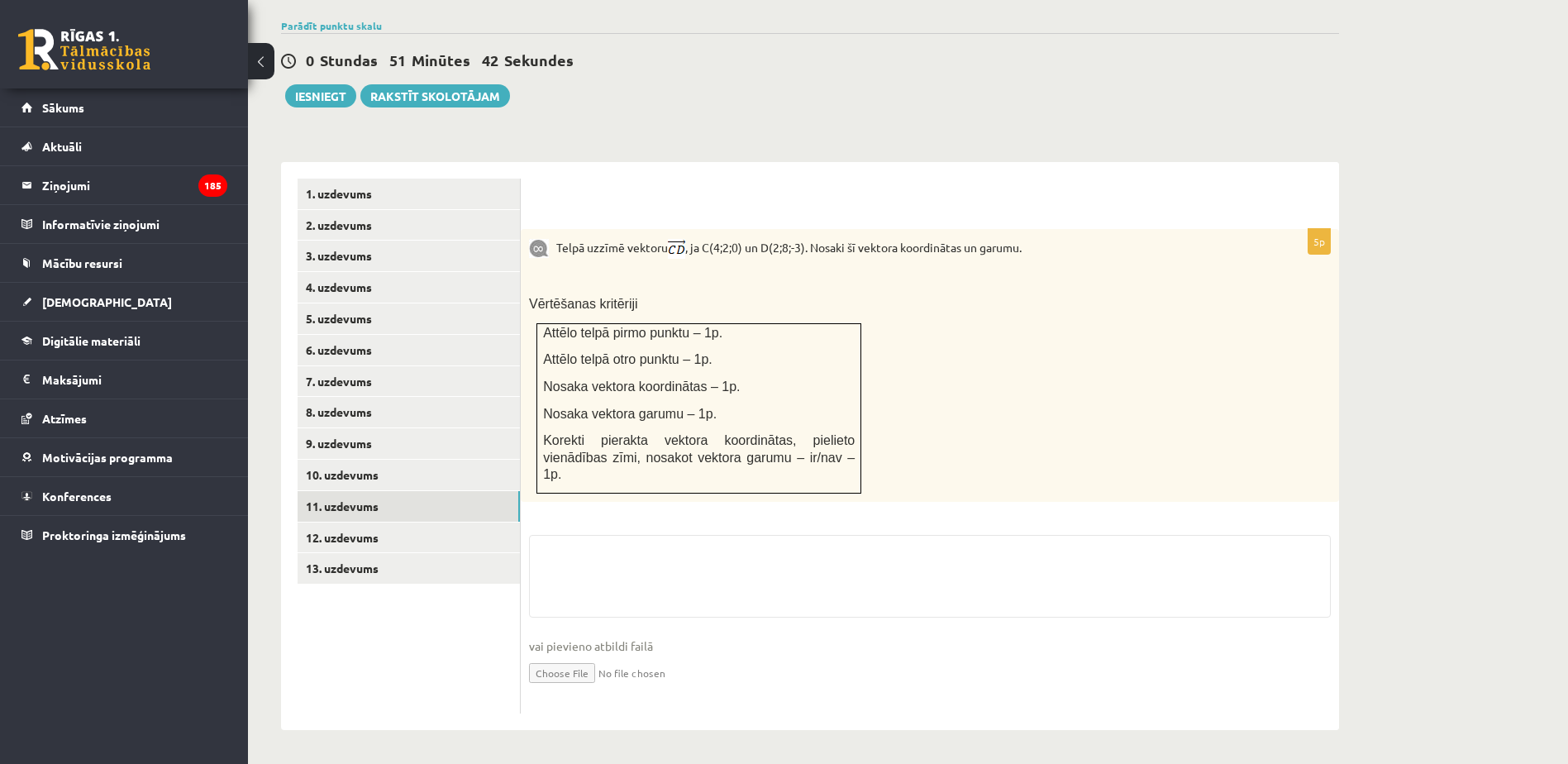
scroll to position [501, 0]
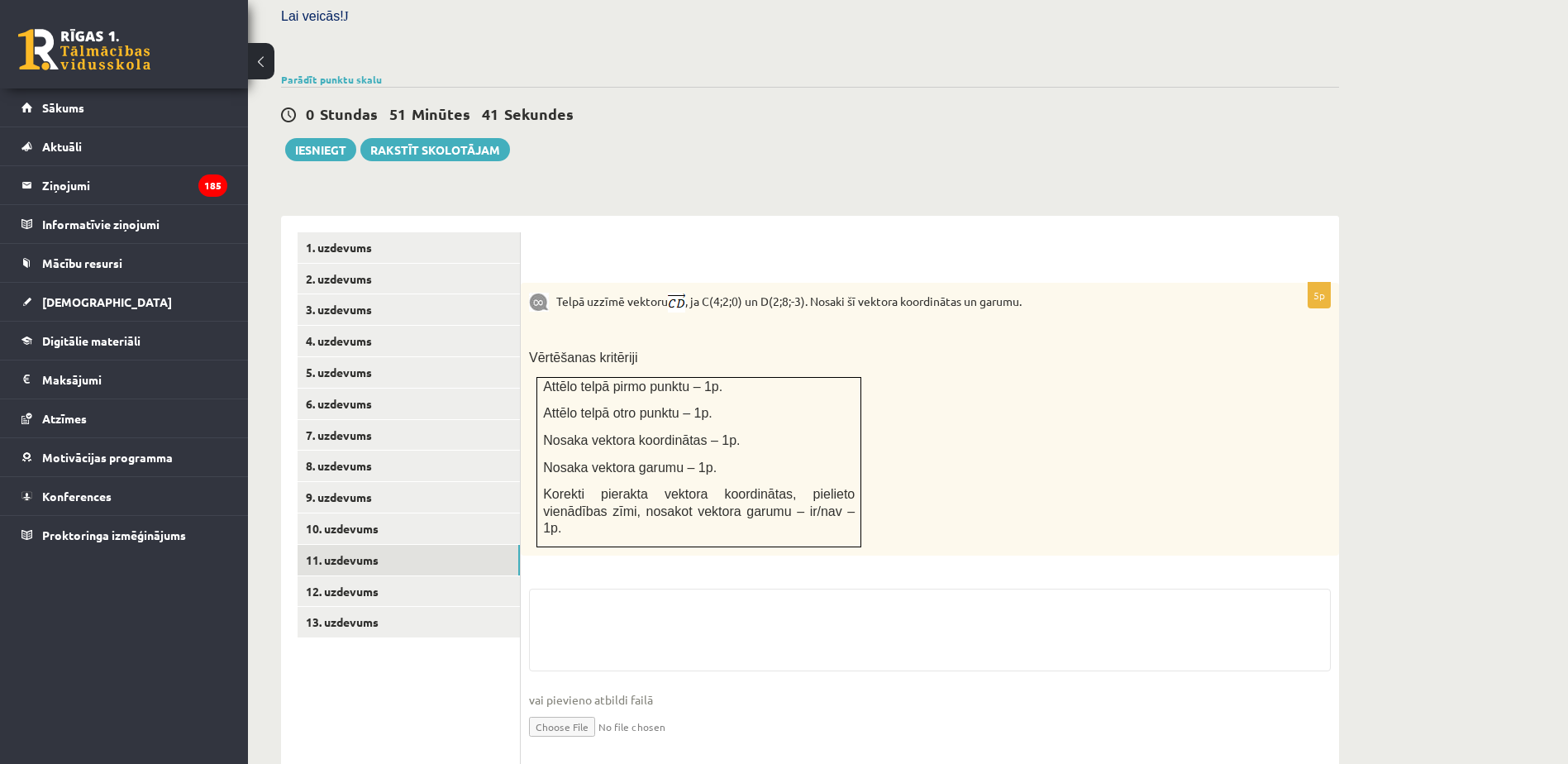
click at [553, 709] on input "file" at bounding box center [930, 725] width 802 height 34
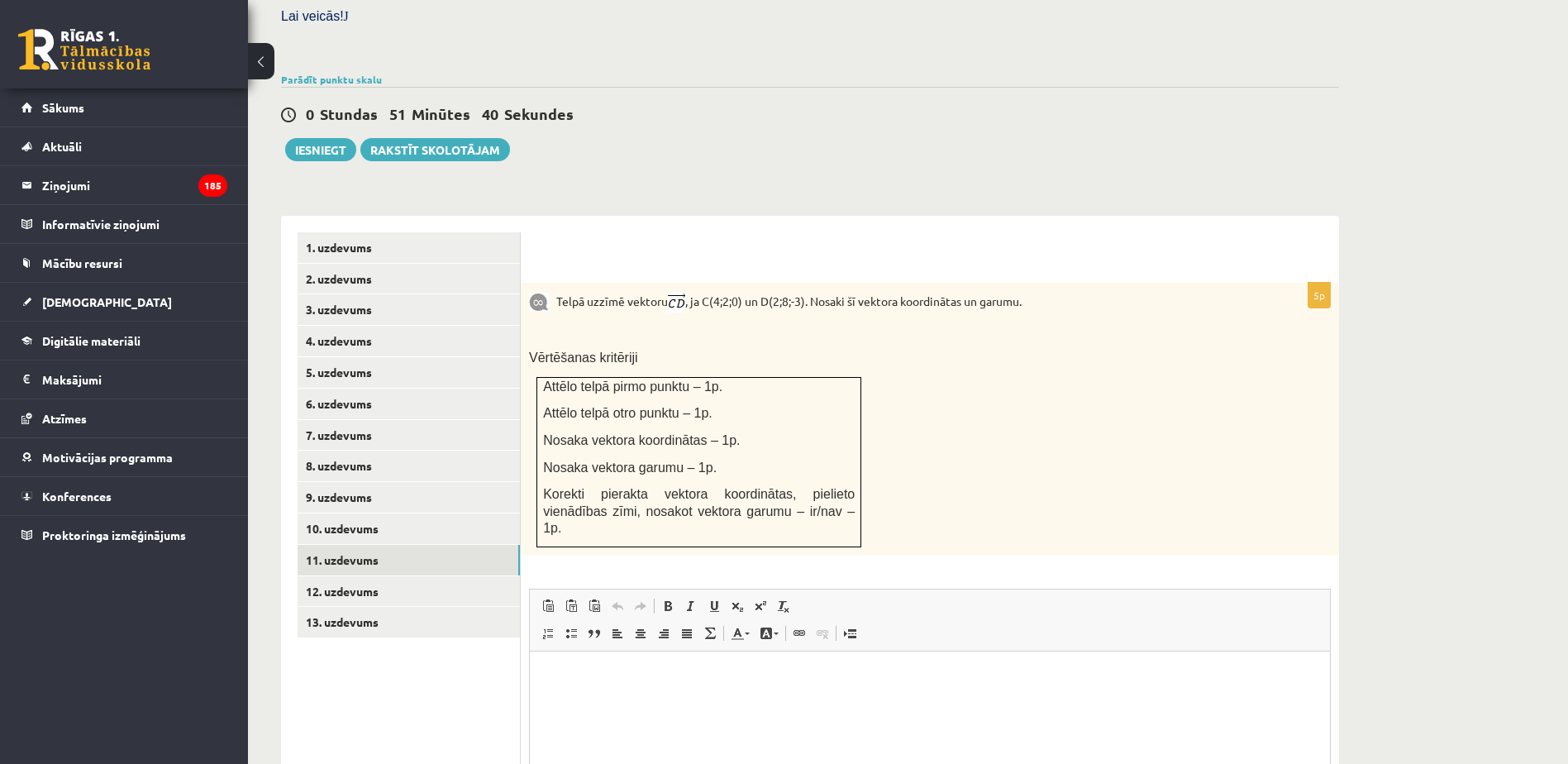
scroll to position [0, 0]
type input "**********"
click at [381, 513] on link "10. uzdevums" at bounding box center [409, 528] width 222 height 30
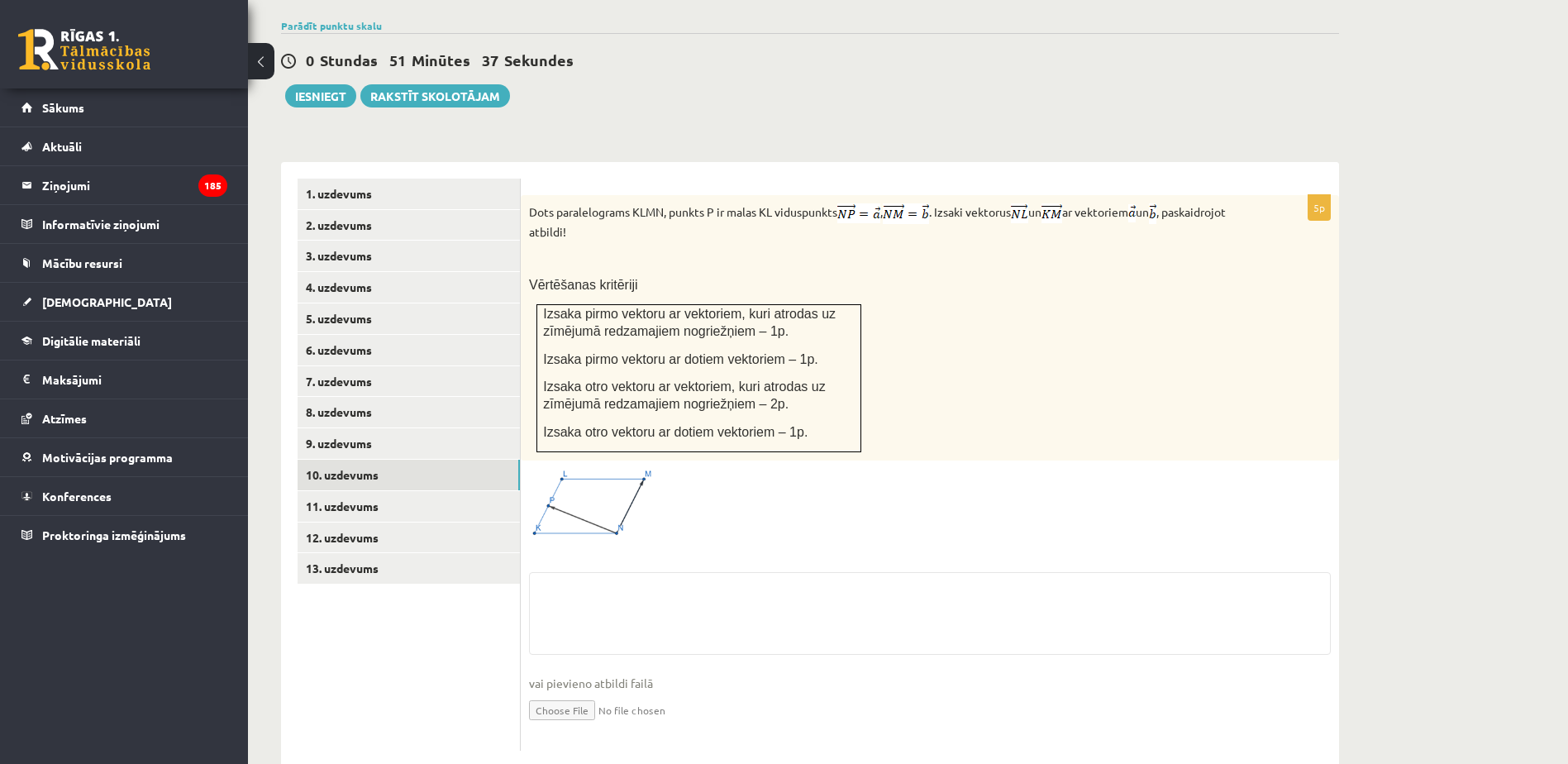
scroll to position [557, 0]
click at [558, 690] on input "file" at bounding box center [930, 707] width 802 height 34
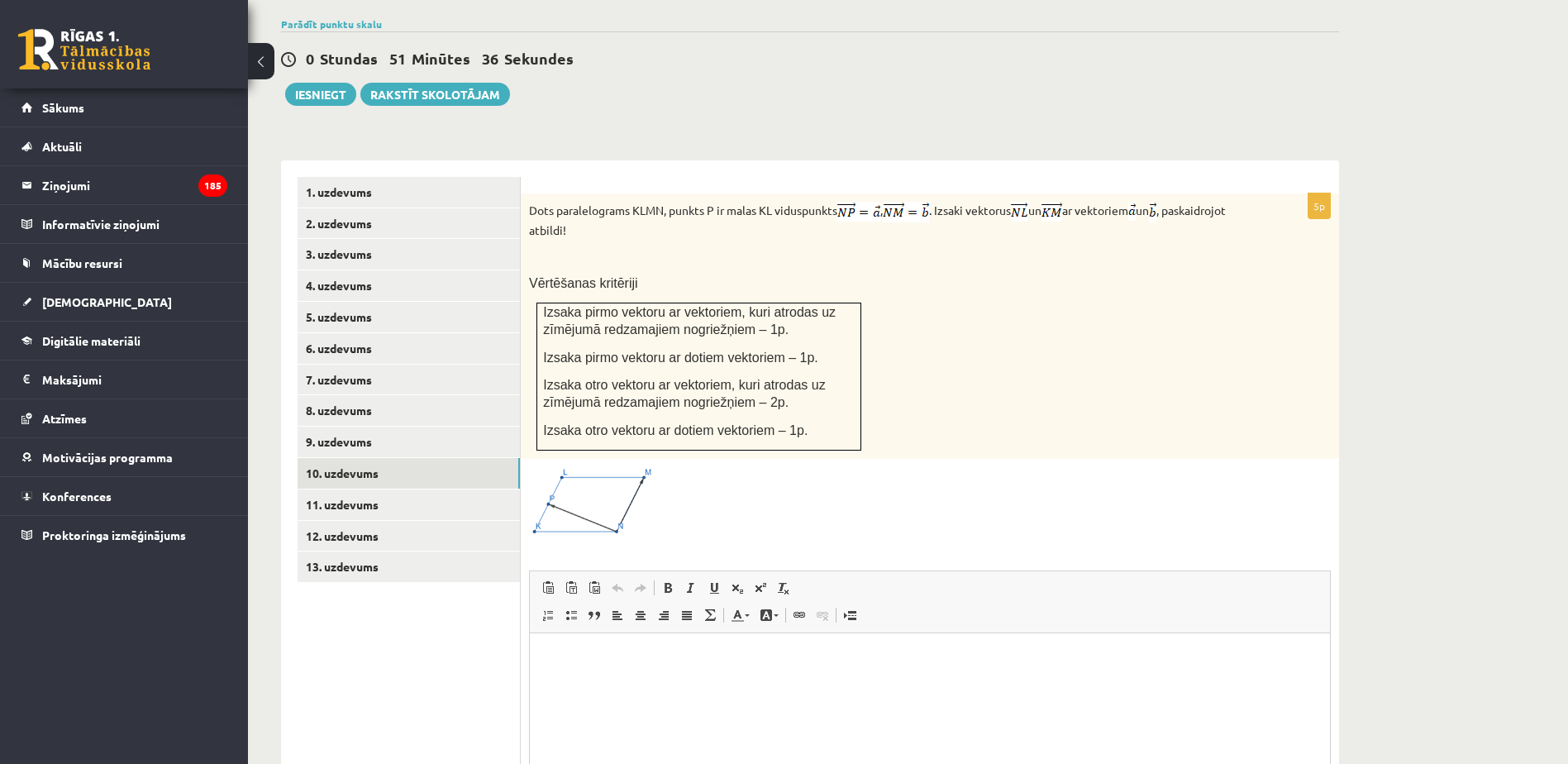
scroll to position [0, 0]
type input "**********"
click at [400, 395] on link "8. uzdevums" at bounding box center [409, 410] width 222 height 30
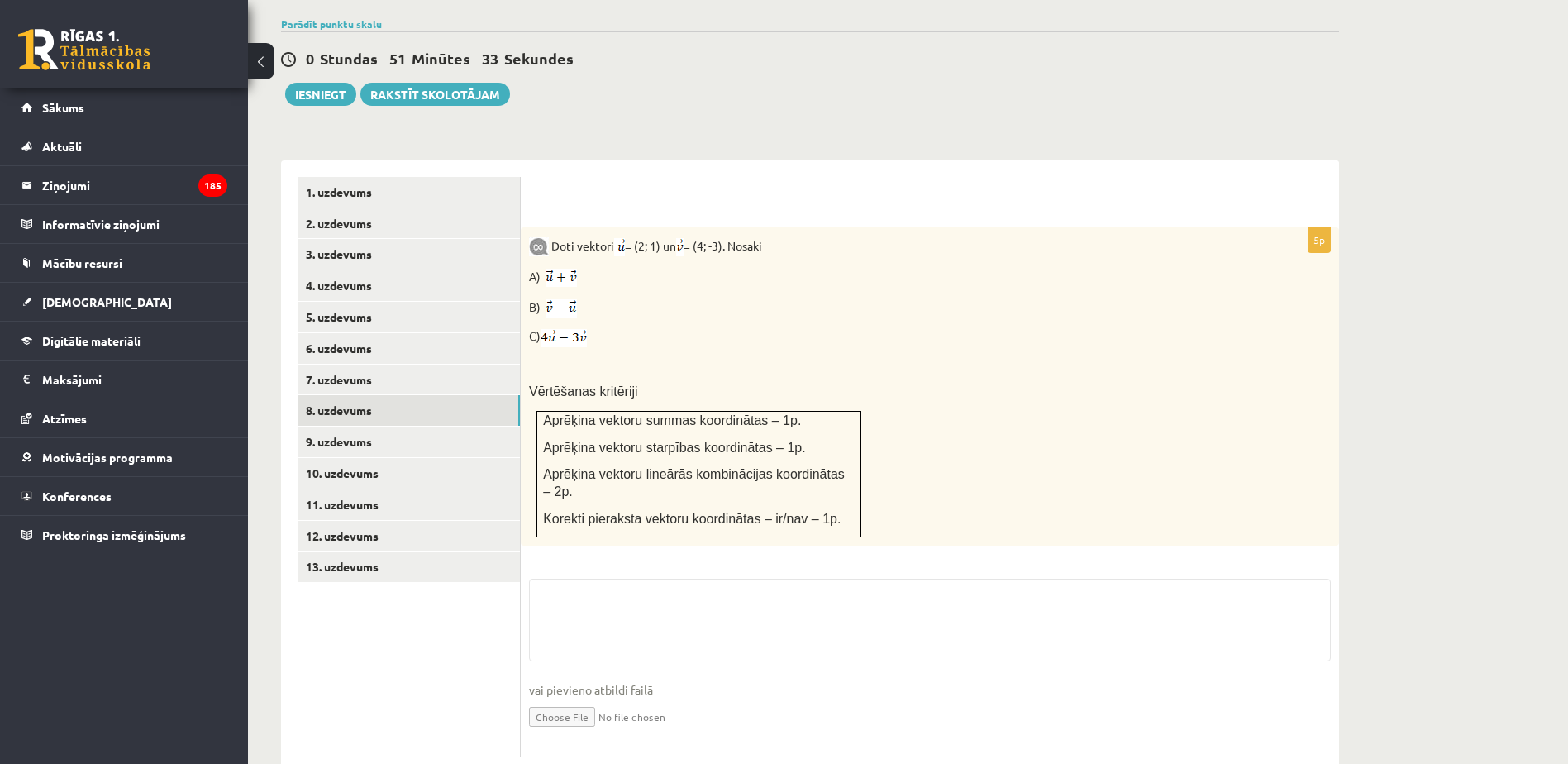
scroll to position [546, 0]
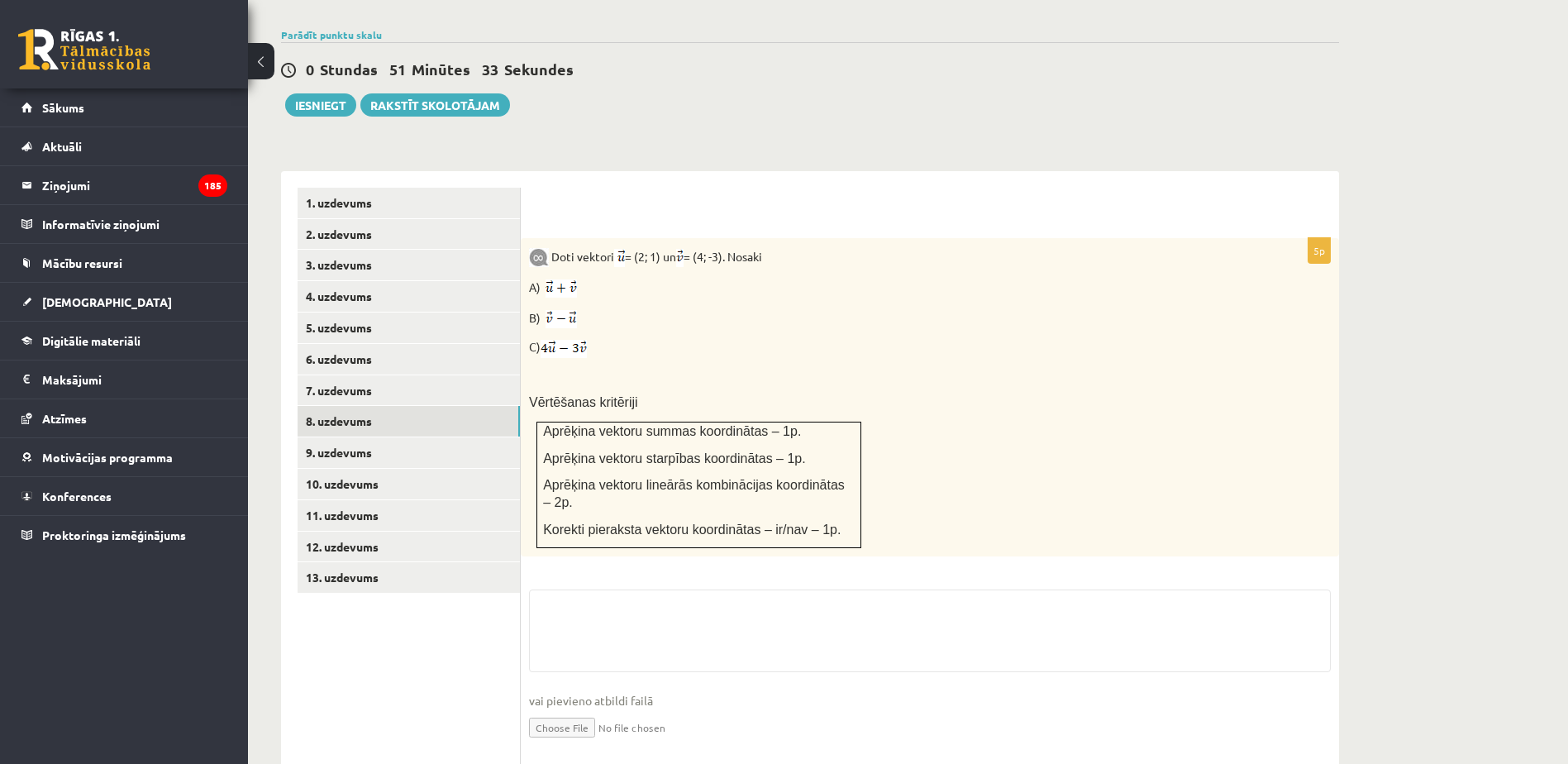
click at [562, 709] on input "file" at bounding box center [930, 726] width 802 height 34
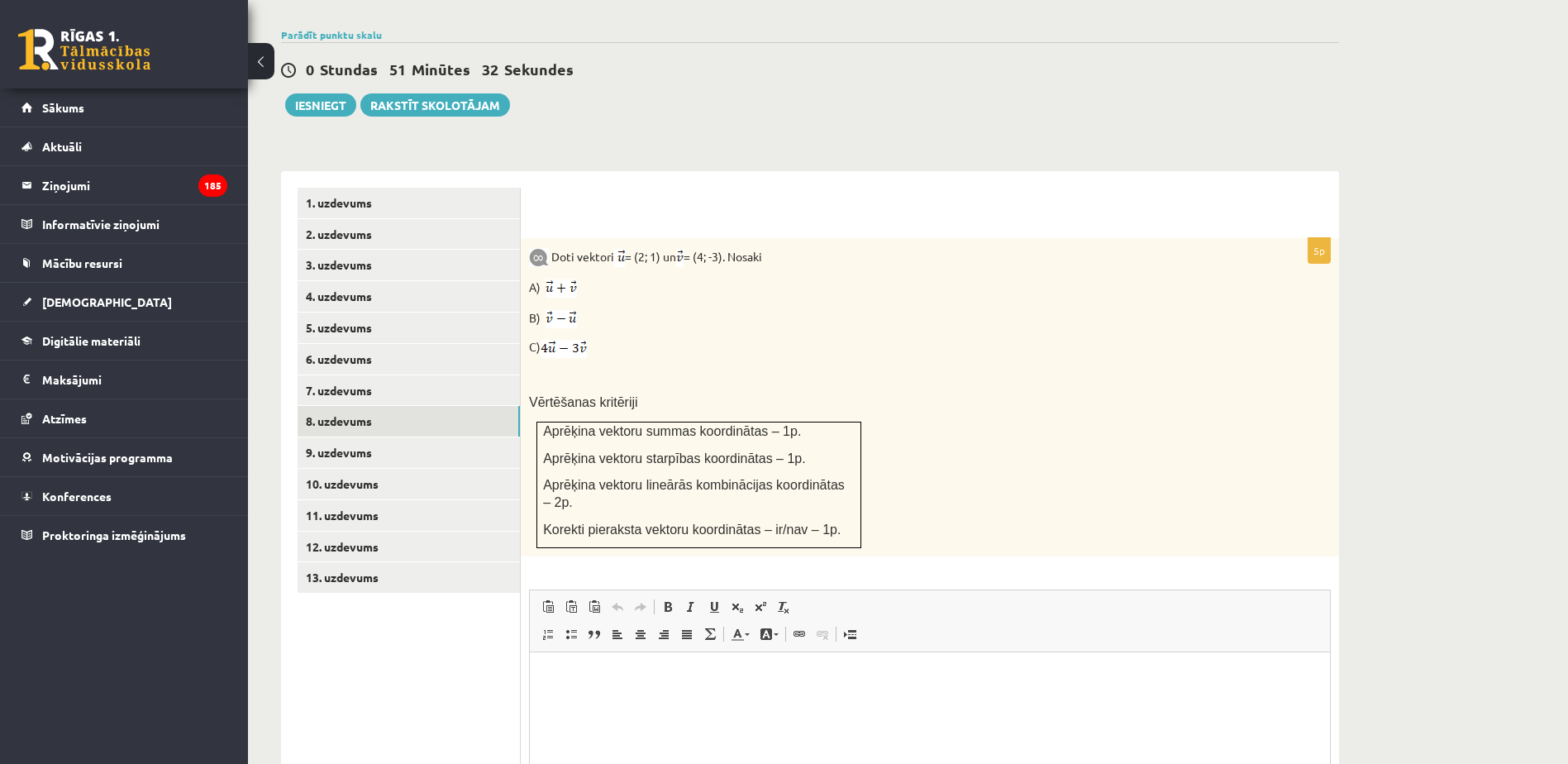
scroll to position [0, 0]
type input "**********"
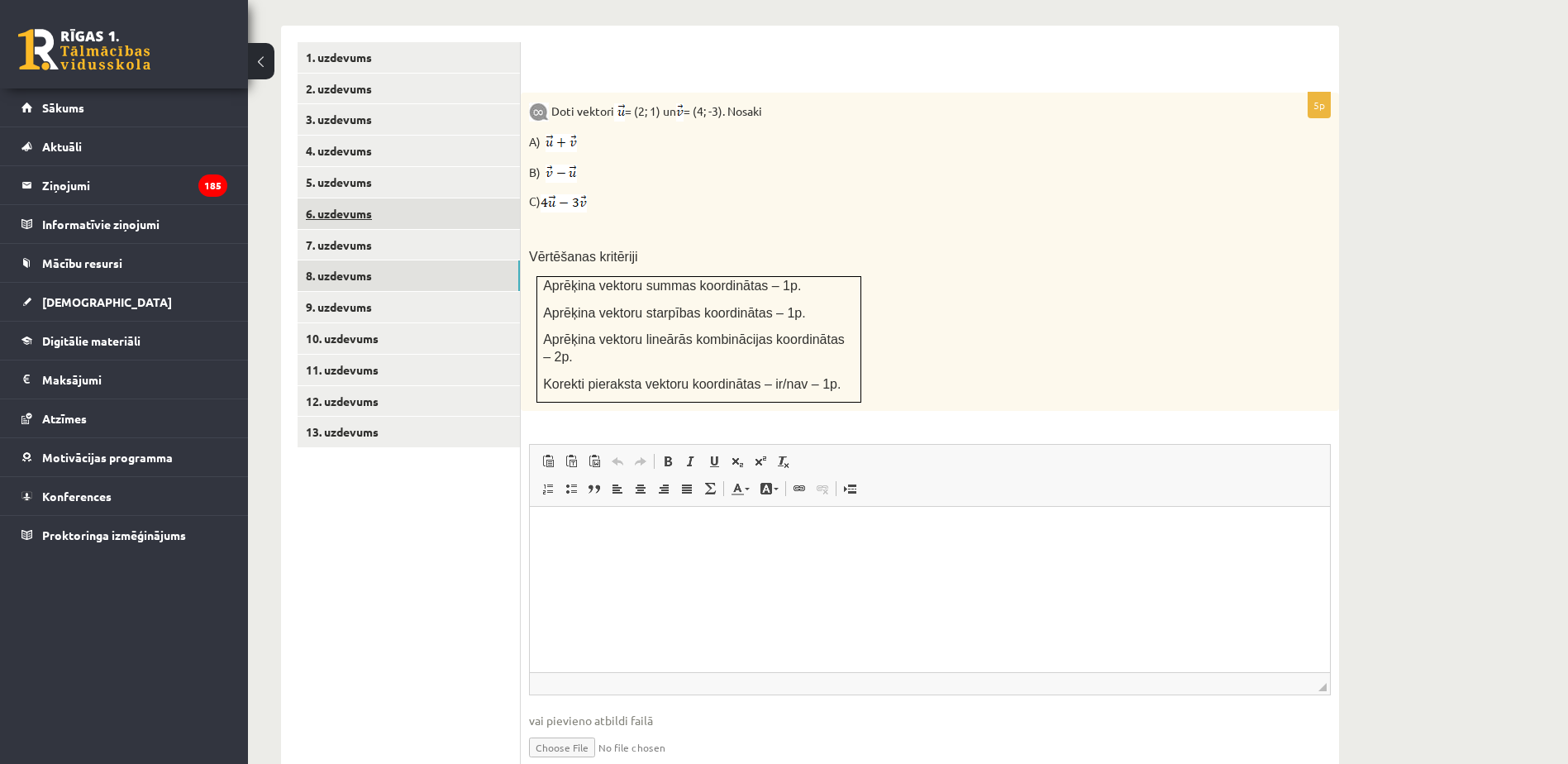
scroll to position [563, 0]
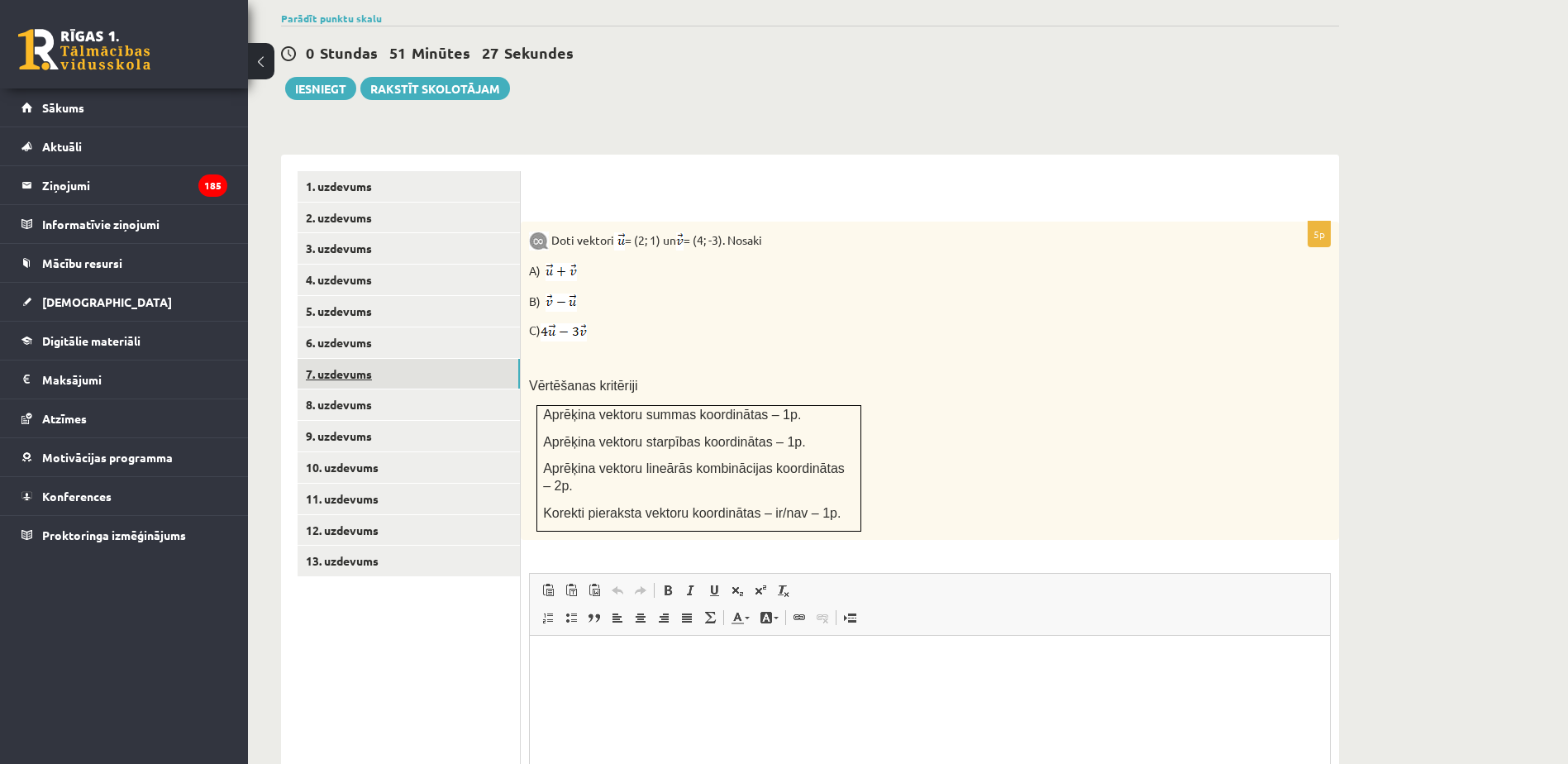
click at [386, 359] on link "7. uzdevums" at bounding box center [409, 374] width 222 height 30
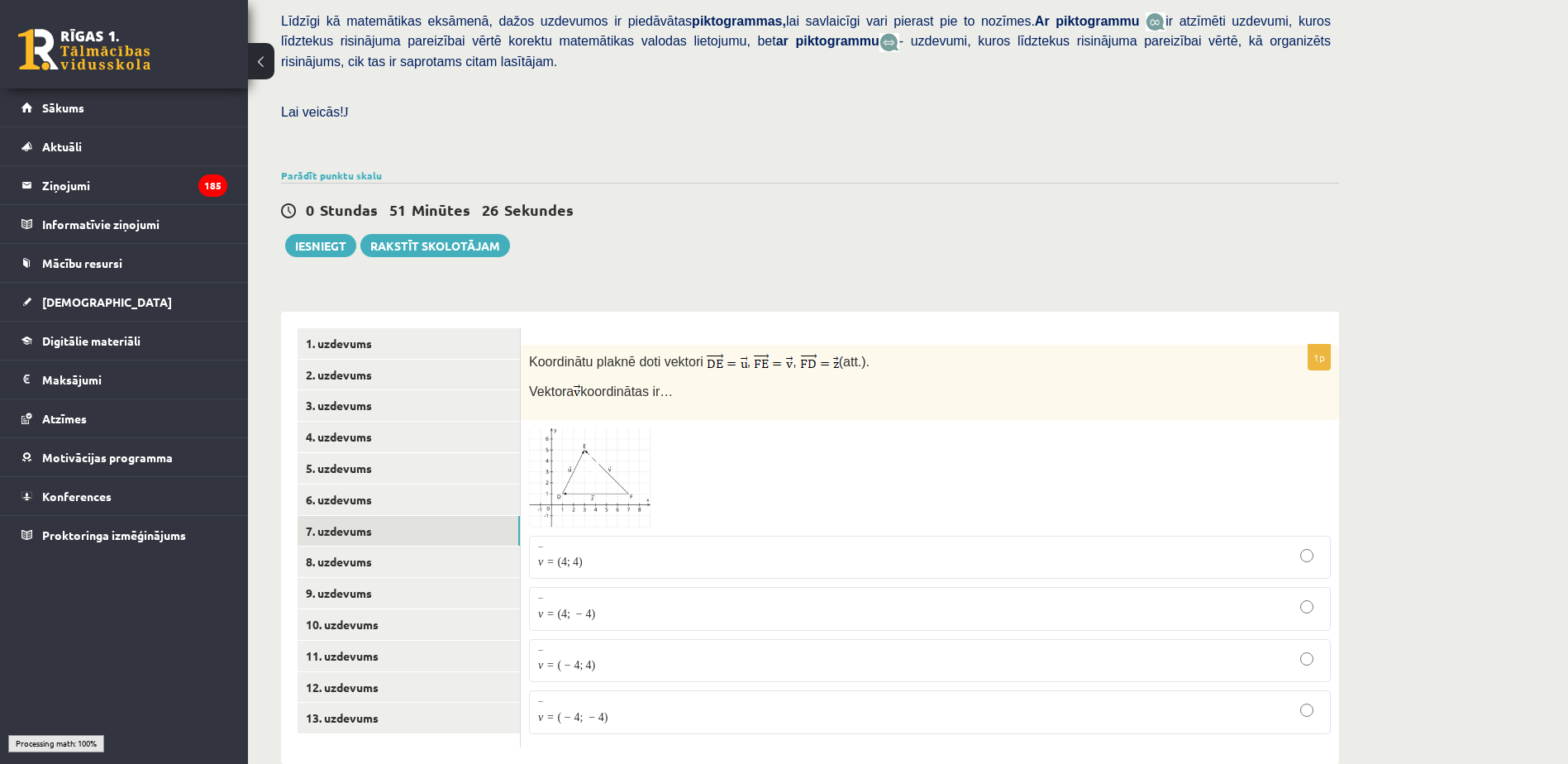
scroll to position [390, 0]
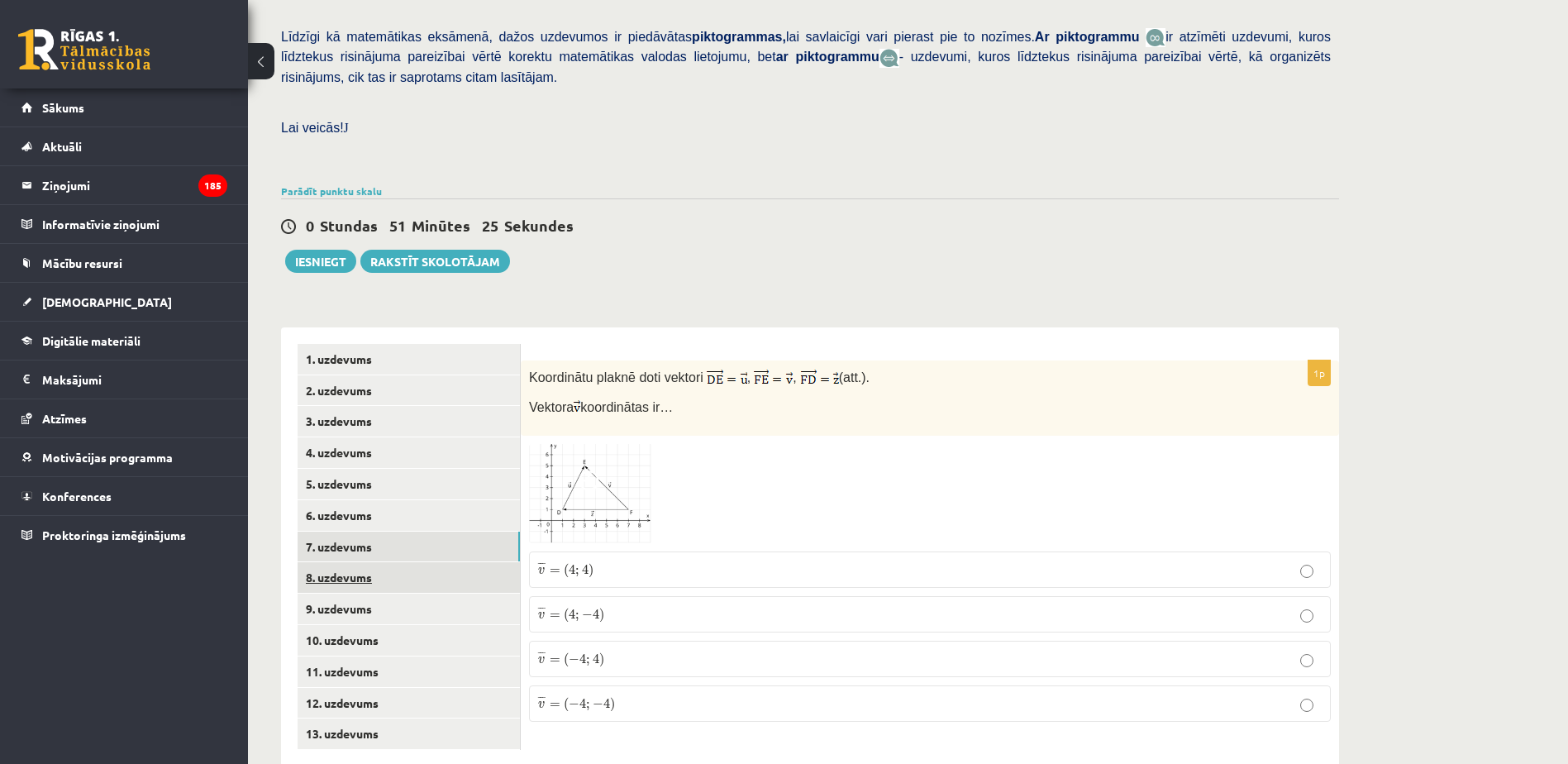
click at [382, 562] on link "8. uzdevums" at bounding box center [409, 576] width 222 height 30
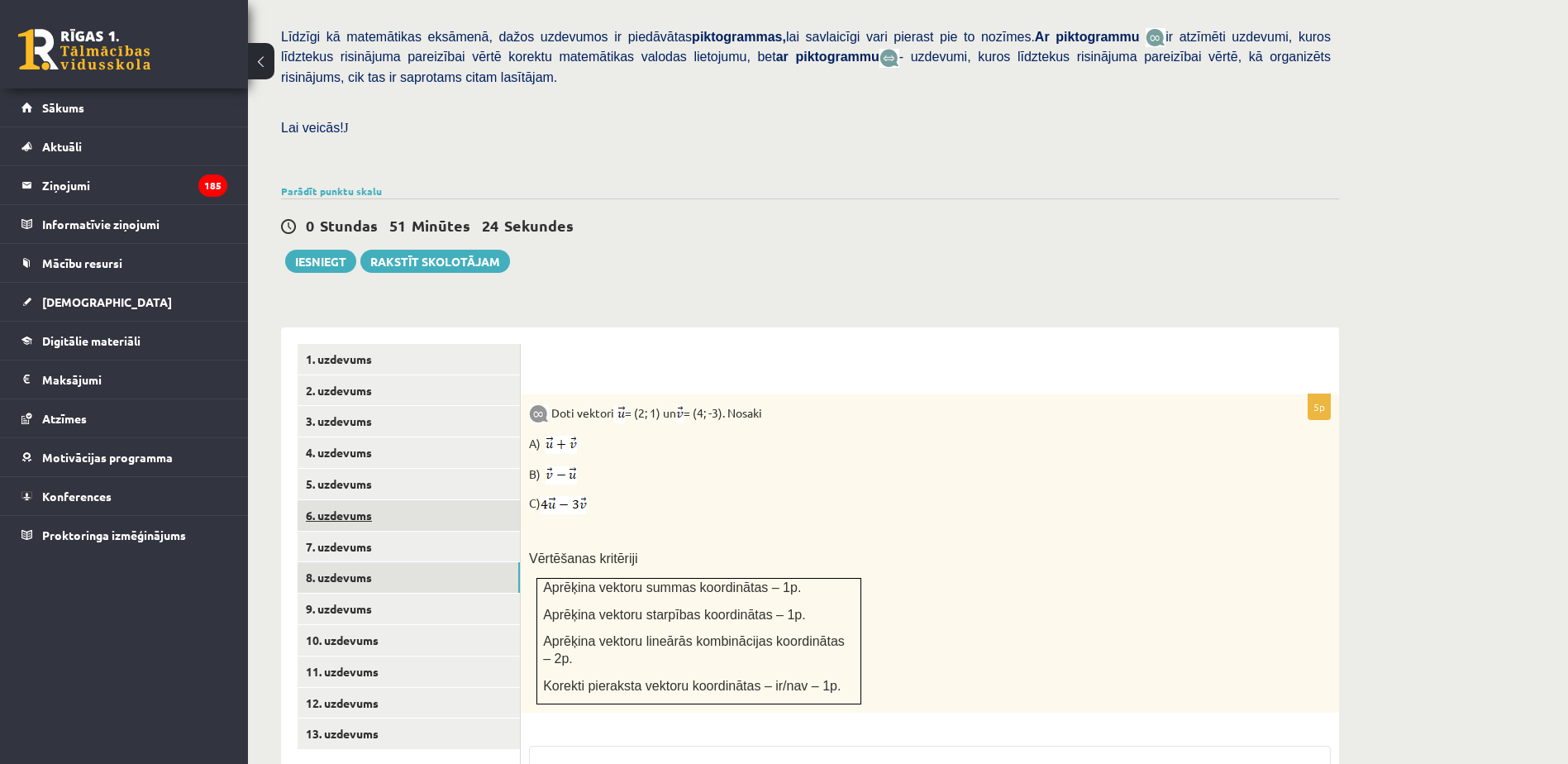
click at [433, 500] on link "6. uzdevums" at bounding box center [409, 515] width 222 height 30
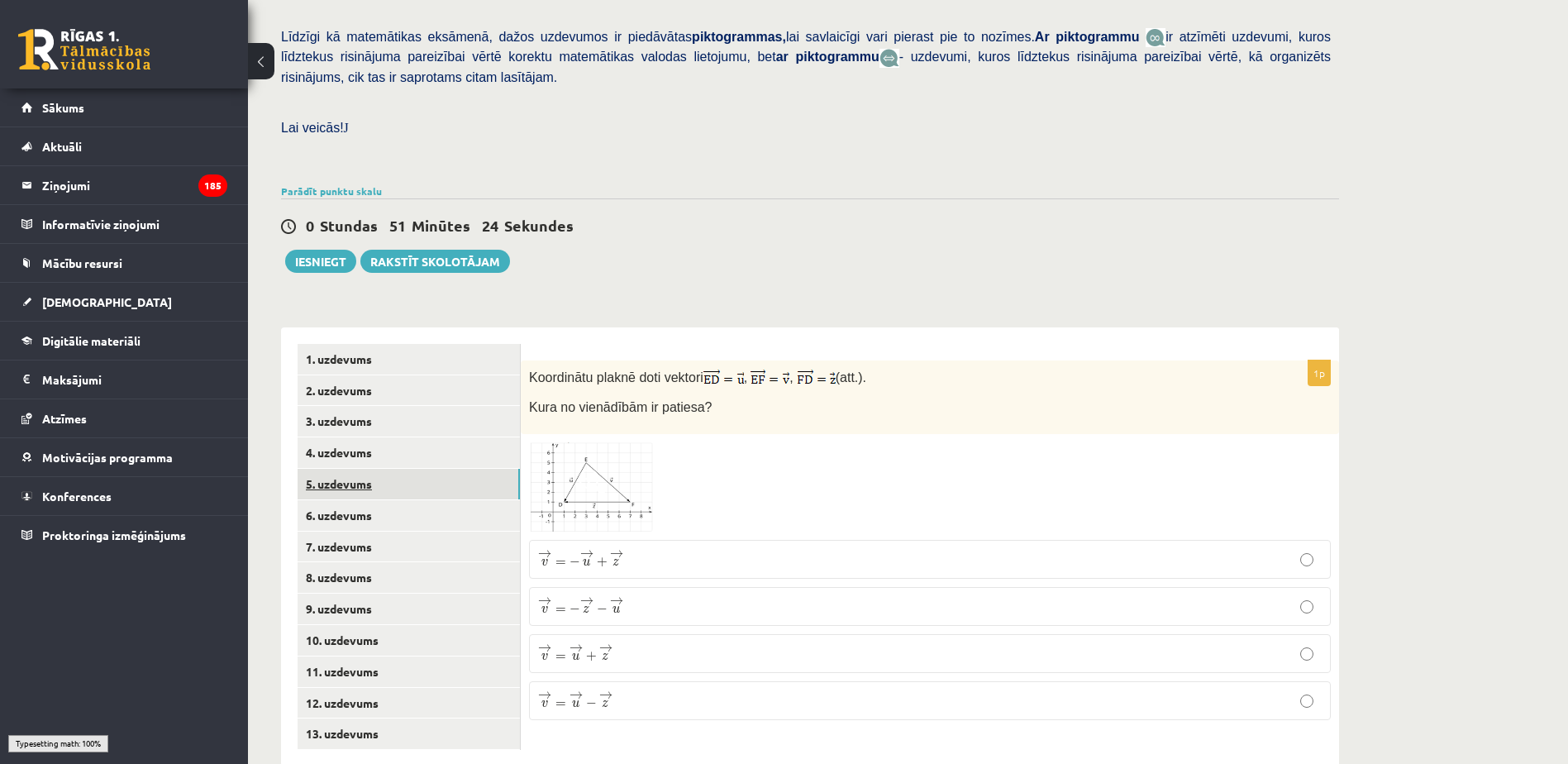
click at [442, 468] on link "5. uzdevums" at bounding box center [409, 483] width 222 height 30
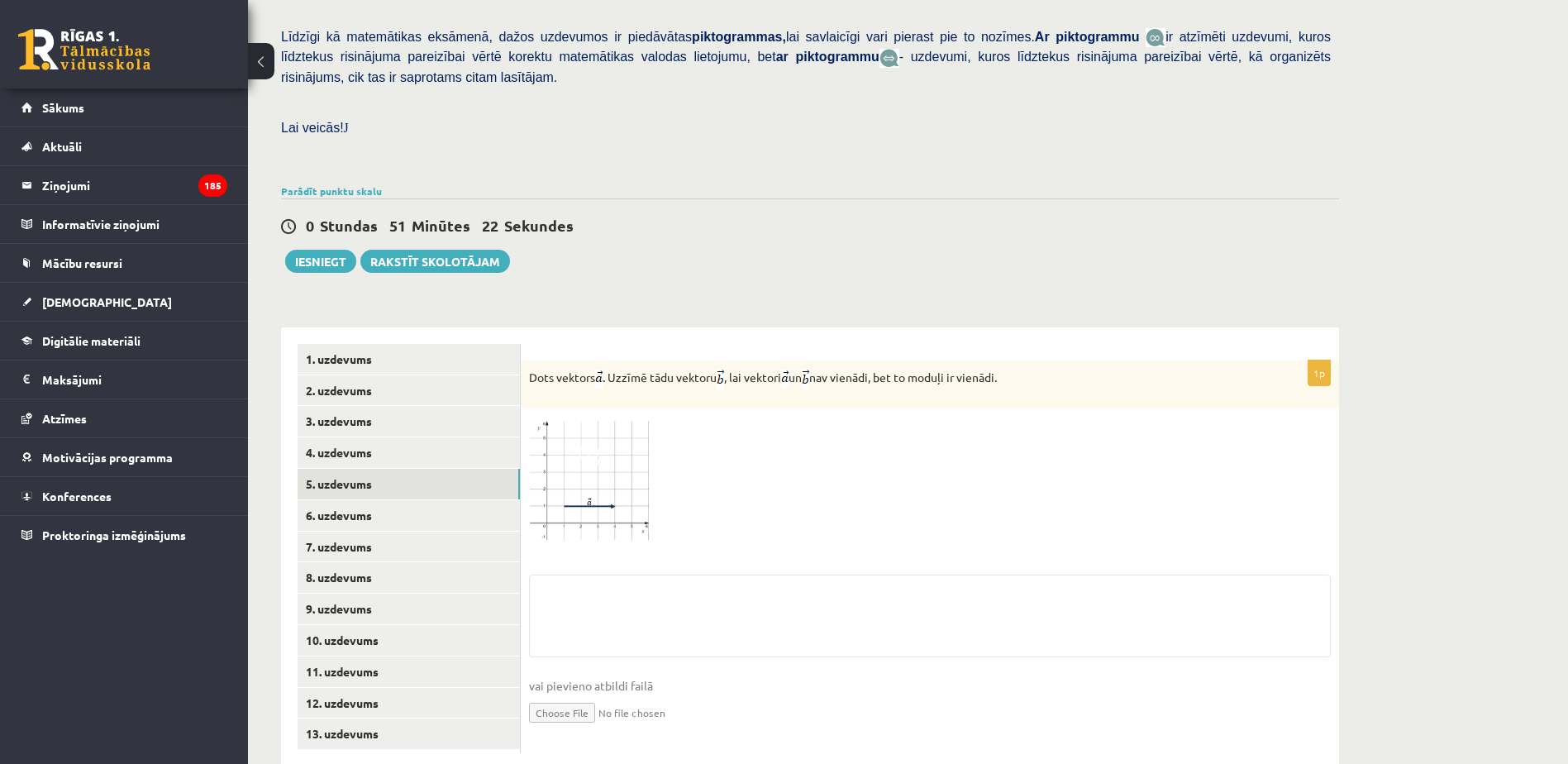
click at [571, 694] on input "file" at bounding box center [930, 710] width 802 height 34
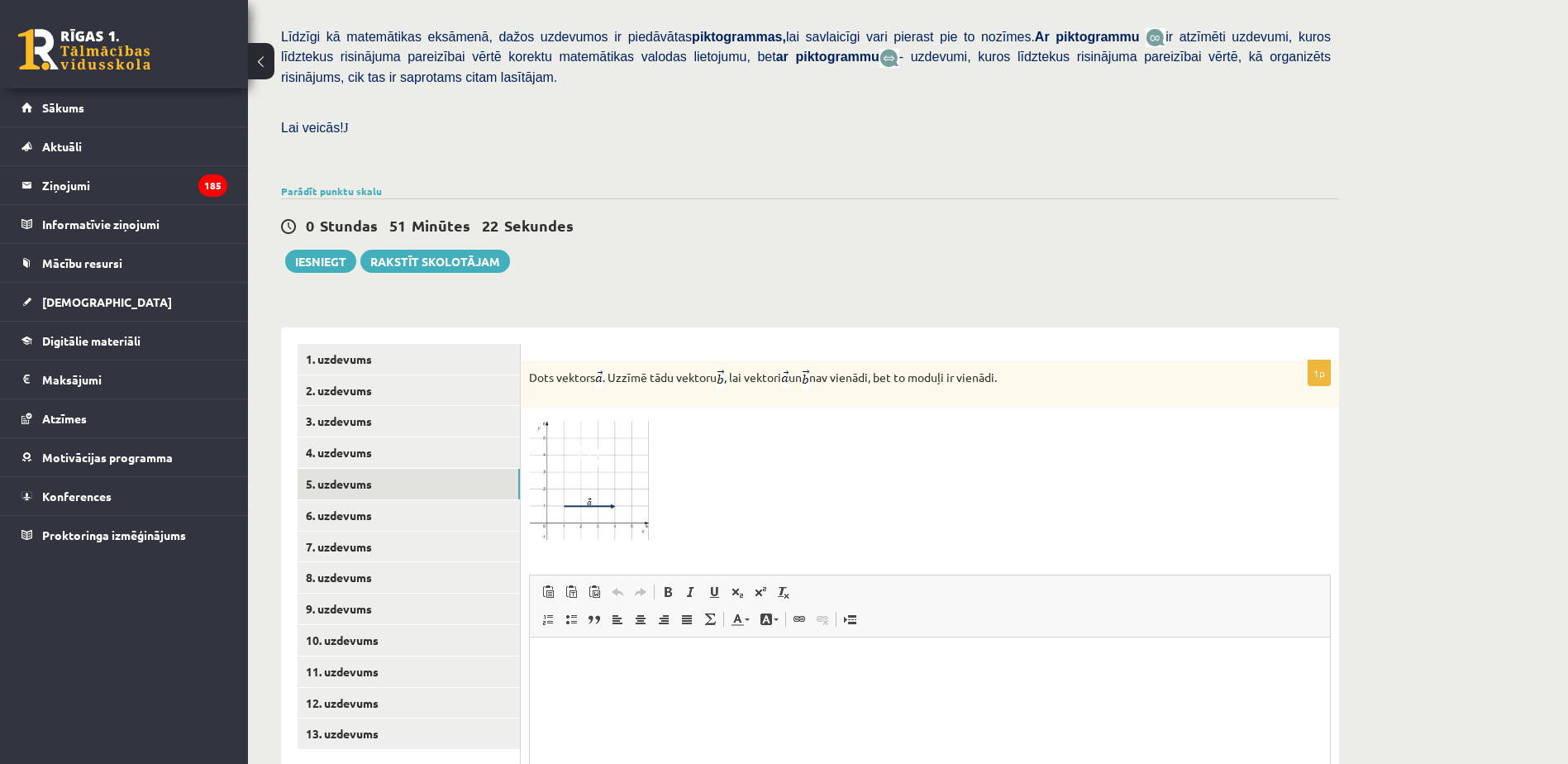
scroll to position [0, 0]
type input "**********"
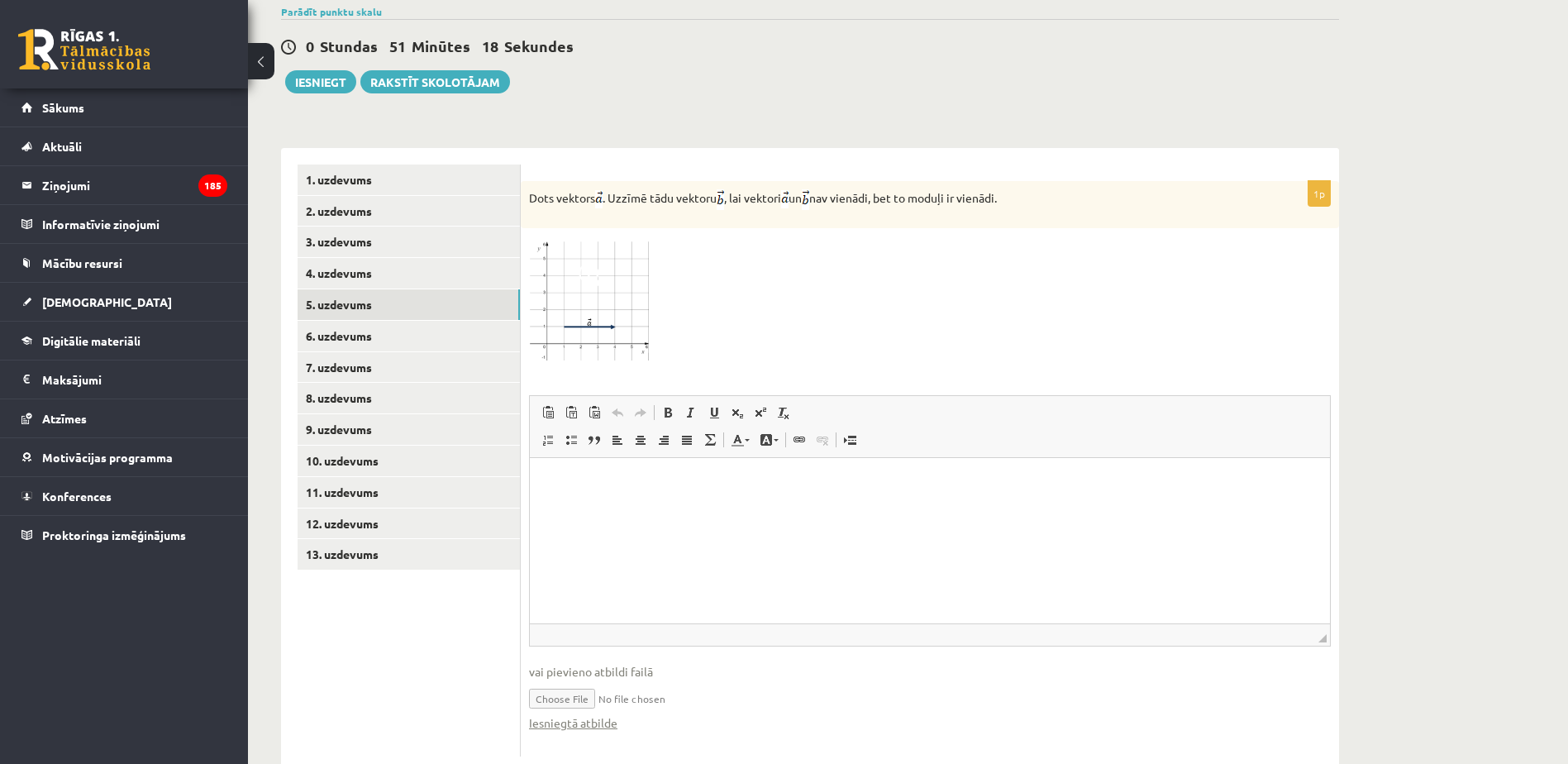
scroll to position [576, 0]
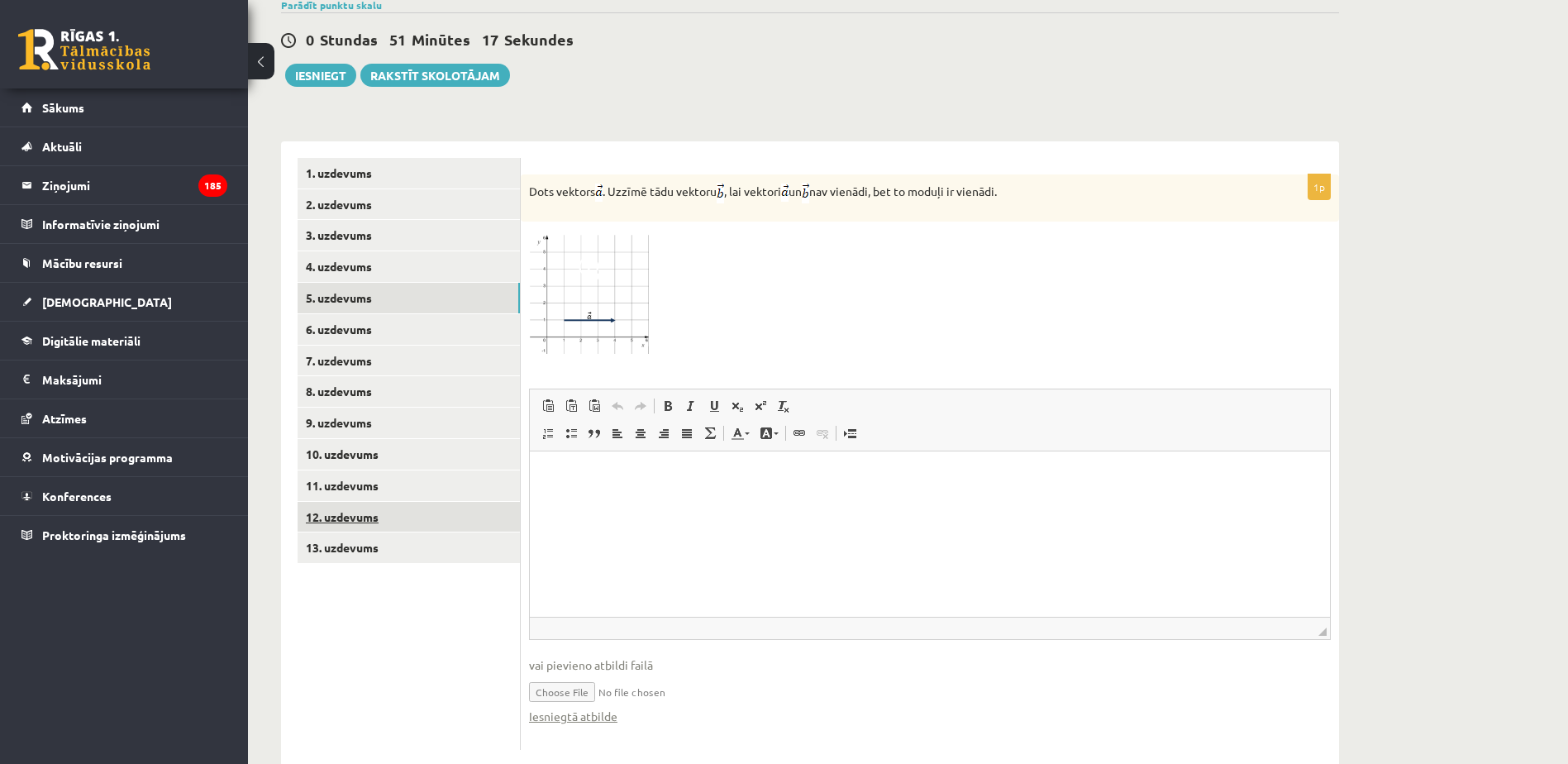
click at [386, 501] on link "12. uzdevums" at bounding box center [409, 516] width 222 height 30
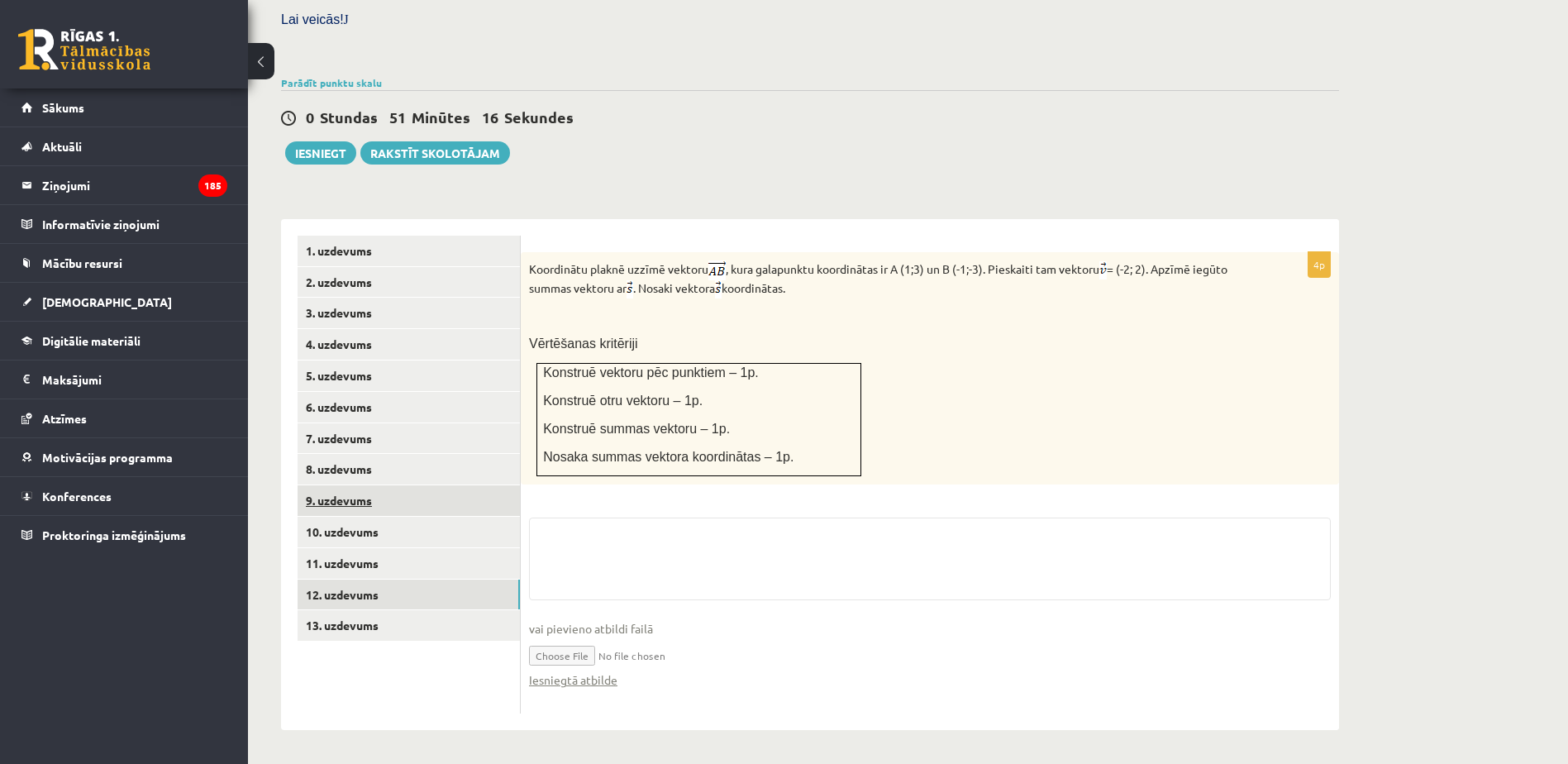
scroll to position [463, 0]
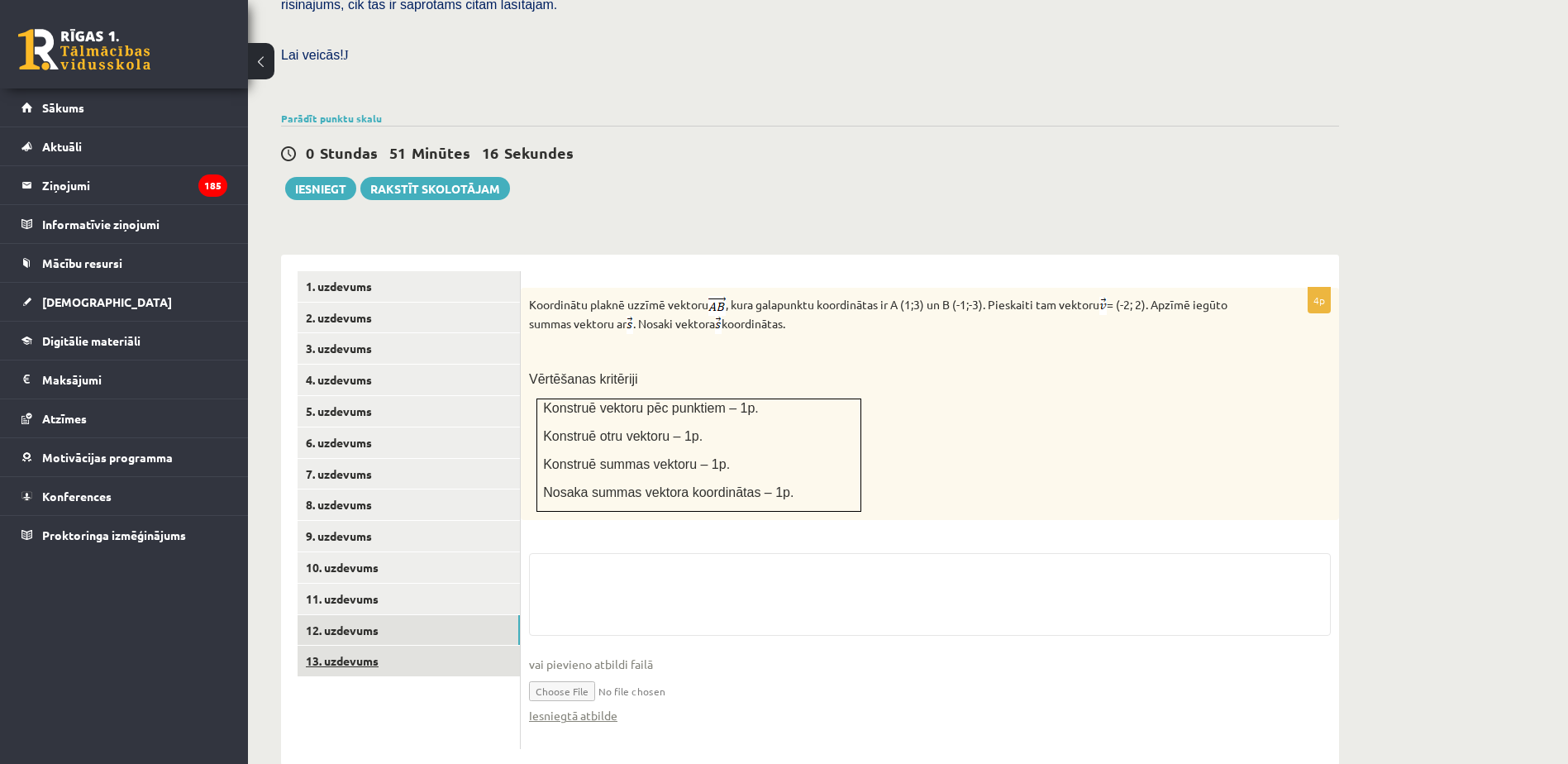
click at [391, 645] on link "13. uzdevums" at bounding box center [409, 660] width 222 height 30
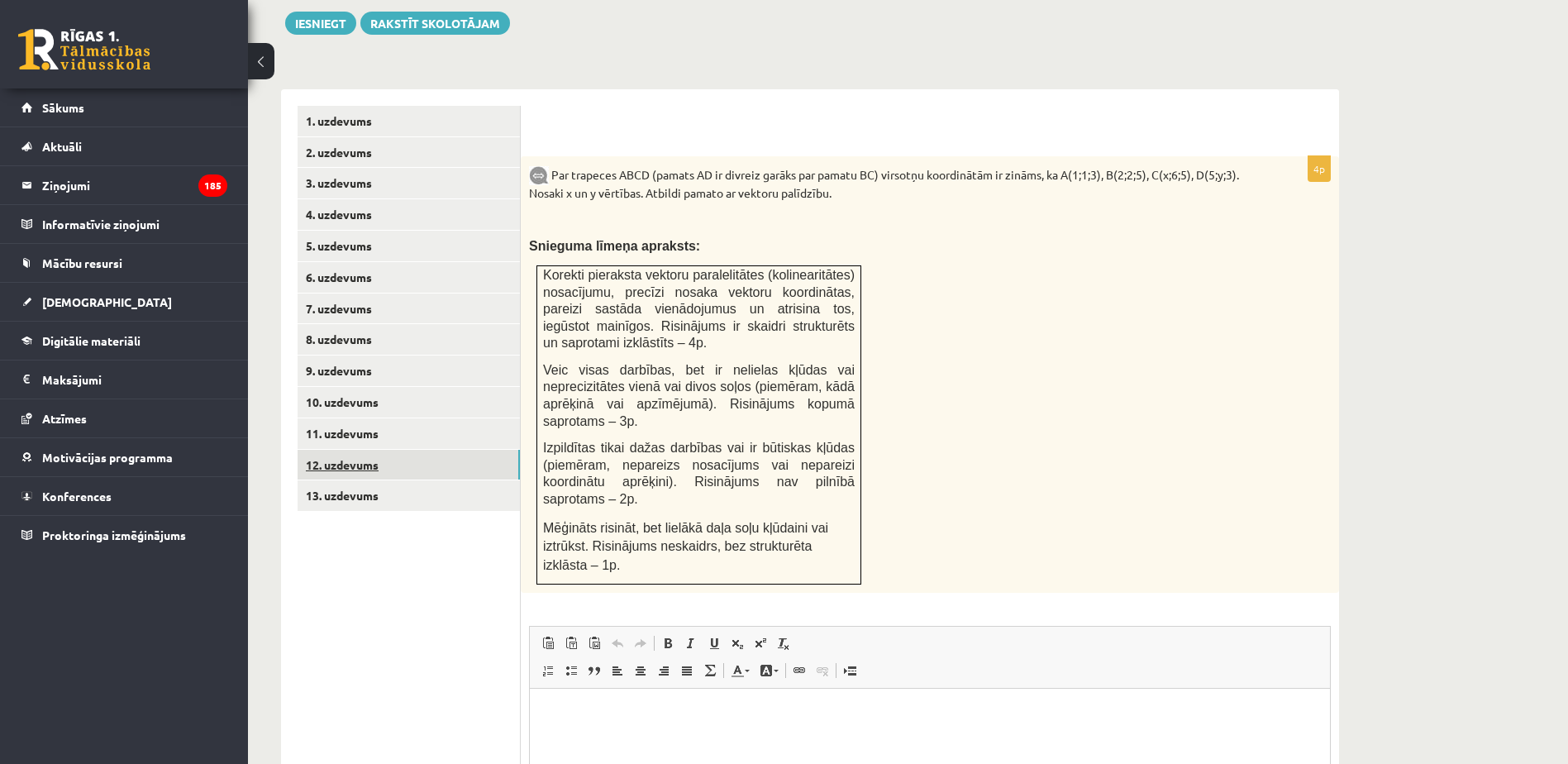
scroll to position [0, 0]
click at [449, 450] on link "12. uzdevums" at bounding box center [409, 464] width 222 height 30
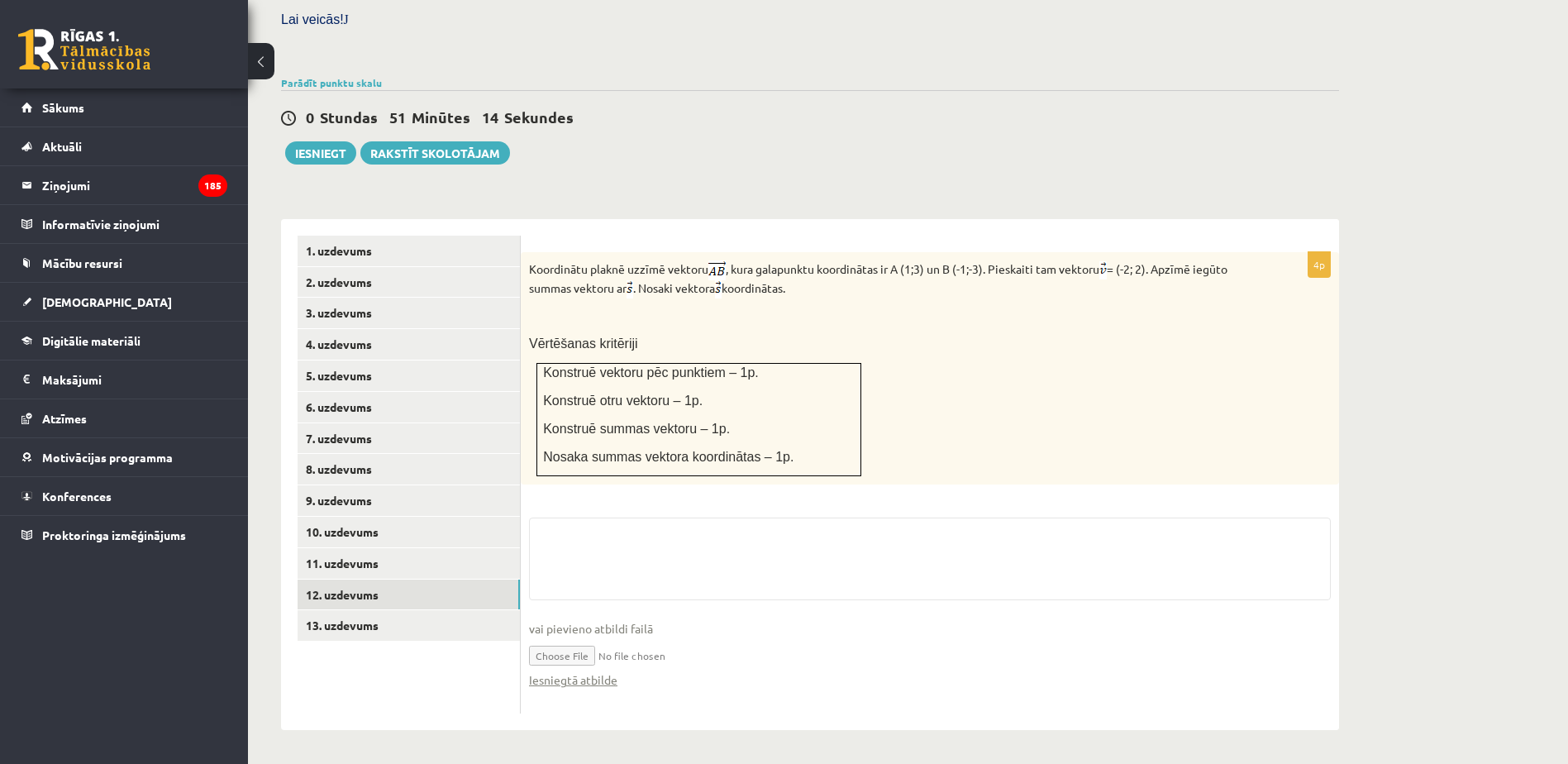
scroll to position [463, 0]
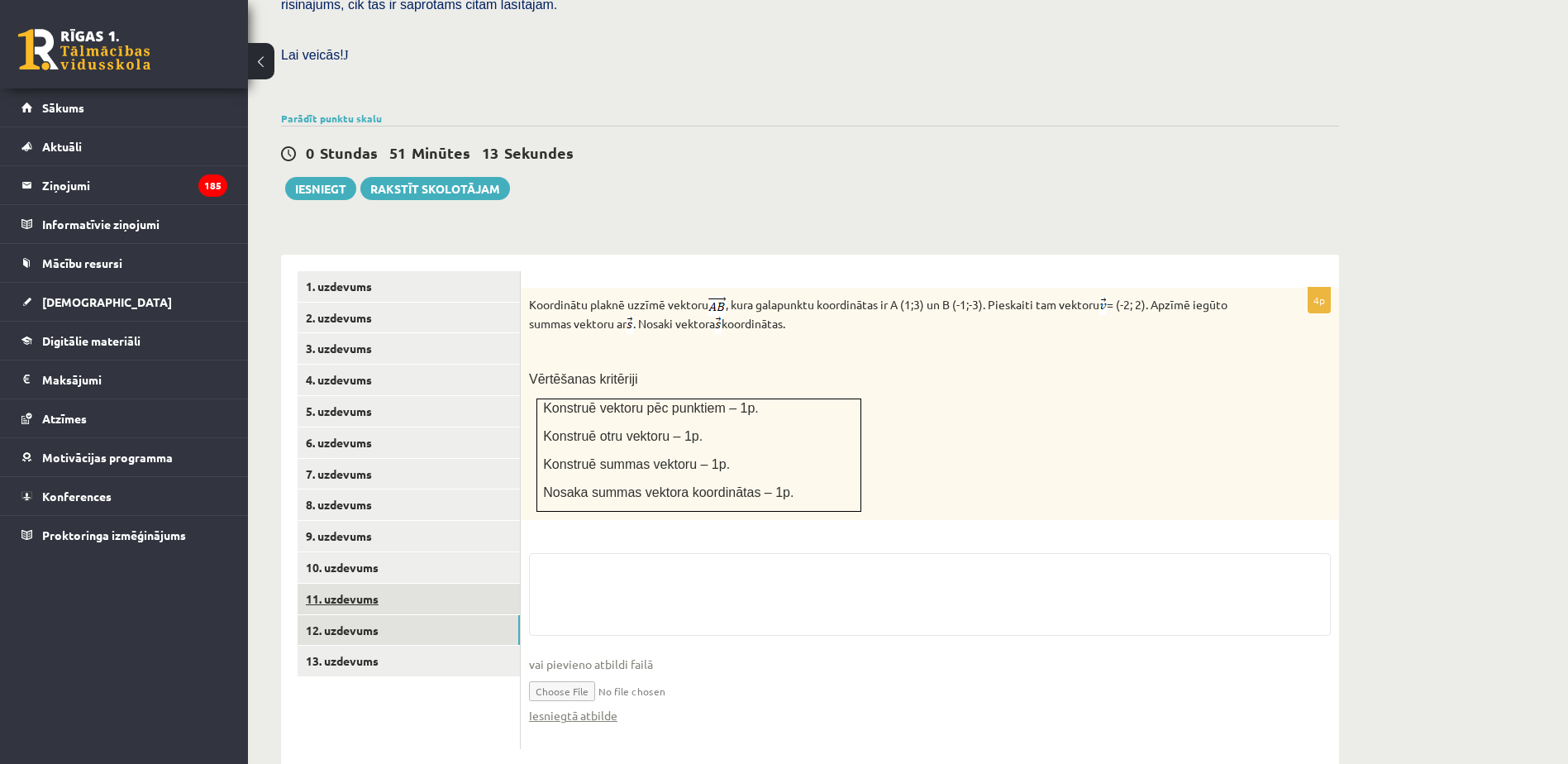
click at [408, 584] on link "11. uzdevums" at bounding box center [409, 599] width 222 height 30
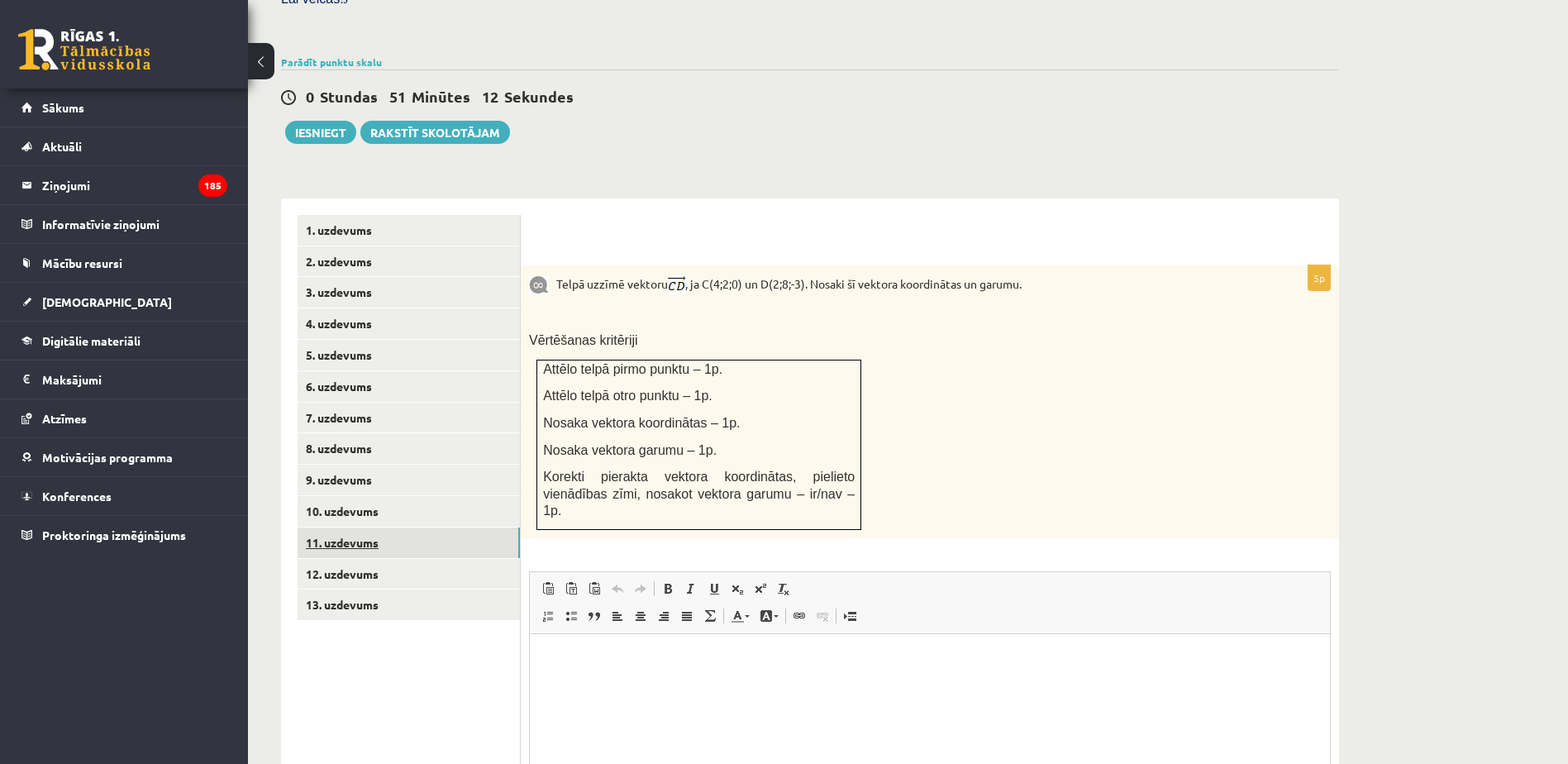
scroll to position [0, 0]
click at [429, 528] on link "11. uzdevums" at bounding box center [409, 542] width 222 height 30
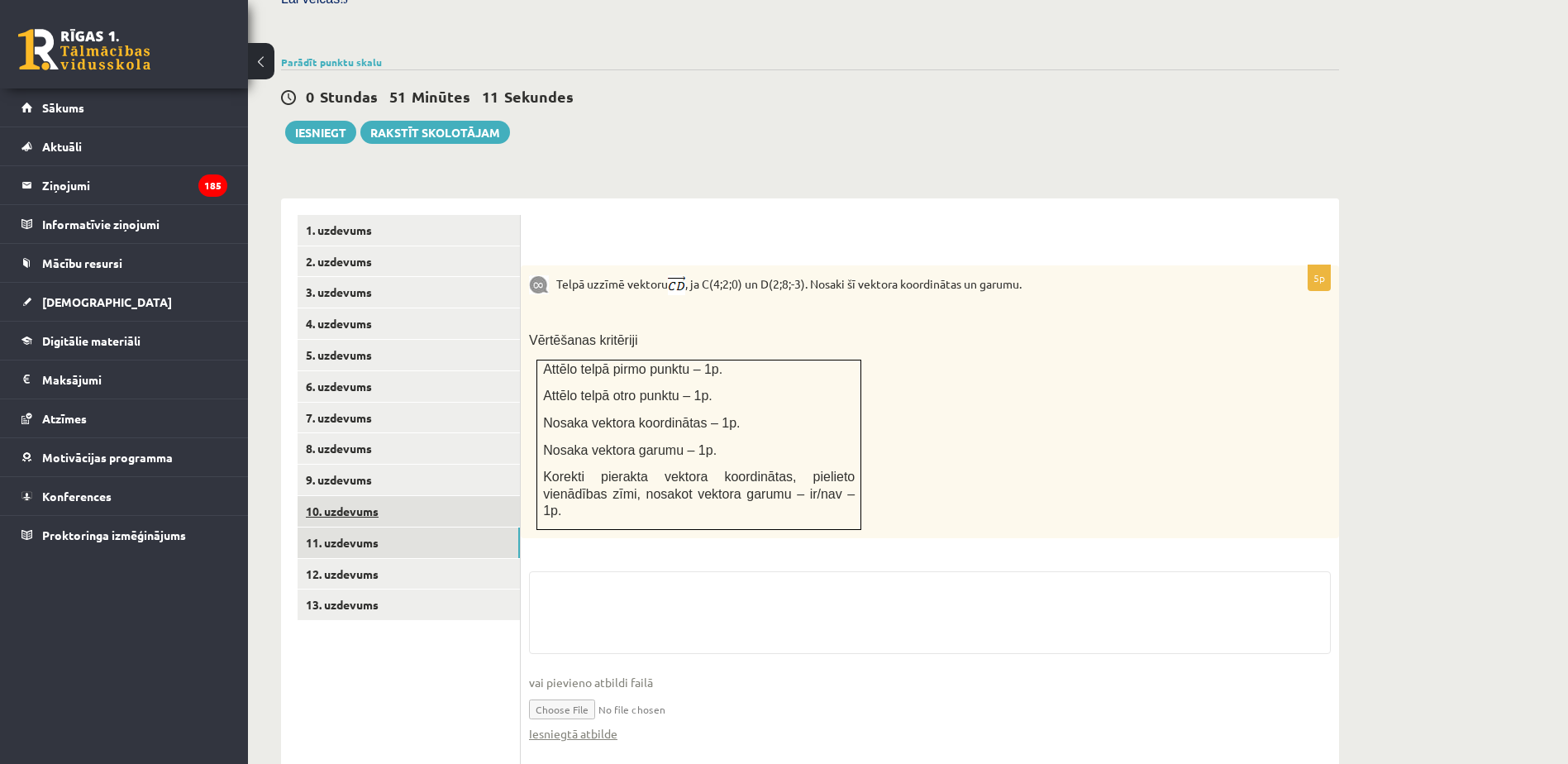
click at [447, 496] on link "10. uzdevums" at bounding box center [409, 511] width 222 height 30
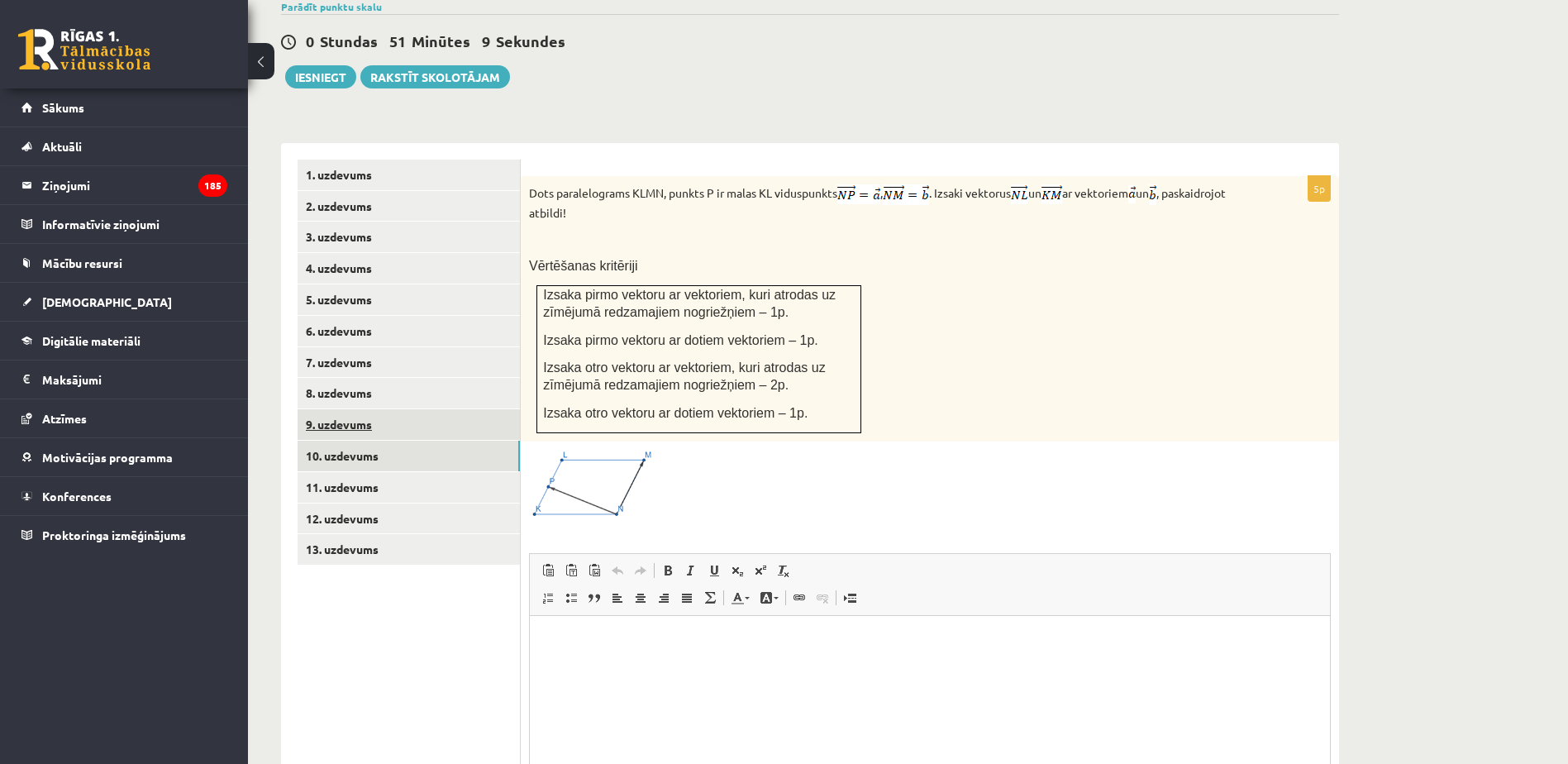
click at [392, 409] on link "9. uzdevums" at bounding box center [409, 423] width 222 height 30
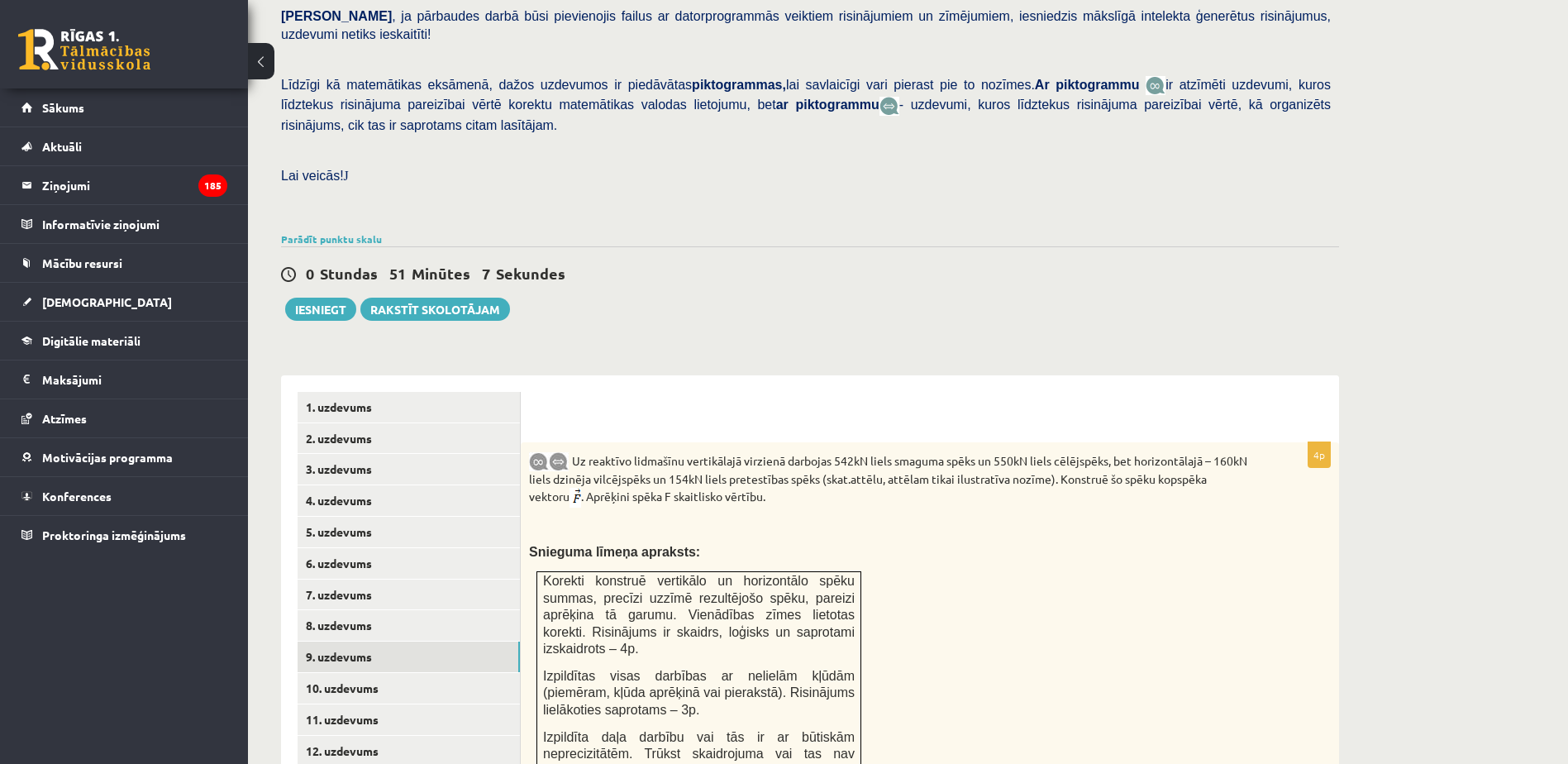
scroll to position [277, 0]
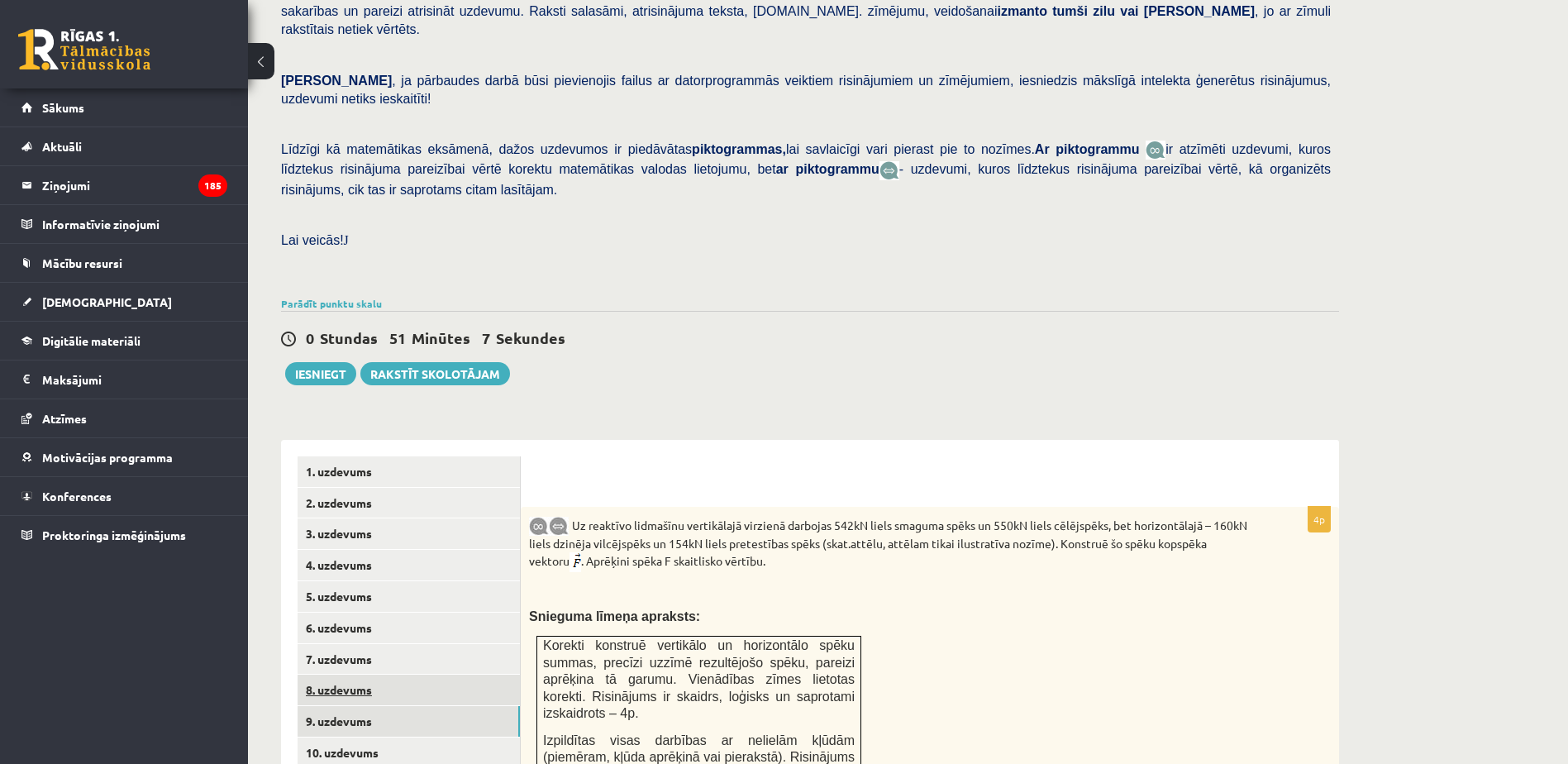
click at [353, 674] on link "8. uzdevums" at bounding box center [409, 689] width 222 height 30
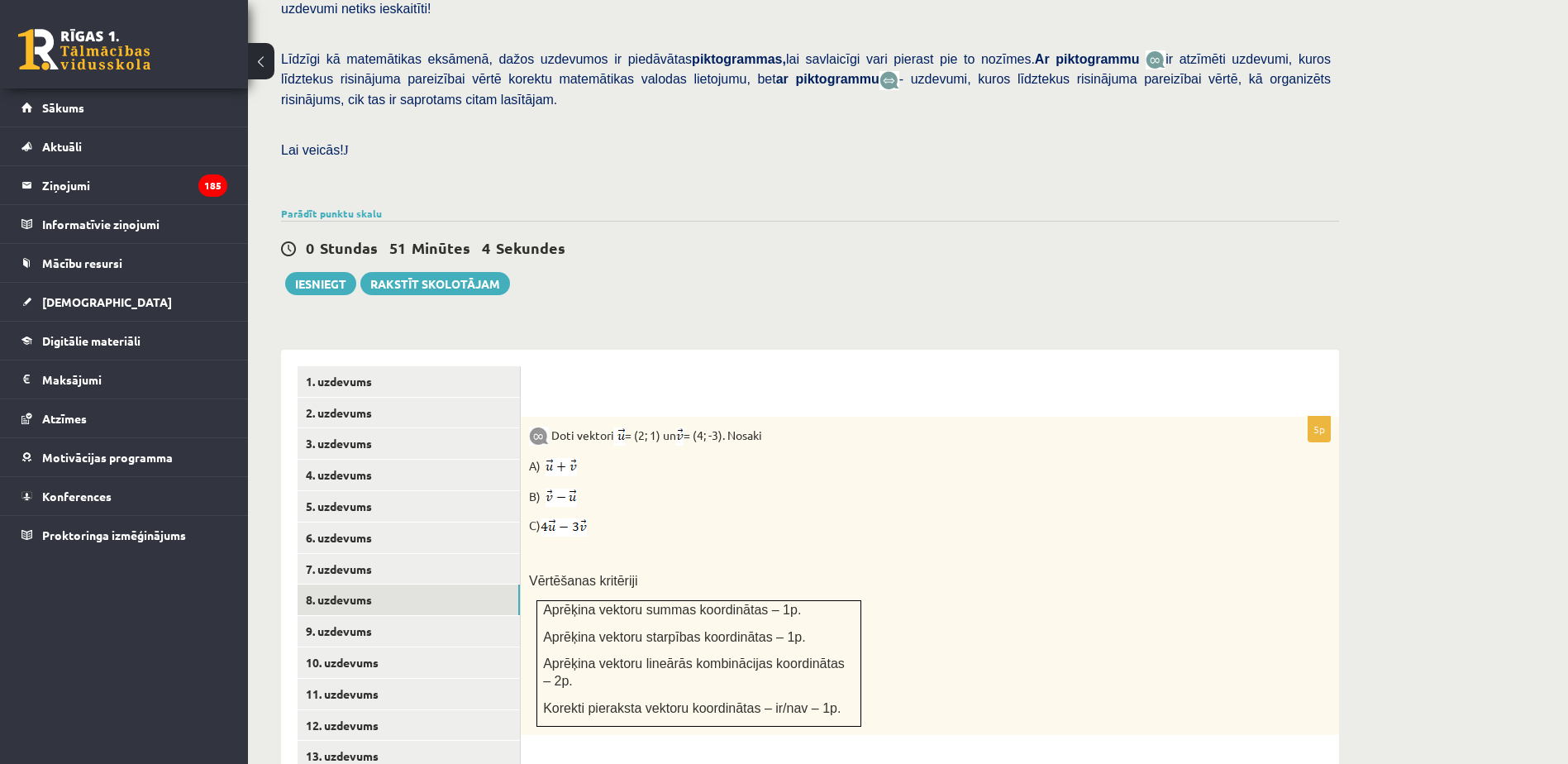
scroll to position [315, 0]
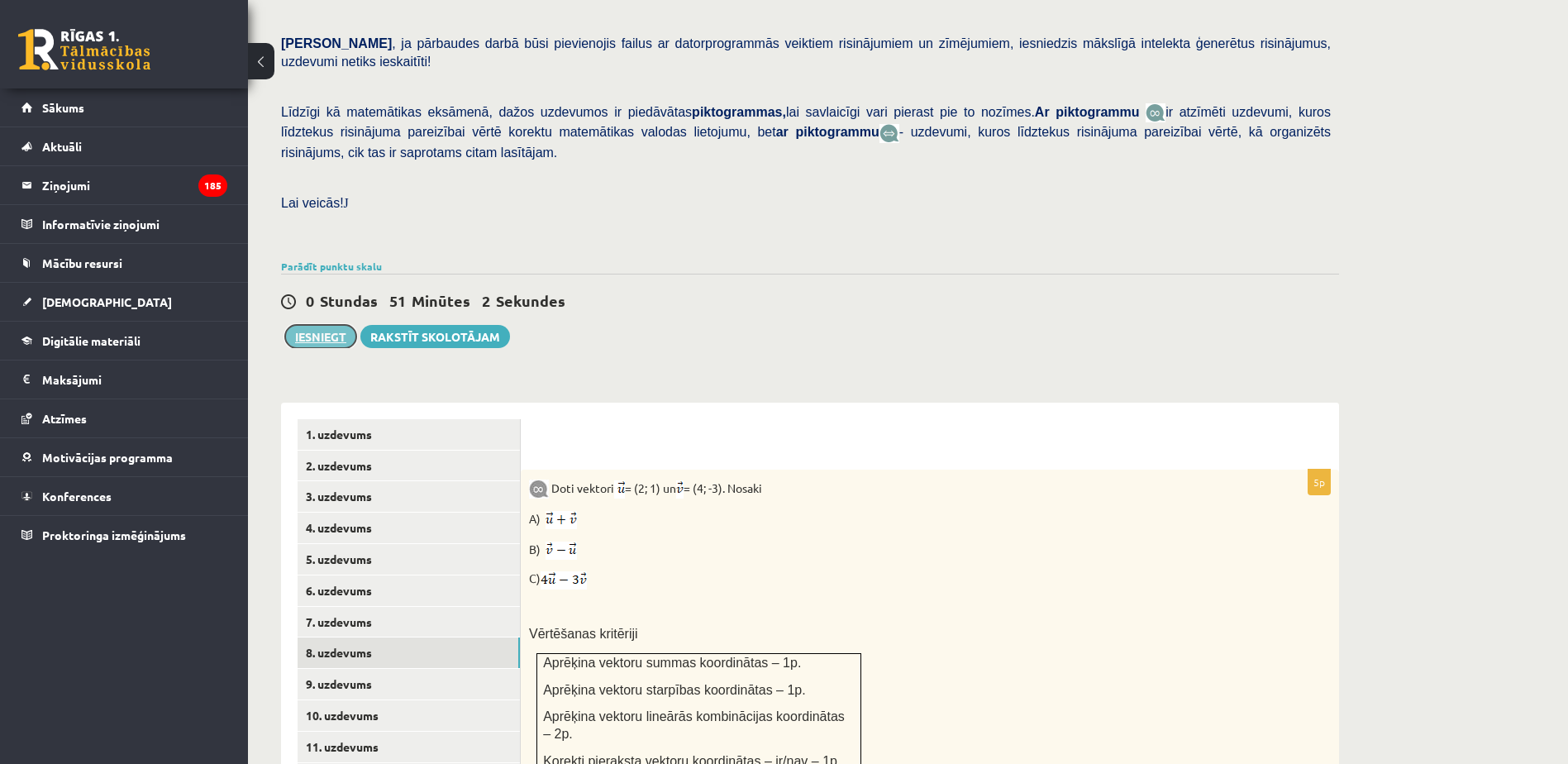
click at [313, 325] on button "Iesniegt" at bounding box center [320, 337] width 71 height 23
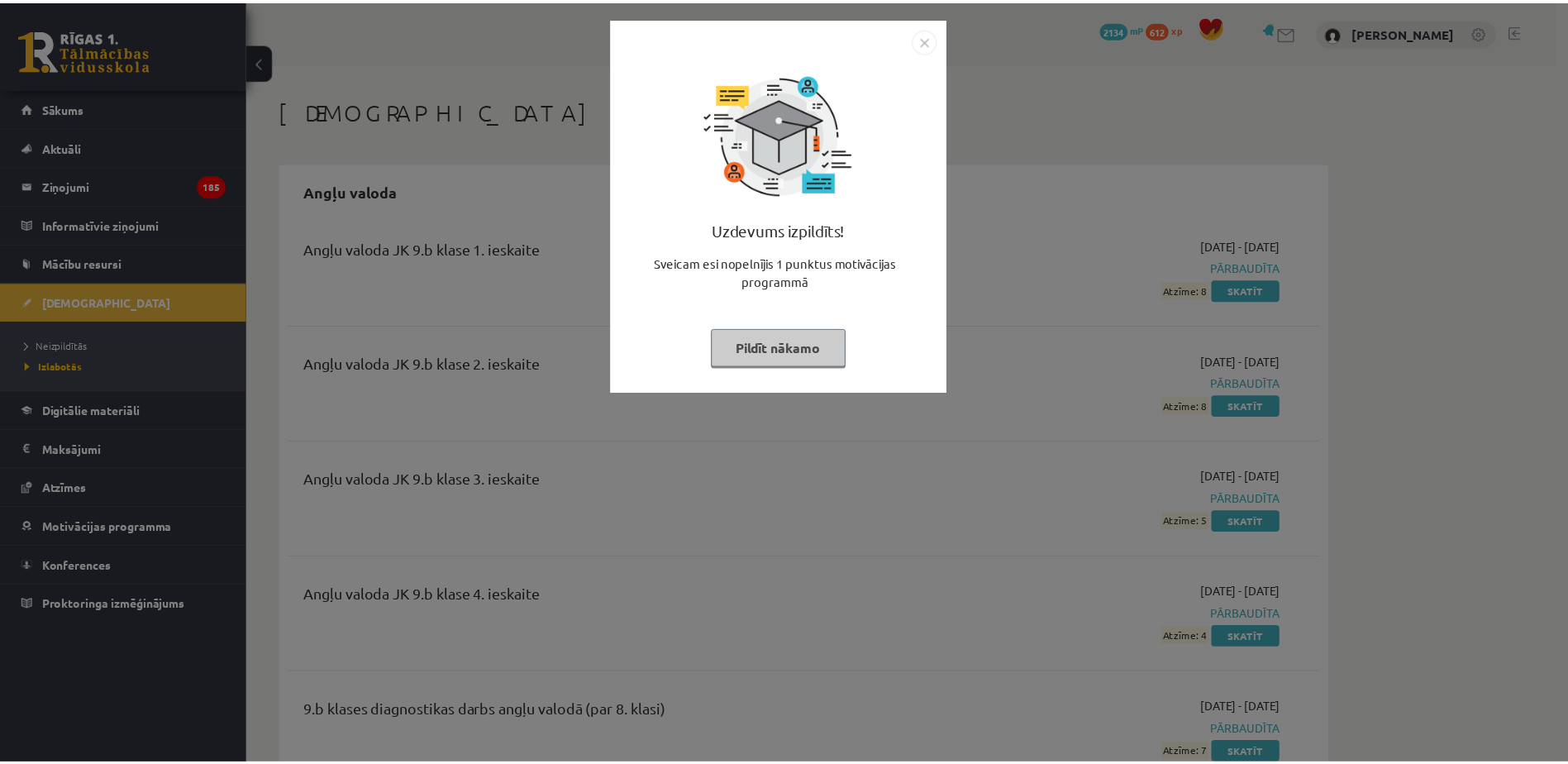
scroll to position [83, 0]
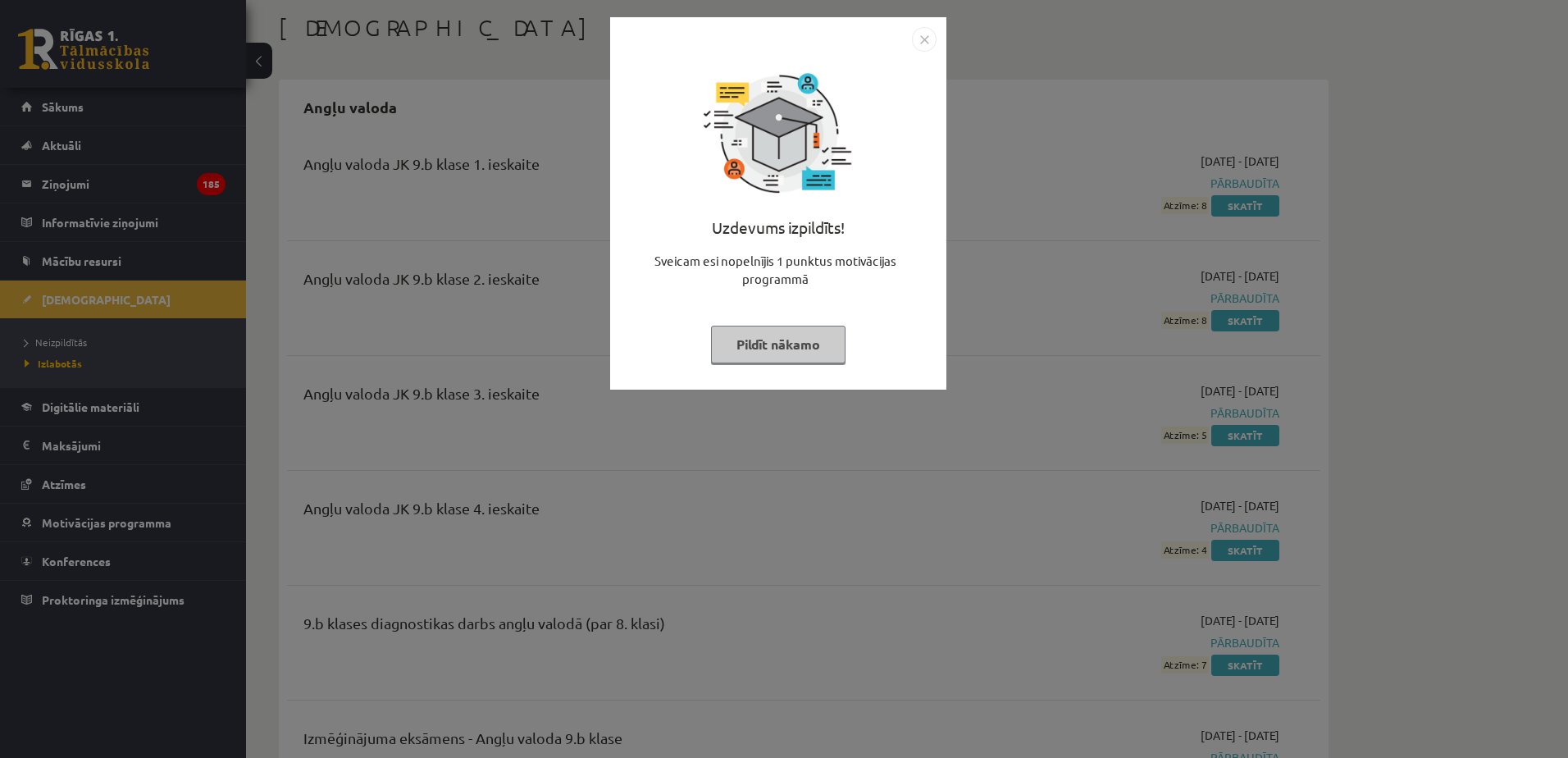
click at [922, 41] on img "Close" at bounding box center [923, 39] width 24 height 24
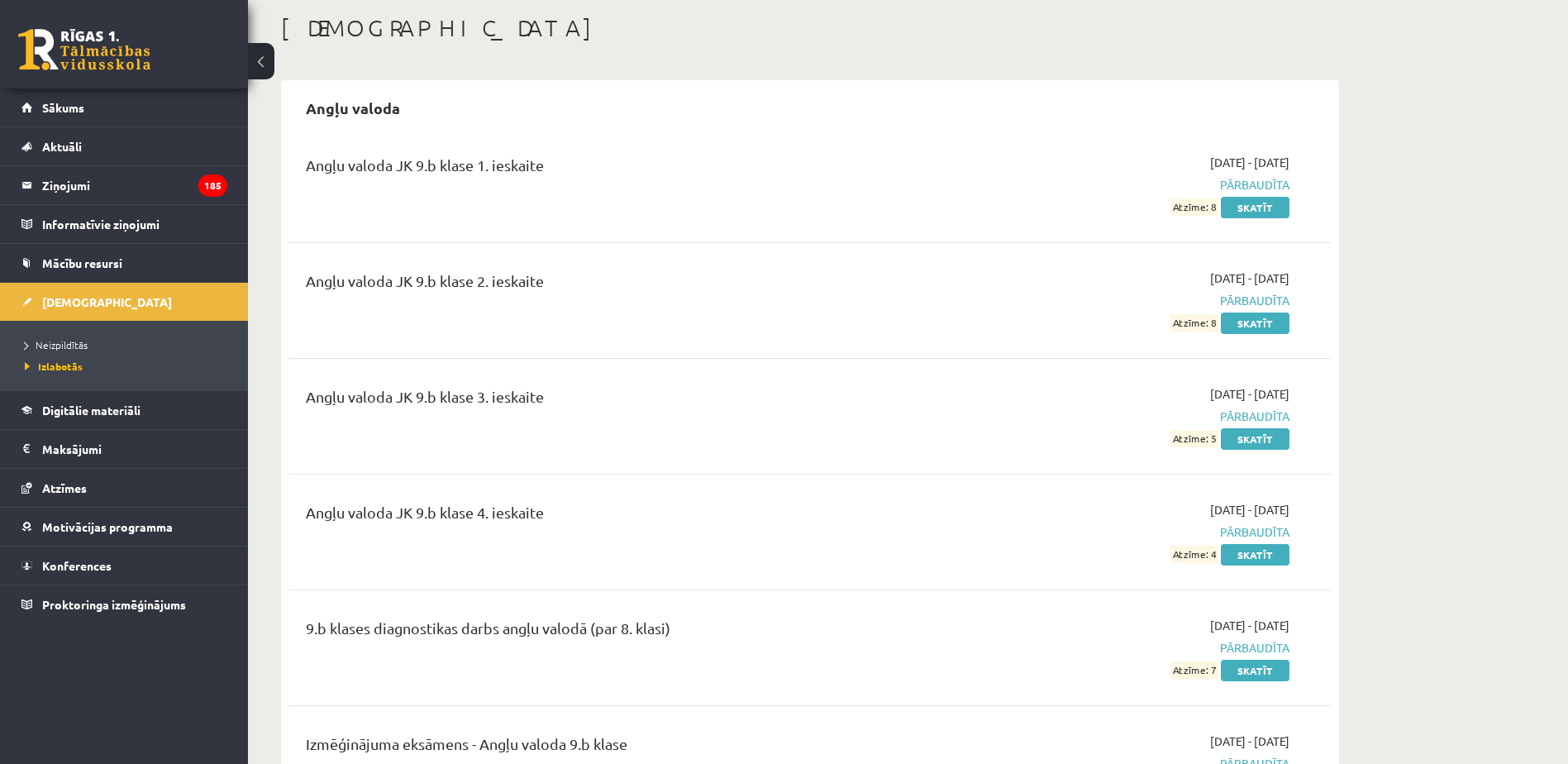
drag, startPoint x: 1374, startPoint y: 232, endPoint x: 1477, endPoint y: 806, distance: 583.2
